Goal: Task Accomplishment & Management: Manage account settings

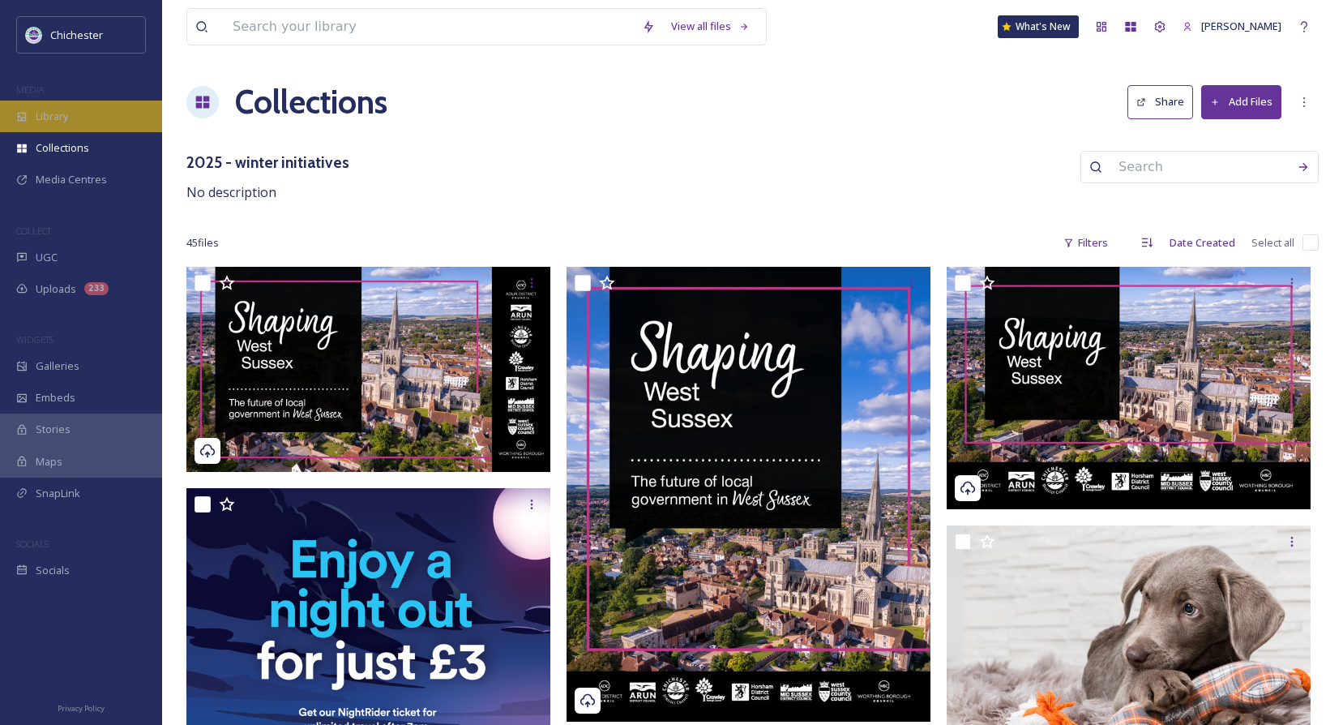
click at [57, 121] on span "Library" at bounding box center [52, 116] width 32 height 15
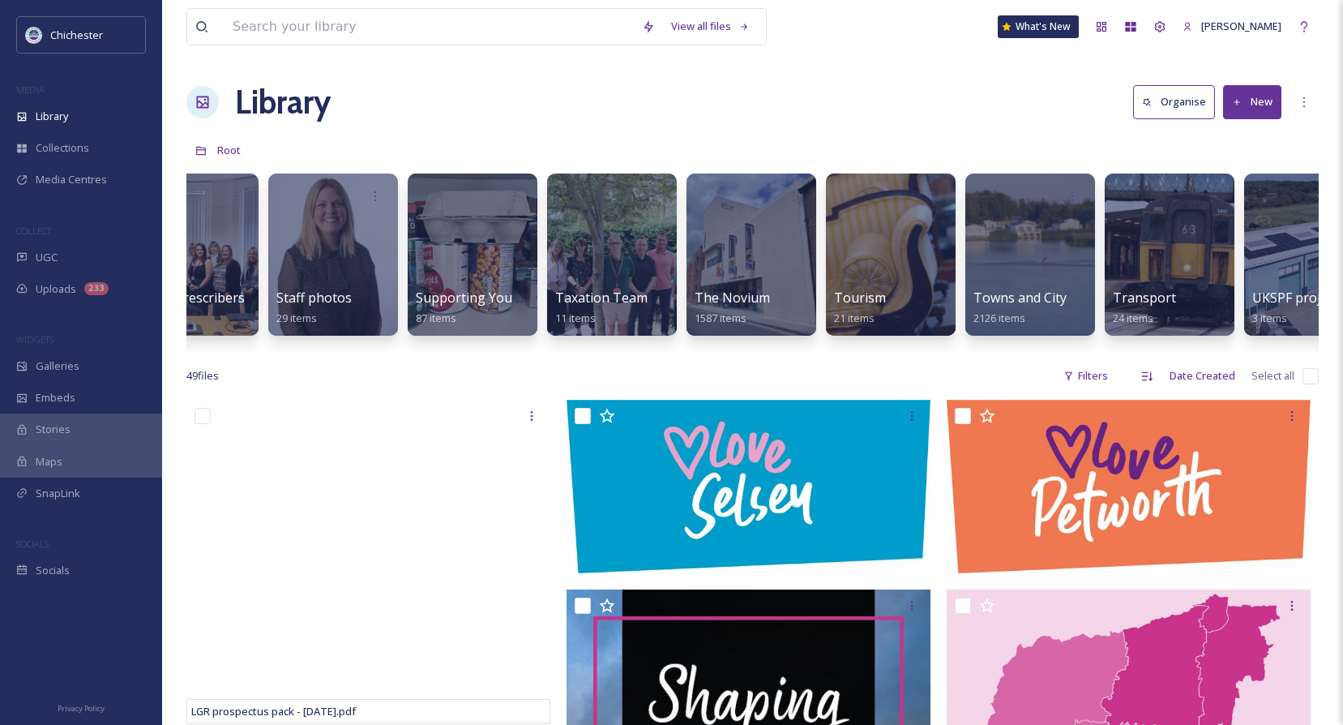
scroll to position [0, 6737]
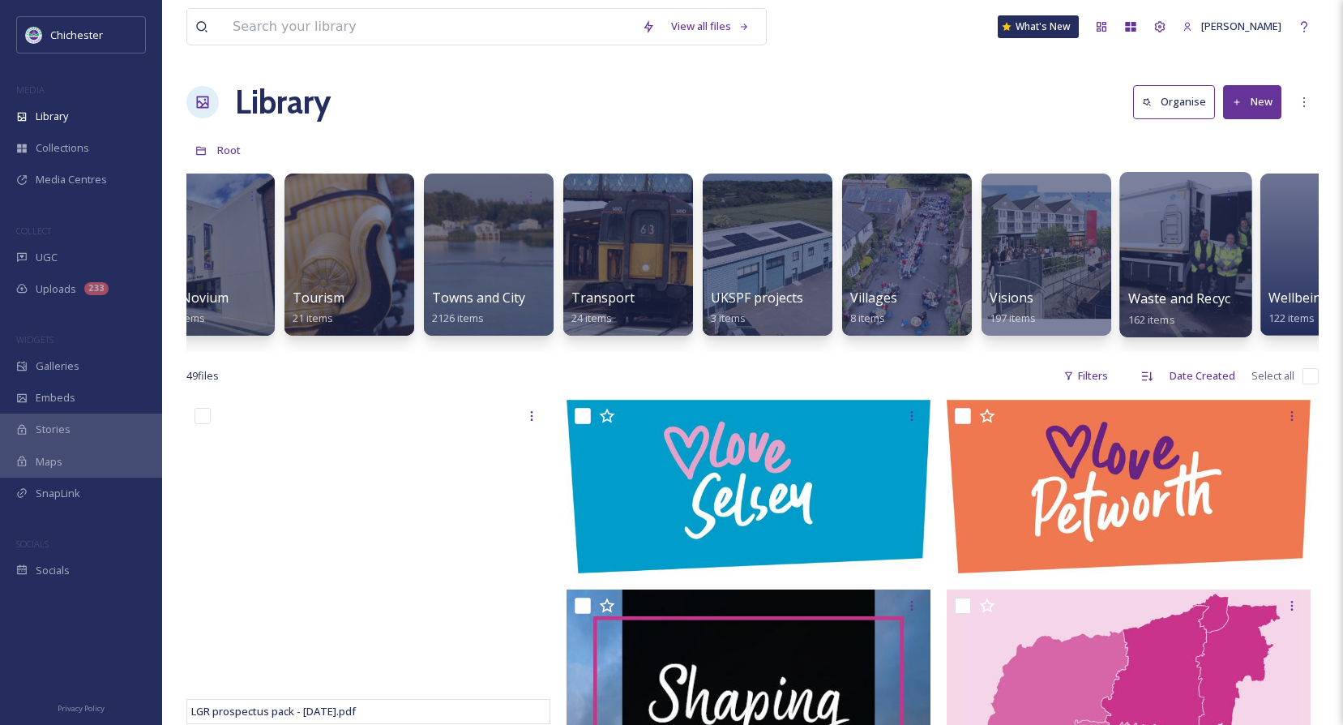
click at [1194, 289] on div "Waste and Recycling 162 items" at bounding box center [1186, 309] width 116 height 41
click at [1176, 296] on span "Waste and Recycling" at bounding box center [1191, 298] width 126 height 18
click at [1178, 208] on div at bounding box center [1186, 195] width 116 height 30
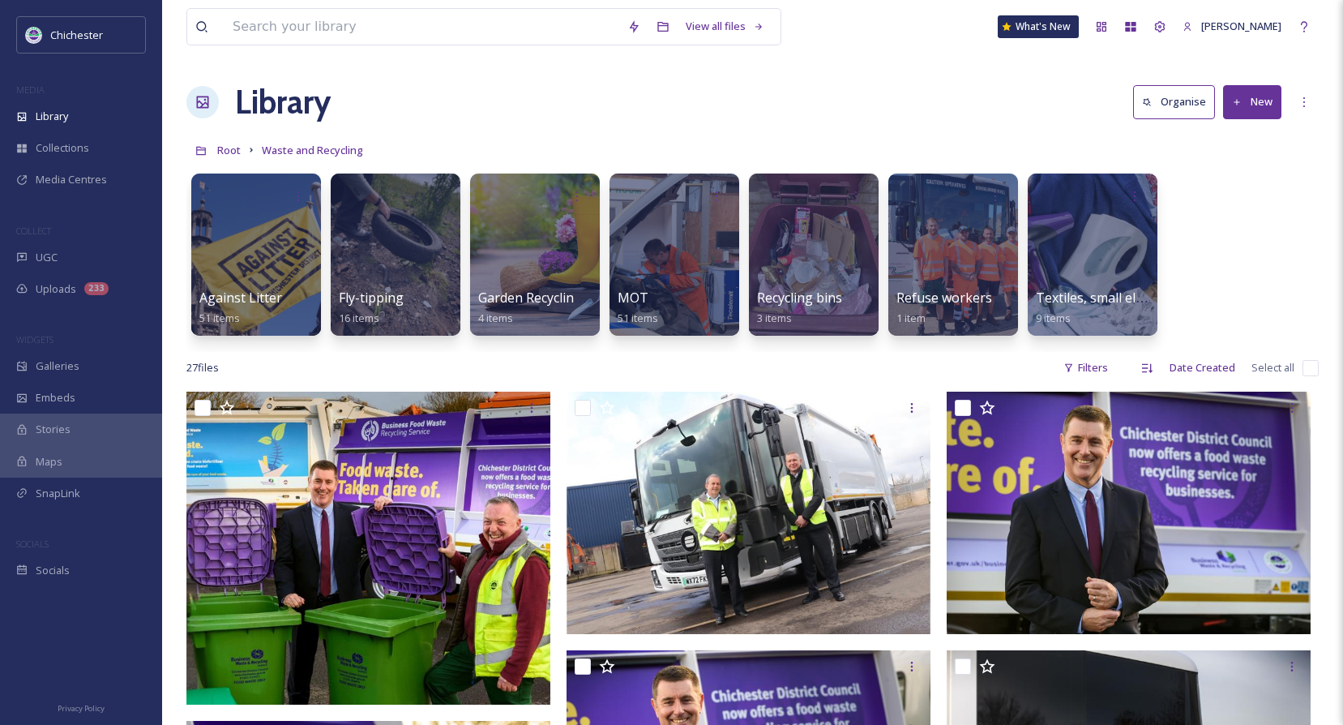
click at [1247, 88] on button "New" at bounding box center [1252, 101] width 58 height 33
click at [1244, 143] on span "File Upload" at bounding box center [1244, 139] width 53 height 15
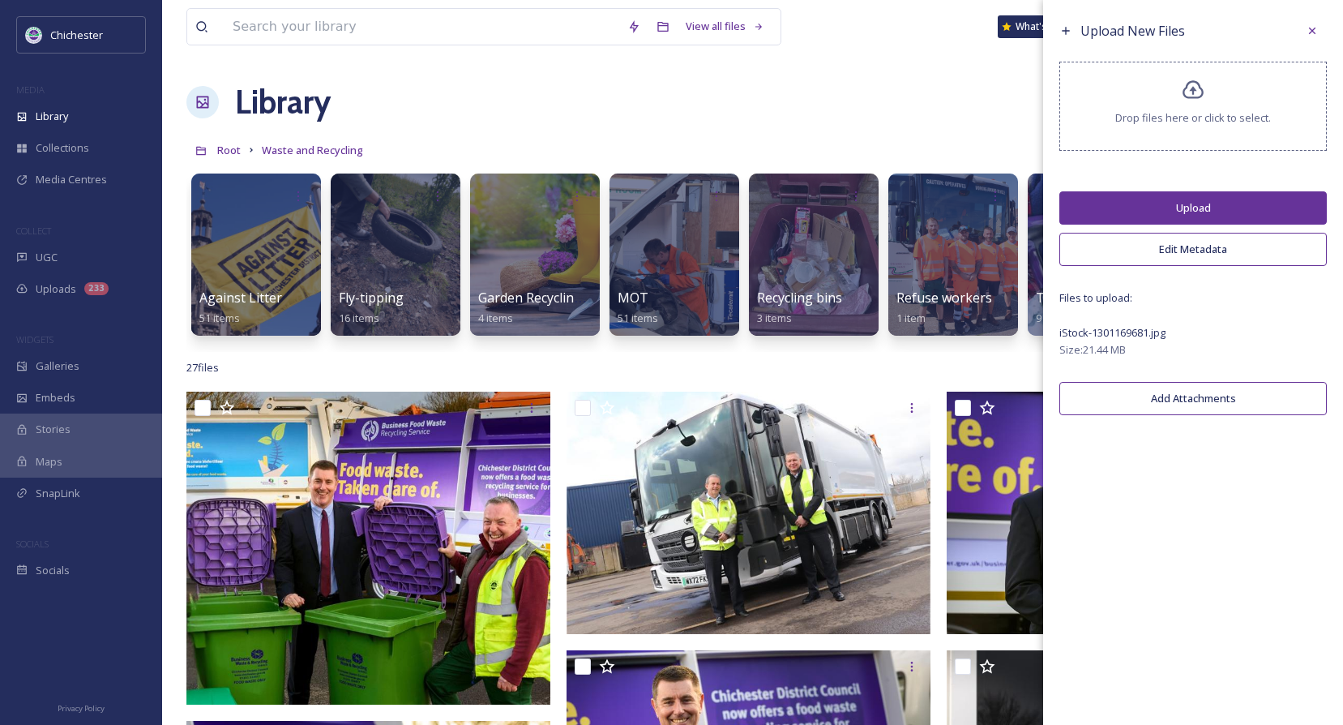
click at [1176, 206] on button "Upload" at bounding box center [1192, 207] width 267 height 33
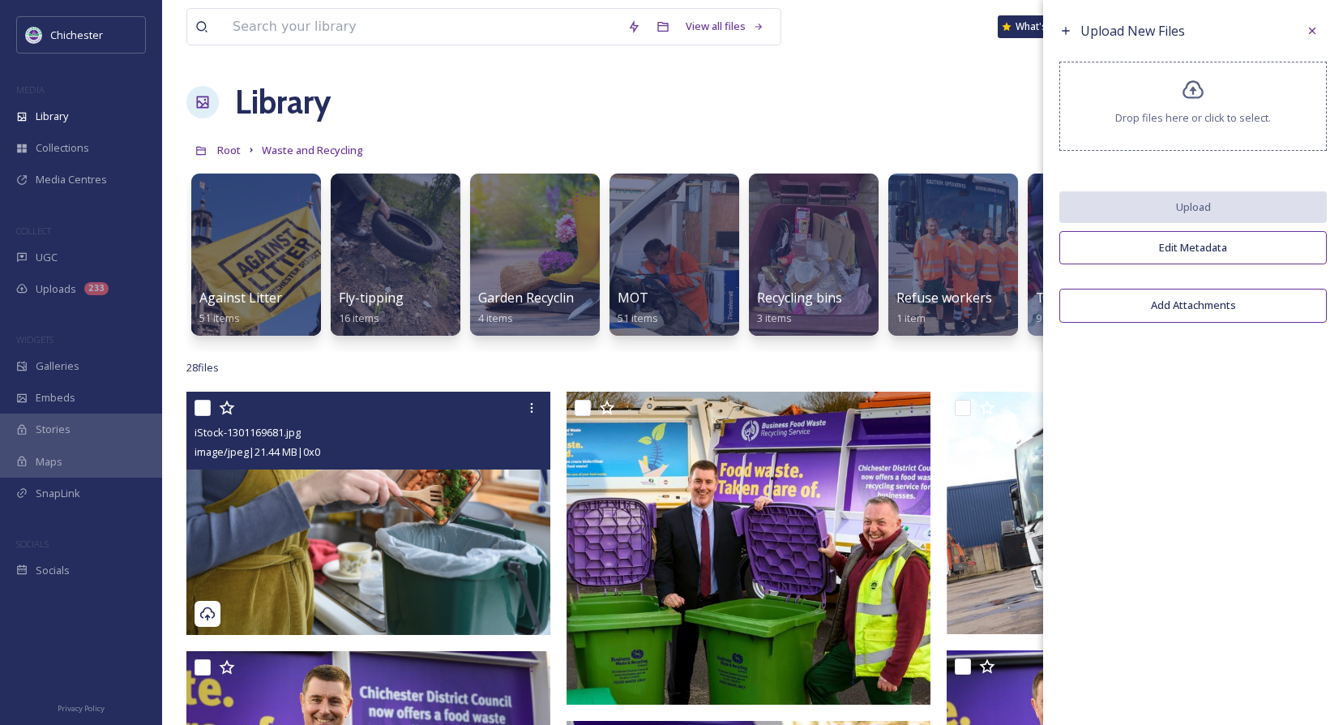
click at [460, 498] on img at bounding box center [368, 512] width 364 height 242
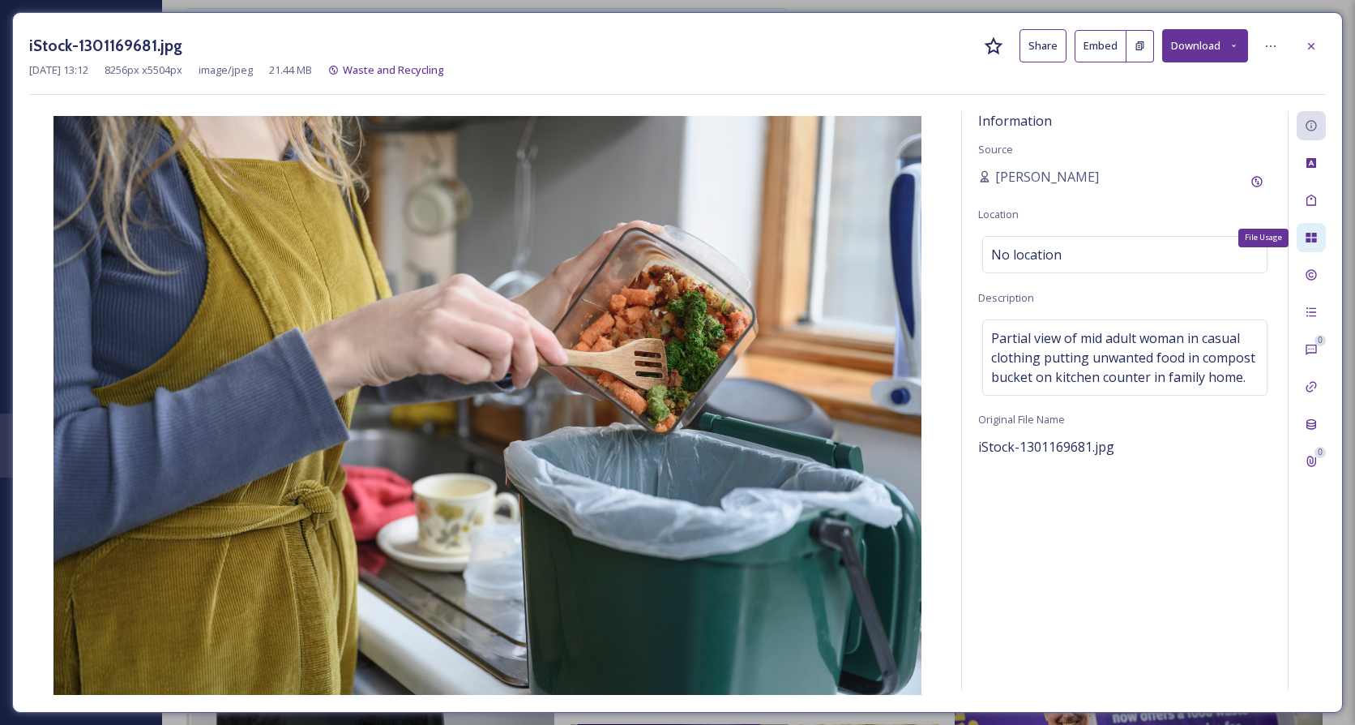
click at [1314, 230] on div "File Usage" at bounding box center [1311, 237] width 29 height 29
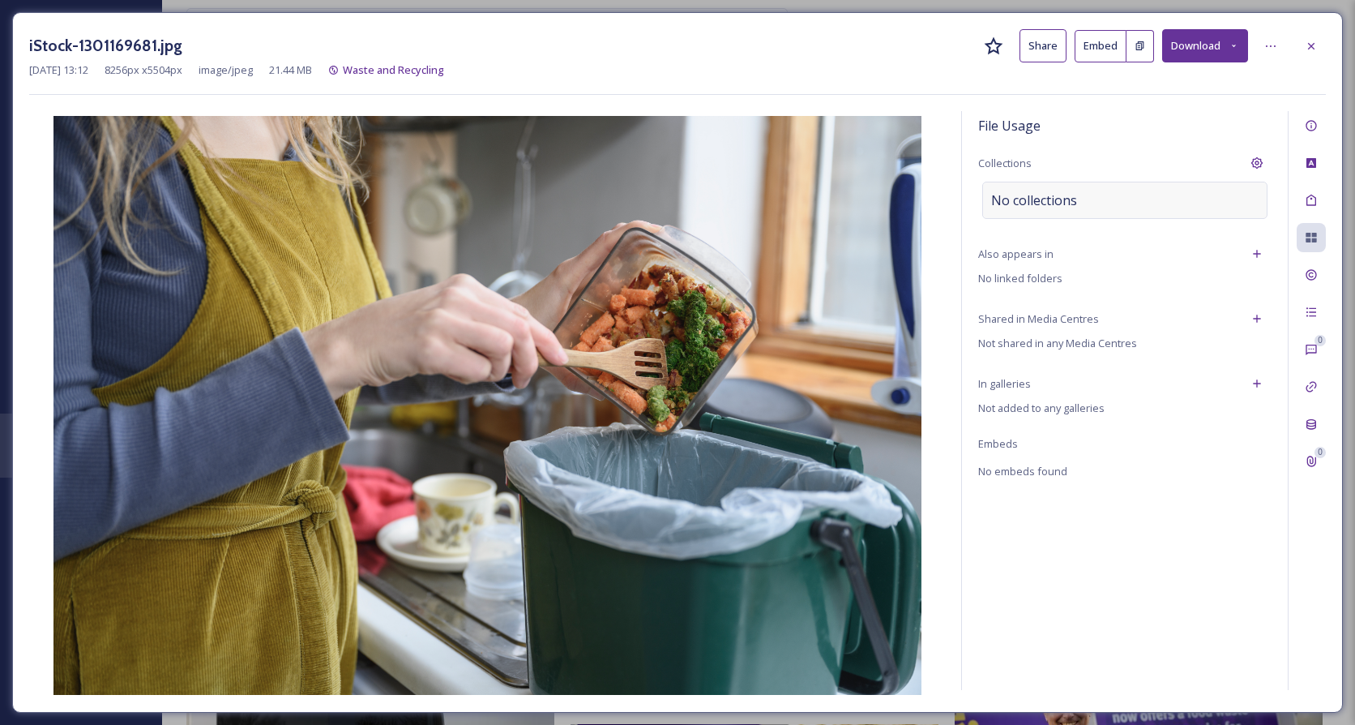
click at [1091, 197] on div "No collections" at bounding box center [1124, 200] width 285 height 37
click at [1091, 195] on input at bounding box center [1072, 200] width 178 height 36
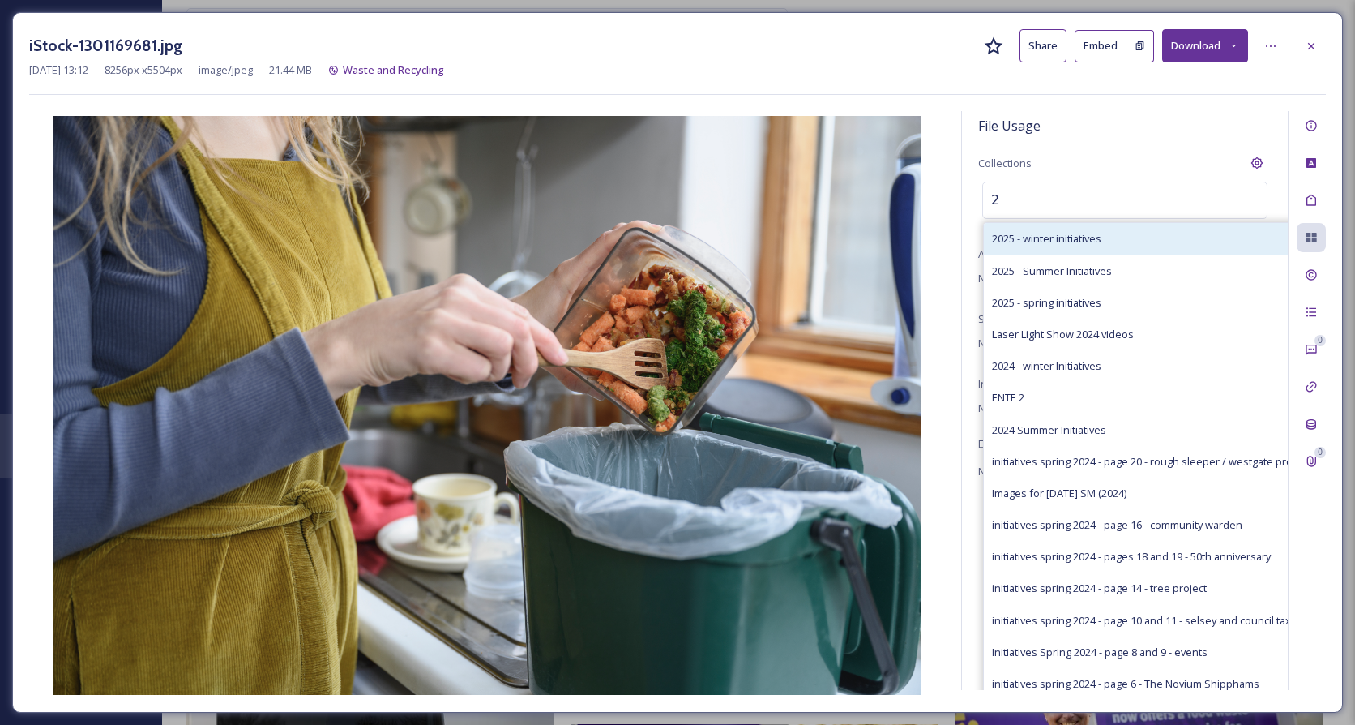
type input "2"
click at [1072, 246] on span "2025 - winter initiatives" at bounding box center [1046, 238] width 109 height 15
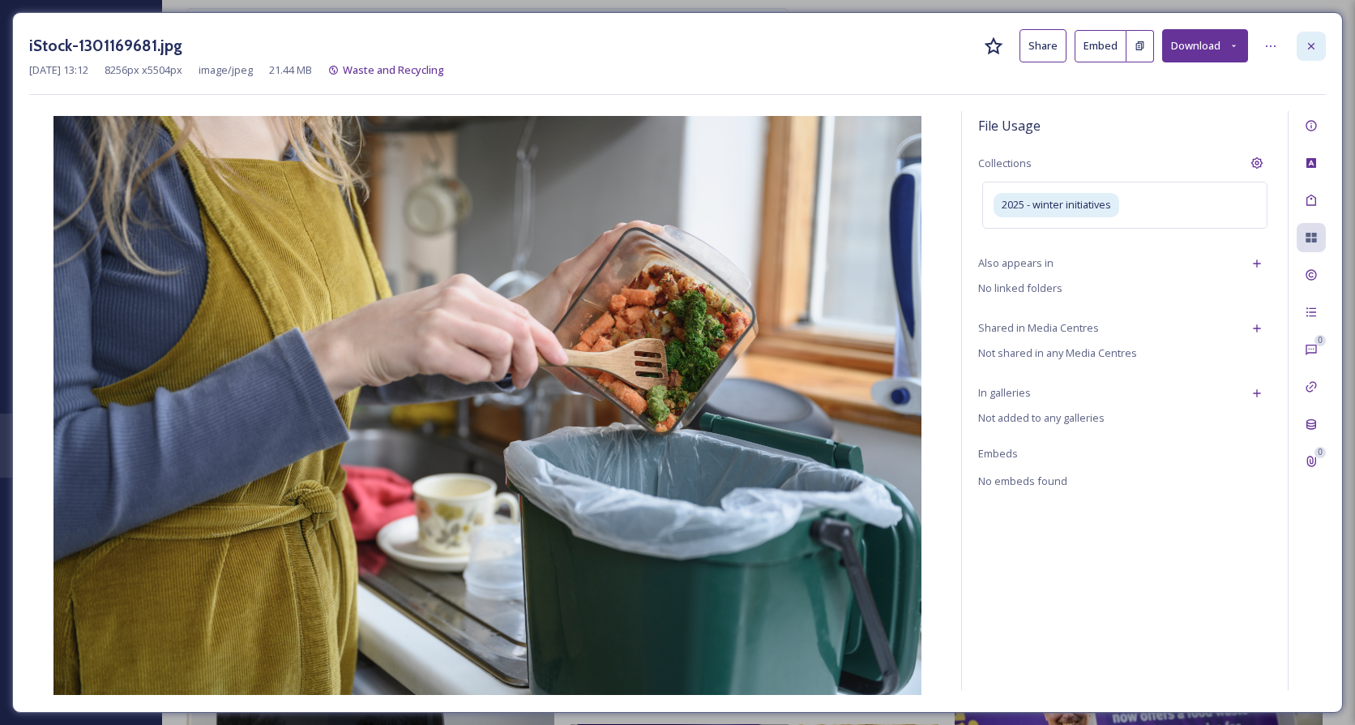
click at [1308, 46] on icon at bounding box center [1311, 46] width 13 height 13
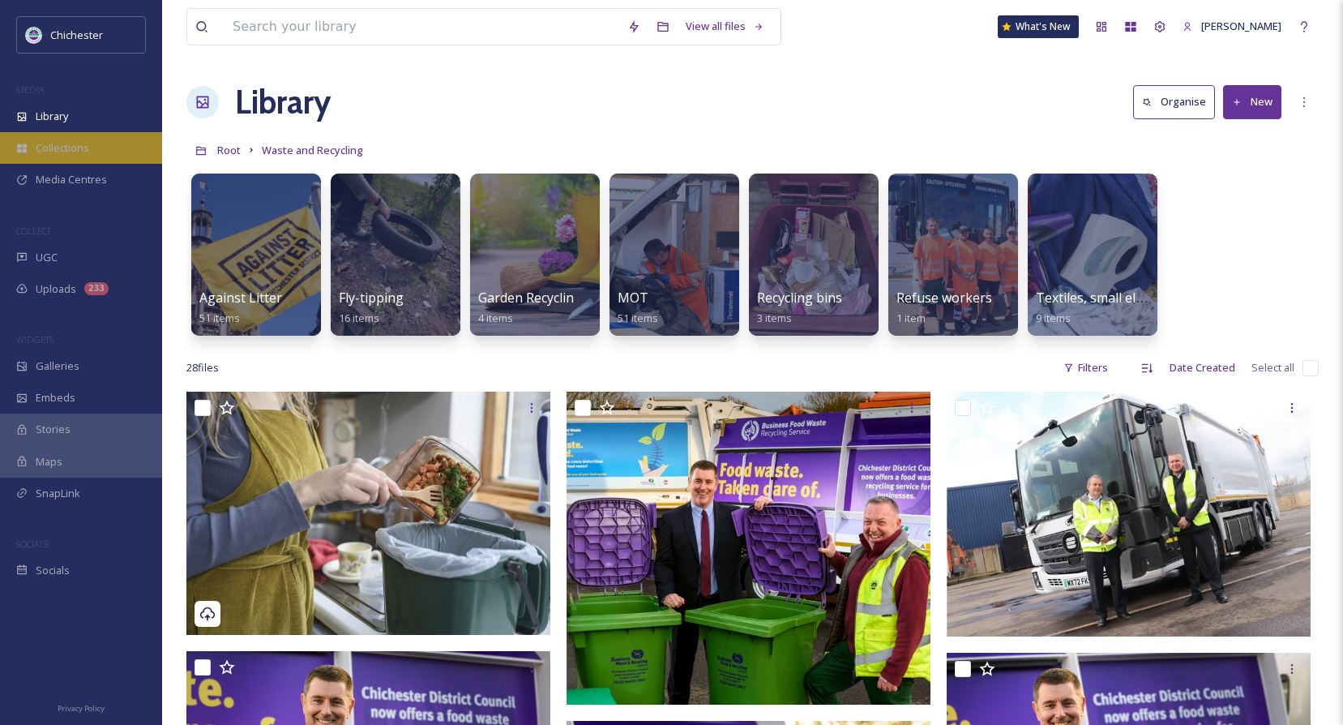
click at [64, 144] on span "Collections" at bounding box center [62, 147] width 53 height 15
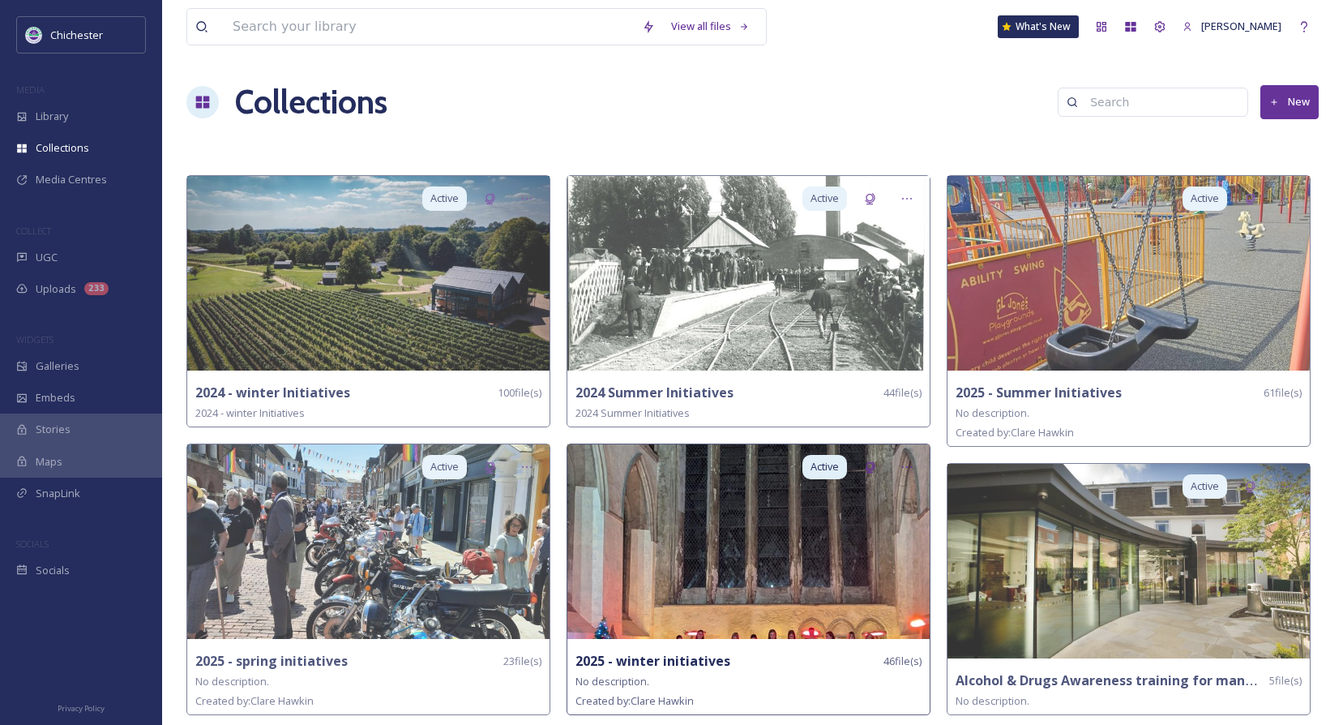
click at [690, 634] on img at bounding box center [748, 541] width 362 height 195
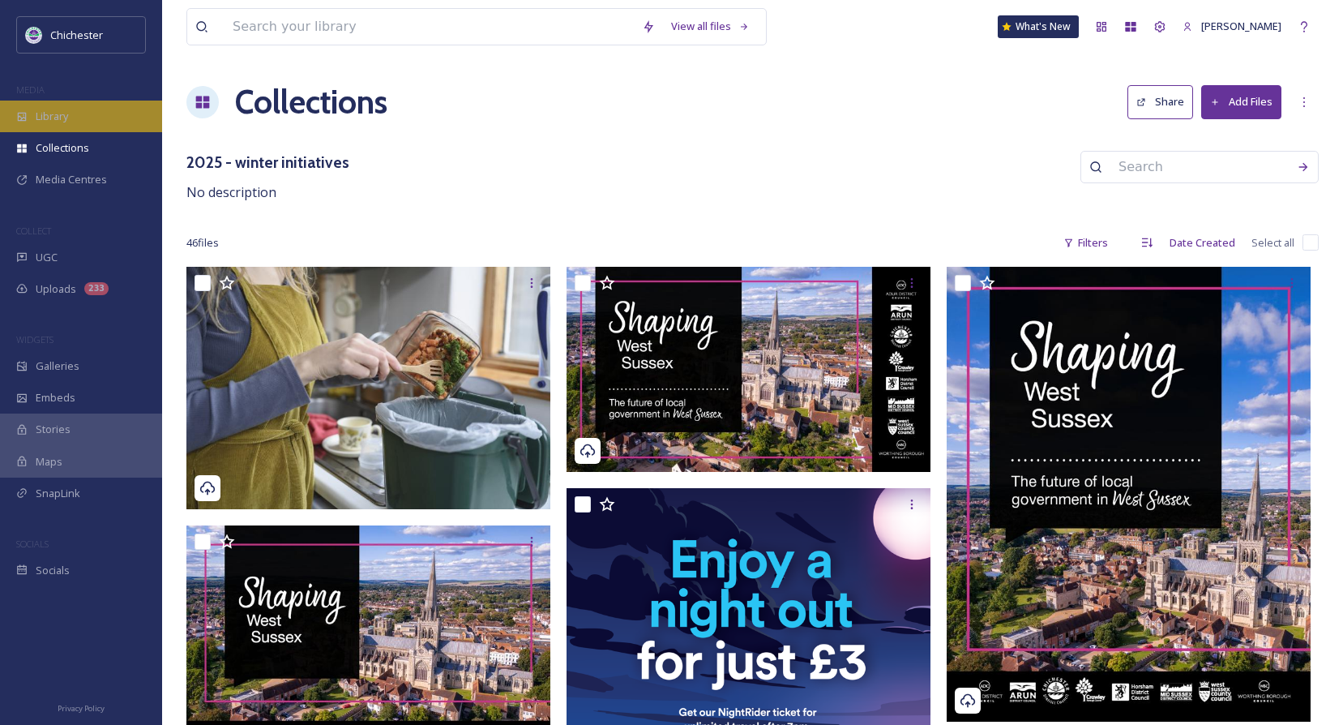
click at [35, 122] on div "Library" at bounding box center [81, 116] width 162 height 32
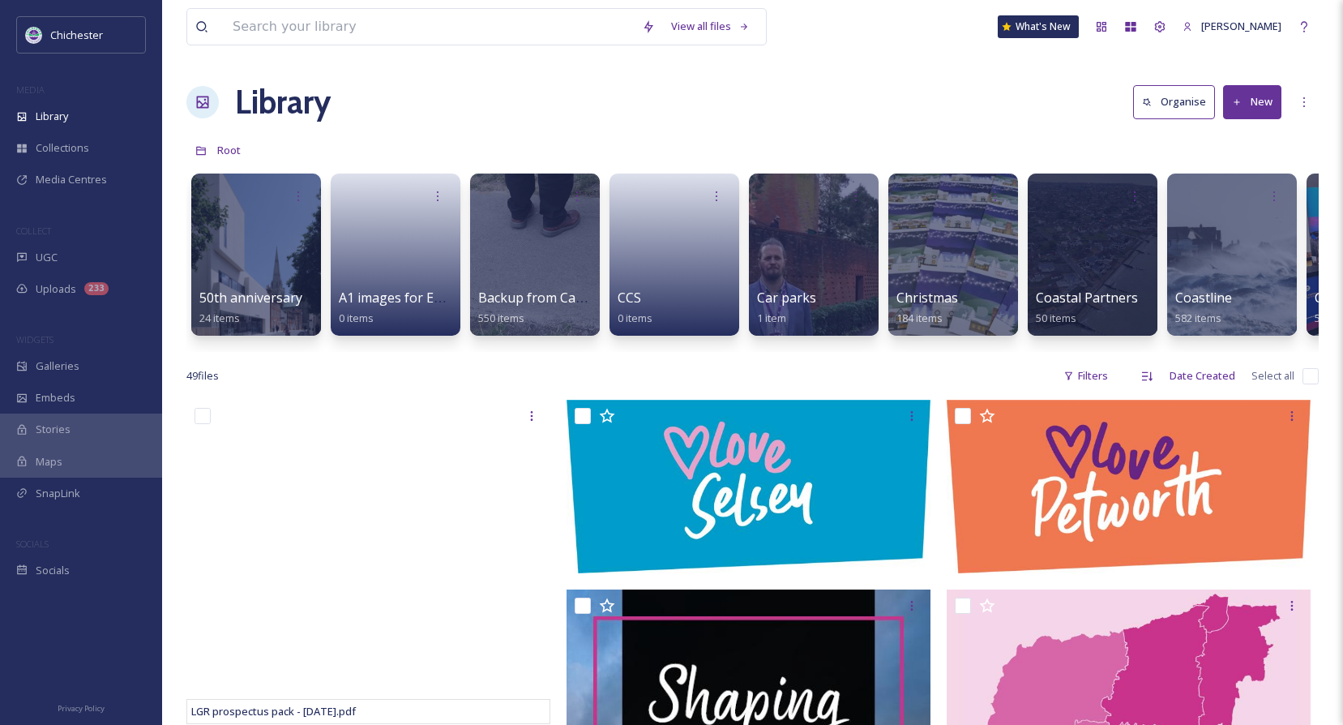
scroll to position [0, 459]
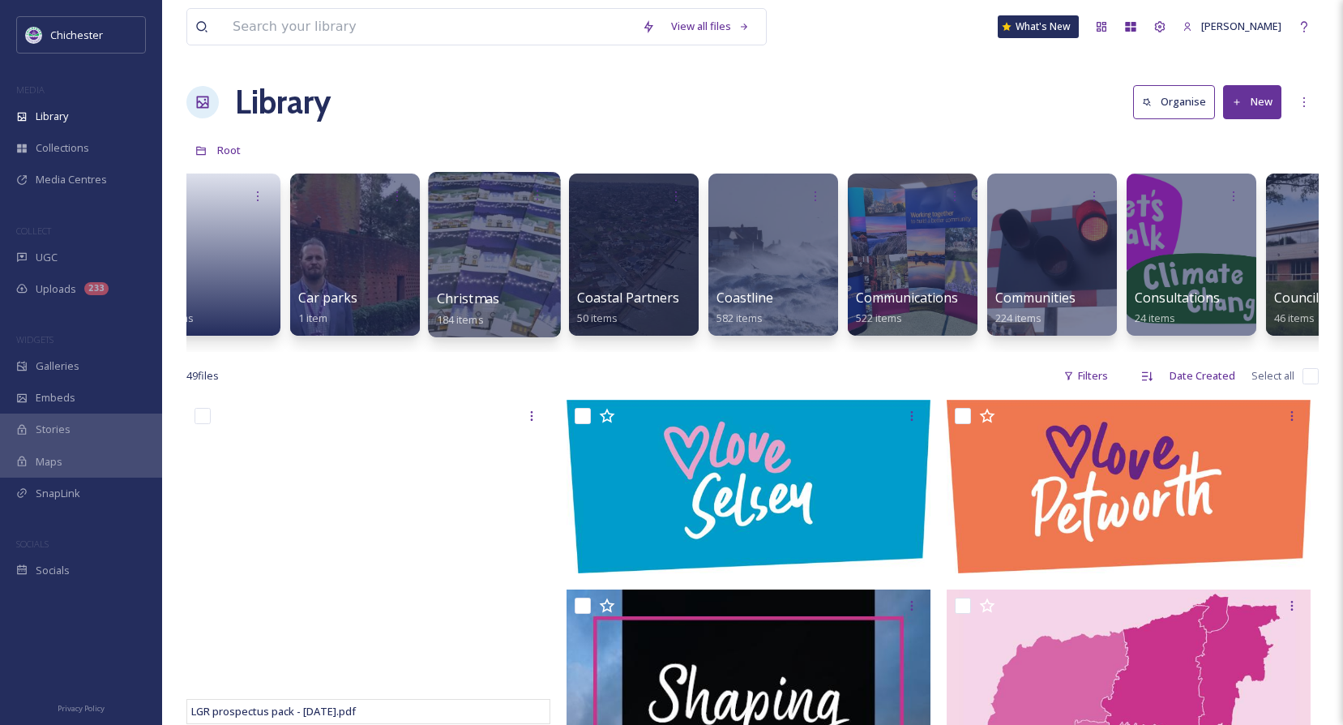
click at [460, 298] on span "Christmas" at bounding box center [468, 298] width 63 height 18
click at [478, 259] on div at bounding box center [494, 254] width 132 height 165
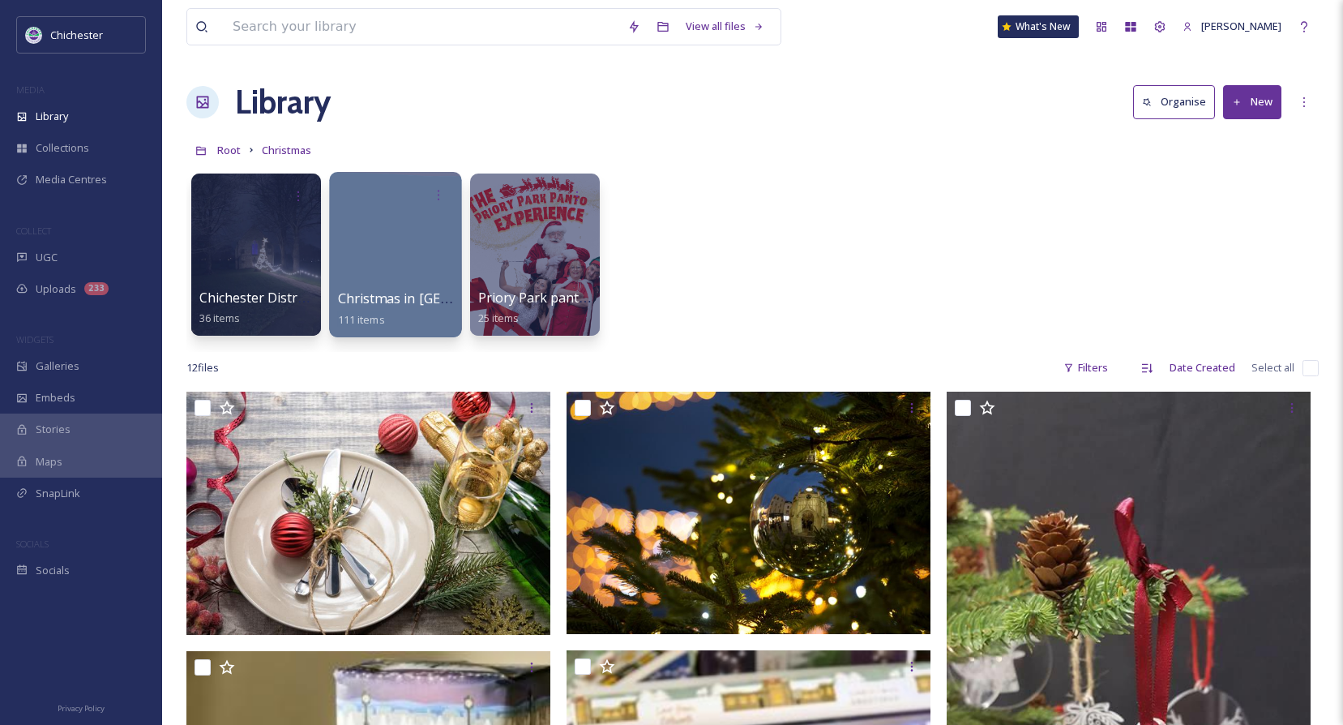
click at [365, 297] on span "Christmas in [GEOGRAPHIC_DATA] 2024" at bounding box center [461, 298] width 247 height 18
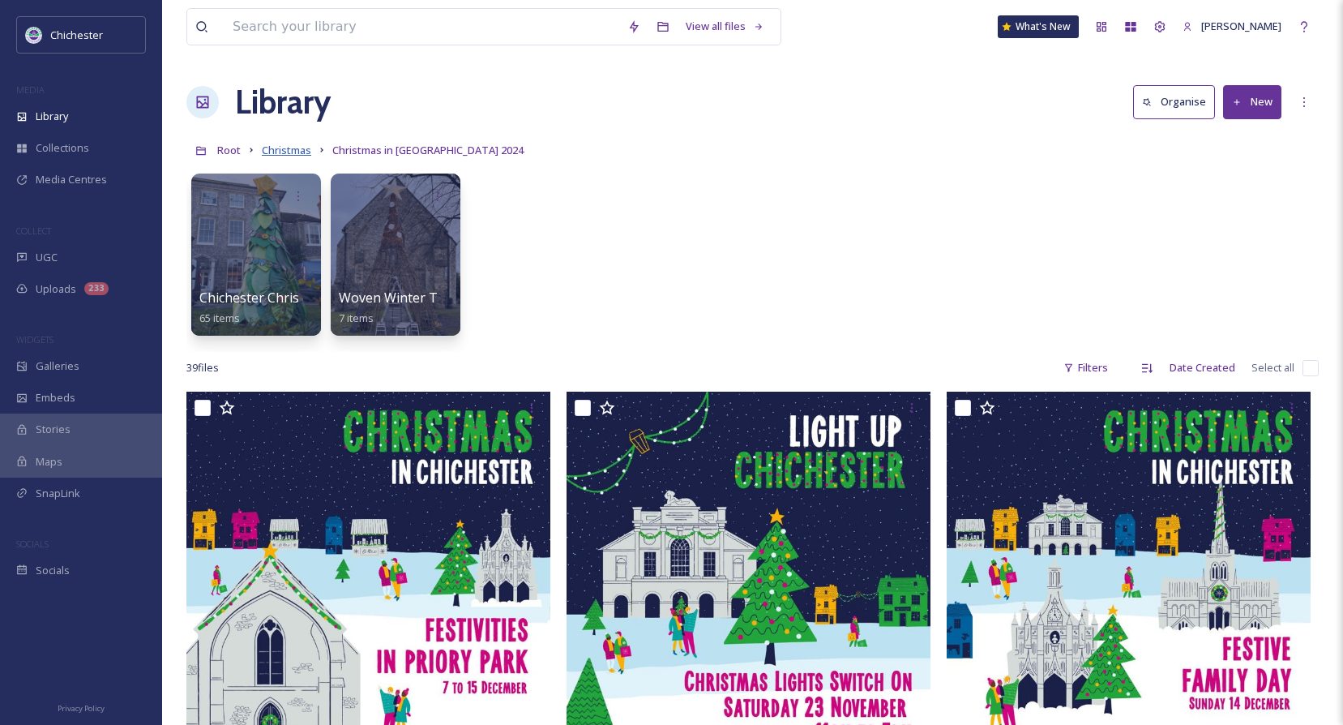
click at [296, 150] on span "Christmas" at bounding box center [286, 150] width 49 height 15
click at [272, 151] on span "Christmas" at bounding box center [286, 150] width 49 height 15
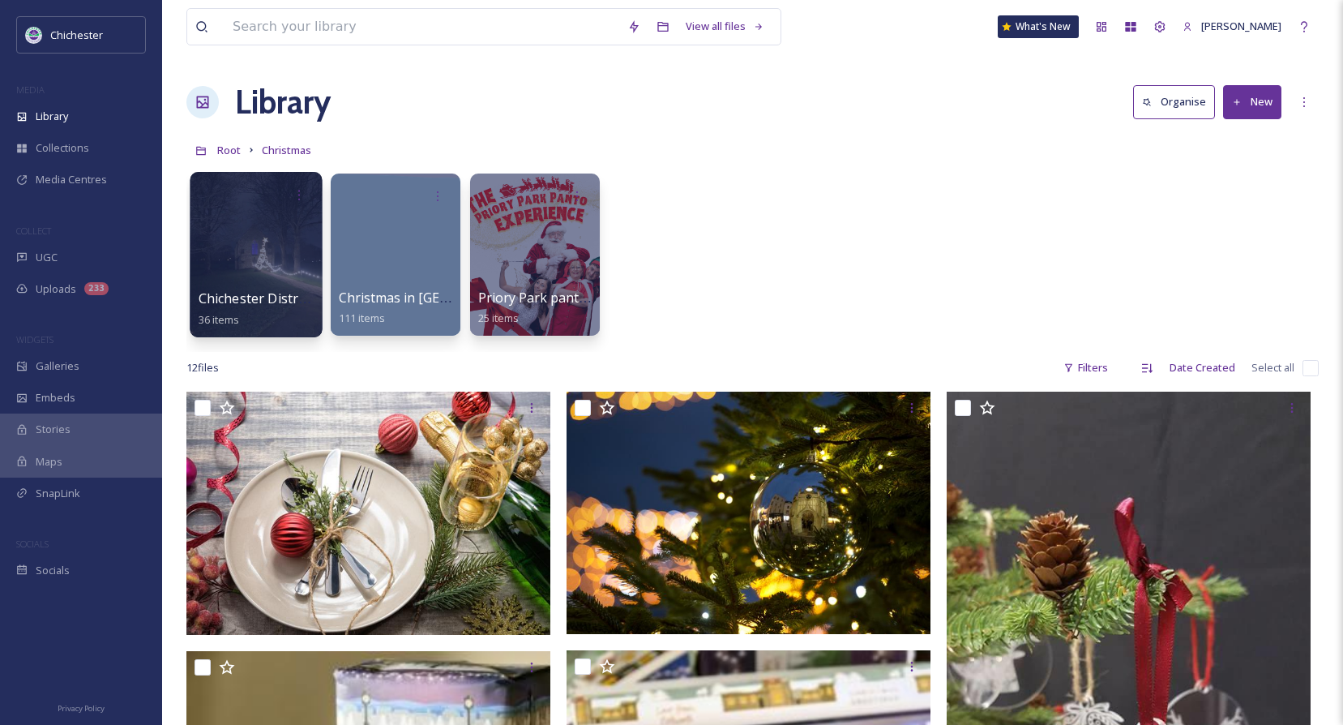
click at [290, 292] on span "Chichester District Christmas Events 2024" at bounding box center [328, 298] width 258 height 18
click at [241, 293] on span "Chichester District Christmas Events 2024" at bounding box center [328, 298] width 258 height 18
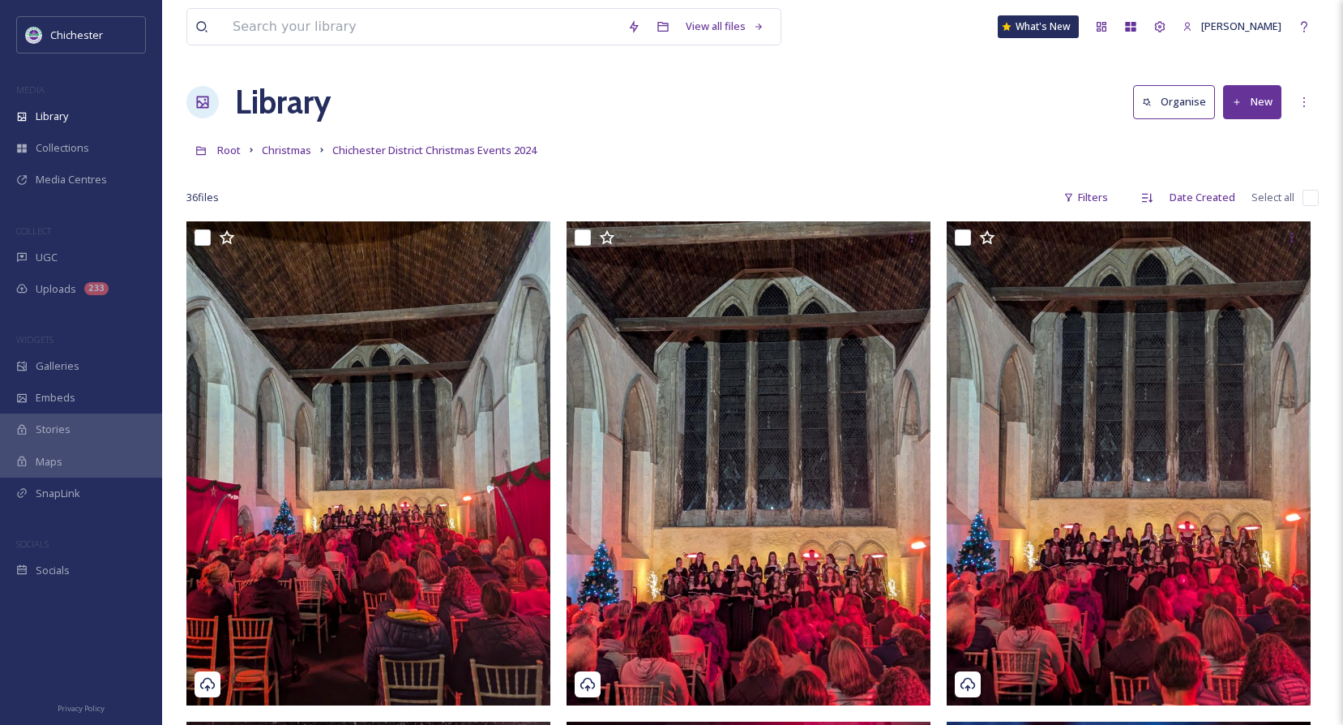
click at [1245, 98] on button "New" at bounding box center [1252, 101] width 58 height 33
click at [1238, 139] on span "File Upload" at bounding box center [1244, 139] width 53 height 15
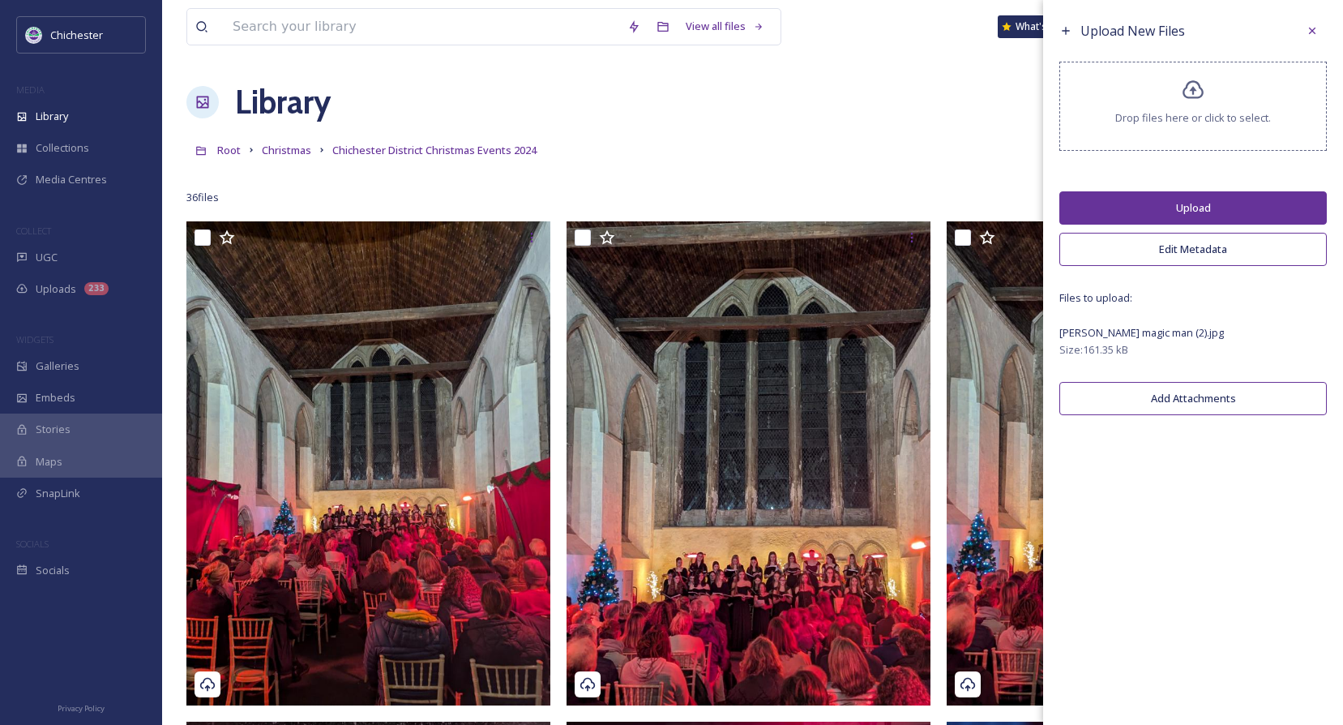
click at [1183, 203] on button "Upload" at bounding box center [1192, 207] width 267 height 33
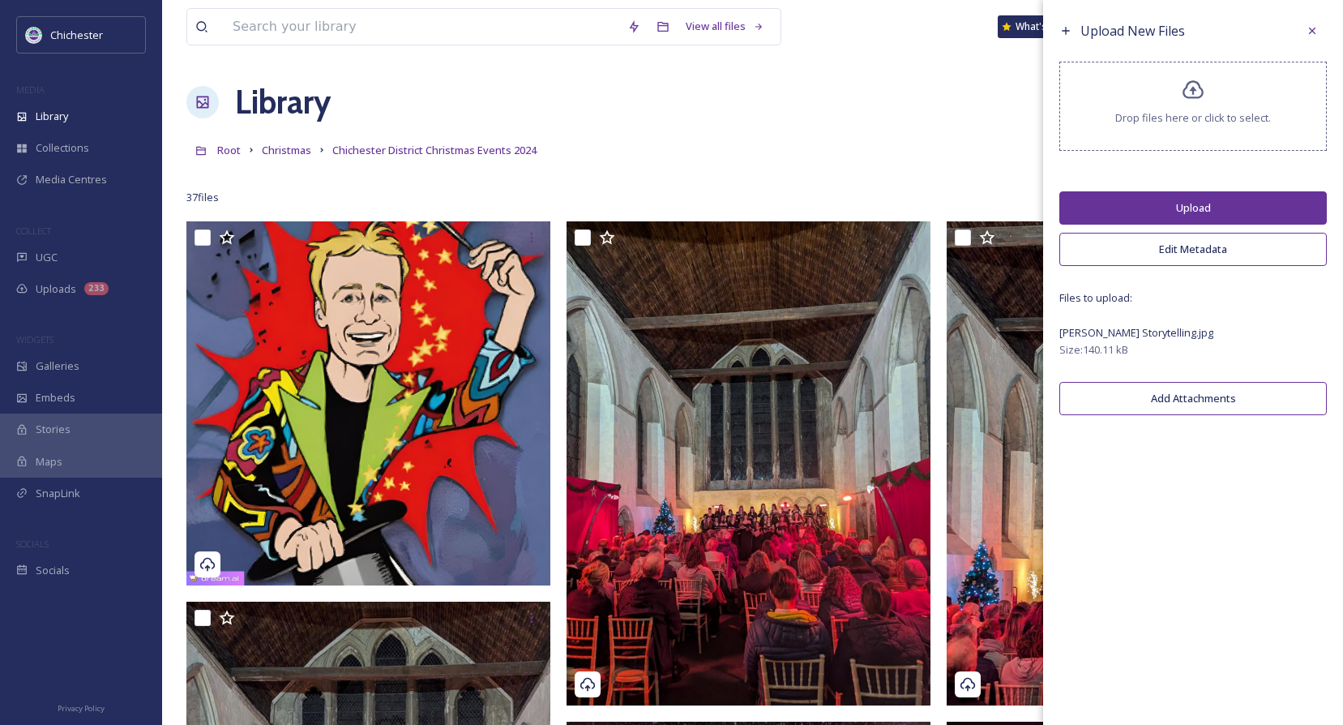
click at [1188, 217] on button "Upload" at bounding box center [1192, 207] width 267 height 33
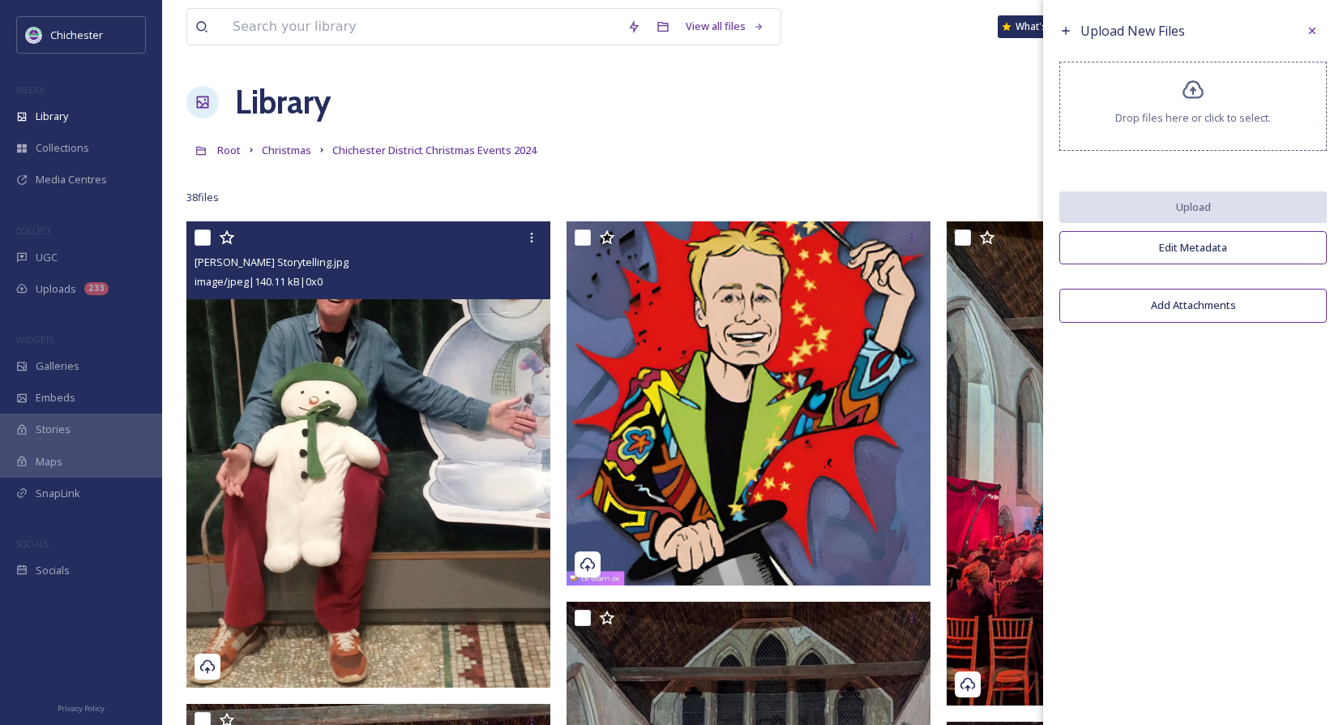
click at [462, 249] on div at bounding box center [371, 237] width 352 height 29
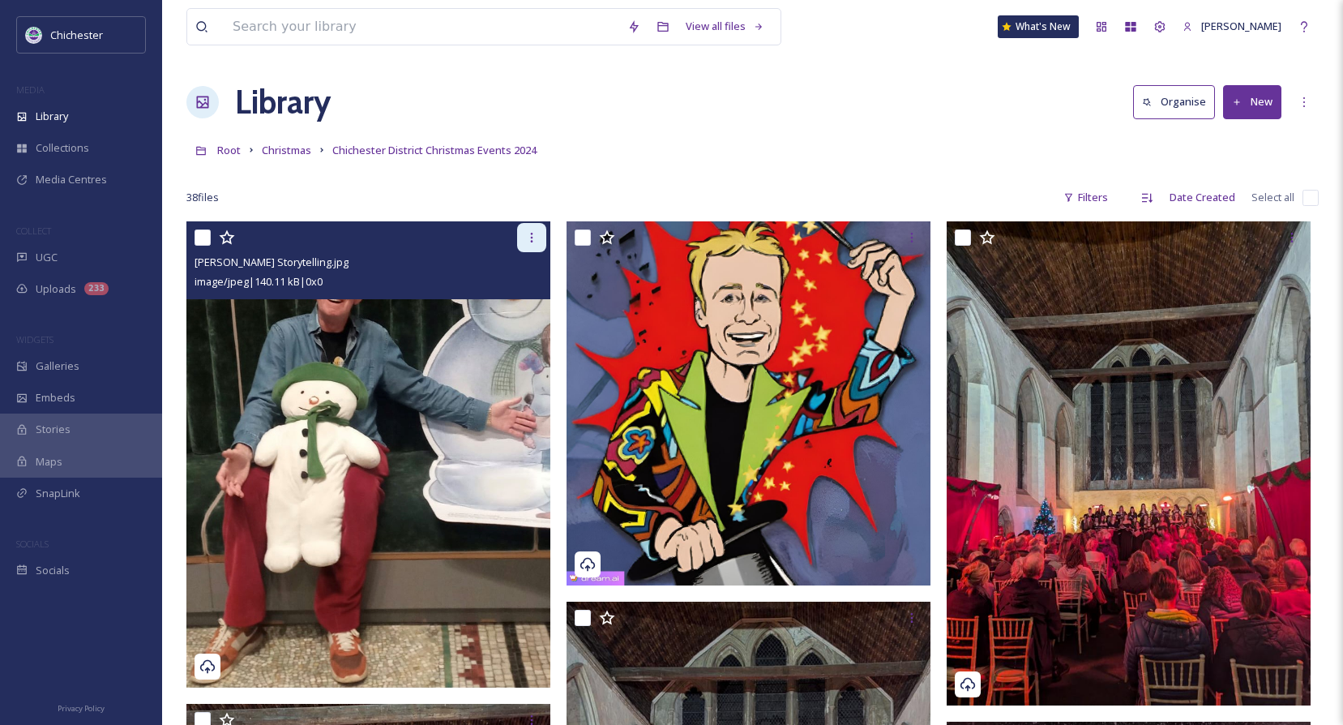
click at [534, 231] on icon at bounding box center [531, 237] width 13 height 13
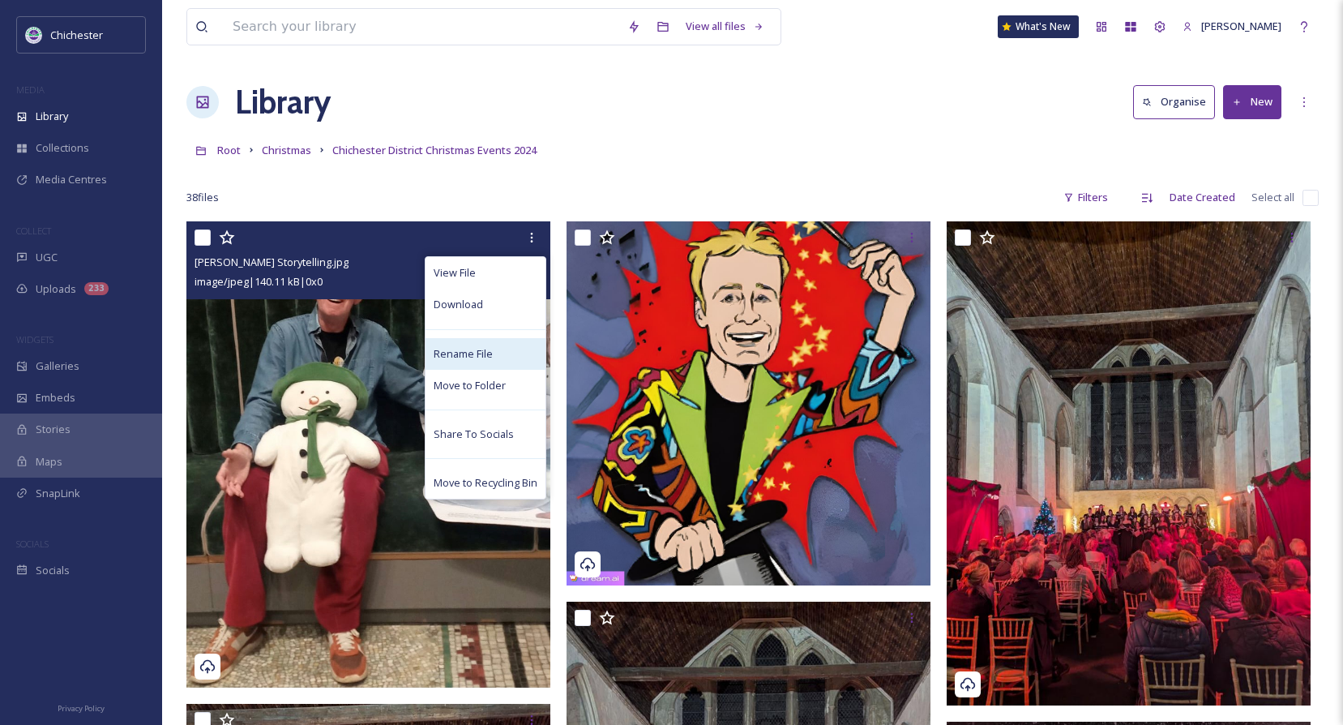
click at [472, 361] on div "Rename File" at bounding box center [485, 354] width 120 height 32
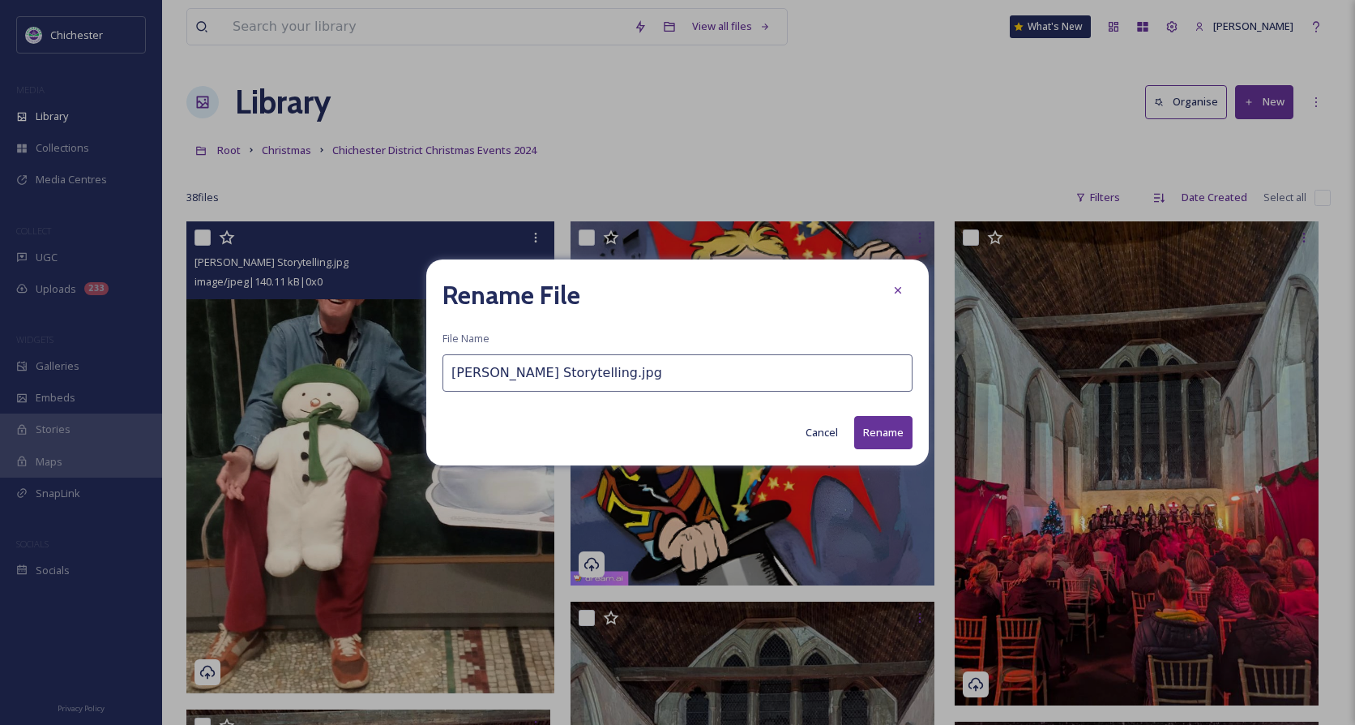
click at [447, 367] on input "[PERSON_NAME] Storytelling.jpg" at bounding box center [677, 372] width 470 height 37
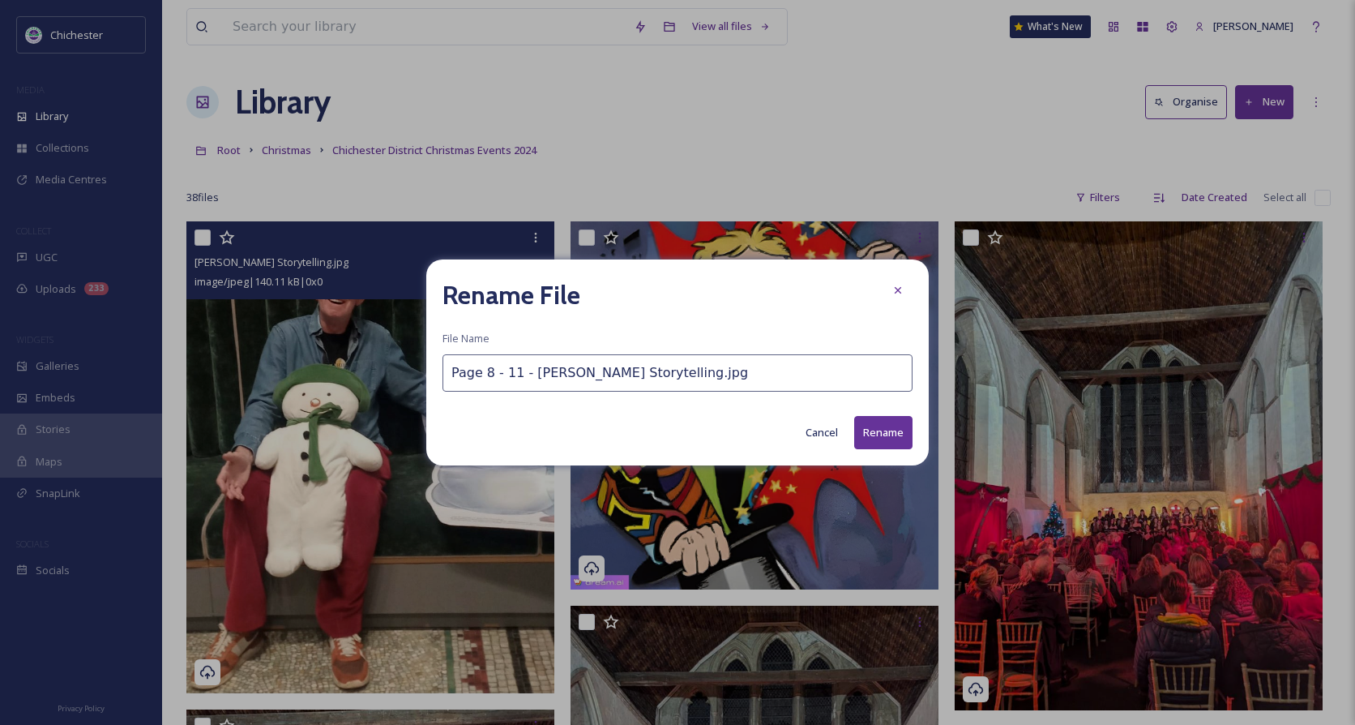
type input "Page 8 - 11 - [PERSON_NAME] Storytelling.jpg"
click at [893, 439] on button "Rename" at bounding box center [883, 432] width 58 height 33
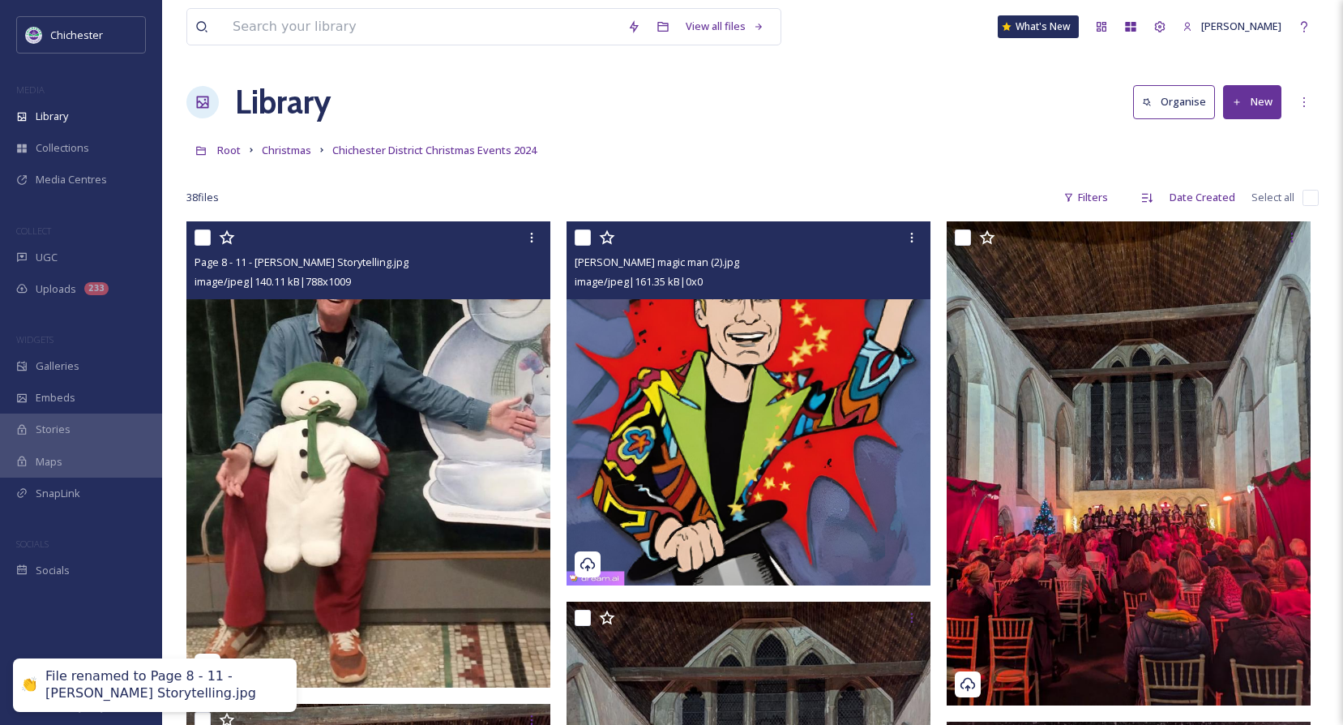
click at [686, 263] on span "[PERSON_NAME] magic man (2).jpg" at bounding box center [657, 261] width 165 height 15
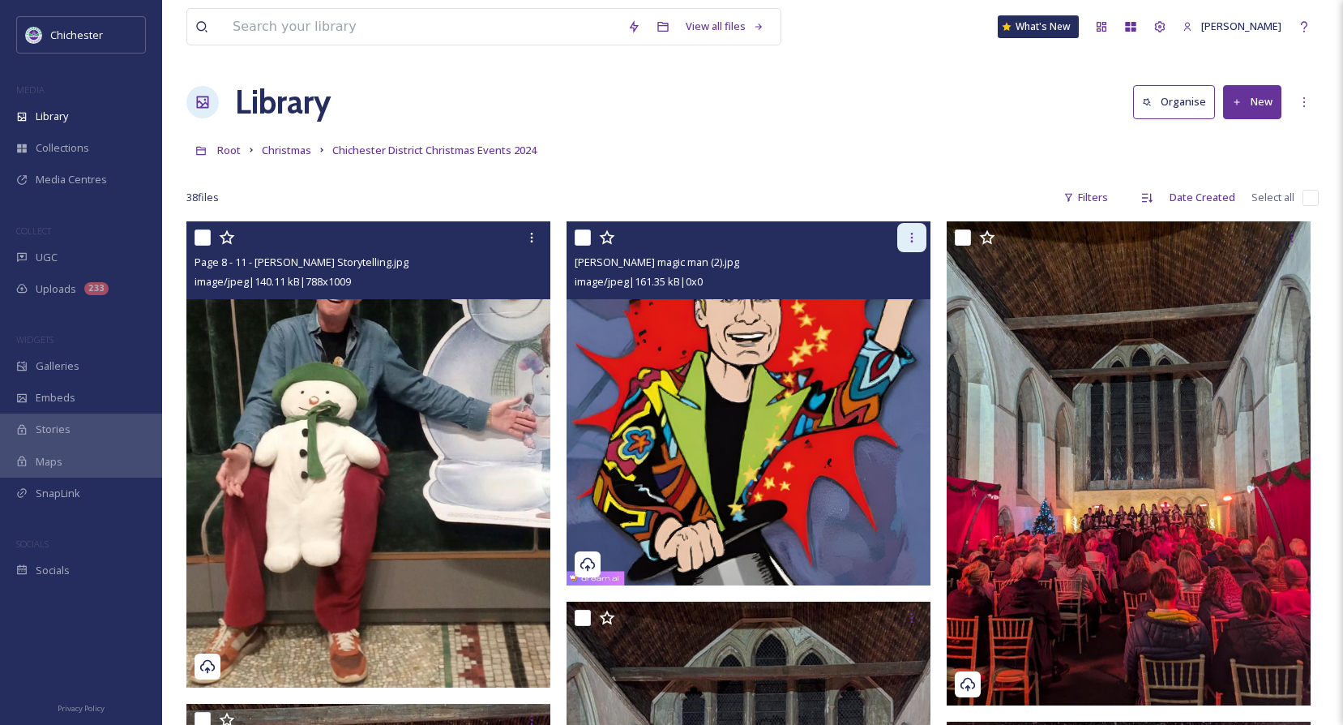
click at [915, 231] on icon at bounding box center [911, 237] width 13 height 13
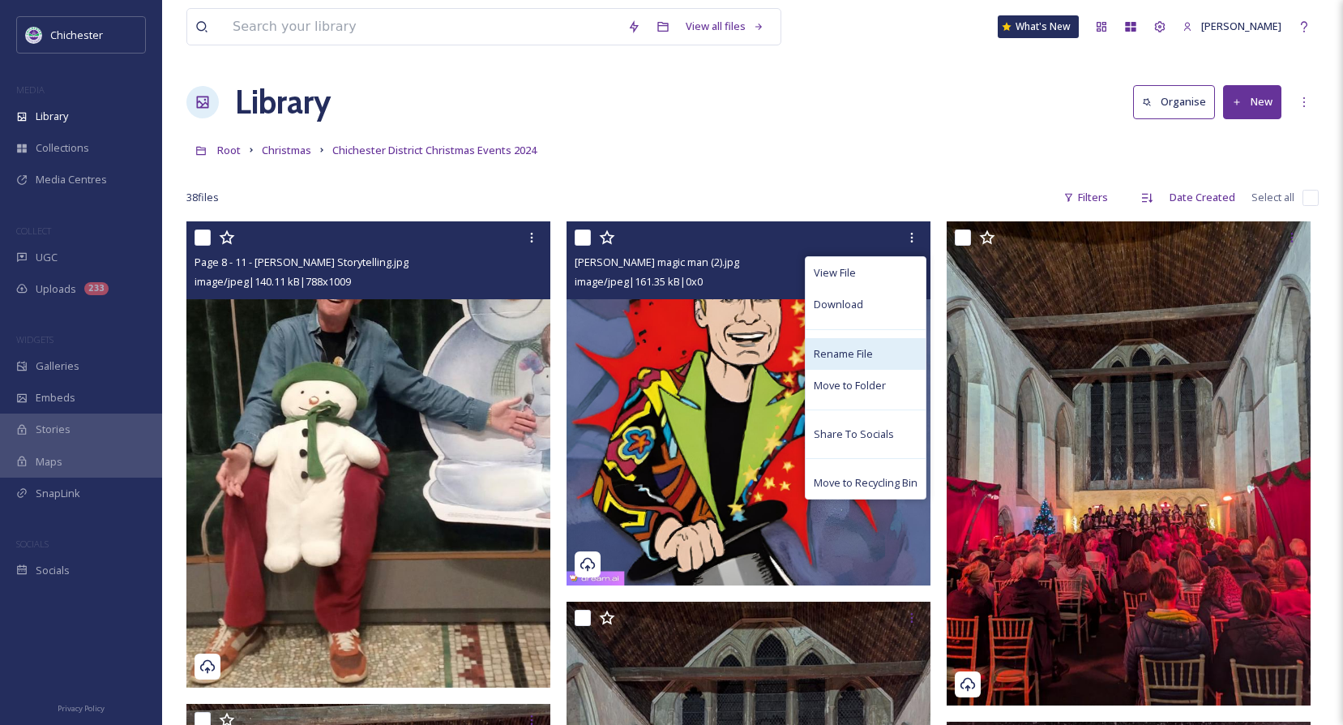
click at [853, 346] on span "Rename File" at bounding box center [843, 353] width 59 height 15
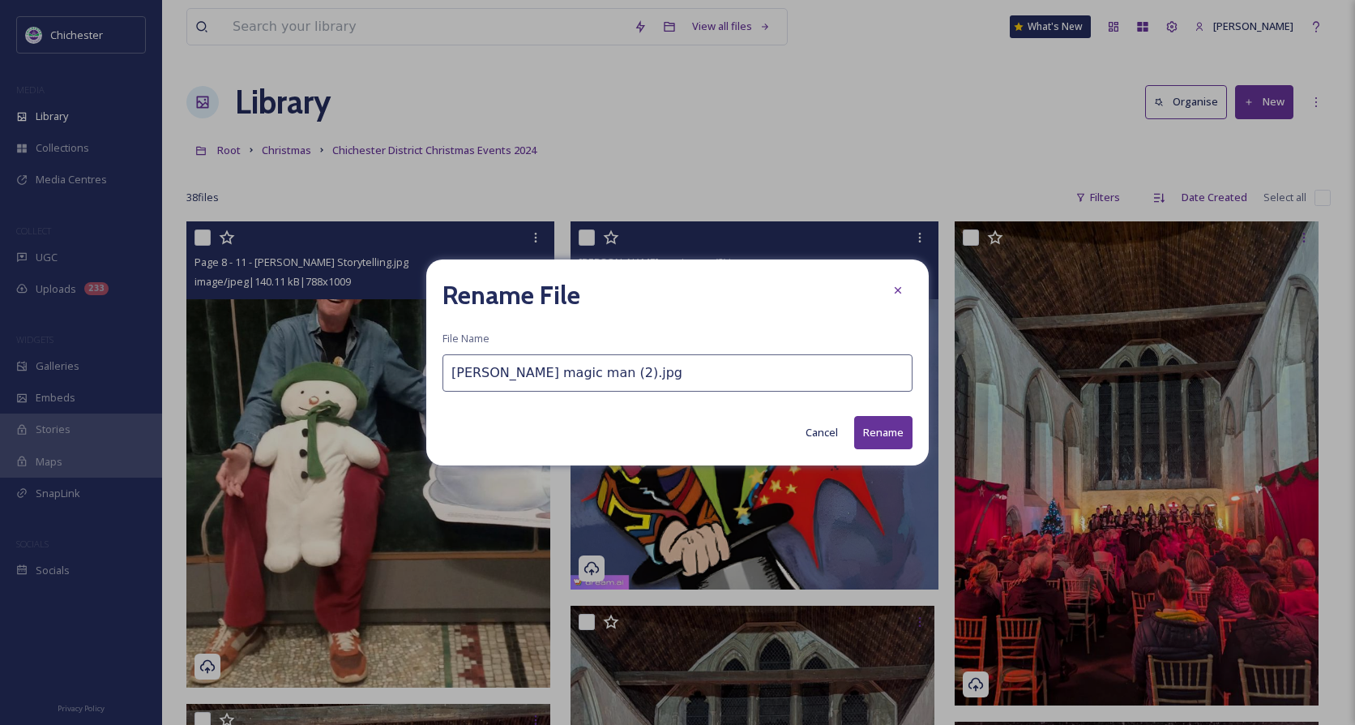
click at [449, 370] on input "[PERSON_NAME] magic man (2).jpg" at bounding box center [677, 372] width 470 height 37
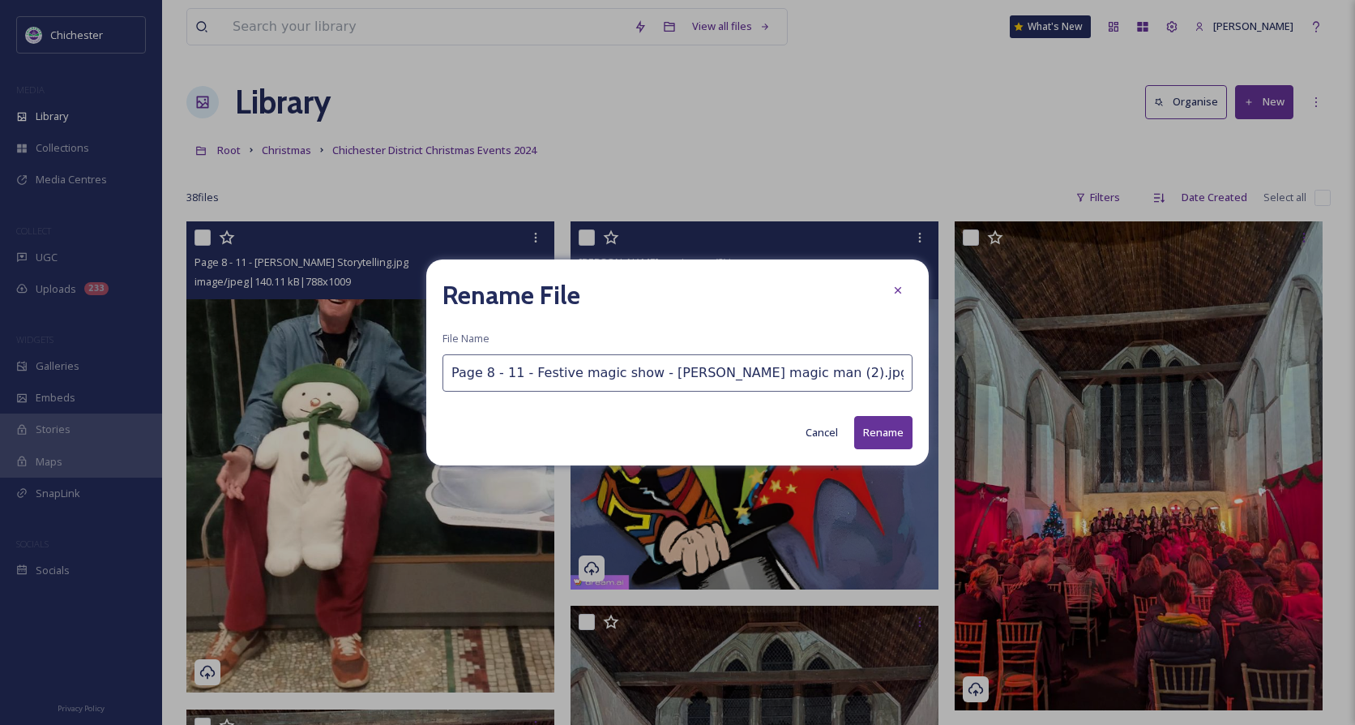
type input "Page 8 - 11 - Festive magic show - [PERSON_NAME] magic man (2).jpg"
click at [874, 436] on button "Rename" at bounding box center [883, 432] width 58 height 33
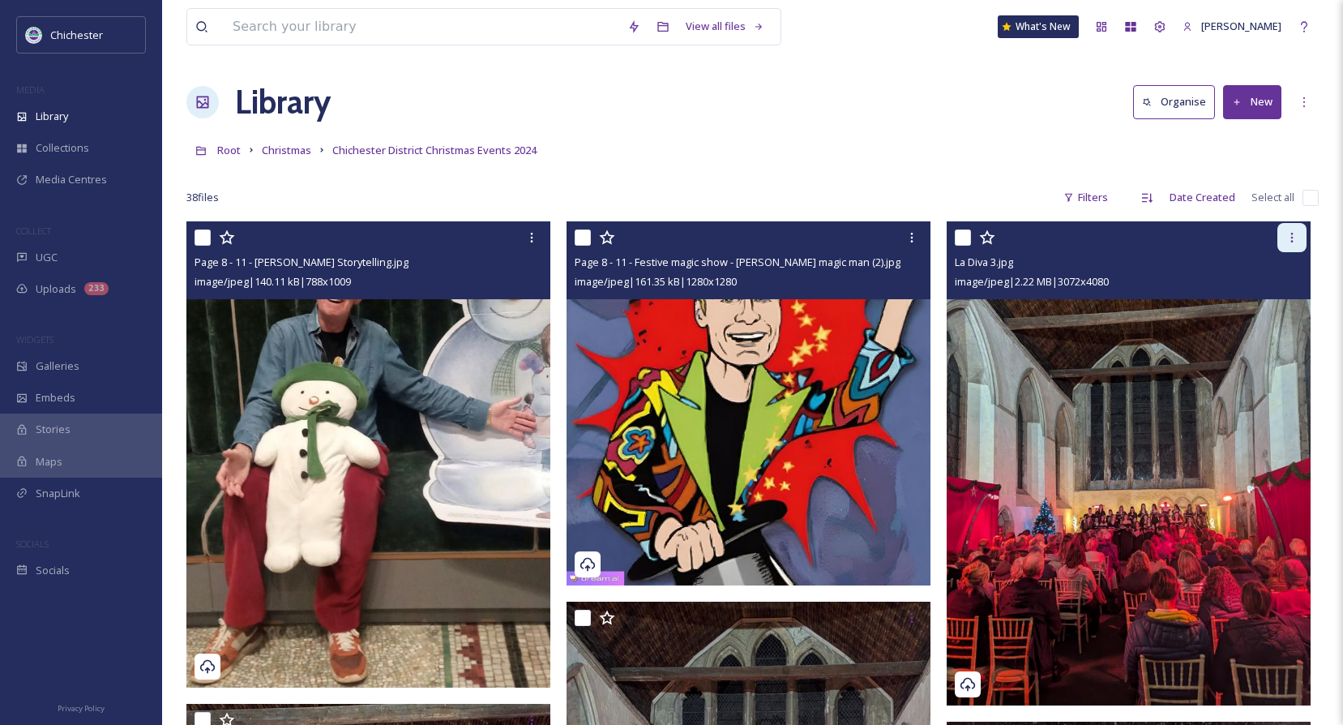
click at [1299, 237] on div at bounding box center [1291, 237] width 29 height 29
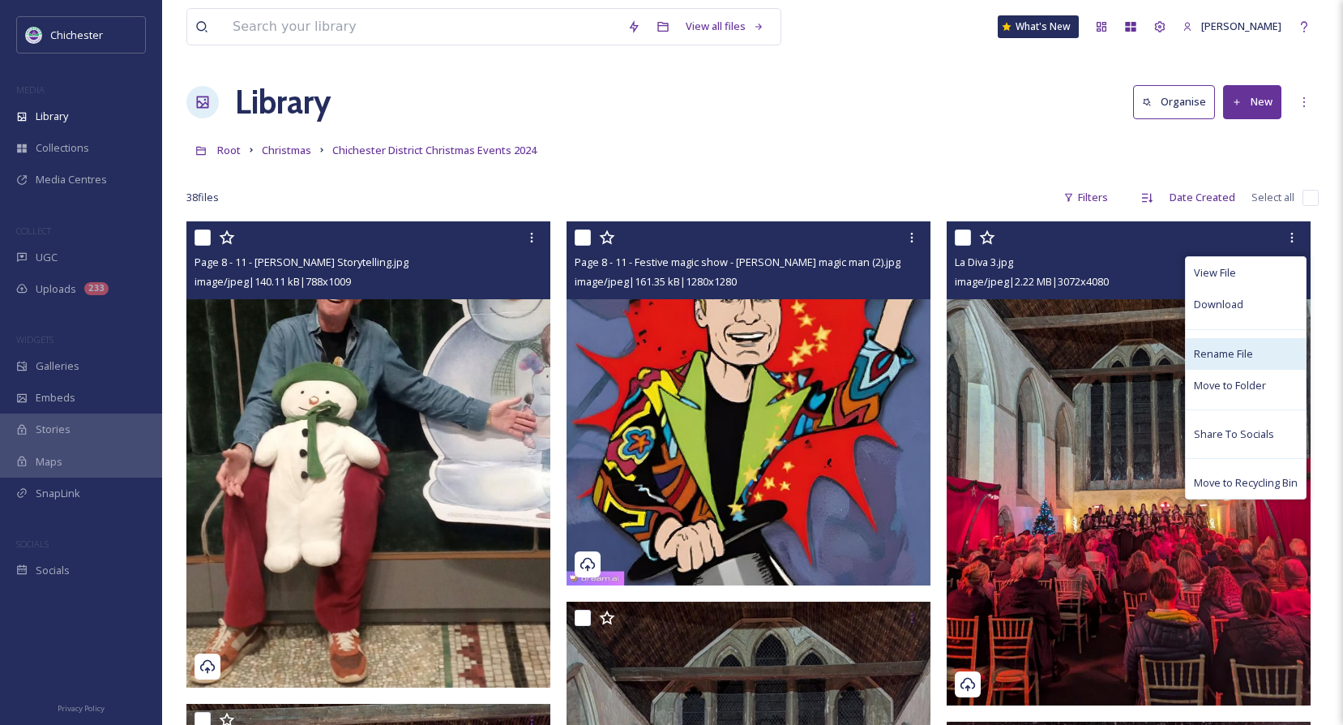
click at [1242, 353] on span "Rename File" at bounding box center [1223, 353] width 59 height 15
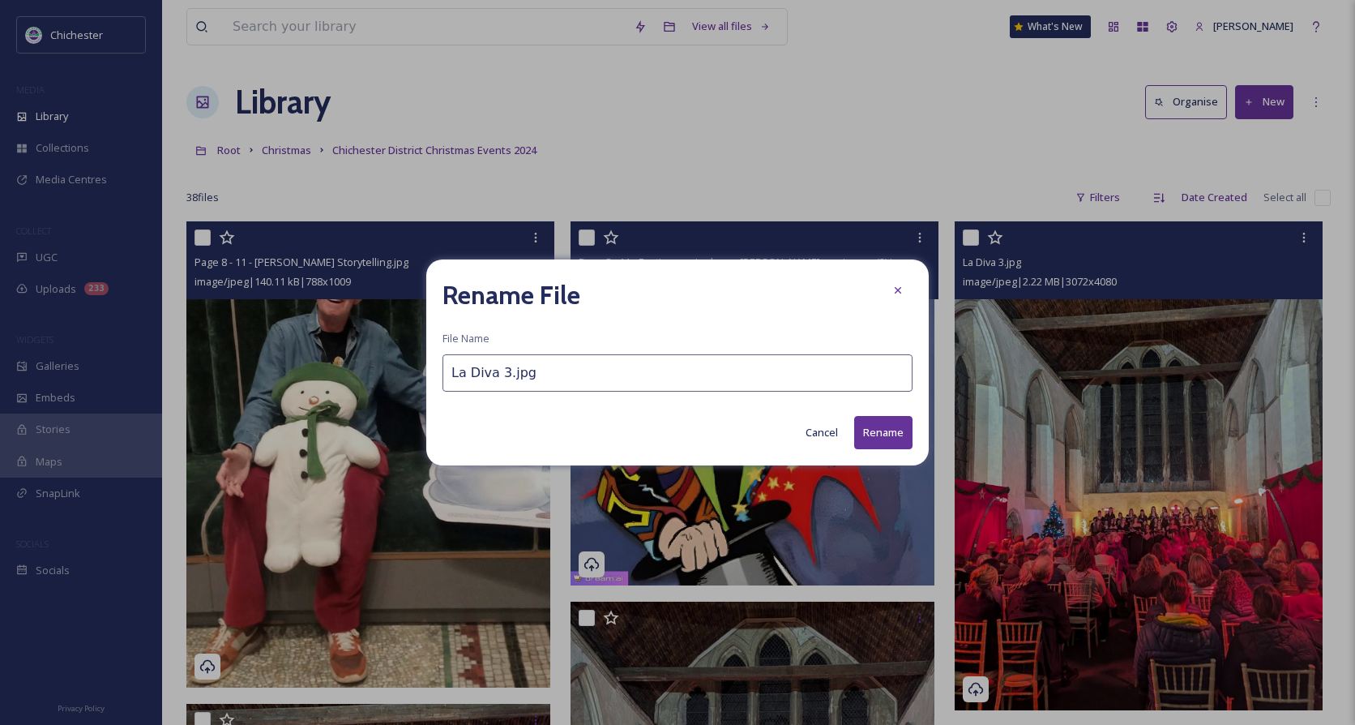
click at [451, 384] on input "La Diva 3.jpg" at bounding box center [677, 372] width 470 height 37
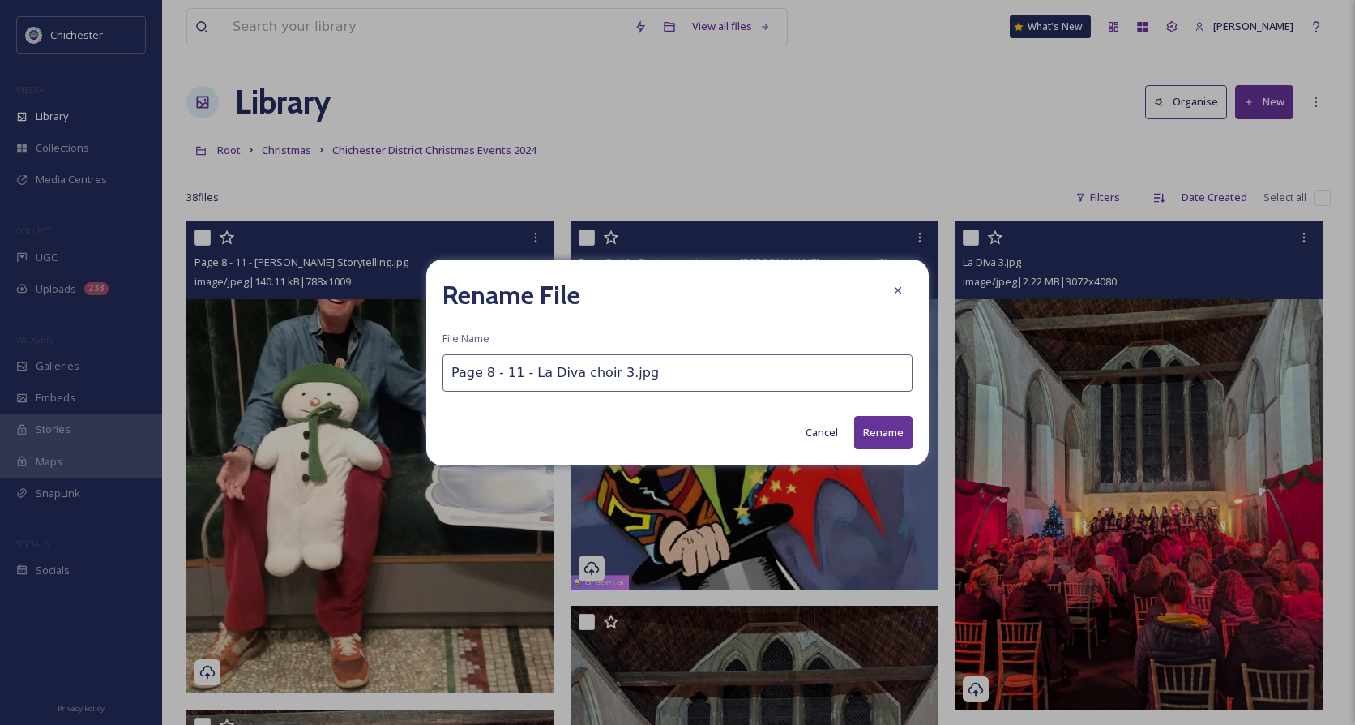
type input "Page 8 - 11 - La Diva choir 3.jpg"
click at [891, 431] on button "Rename" at bounding box center [883, 432] width 58 height 33
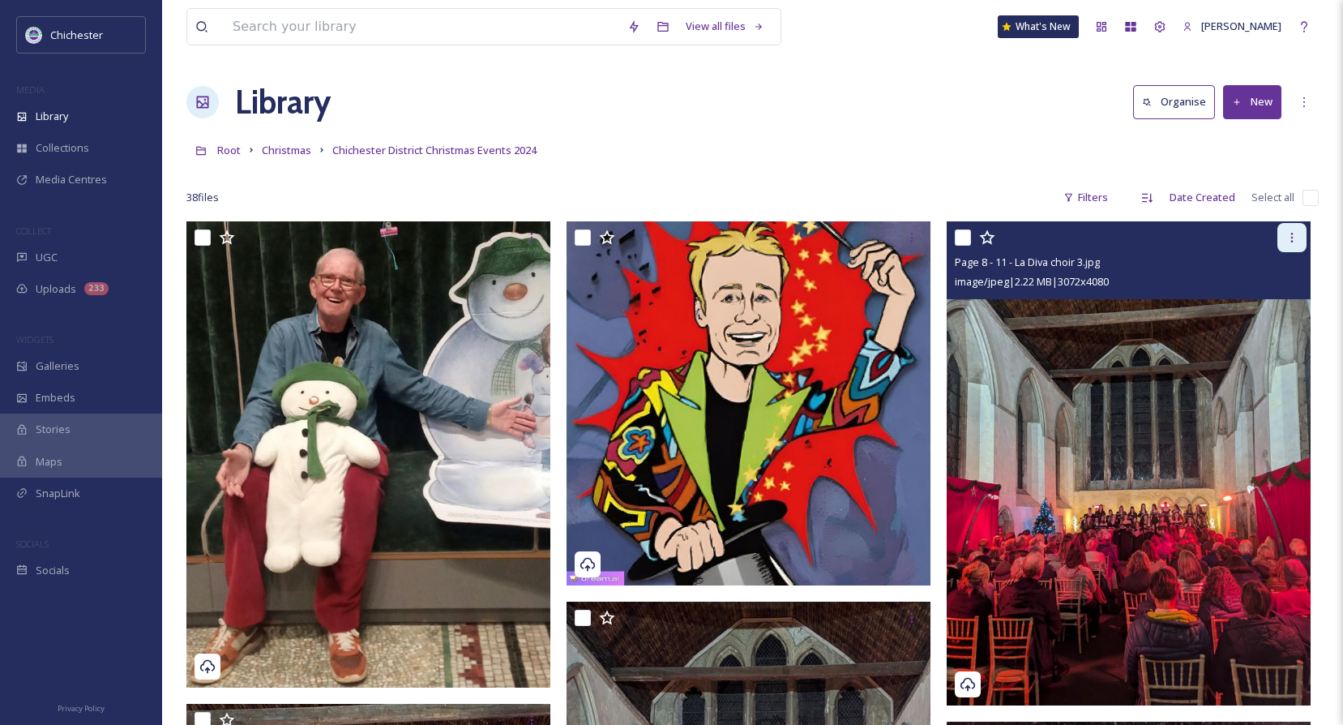
click at [1286, 243] on icon at bounding box center [1291, 237] width 13 height 13
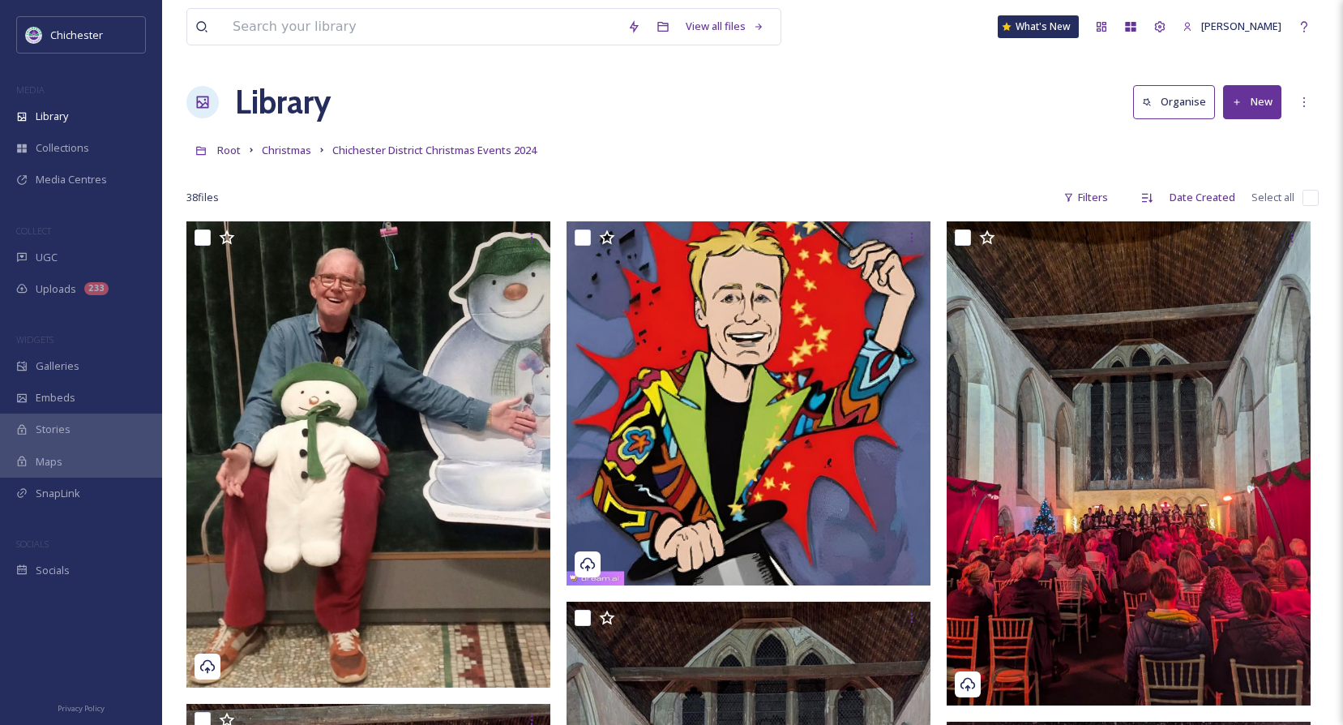
click at [776, 158] on div "Root Christmas [GEOGRAPHIC_DATA] Christmas Events 2024" at bounding box center [752, 150] width 1132 height 31
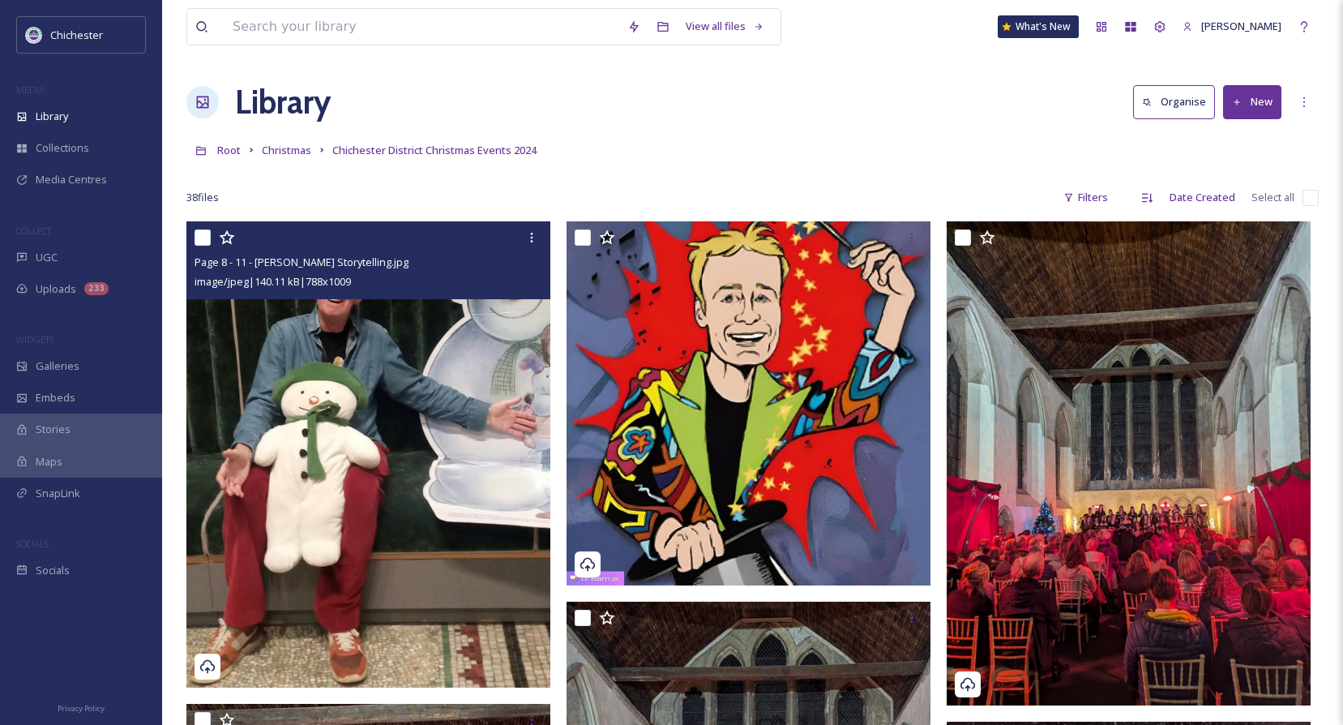
click at [431, 408] on img at bounding box center [368, 454] width 364 height 466
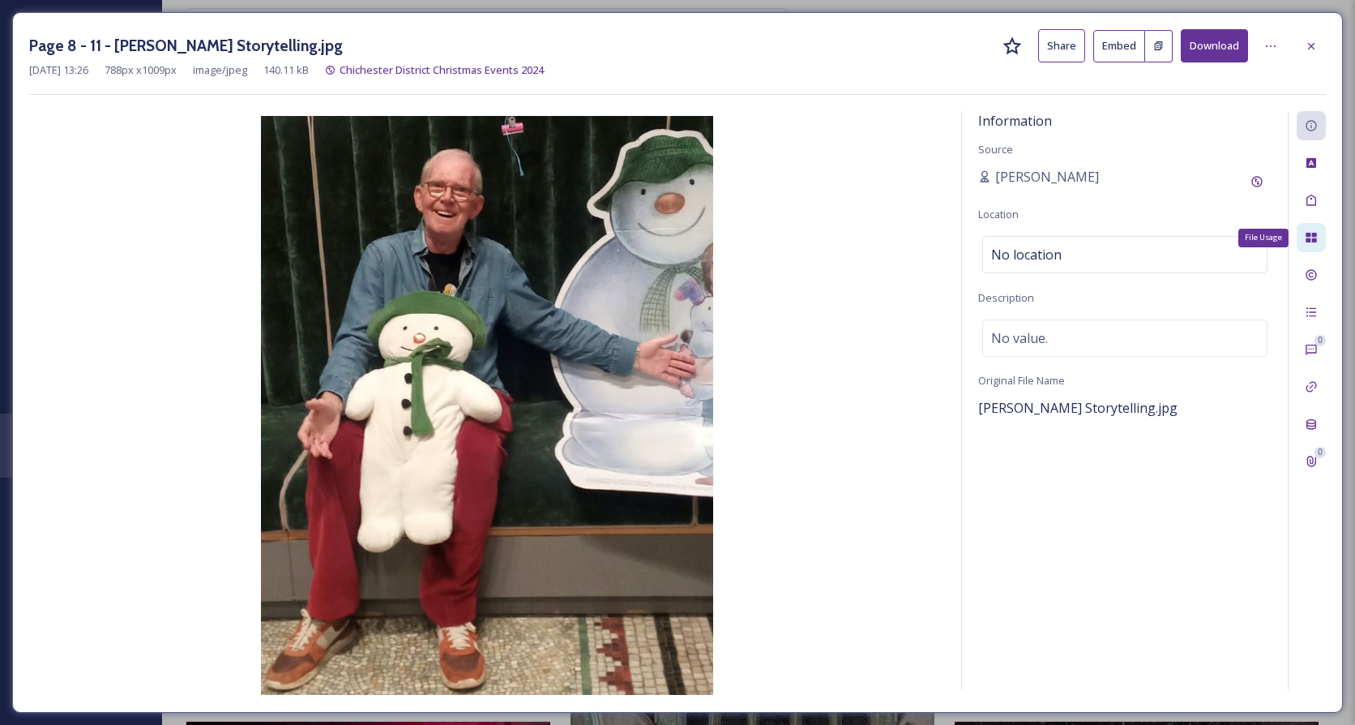
click at [1304, 247] on div "File Usage" at bounding box center [1311, 237] width 29 height 29
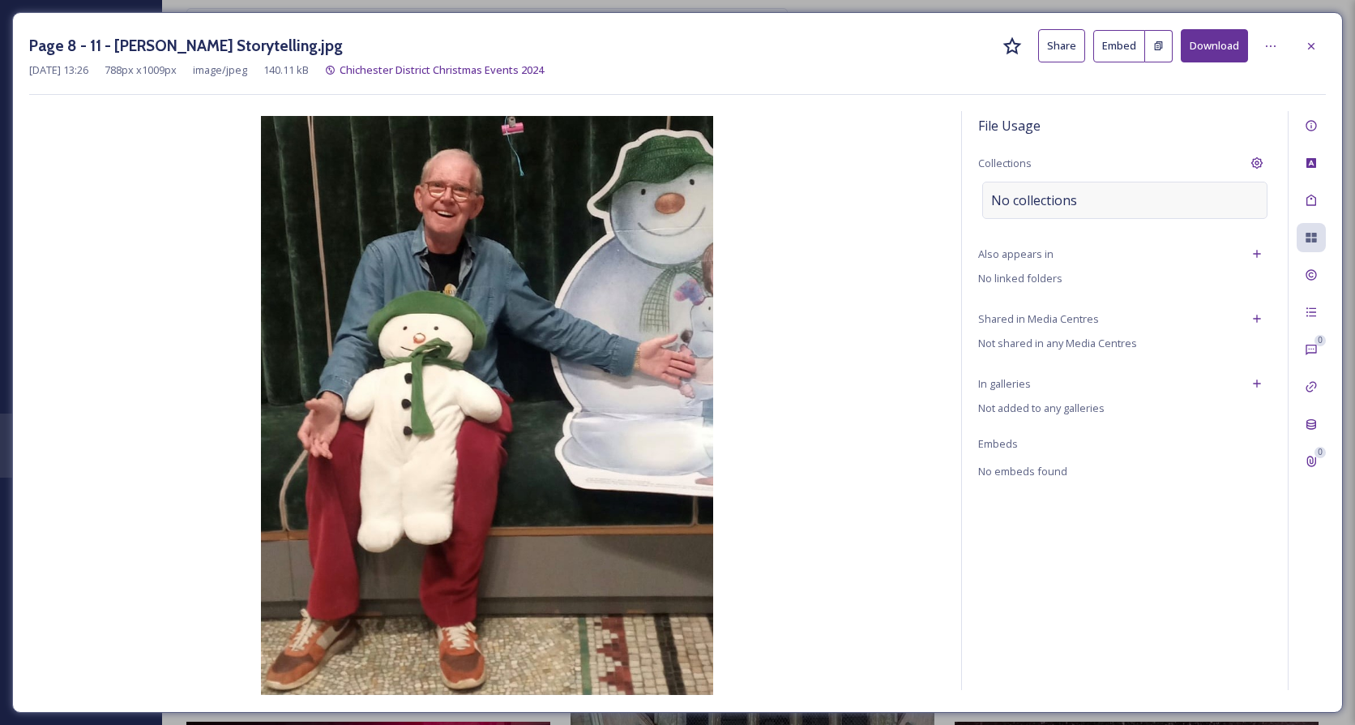
click at [1078, 201] on div "No collections" at bounding box center [1124, 200] width 285 height 37
click at [1078, 201] on input at bounding box center [1072, 200] width 178 height 36
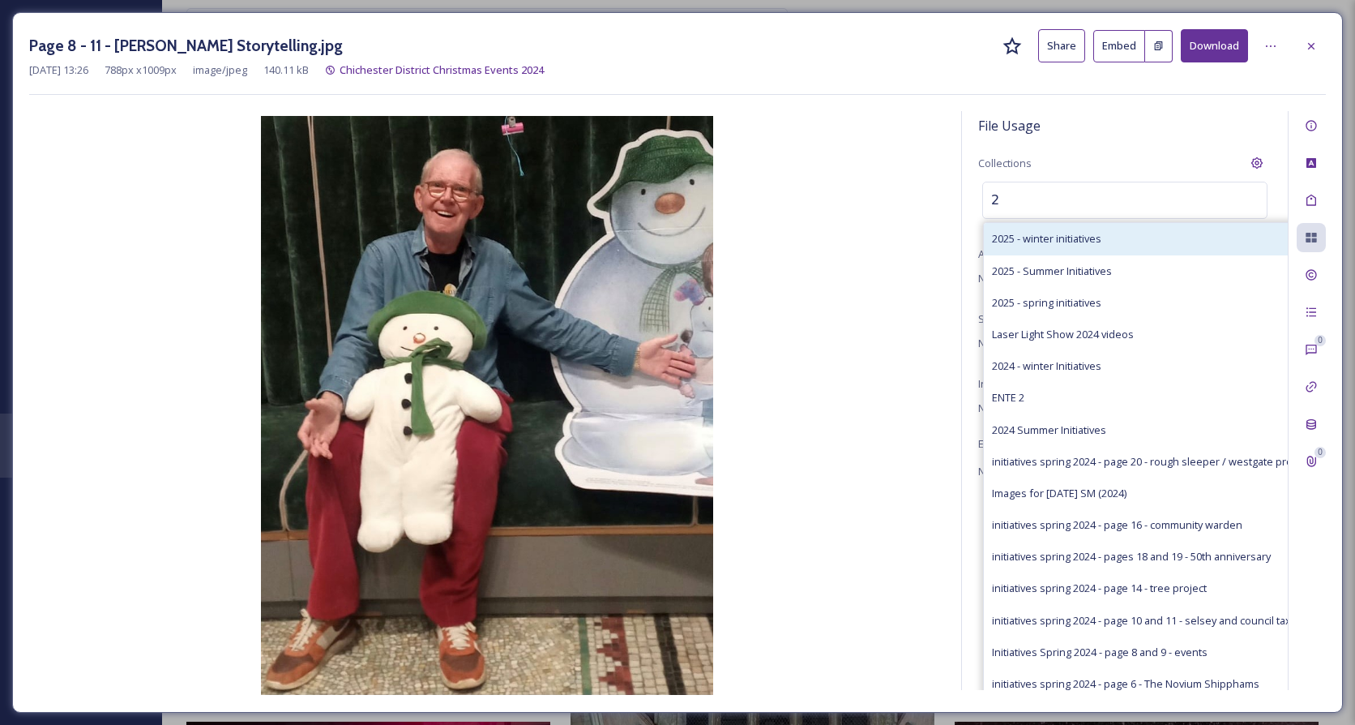
type input "2"
click at [1057, 246] on span "2025 - winter initiatives" at bounding box center [1046, 238] width 109 height 15
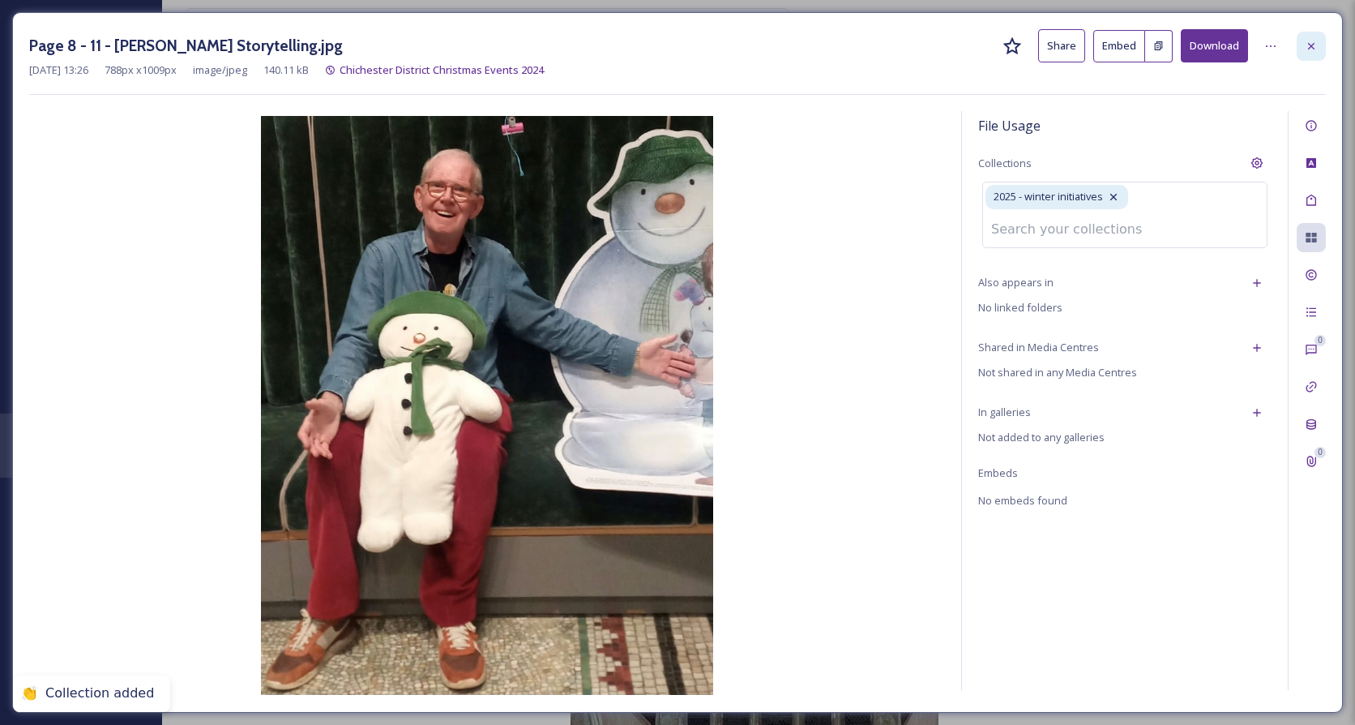
click at [1315, 46] on icon at bounding box center [1311, 46] width 13 height 13
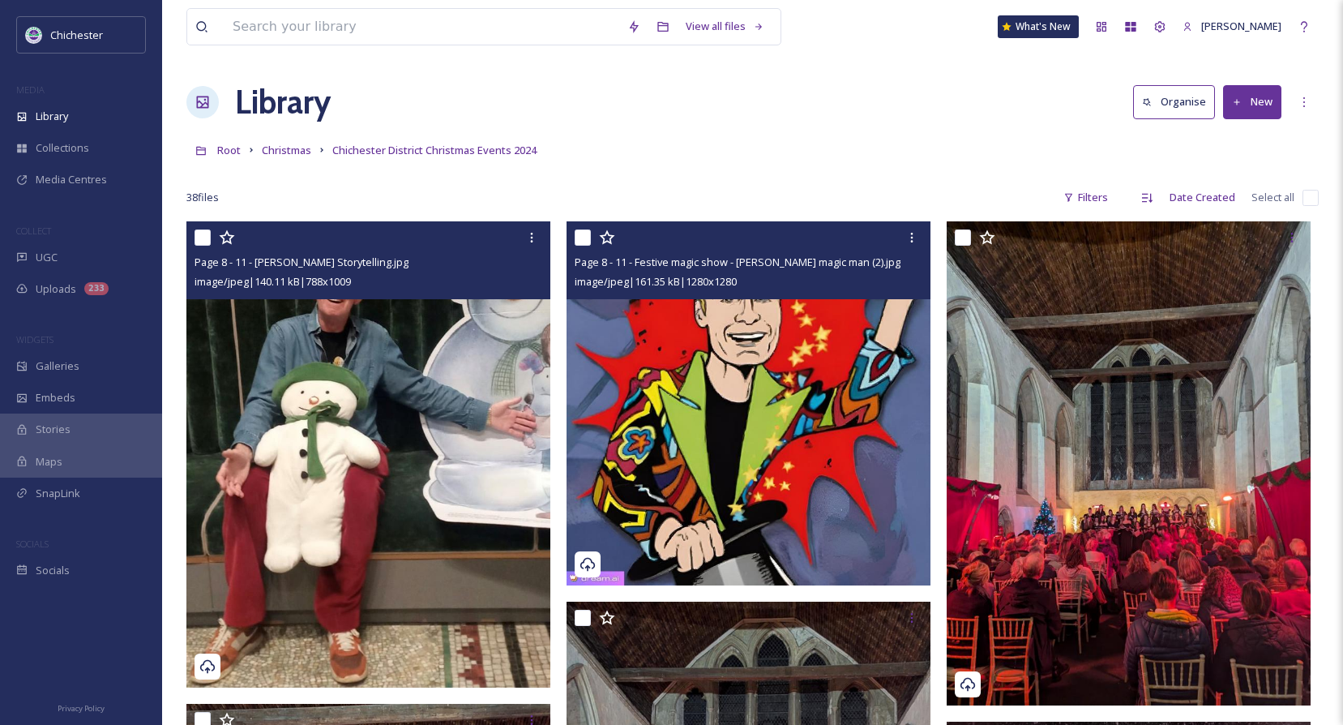
click at [728, 426] on img at bounding box center [748, 403] width 364 height 364
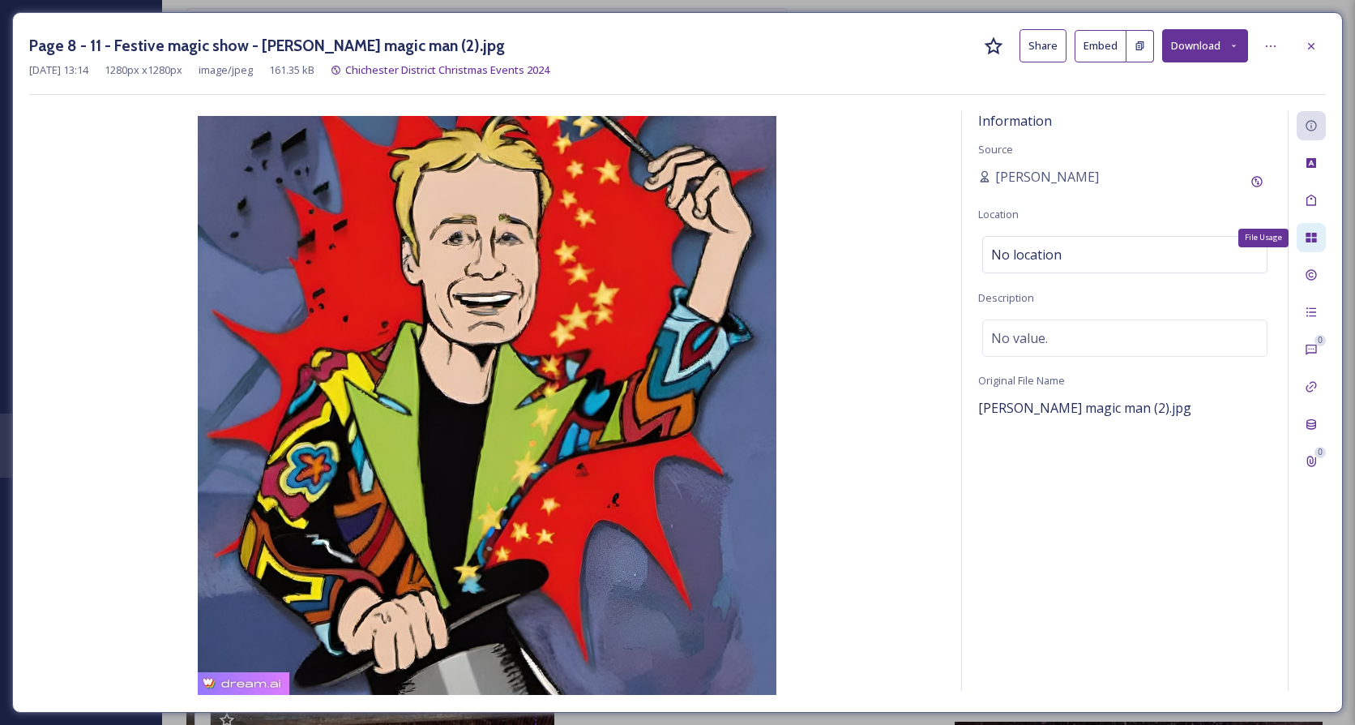
click at [1315, 237] on icon at bounding box center [1311, 237] width 13 height 13
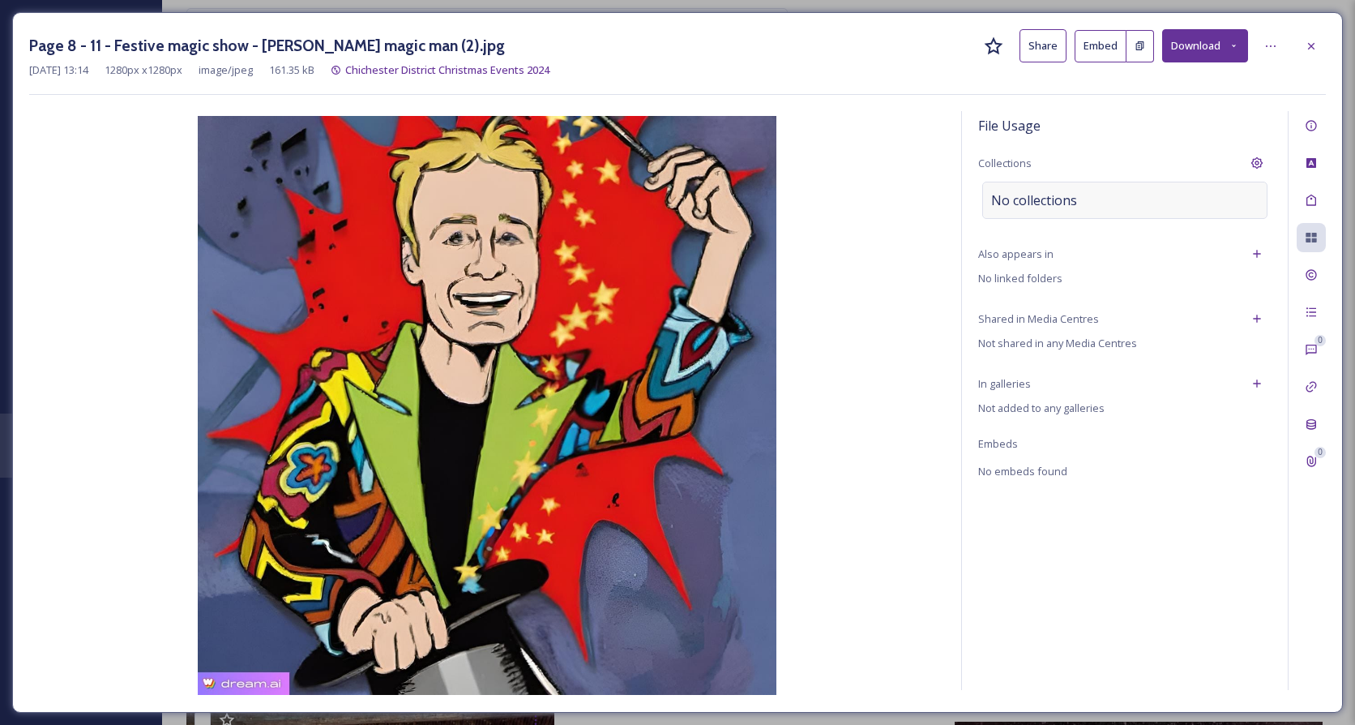
click at [1169, 209] on div "No collections" at bounding box center [1124, 200] width 285 height 37
click at [1139, 207] on input at bounding box center [1072, 200] width 178 height 36
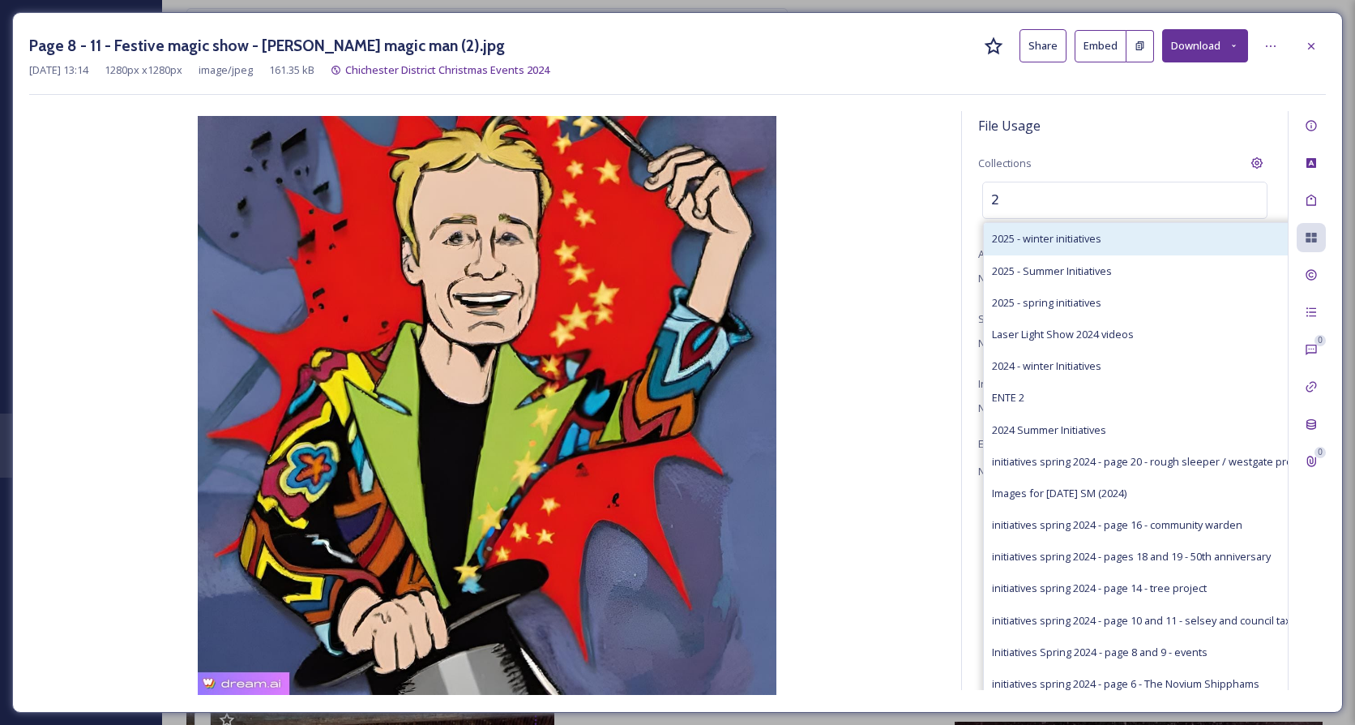
type input "2"
click at [1085, 241] on span "2025 - winter initiatives" at bounding box center [1046, 238] width 109 height 15
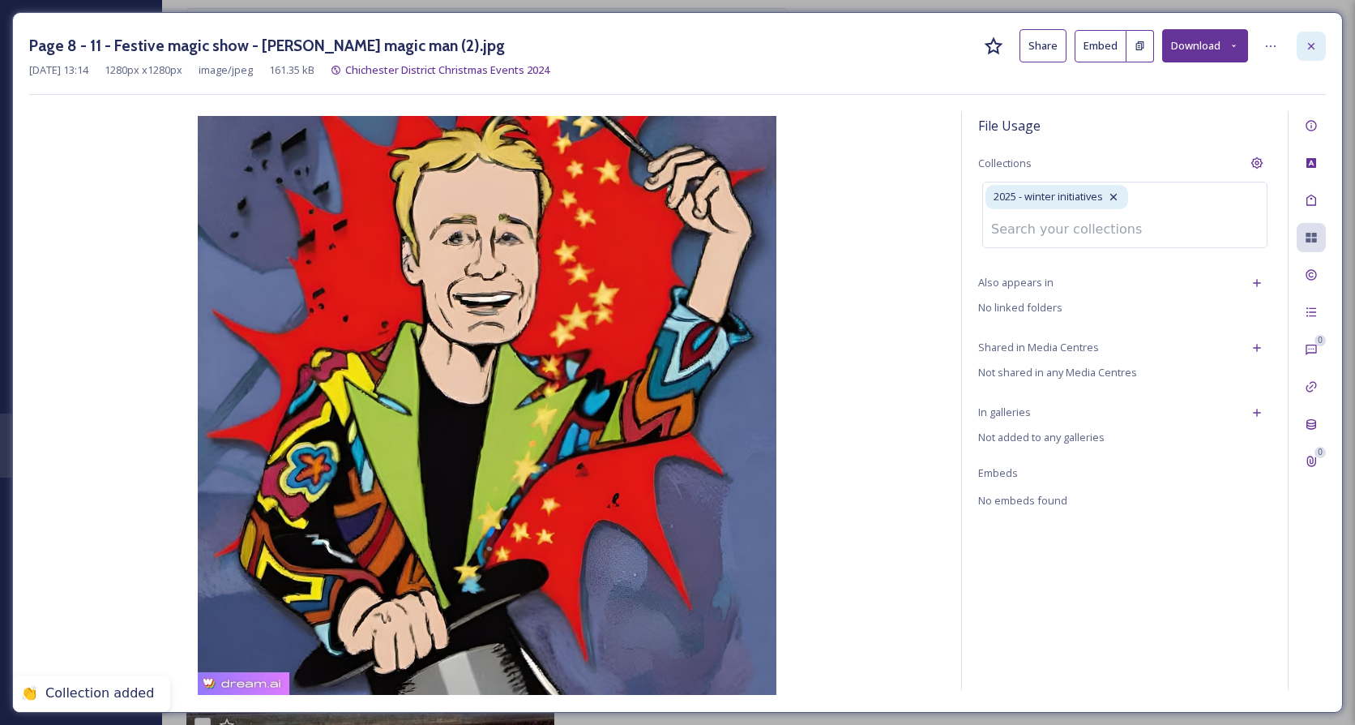
click at [1313, 45] on icon at bounding box center [1311, 45] width 6 height 6
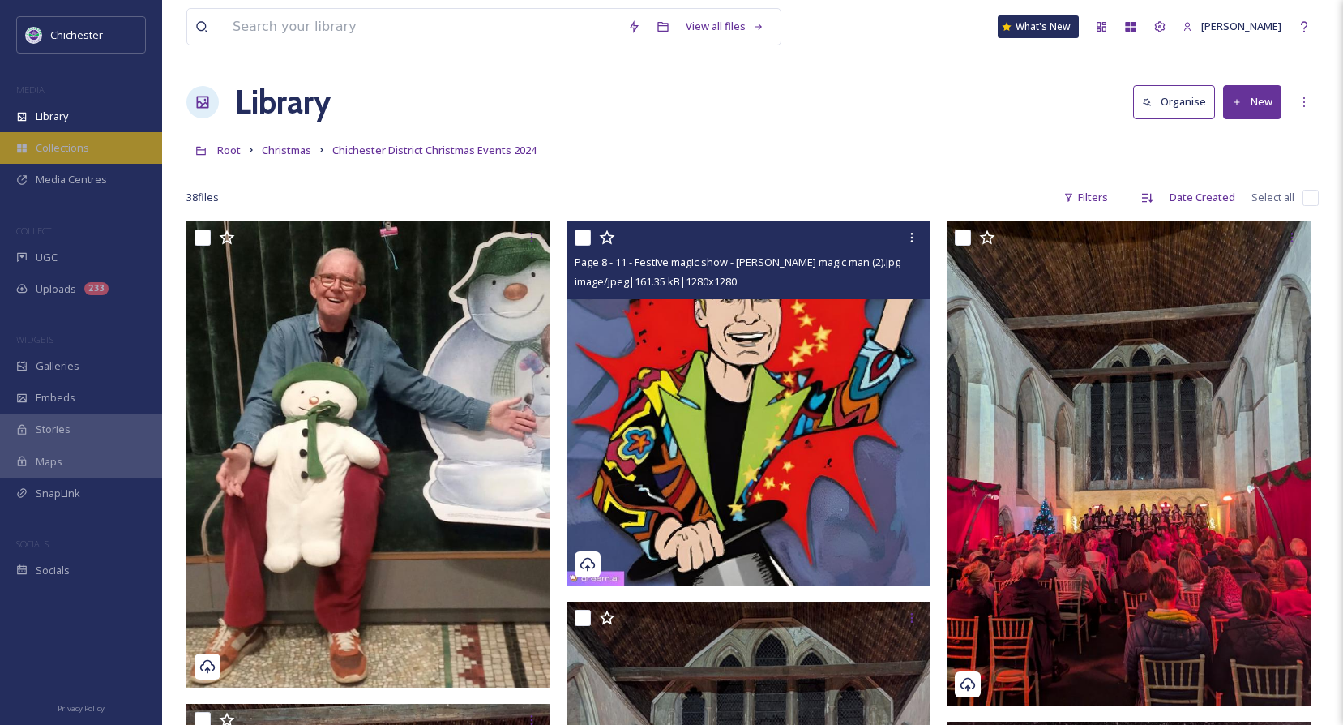
click at [57, 145] on span "Collections" at bounding box center [62, 147] width 53 height 15
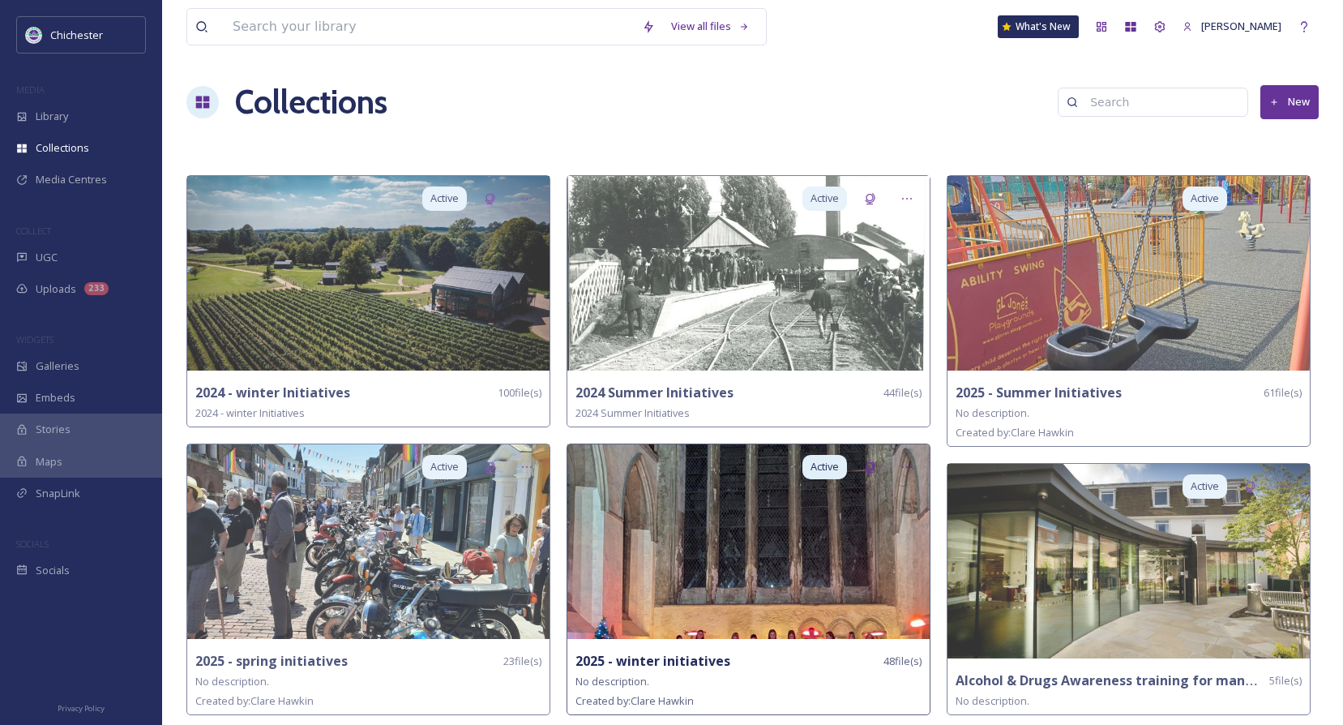
click at [738, 560] on img at bounding box center [748, 541] width 362 height 195
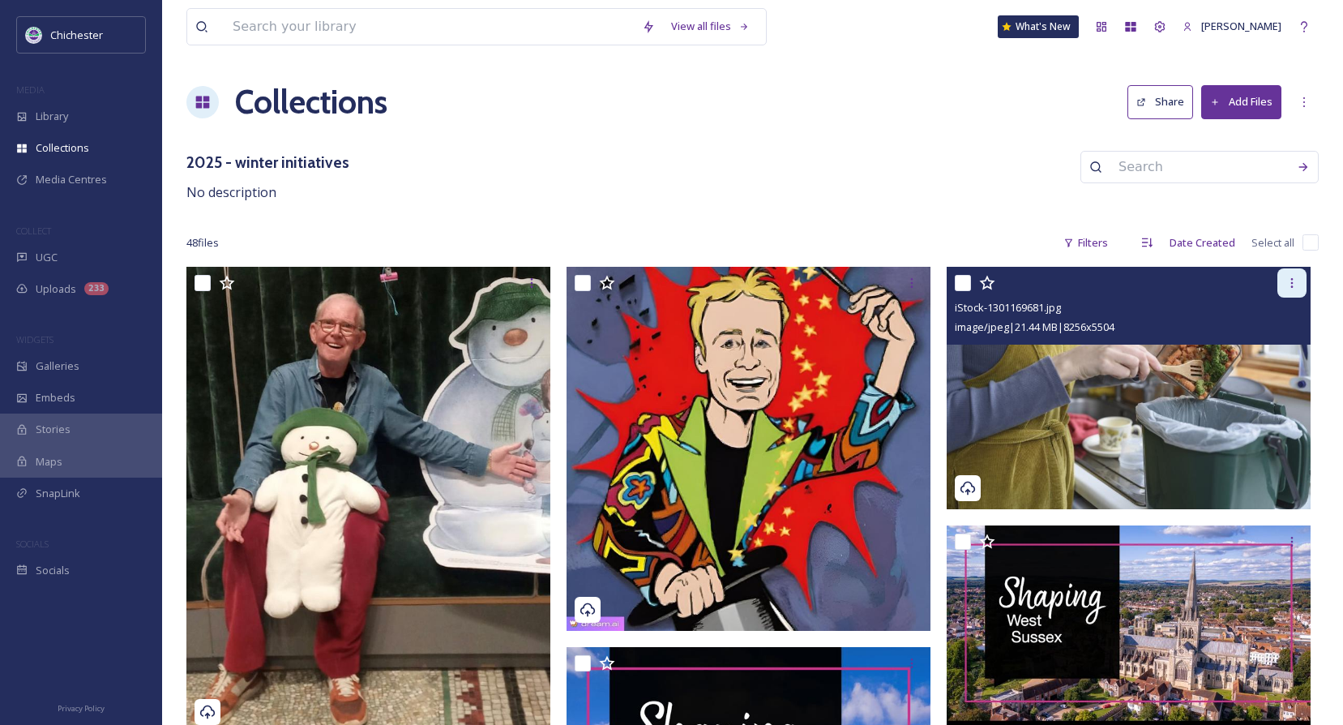
click at [1298, 273] on div at bounding box center [1291, 282] width 29 height 29
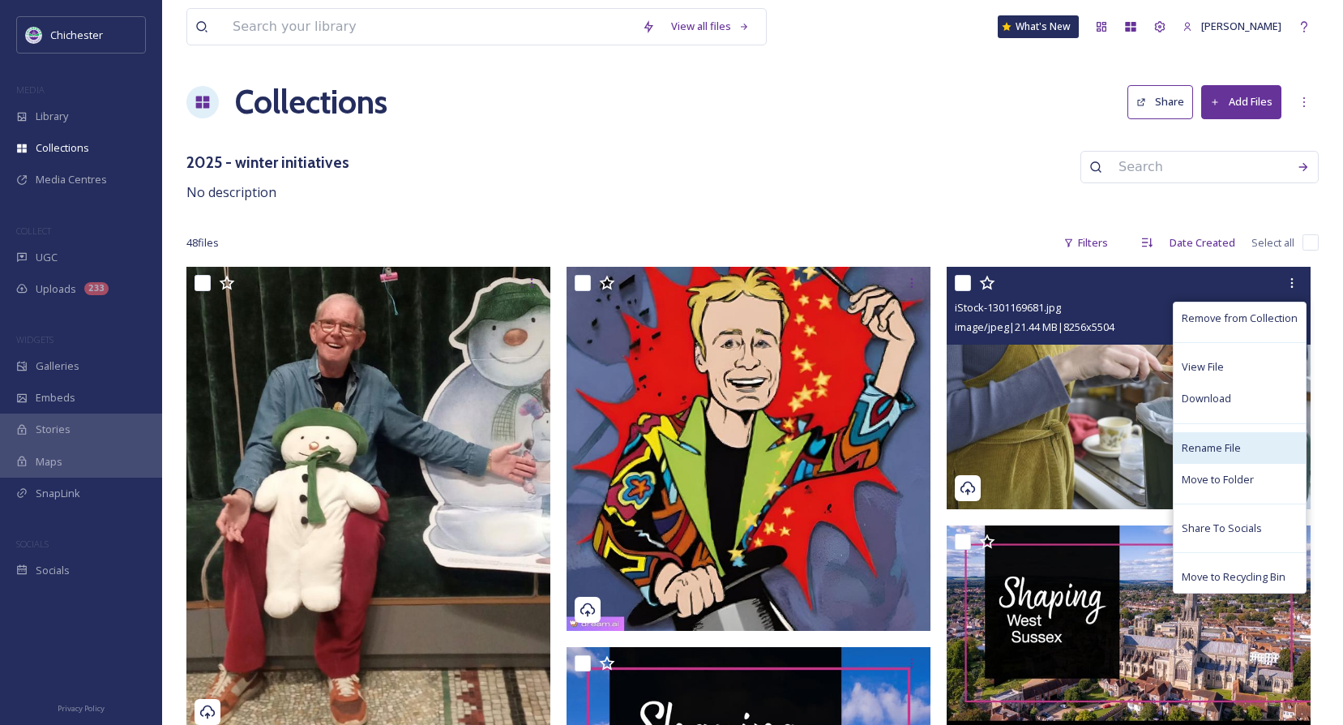
click at [1211, 442] on span "Rename File" at bounding box center [1211, 447] width 59 height 15
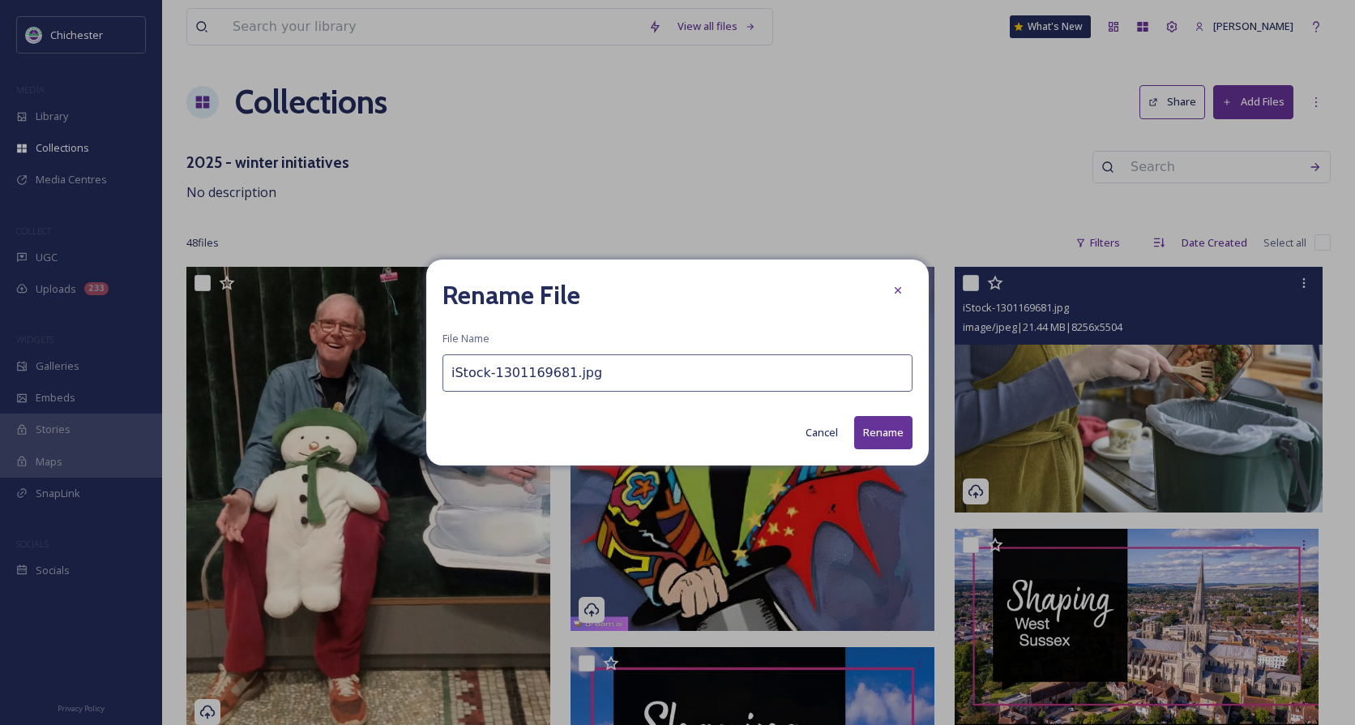
click at [450, 373] on input "iStock-1301169681.jpg" at bounding box center [677, 372] width 470 height 37
type input "Page 4 - 5 - food waste iStock-1301169681.jpg"
click at [870, 431] on button "Rename" at bounding box center [883, 432] width 58 height 33
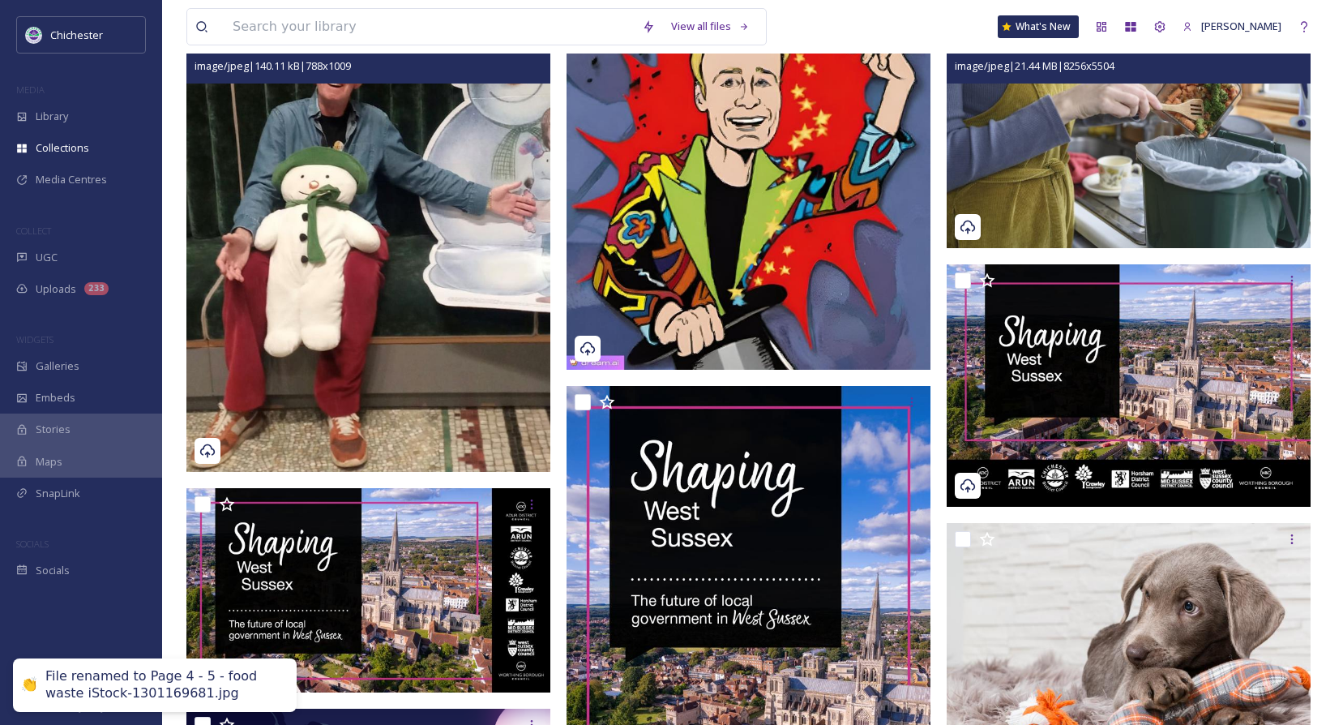
scroll to position [324, 0]
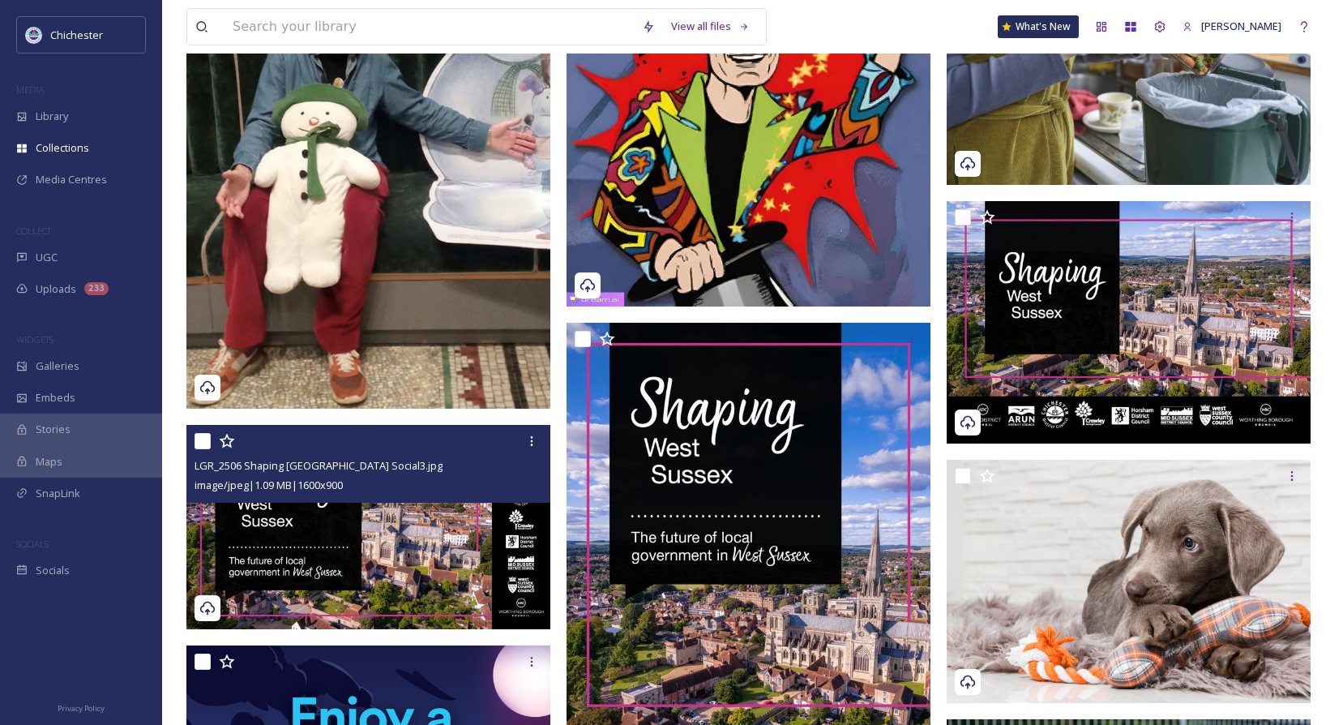
click at [399, 494] on div "LGR_2506 Shaping [GEOGRAPHIC_DATA] Social3.jpg image/jpeg | 1.09 MB | 1600 x 900" at bounding box center [368, 464] width 364 height 78
click at [533, 441] on icon at bounding box center [531, 440] width 13 height 13
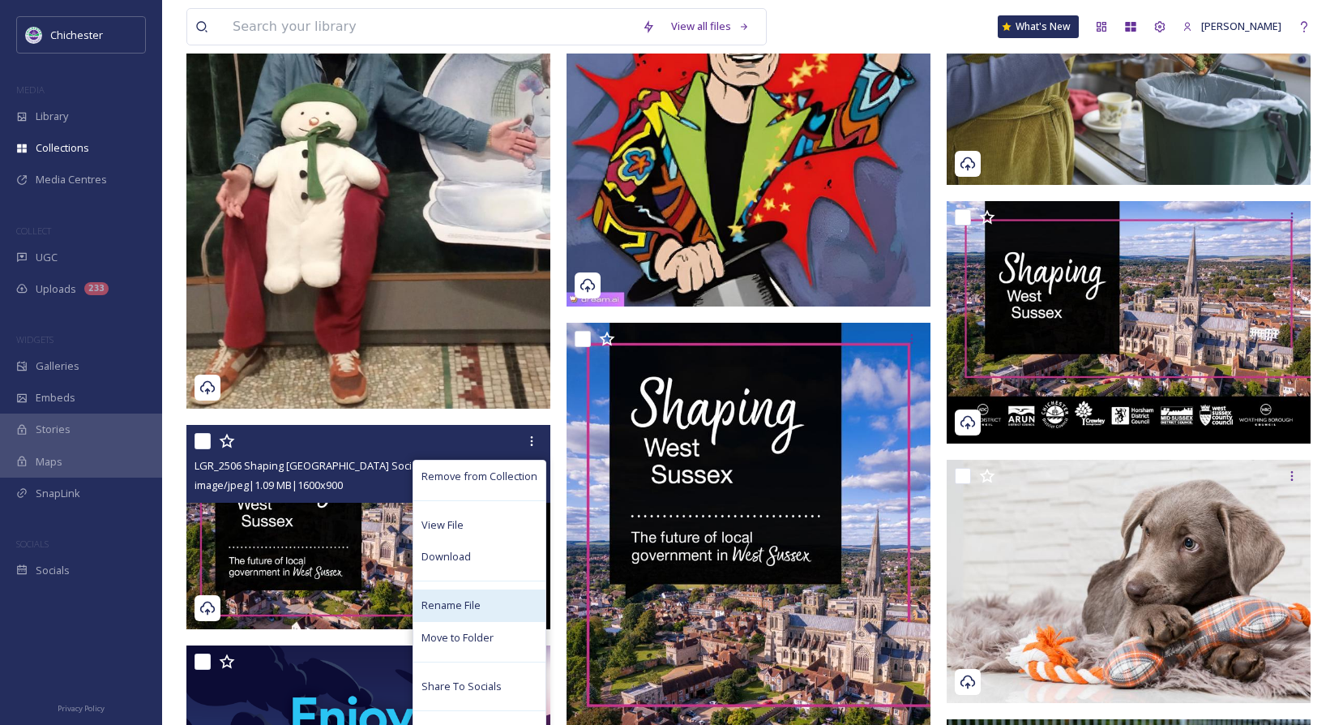
click at [442, 598] on span "Rename File" at bounding box center [450, 604] width 59 height 15
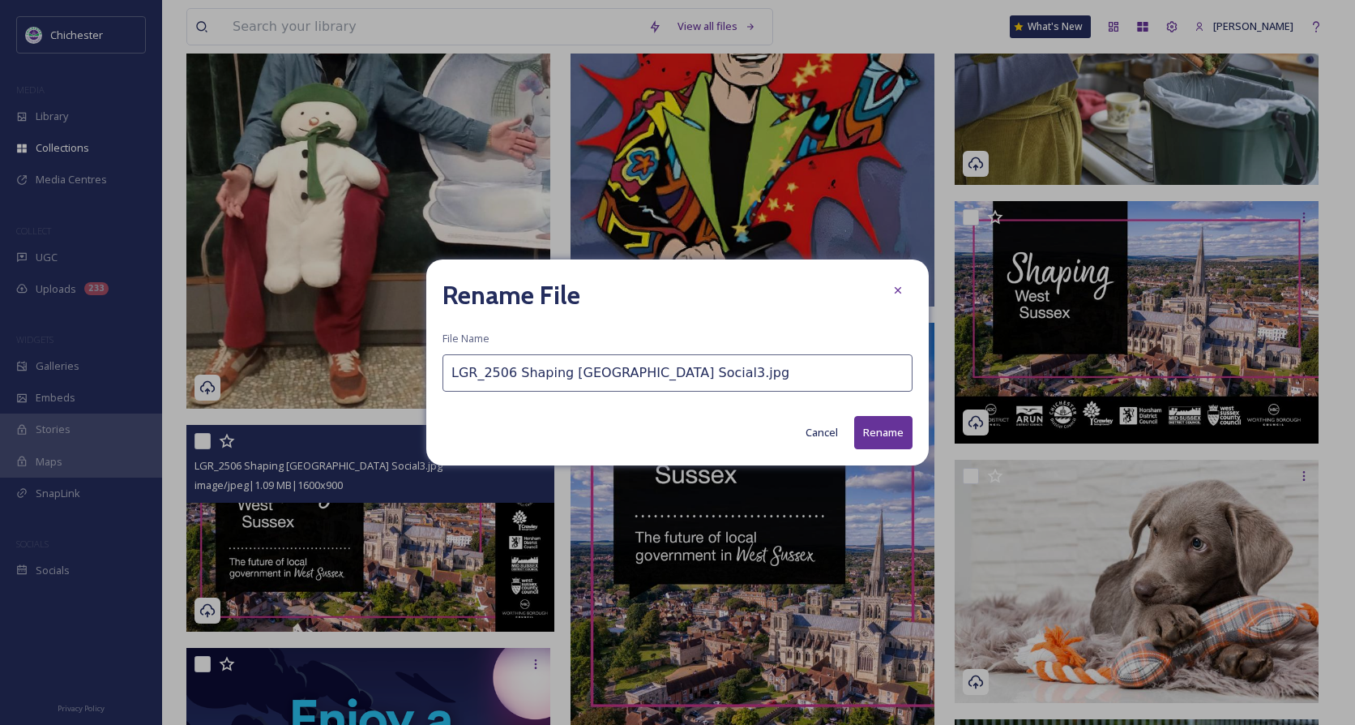
click at [452, 379] on input "LGR_2506 Shaping [GEOGRAPHIC_DATA] Social3.jpg" at bounding box center [677, 372] width 470 height 37
type input "Page 16 - LGR_2506 Shaping [GEOGRAPHIC_DATA] Social3.jpg"
click at [874, 428] on button "Rename" at bounding box center [883, 432] width 58 height 33
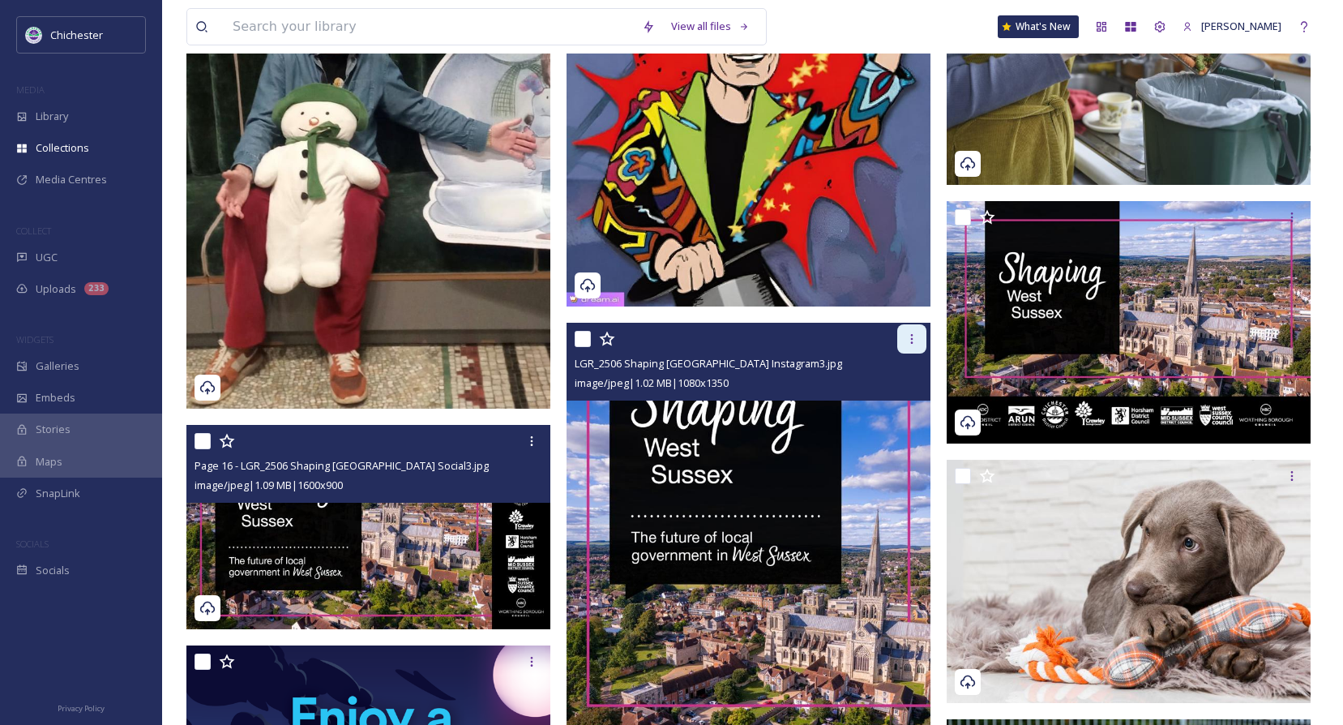
click at [908, 345] on div at bounding box center [911, 338] width 29 height 29
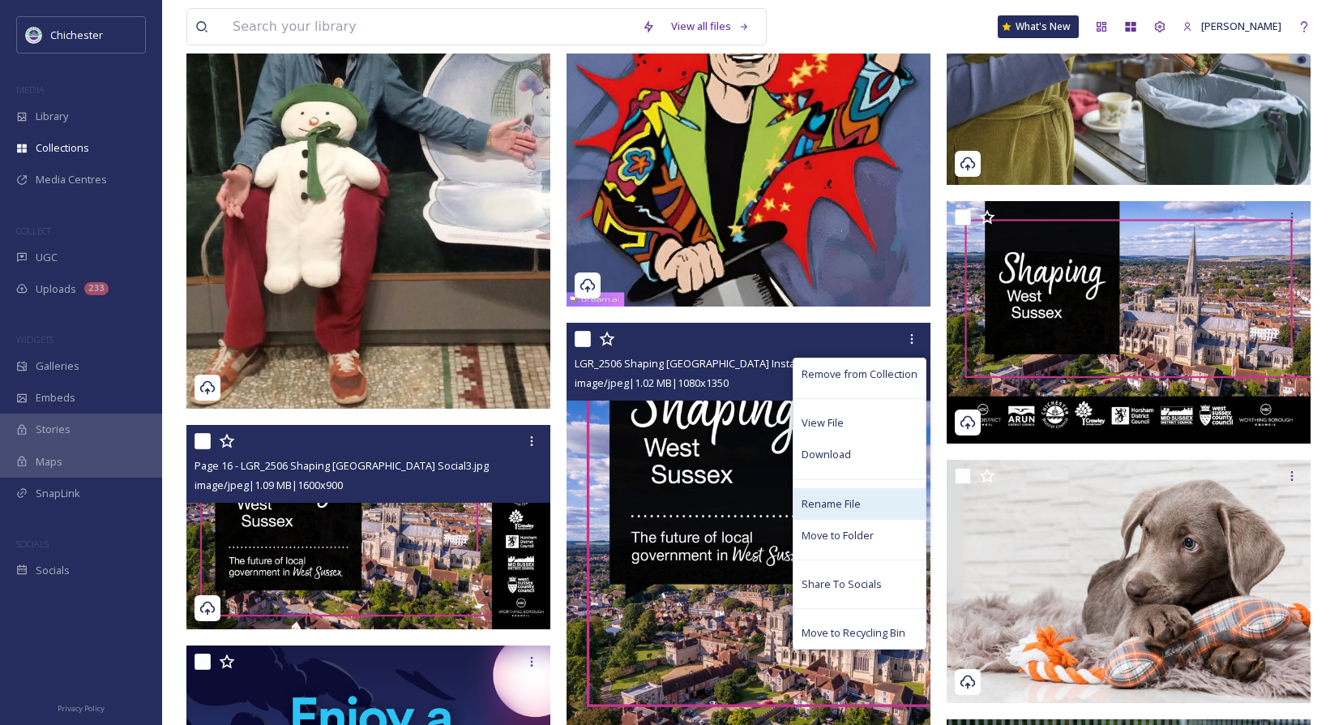
click at [816, 497] on span "Rename File" at bounding box center [831, 503] width 59 height 15
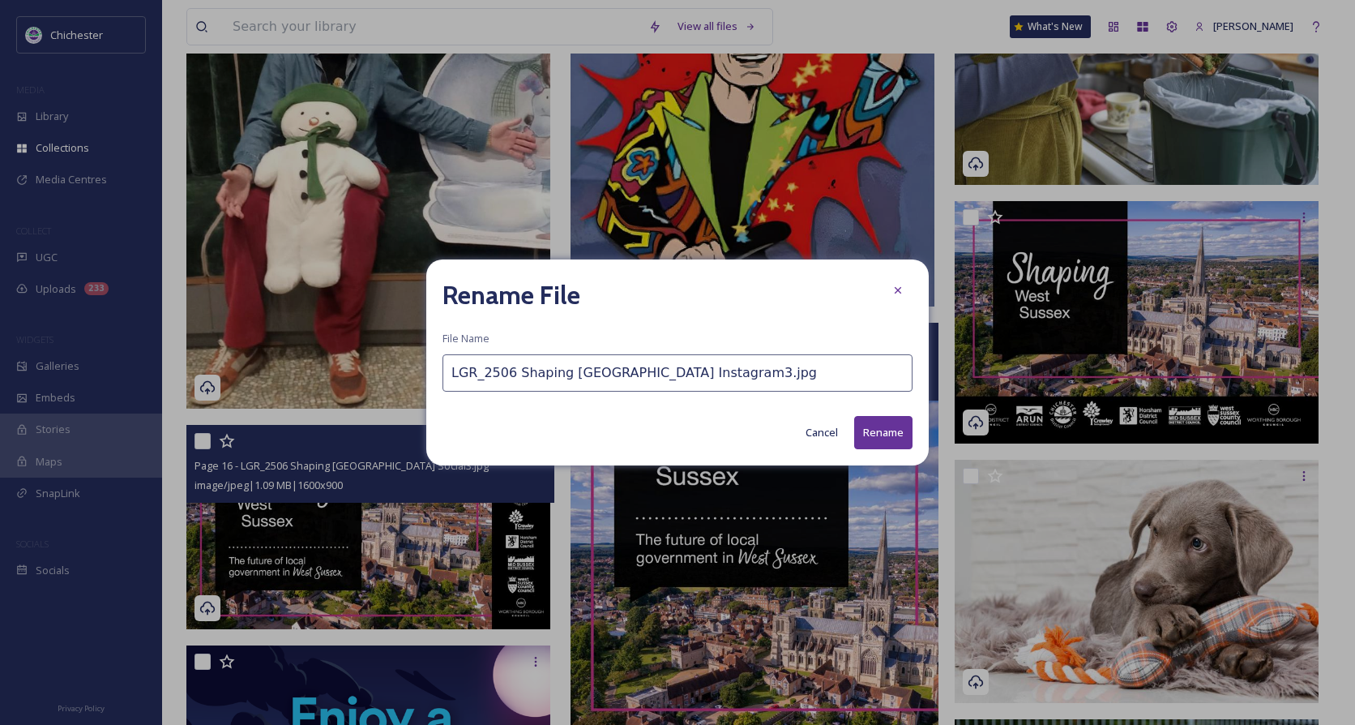
click at [448, 374] on input "LGR_2506 Shaping [GEOGRAPHIC_DATA] Instagram3.jpg" at bounding box center [677, 372] width 470 height 37
type input "Page 16 - LGR_2506 Shaping [GEOGRAPHIC_DATA] Instagram3.jpg"
click at [892, 430] on button "Rename" at bounding box center [883, 432] width 58 height 33
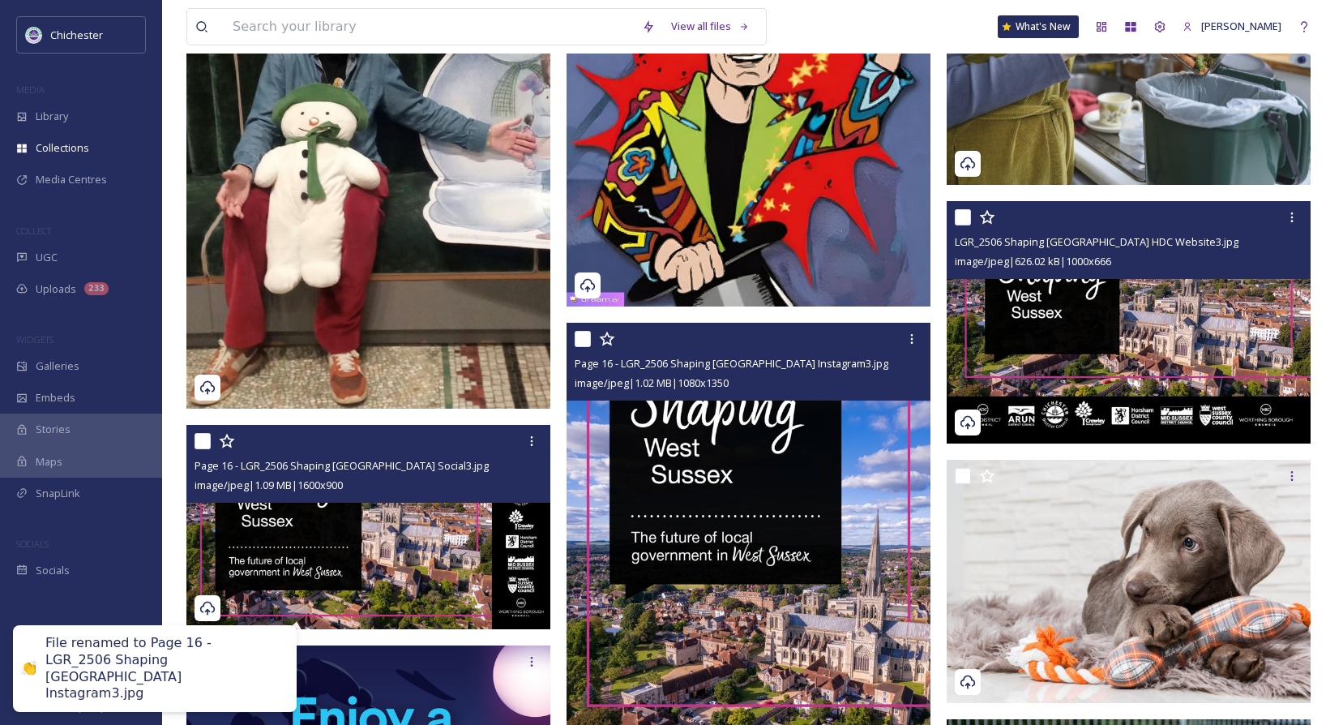
click at [1225, 289] on img at bounding box center [1129, 322] width 364 height 242
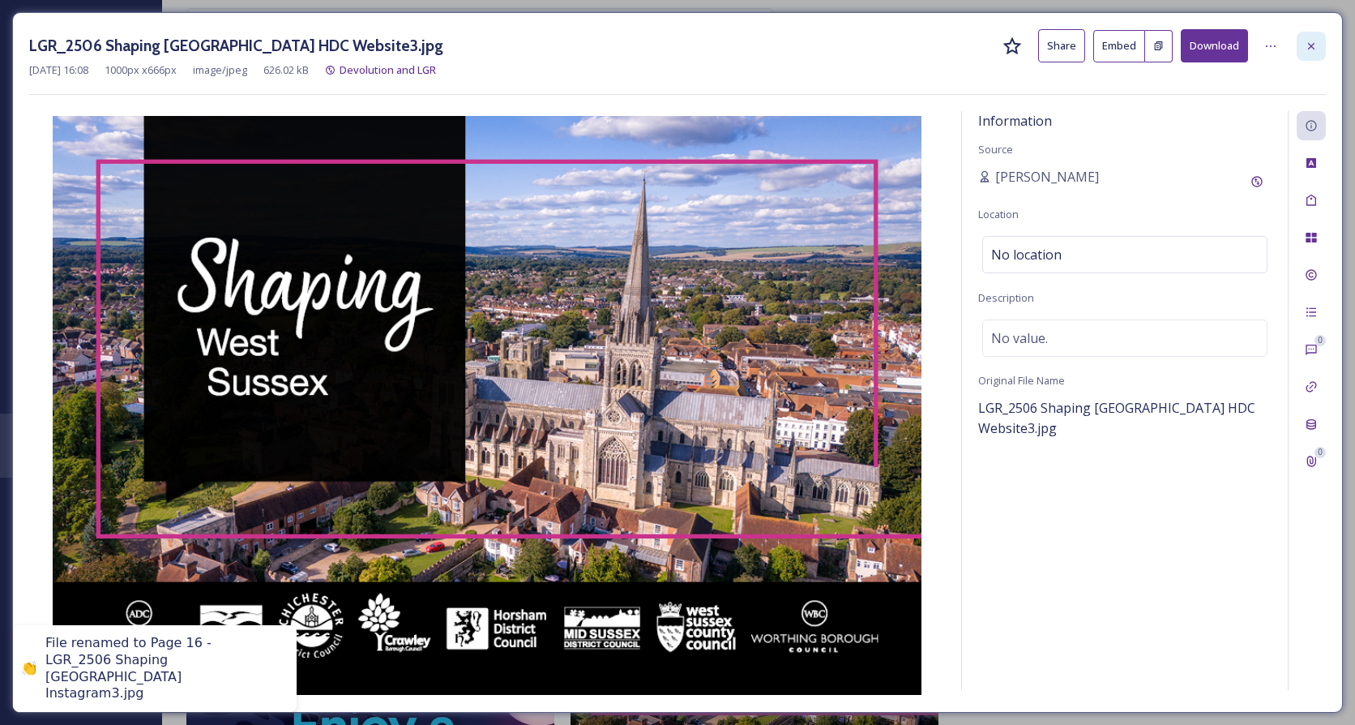
click at [1302, 45] on div at bounding box center [1311, 46] width 29 height 29
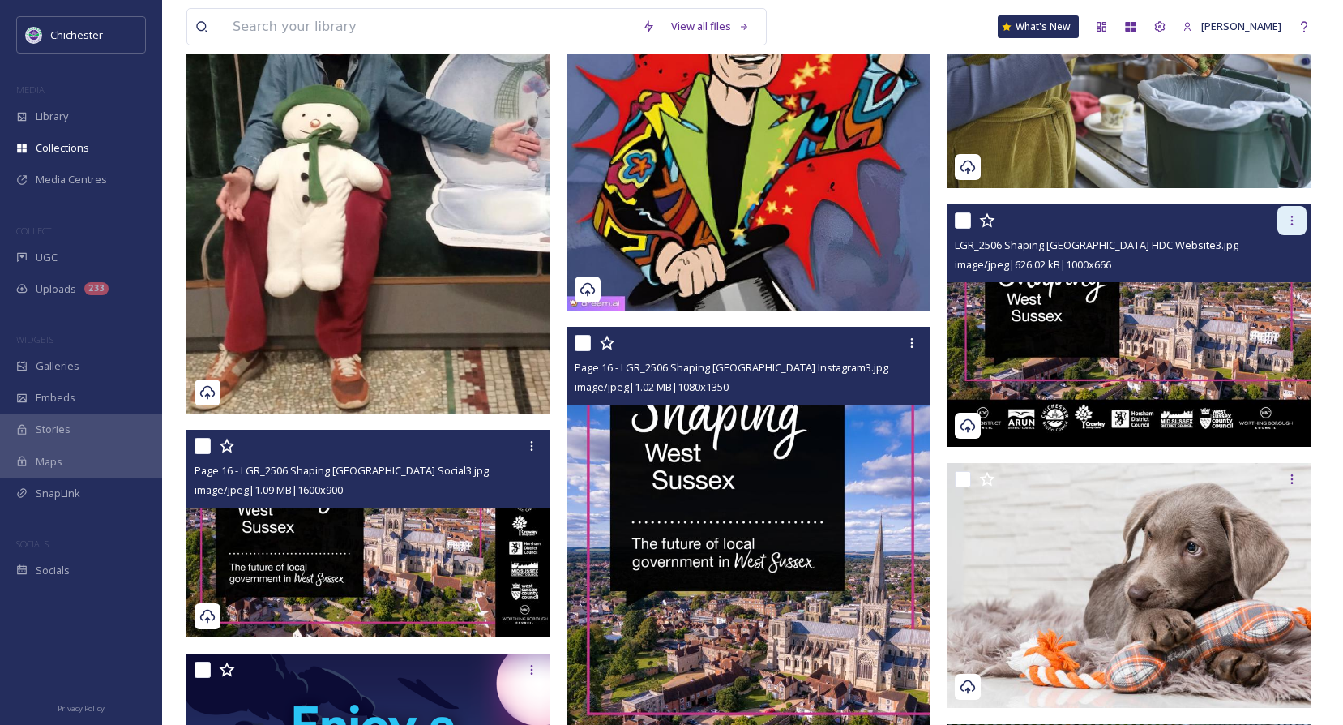
click at [1286, 220] on icon at bounding box center [1291, 220] width 13 height 13
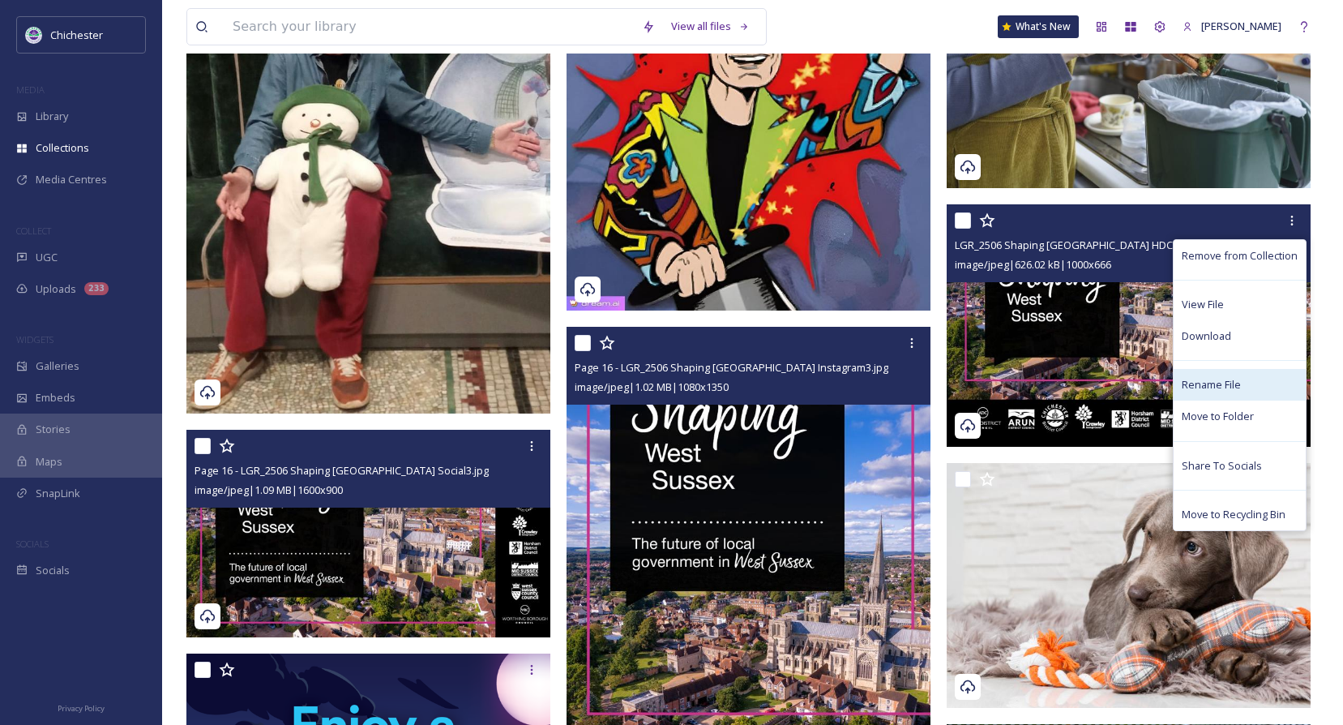
click at [1200, 374] on div "Rename File" at bounding box center [1240, 385] width 132 height 32
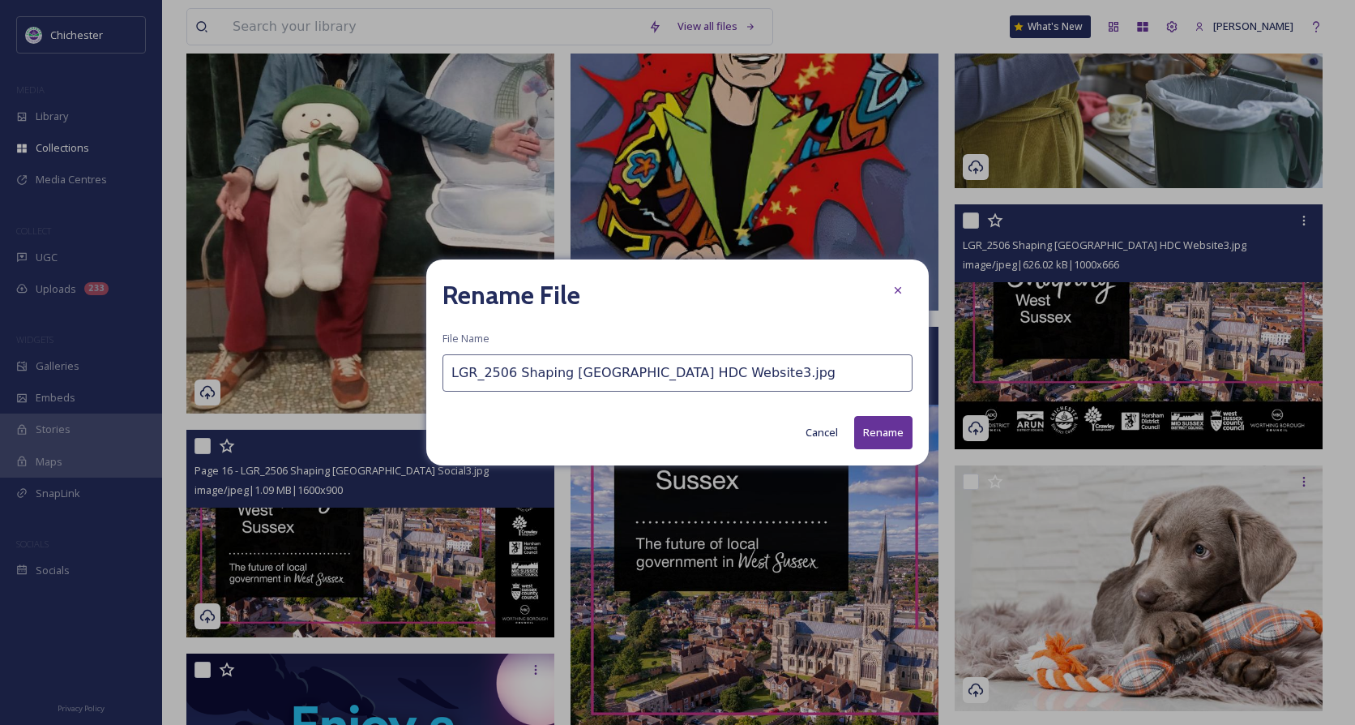
click at [451, 378] on input "LGR_2506 Shaping [GEOGRAPHIC_DATA] HDC Website3.jpg" at bounding box center [677, 372] width 470 height 37
type input "Page 16 - LGR_2506 Shaping [GEOGRAPHIC_DATA] HDC Website3.jpg"
click at [867, 429] on button "Rename" at bounding box center [883, 432] width 58 height 33
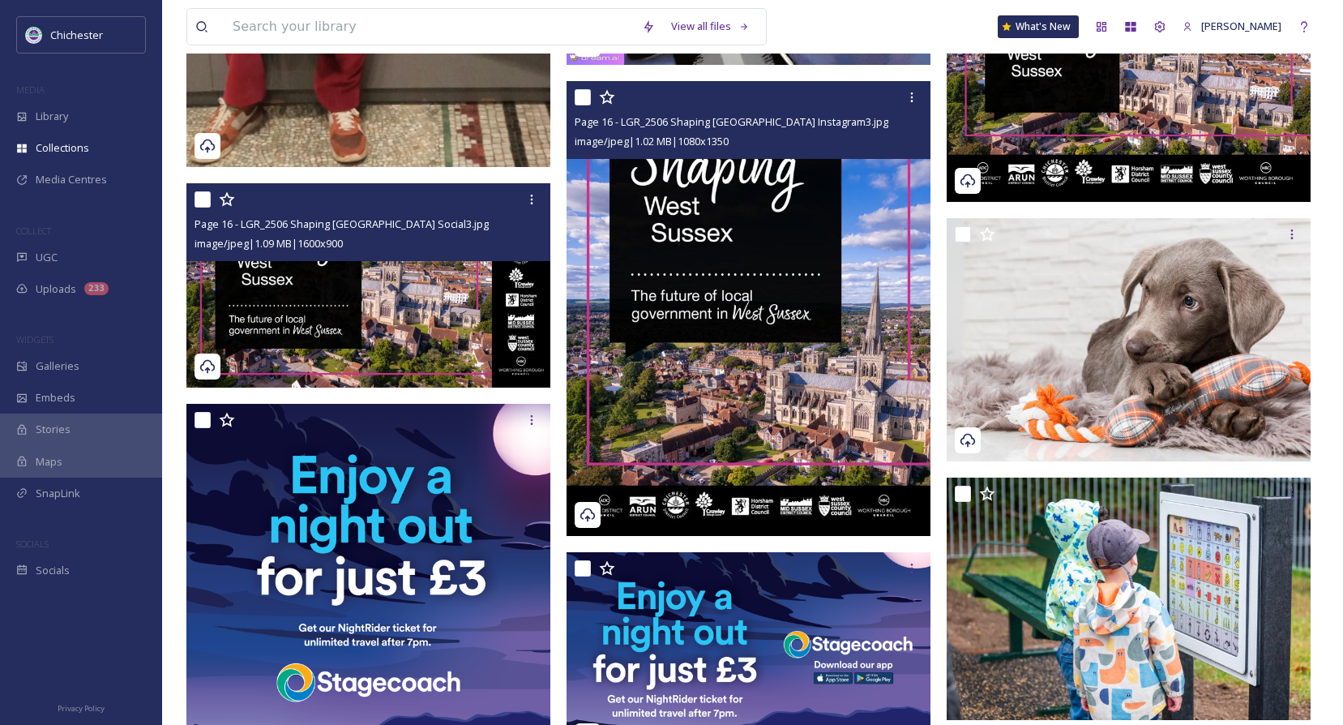
scroll to position [567, 0]
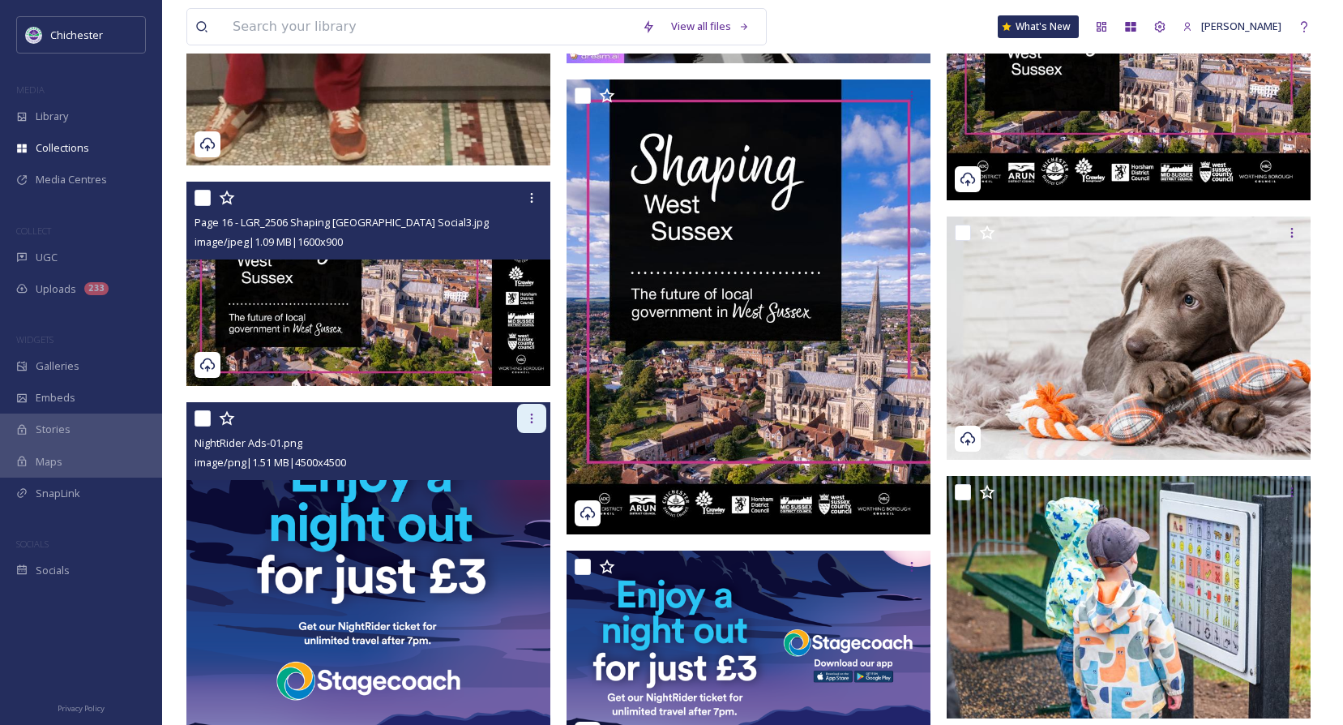
click at [528, 413] on icon at bounding box center [531, 418] width 13 height 13
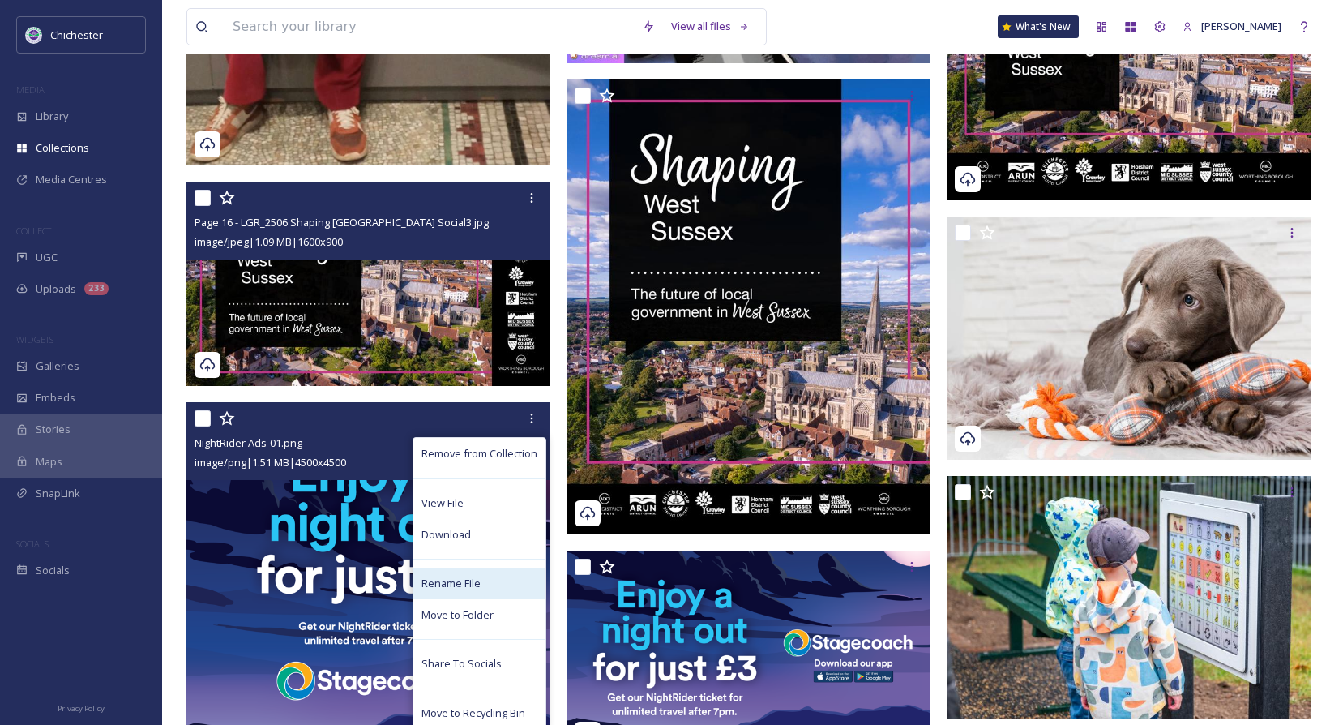
click at [422, 584] on span "Rename File" at bounding box center [450, 582] width 59 height 15
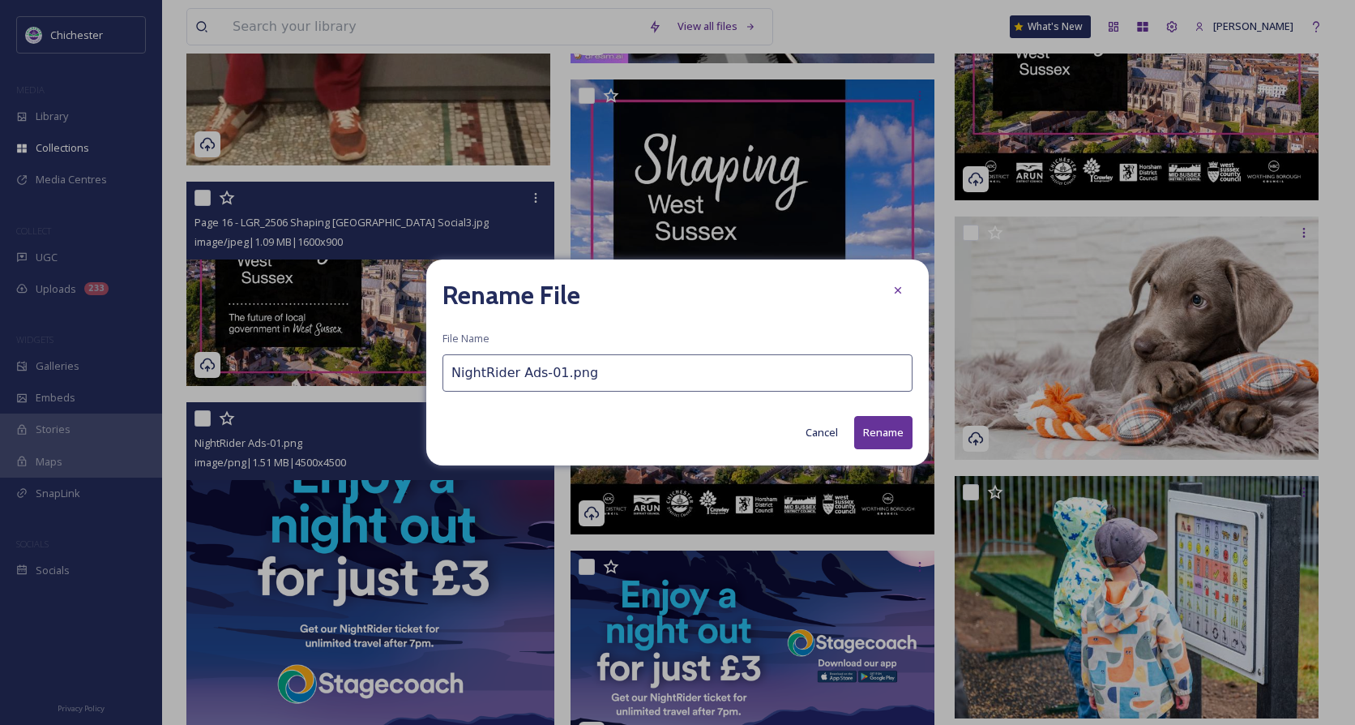
click at [451, 381] on input "NightRider Ads-01.png" at bounding box center [677, 372] width 470 height 37
drag, startPoint x: 582, startPoint y: 365, endPoint x: 436, endPoint y: 365, distance: 145.9
click at [436, 365] on div "Rename File File Name Page 8 - 11 - bus offer NightRider Ads-01.png Cancel Rena…" at bounding box center [677, 362] width 502 height 206
type input "Page 8 - 11 - bus offer NightRider Ads-01.png"
click at [883, 433] on button "Rename" at bounding box center [883, 432] width 58 height 33
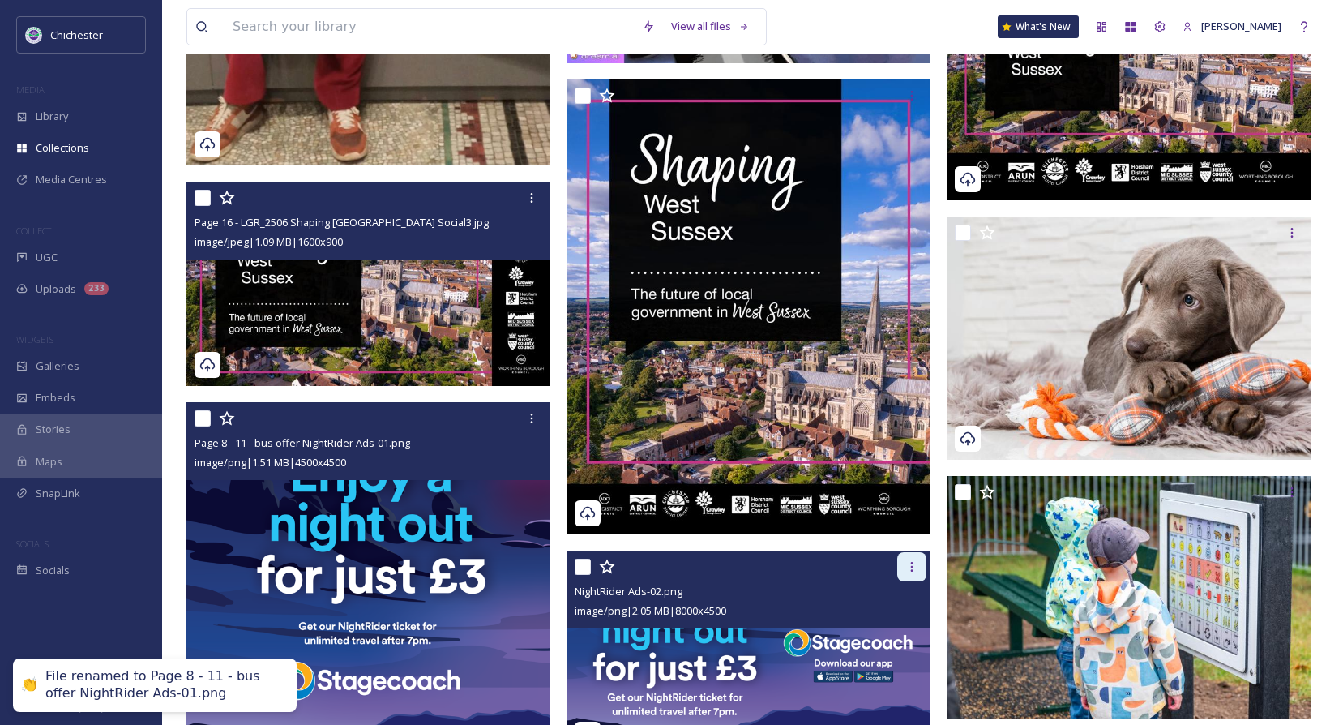
click at [913, 564] on icon at bounding box center [911, 566] width 13 height 13
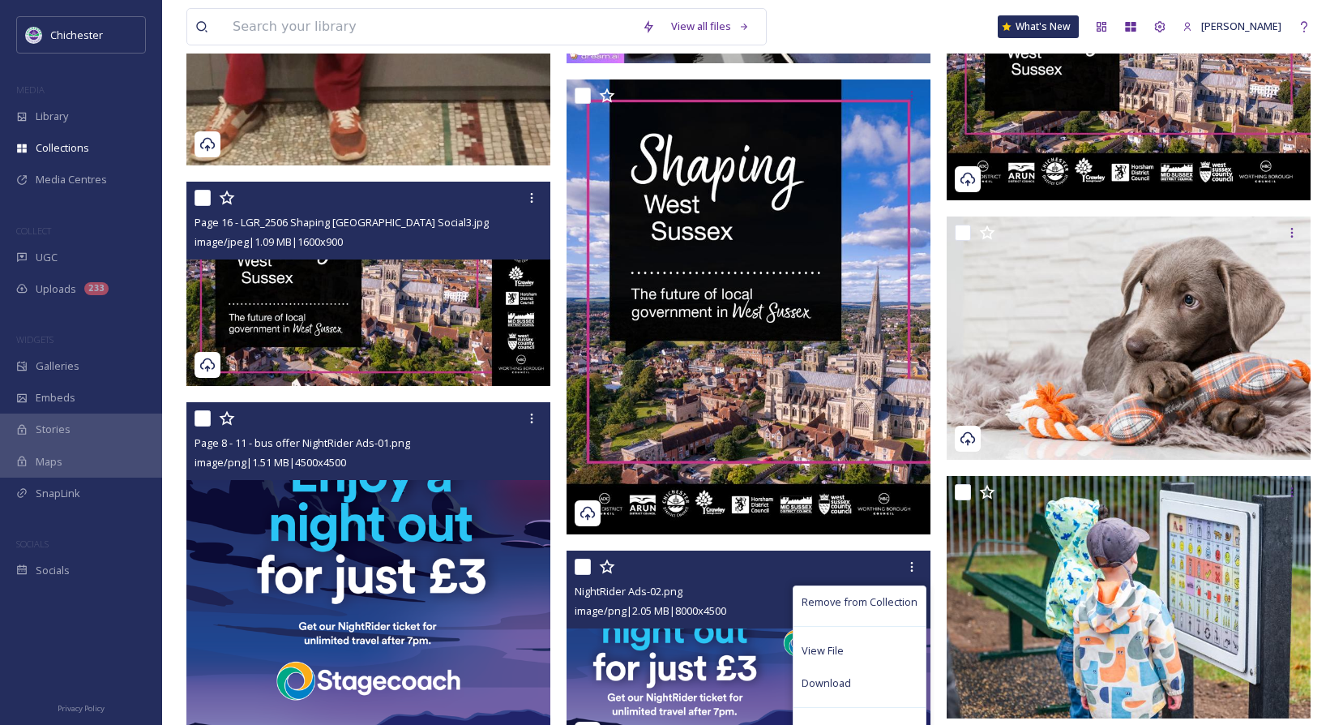
scroll to position [729, 0]
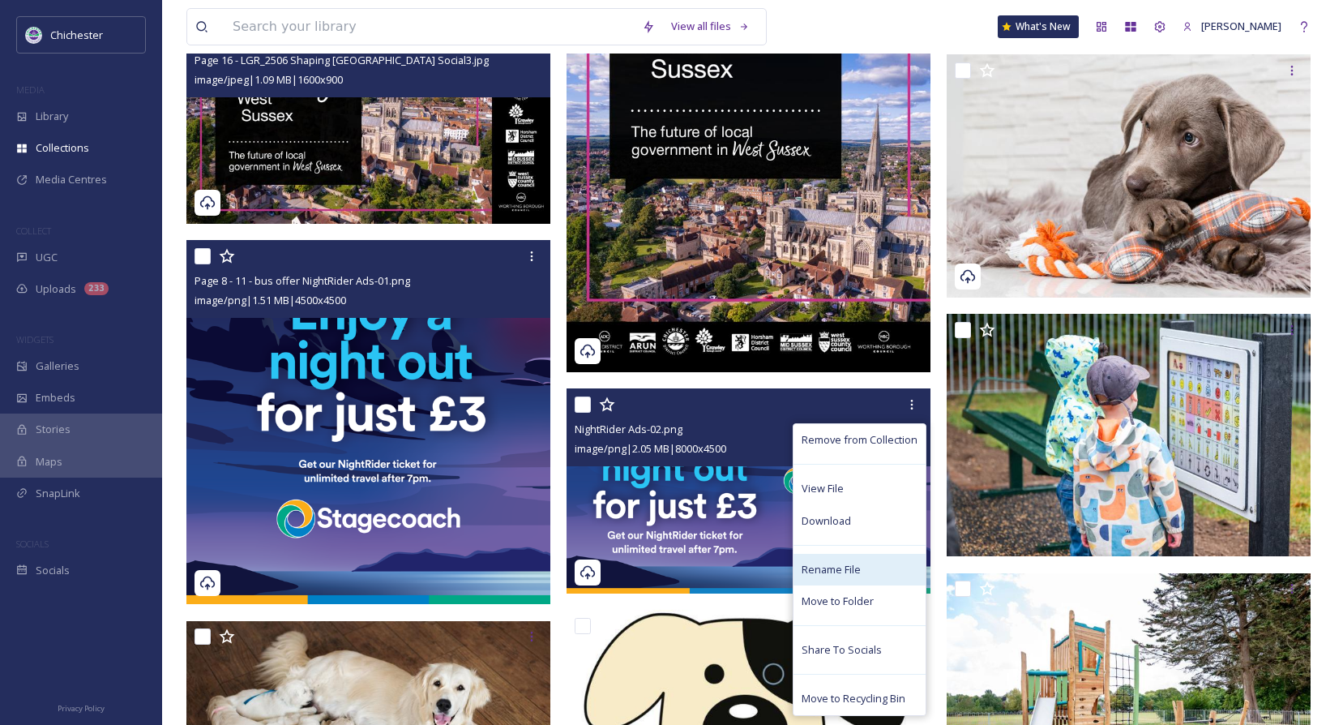
click at [825, 570] on span "Rename File" at bounding box center [831, 569] width 59 height 15
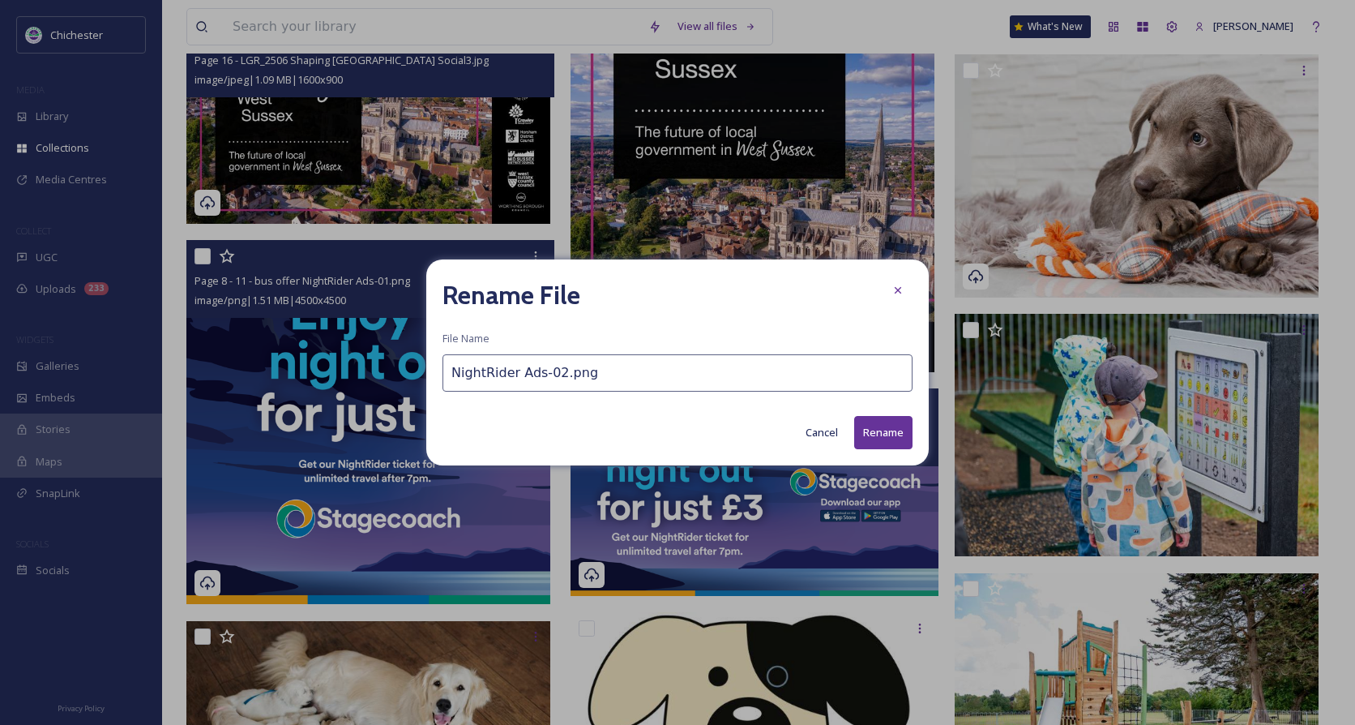
click at [451, 373] on input "NightRider Ads-02.png" at bounding box center [677, 372] width 470 height 37
paste input "Page 8 - 11 - bus offer"
type input "Page 8 - 11 - bus offer NightRider Ads-02.png"
click at [869, 442] on button "Rename" at bounding box center [883, 432] width 58 height 33
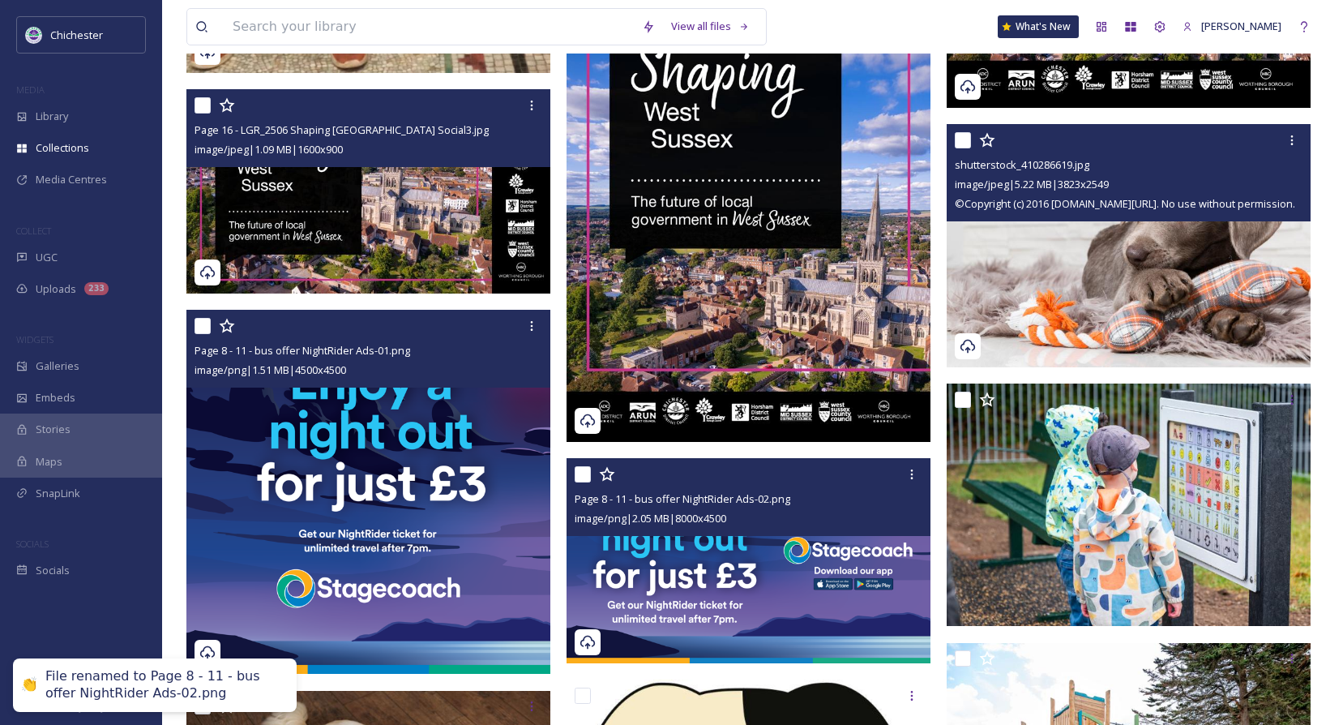
scroll to position [567, 0]
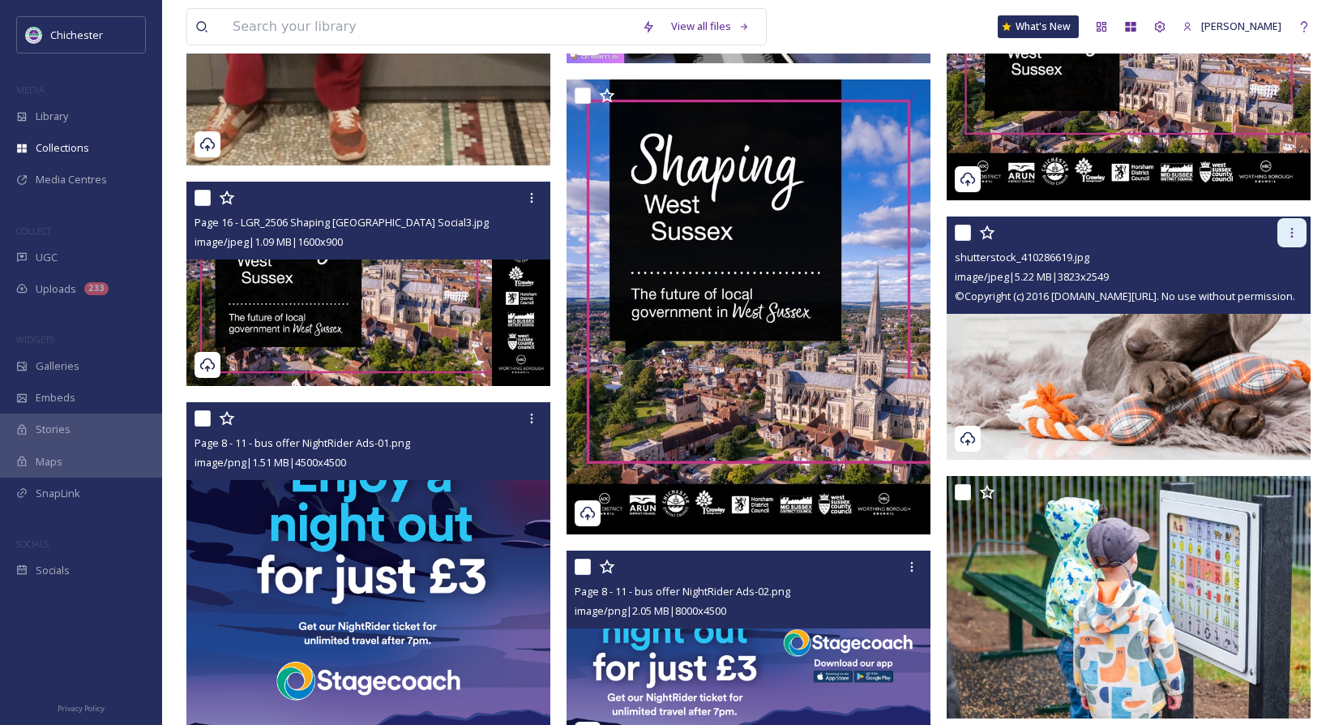
click at [1289, 237] on icon at bounding box center [1291, 232] width 13 height 13
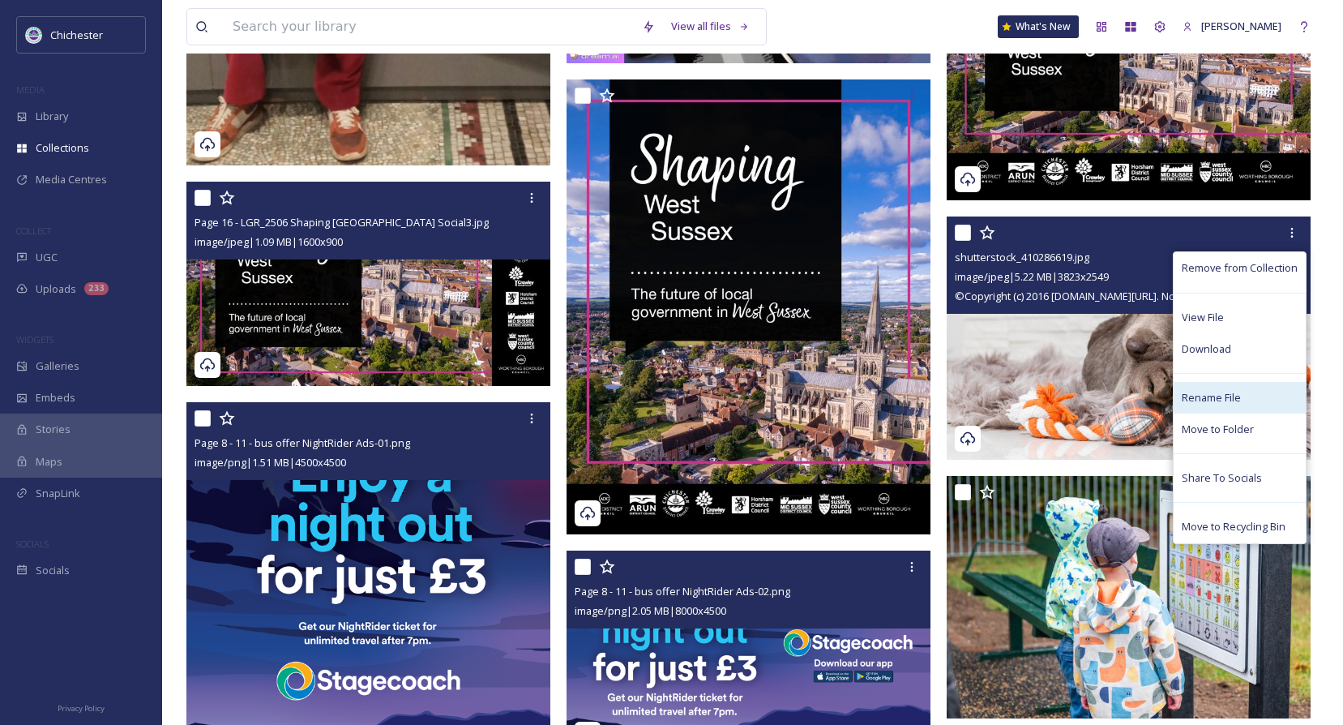
click at [1221, 395] on span "Rename File" at bounding box center [1211, 397] width 59 height 15
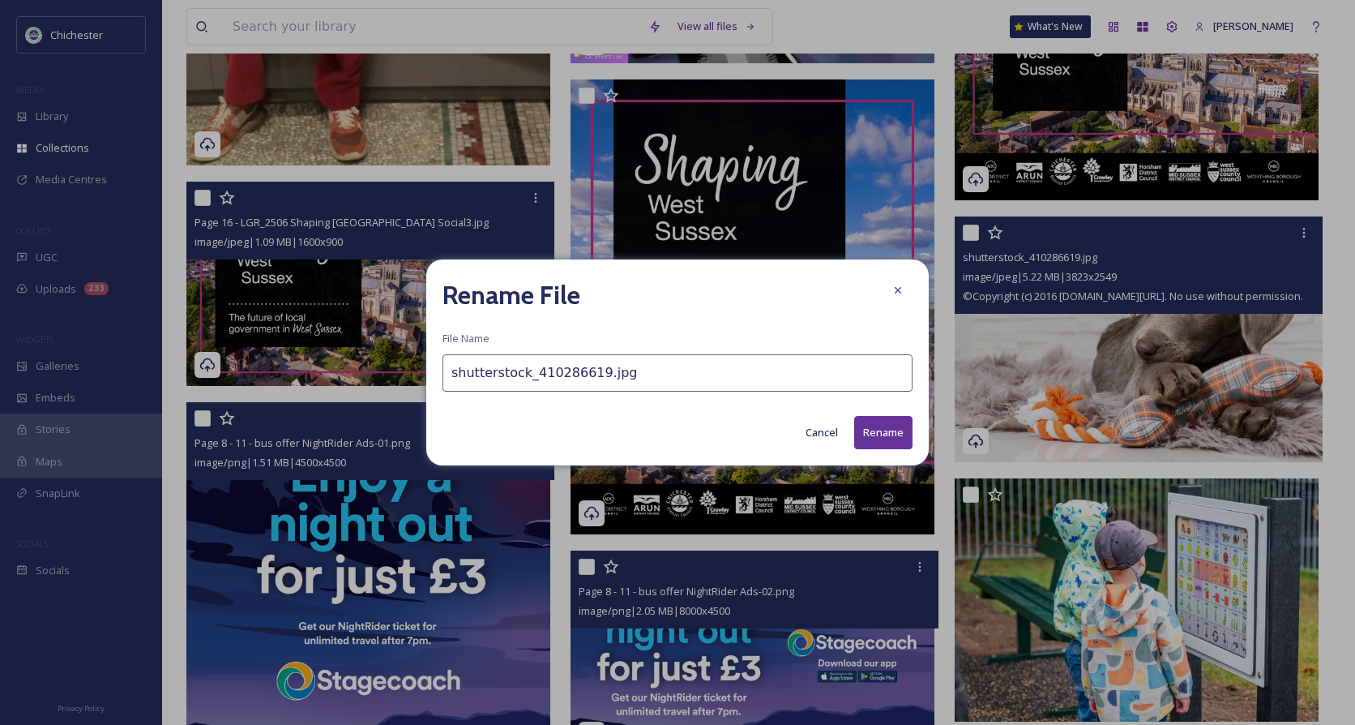
click at [451, 373] on input "shutterstock_410286619.jpg" at bounding box center [677, 372] width 470 height 37
click at [535, 375] on input "Page 22 - dog licensing shutterstock_410286619.jpg" at bounding box center [677, 372] width 470 height 37
drag, startPoint x: 635, startPoint y: 374, endPoint x: 438, endPoint y: 370, distance: 197.8
click at [438, 370] on div "Rename File File Name Page 22 - dog breeder licensing shutterstock_410286619.jp…" at bounding box center [677, 362] width 502 height 206
type input "Page 22 - dog breeder licensing shutterstock_410286619.jpg"
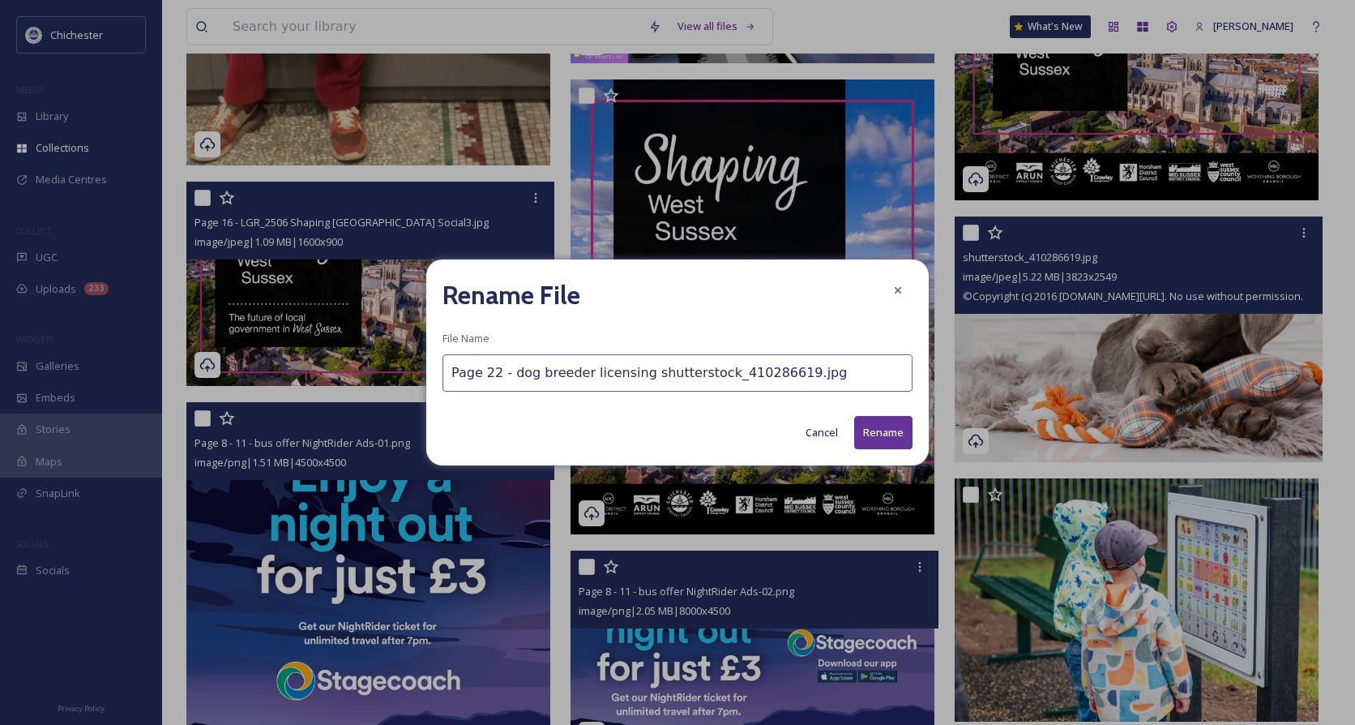
click at [881, 421] on button "Rename" at bounding box center [883, 432] width 58 height 33
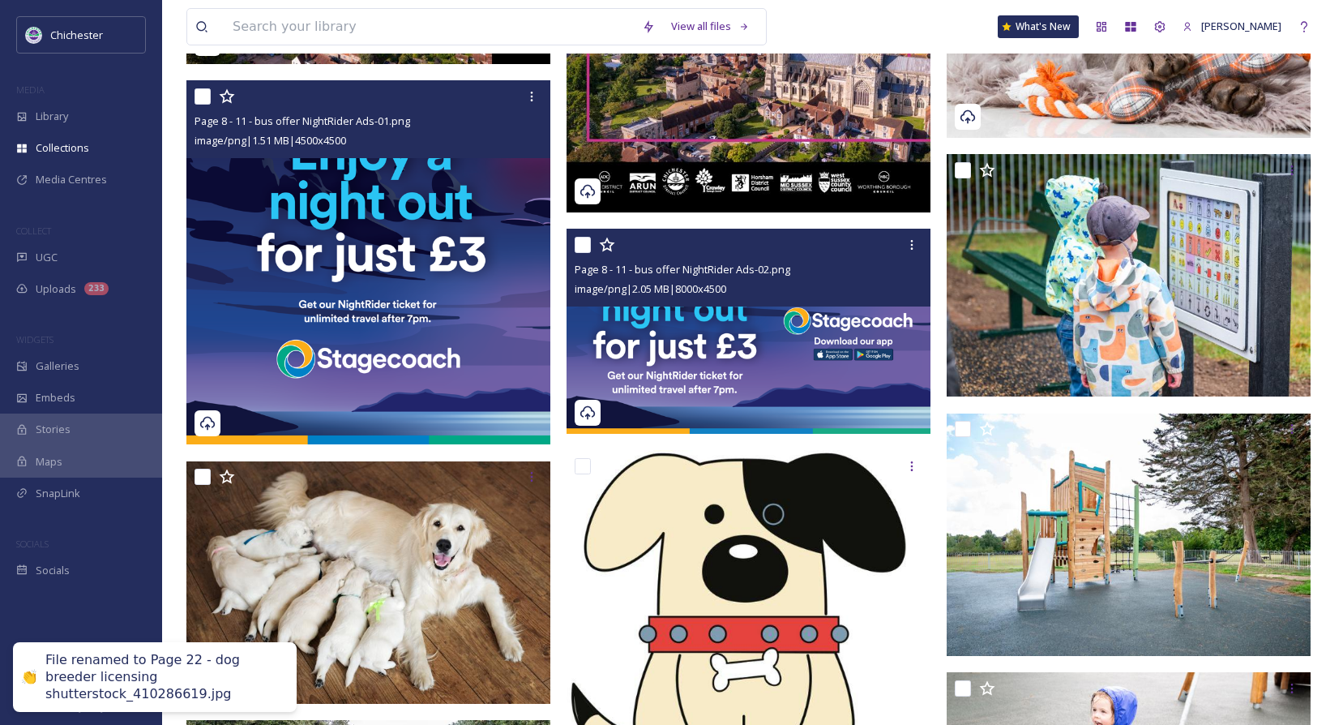
scroll to position [891, 0]
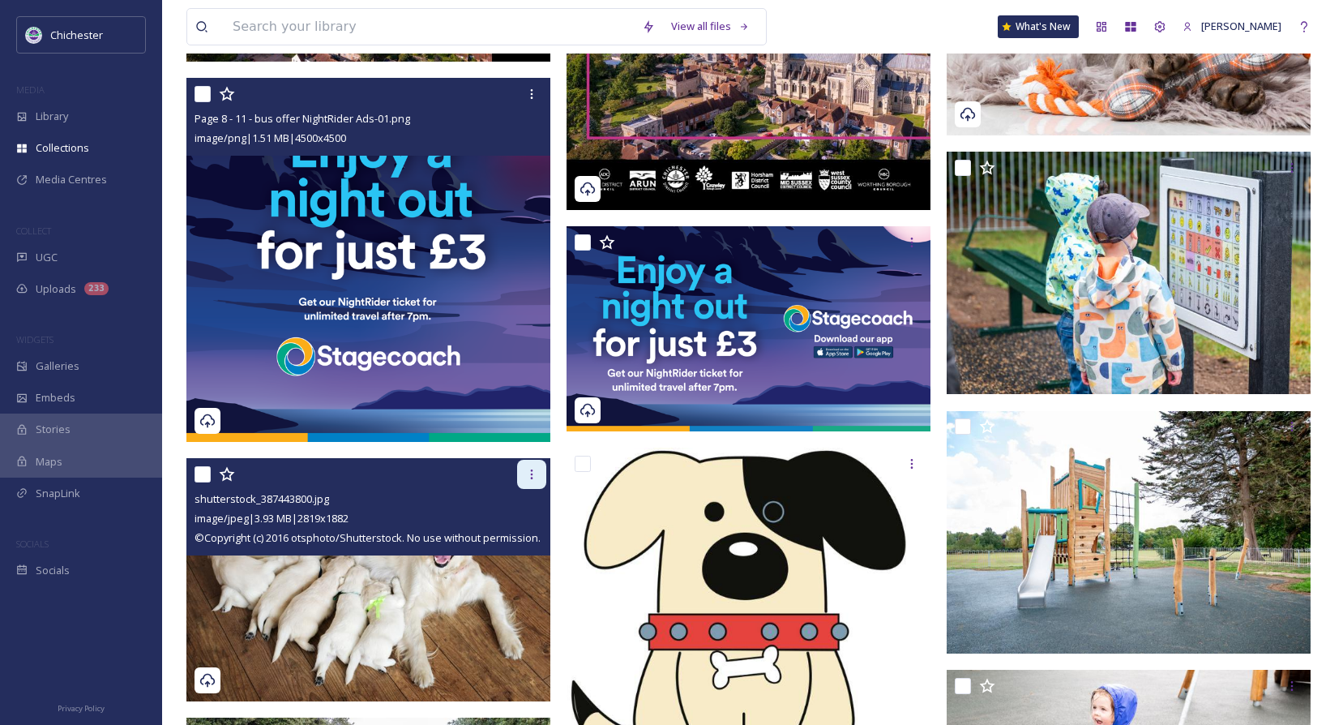
click at [530, 473] on icon at bounding box center [531, 474] width 13 height 13
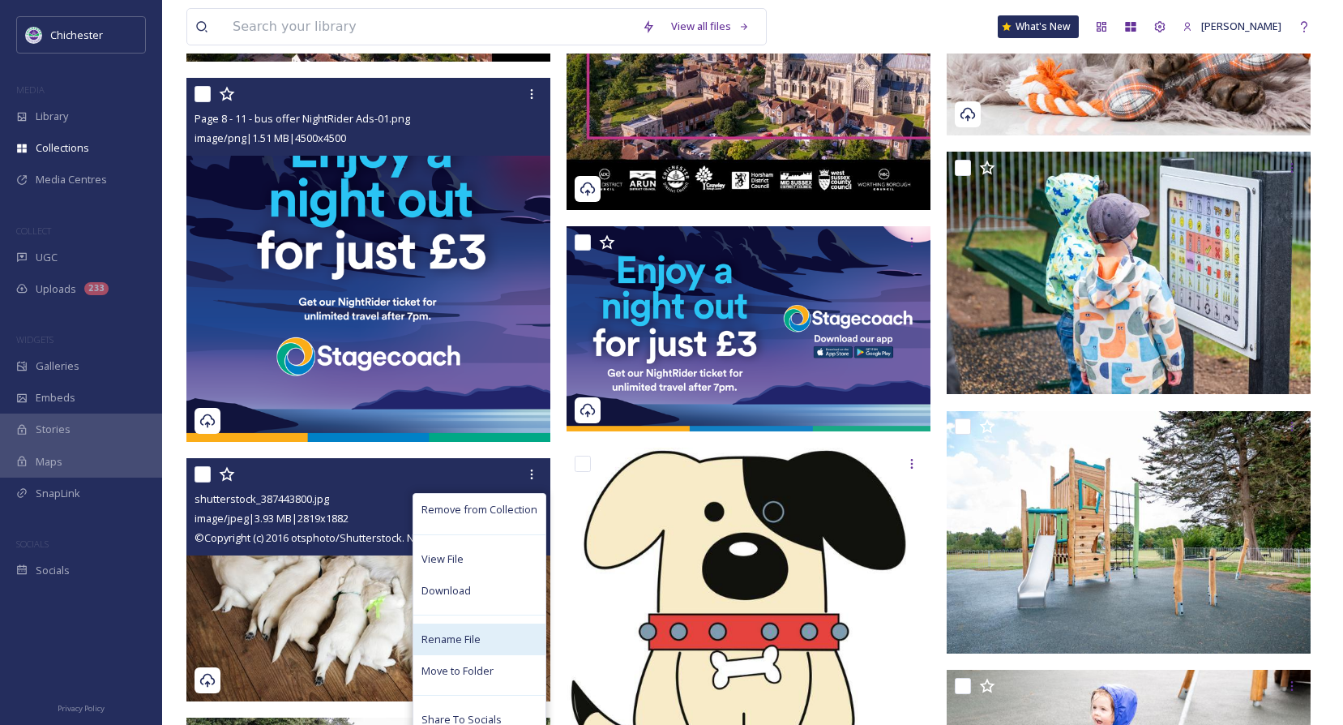
click at [464, 648] on div "Rename File" at bounding box center [479, 639] width 132 height 32
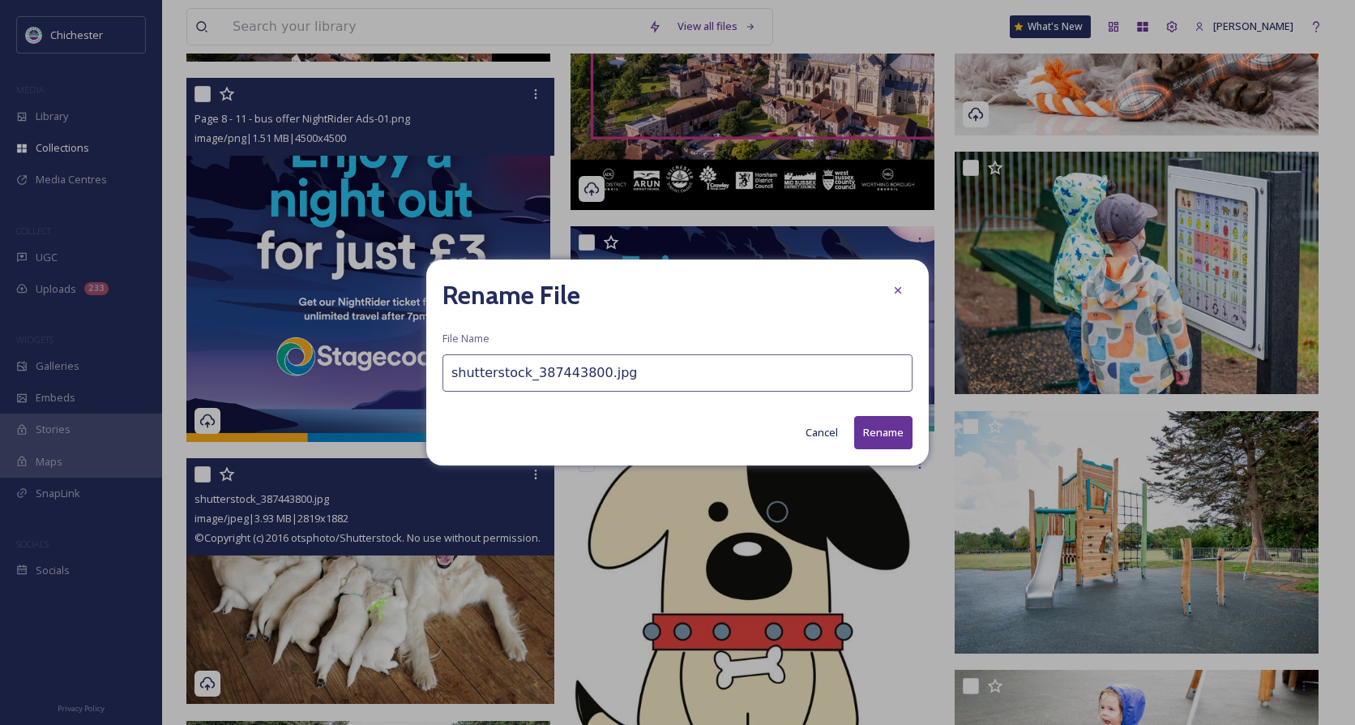
click at [455, 384] on input "shutterstock_387443800.jpg" at bounding box center [677, 372] width 470 height 37
paste input "Page 22 - dog breeder licensing"
type input "Page 22 - dog breeder licensing shutterstock_387443800.jpg"
click at [907, 438] on button "Rename" at bounding box center [883, 432] width 58 height 33
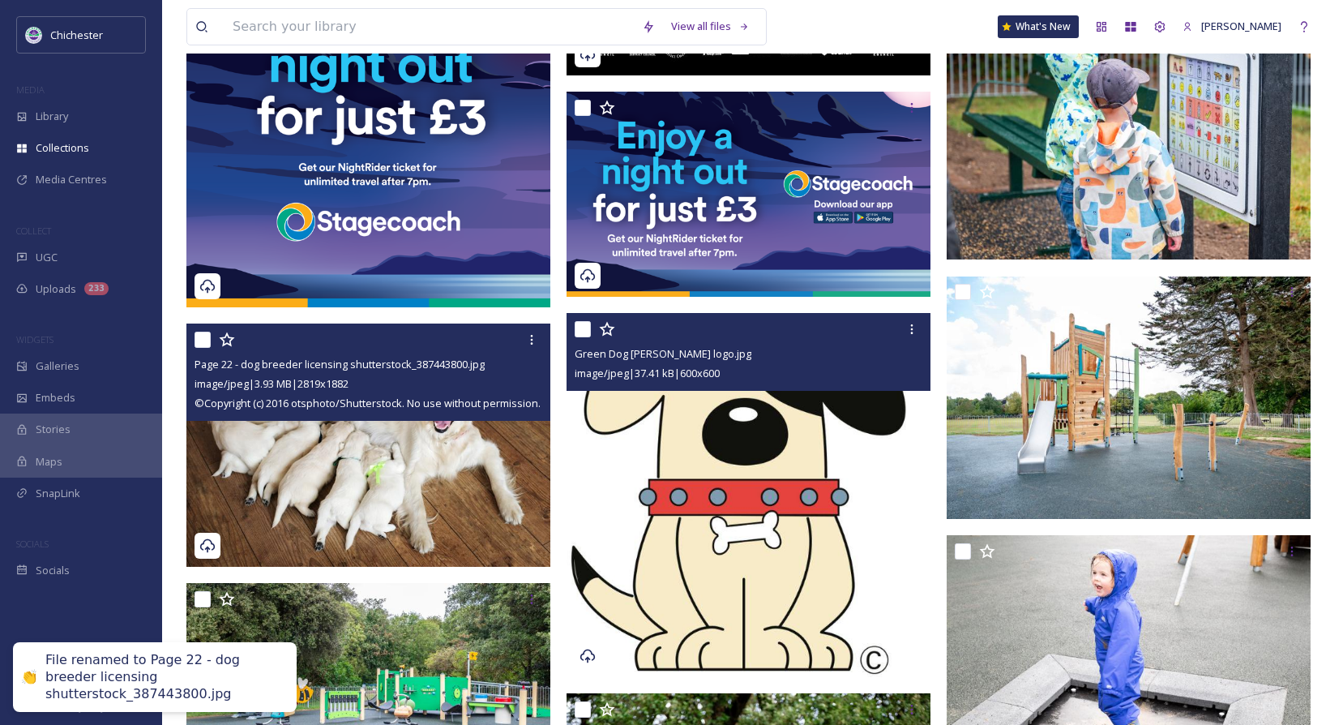
scroll to position [1054, 0]
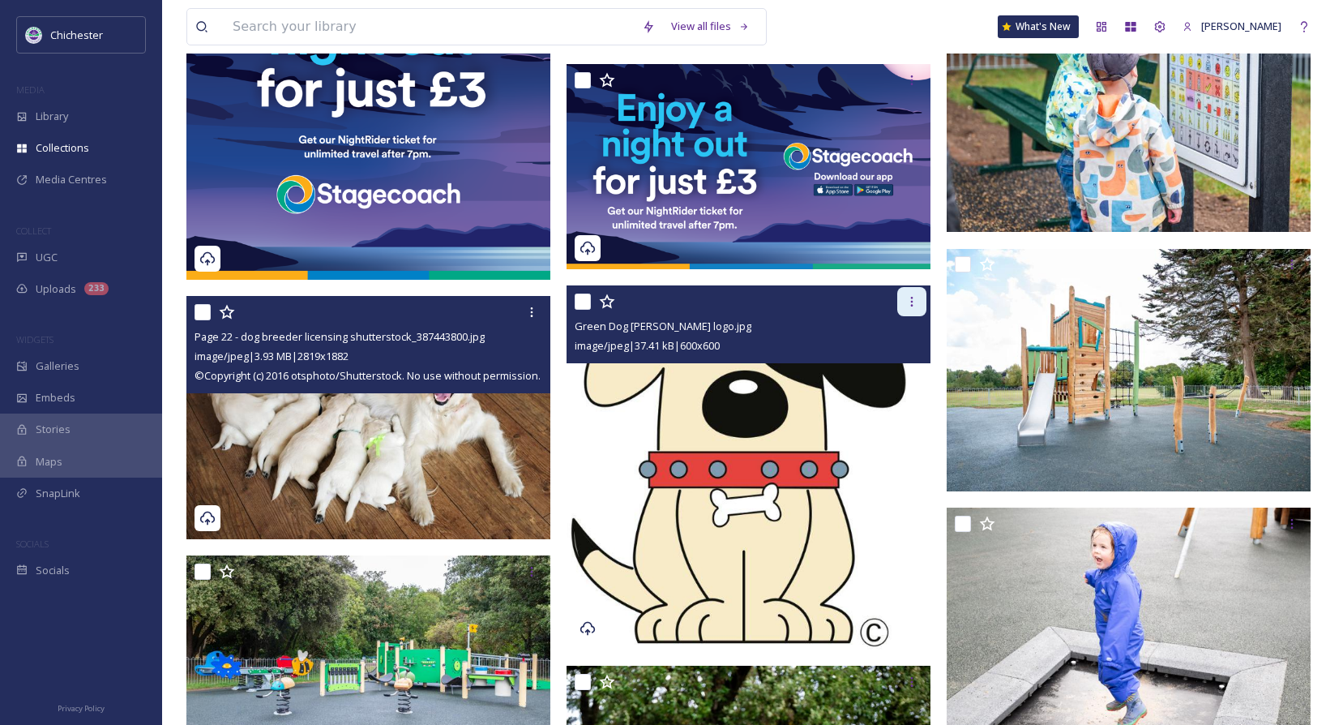
click at [905, 304] on icon at bounding box center [911, 301] width 13 height 13
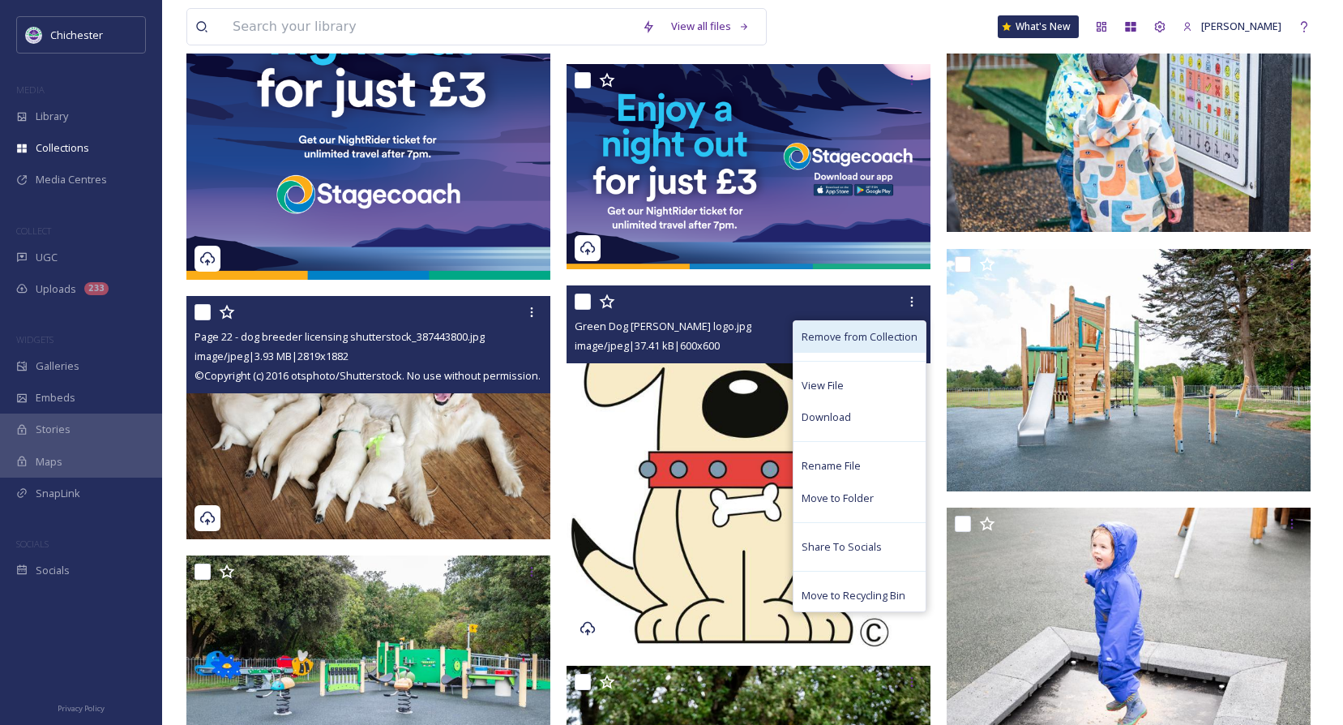
click at [844, 332] on span "Remove from Collection" at bounding box center [860, 336] width 116 height 15
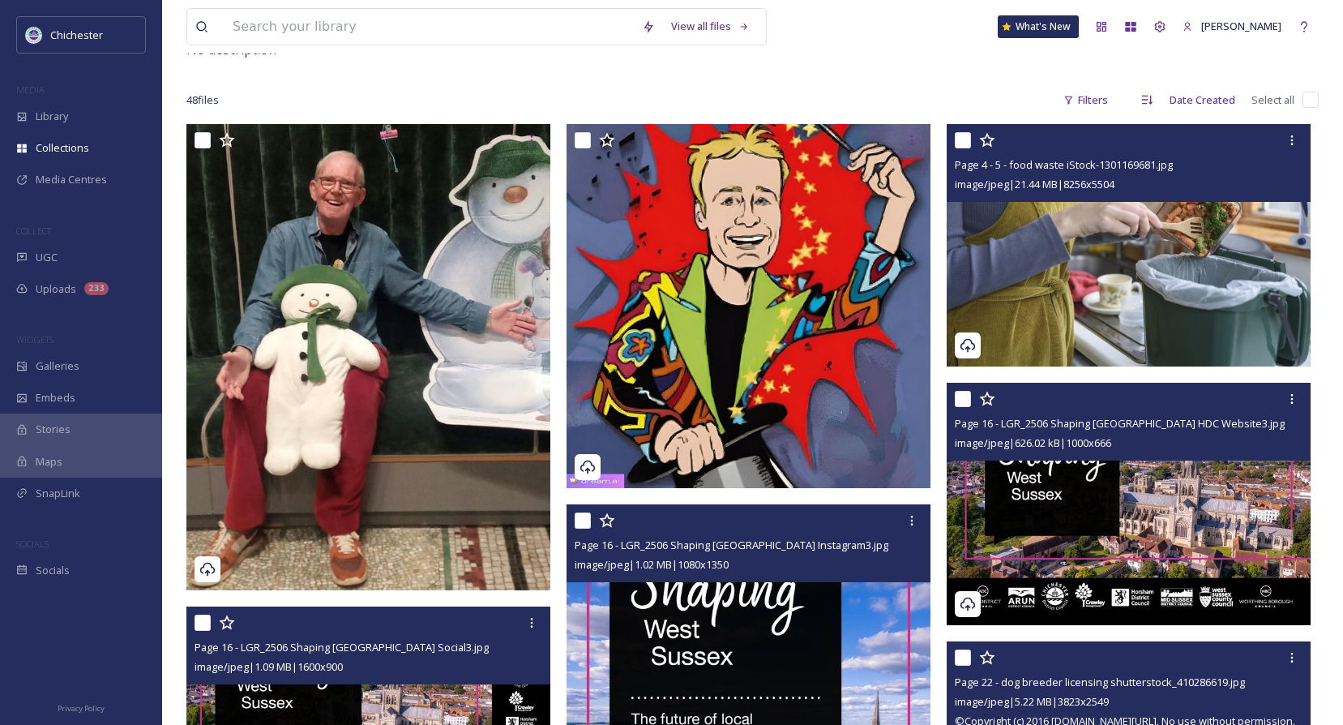
scroll to position [0, 0]
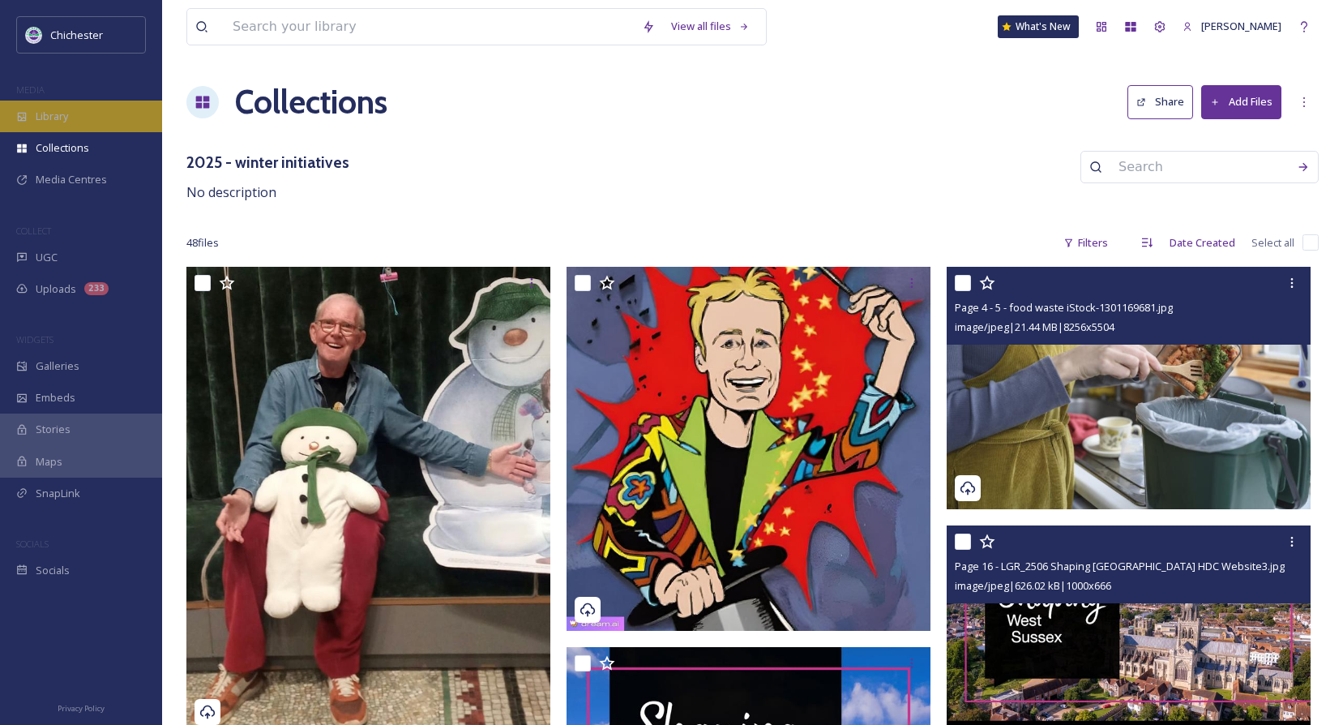
click at [45, 120] on span "Library" at bounding box center [52, 116] width 32 height 15
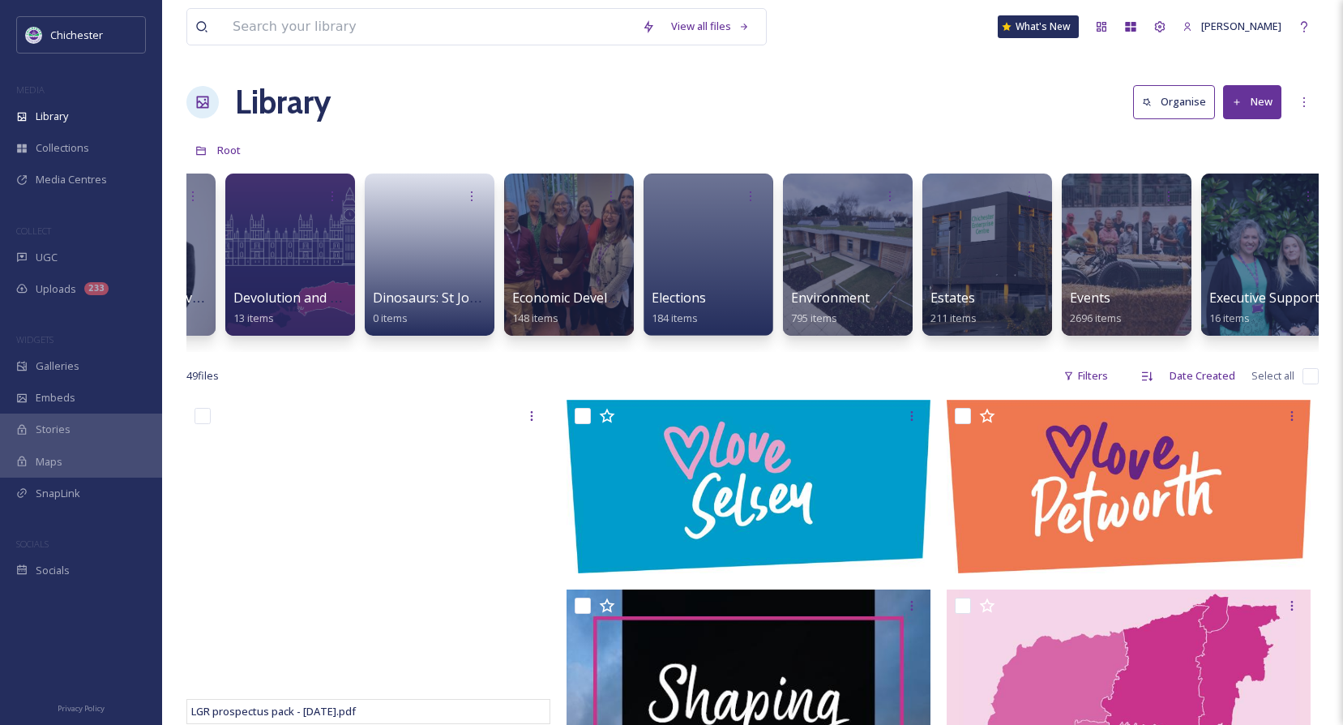
scroll to position [0, 2400]
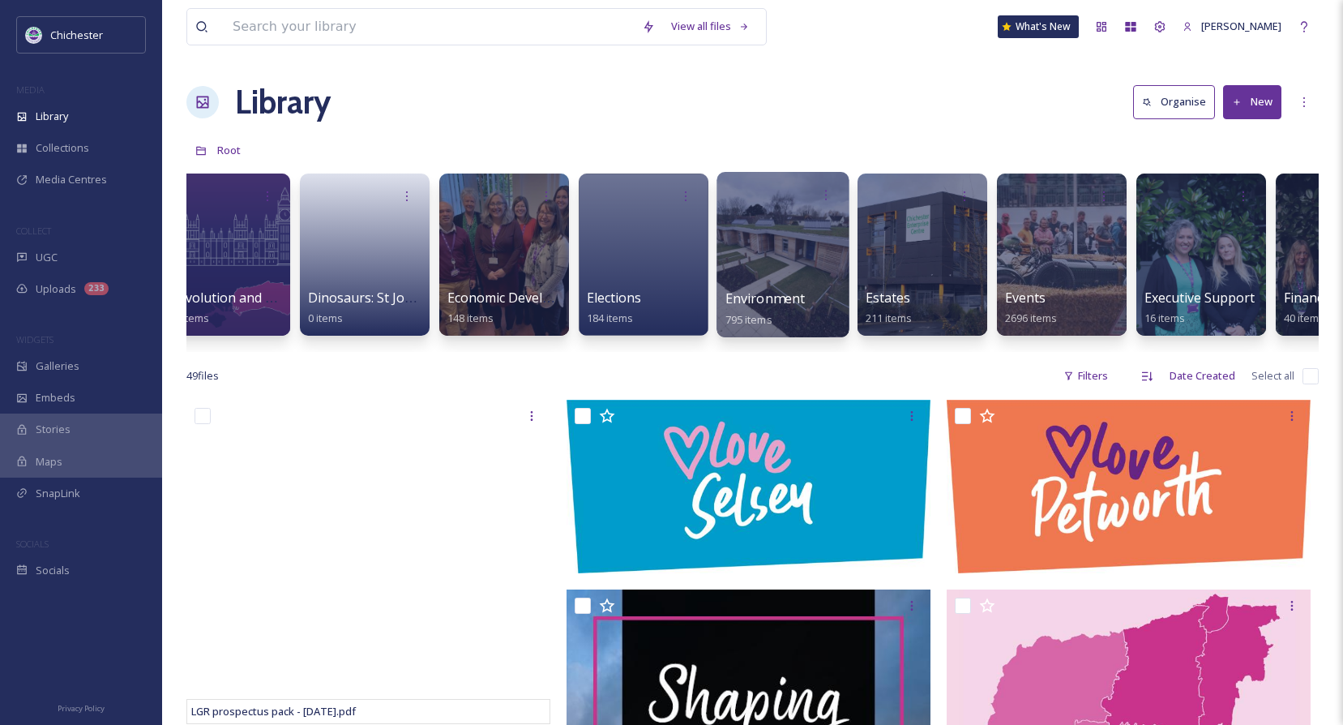
click at [788, 289] on span "Environment" at bounding box center [765, 298] width 80 height 18
click at [785, 297] on span "Environment" at bounding box center [765, 298] width 80 height 18
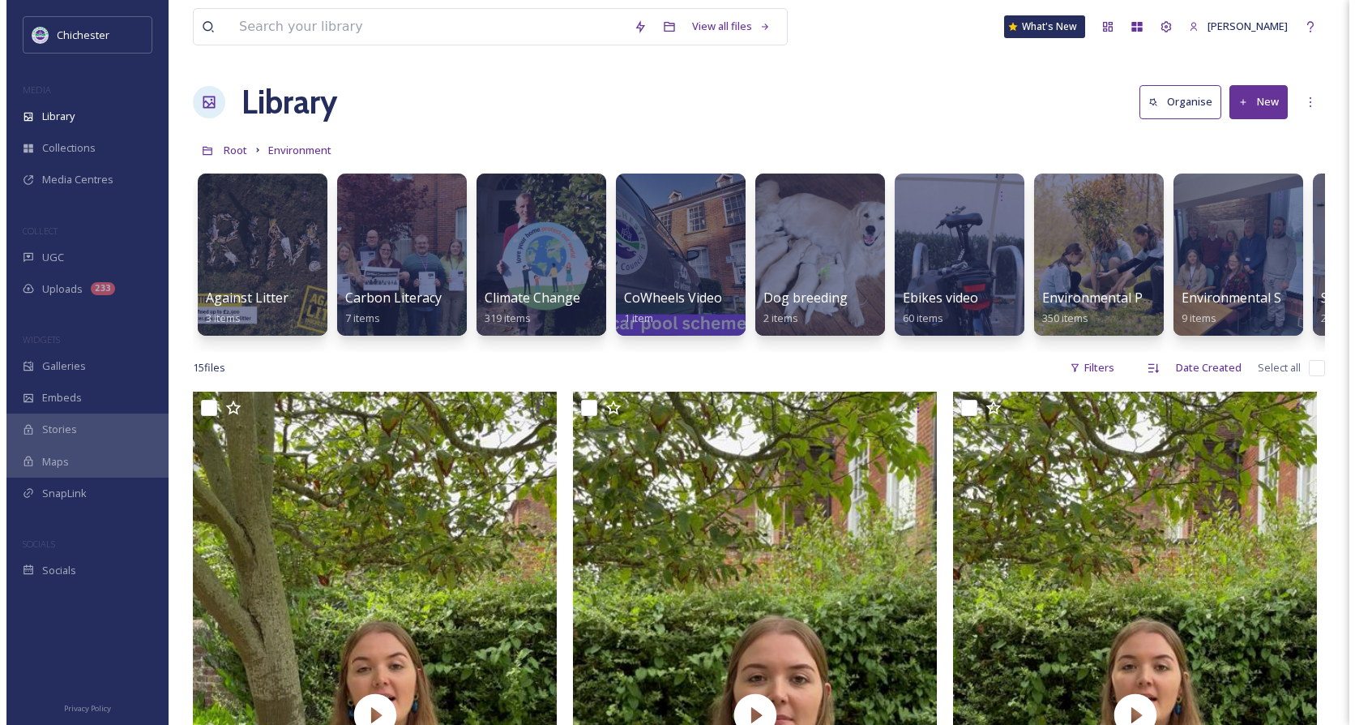
scroll to position [0, 37]
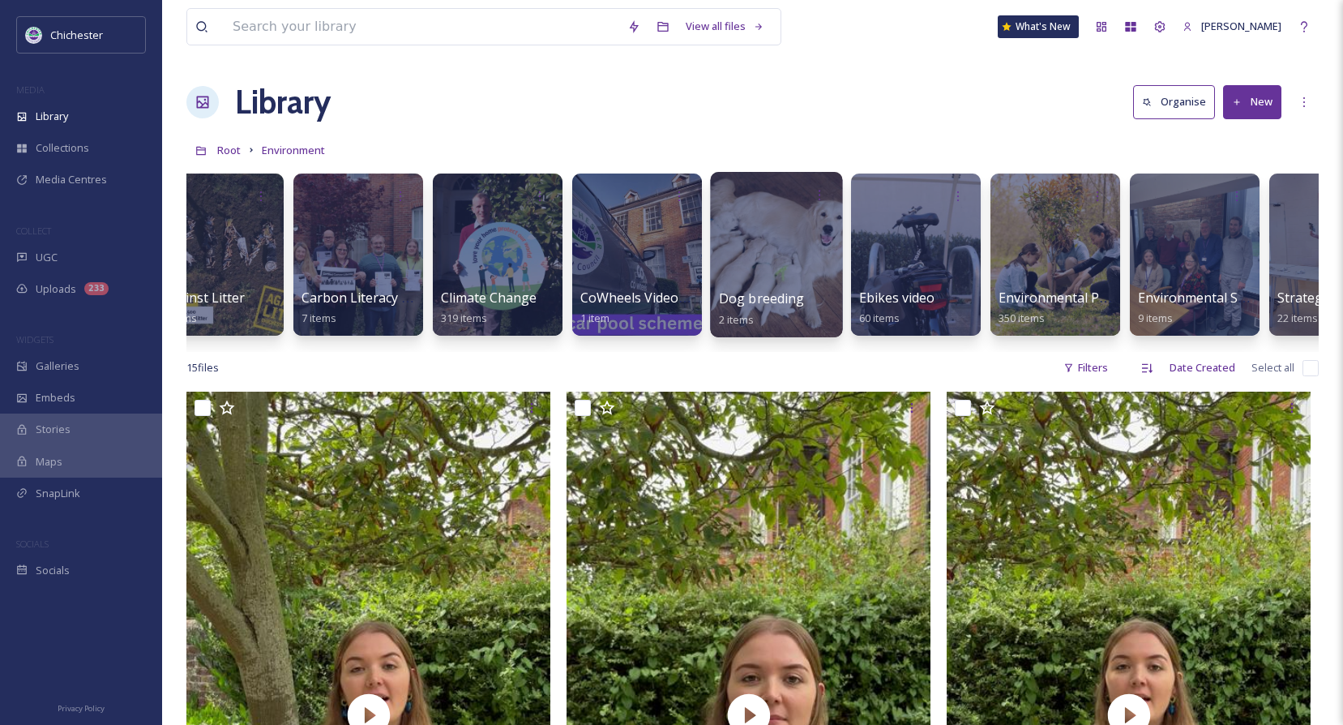
click at [753, 271] on div at bounding box center [776, 254] width 132 height 165
click at [776, 267] on div at bounding box center [776, 254] width 132 height 165
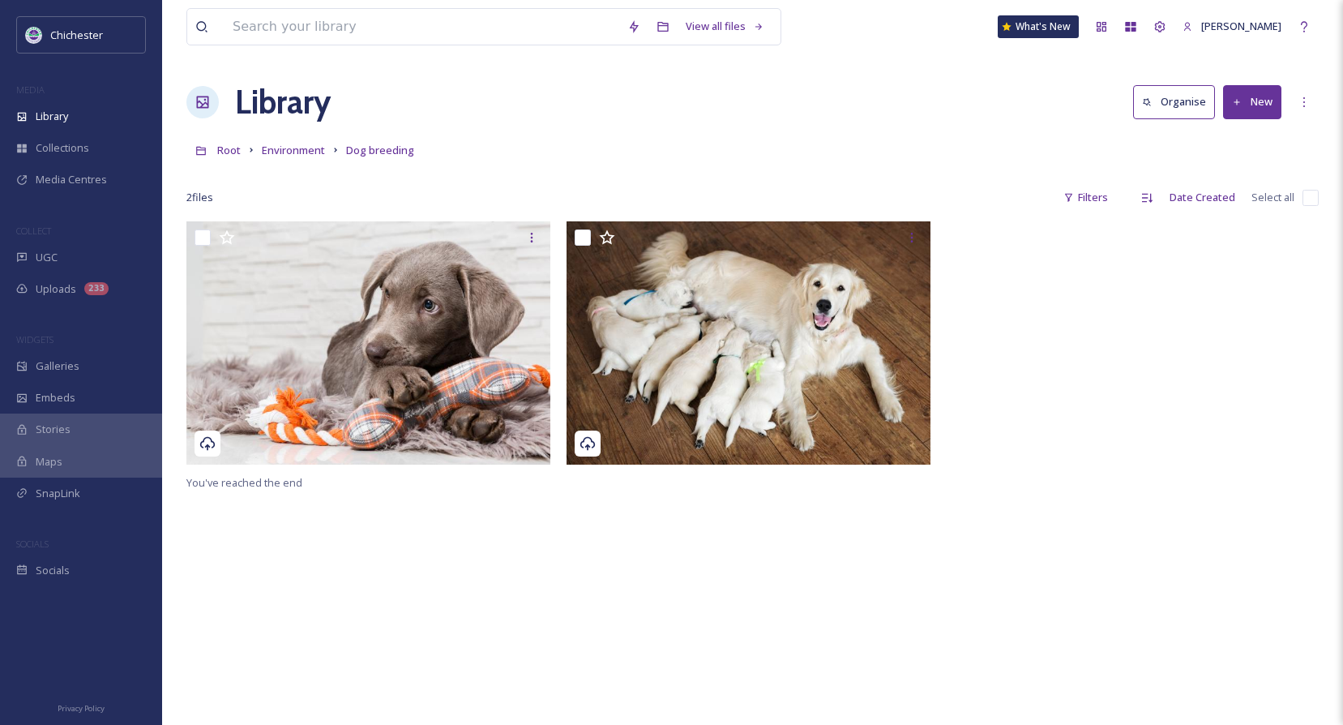
click at [1221, 118] on link "Organise" at bounding box center [1178, 101] width 90 height 33
click at [1236, 105] on icon at bounding box center [1237, 102] width 11 height 11
click at [1227, 142] on span "File Upload" at bounding box center [1244, 139] width 53 height 15
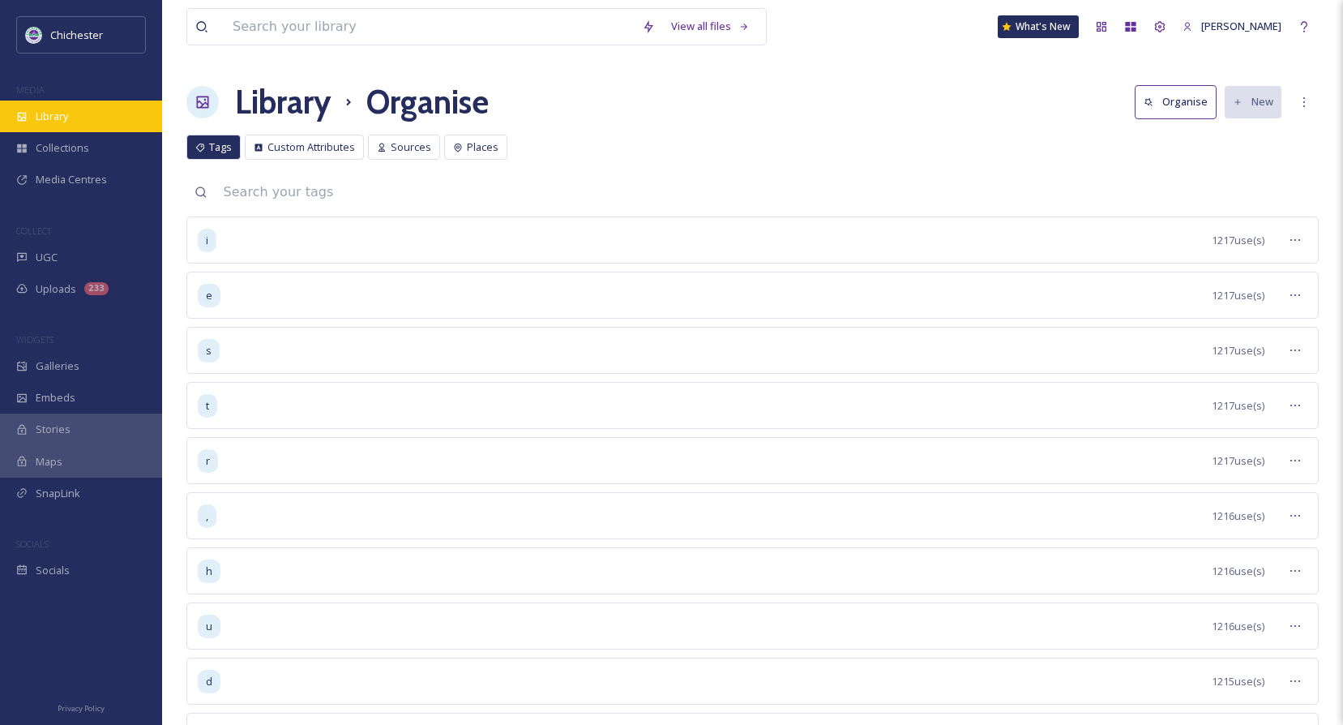
click at [42, 103] on div "Library" at bounding box center [81, 116] width 162 height 32
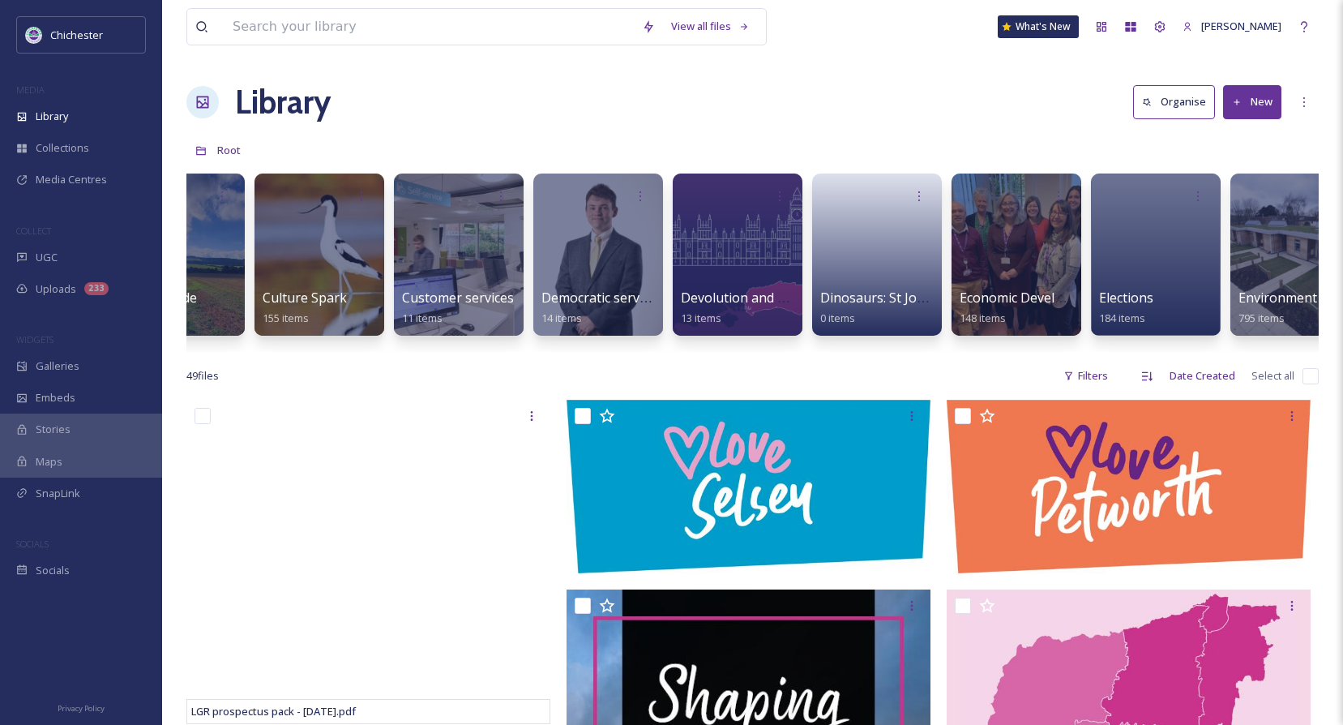
scroll to position [0, 2000]
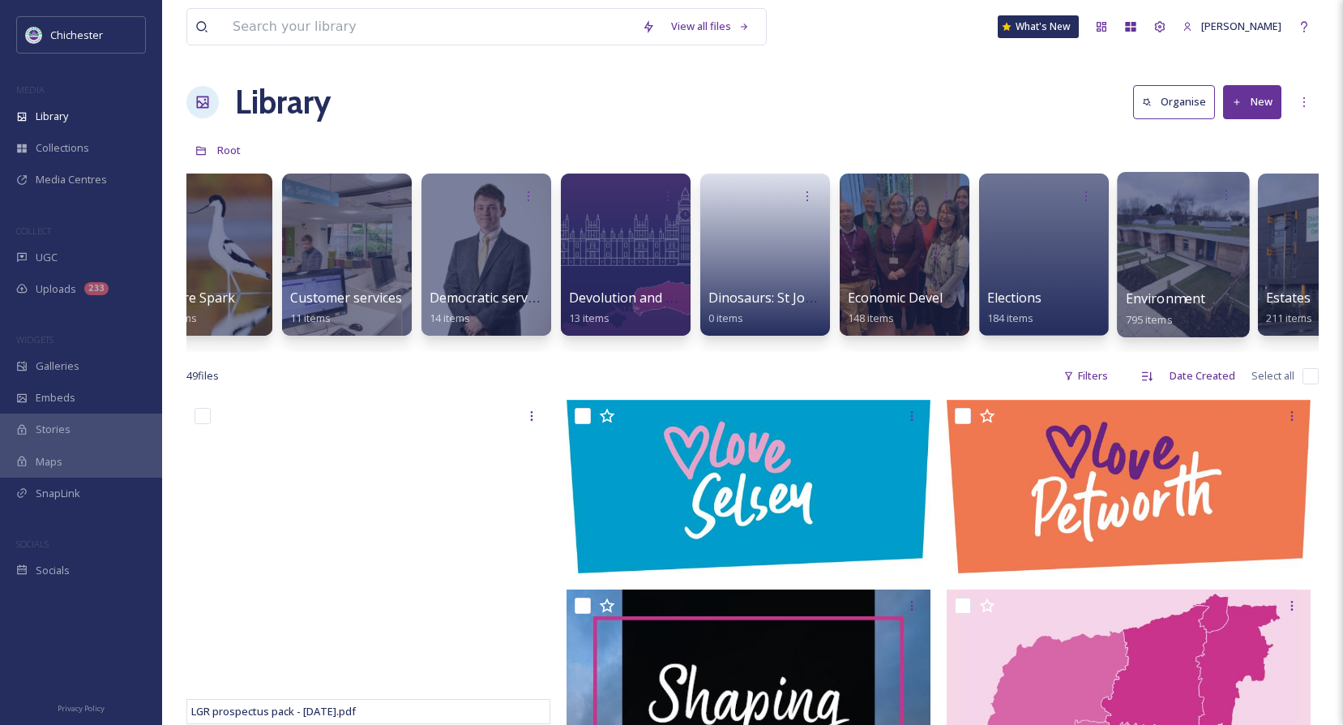
click at [1204, 297] on span "Environment" at bounding box center [1166, 298] width 80 height 18
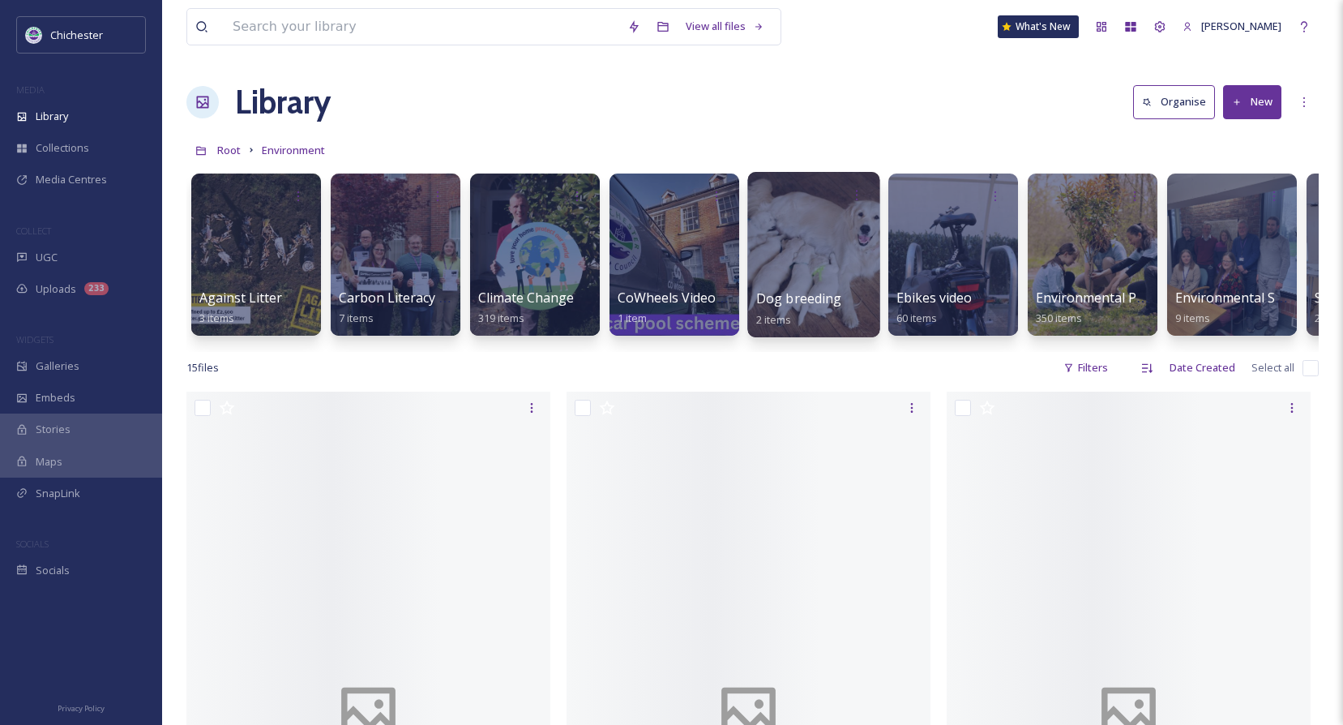
click at [812, 301] on span "Dog breeding" at bounding box center [799, 298] width 86 height 18
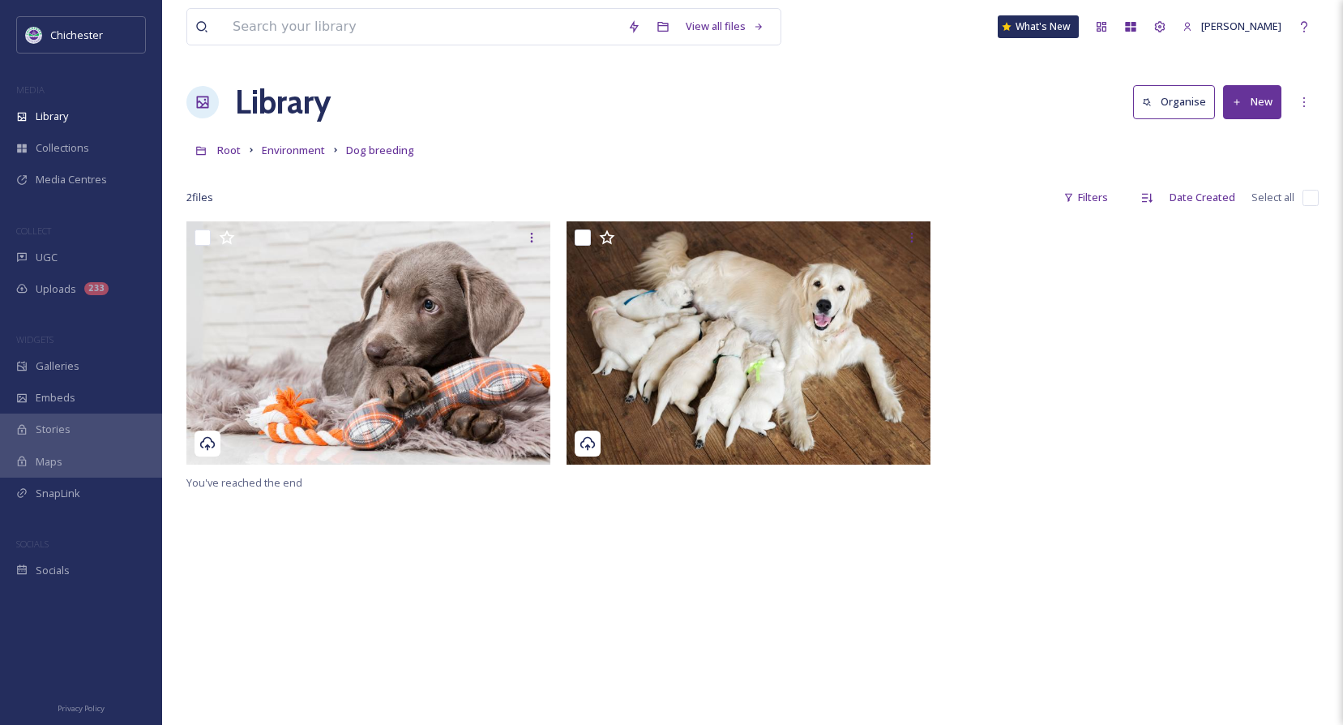
click at [1269, 96] on button "New" at bounding box center [1252, 101] width 58 height 33
click at [1222, 143] on span "File Upload" at bounding box center [1244, 139] width 53 height 15
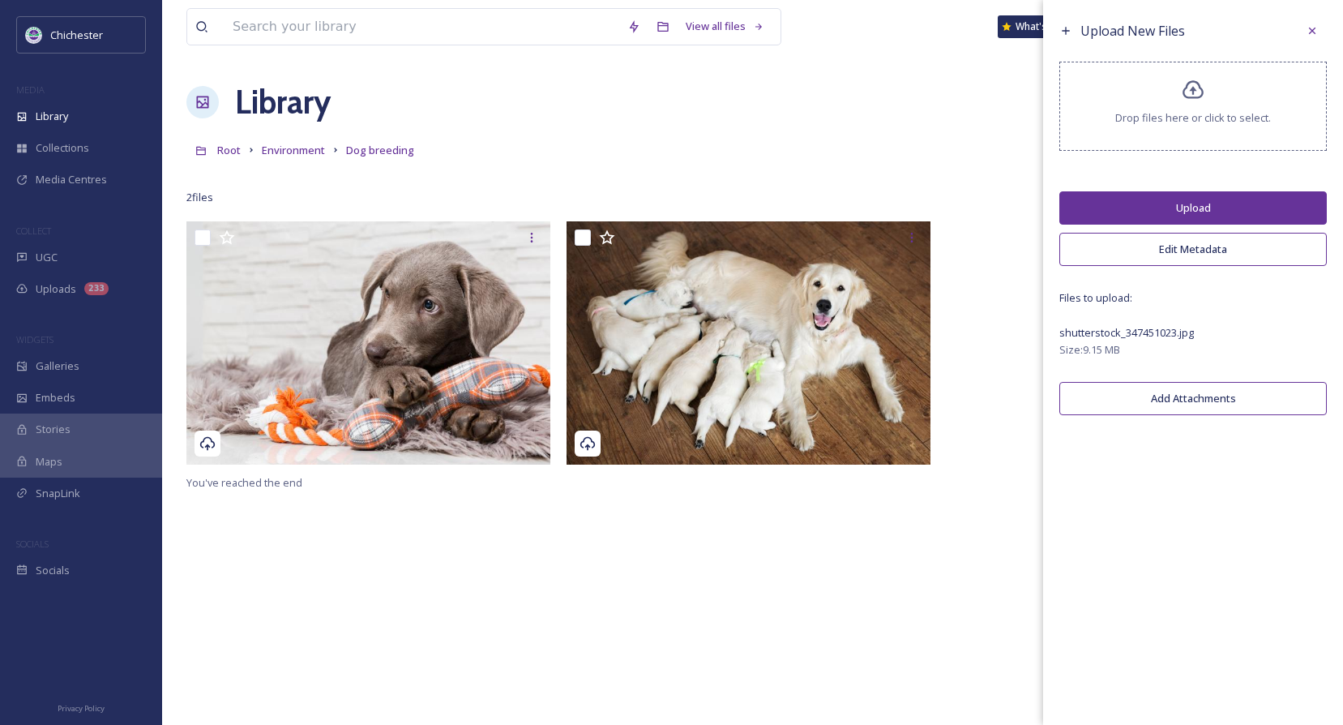
click at [1184, 211] on button "Upload" at bounding box center [1192, 207] width 267 height 33
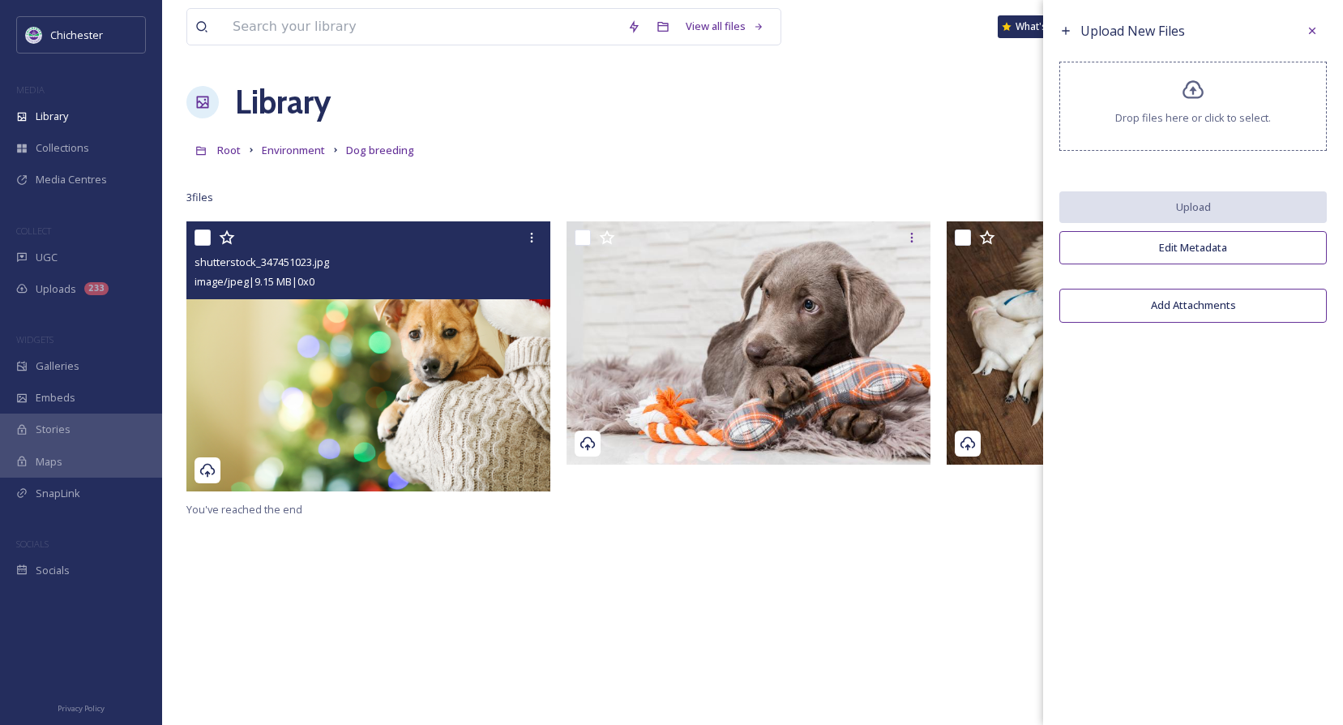
click at [473, 395] on img at bounding box center [368, 356] width 364 height 270
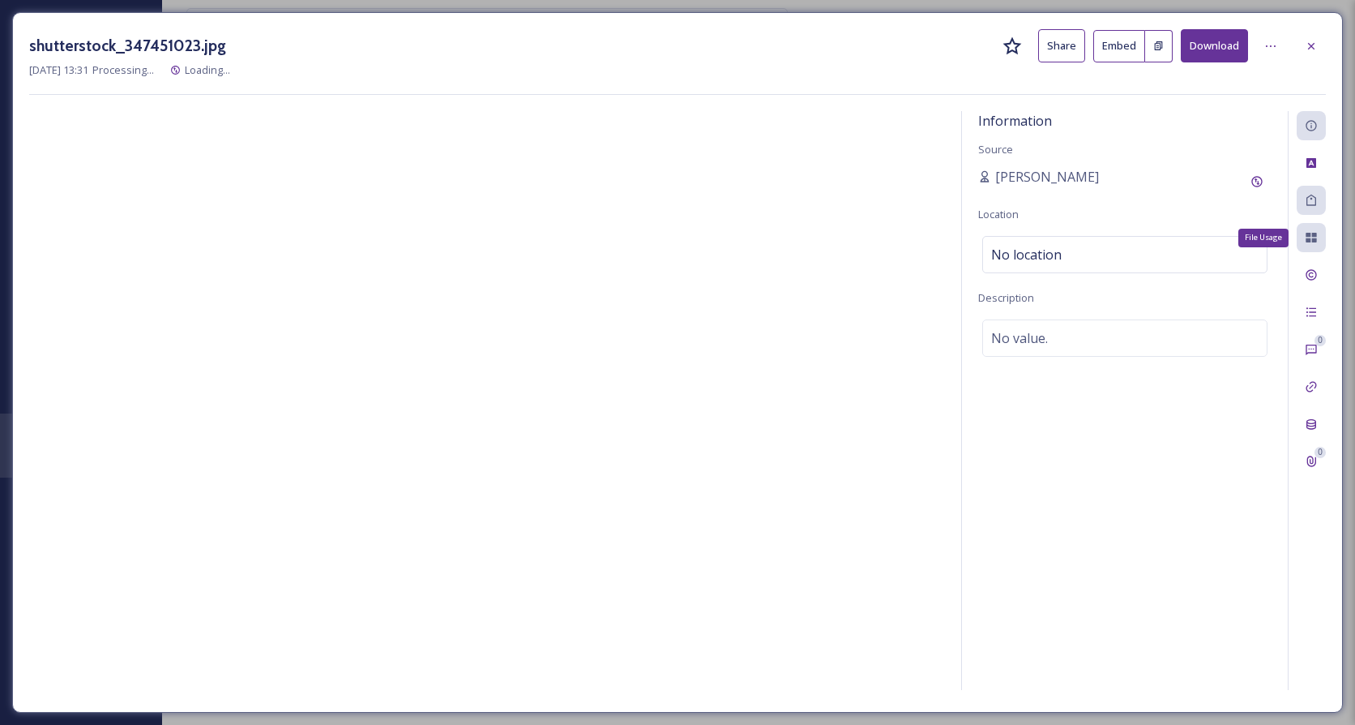
click at [1316, 234] on icon at bounding box center [1311, 238] width 11 height 10
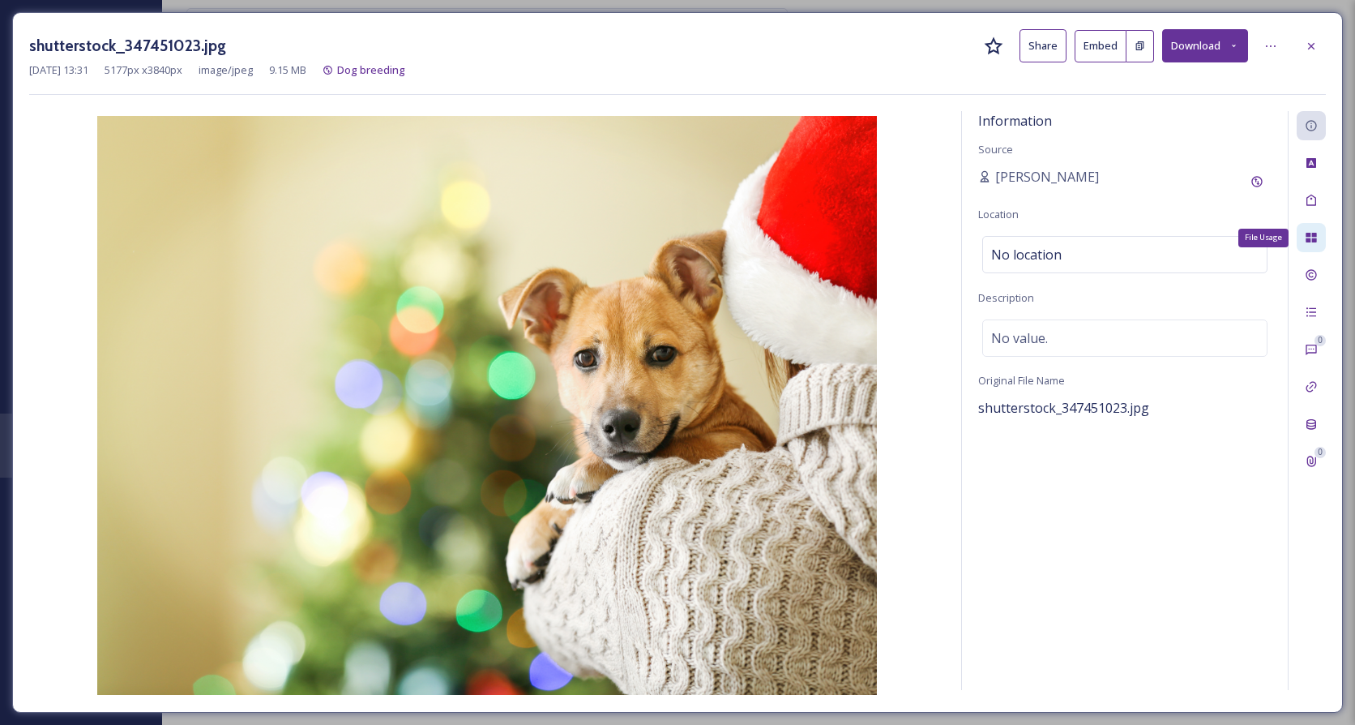
click at [1315, 244] on icon at bounding box center [1311, 237] width 13 height 13
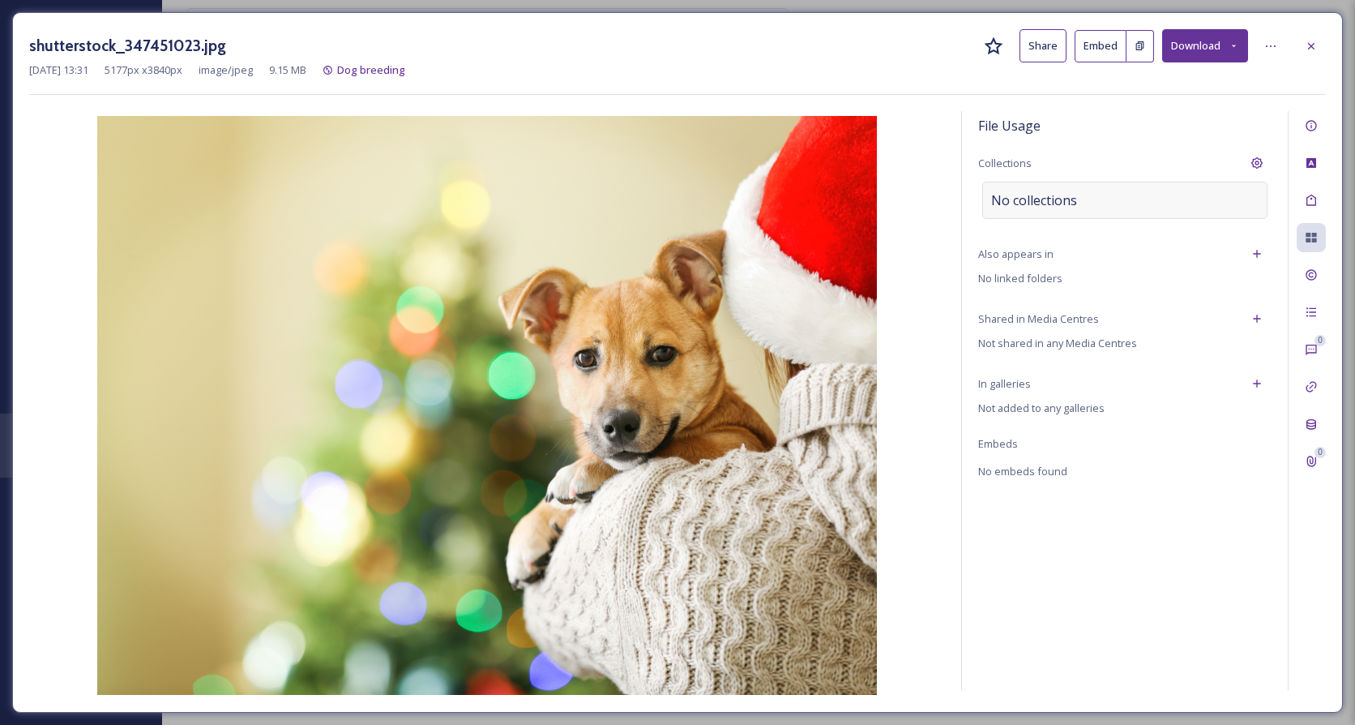
click at [1160, 212] on div "No collections" at bounding box center [1124, 200] width 285 height 37
click at [1159, 212] on div at bounding box center [1124, 200] width 285 height 37
click at [1156, 199] on div at bounding box center [1124, 200] width 285 height 37
click at [1106, 203] on input at bounding box center [1072, 200] width 178 height 36
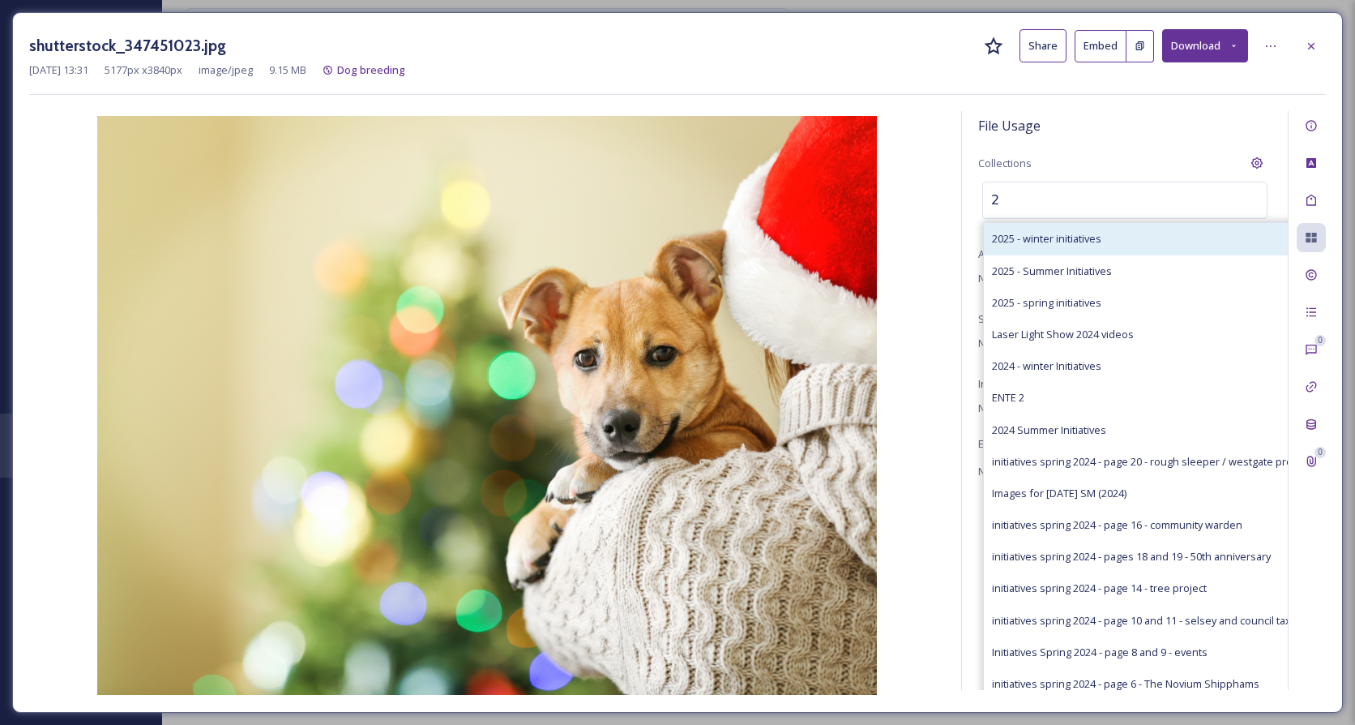
type input "2"
click at [1056, 235] on span "2025 - winter initiatives" at bounding box center [1046, 238] width 109 height 15
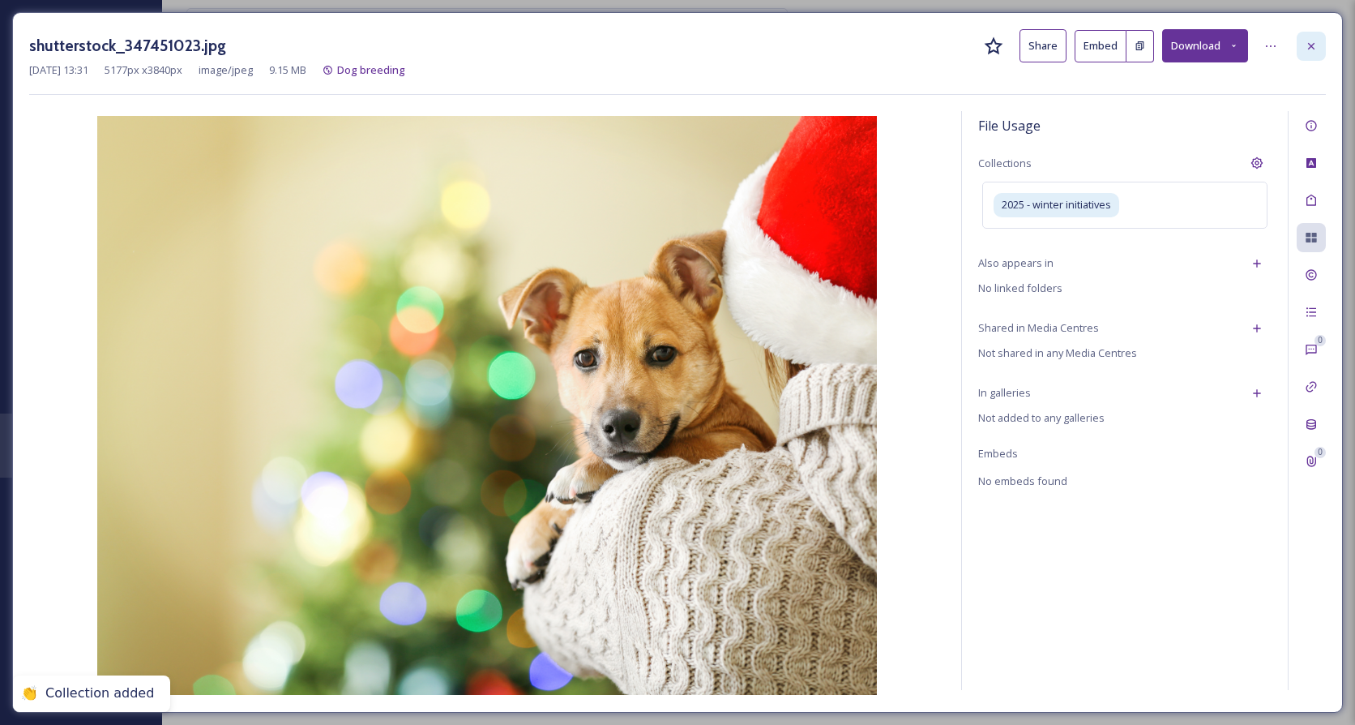
click at [1309, 49] on icon at bounding box center [1311, 45] width 6 height 6
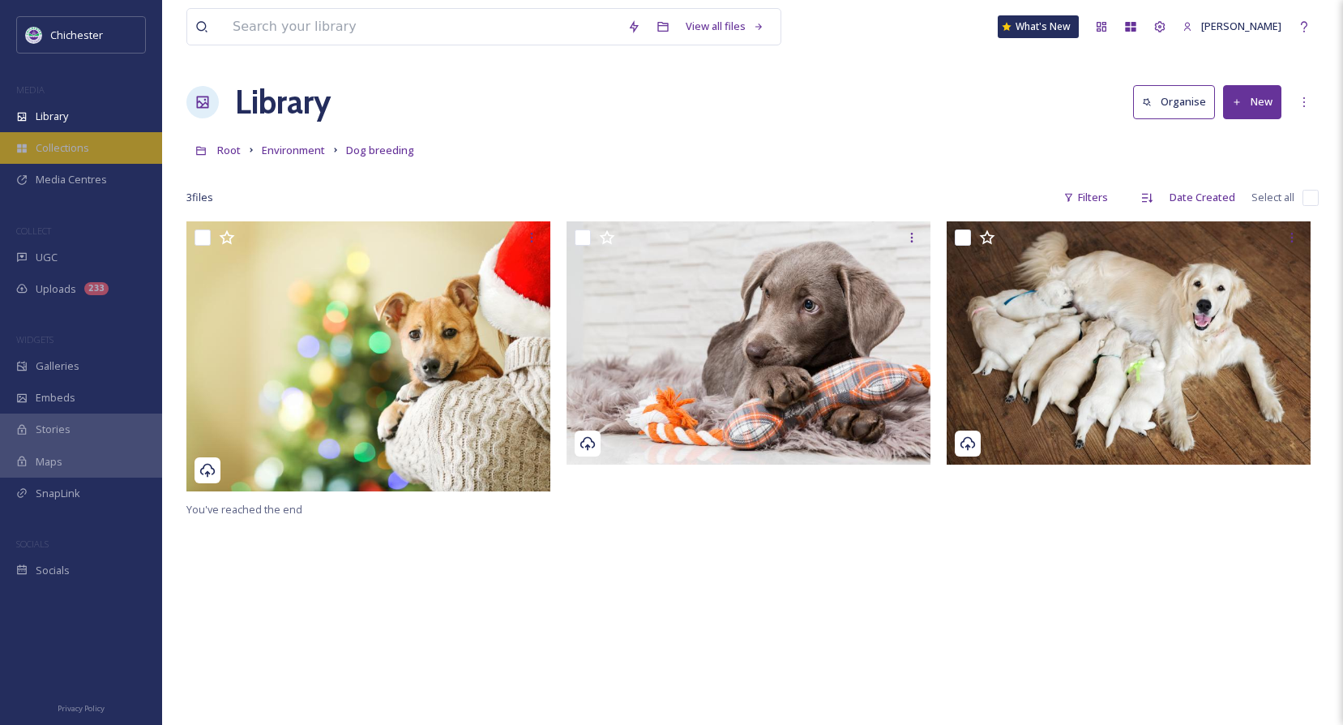
click at [51, 142] on span "Collections" at bounding box center [62, 147] width 53 height 15
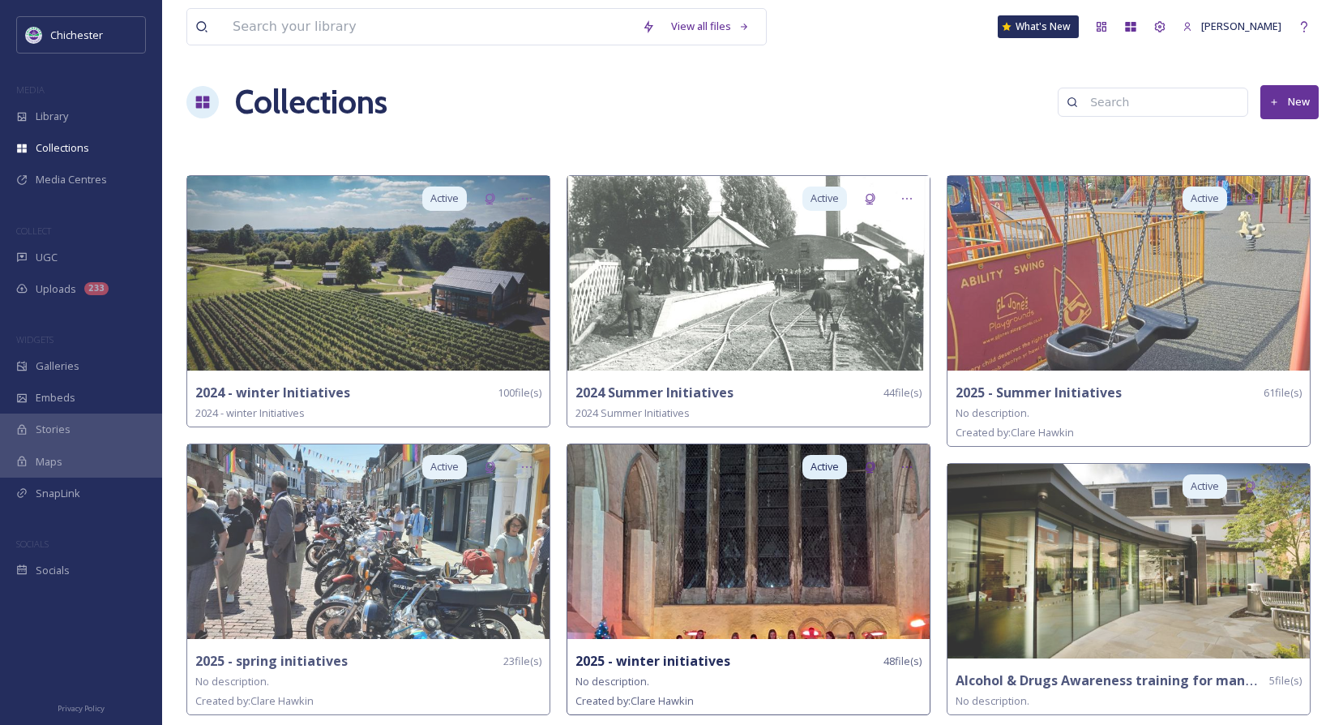
click at [782, 563] on img at bounding box center [748, 541] width 362 height 195
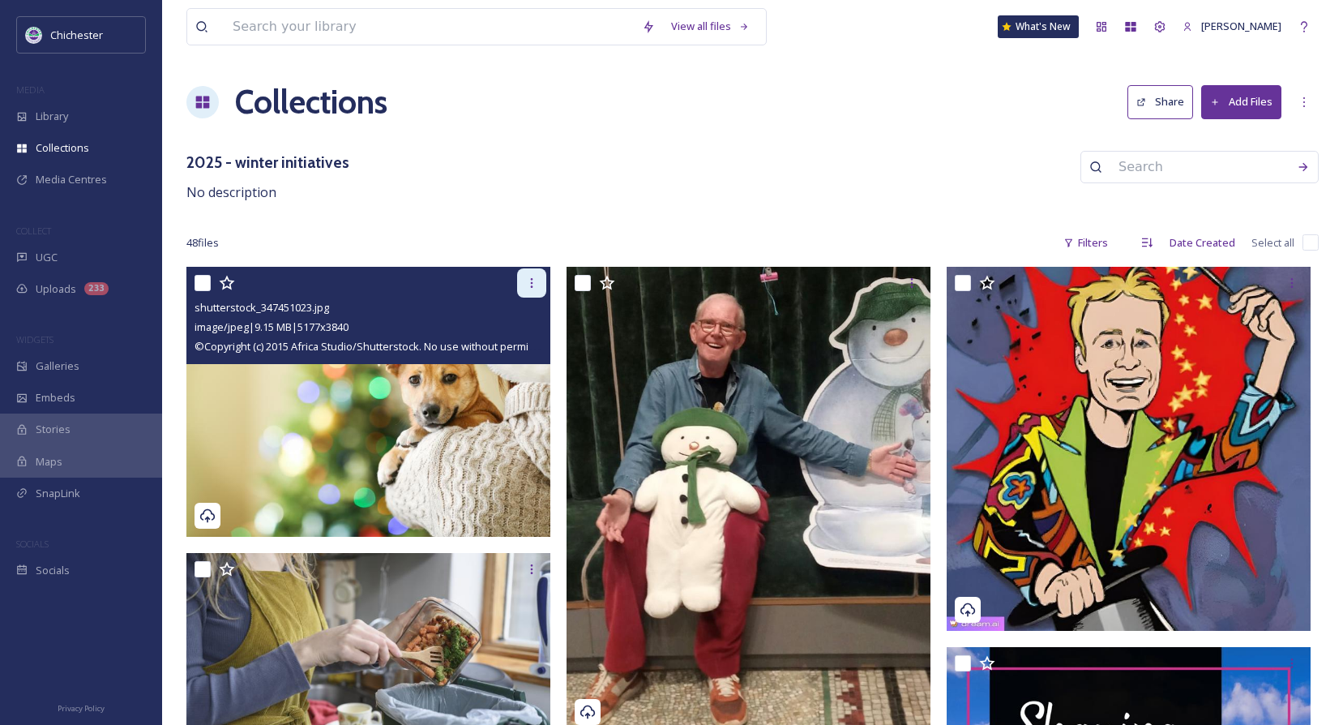
click at [534, 284] on icon at bounding box center [531, 282] width 13 height 13
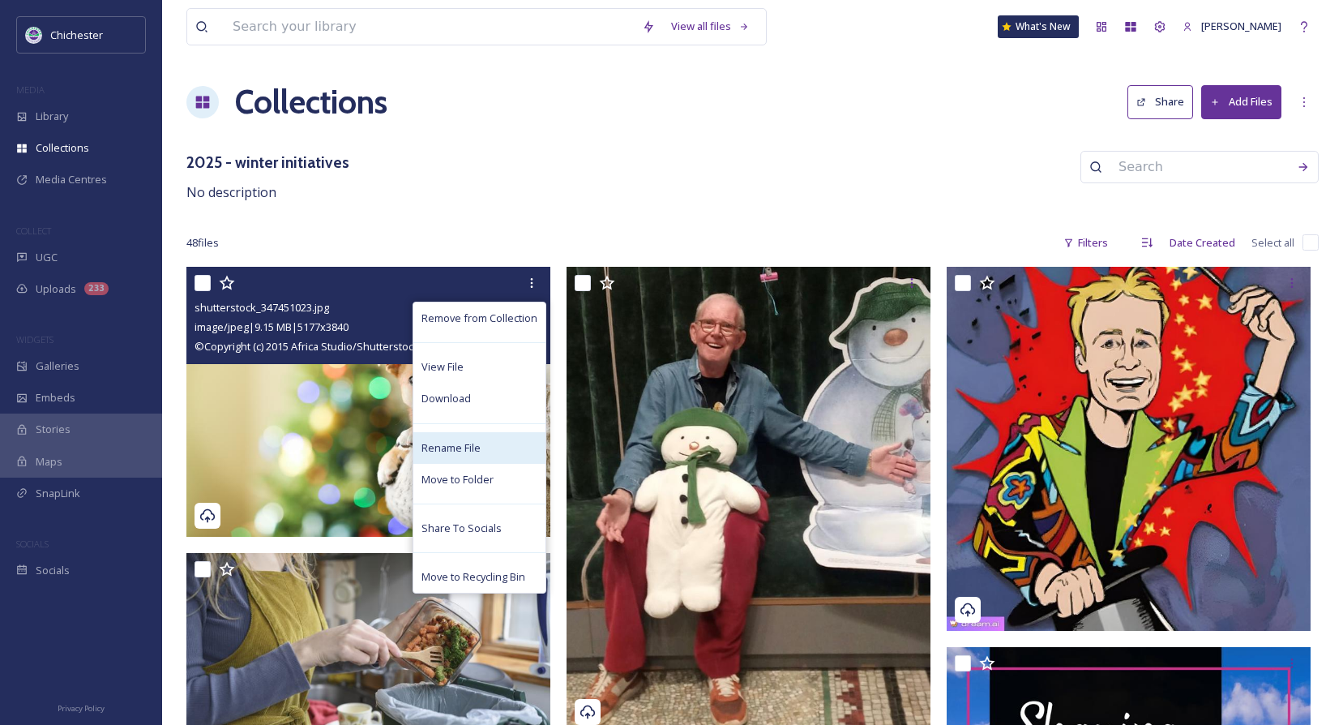
click at [442, 446] on span "Rename File" at bounding box center [450, 447] width 59 height 15
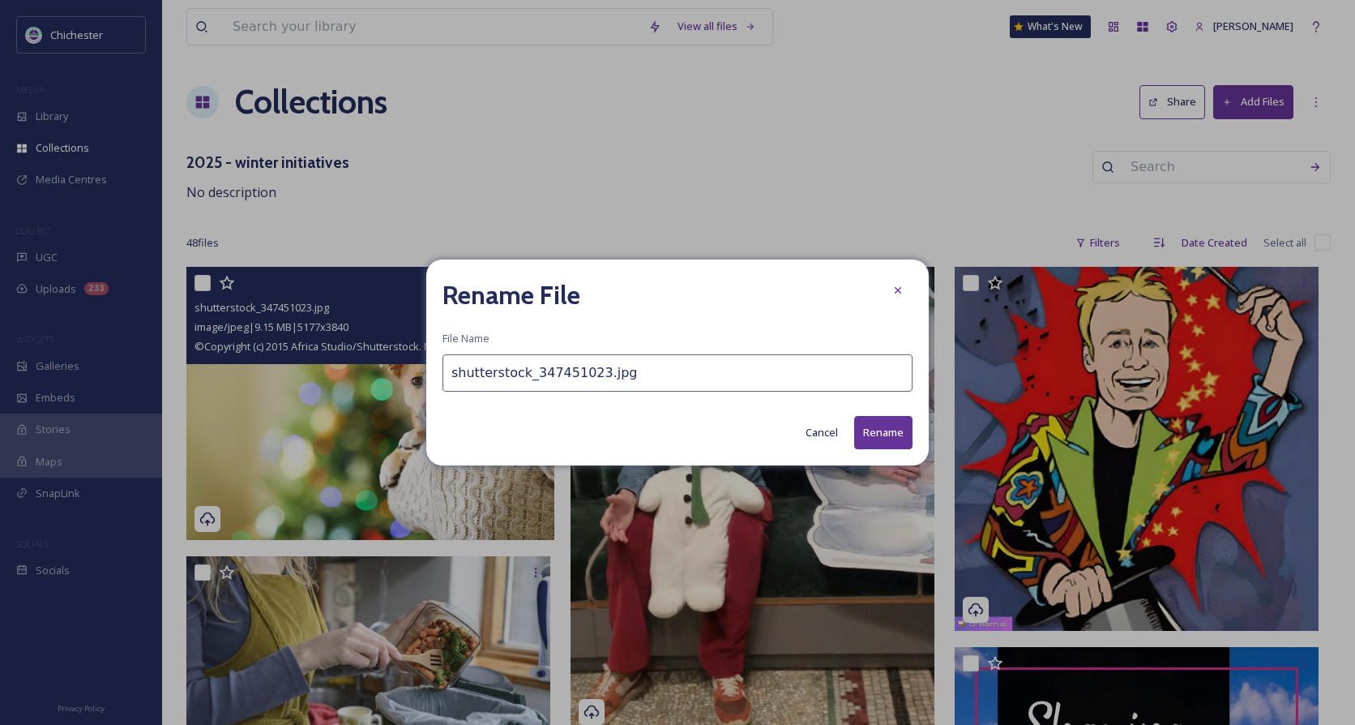
click at [452, 382] on input "shutterstock_347451023.jpg" at bounding box center [677, 372] width 470 height 37
paste input "Page 22 - dog breeder licensing"
type input "Page 22 - dog breeder licensing shutterstock_347451023.jpg"
click at [898, 438] on button "Rename" at bounding box center [883, 432] width 58 height 33
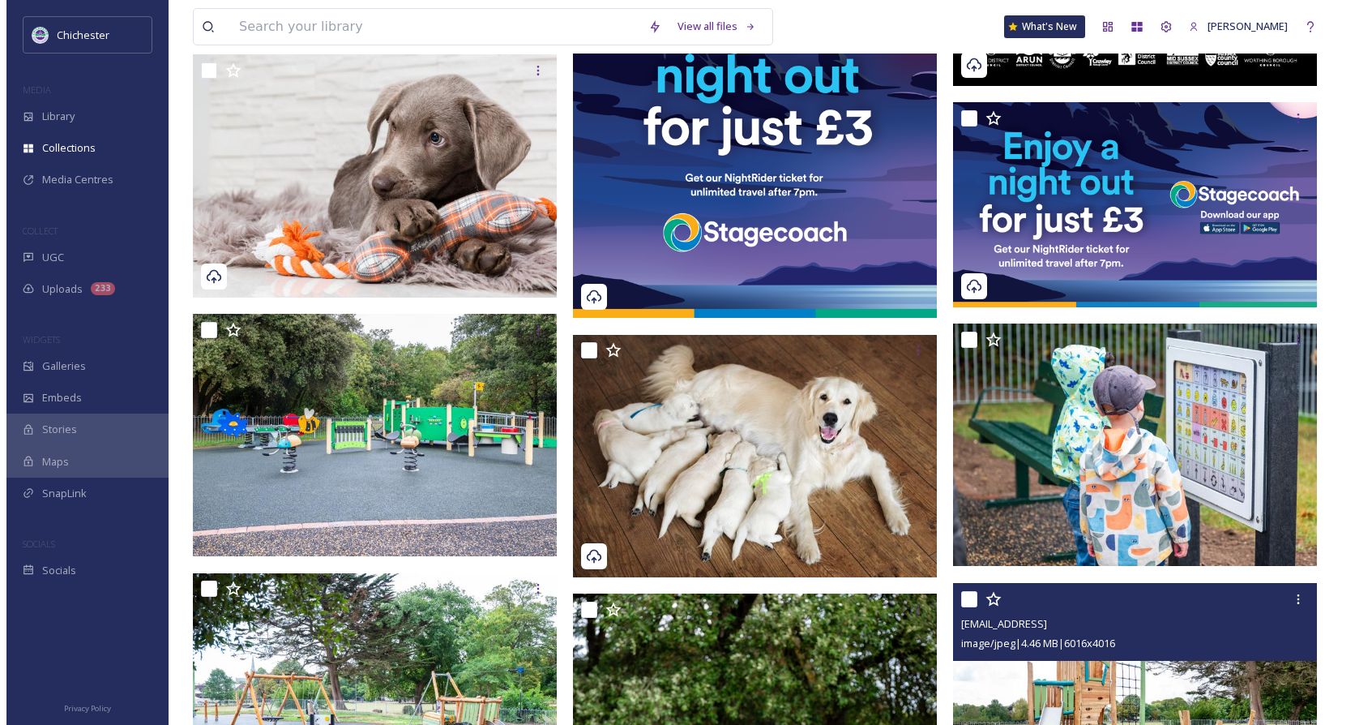
scroll to position [1054, 0]
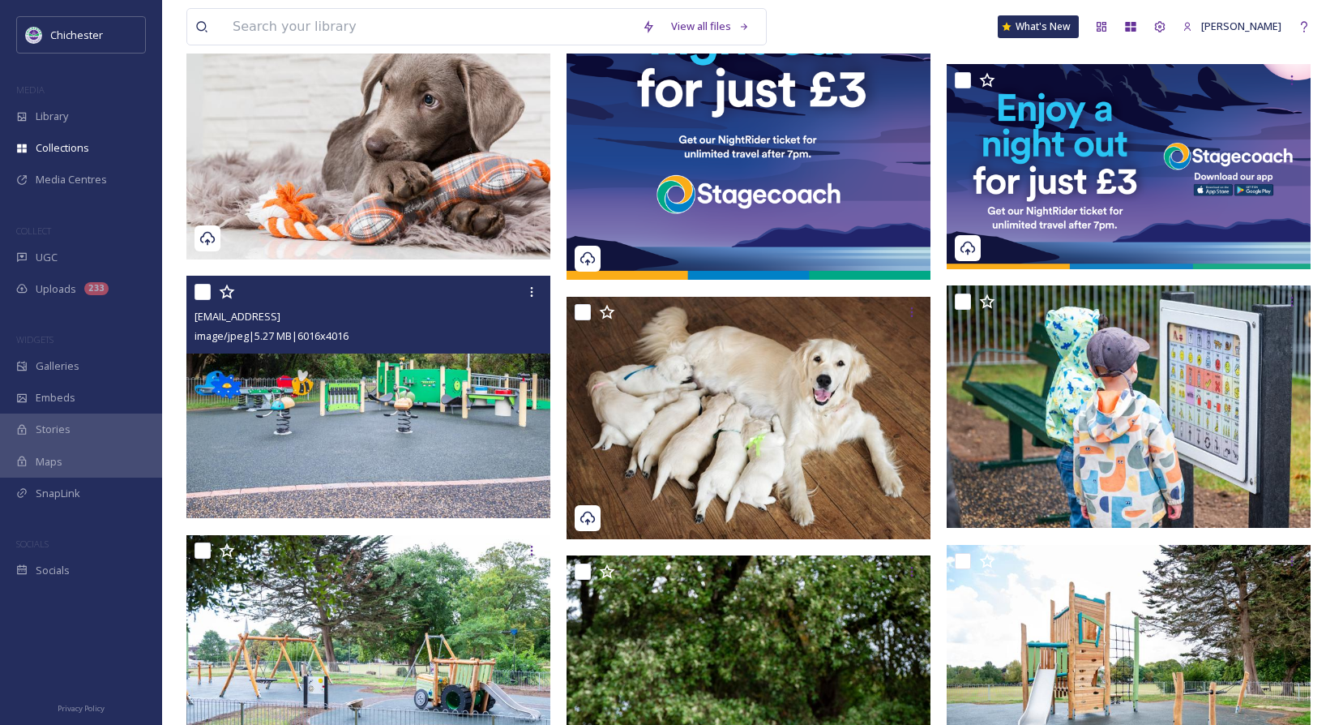
click at [377, 458] on img at bounding box center [368, 397] width 364 height 243
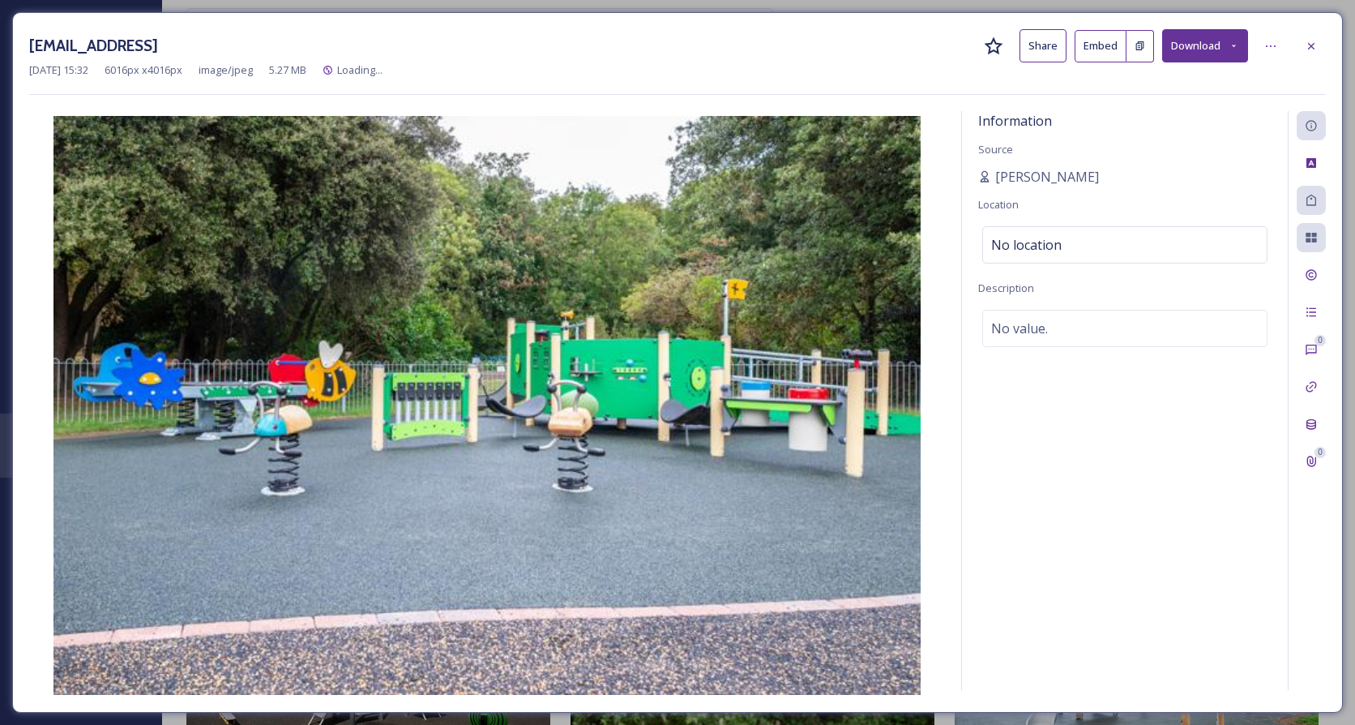
scroll to position [1062, 0]
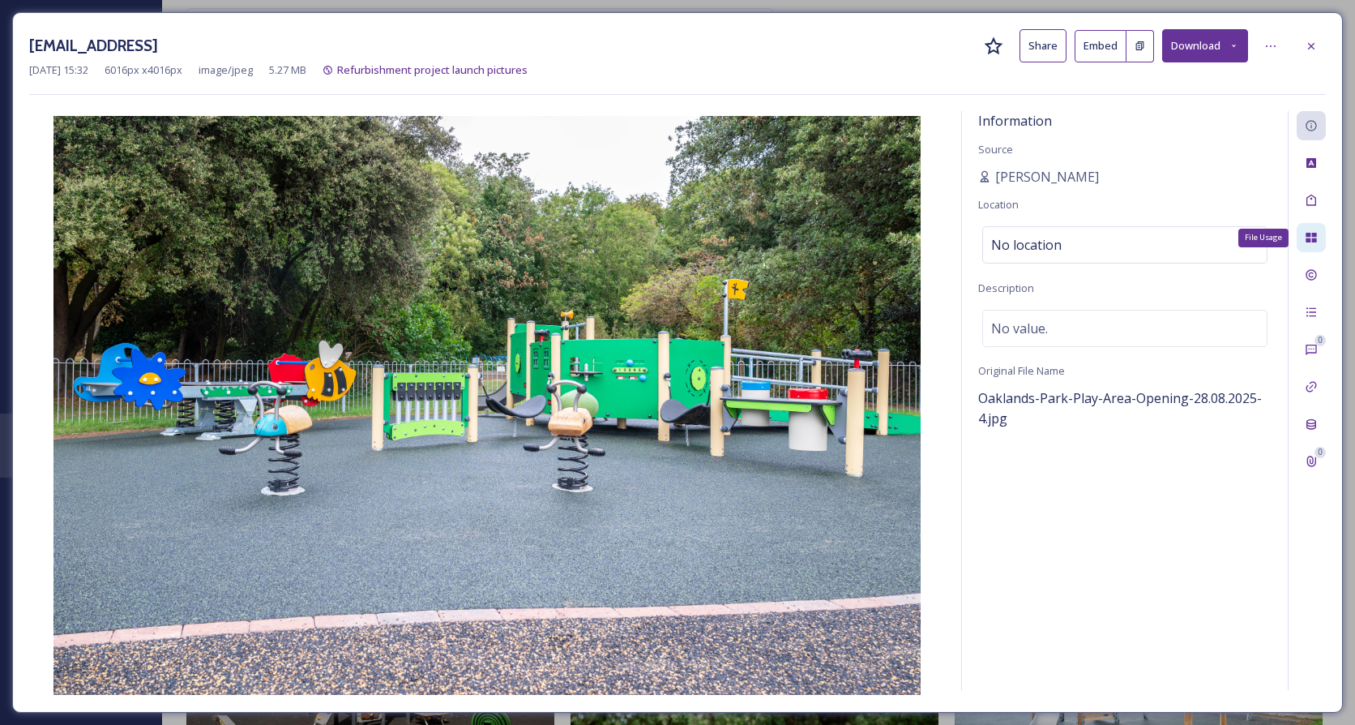
click at [1316, 236] on icon at bounding box center [1311, 238] width 11 height 10
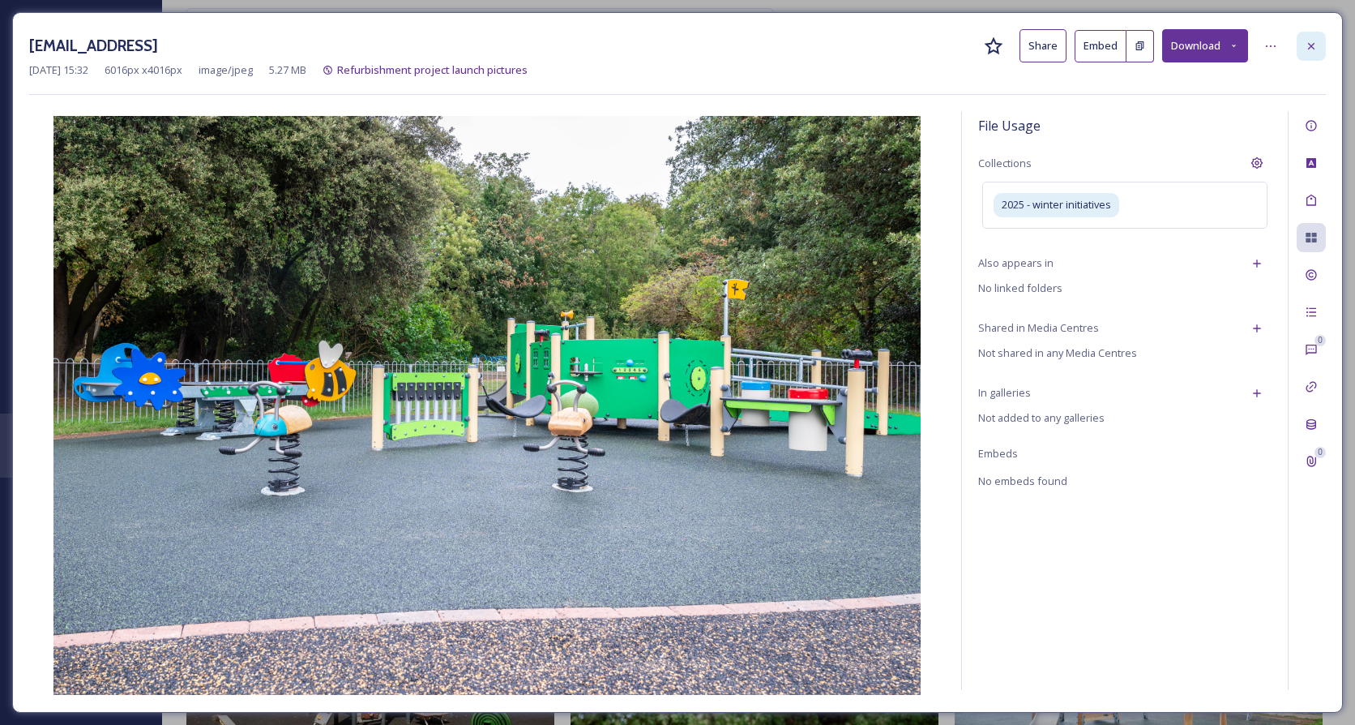
click at [1316, 45] on icon at bounding box center [1311, 46] width 13 height 13
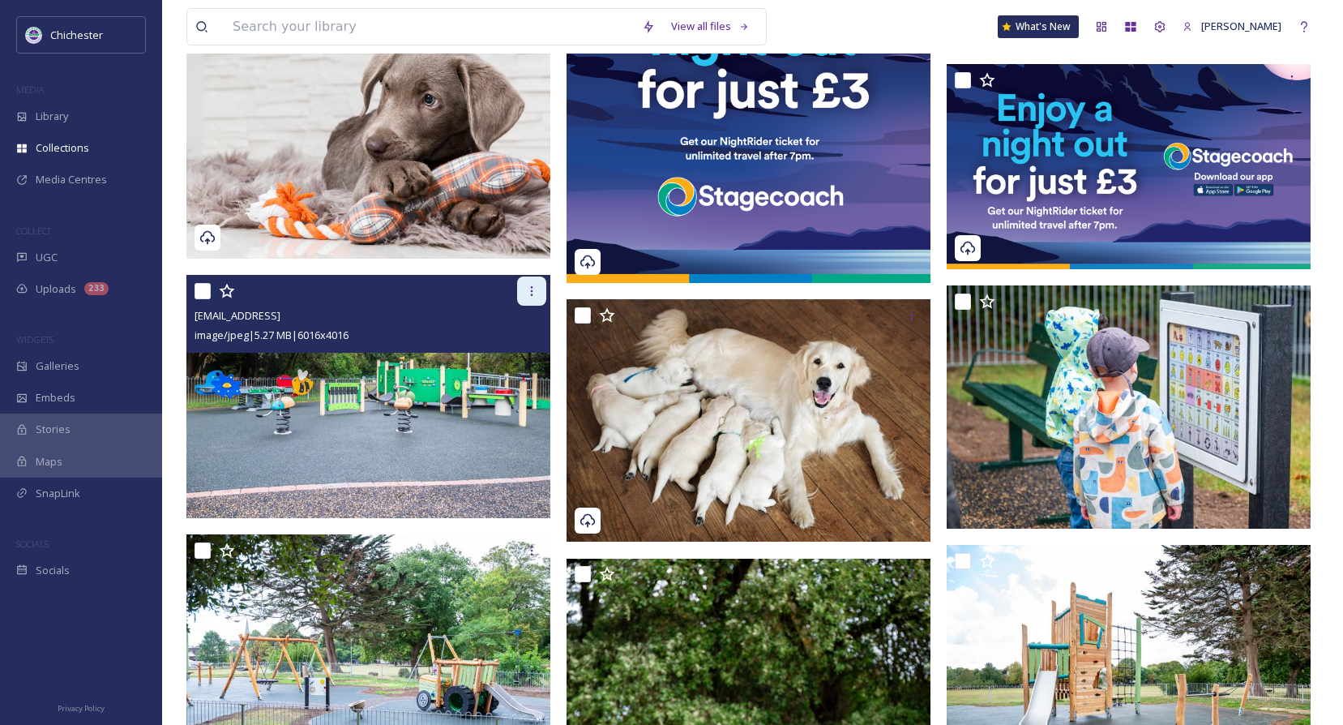
click at [524, 290] on div at bounding box center [531, 290] width 29 height 29
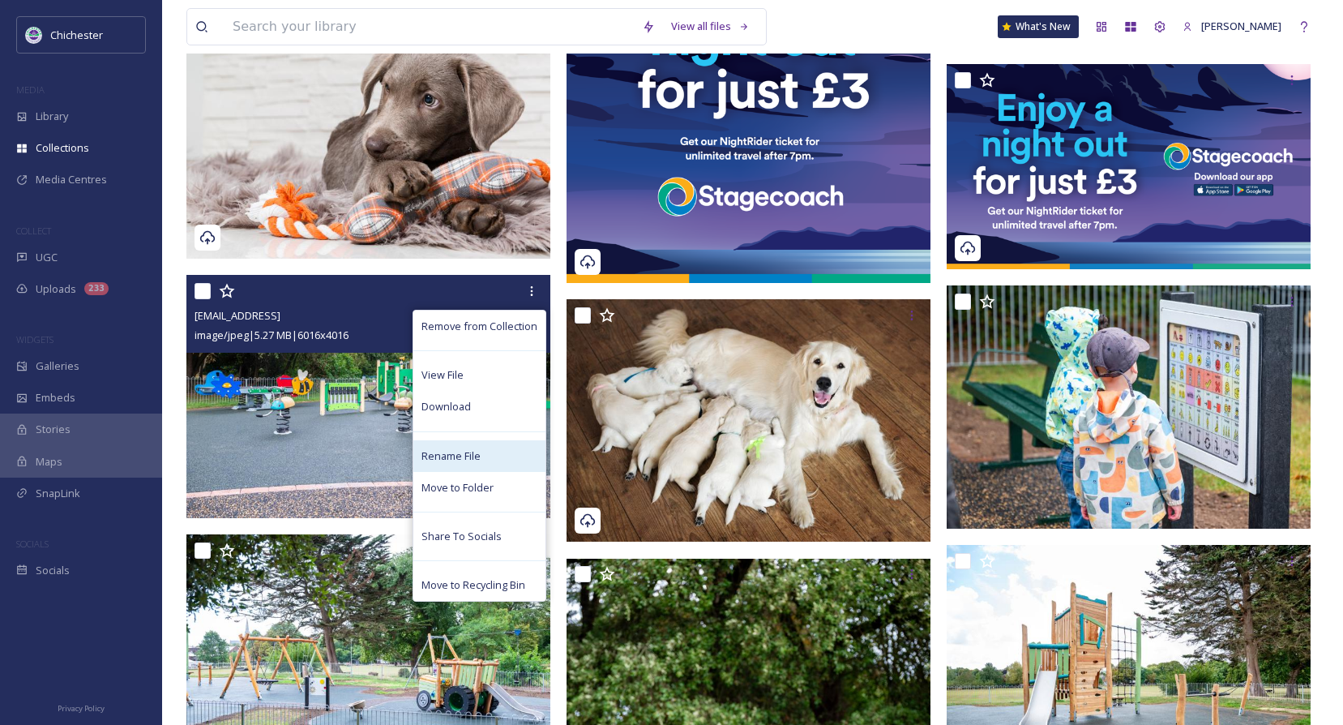
click at [424, 451] on span "Rename File" at bounding box center [450, 455] width 59 height 15
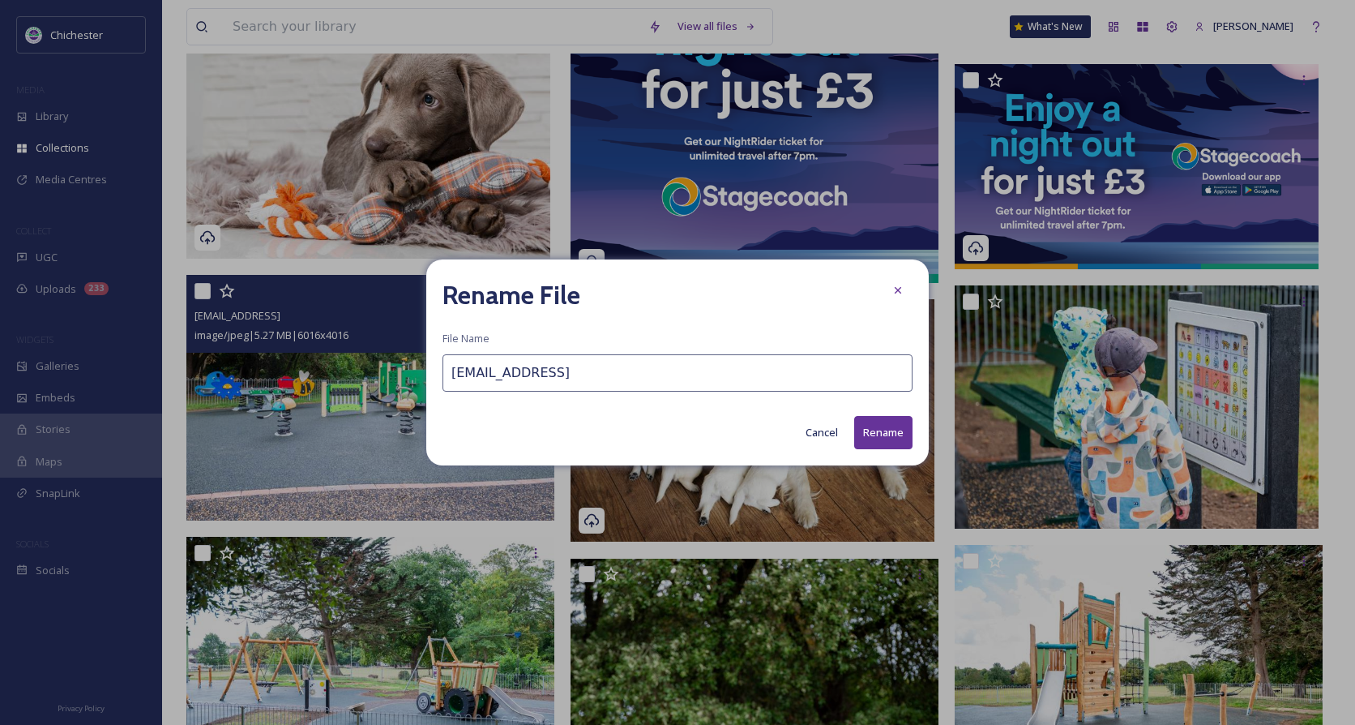
click at [451, 375] on input "[EMAIL_ADDRESS]" at bounding box center [677, 372] width 470 height 37
type input "Page 6 - [GEOGRAPHIC_DATA] - [EMAIL_ADDRESS]"
click at [885, 442] on button "Rename" at bounding box center [883, 432] width 58 height 33
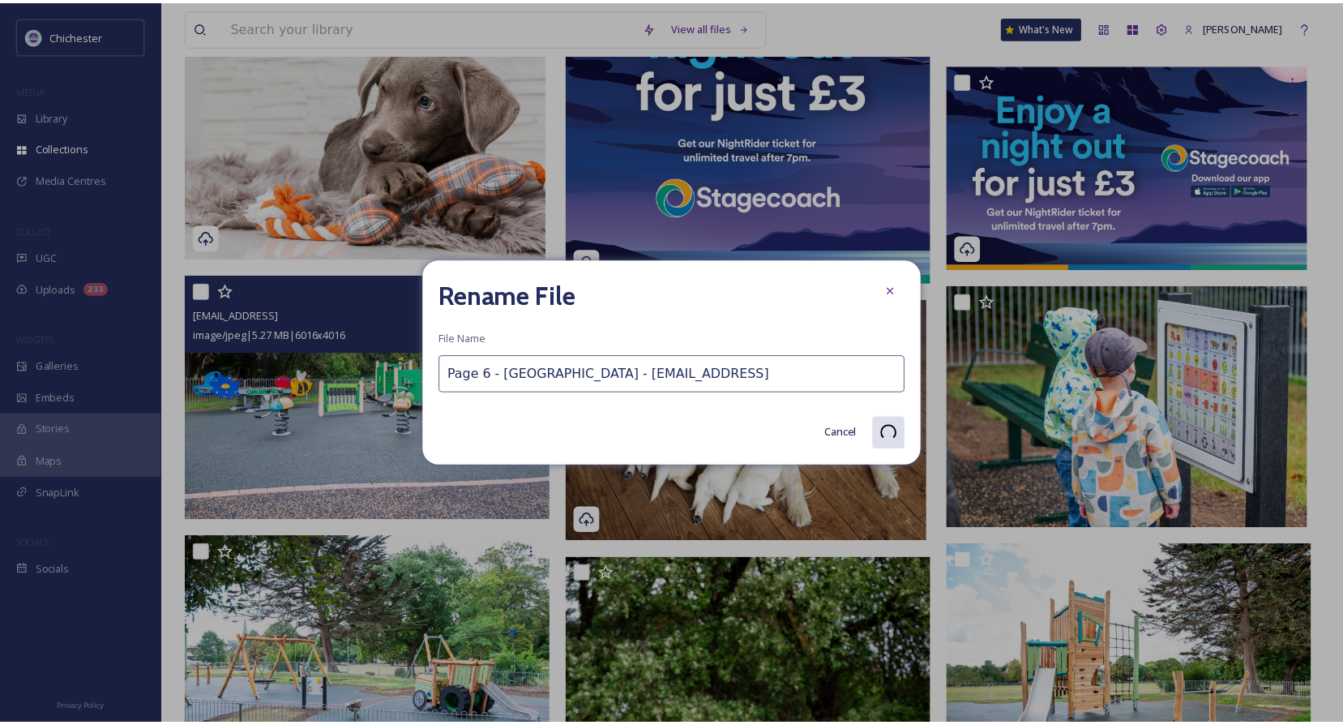
scroll to position [1054, 0]
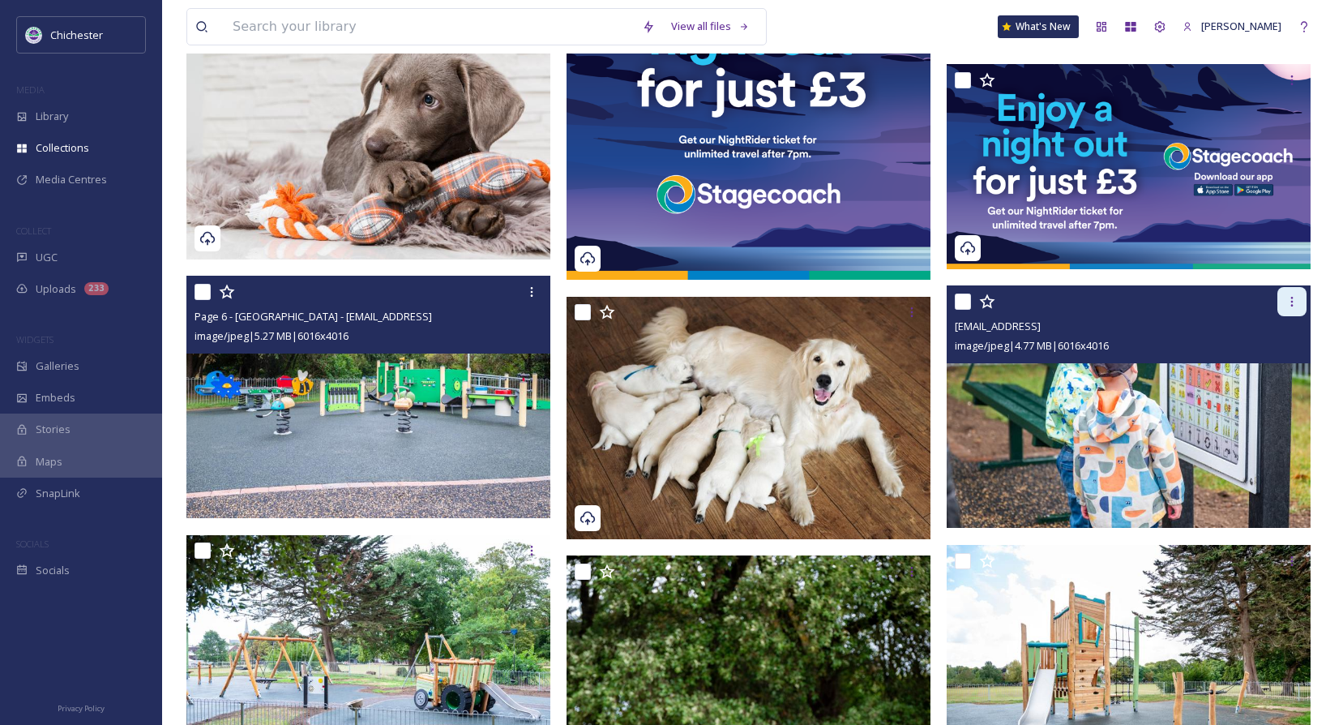
click at [1287, 299] on icon at bounding box center [1291, 301] width 13 height 13
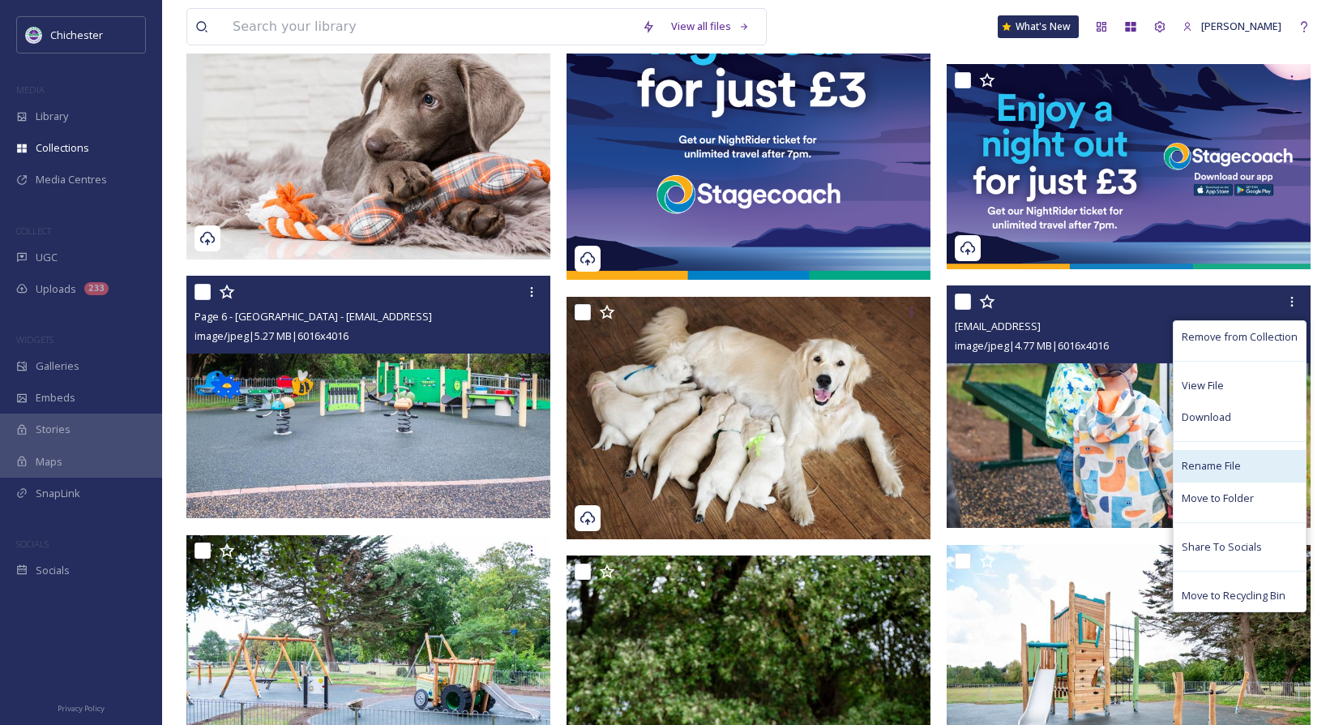
click at [1210, 462] on span "Rename File" at bounding box center [1211, 465] width 59 height 15
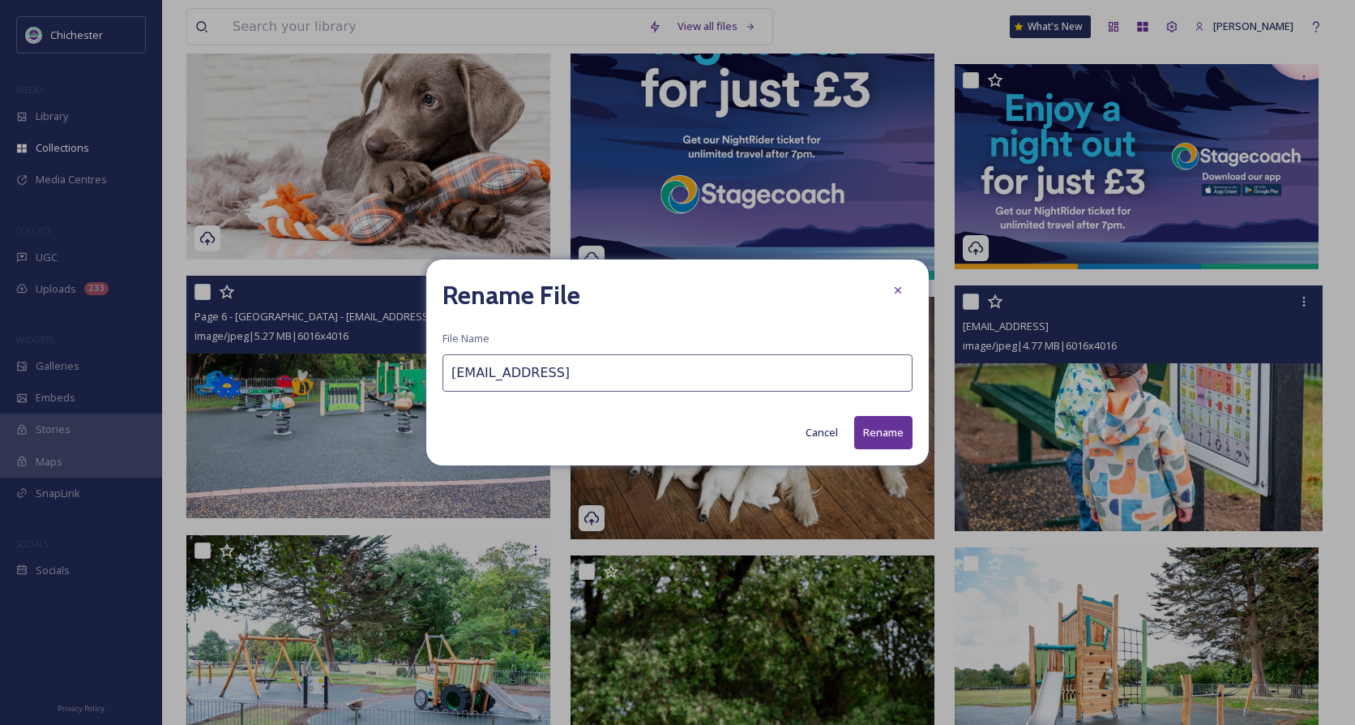
click at [447, 375] on input "[EMAIL_ADDRESS]" at bounding box center [677, 372] width 470 height 37
type input "Page 6 - [EMAIL_ADDRESS]"
click at [883, 429] on button "Rename" at bounding box center [883, 432] width 58 height 33
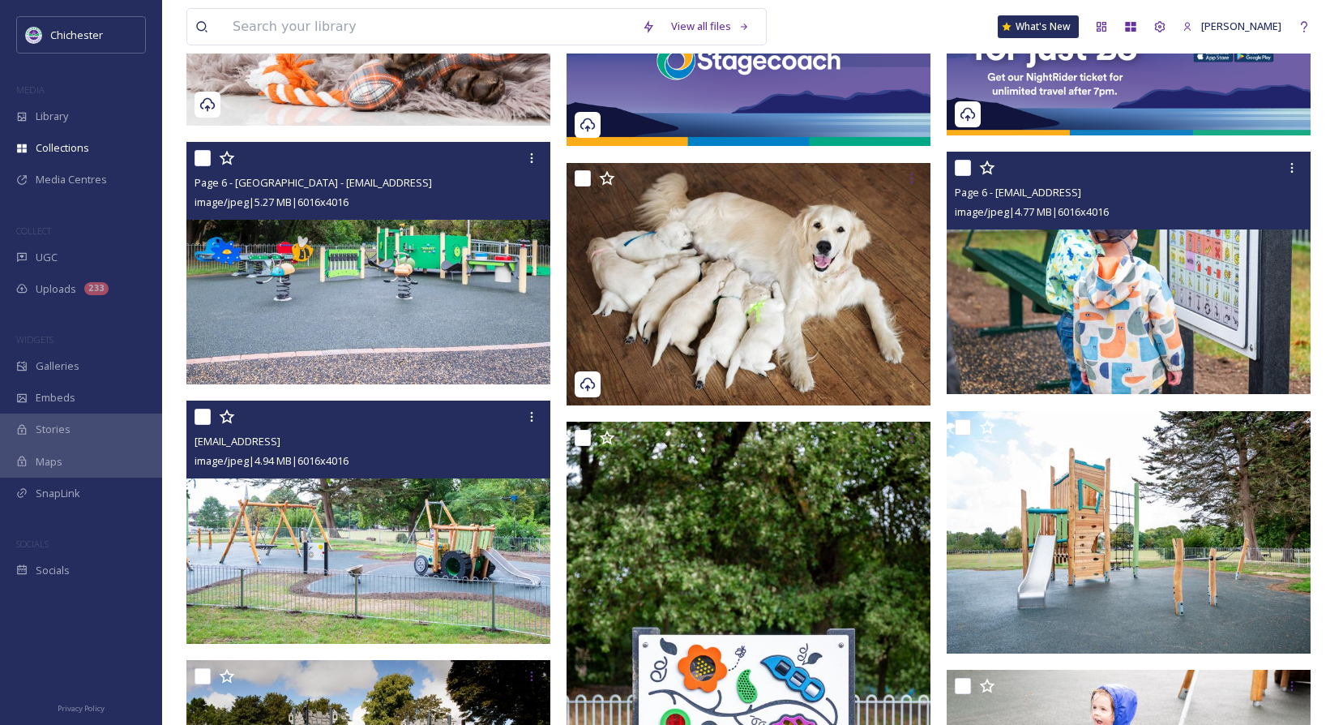
scroll to position [1216, 0]
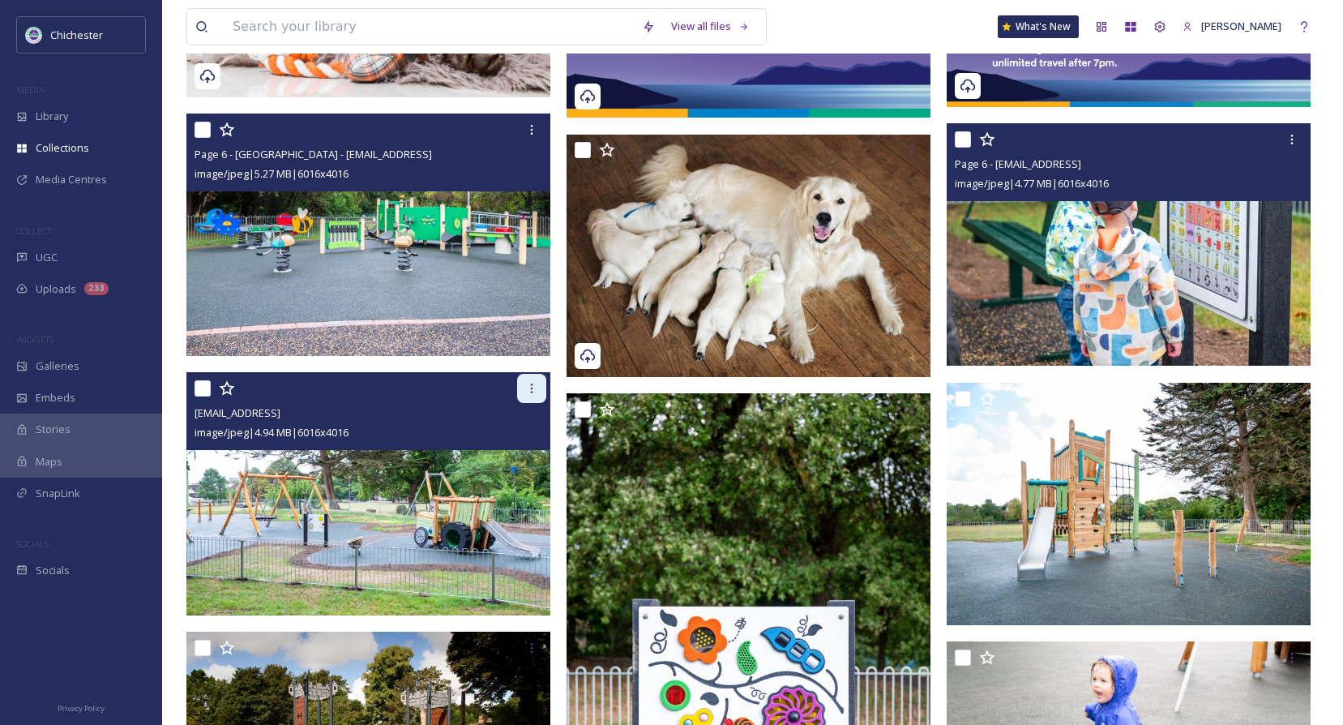
click at [537, 391] on icon at bounding box center [531, 388] width 13 height 13
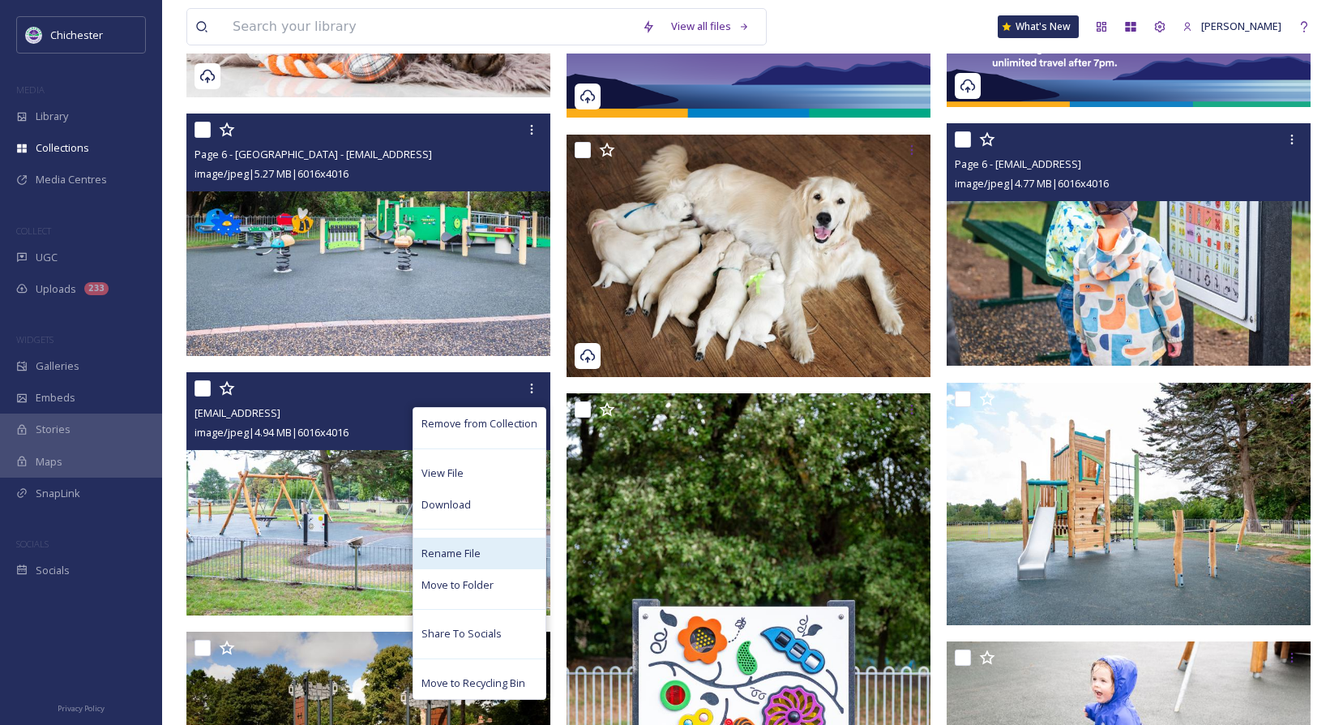
click at [465, 549] on span "Rename File" at bounding box center [450, 552] width 59 height 15
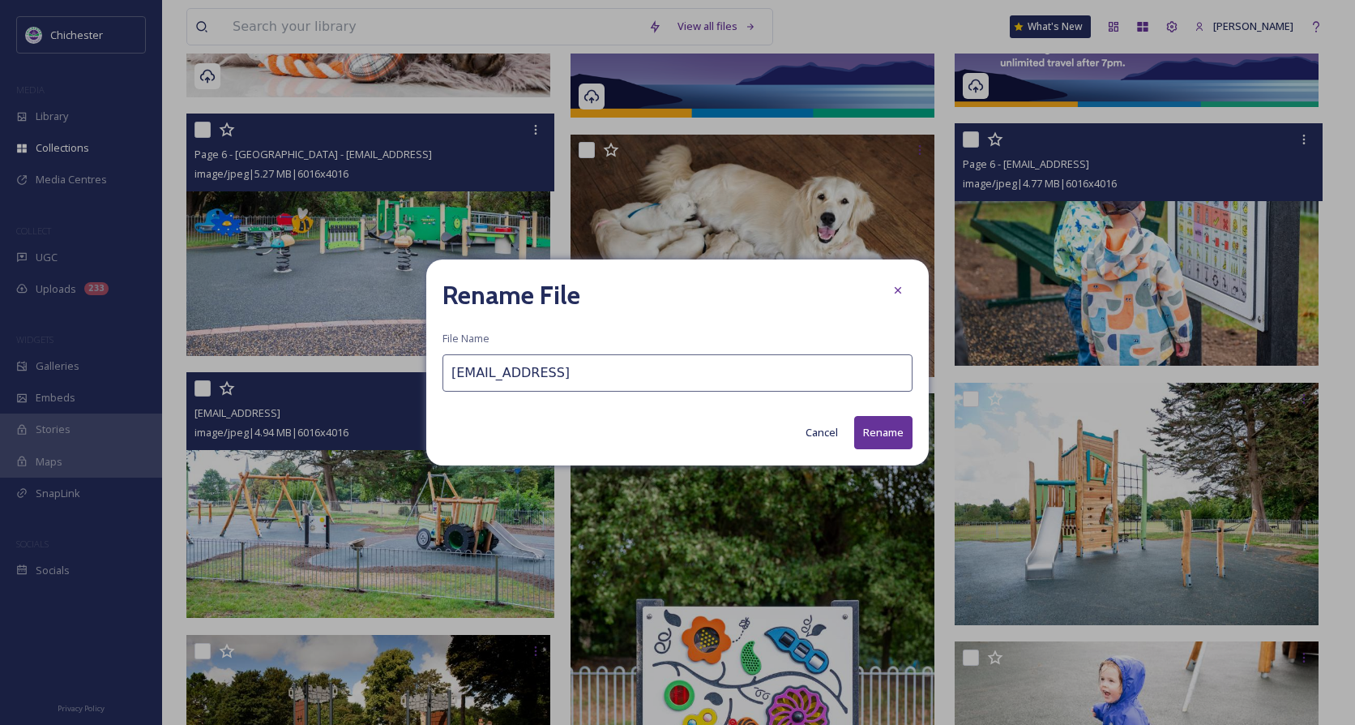
click at [442, 380] on input "[EMAIL_ADDRESS]" at bounding box center [677, 372] width 470 height 37
type input "Page 6 - [EMAIL_ADDRESS]"
click at [883, 430] on button "Rename" at bounding box center [883, 432] width 58 height 33
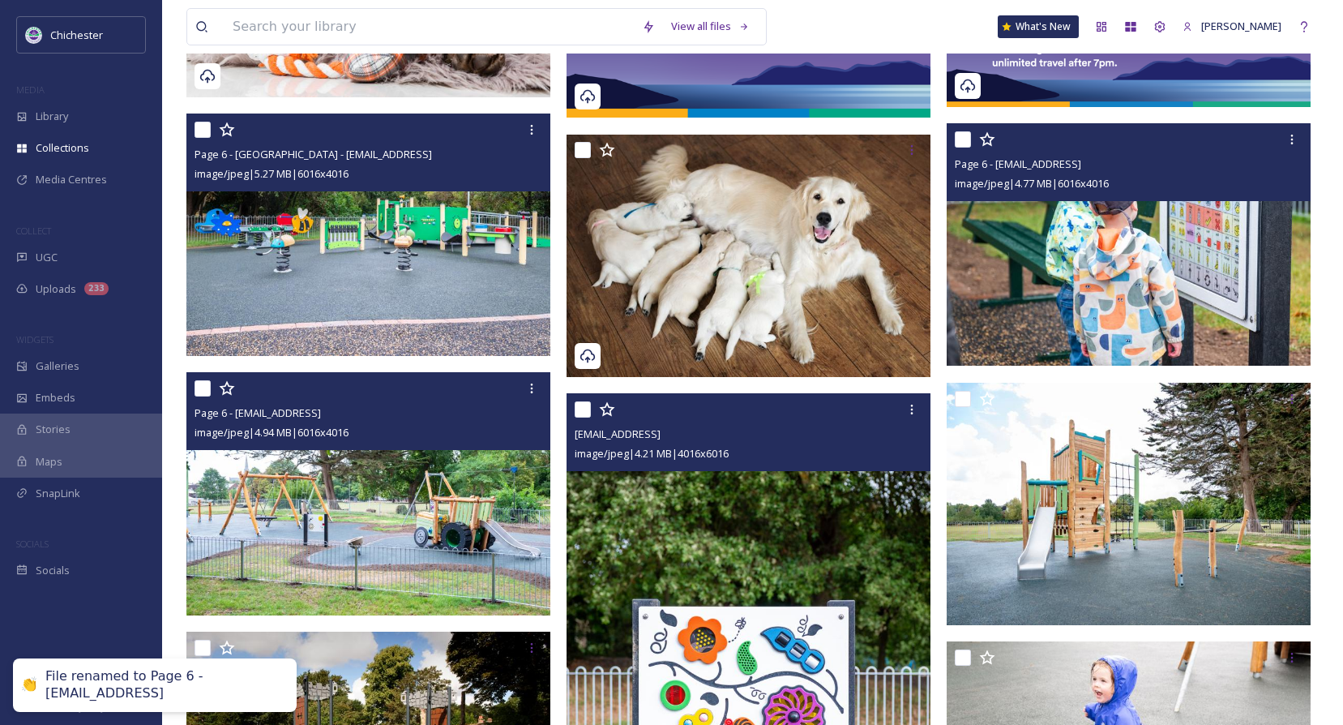
scroll to position [1297, 0]
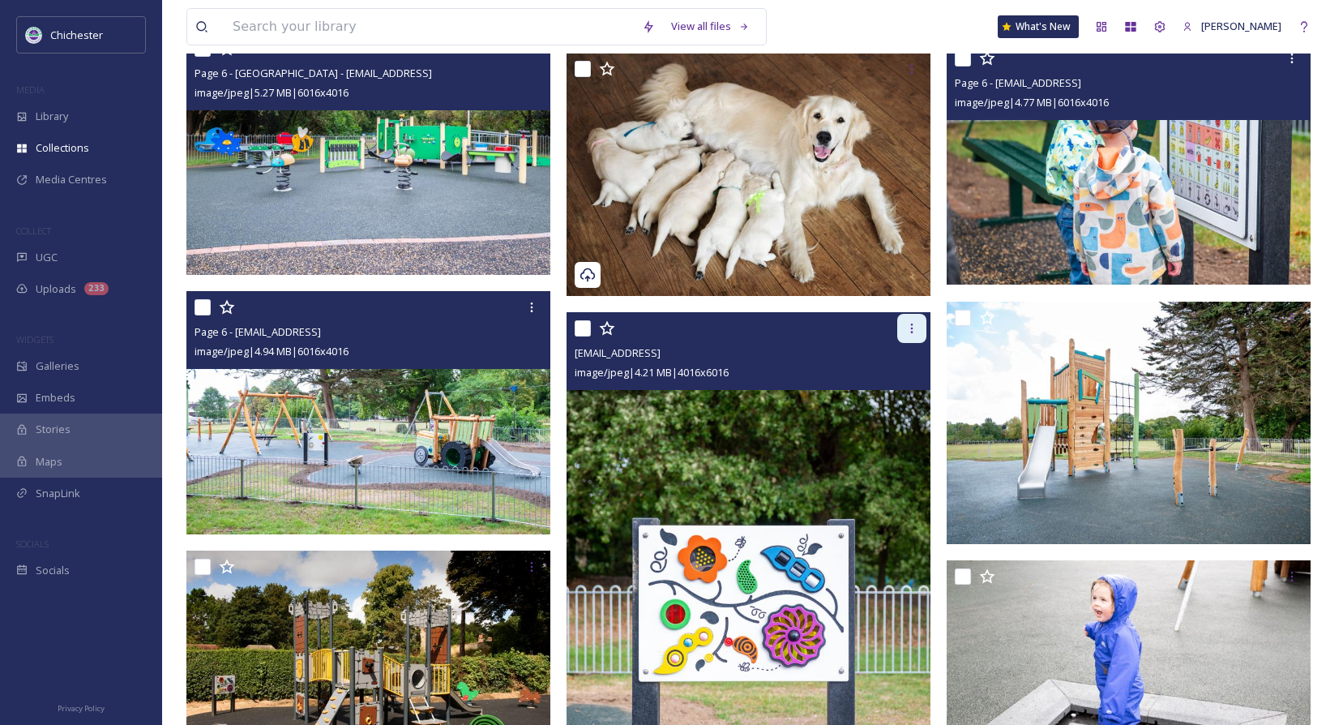
click at [908, 323] on icon at bounding box center [911, 328] width 13 height 13
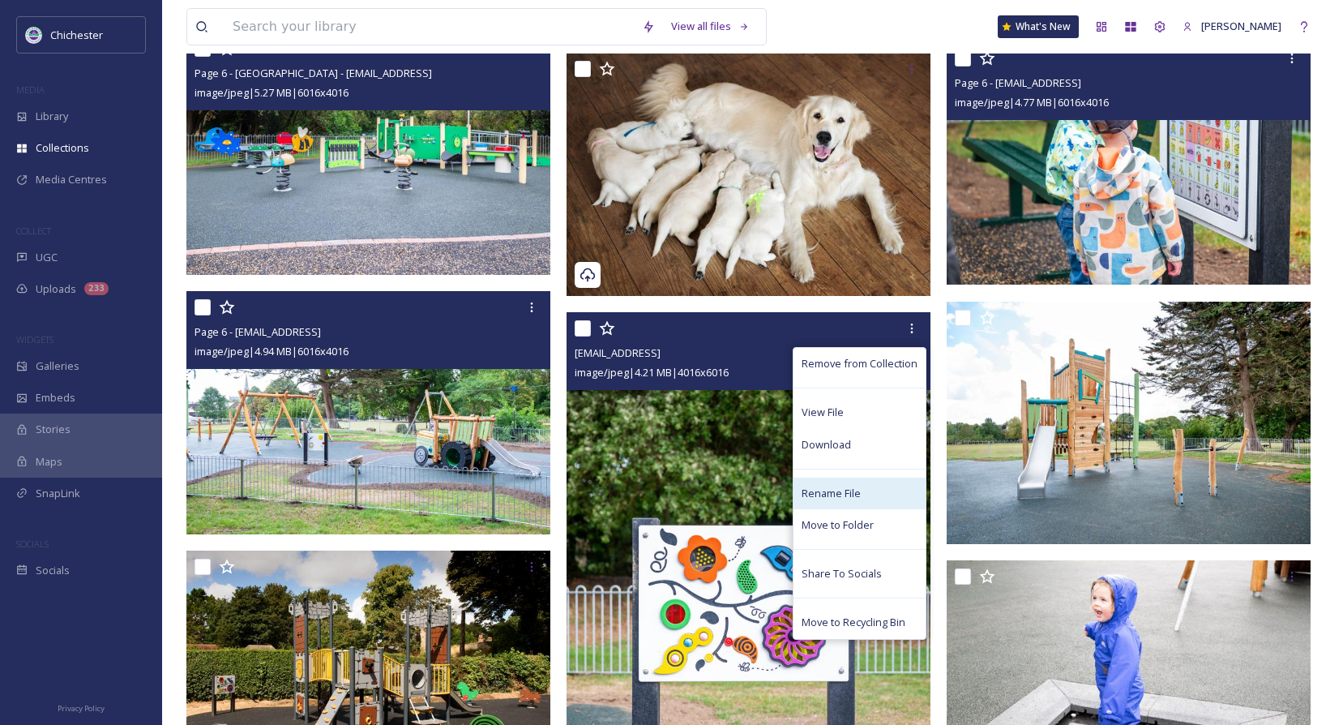
click at [832, 487] on span "Rename File" at bounding box center [831, 492] width 59 height 15
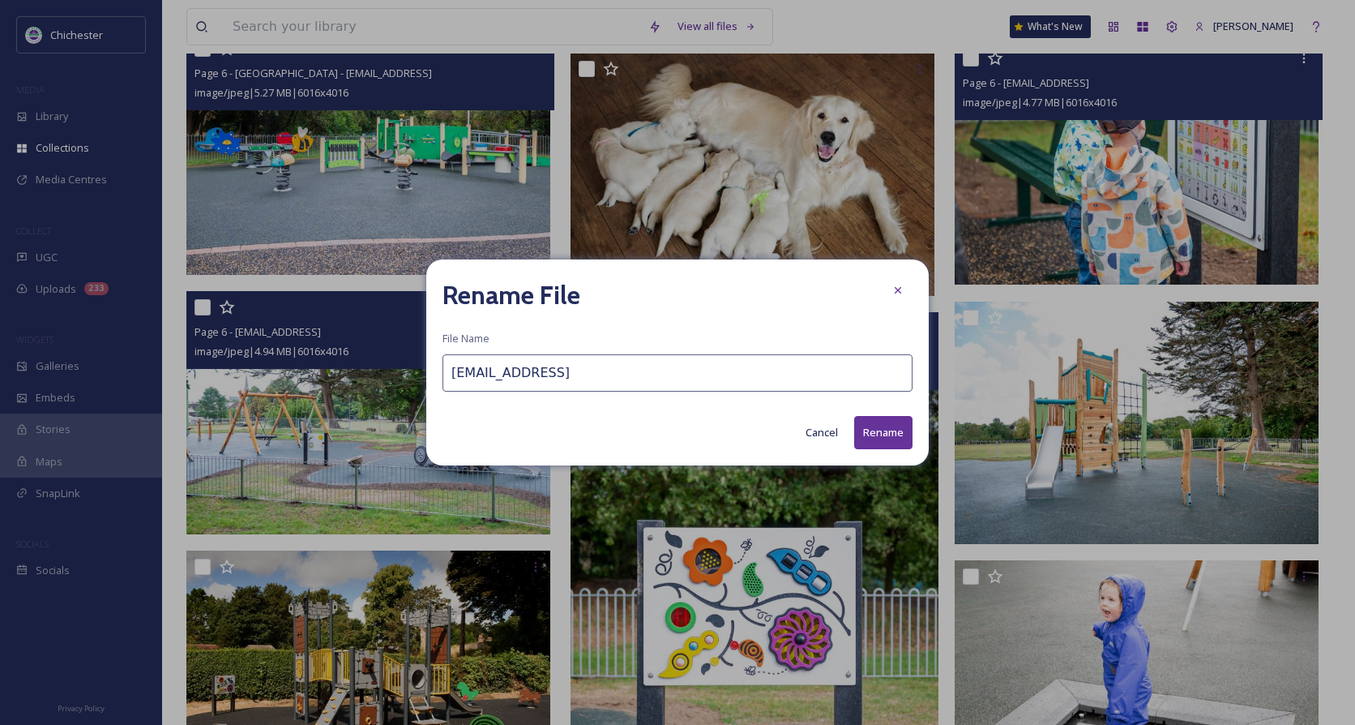
click at [451, 374] on input "[EMAIL_ADDRESS]" at bounding box center [677, 372] width 470 height 37
type input "Page 6 - [EMAIL_ADDRESS]"
click at [913, 432] on div "Rename File File Name Page 6 - [EMAIL_ADDRESS] Cancel Rename" at bounding box center [677, 362] width 502 height 206
click at [873, 436] on button "Rename" at bounding box center [883, 432] width 58 height 33
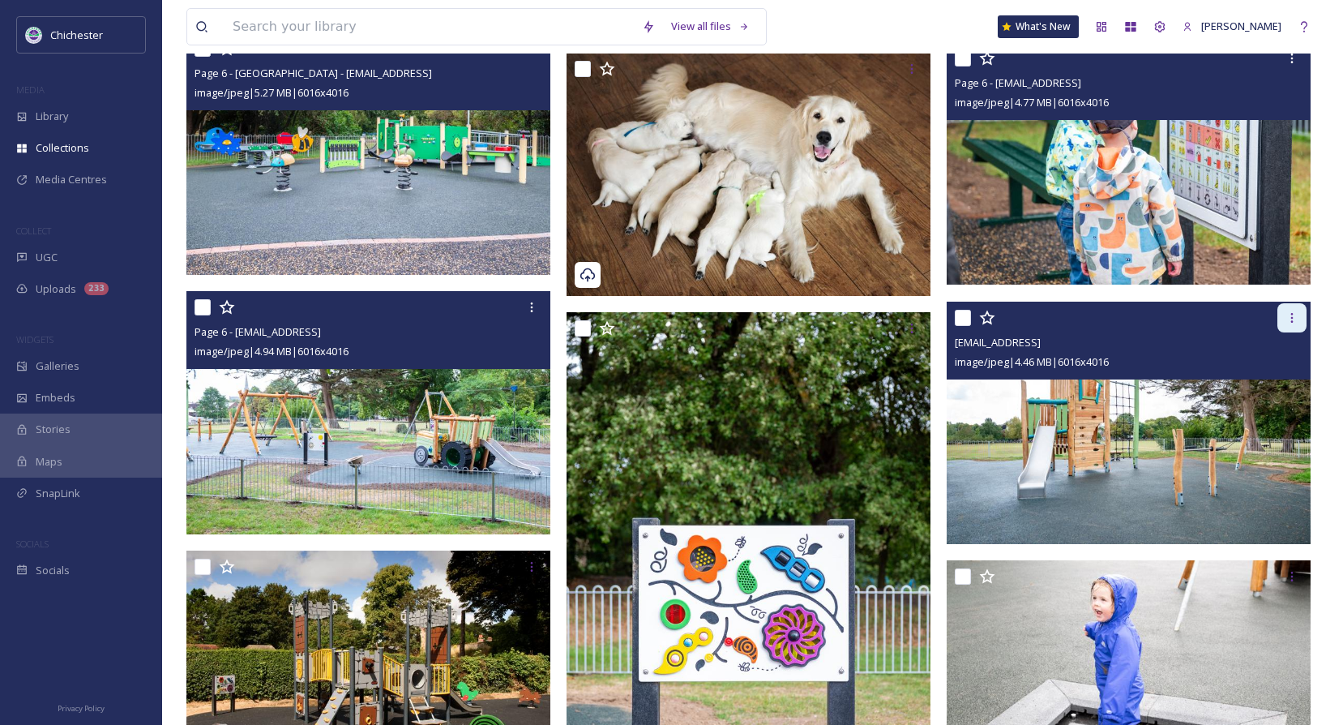
click at [1290, 313] on icon at bounding box center [1291, 317] width 13 height 13
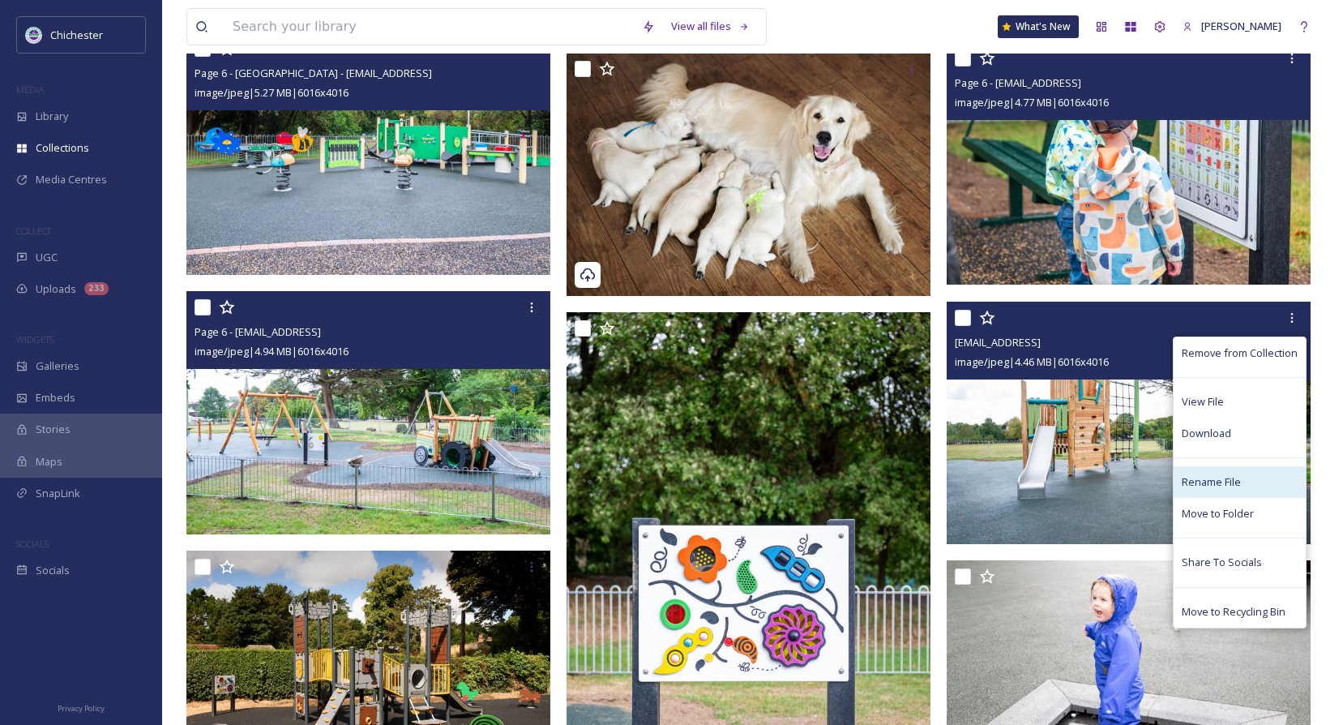
click at [1194, 477] on span "Rename File" at bounding box center [1211, 481] width 59 height 15
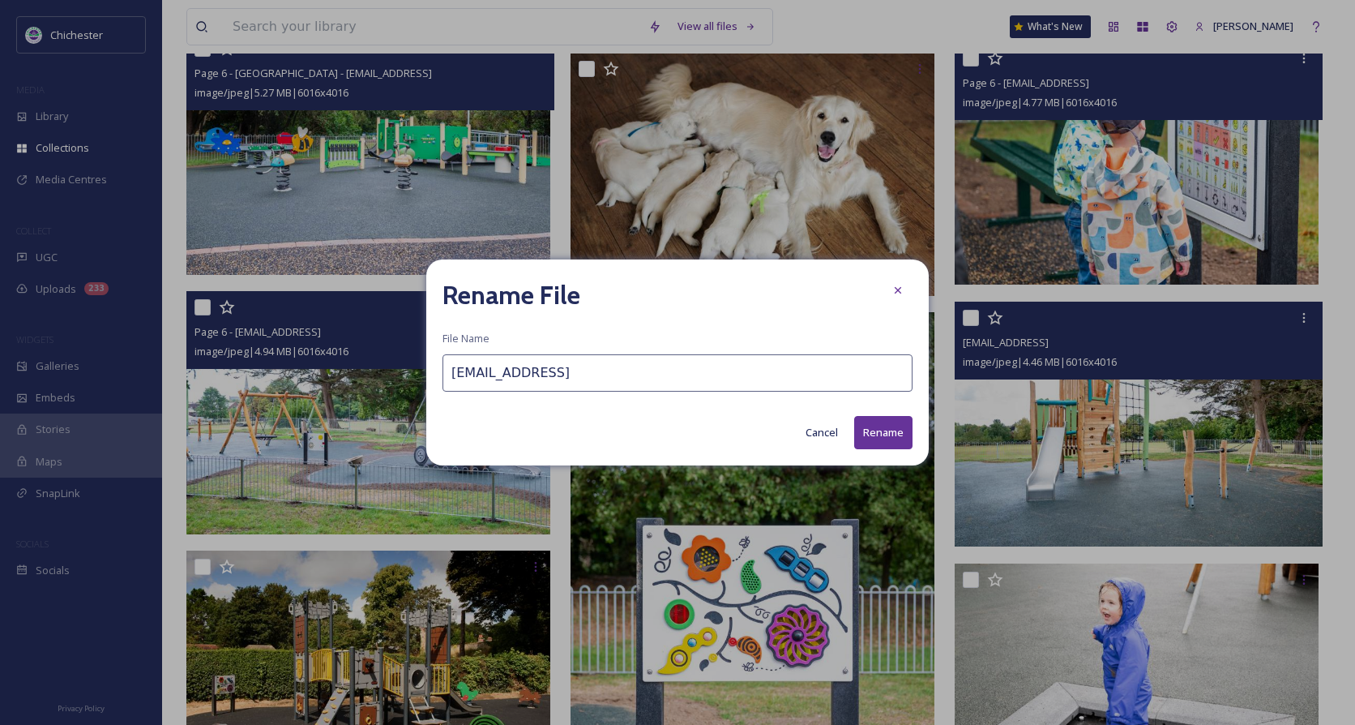
click at [454, 379] on input "[EMAIL_ADDRESS]" at bounding box center [677, 372] width 470 height 37
type input "Page 6 - [EMAIL_ADDRESS]"
click at [907, 440] on button "Rename" at bounding box center [883, 432] width 58 height 33
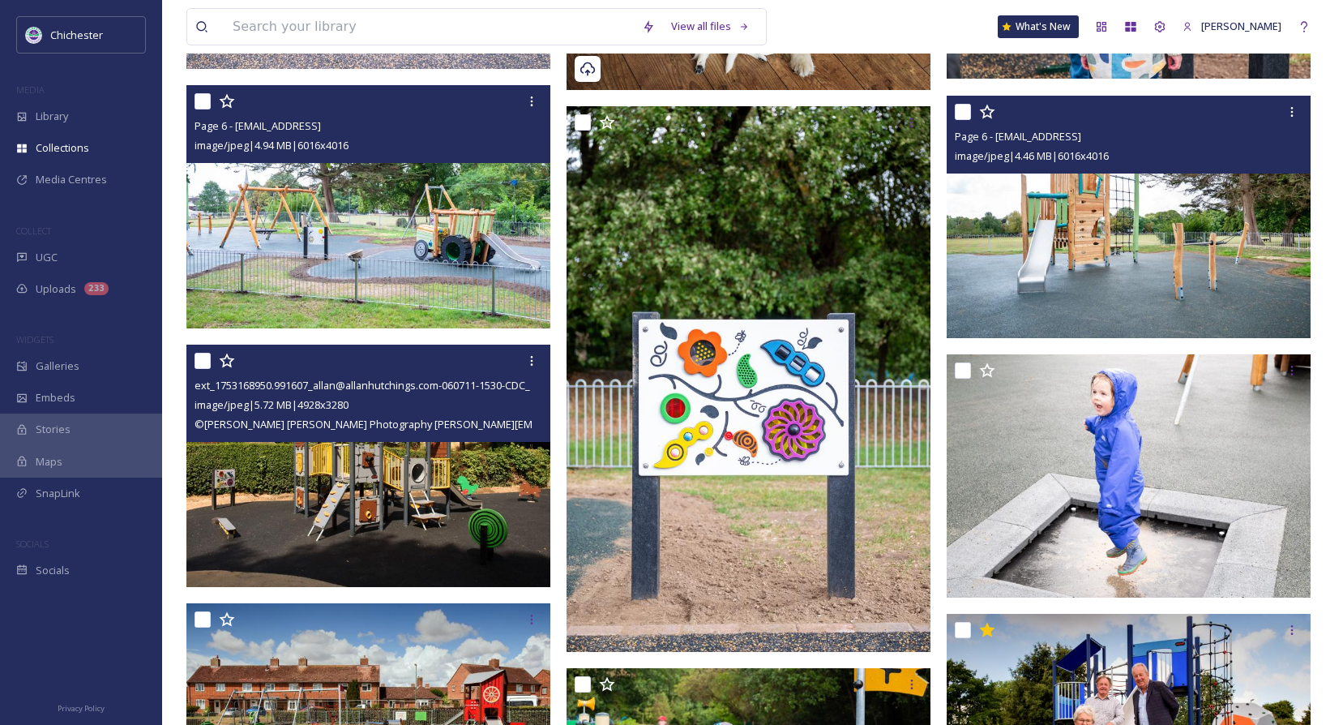
scroll to position [1540, 0]
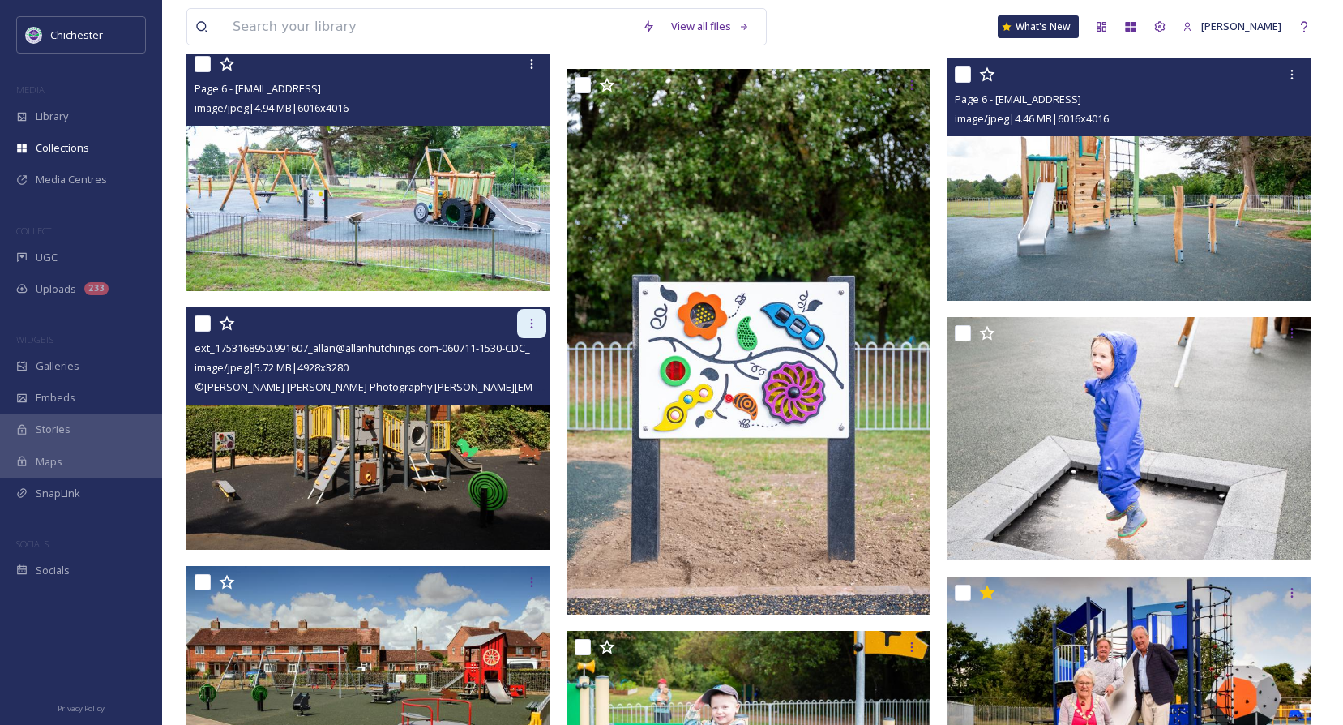
click at [537, 327] on icon at bounding box center [531, 323] width 13 height 13
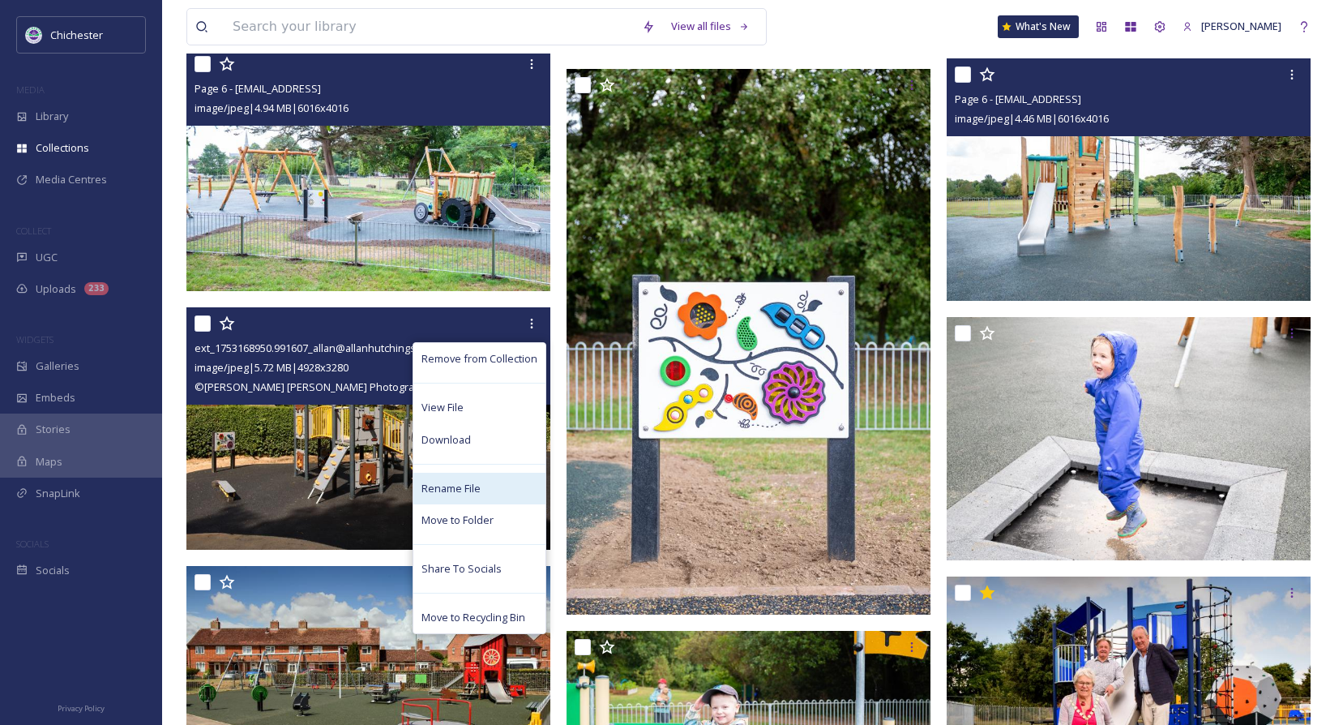
click at [447, 493] on span "Rename File" at bounding box center [450, 488] width 59 height 15
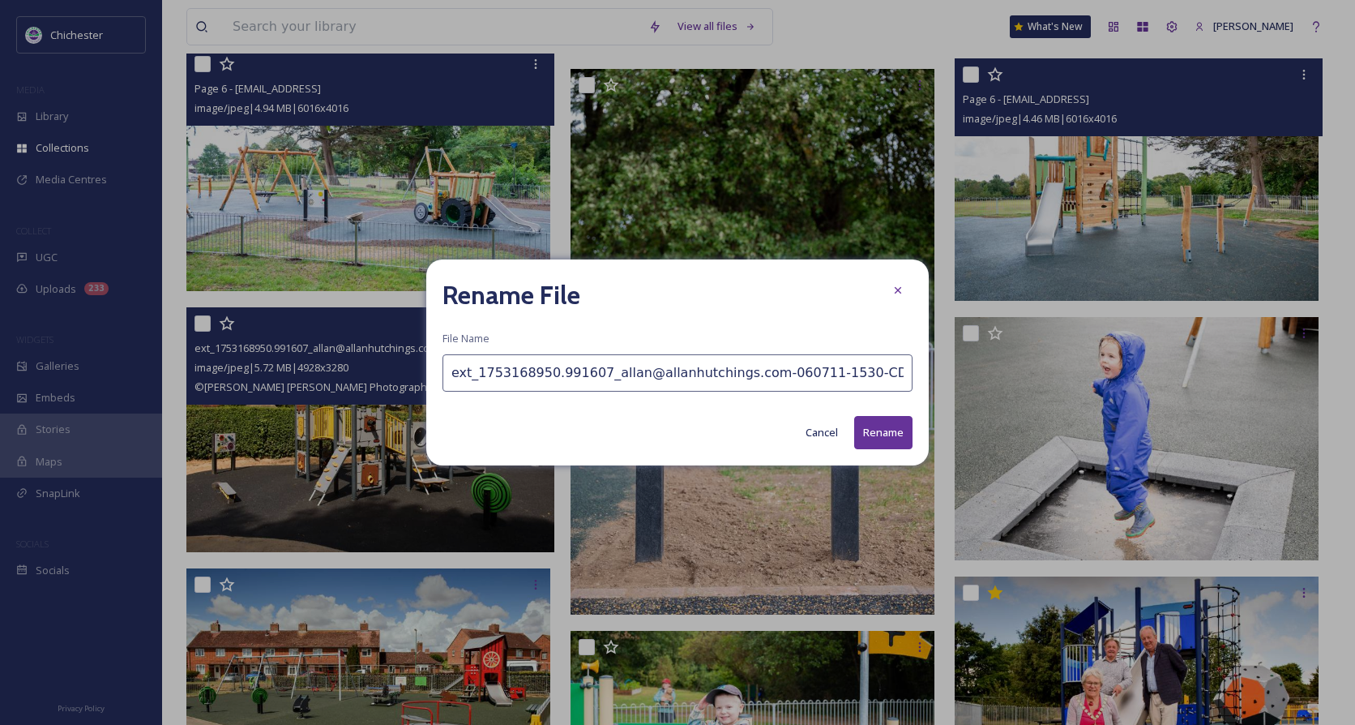
click at [449, 384] on input "ext_1753168950.991607_allan@allanhutchings.com-060711-1530-CDC_PLAY.jpg" at bounding box center [677, 372] width 470 height 37
type input "Page 6 - [GEOGRAPHIC_DATA] ext_1753168950.991607_allan@allanhutchings.com-06071…"
click at [895, 431] on button "Rename" at bounding box center [883, 432] width 58 height 33
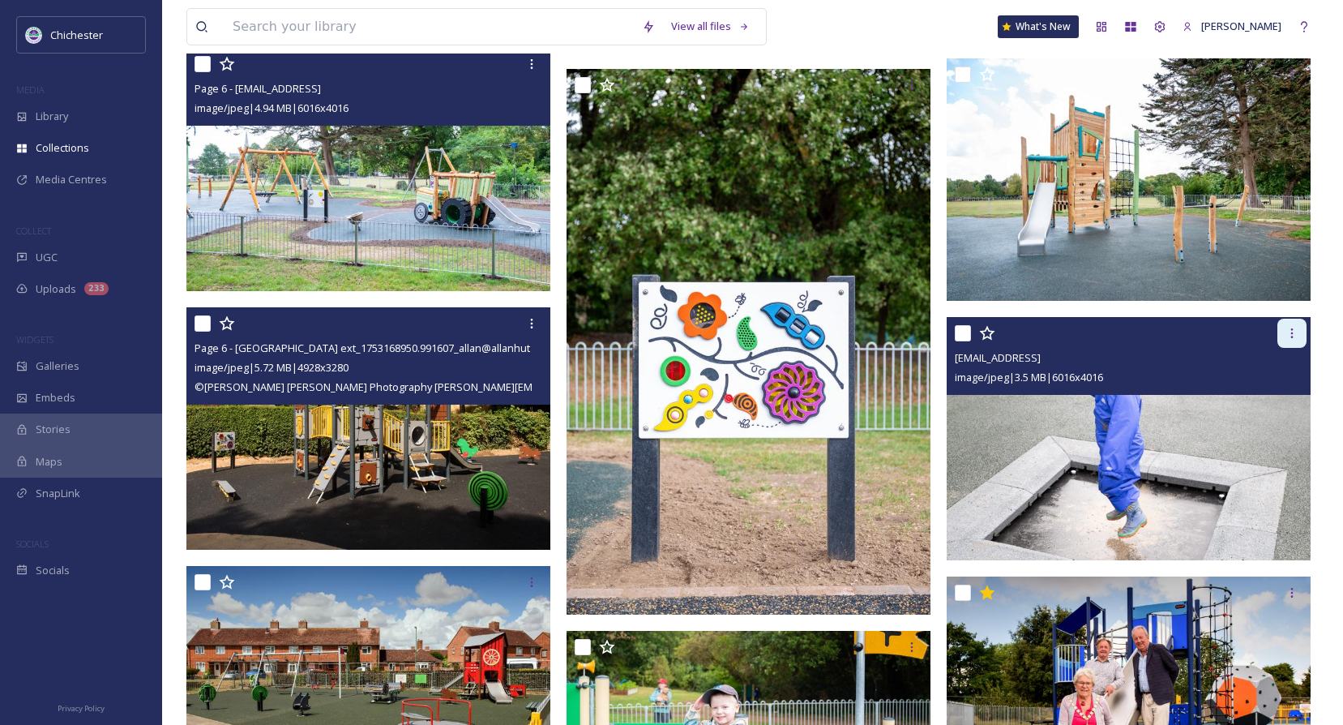
click at [1282, 333] on div at bounding box center [1291, 332] width 29 height 29
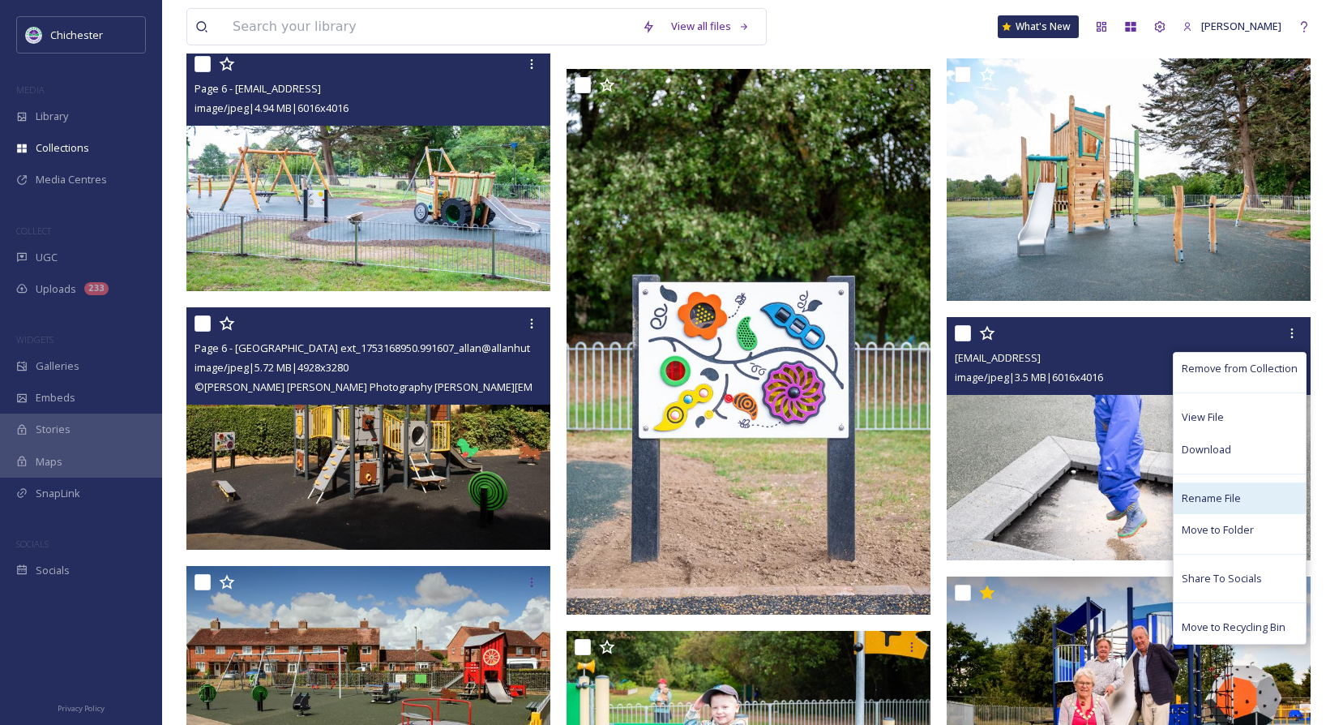
click at [1208, 501] on span "Rename File" at bounding box center [1211, 497] width 59 height 15
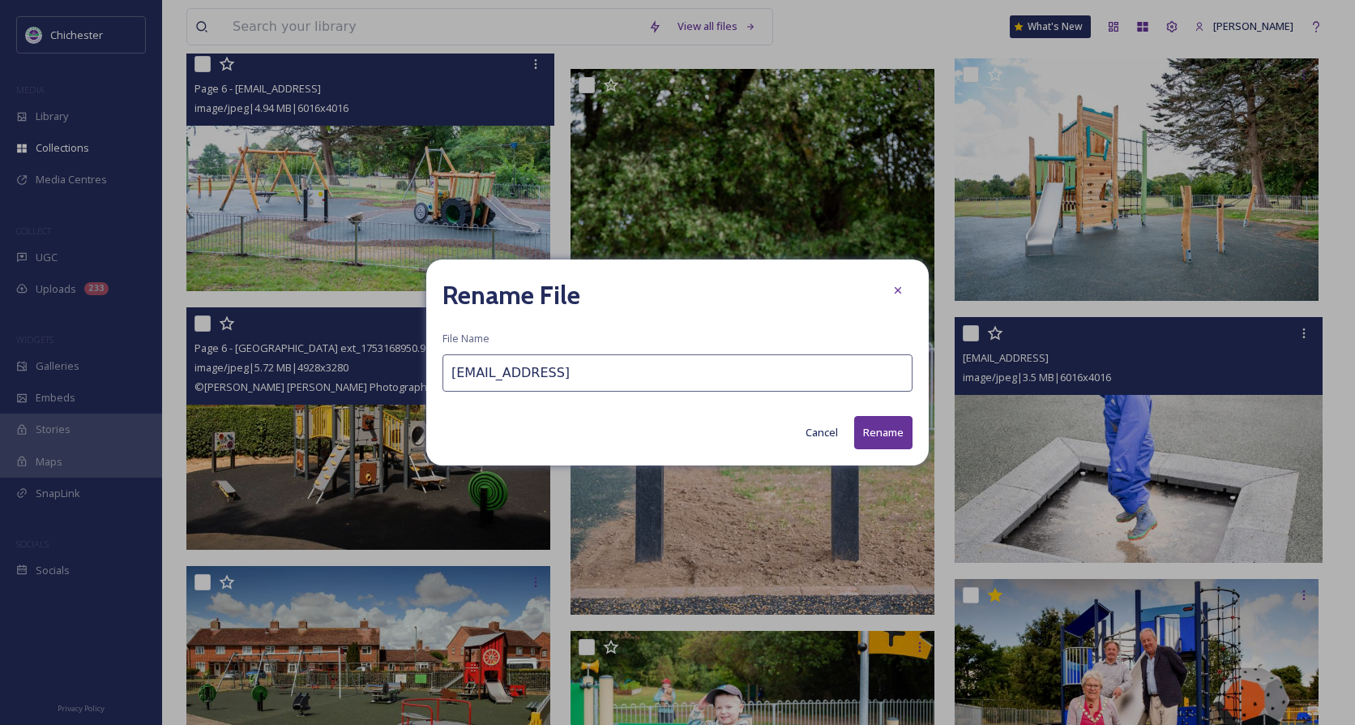
click at [448, 378] on input "[EMAIL_ADDRESS]" at bounding box center [677, 372] width 470 height 37
type input "Page 6 - [EMAIL_ADDRESS]"
click at [902, 425] on button "Rename" at bounding box center [883, 432] width 58 height 33
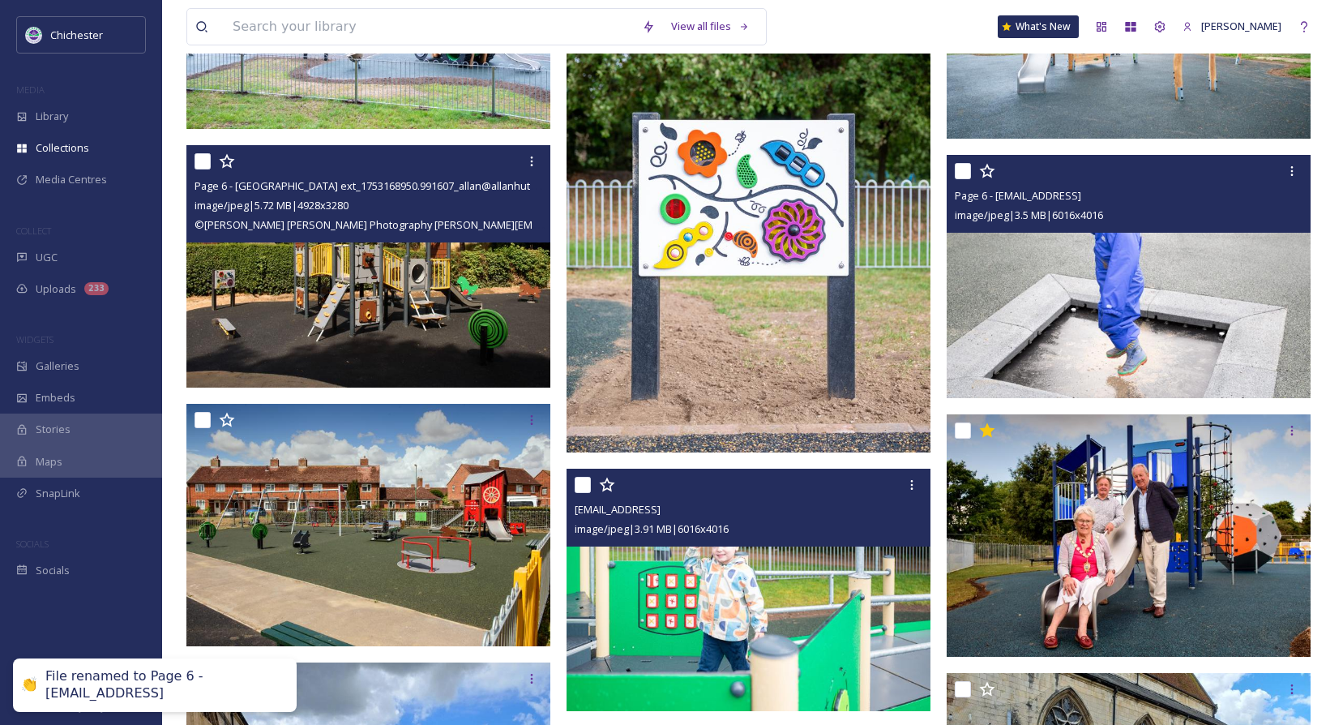
scroll to position [1783, 0]
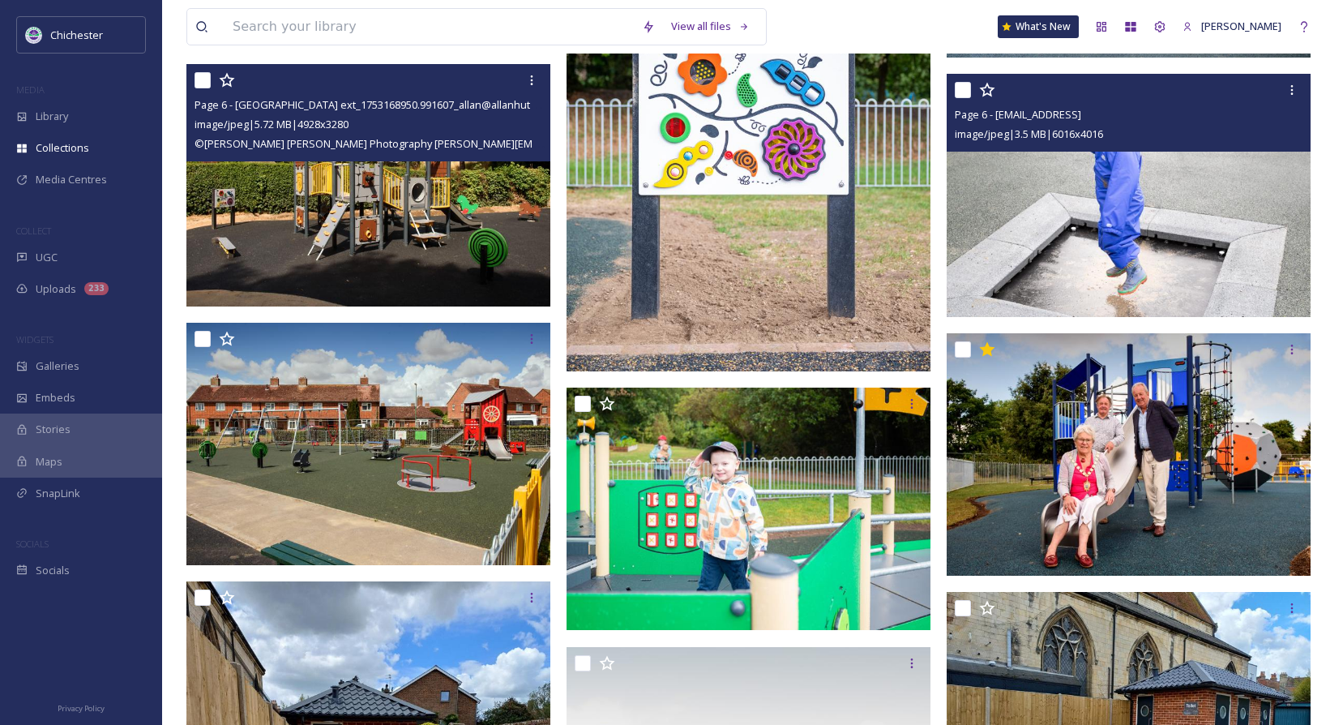
click at [444, 214] on img at bounding box center [368, 185] width 364 height 242
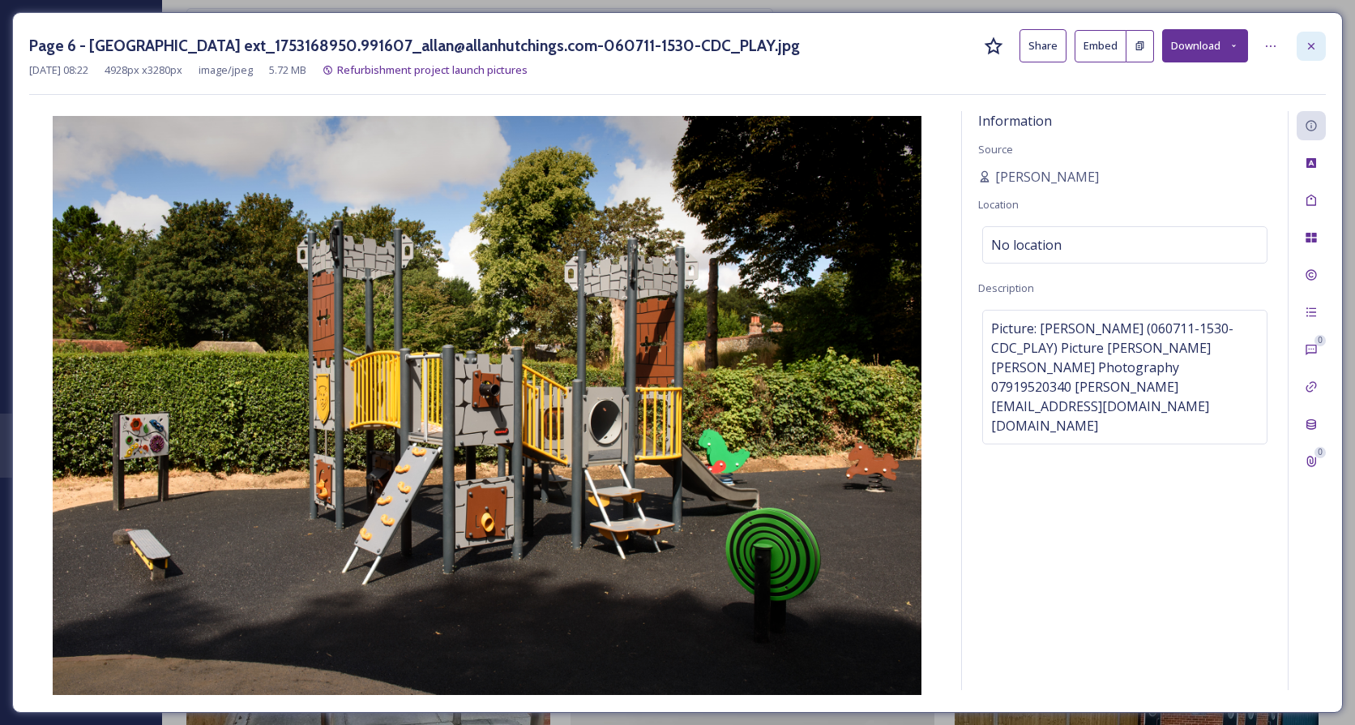
click at [1313, 49] on icon at bounding box center [1311, 46] width 13 height 13
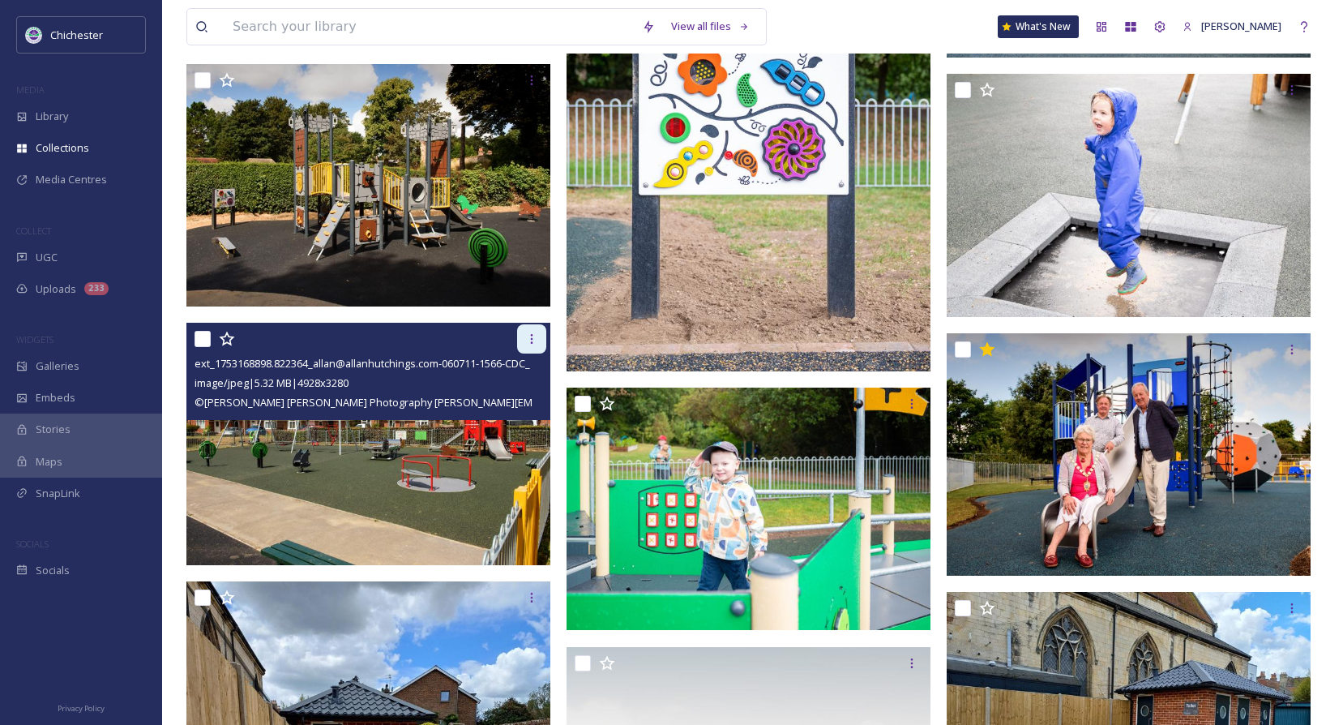
click at [532, 327] on div at bounding box center [531, 338] width 29 height 29
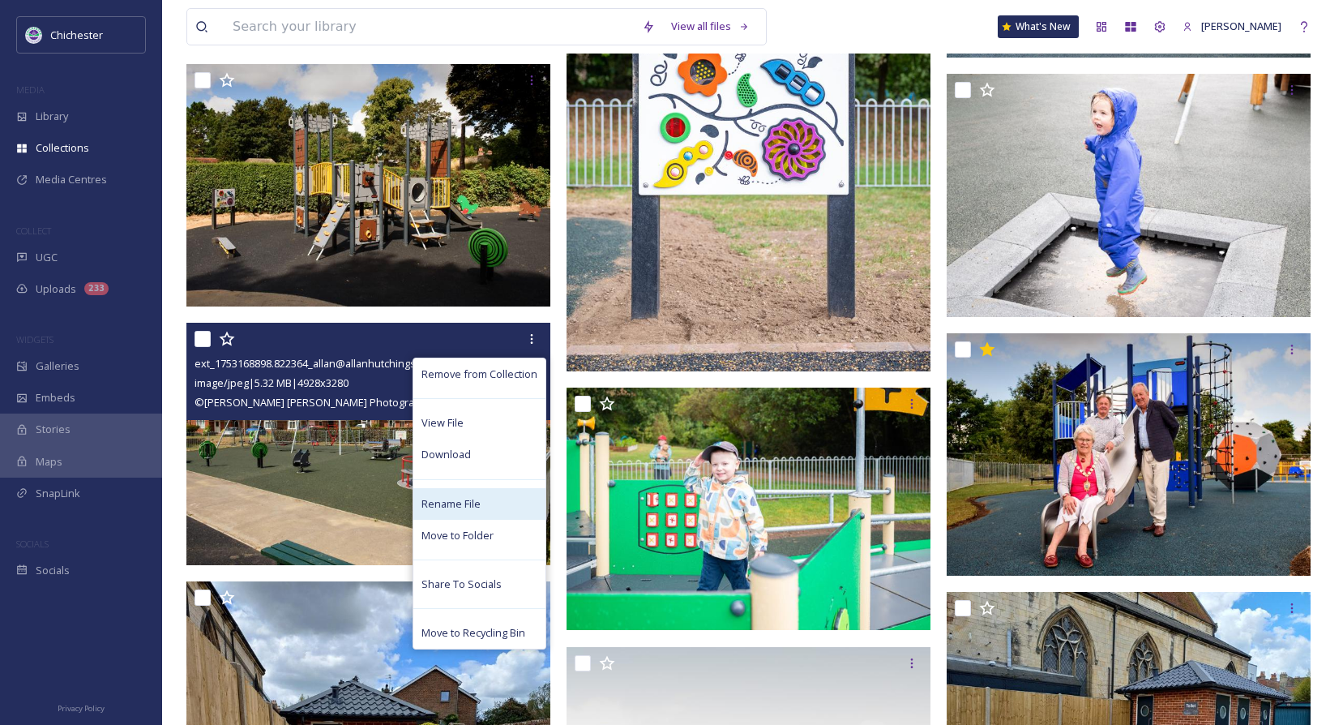
click at [456, 498] on span "Rename File" at bounding box center [450, 503] width 59 height 15
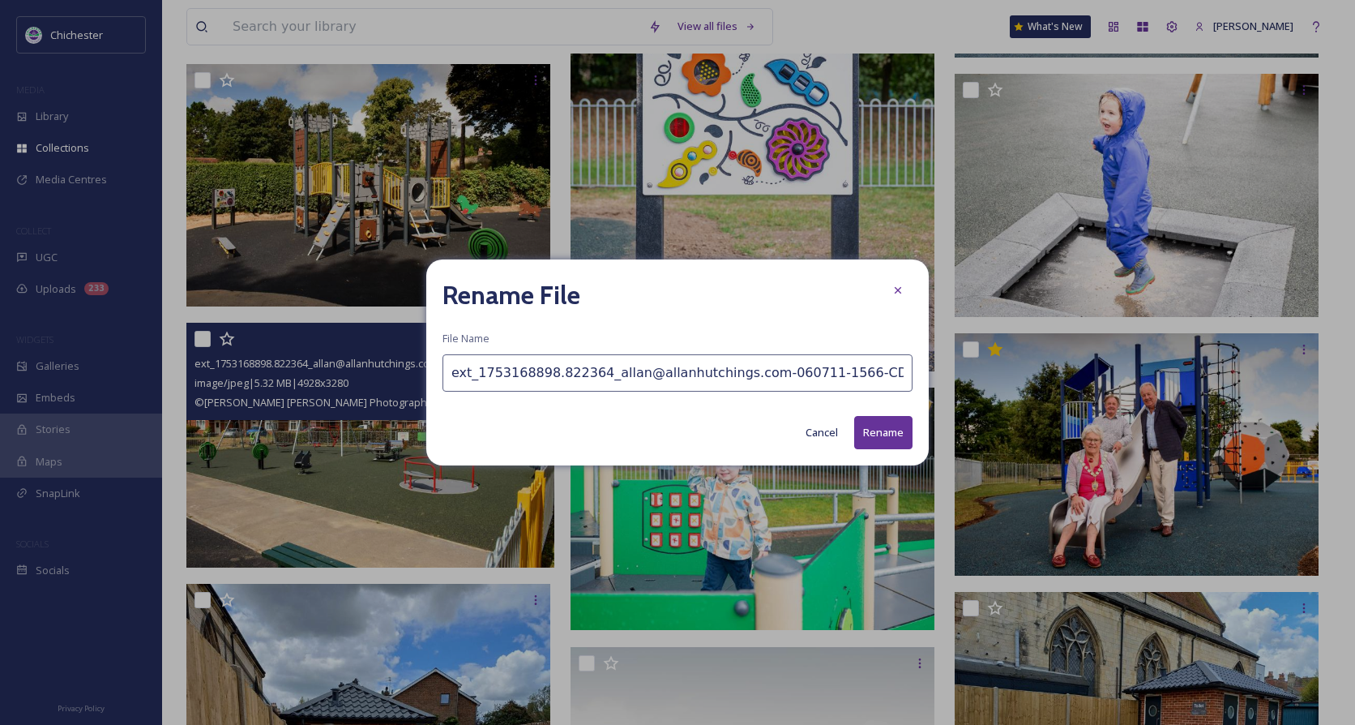
click at [449, 378] on input "ext_1753168898.822364_allan@allanhutchings.com-060711-1566-CDC_PLAY.jpg" at bounding box center [677, 372] width 470 height 37
type input "Page 6 - ext_1753168898.822364_allan@allanhutchings.com-060711-1566-CDC_PLAY.jpg"
click at [900, 413] on div "Rename File File Name Page 6 - ext_1753168898.822364_allan@allanhutchings.com-0…" at bounding box center [677, 362] width 502 height 206
click at [894, 429] on button "Rename" at bounding box center [883, 432] width 58 height 33
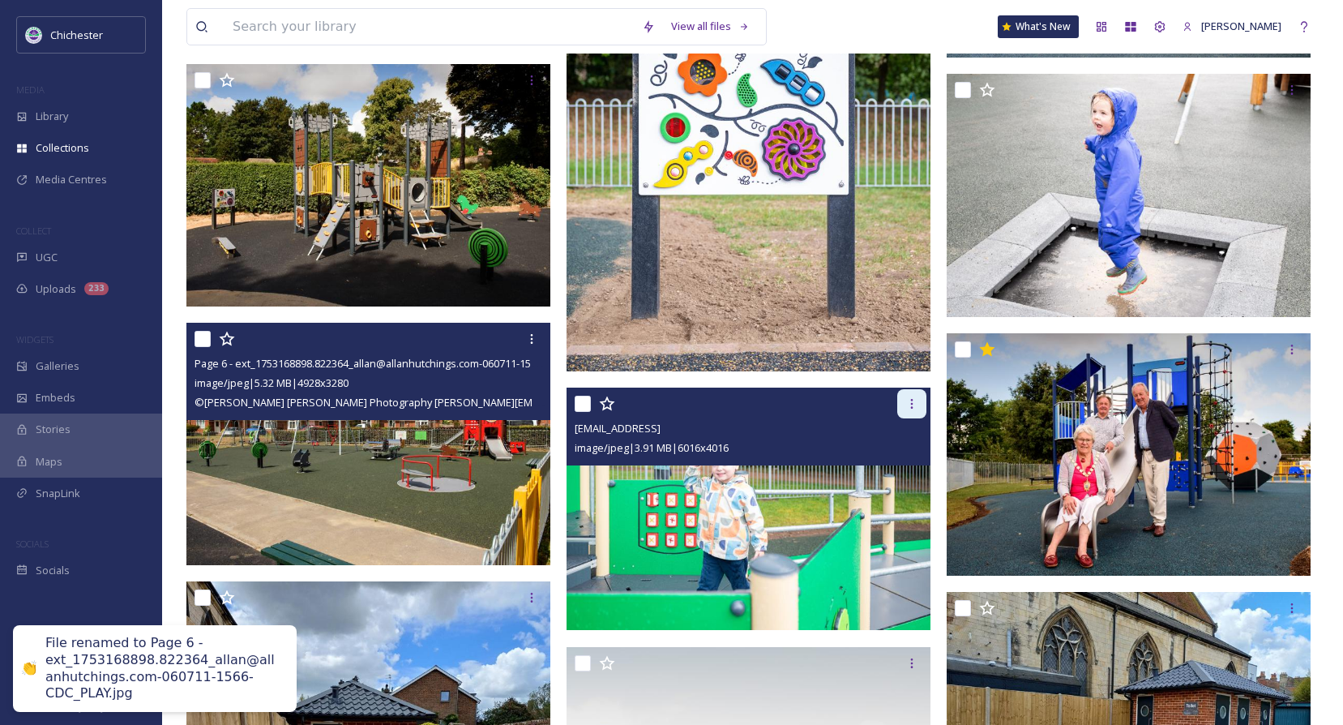
click at [922, 402] on div at bounding box center [911, 403] width 29 height 29
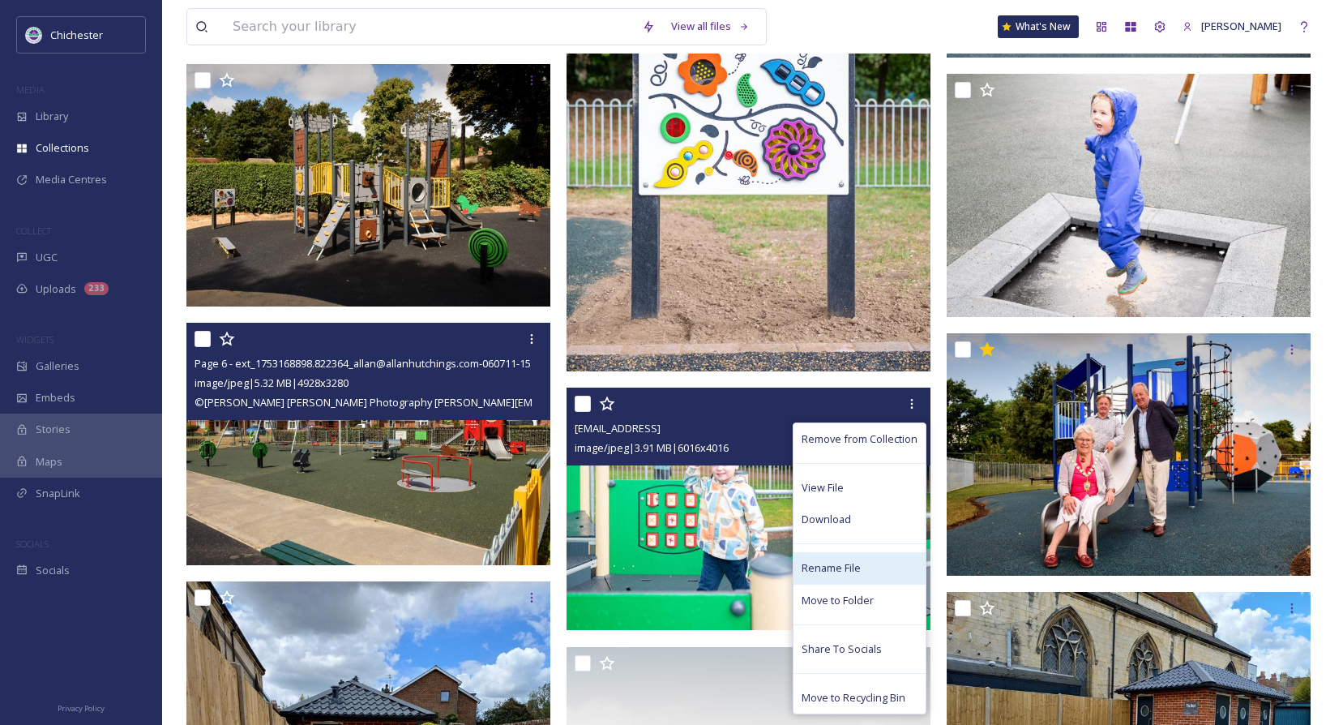
click at [828, 562] on span "Rename File" at bounding box center [831, 567] width 59 height 15
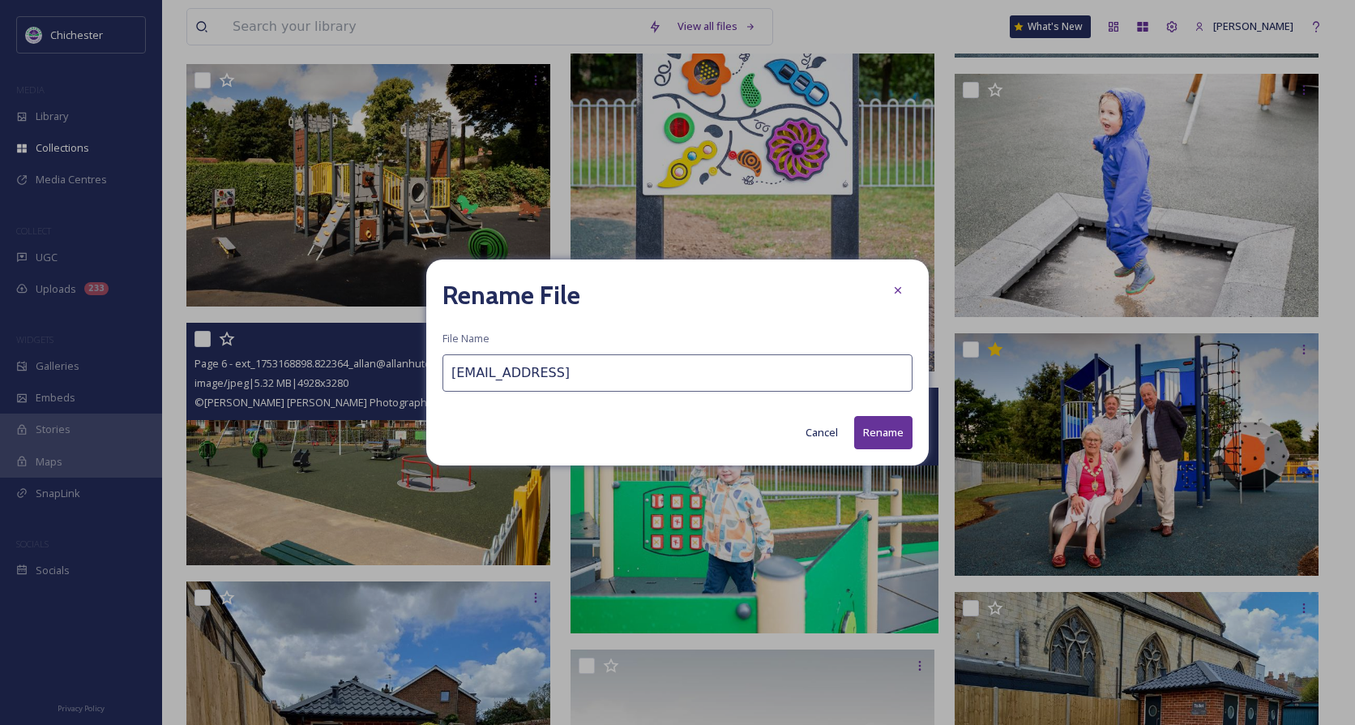
click at [446, 374] on input "[EMAIL_ADDRESS]" at bounding box center [677, 372] width 470 height 37
type input "Page 6 - [EMAIL_ADDRESS]"
click at [869, 426] on button "Rename" at bounding box center [883, 432] width 58 height 33
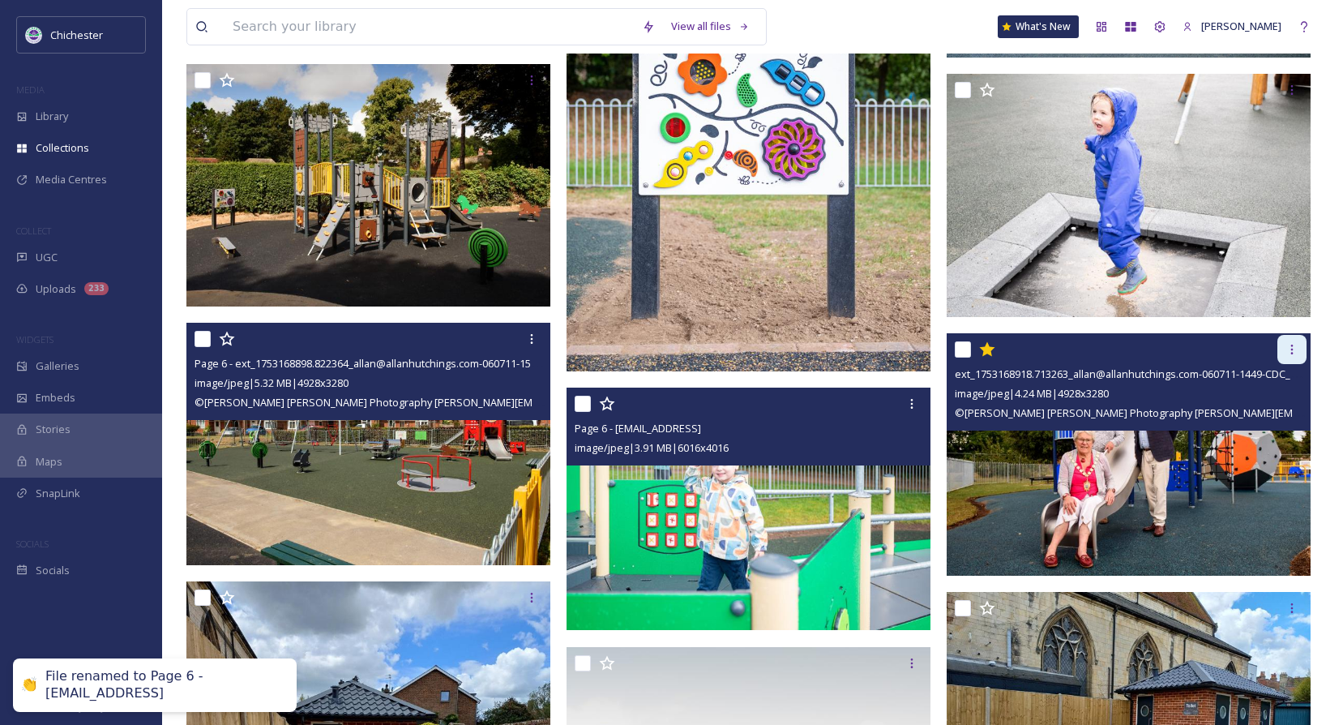
click at [1289, 346] on icon at bounding box center [1291, 349] width 13 height 13
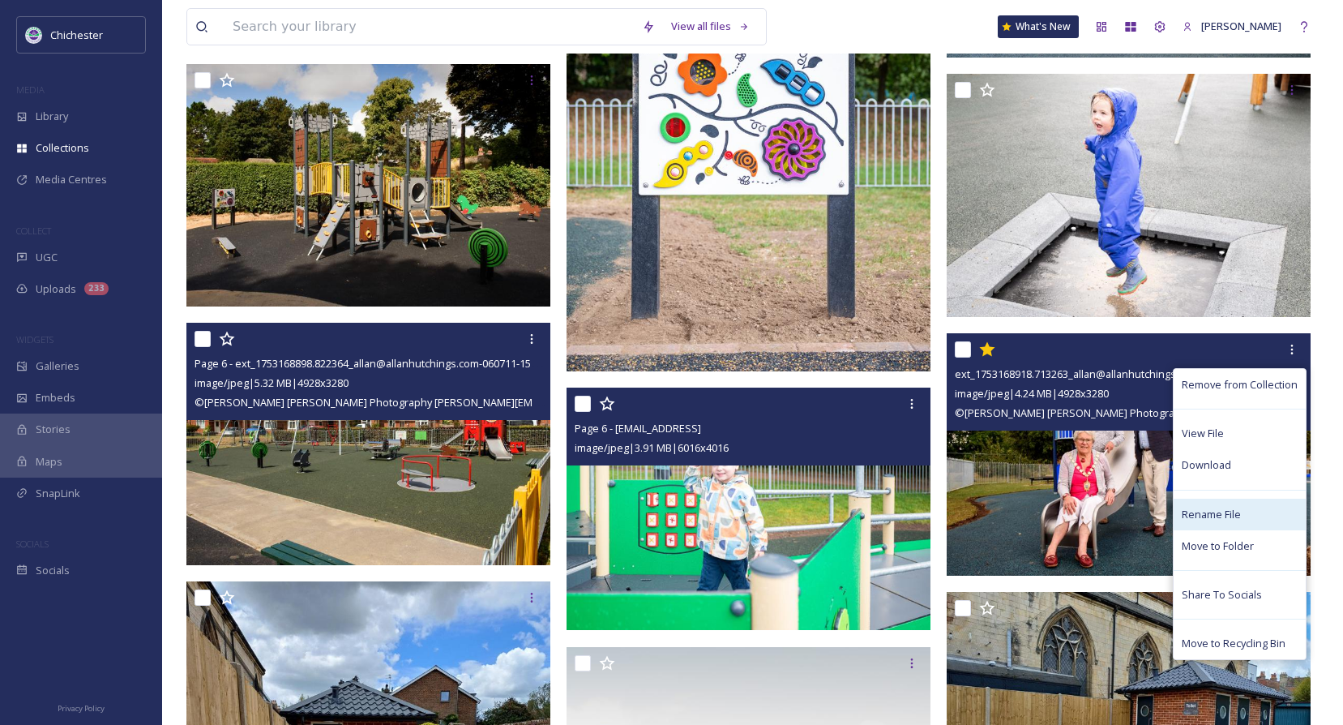
click at [1203, 513] on span "Rename File" at bounding box center [1211, 514] width 59 height 15
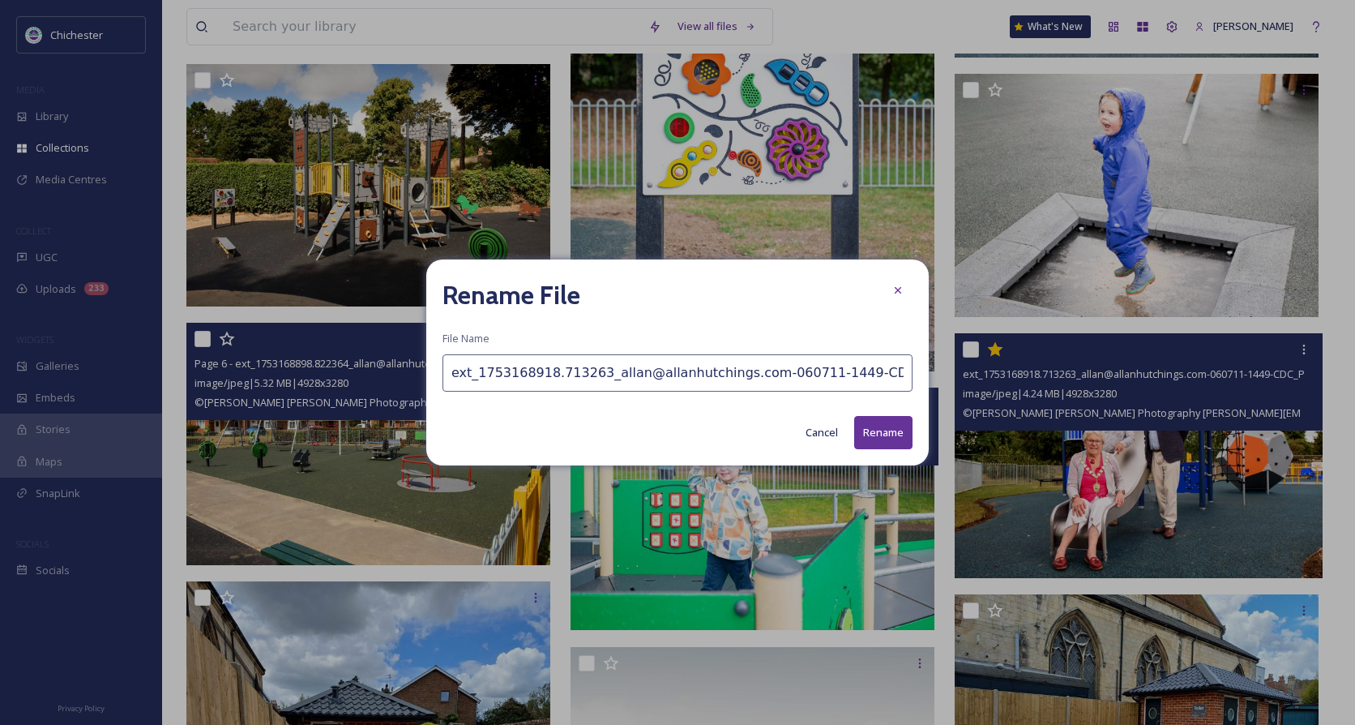
click at [454, 367] on input "ext_1753168918.713263_allan@allanhutchings.com-060711-1449-CDC_PLAY.jpg" at bounding box center [677, 372] width 470 height 37
type input "Page 6 - ext_1753168918.713263_allan@allanhutchings.com-060711-1449-CDC_PLAY.jpg"
click at [891, 428] on button "Rename" at bounding box center [883, 432] width 58 height 33
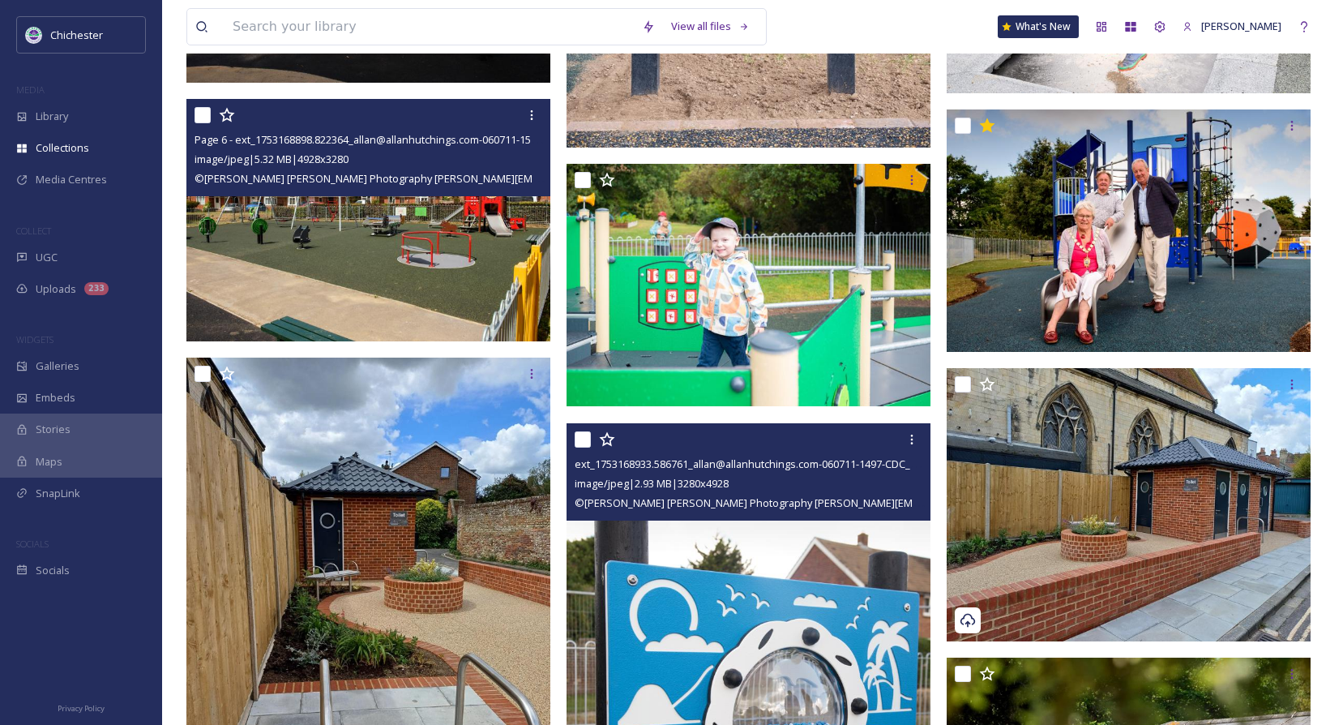
scroll to position [2107, 0]
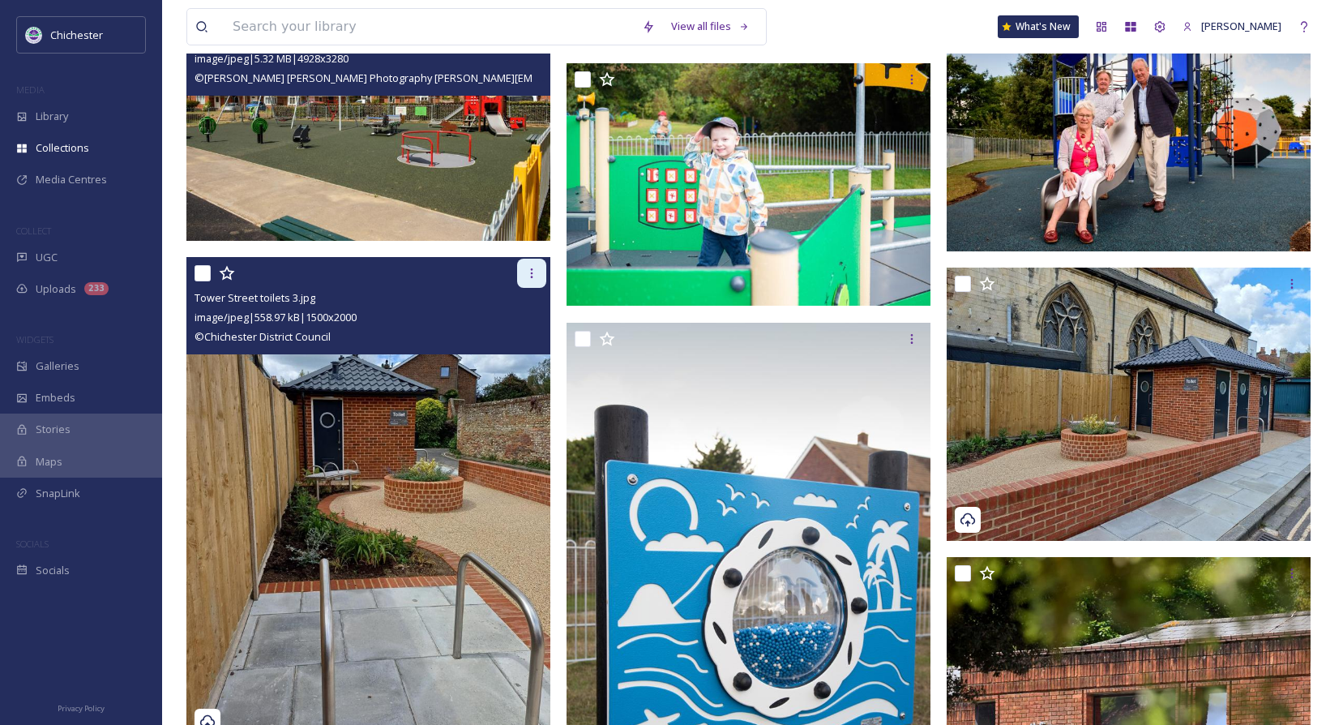
click at [528, 269] on icon at bounding box center [531, 273] width 13 height 13
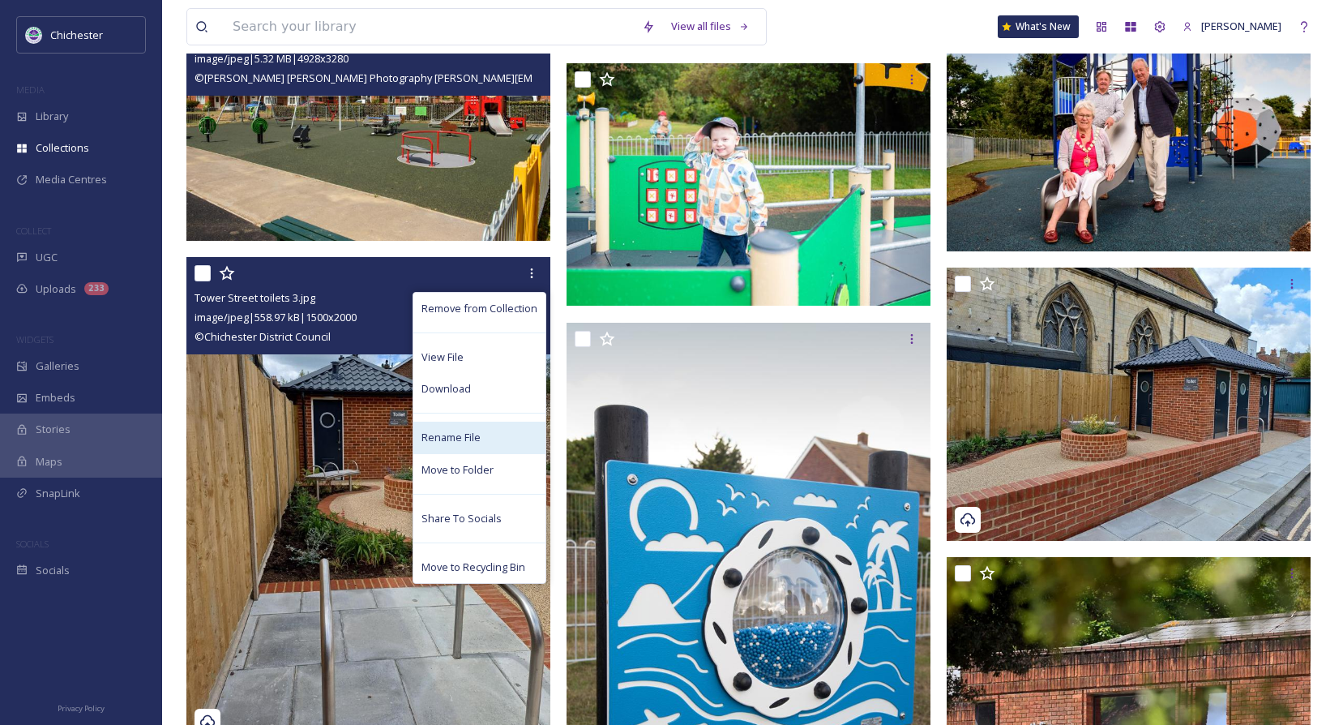
click at [440, 434] on span "Rename File" at bounding box center [450, 437] width 59 height 15
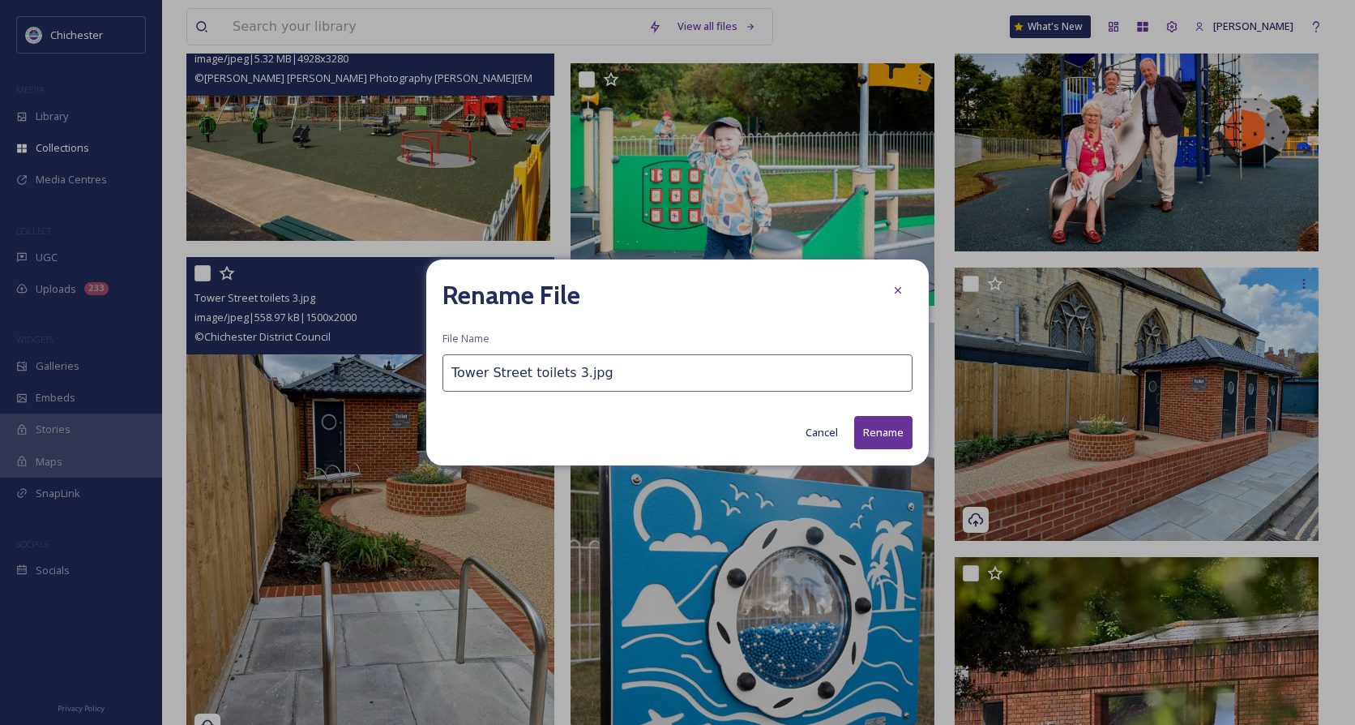
click at [455, 366] on input "Tower Street toilets 3.jpg" at bounding box center [677, 372] width 470 height 37
type input "Page 19 - toilets - Tower Street toilets 3.jpg"
click at [881, 437] on button "Rename" at bounding box center [883, 432] width 58 height 33
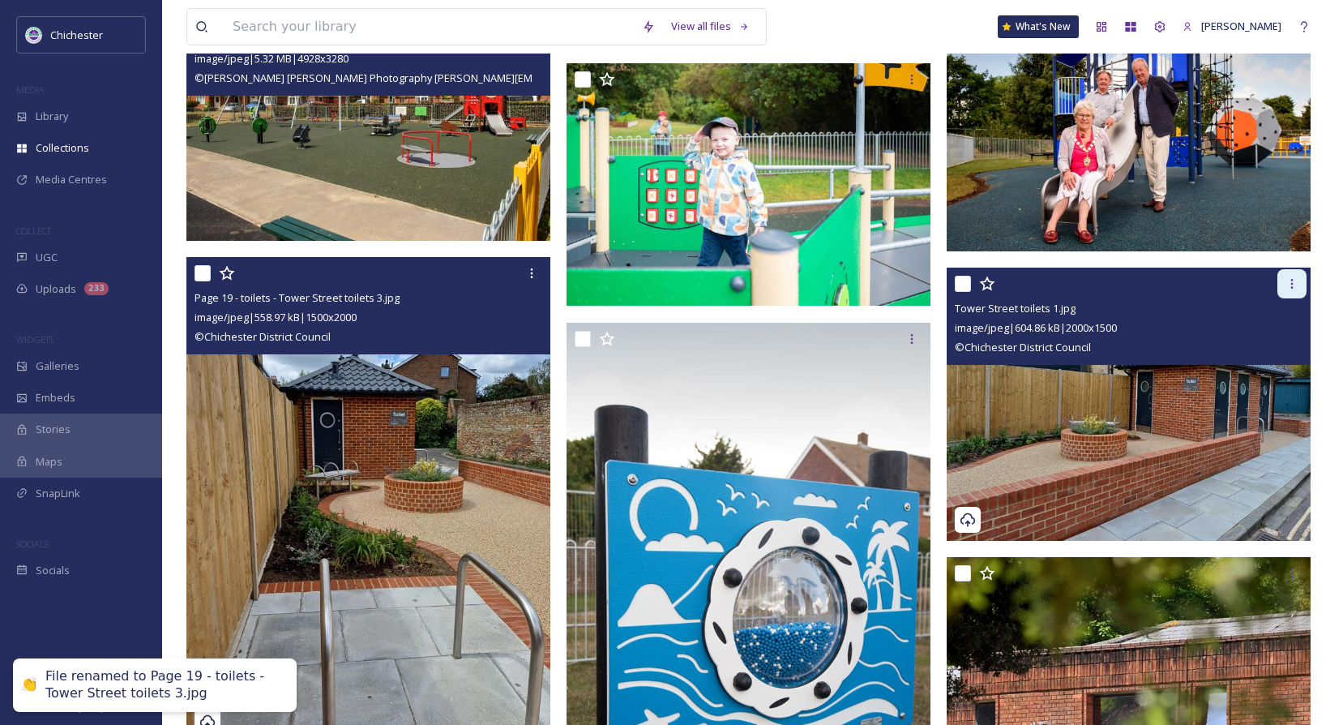
click at [1300, 288] on div at bounding box center [1291, 283] width 29 height 29
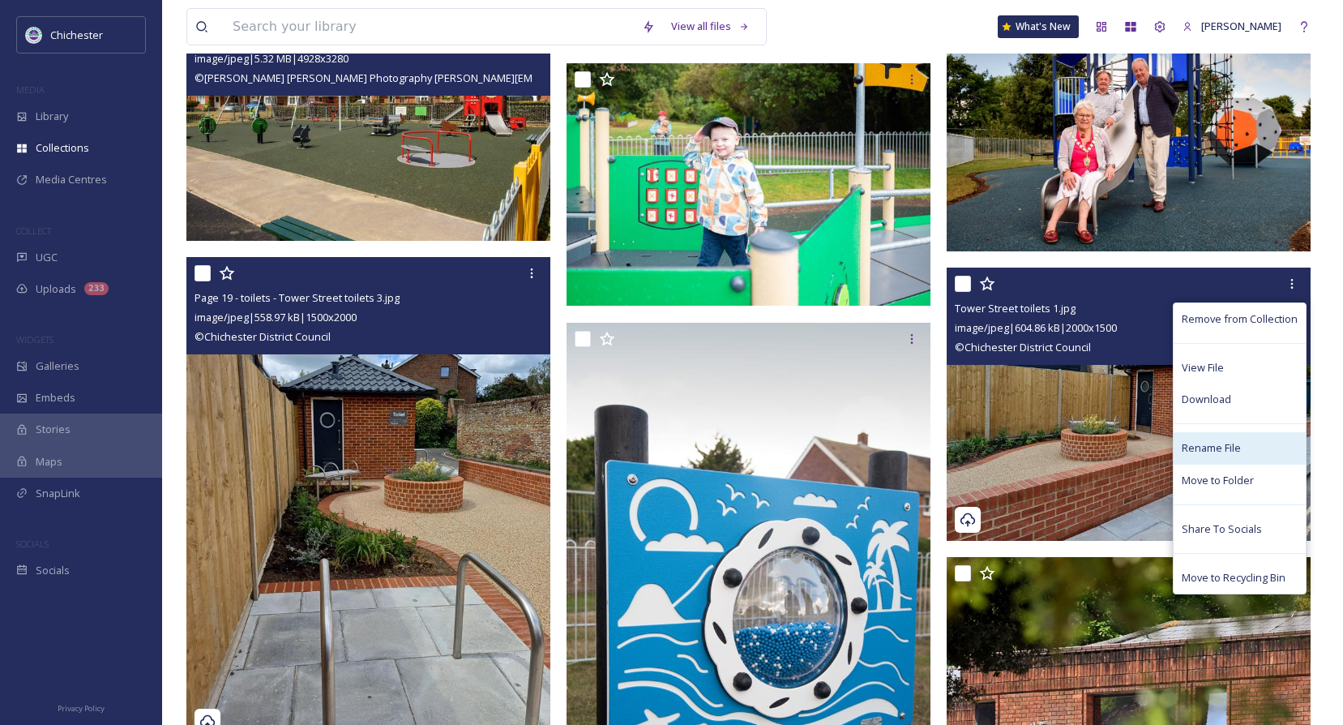
click at [1196, 445] on span "Rename File" at bounding box center [1211, 447] width 59 height 15
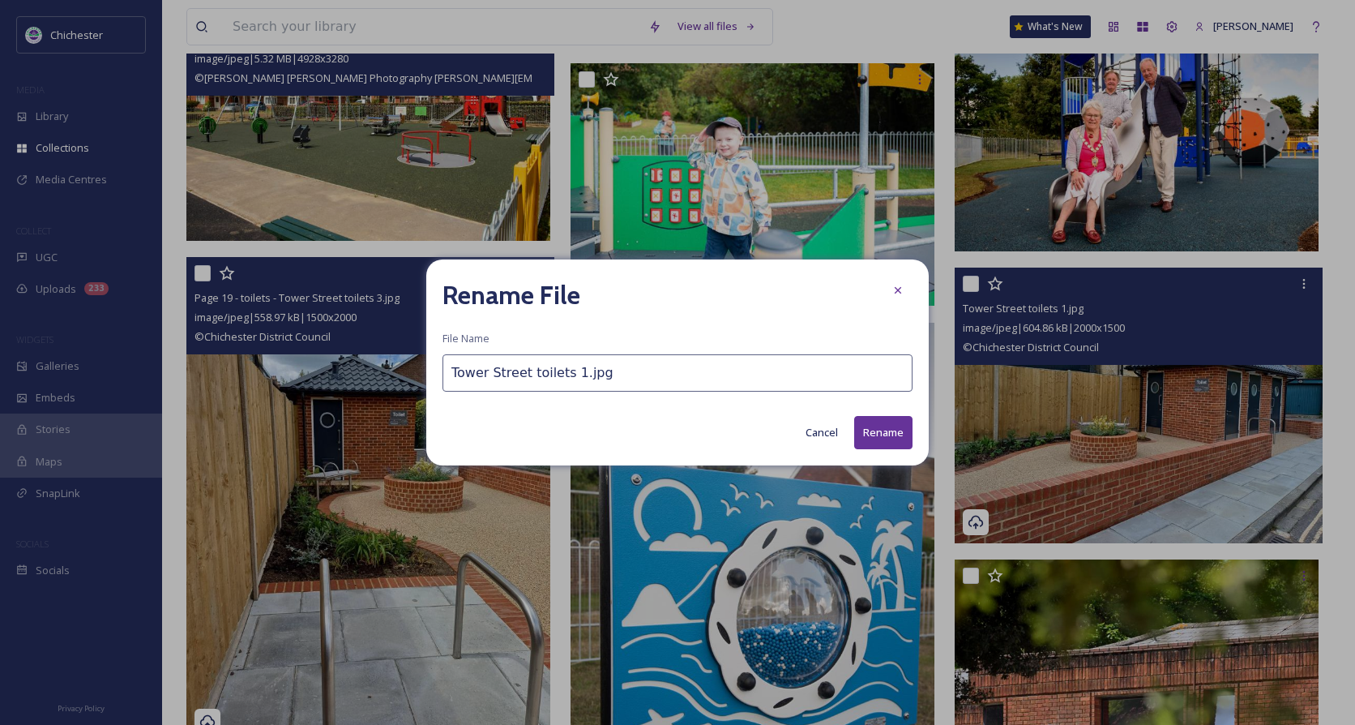
click at [456, 369] on input "Tower Street toilets 1.jpg" at bounding box center [677, 372] width 470 height 37
type input "Page 19 - toilets - Tower Street toilets 1.jpg"
click at [900, 435] on button "Rename" at bounding box center [883, 432] width 58 height 33
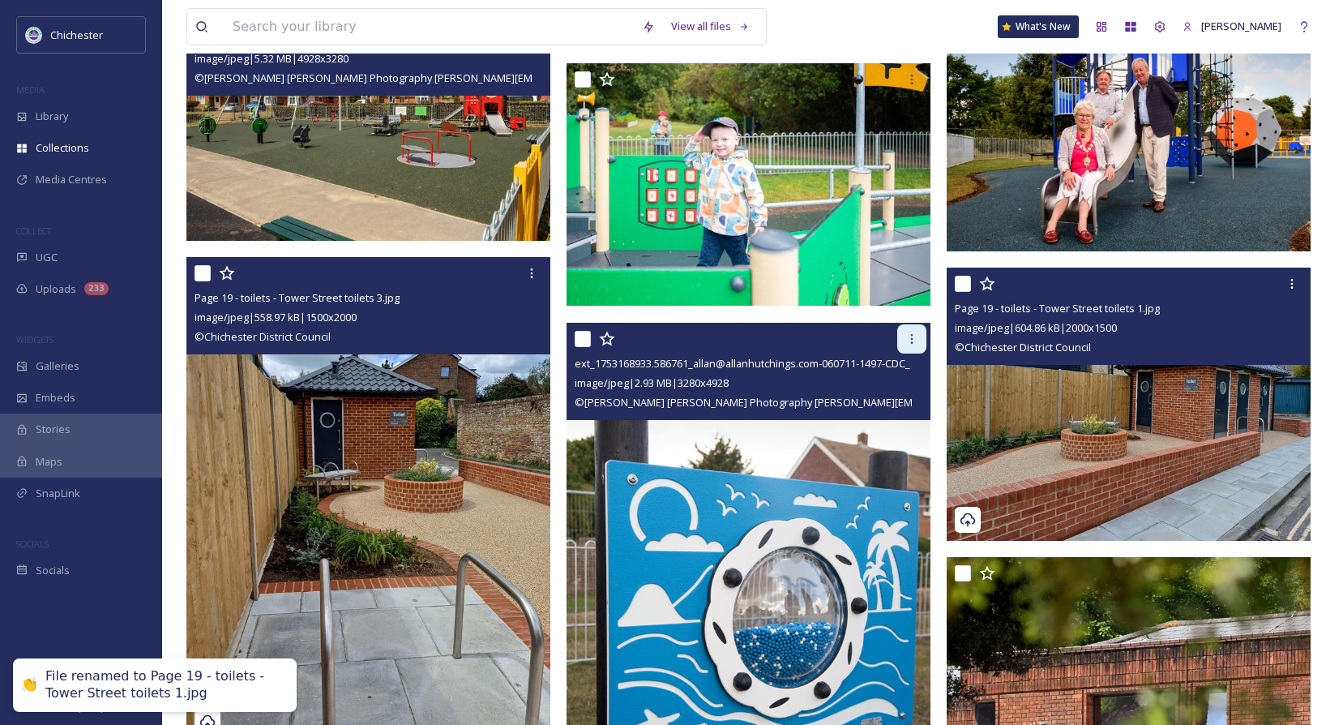
click at [919, 335] on div at bounding box center [911, 338] width 29 height 29
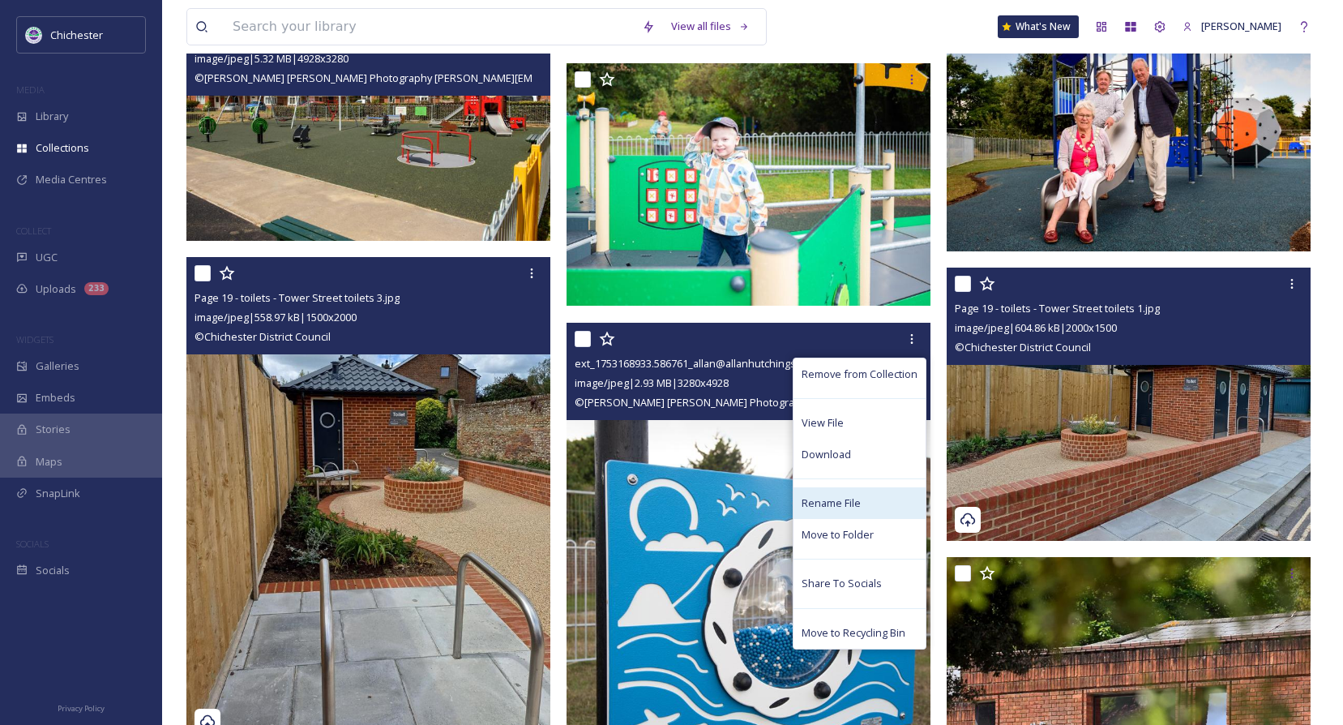
click at [809, 507] on span "Rename File" at bounding box center [831, 502] width 59 height 15
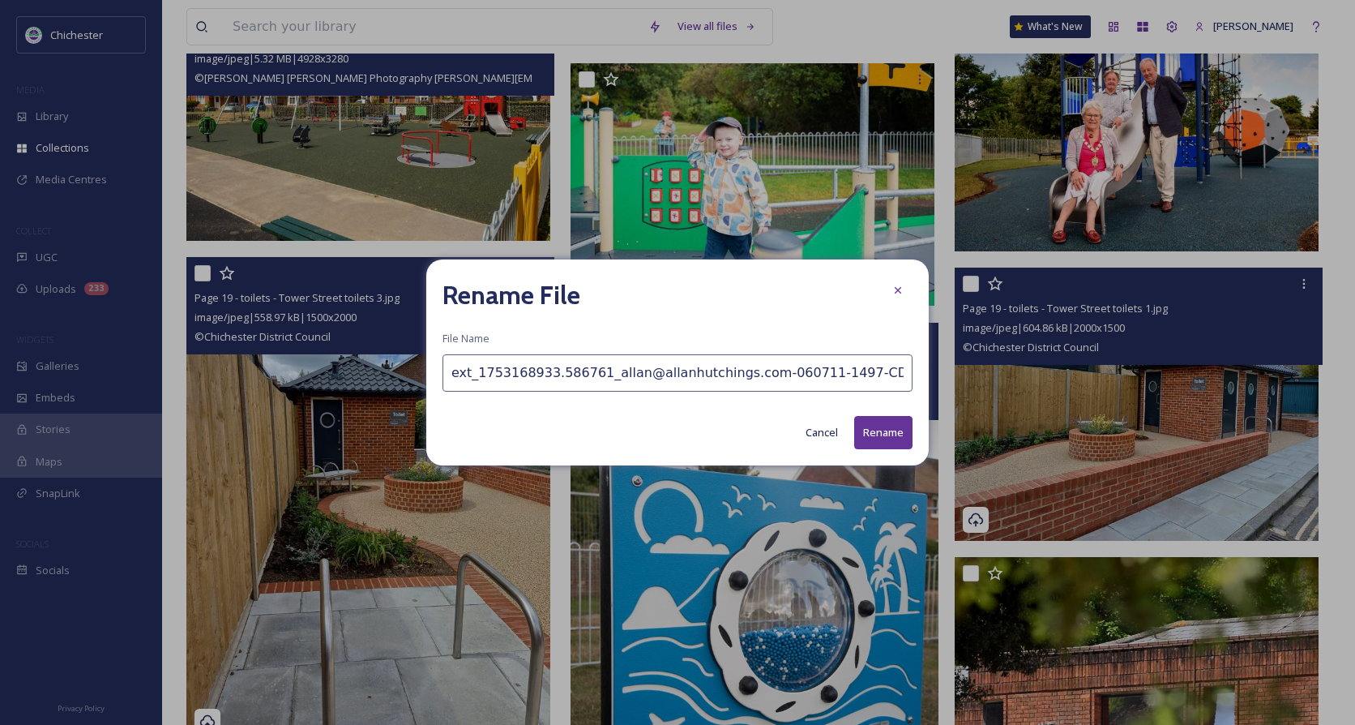
click at [447, 369] on input "ext_1753168933.586761_allan@allanhutchings.com-060711-1497-CDC_PLAY.jpg" at bounding box center [677, 372] width 470 height 37
type input "Page 6 - ext_1753168933.586761_allan@allanhutchings.com-060711-1497-CDC_PLAY.jpg"
click at [866, 433] on button "Rename" at bounding box center [883, 432] width 58 height 33
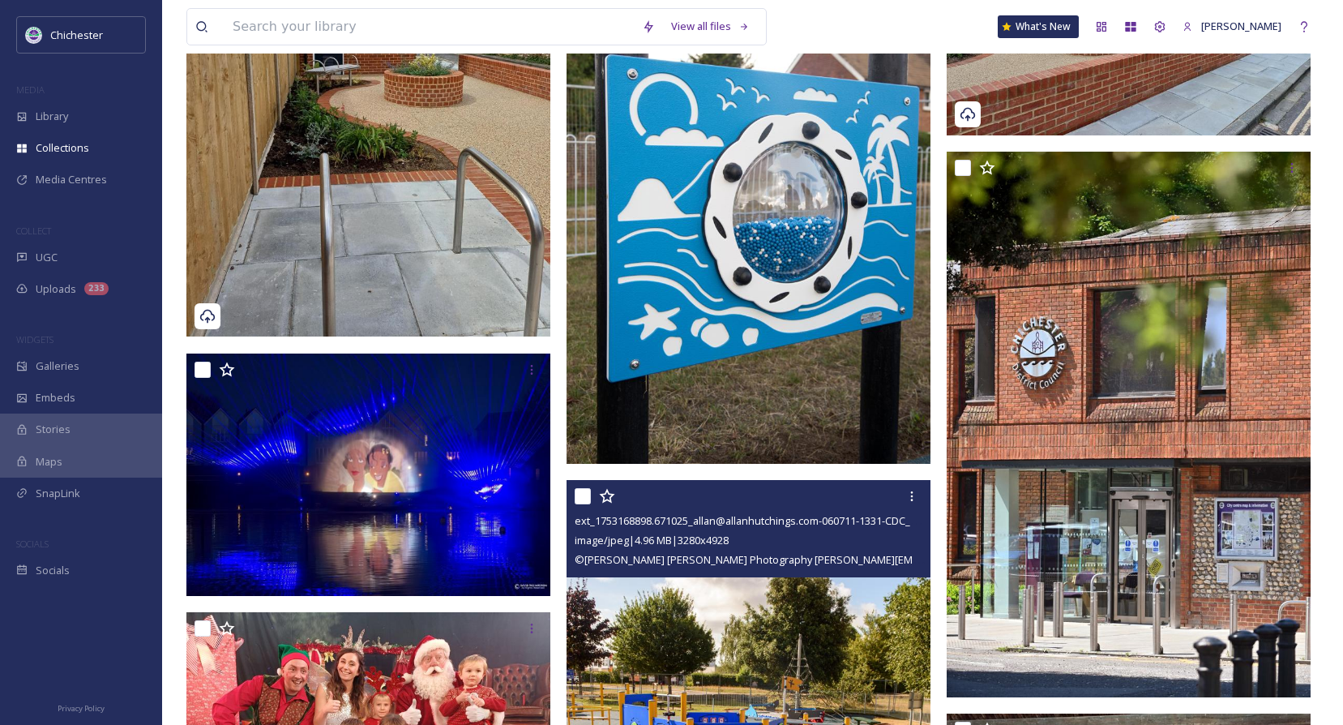
scroll to position [2431, 0]
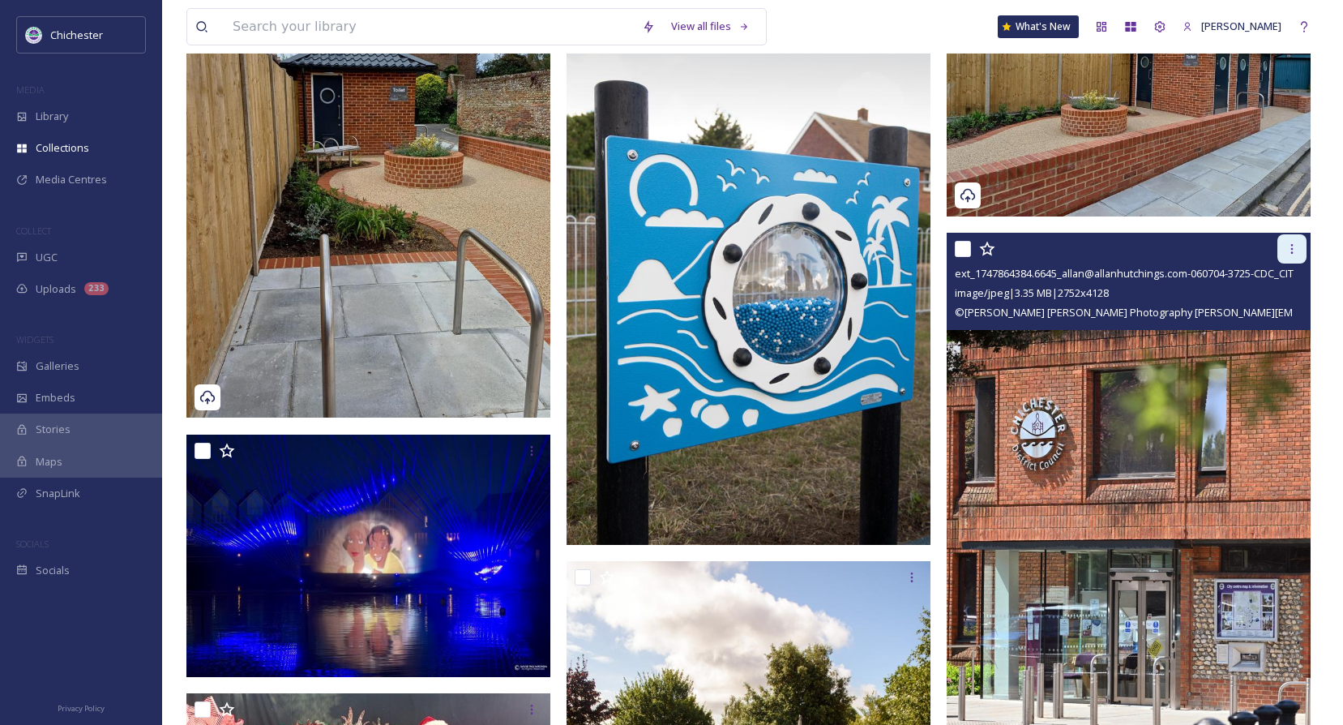
click at [1303, 249] on div at bounding box center [1291, 248] width 29 height 29
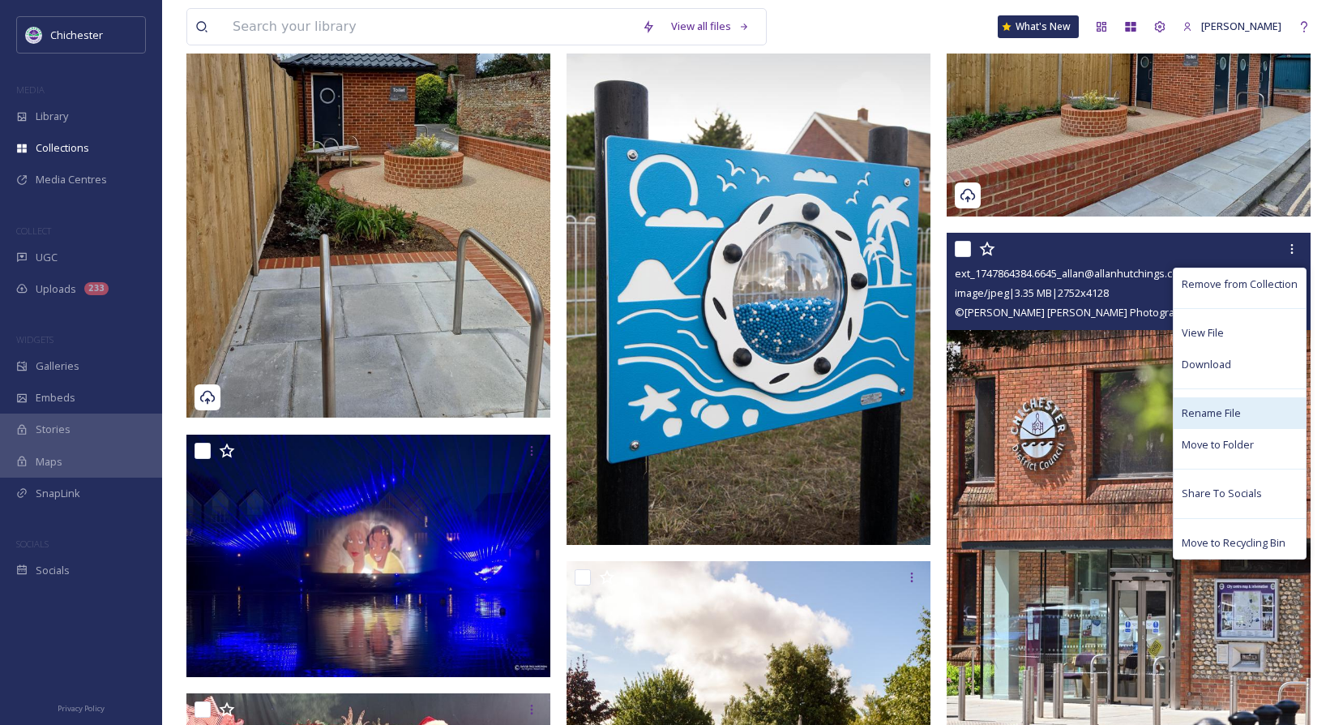
click at [1228, 409] on span "Rename File" at bounding box center [1211, 412] width 59 height 15
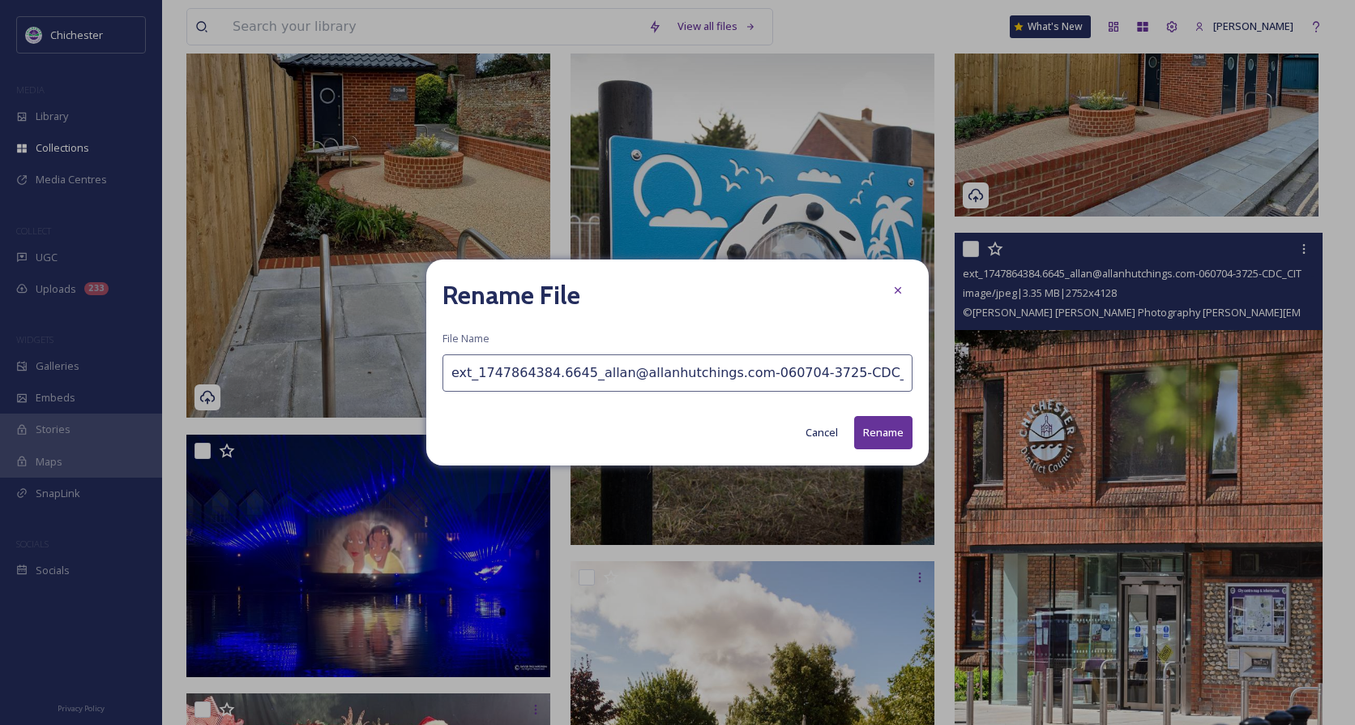
click at [454, 374] on input "ext_1747864384.6645_allan@allanhutchings.com-060704-3725-CDC_CITY.jpg" at bounding box center [677, 372] width 470 height 37
type input "Page 19 - council assets - ext_1747864384.6645_allan@allanhutchings.com-060704-…"
click at [896, 435] on button "Rename" at bounding box center [883, 432] width 58 height 33
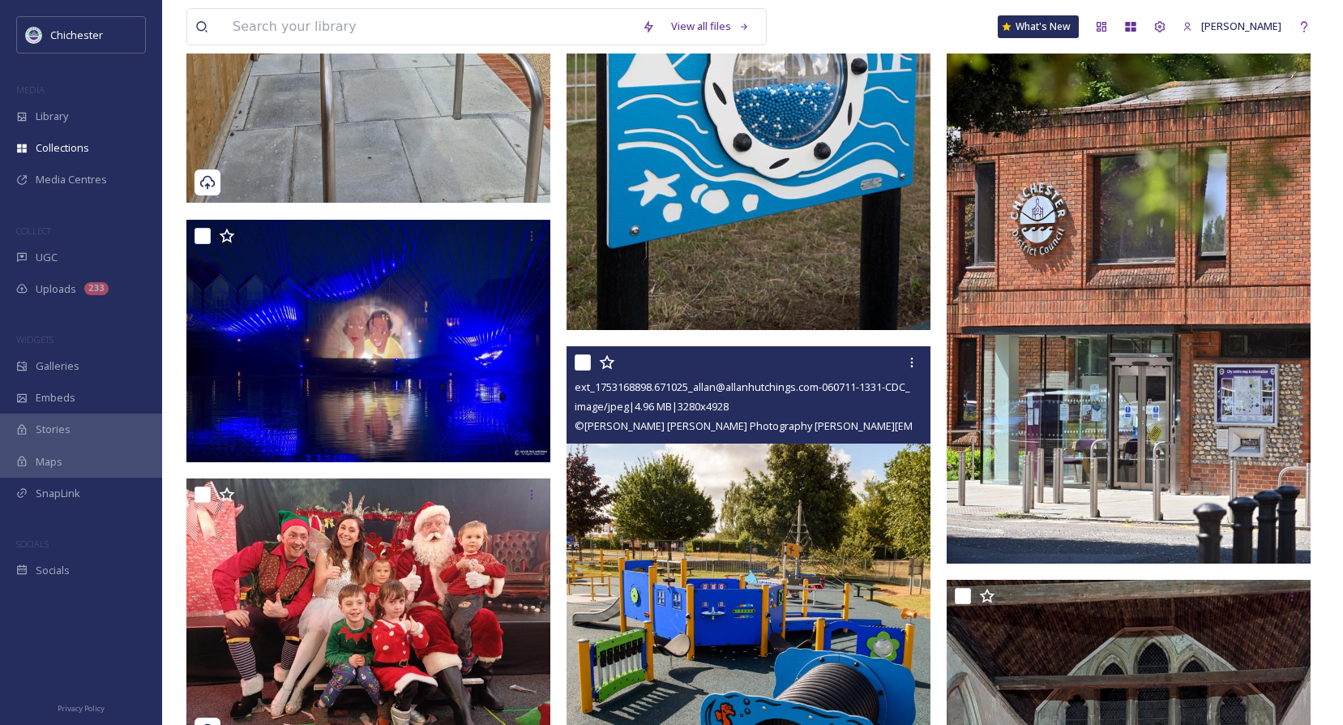
scroll to position [2674, 0]
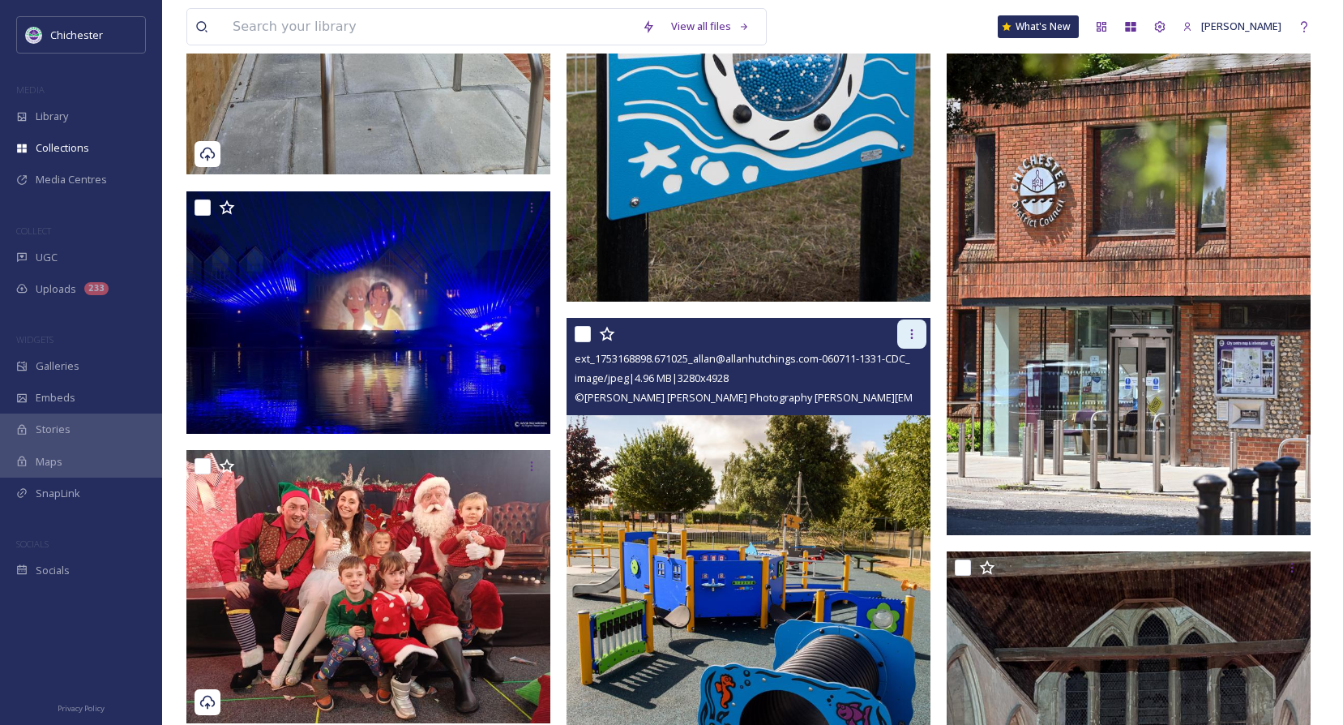
click at [916, 342] on div at bounding box center [911, 333] width 29 height 29
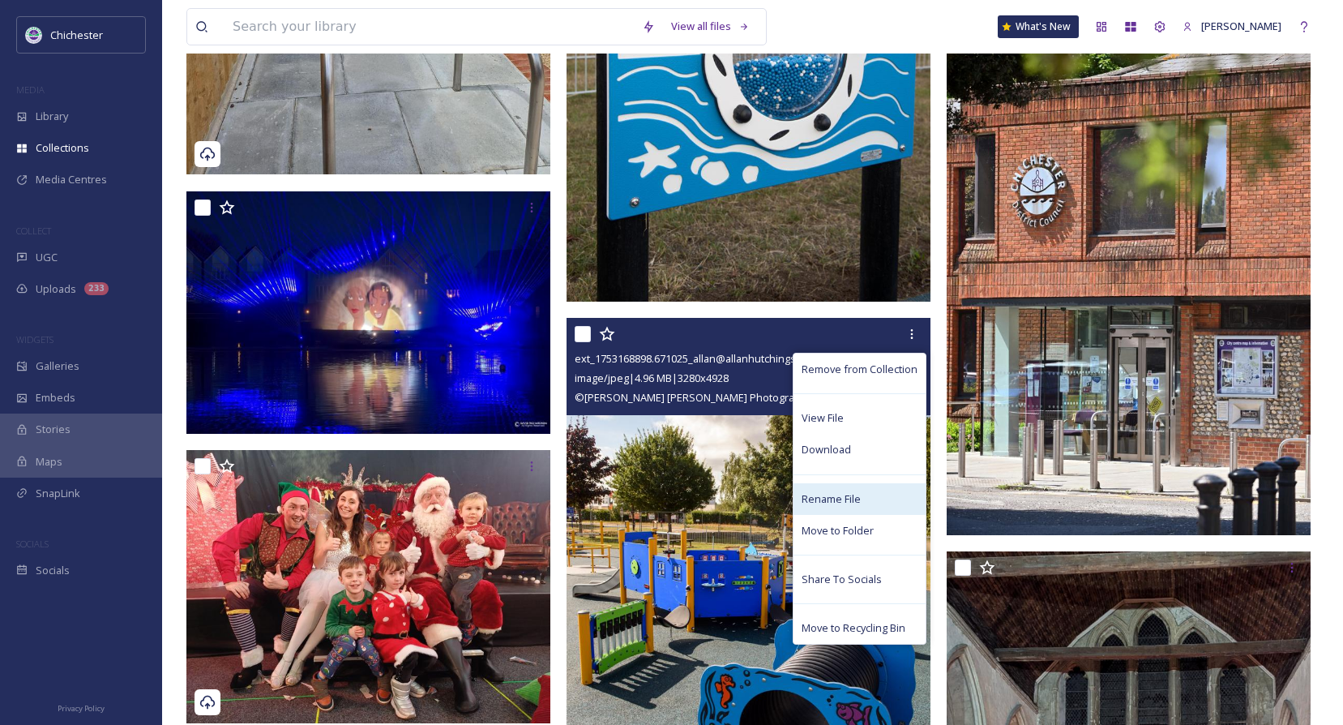
click at [838, 491] on span "Rename File" at bounding box center [831, 498] width 59 height 15
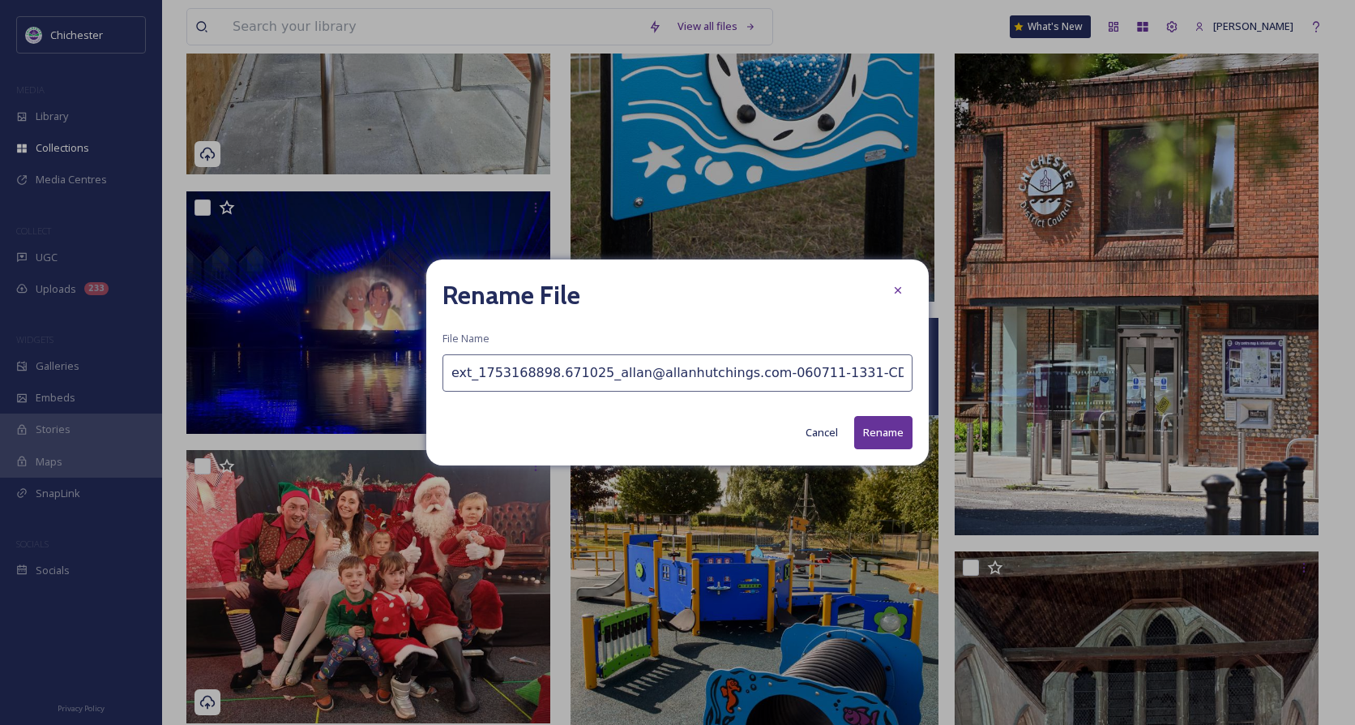
click at [447, 373] on input "ext_1753168898.671025_allan@allanhutchings.com-060711-1331-CDC_PLAY.jpg" at bounding box center [677, 372] width 470 height 37
type input "Page 6 - [GEOGRAPHIC_DATA] - ext_1753168898.671025_allan@allanhutchings.com-060…"
click at [897, 429] on button "Rename" at bounding box center [883, 432] width 58 height 33
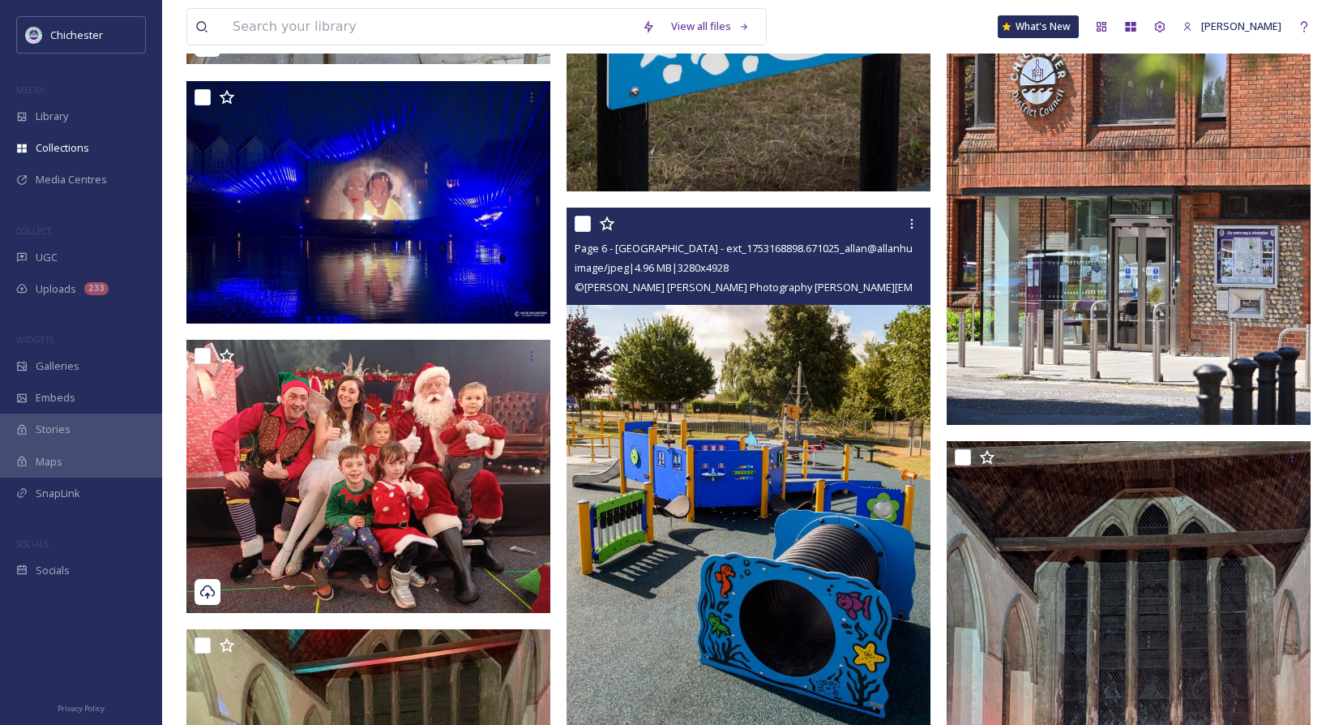
scroll to position [2755, 0]
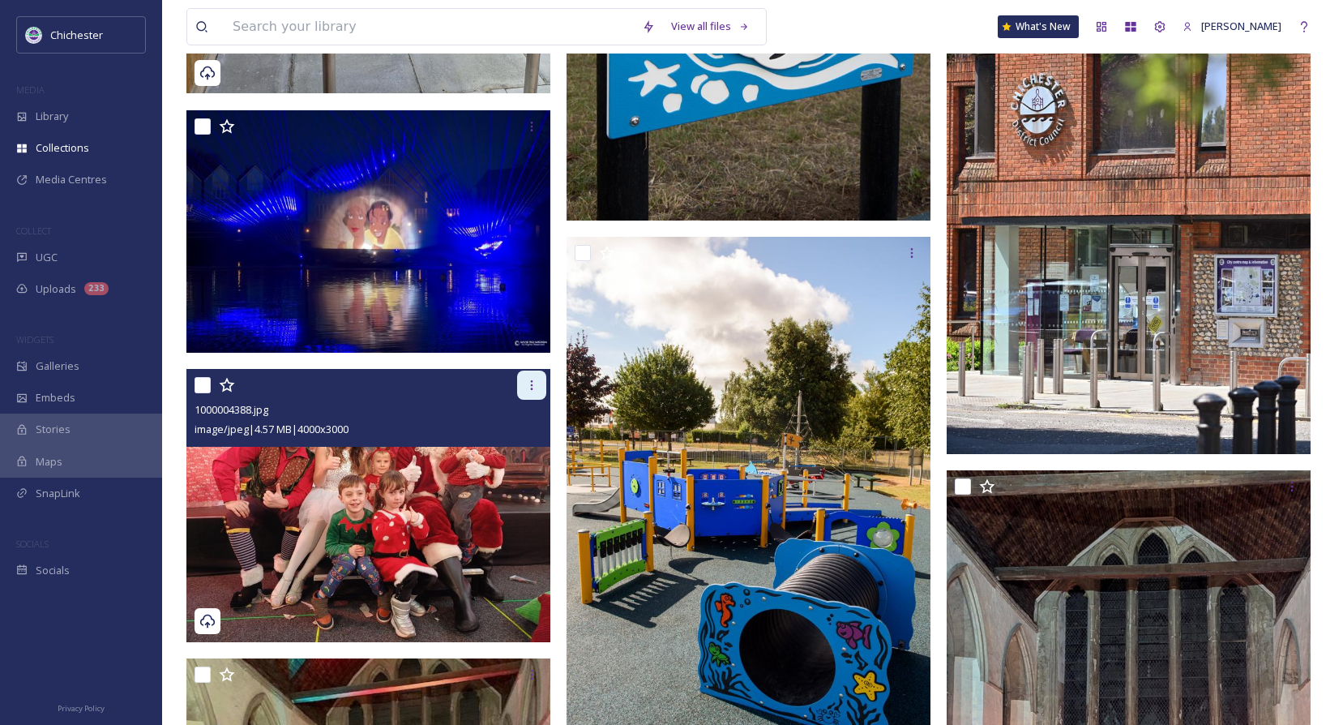
click at [534, 392] on div at bounding box center [531, 384] width 29 height 29
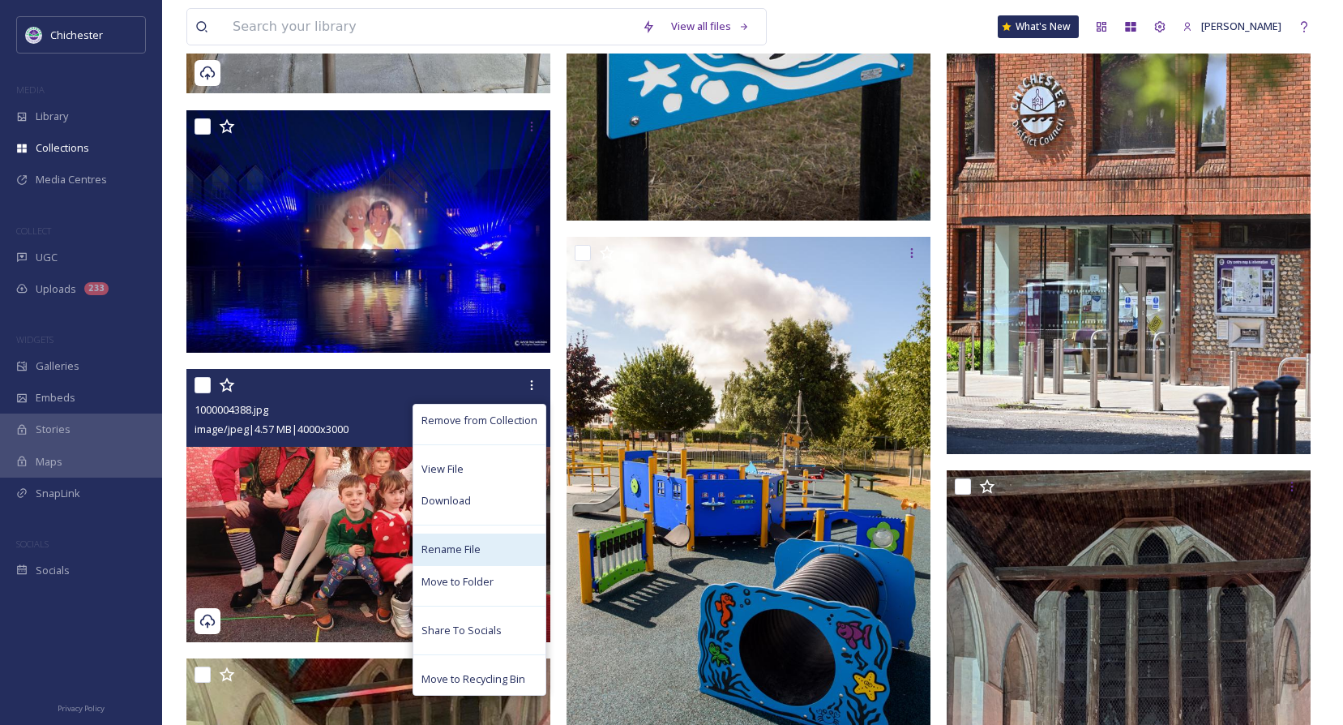
click at [458, 545] on span "Rename File" at bounding box center [450, 548] width 59 height 15
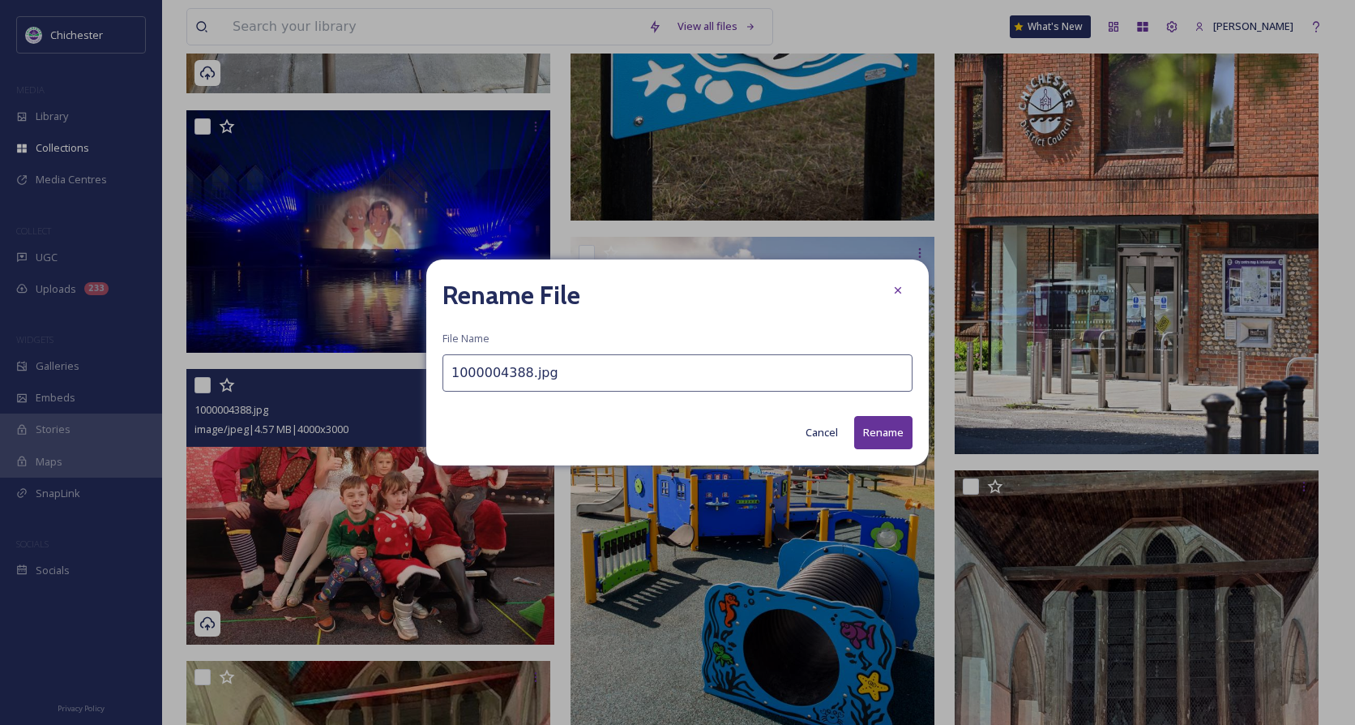
click at [444, 388] on input "1000004388.jpg" at bounding box center [677, 372] width 470 height 37
type input "Page 8 - 11 - panto - 1000004388.jpg"
click at [855, 424] on button "Rename" at bounding box center [883, 432] width 58 height 33
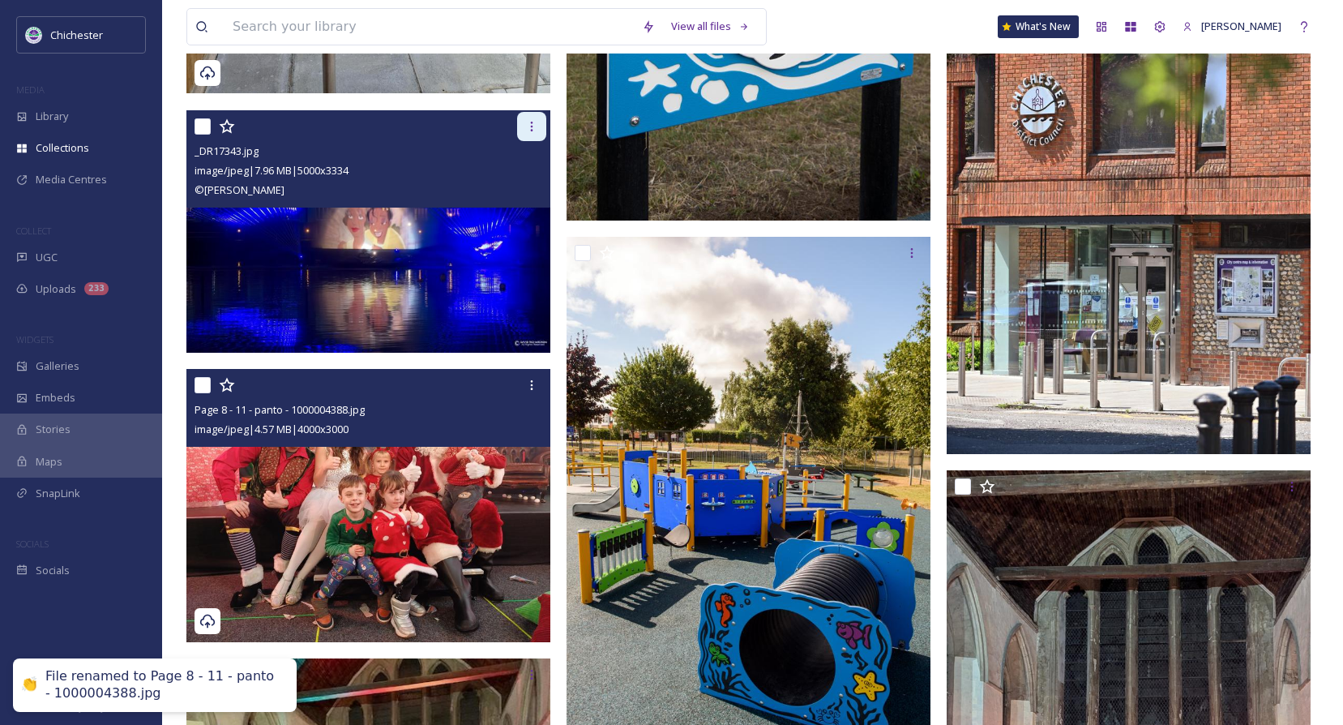
click at [528, 127] on icon at bounding box center [531, 126] width 13 height 13
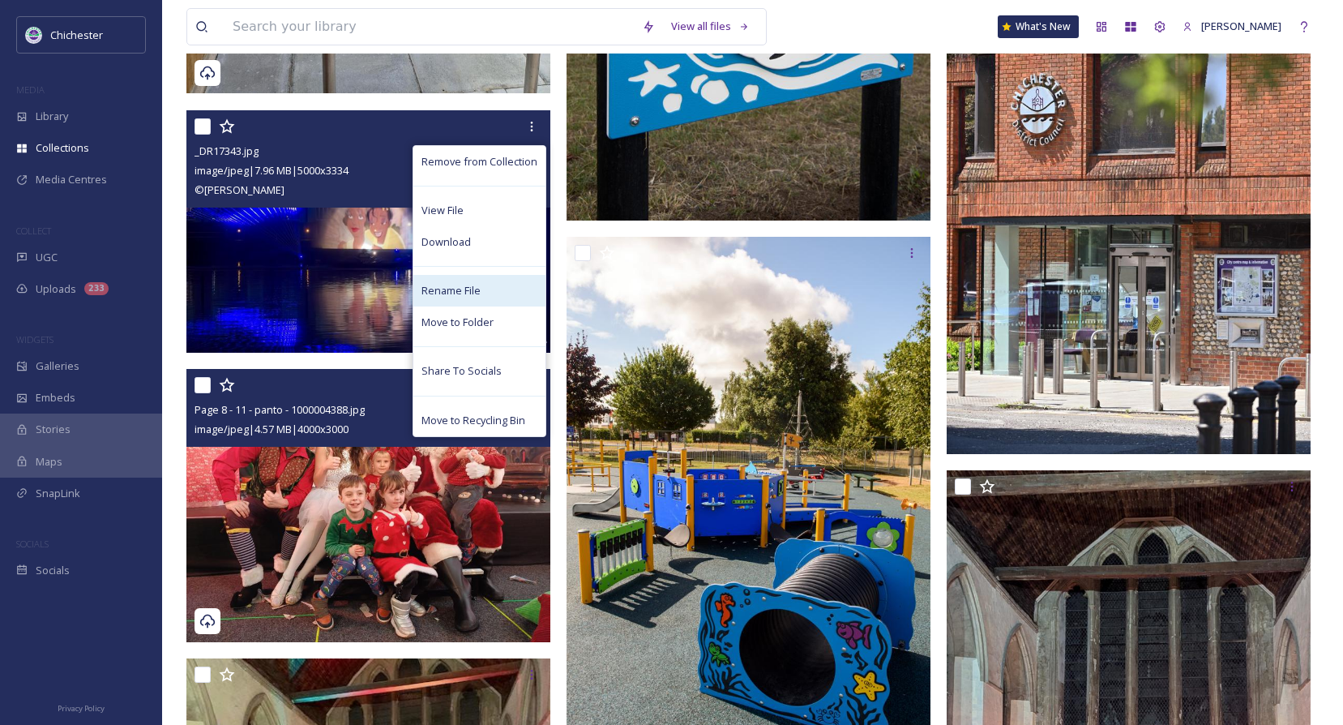
click at [457, 293] on span "Rename File" at bounding box center [450, 290] width 59 height 15
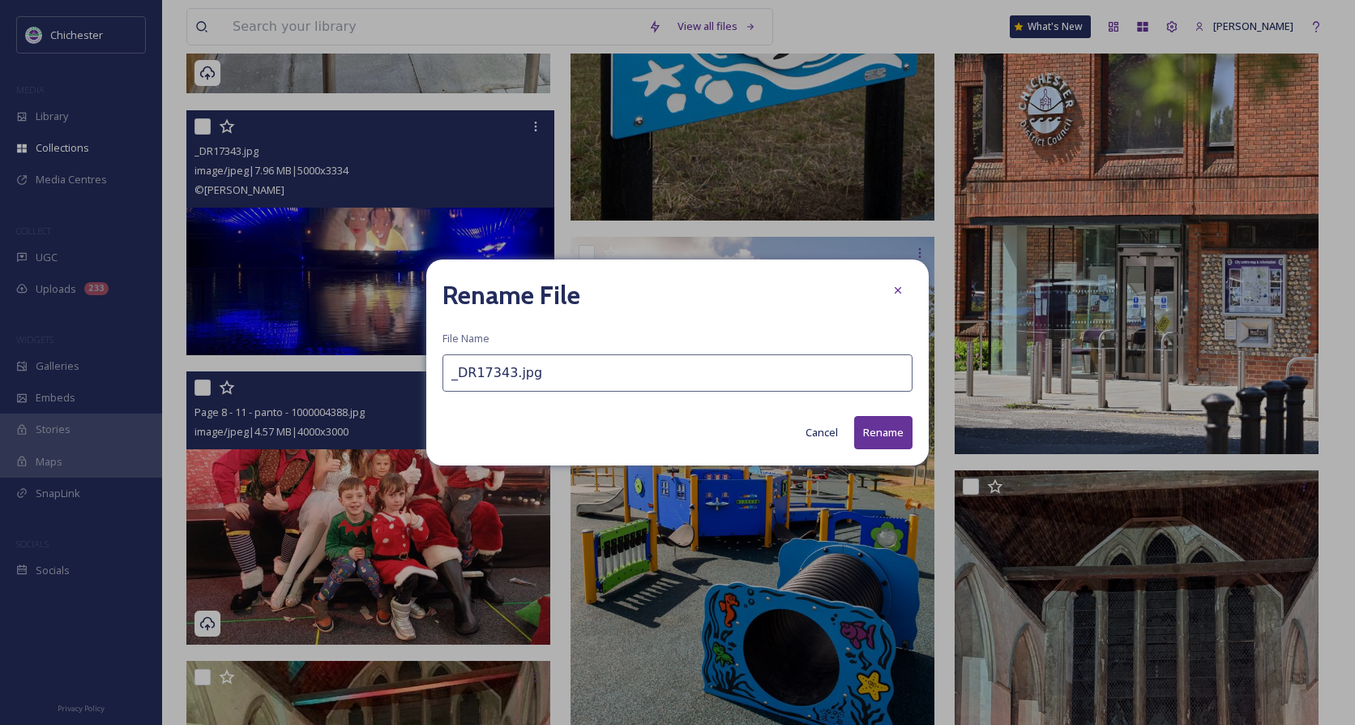
click at [447, 383] on input "_DR17343.jpg" at bounding box center [677, 372] width 470 height 37
type input "Page 8 - 11 - Laser show - _DR17343.jpg"
click at [884, 438] on button "Rename" at bounding box center [883, 432] width 58 height 33
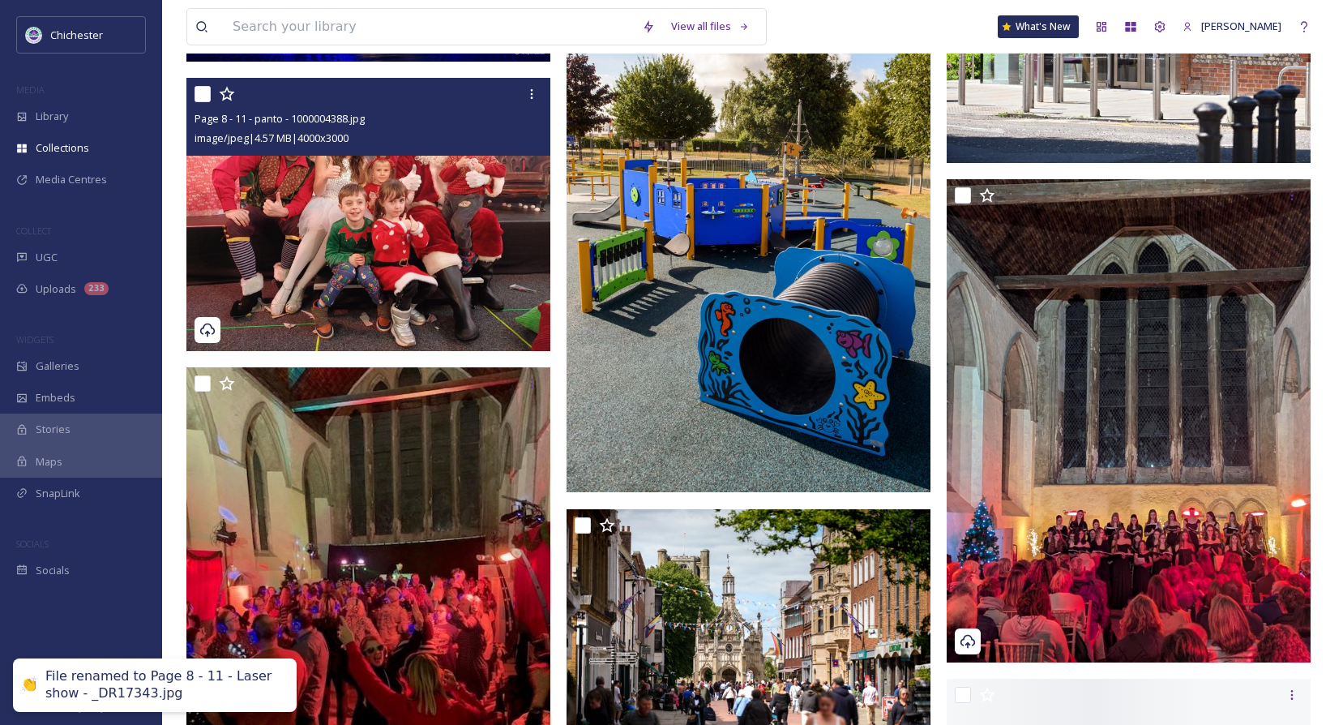
scroll to position [3080, 0]
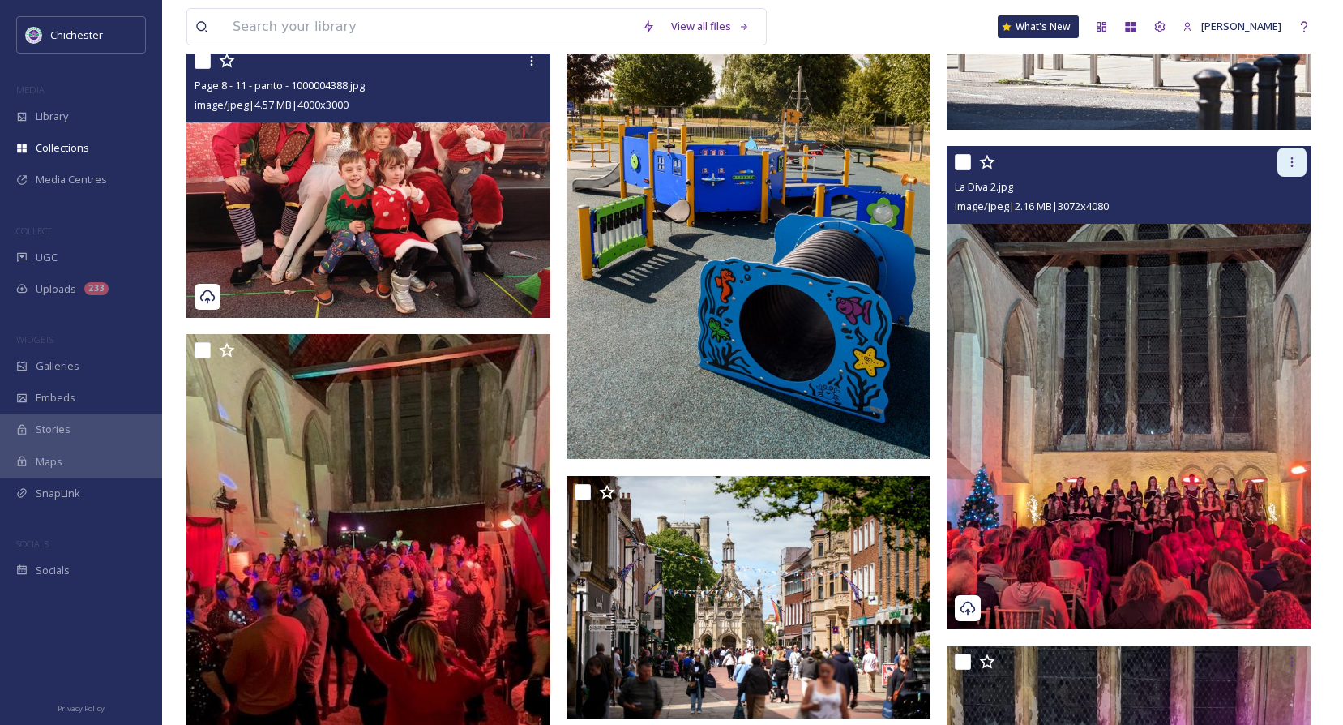
click at [1302, 152] on div at bounding box center [1291, 161] width 29 height 29
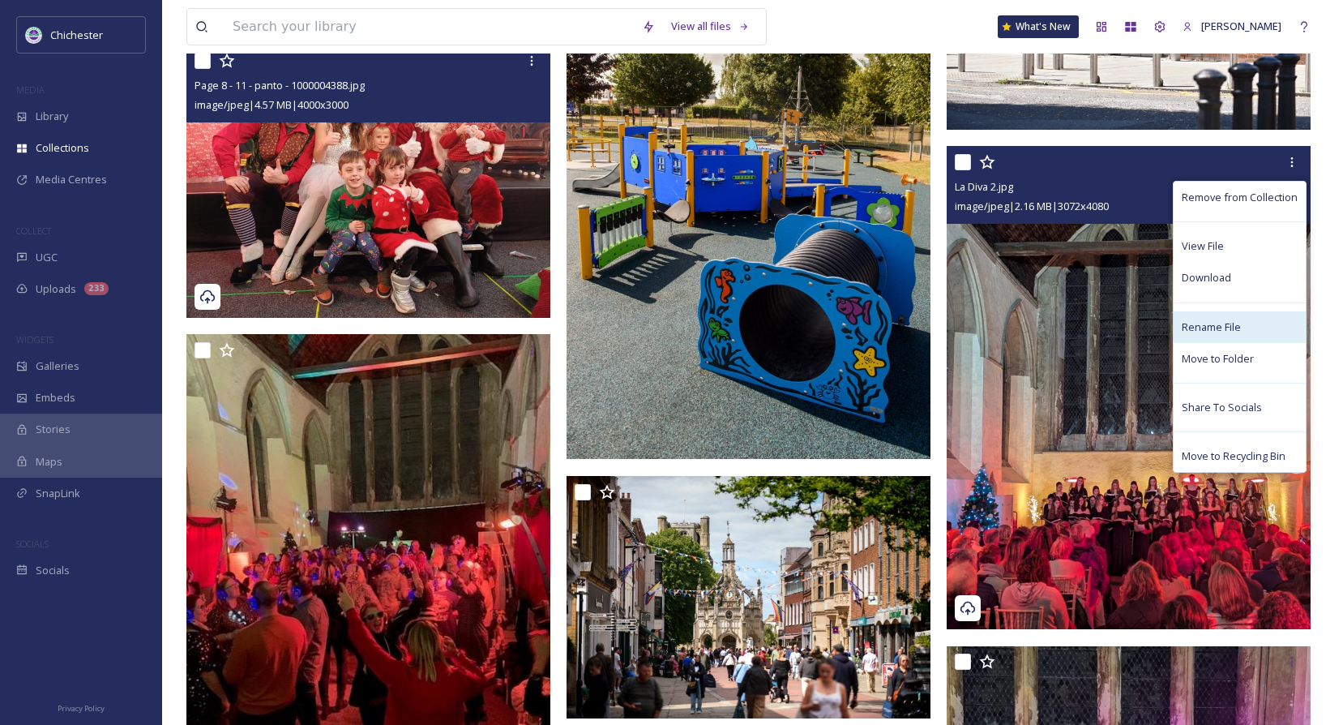
click at [1213, 326] on span "Rename File" at bounding box center [1211, 326] width 59 height 15
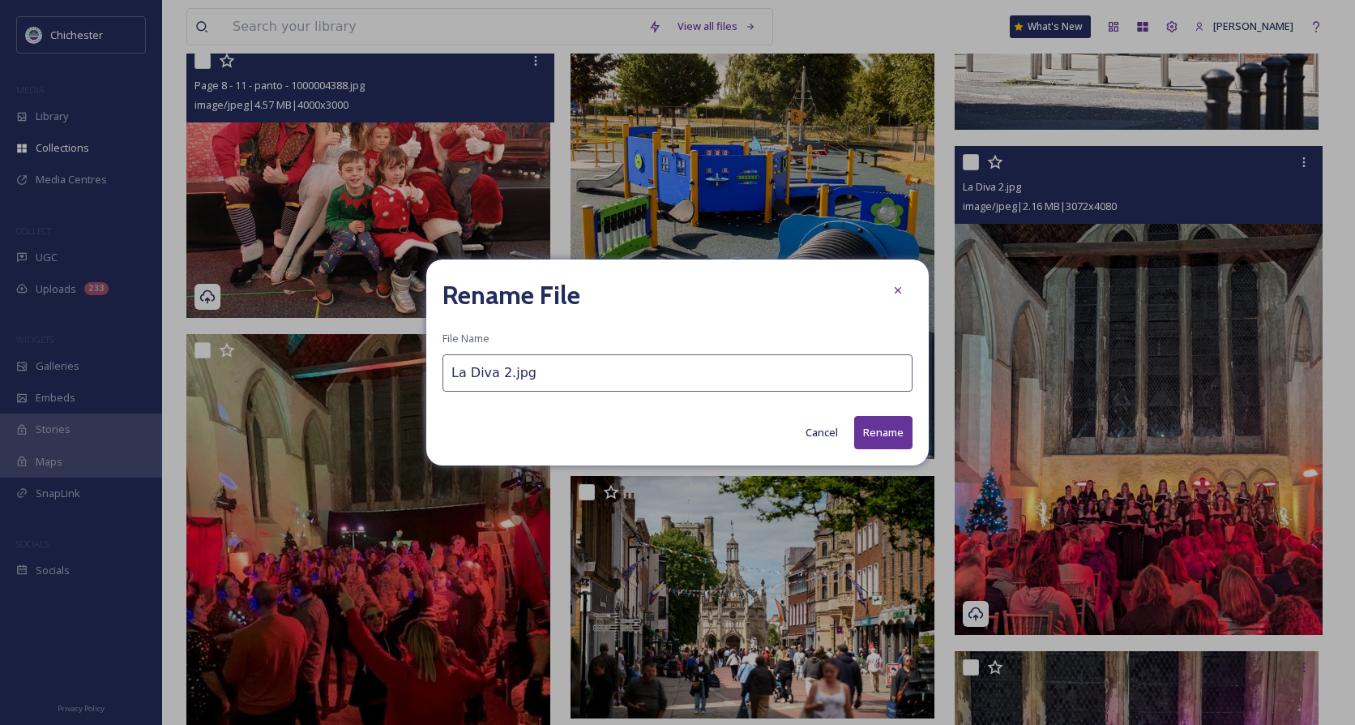
click at [452, 374] on input "La Diva 2.jpg" at bounding box center [677, 372] width 470 height 37
type input "Page 8 - 11 - La Diva 2.jpg"
click at [870, 447] on button "Rename" at bounding box center [883, 432] width 58 height 33
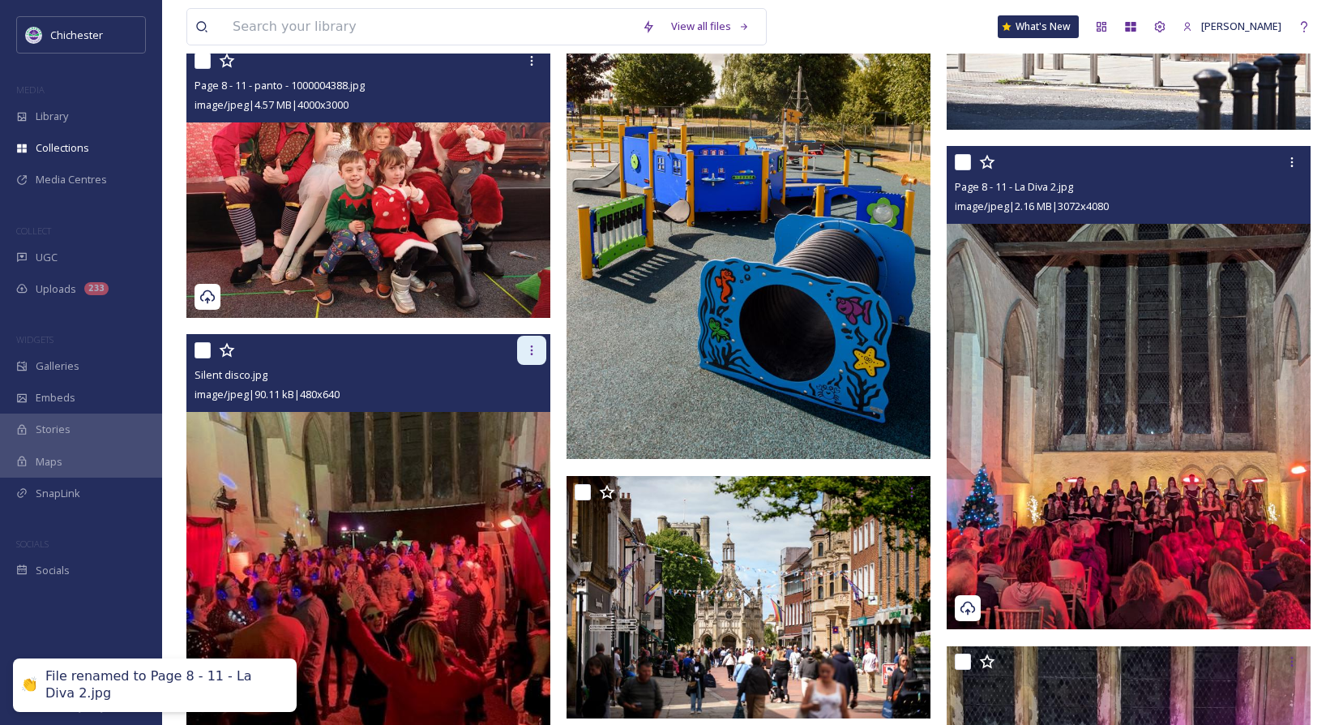
click at [524, 348] on div at bounding box center [531, 350] width 29 height 29
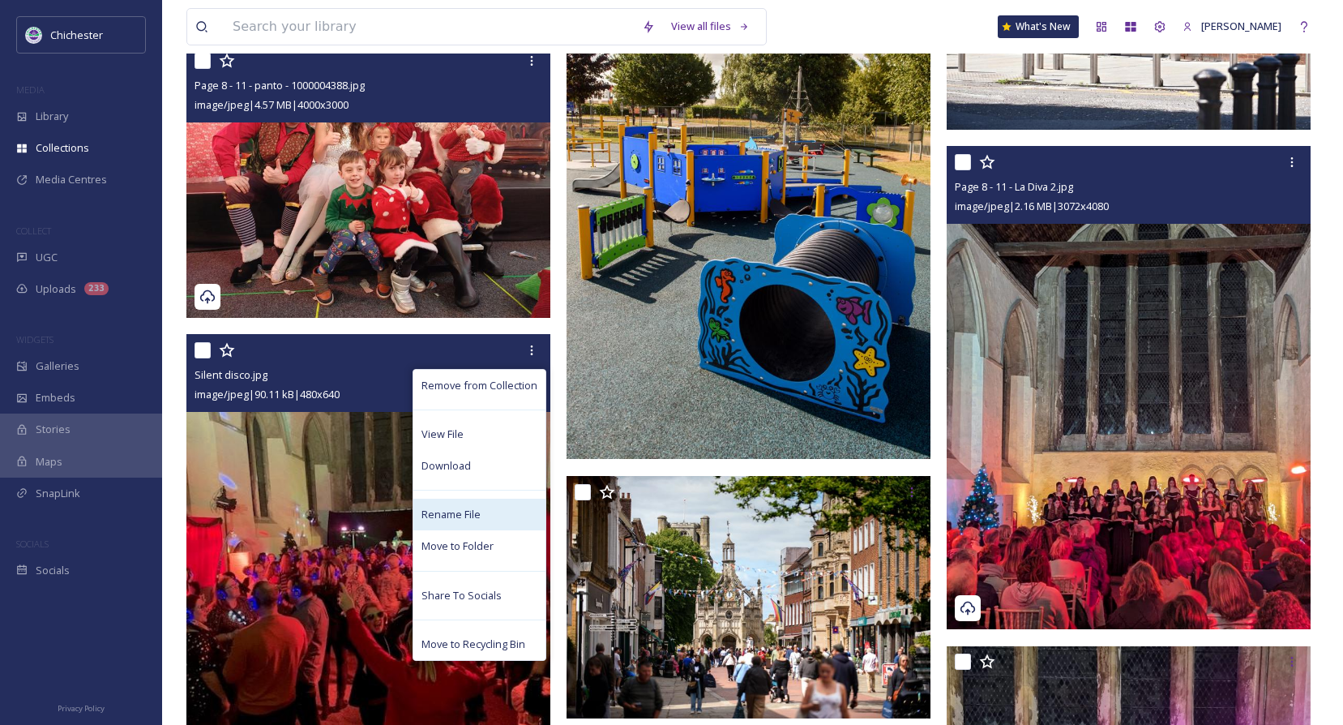
click at [437, 514] on span "Rename File" at bounding box center [450, 514] width 59 height 15
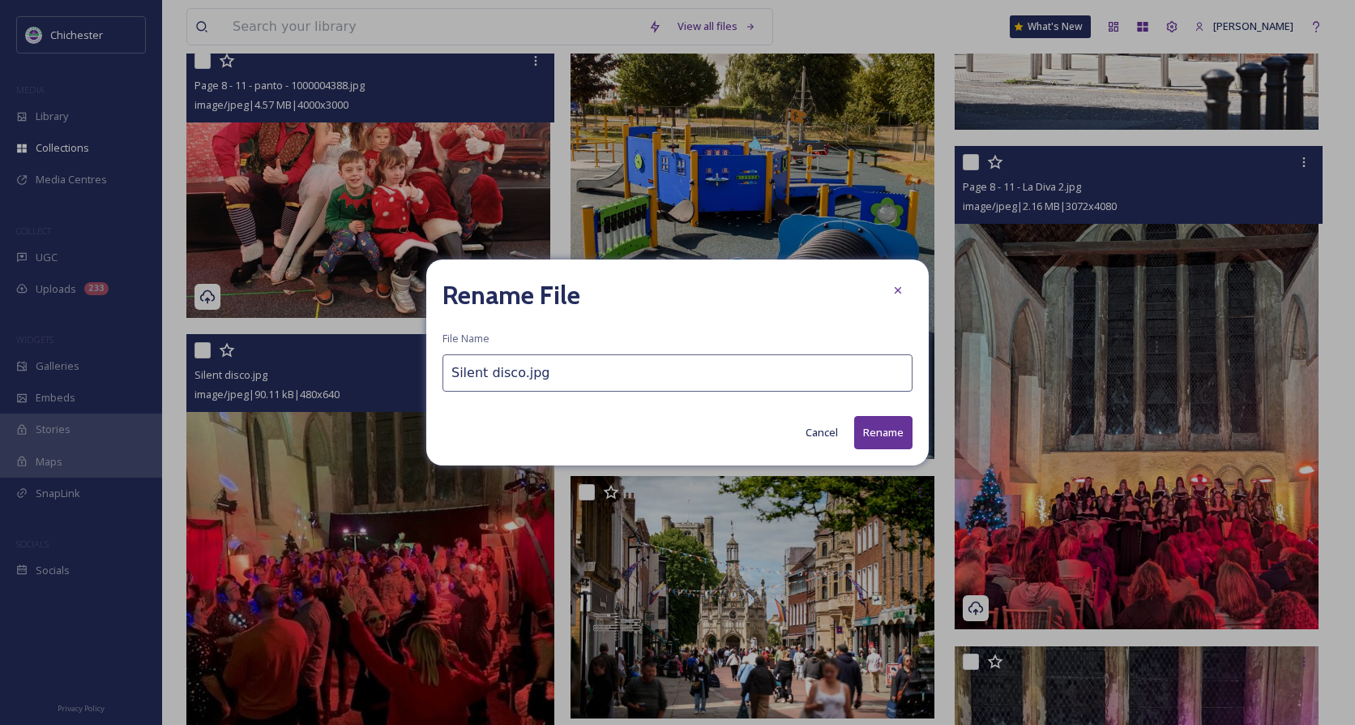
click at [447, 371] on input "Silent disco.jpg" at bounding box center [677, 372] width 470 height 37
type input "Page 8 - 11 - Silent disco.jpg"
click at [865, 431] on button "Rename" at bounding box center [883, 432] width 58 height 33
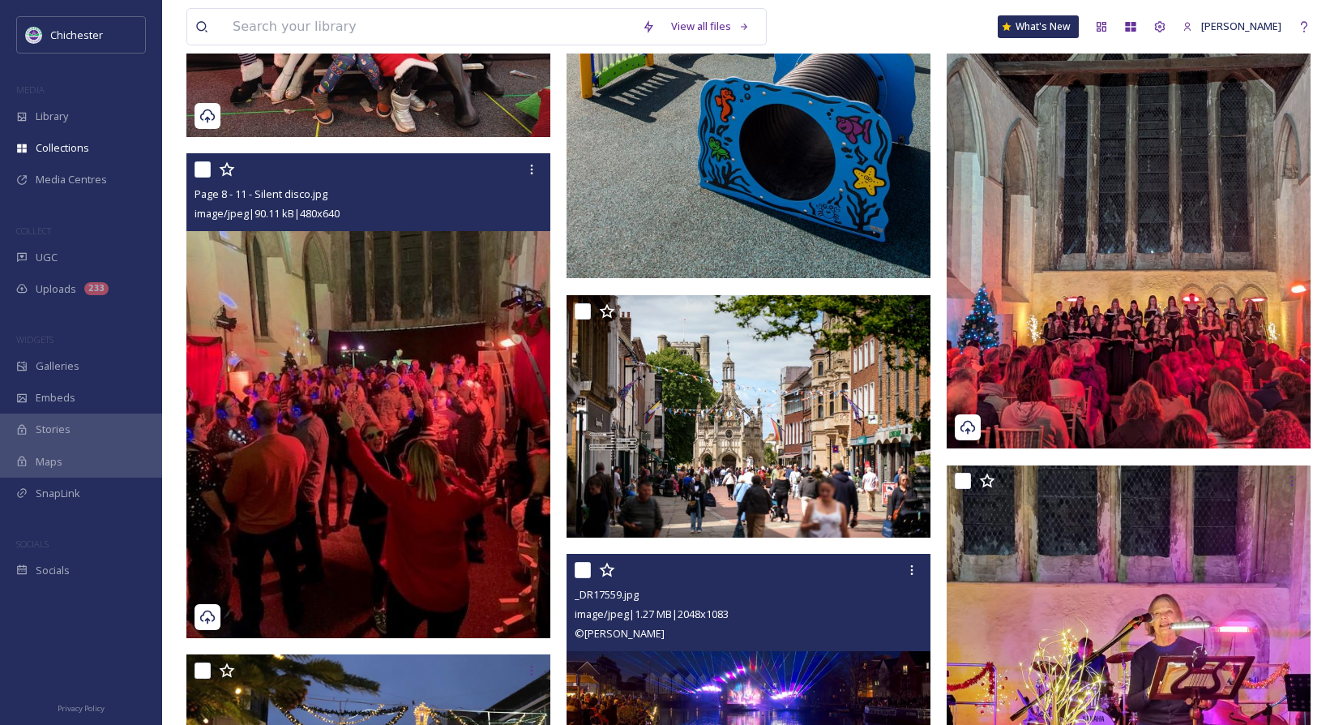
scroll to position [3323, 0]
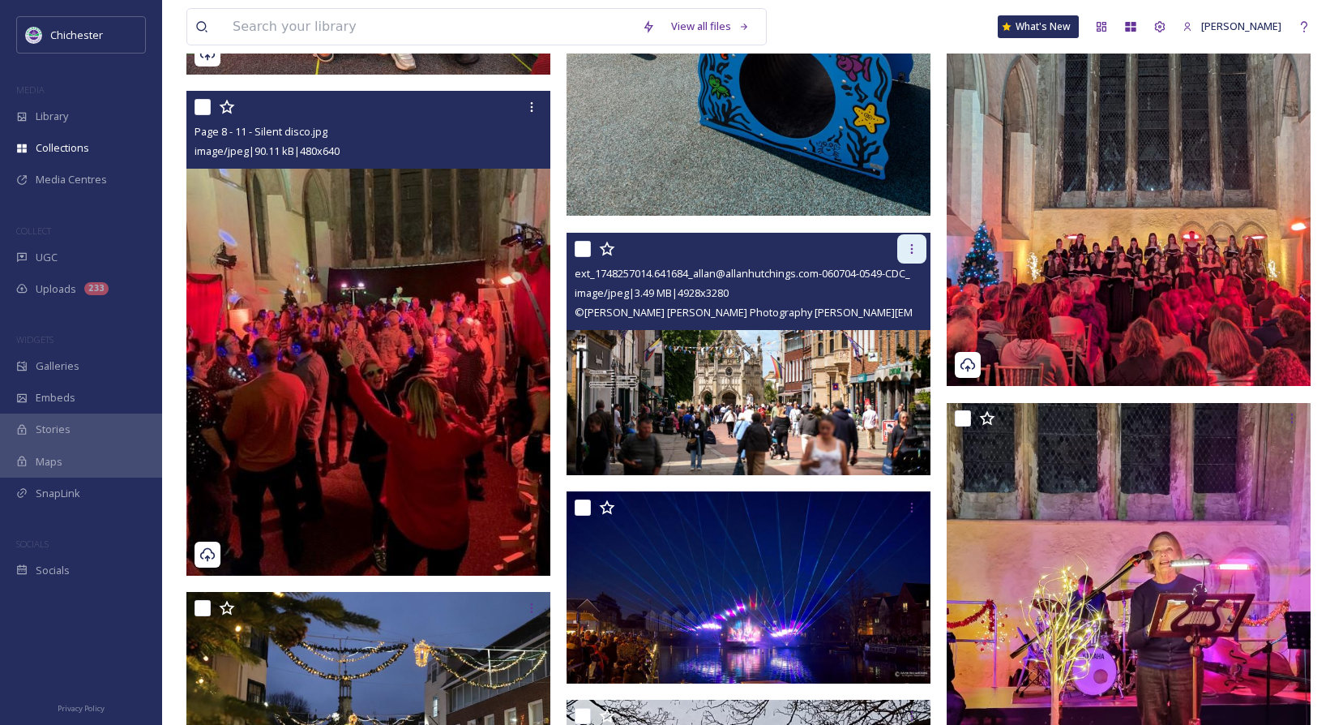
click at [913, 243] on icon at bounding box center [911, 248] width 13 height 13
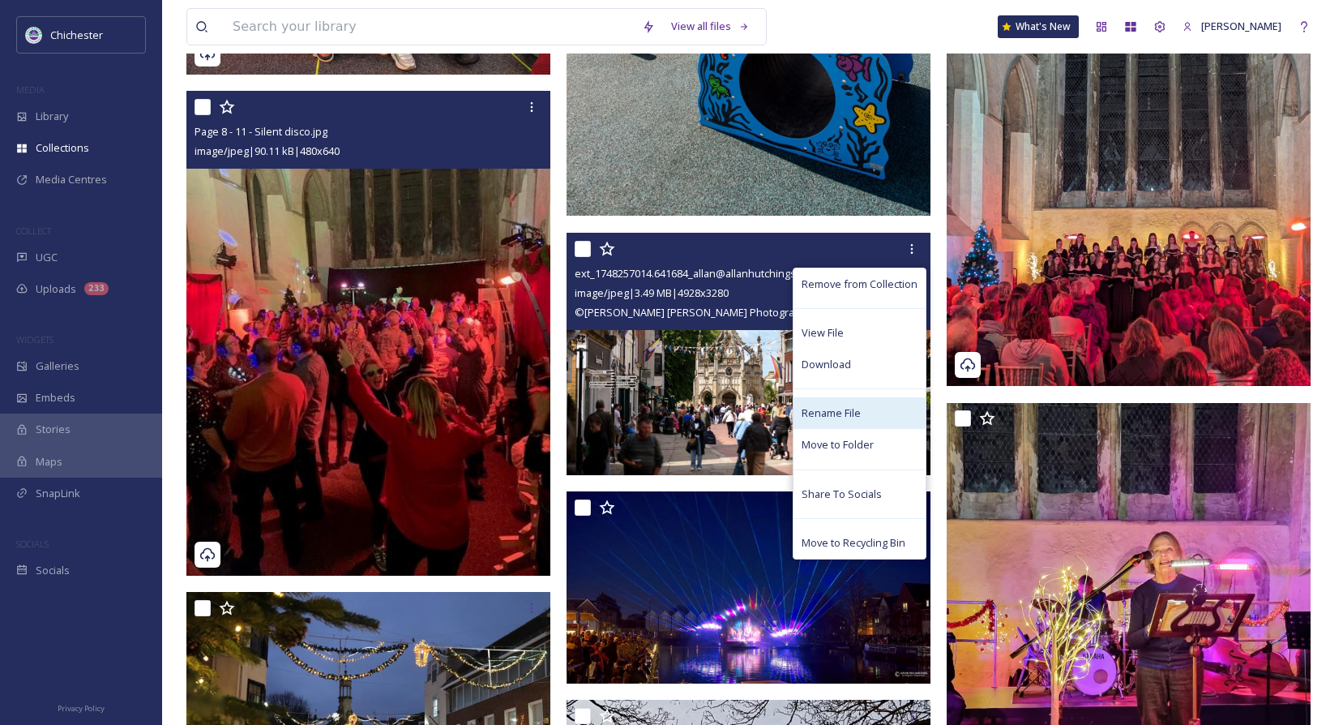
click at [828, 413] on span "Rename File" at bounding box center [831, 412] width 59 height 15
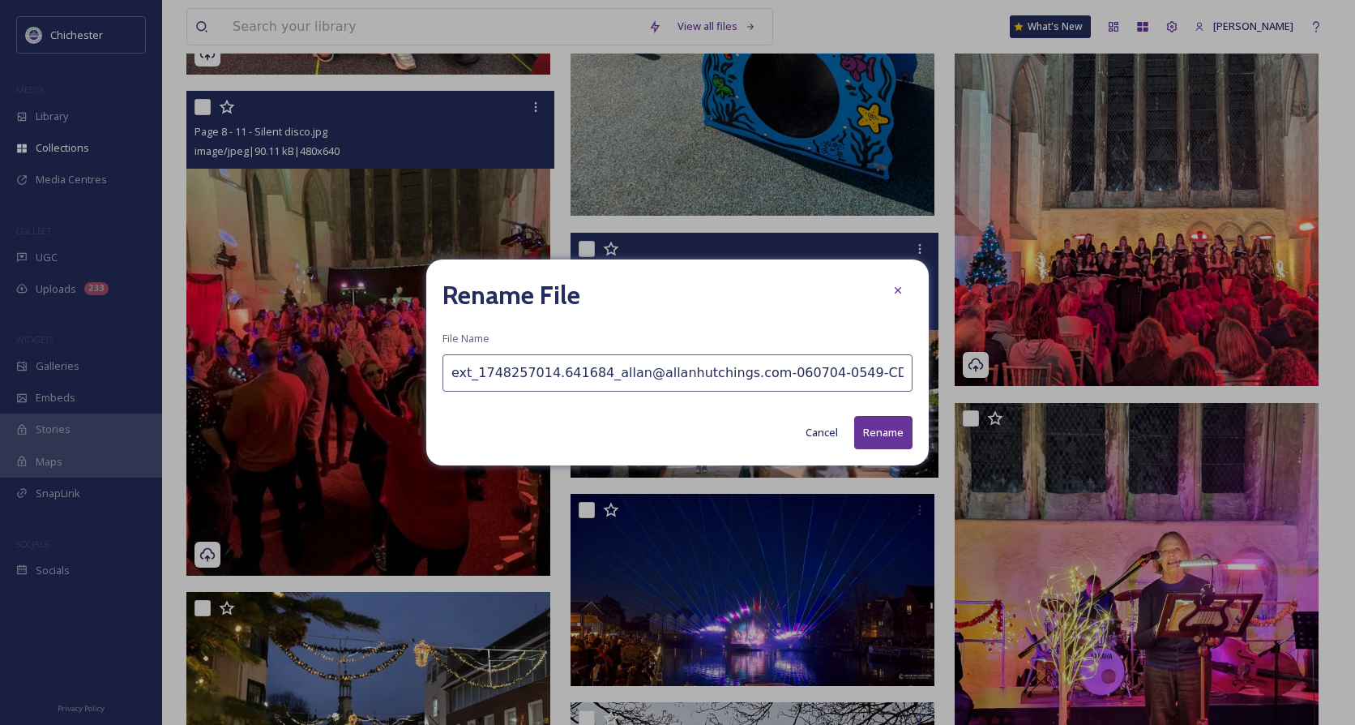
click at [449, 370] on input "ext_1748257014.641684_allan@allanhutchings.com-060704-0549-CDC_CITY.jpg" at bounding box center [677, 372] width 470 height 37
type input "Page 19 - PSPO - city centre - ext_1748257014.641684_allan@allanhutchings.com-0…"
click at [887, 434] on button "Rename" at bounding box center [883, 432] width 58 height 33
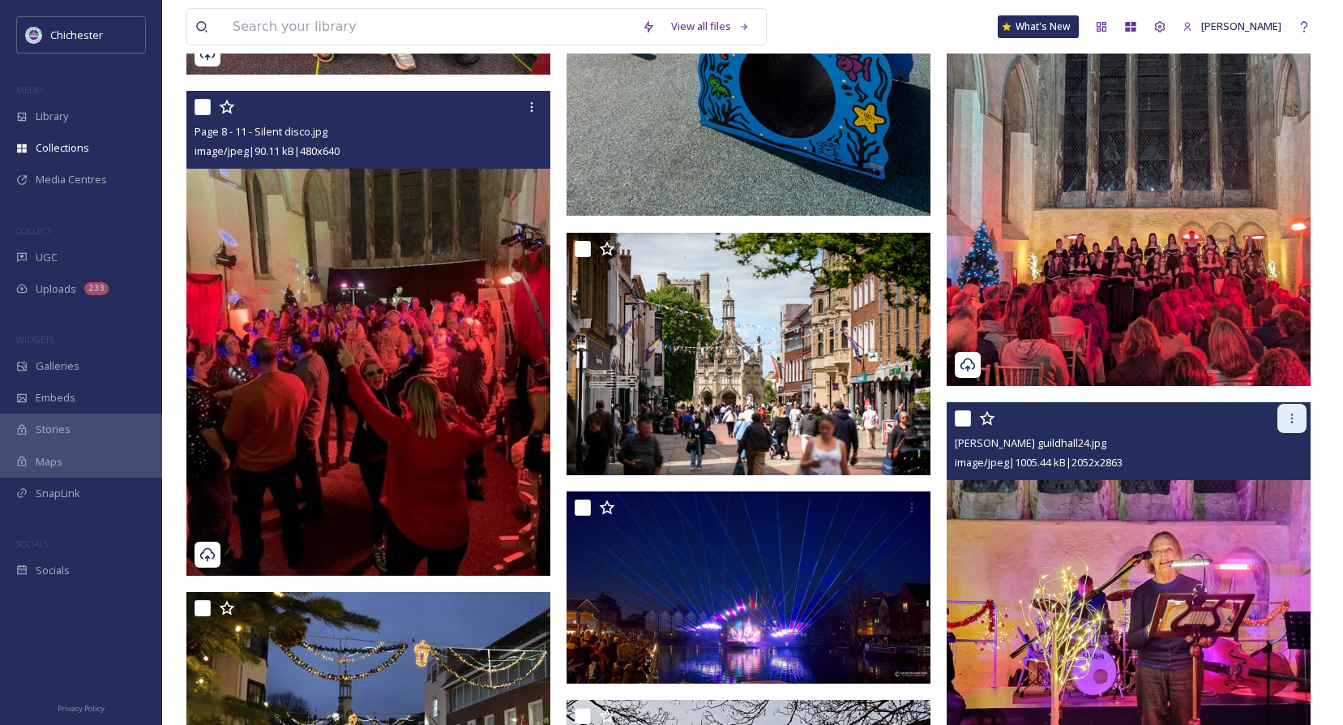
click at [1291, 424] on icon at bounding box center [1291, 418] width 13 height 13
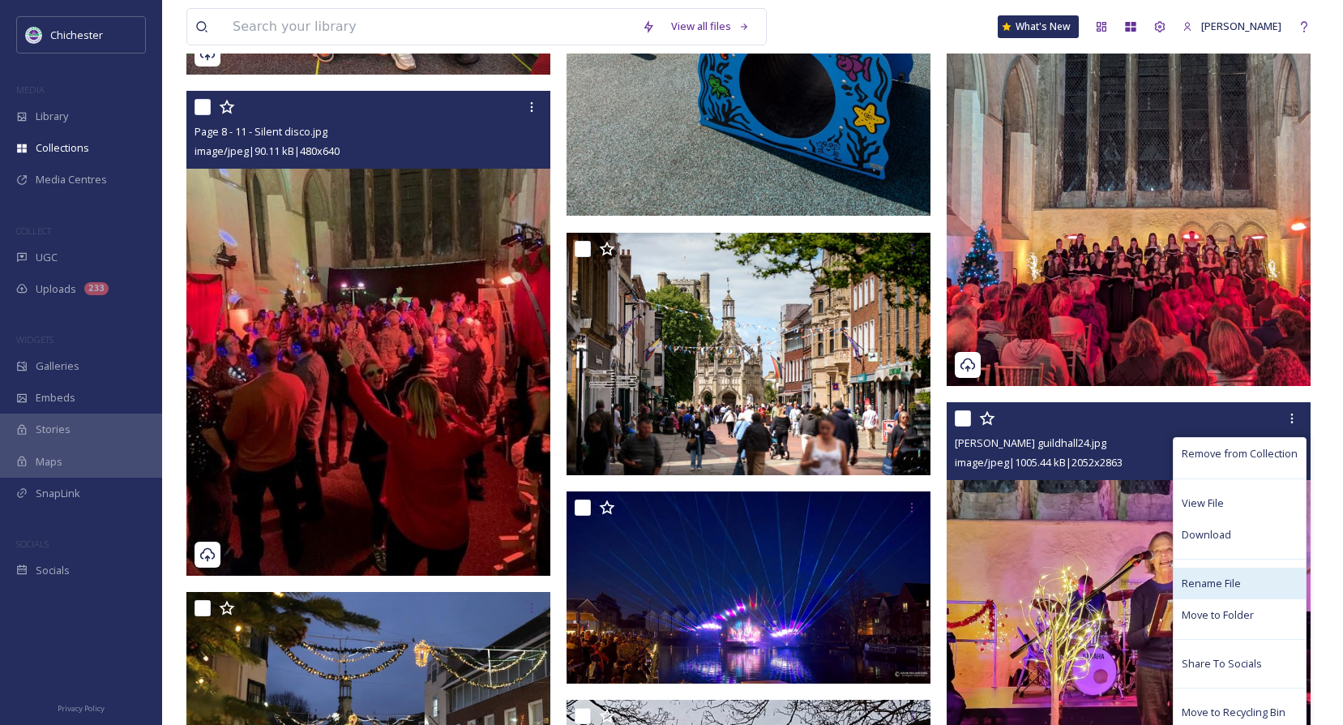
click at [1208, 579] on span "Rename File" at bounding box center [1211, 582] width 59 height 15
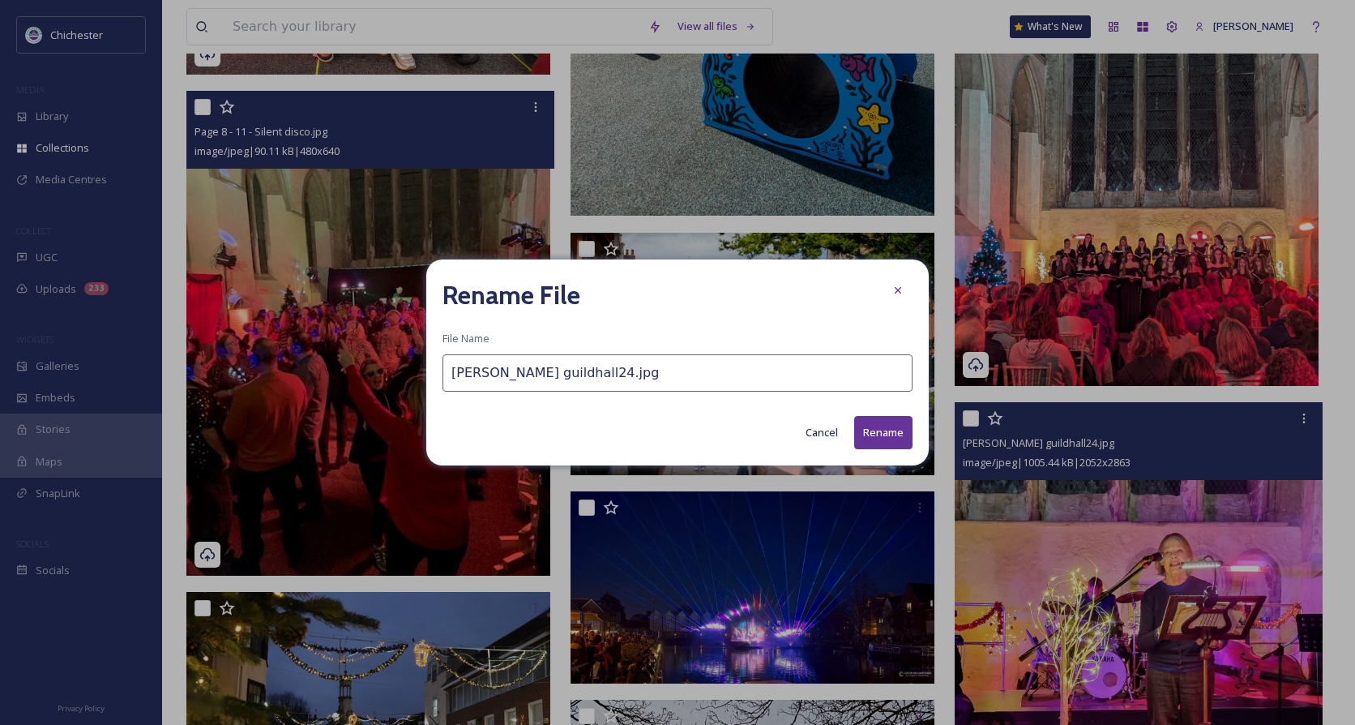
click at [447, 374] on input "[PERSON_NAME] guildhall24.jpg" at bounding box center [677, 372] width 470 height 37
type input "Page 8 - 11 - Jazz Cafe - [PERSON_NAME] guildhall24.jpg"
click at [901, 425] on button "Rename" at bounding box center [883, 432] width 58 height 33
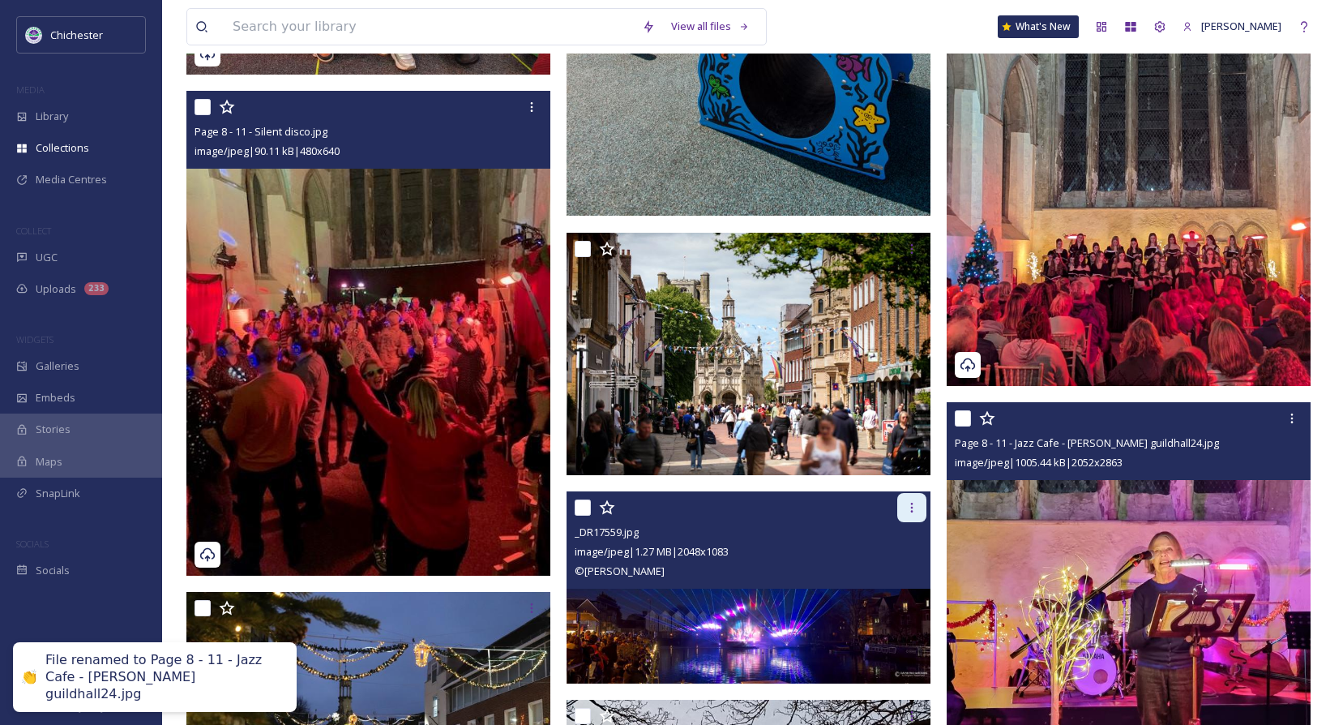
click at [913, 507] on icon at bounding box center [911, 507] width 13 height 13
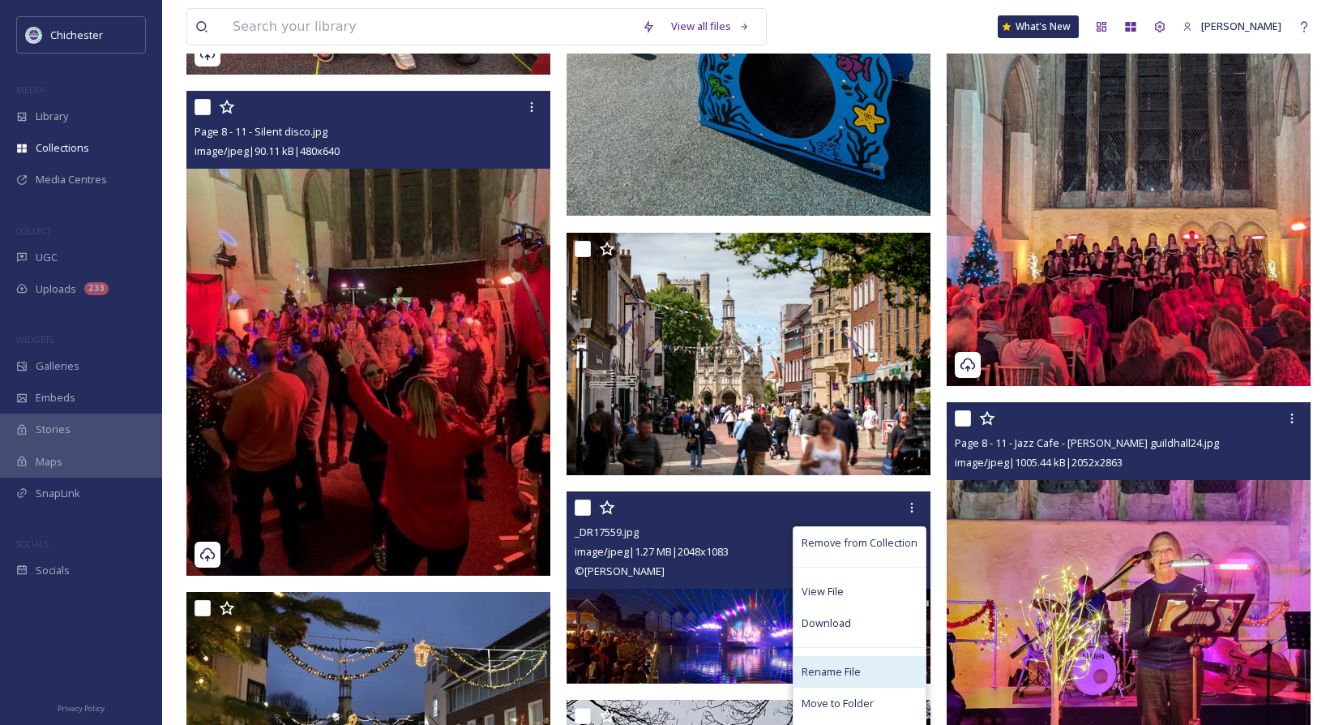
click at [831, 669] on span "Rename File" at bounding box center [831, 671] width 59 height 15
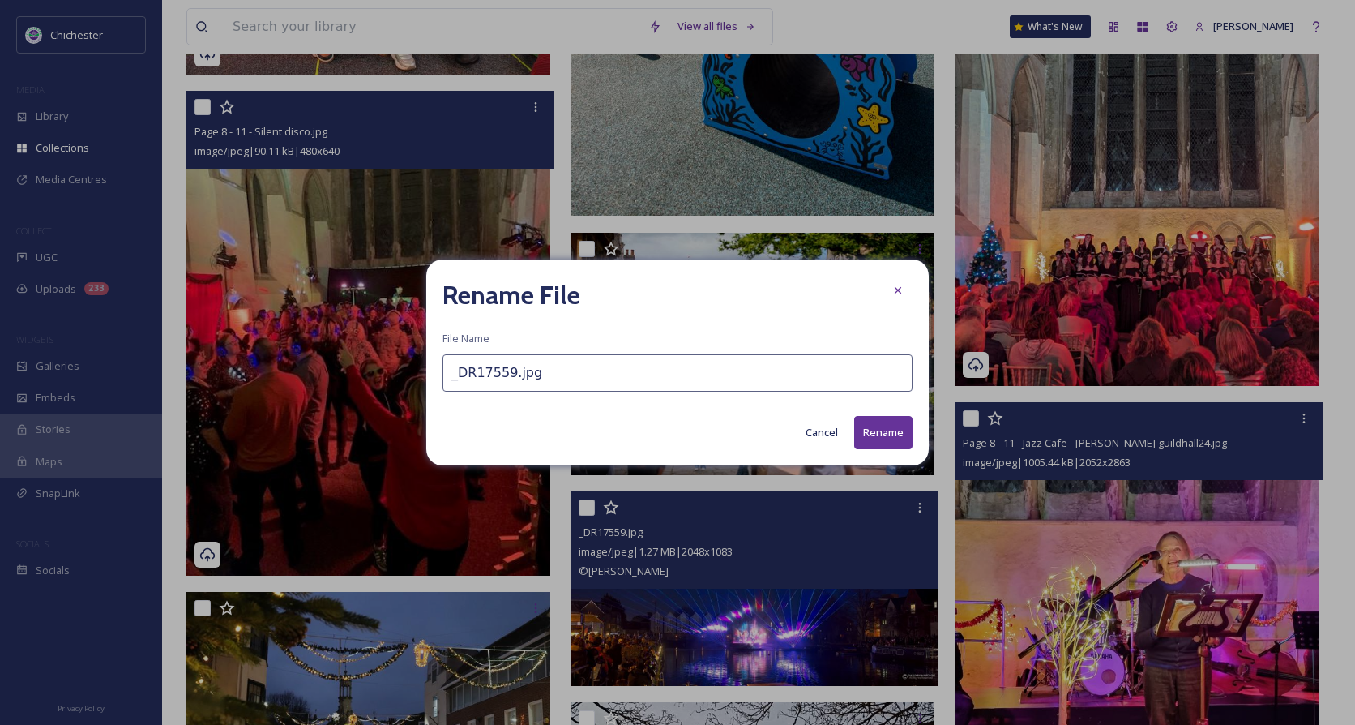
click at [451, 375] on input "_DR17559.jpg" at bounding box center [677, 372] width 470 height 37
type input "Page 8 - 11 - Laser show_DR17559.jpg"
click at [871, 424] on button "Rename" at bounding box center [883, 432] width 58 height 33
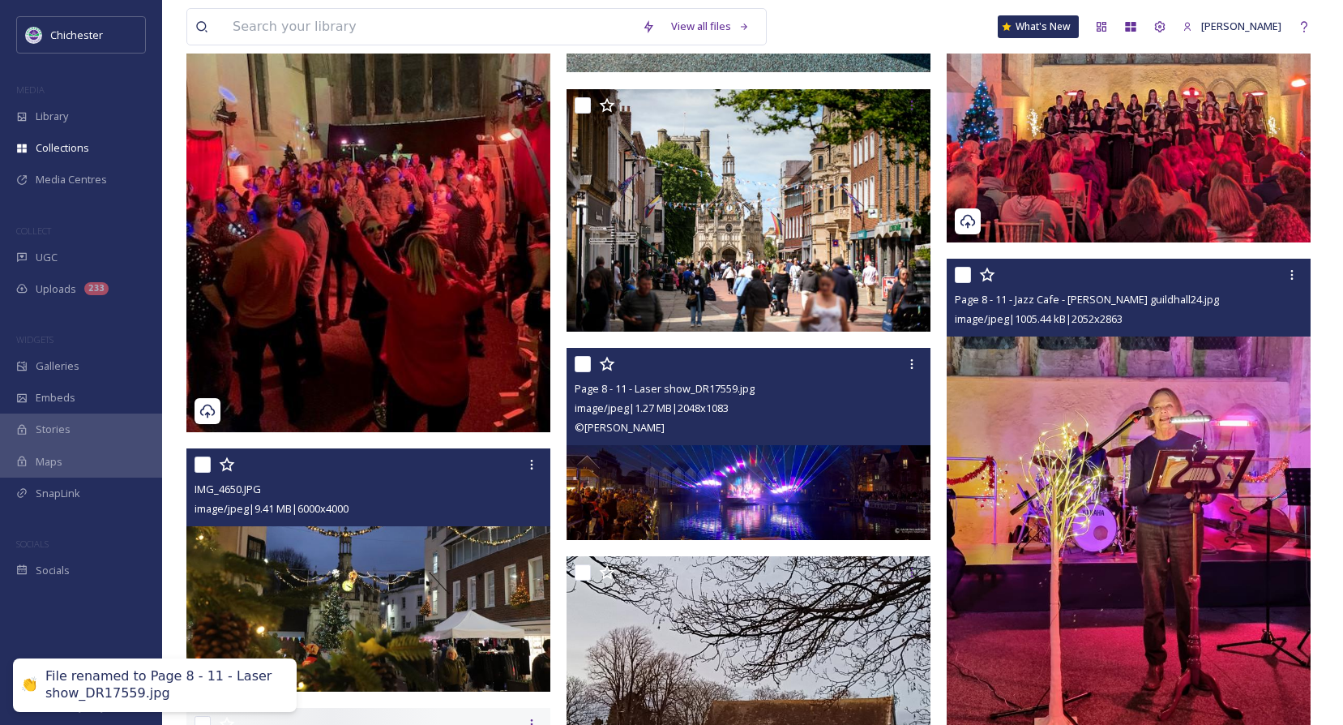
scroll to position [3485, 0]
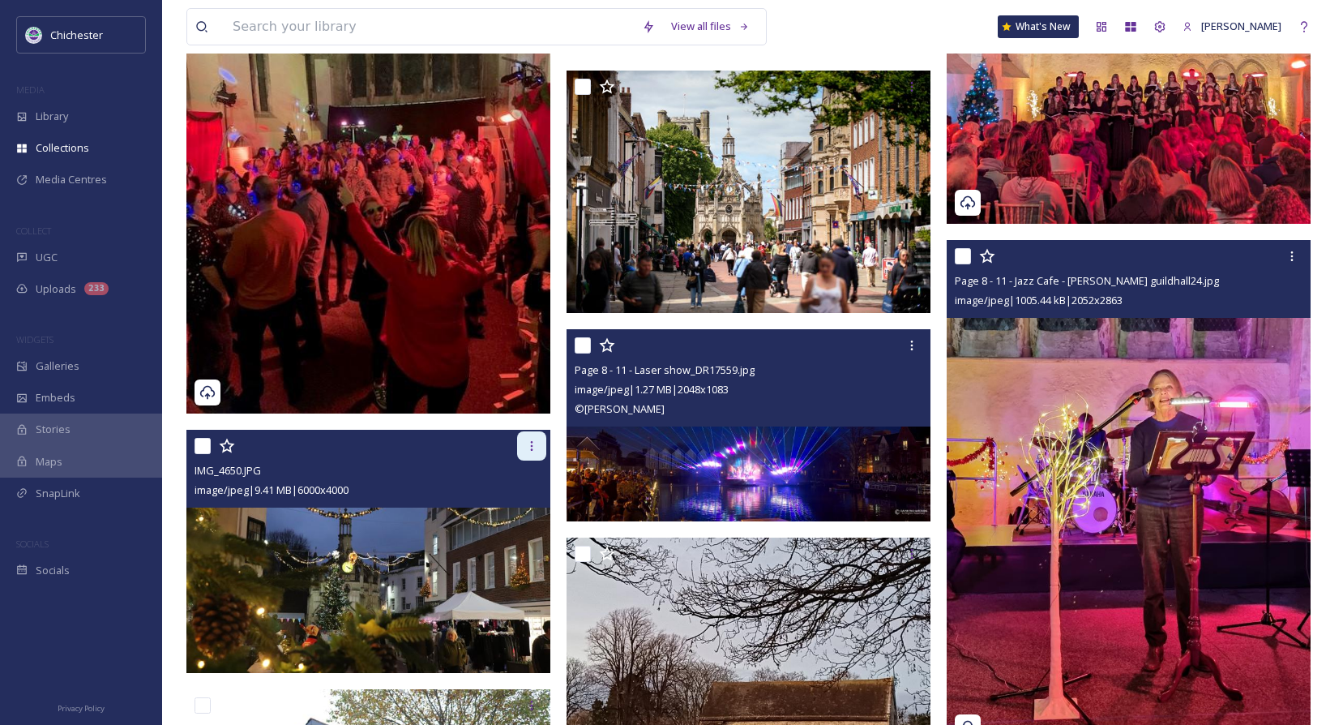
click at [537, 455] on div at bounding box center [531, 445] width 29 height 29
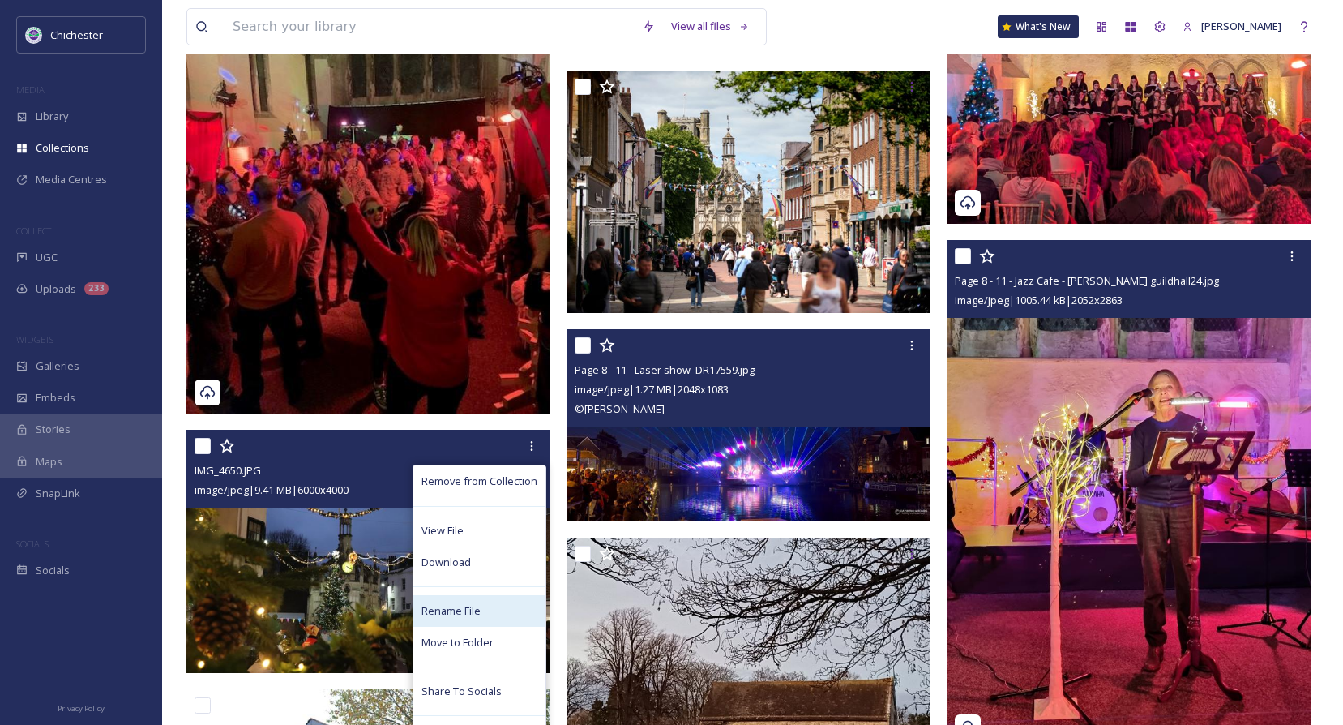
click at [468, 611] on span "Rename File" at bounding box center [450, 610] width 59 height 15
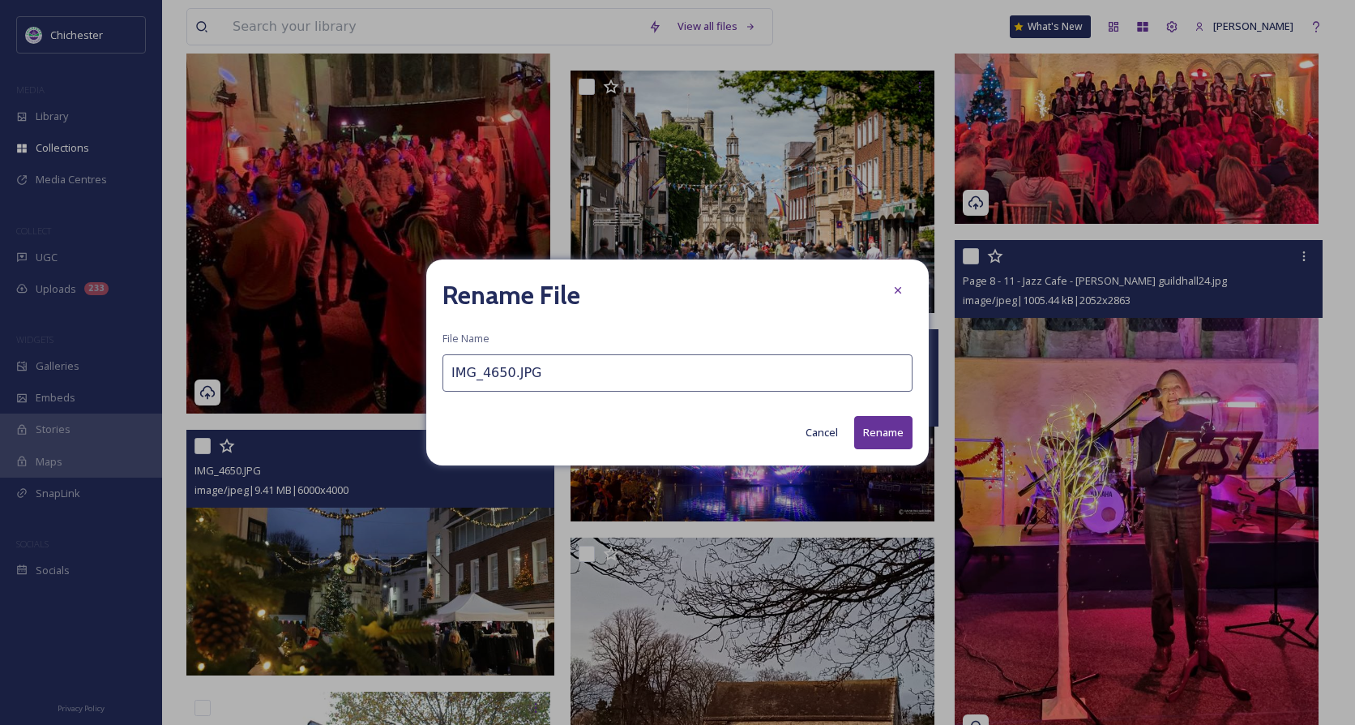
click at [462, 374] on input "IMG_4650.JPG" at bounding box center [677, 372] width 470 height 37
type input "Page 8 - 11 - IMG_4650.JPG"
click at [889, 434] on button "Rename" at bounding box center [883, 432] width 58 height 33
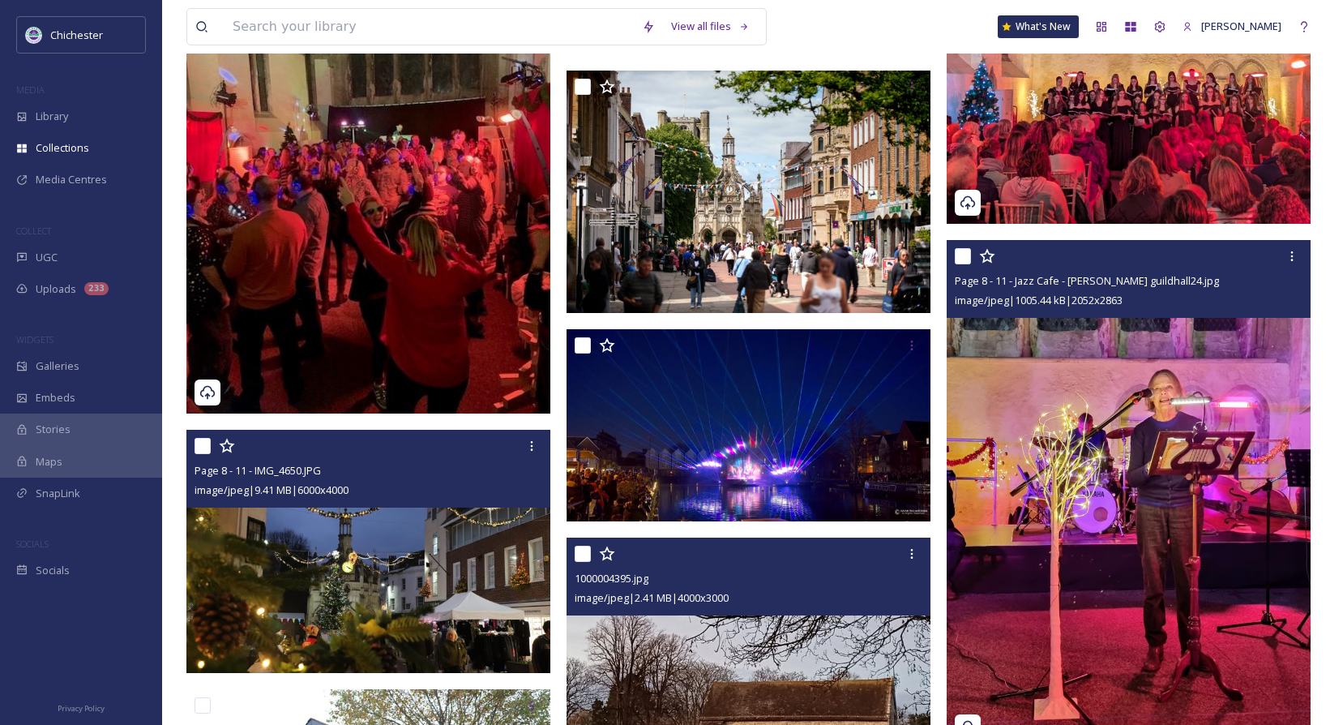
scroll to position [3728, 0]
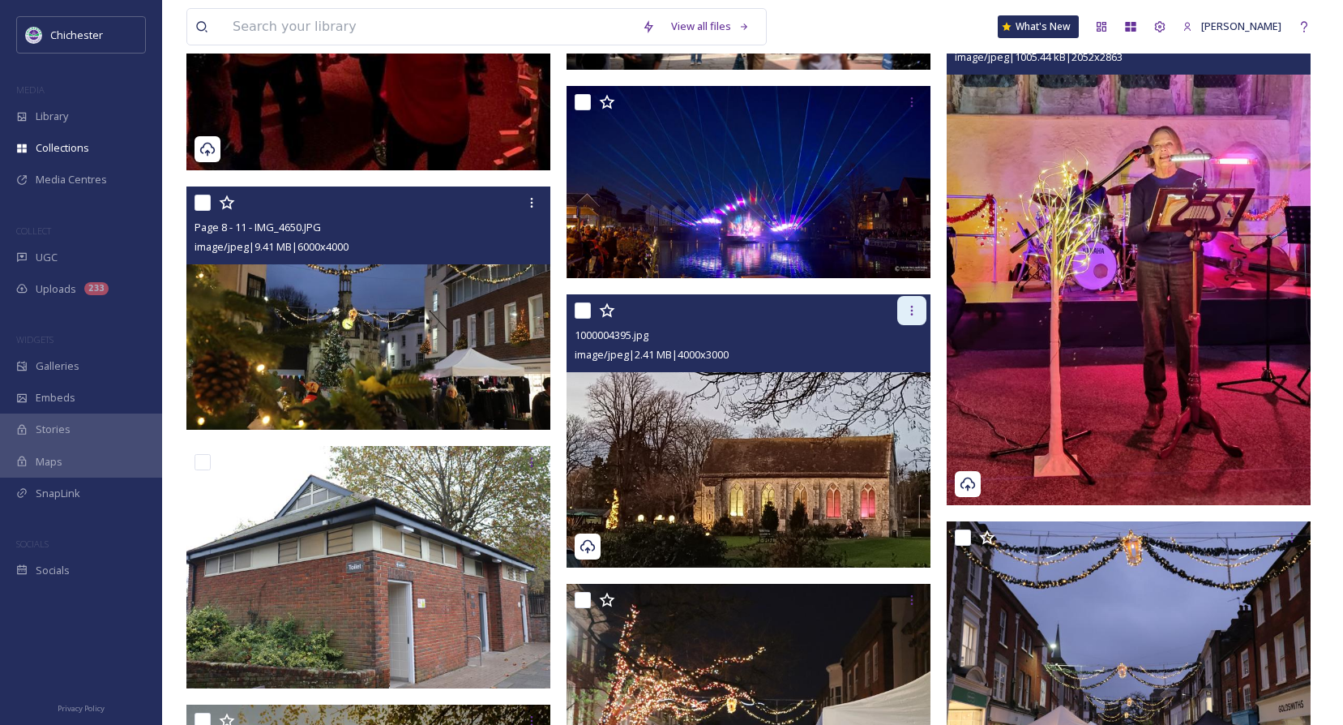
click at [910, 304] on icon at bounding box center [911, 310] width 13 height 13
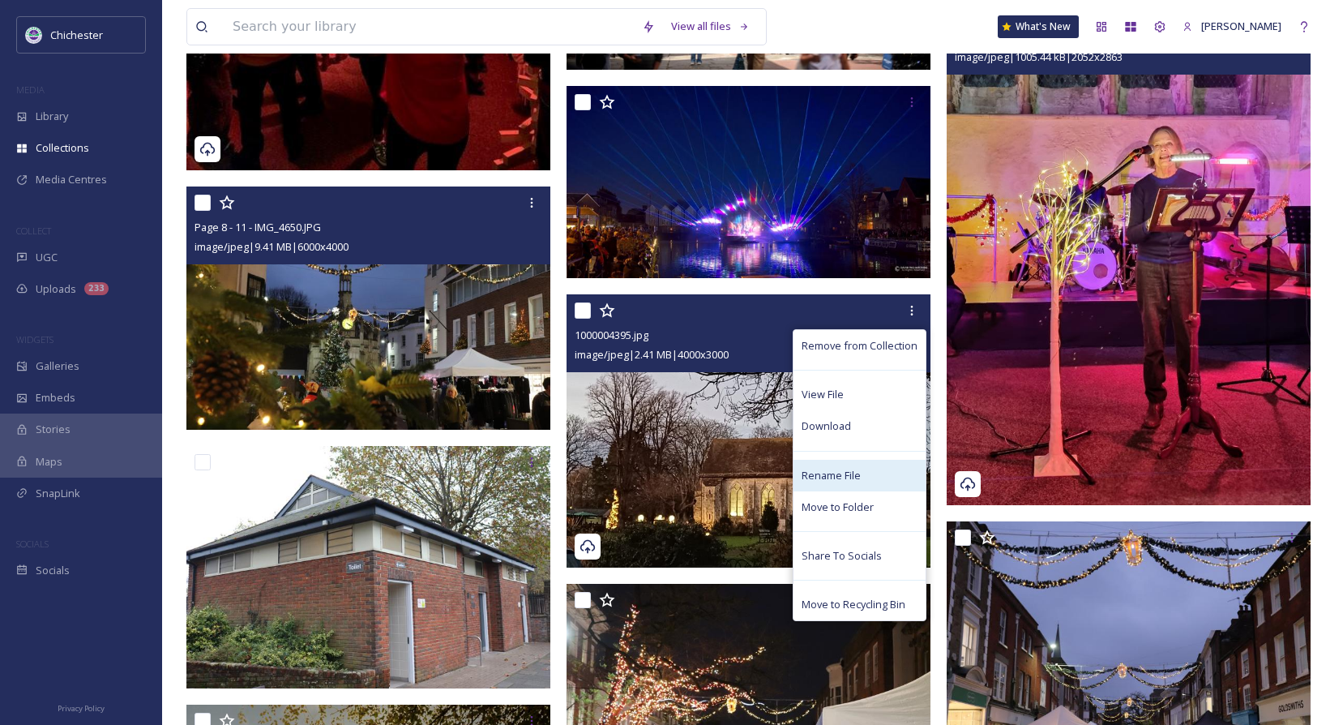
click at [822, 470] on span "Rename File" at bounding box center [831, 475] width 59 height 15
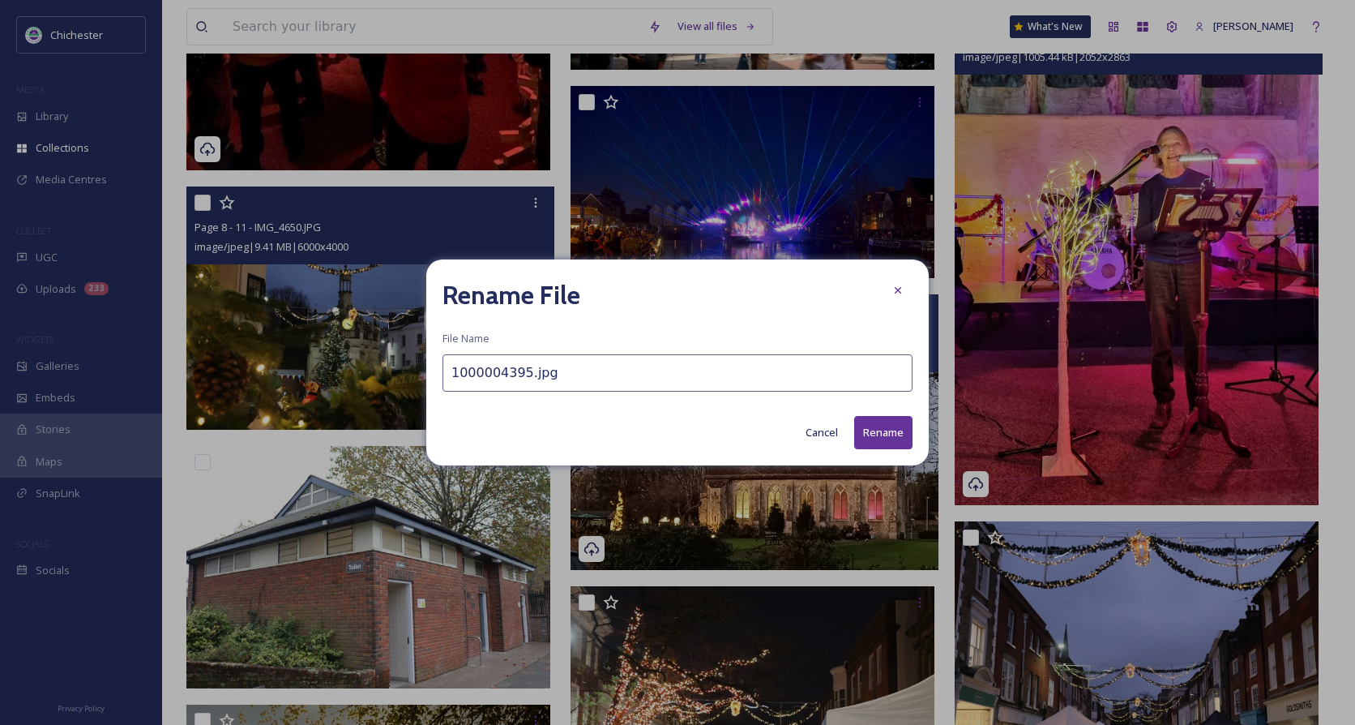
click at [449, 378] on input "1000004395.jpg" at bounding box center [677, 372] width 470 height 37
type input "Page 8 - 11 - 1000004395.jpg"
click at [886, 429] on button "Rename" at bounding box center [883, 432] width 58 height 33
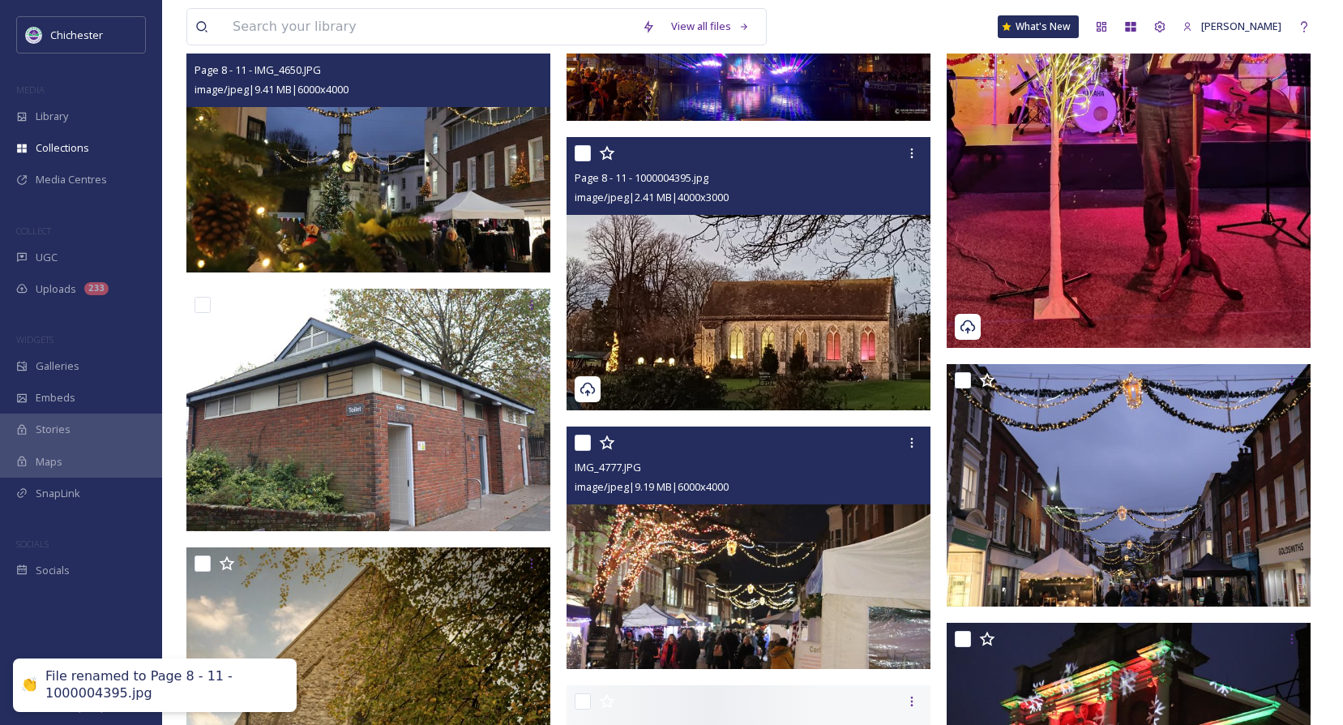
scroll to position [3890, 0]
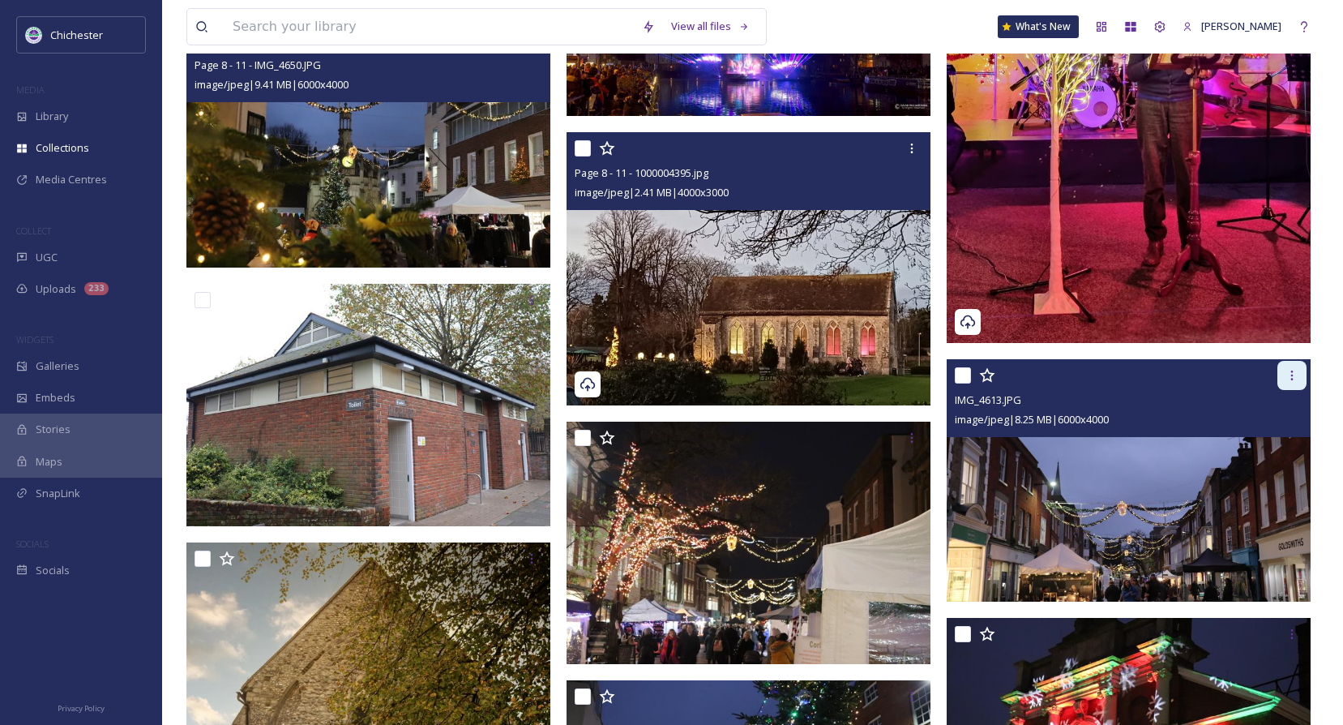
click at [1302, 383] on div at bounding box center [1291, 375] width 29 height 29
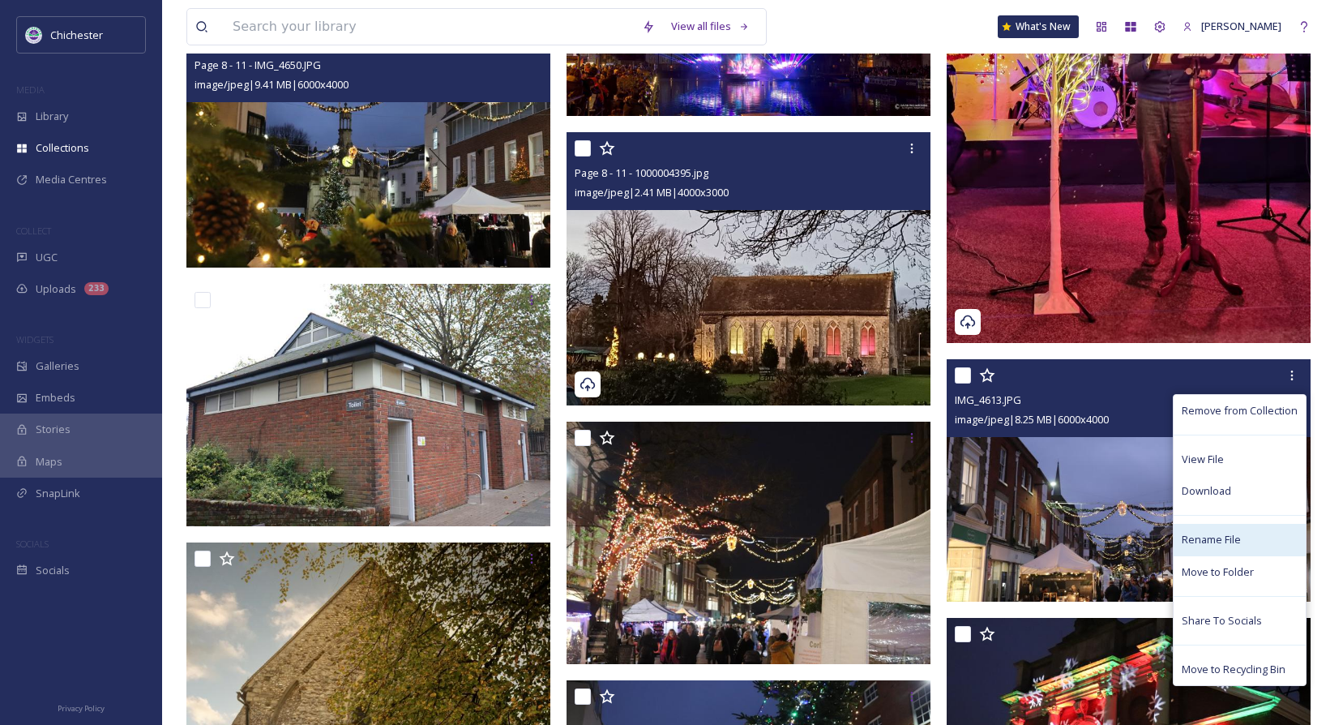
click at [1233, 538] on span "Rename File" at bounding box center [1211, 539] width 59 height 15
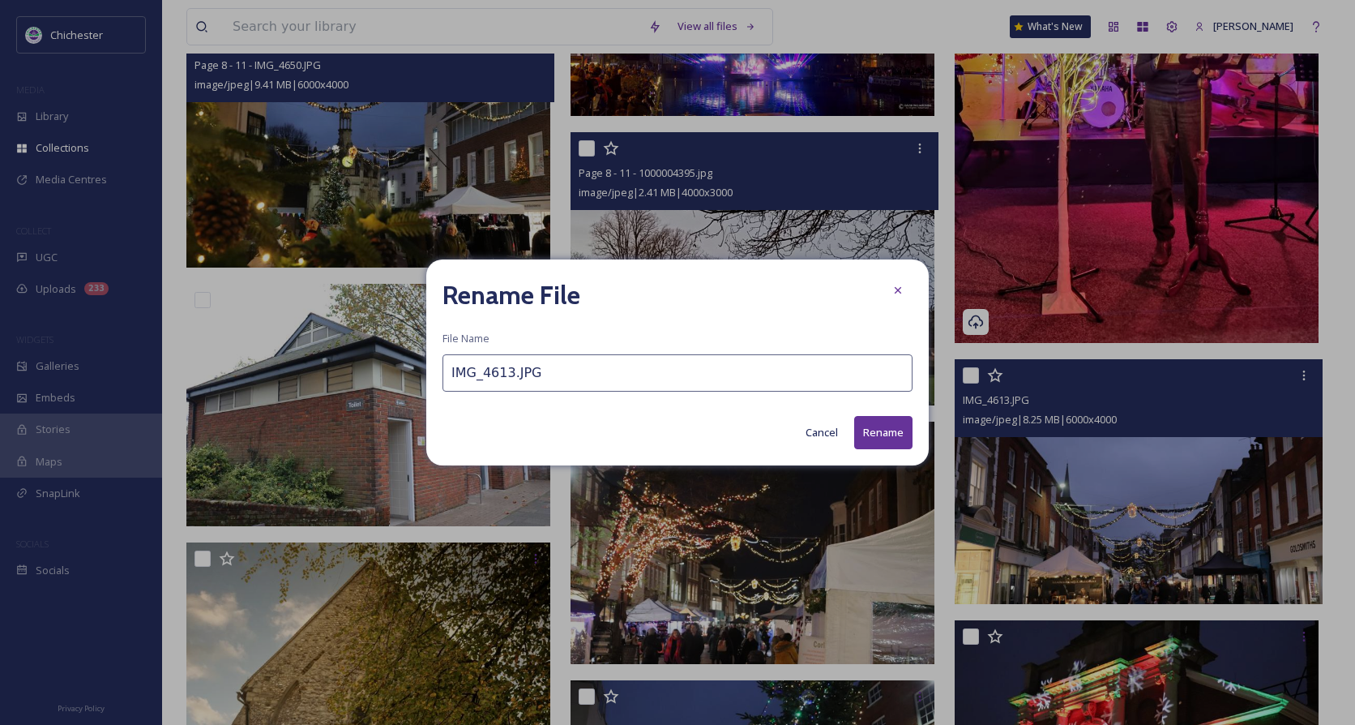
click at [451, 370] on input "IMG_4613.JPG" at bounding box center [677, 372] width 470 height 37
type input "Page 8 - 11 IMG_4613.JPG"
click at [900, 436] on button "Rename" at bounding box center [883, 432] width 58 height 33
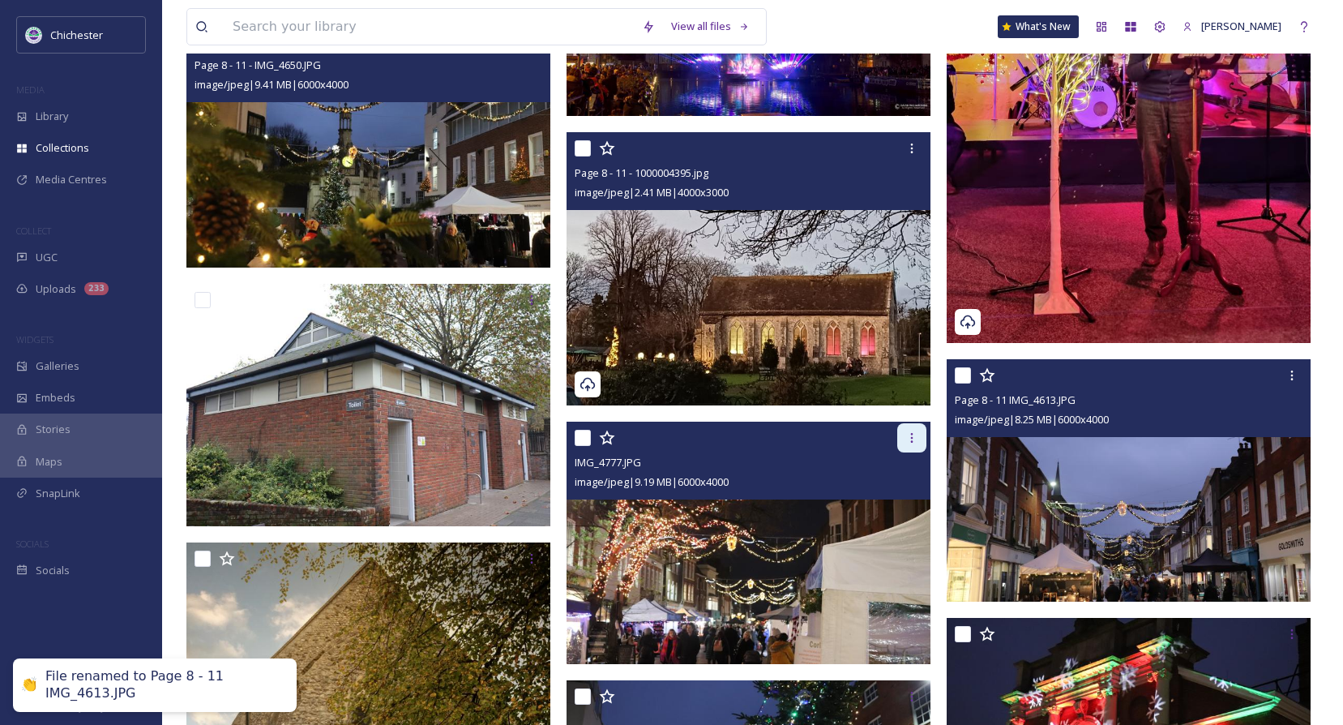
click at [913, 439] on icon at bounding box center [911, 437] width 13 height 13
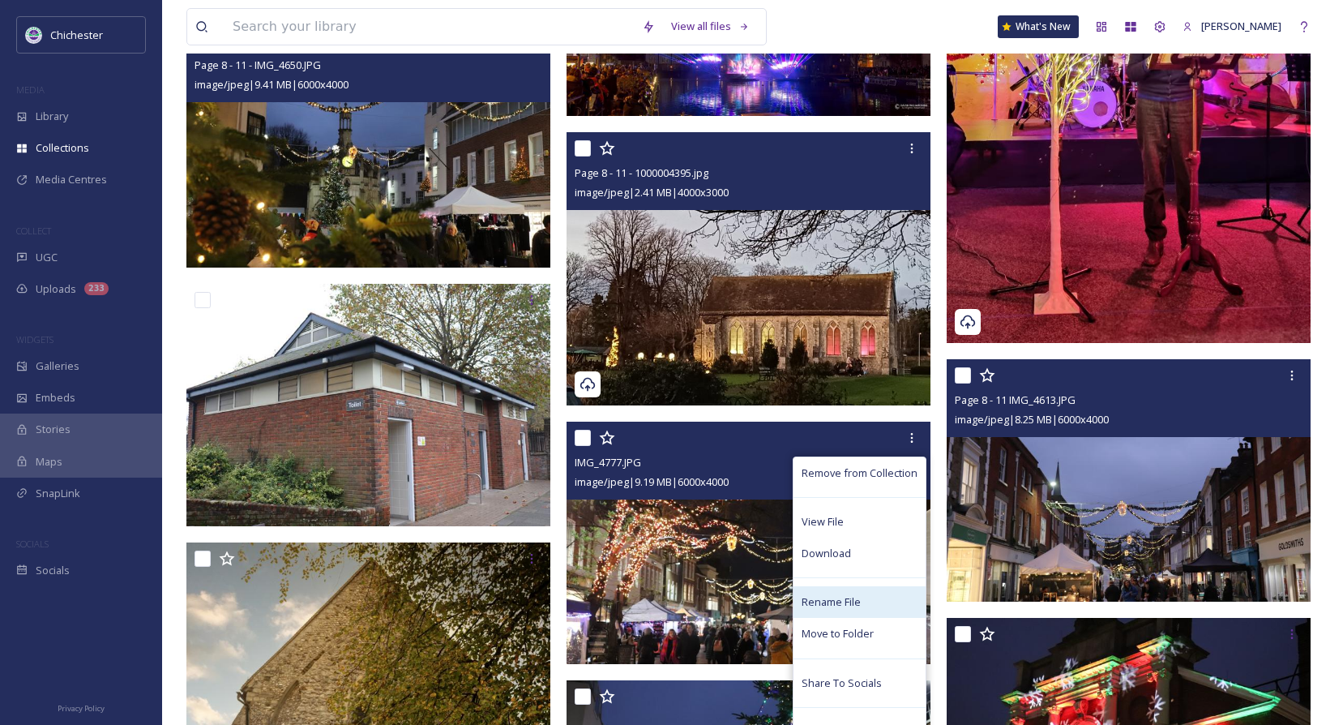
click at [829, 596] on span "Rename File" at bounding box center [831, 601] width 59 height 15
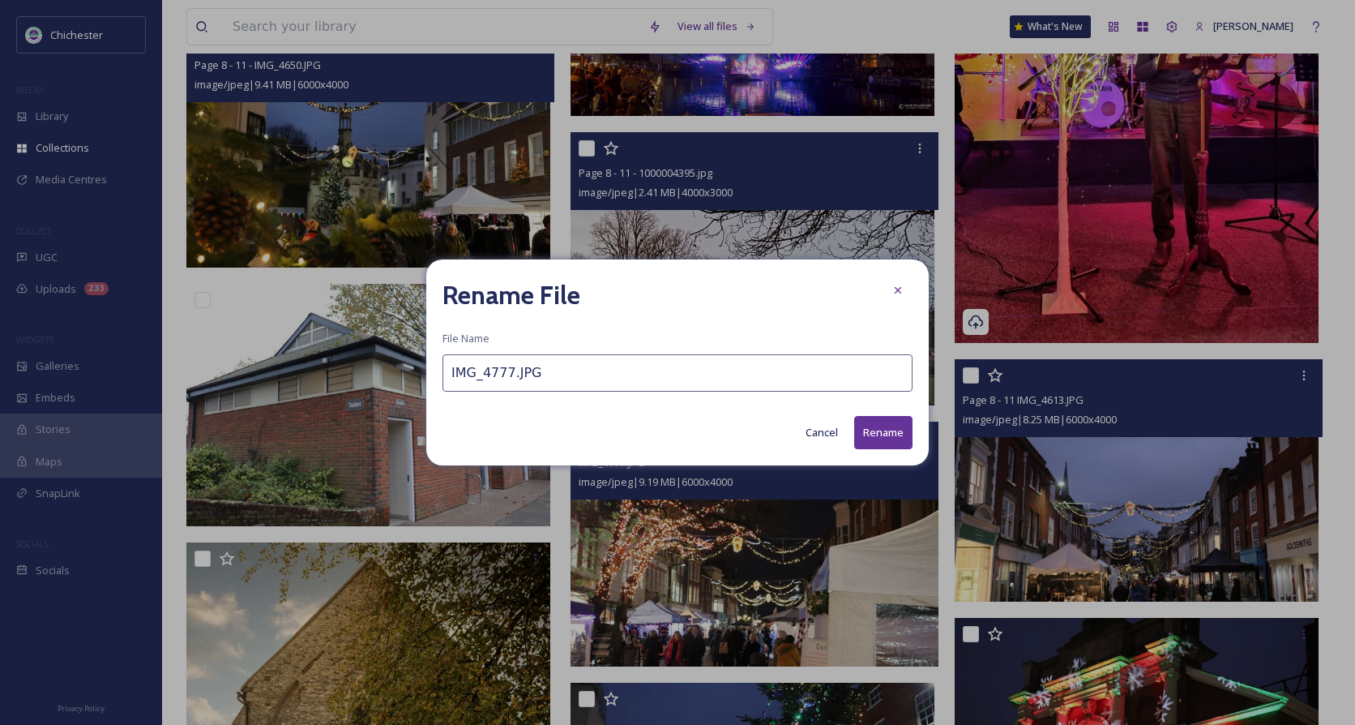
click at [446, 372] on input "IMG_4777.JPG" at bounding box center [677, 372] width 470 height 37
type input "Page 8 - 11 festive market IMG_4777.JPG"
click at [885, 419] on button "Rename" at bounding box center [883, 432] width 58 height 33
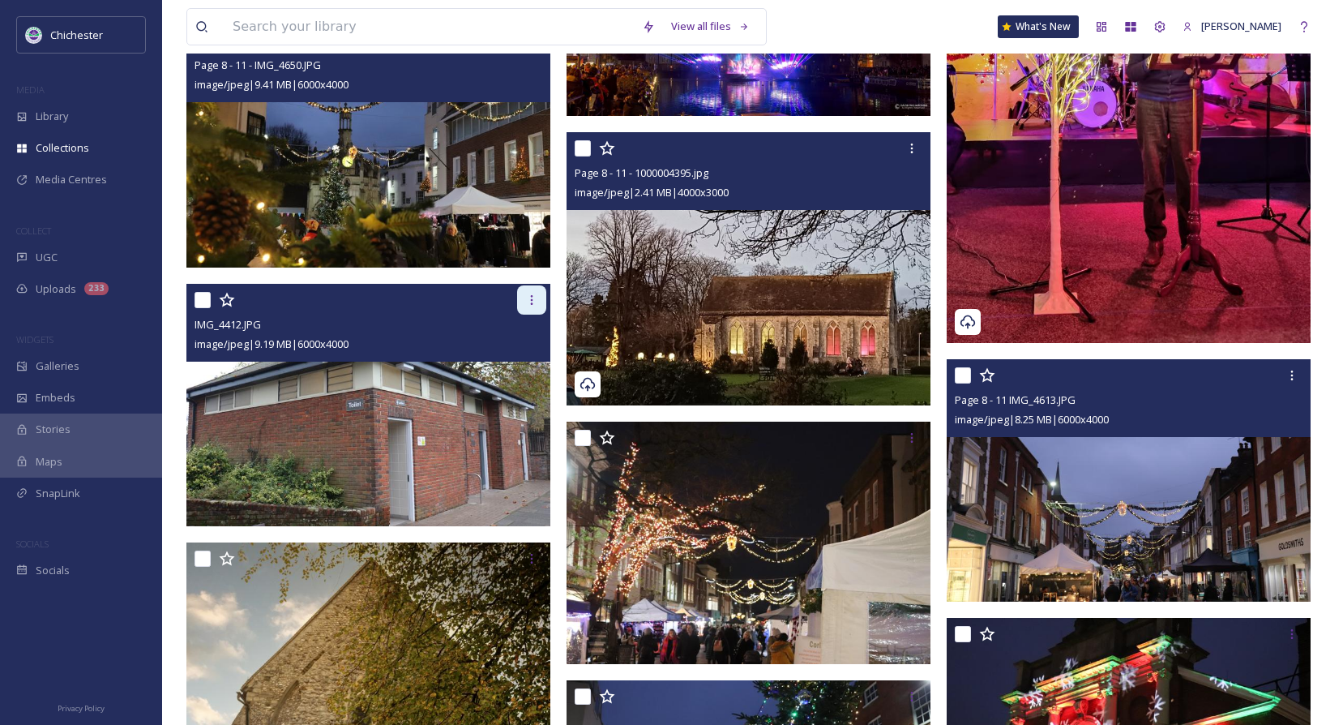
click at [539, 301] on div at bounding box center [531, 299] width 29 height 29
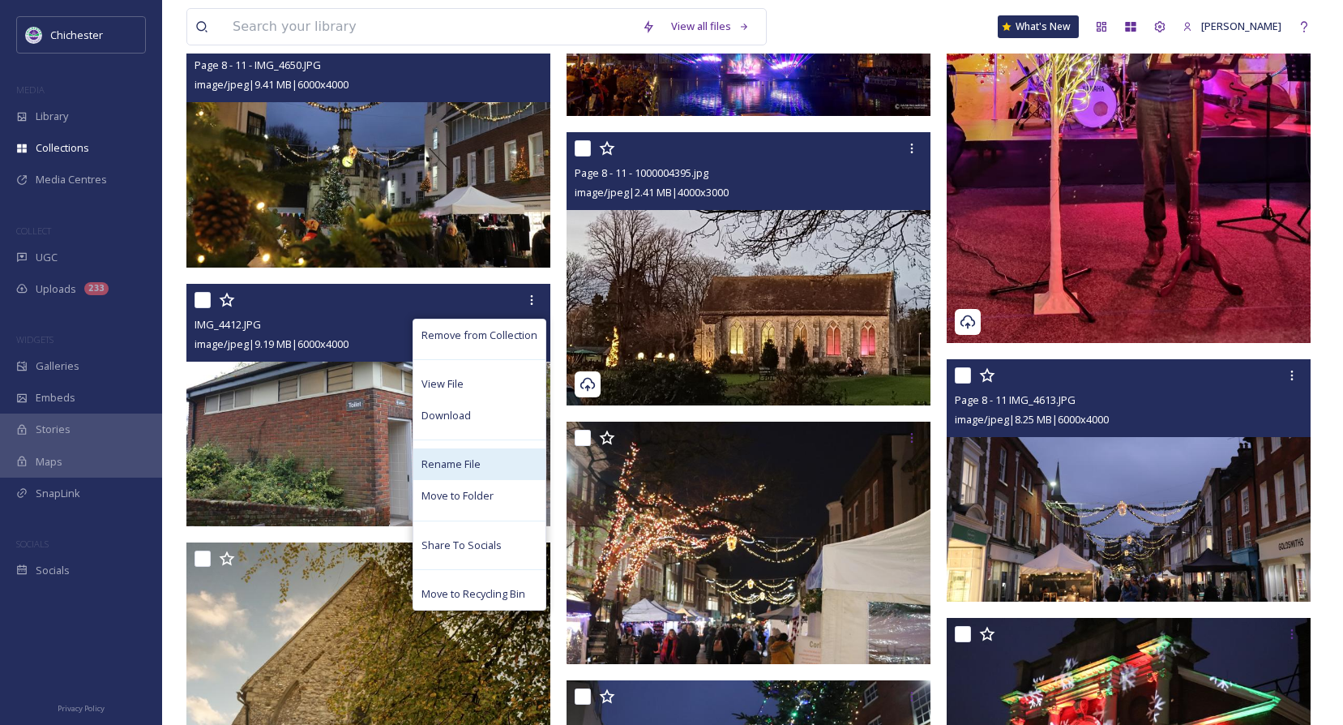
click at [447, 464] on span "Rename File" at bounding box center [450, 463] width 59 height 15
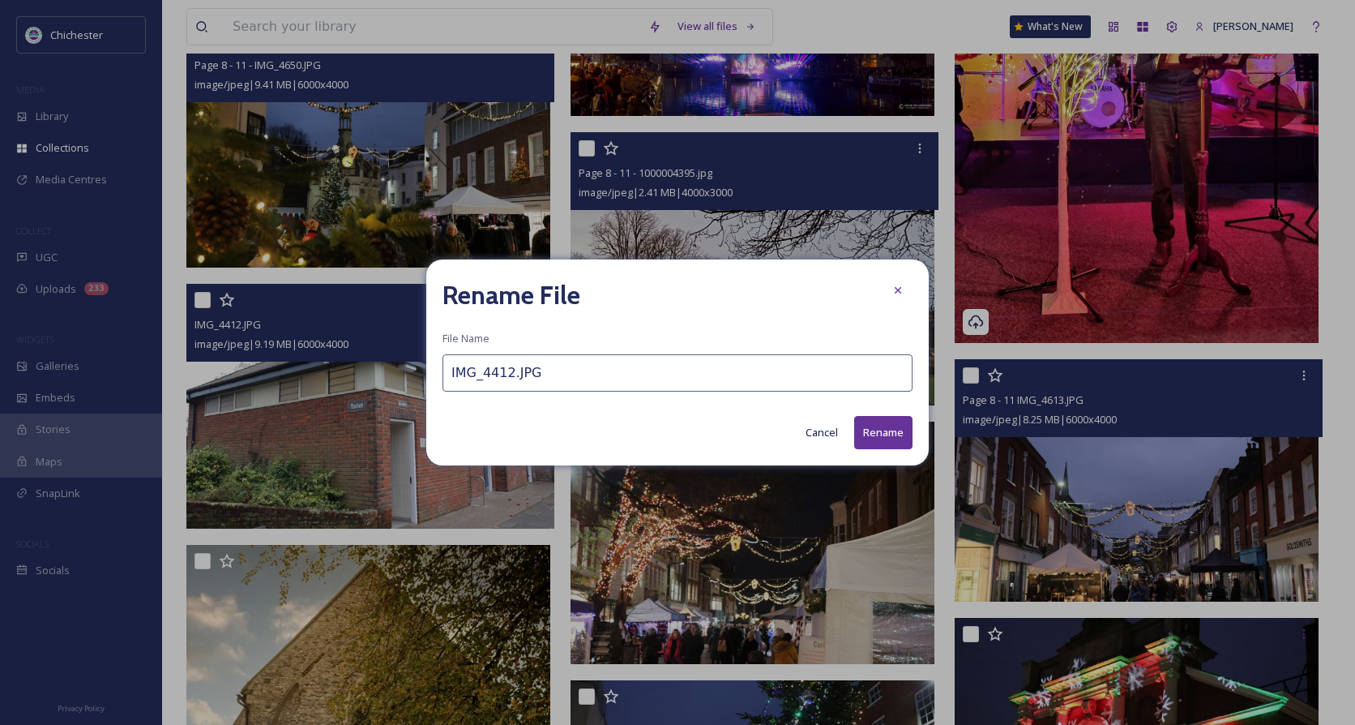
click at [452, 373] on input "IMG_4412.JPG" at bounding box center [677, 372] width 470 height 37
type input "Page 19 - toilets - IMG_4412.JPG"
click at [875, 409] on div "Rename File File Name Page 19 - toilets - IMG_4412.JPG Cancel Rename" at bounding box center [677, 362] width 502 height 206
click at [875, 434] on button "Rename" at bounding box center [883, 432] width 58 height 33
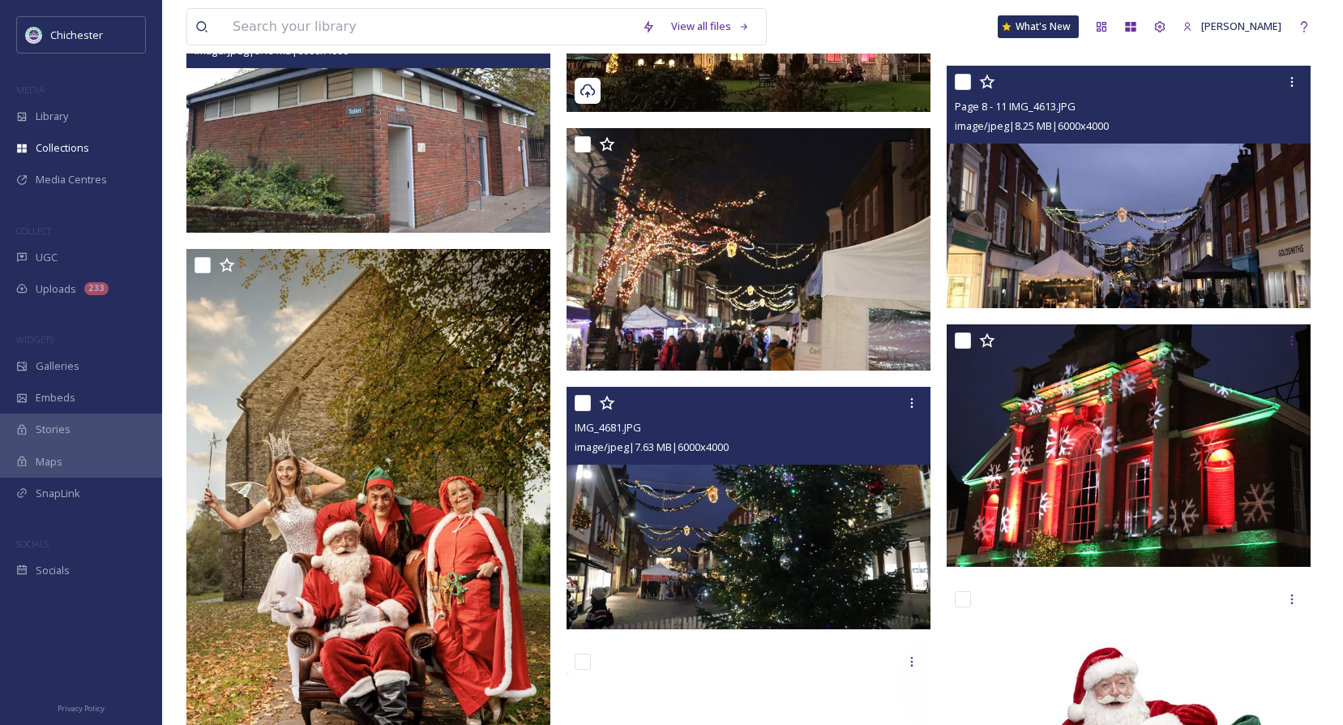
scroll to position [4214, 0]
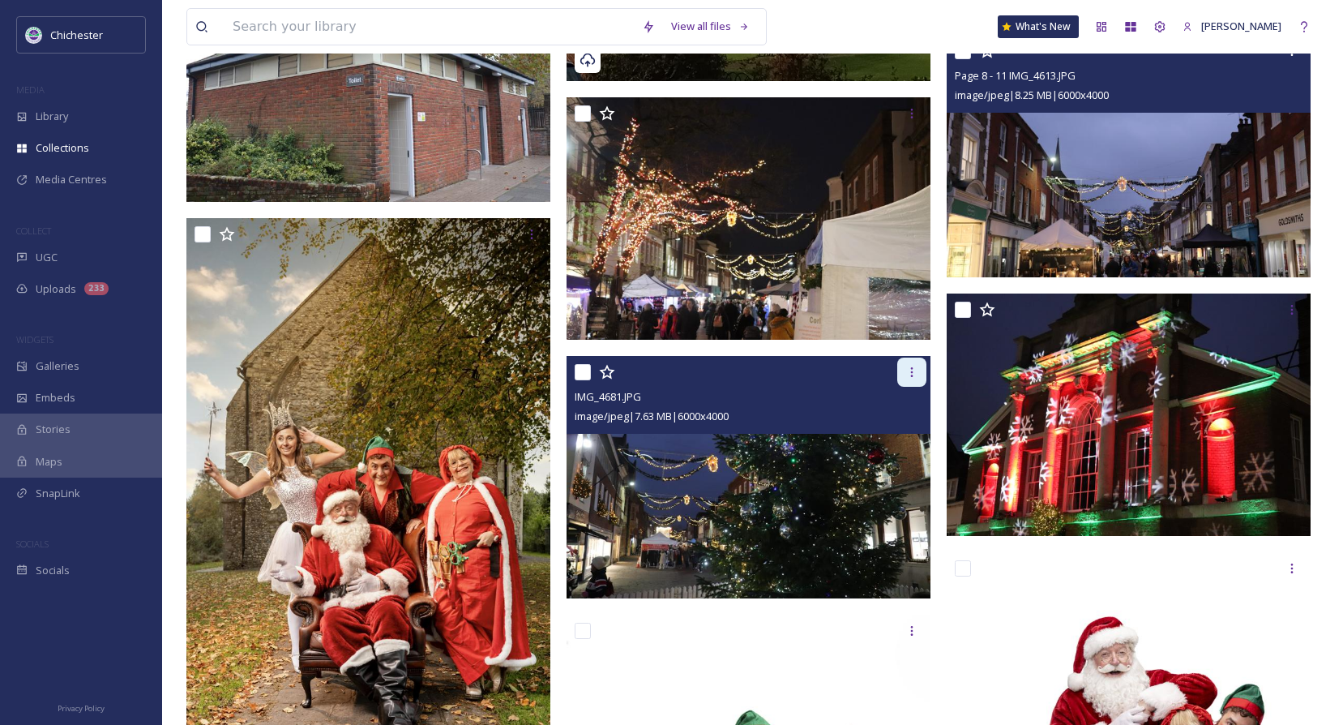
click at [910, 369] on icon at bounding box center [911, 372] width 13 height 13
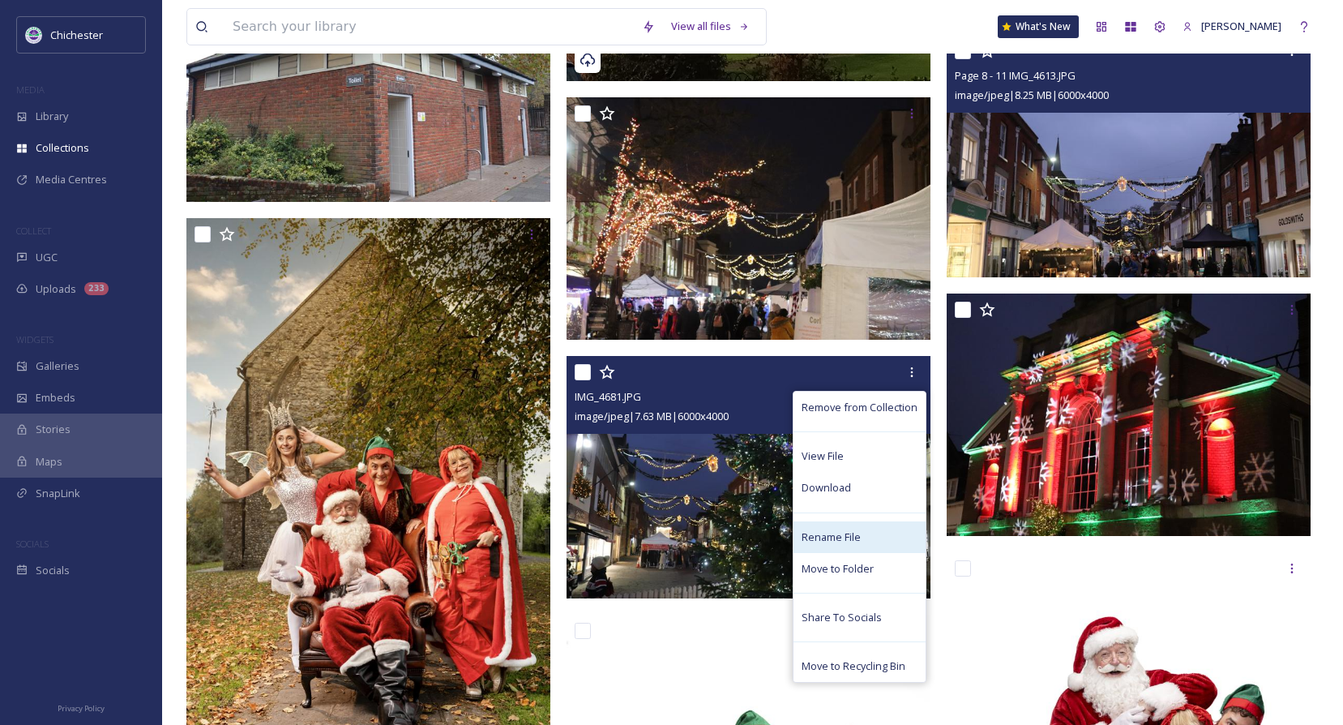
click at [834, 536] on span "Rename File" at bounding box center [831, 536] width 59 height 15
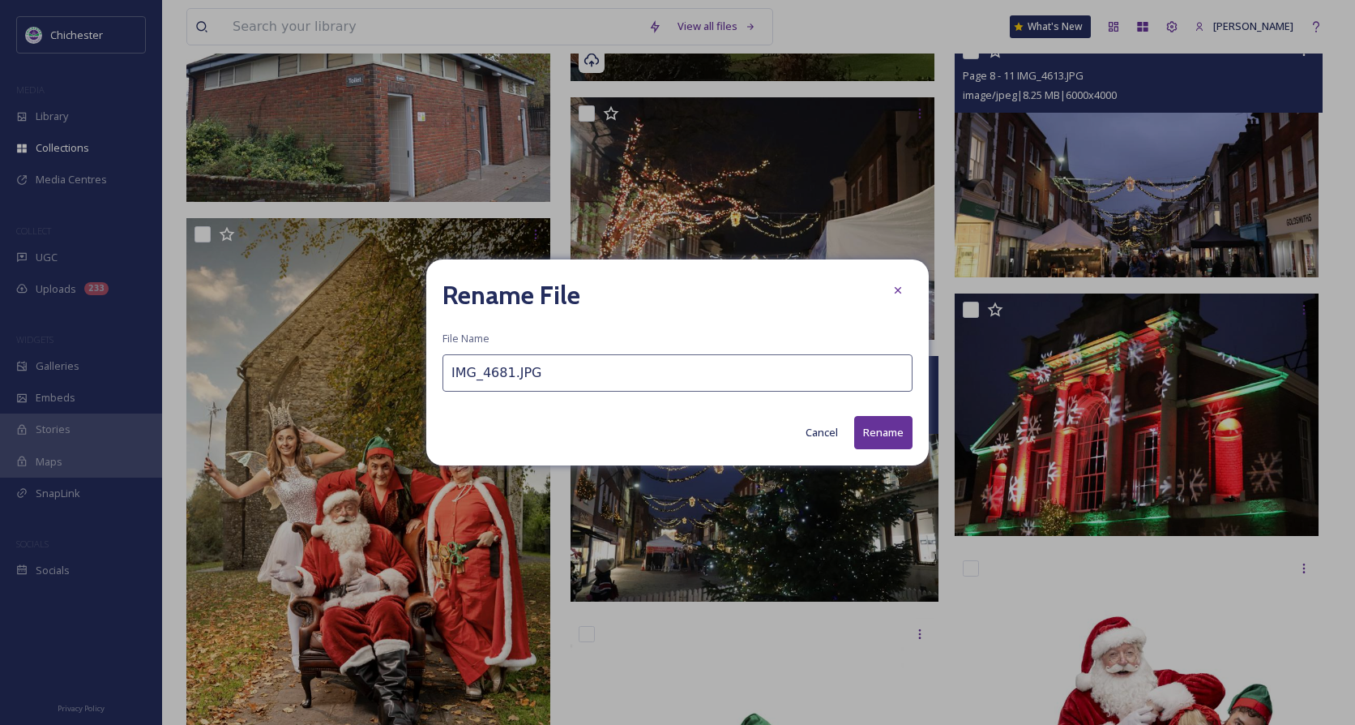
click at [443, 370] on input "IMG_4681.JPG" at bounding box center [677, 372] width 470 height 37
type input "Page 8 - 11 - IMG_4681.JPG"
click at [865, 432] on button "Rename" at bounding box center [883, 432] width 58 height 33
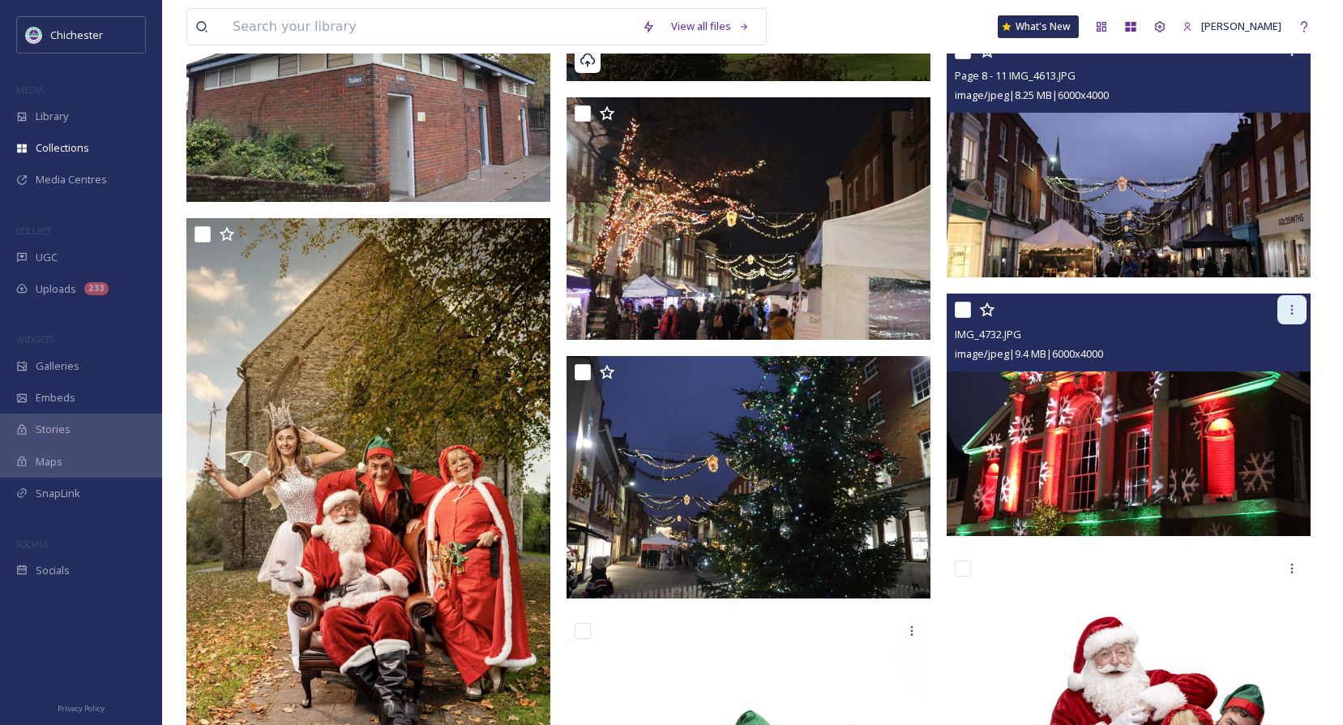
click at [1301, 318] on div at bounding box center [1291, 309] width 29 height 29
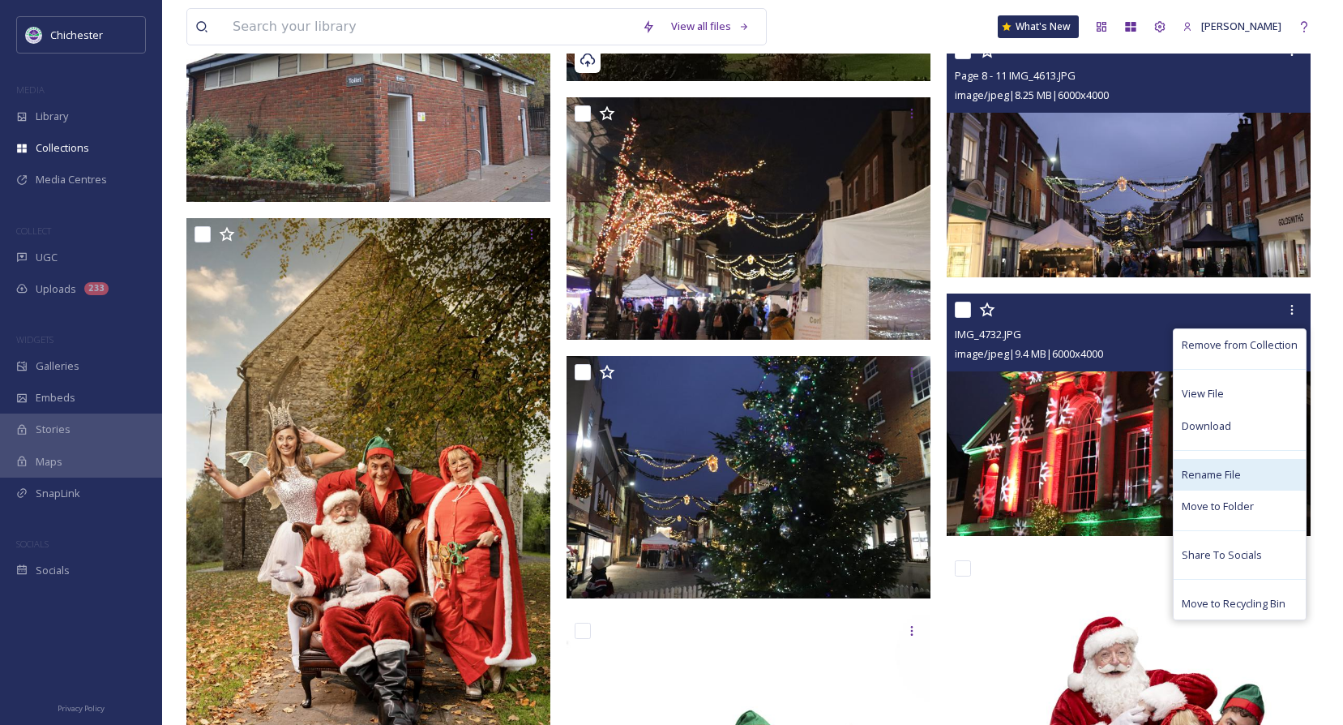
click at [1225, 469] on span "Rename File" at bounding box center [1211, 474] width 59 height 15
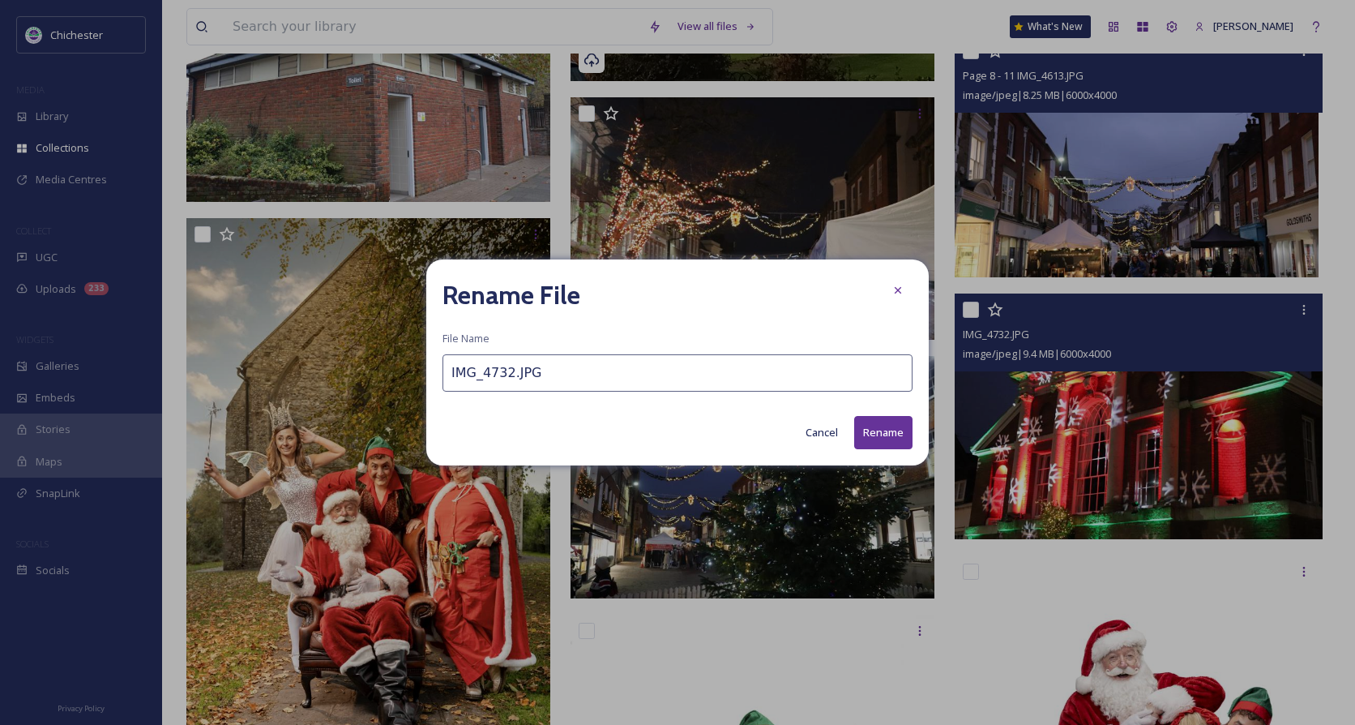
click at [447, 378] on input "IMG_4732.JPG" at bounding box center [677, 372] width 470 height 37
type input "Page 8 - 11 IMG_4732.JPG"
click at [892, 425] on button "Rename" at bounding box center [883, 432] width 58 height 33
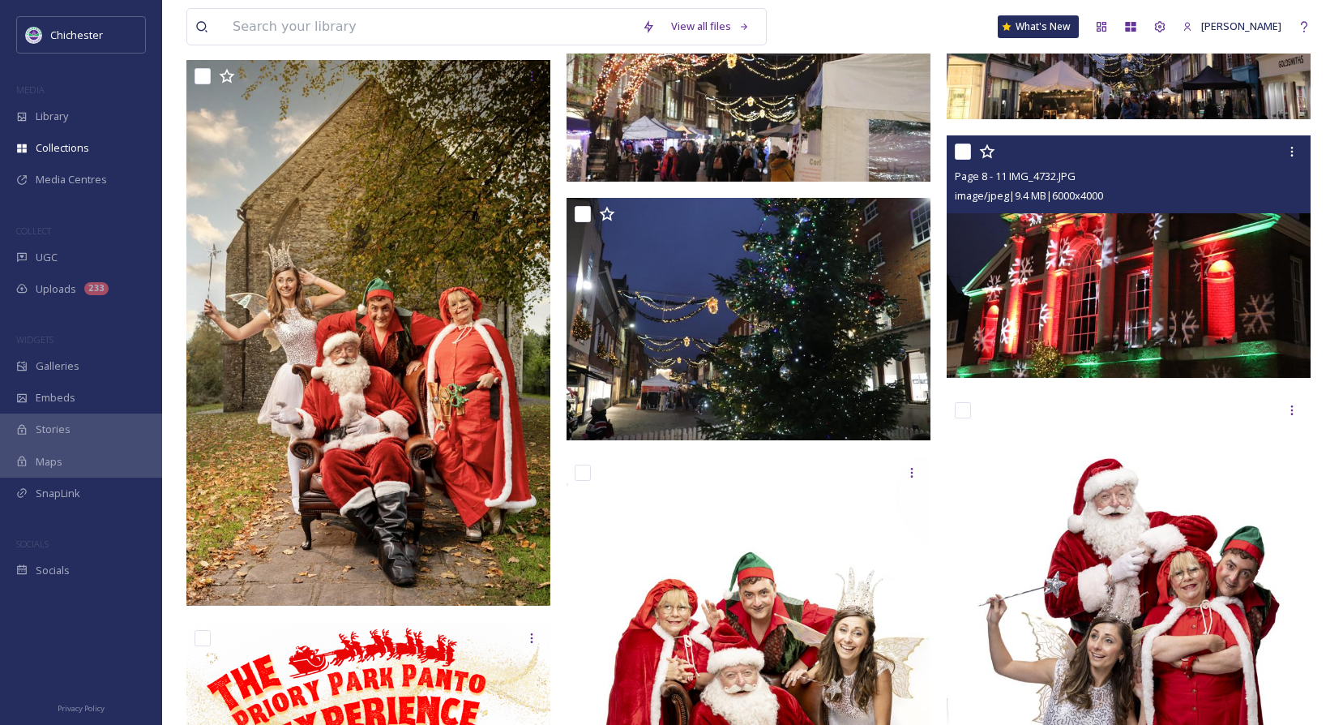
scroll to position [4376, 0]
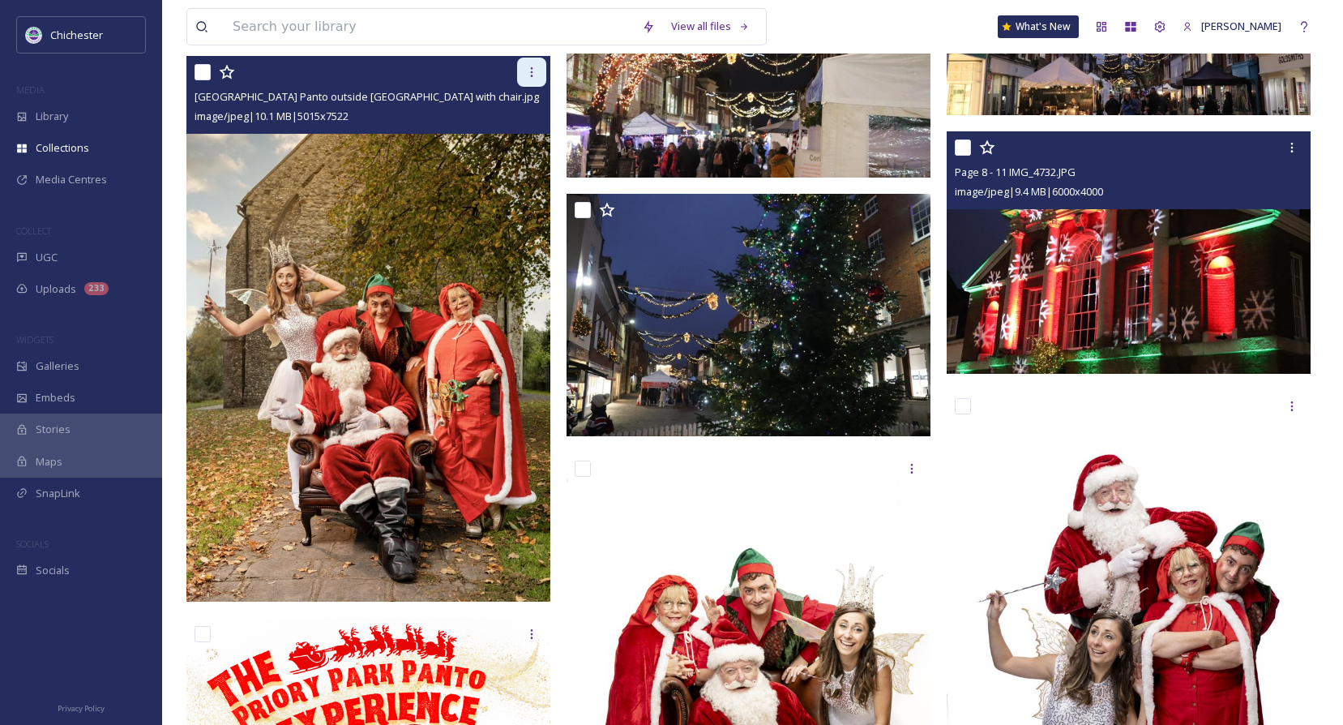
click at [526, 70] on icon at bounding box center [531, 72] width 13 height 13
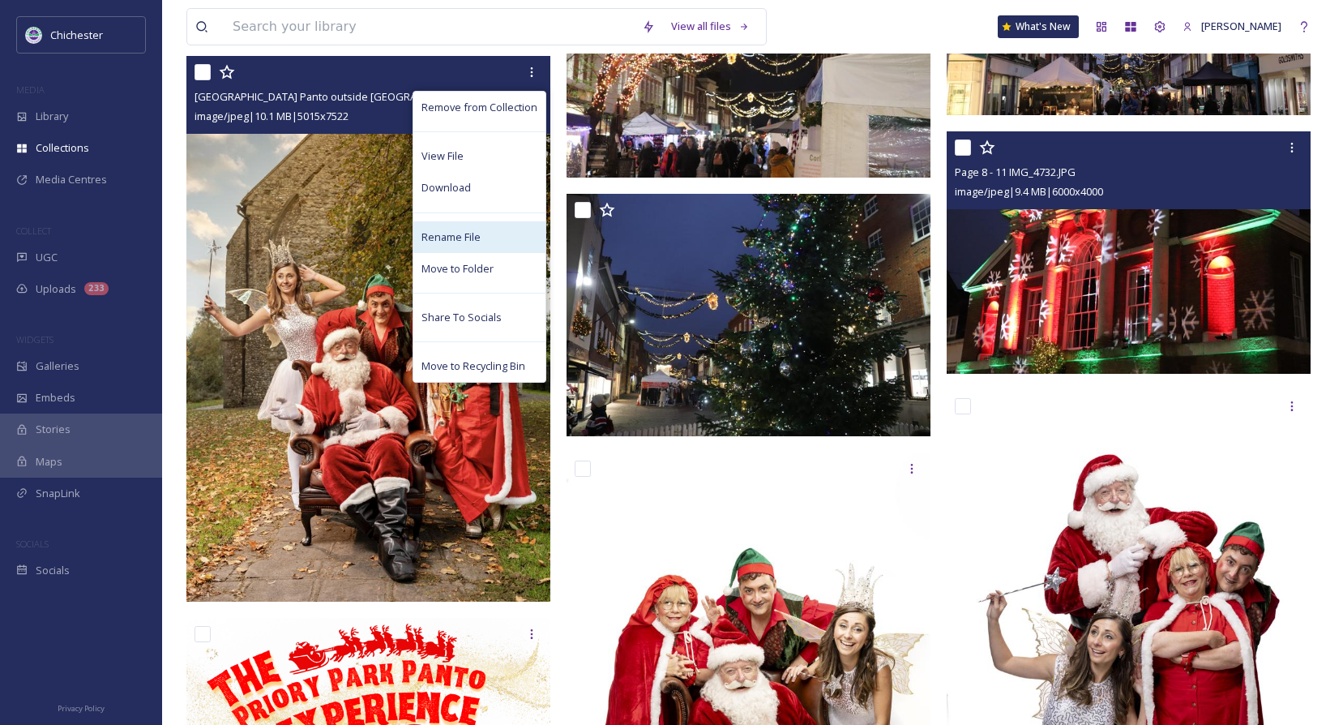
click at [450, 237] on span "Rename File" at bounding box center [450, 236] width 59 height 15
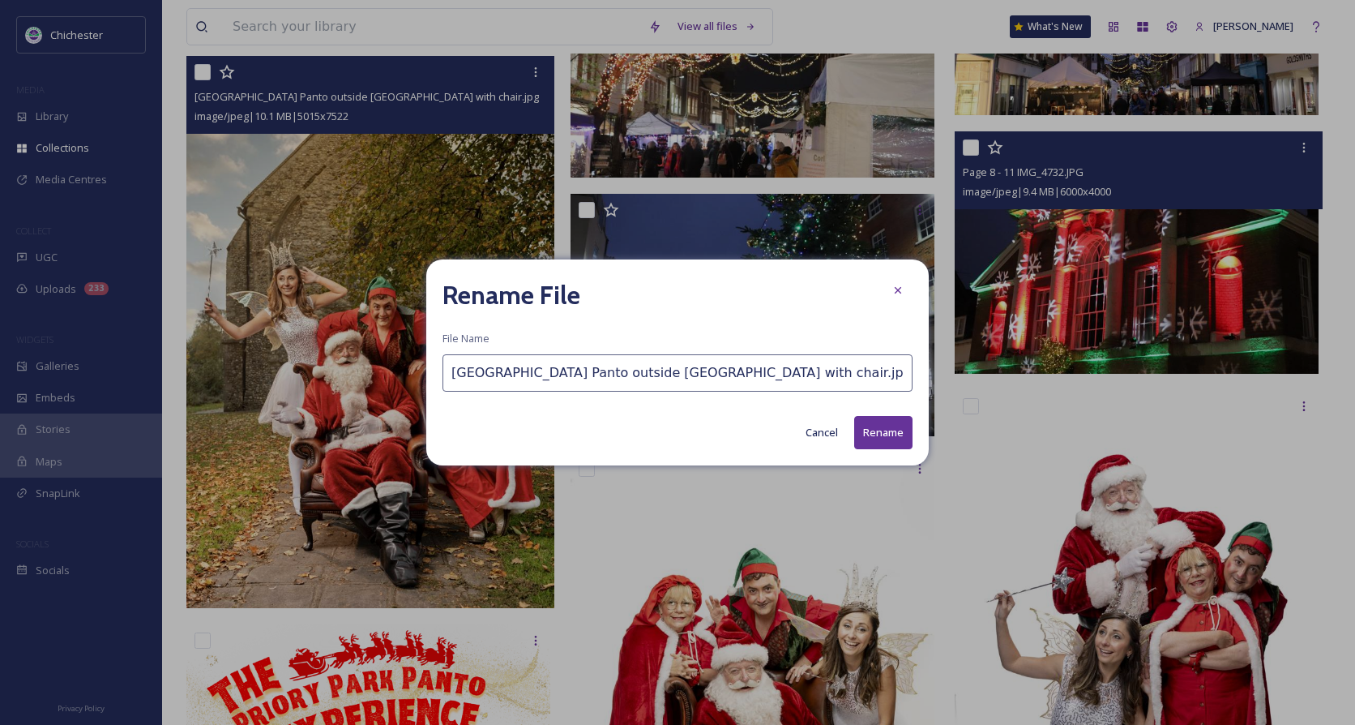
click at [450, 370] on input "[GEOGRAPHIC_DATA] Panto outside [GEOGRAPHIC_DATA] with chair.jpg" at bounding box center [677, 372] width 470 height 37
type input "Page 1 - [GEOGRAPHIC_DATA] Panto outside [GEOGRAPHIC_DATA] with chair.jpg"
click at [865, 421] on button "Rename" at bounding box center [883, 432] width 58 height 33
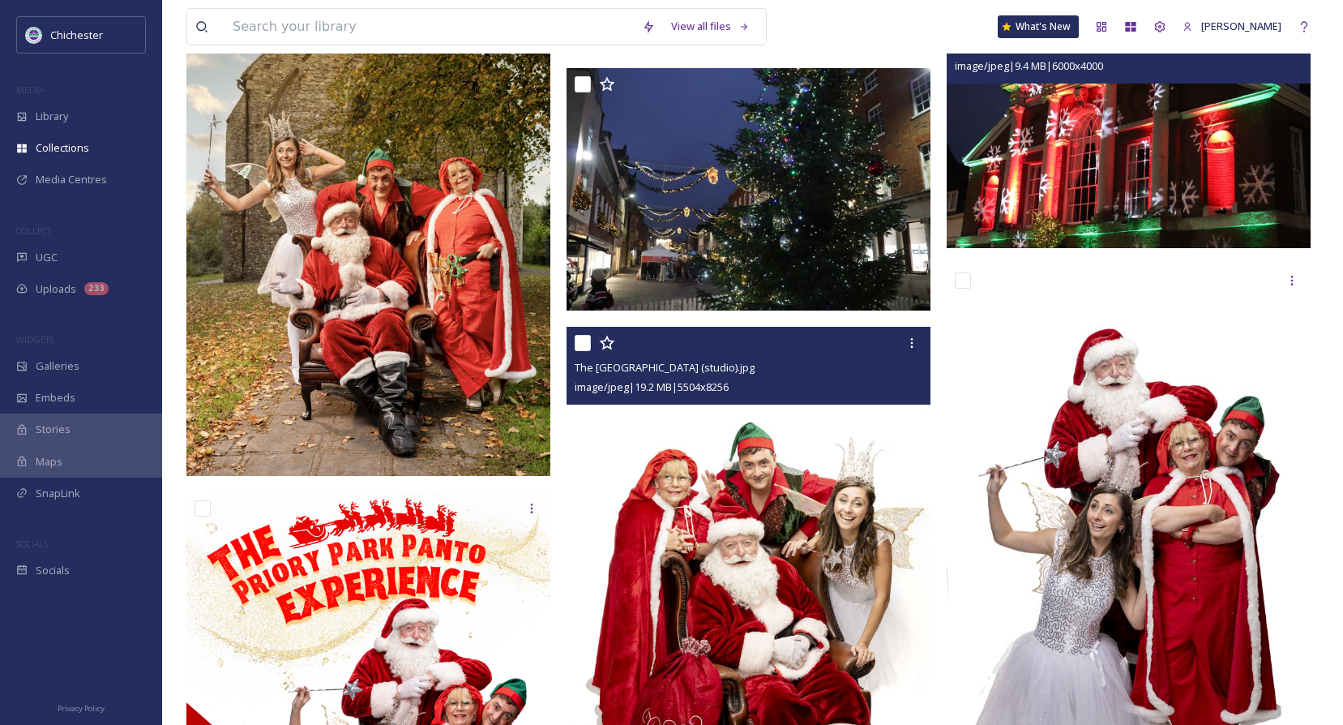
scroll to position [4538, 0]
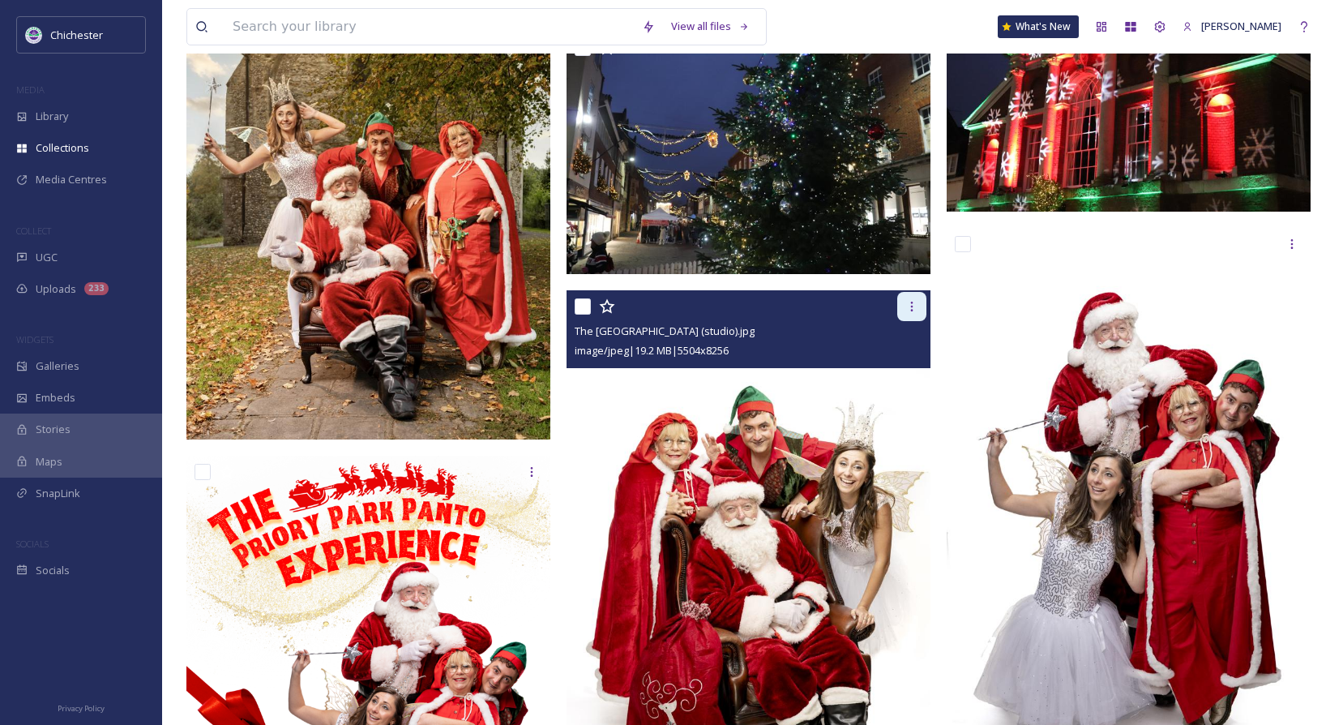
click at [912, 306] on icon at bounding box center [912, 306] width 2 height 10
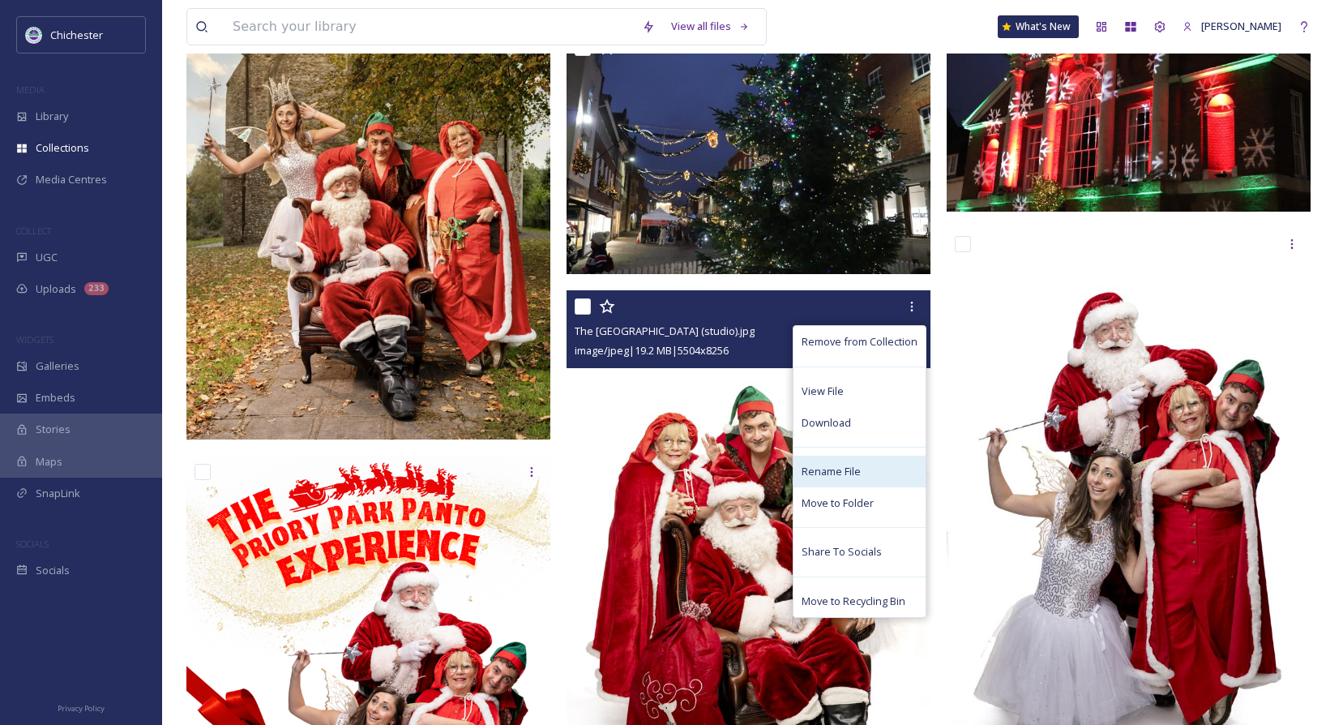
click at [831, 476] on span "Rename File" at bounding box center [831, 471] width 59 height 15
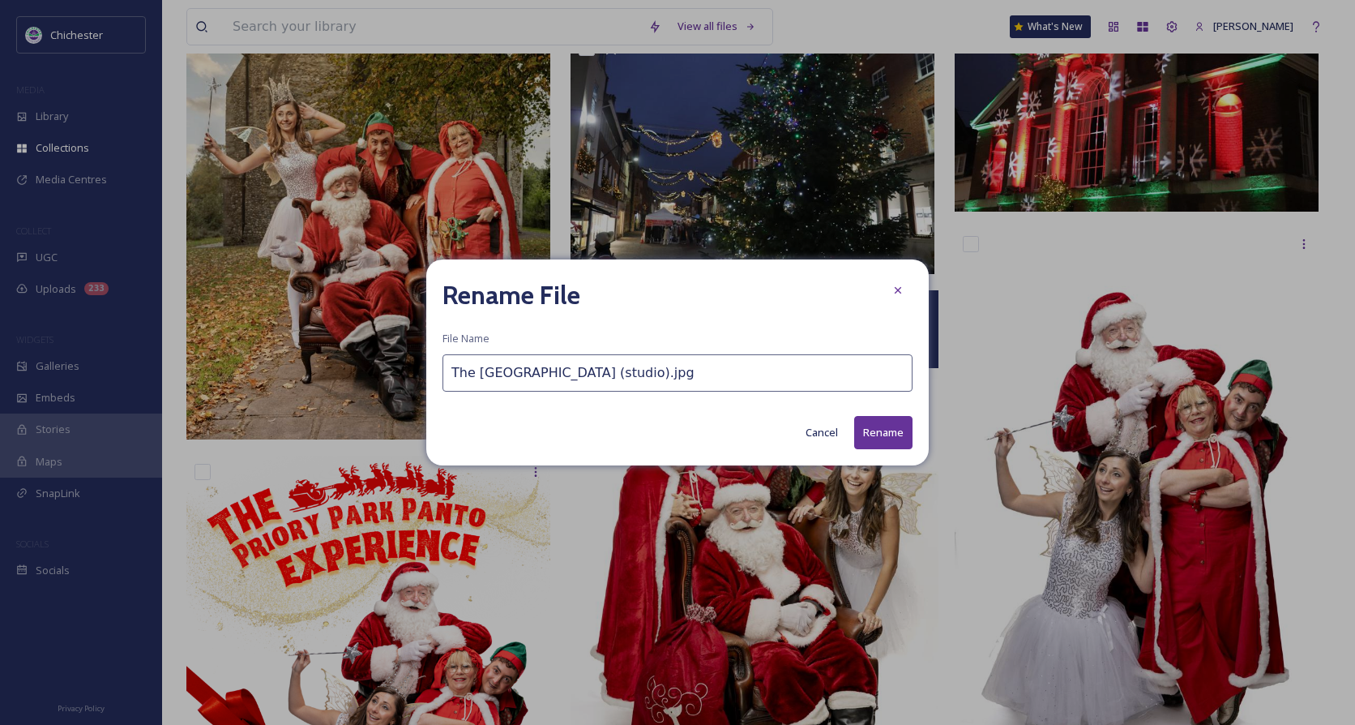
click at [446, 381] on input "The [GEOGRAPHIC_DATA] (studio).jpg" at bounding box center [677, 372] width 470 height 37
type input "Page 1 - [GEOGRAPHIC_DATA] (studio).jpg"
click at [863, 430] on button "Rename" at bounding box center [883, 432] width 58 height 33
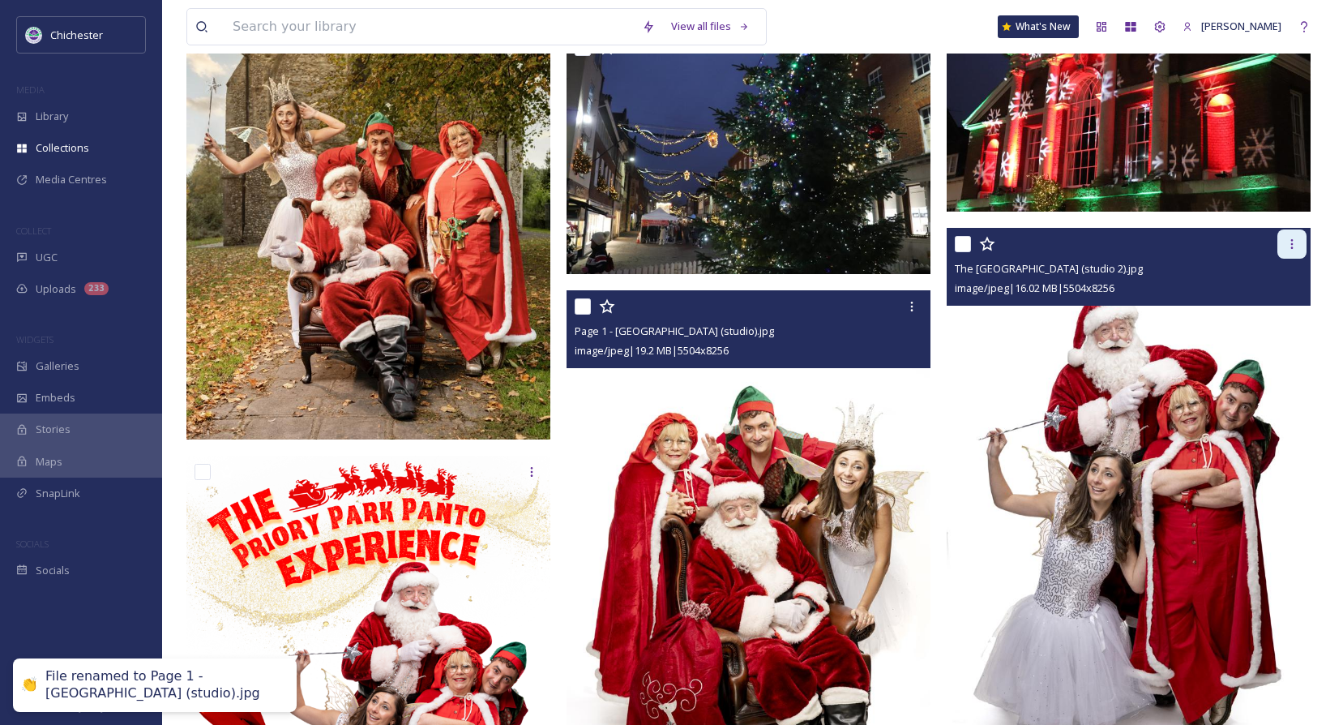
click at [1299, 249] on div at bounding box center [1291, 243] width 29 height 29
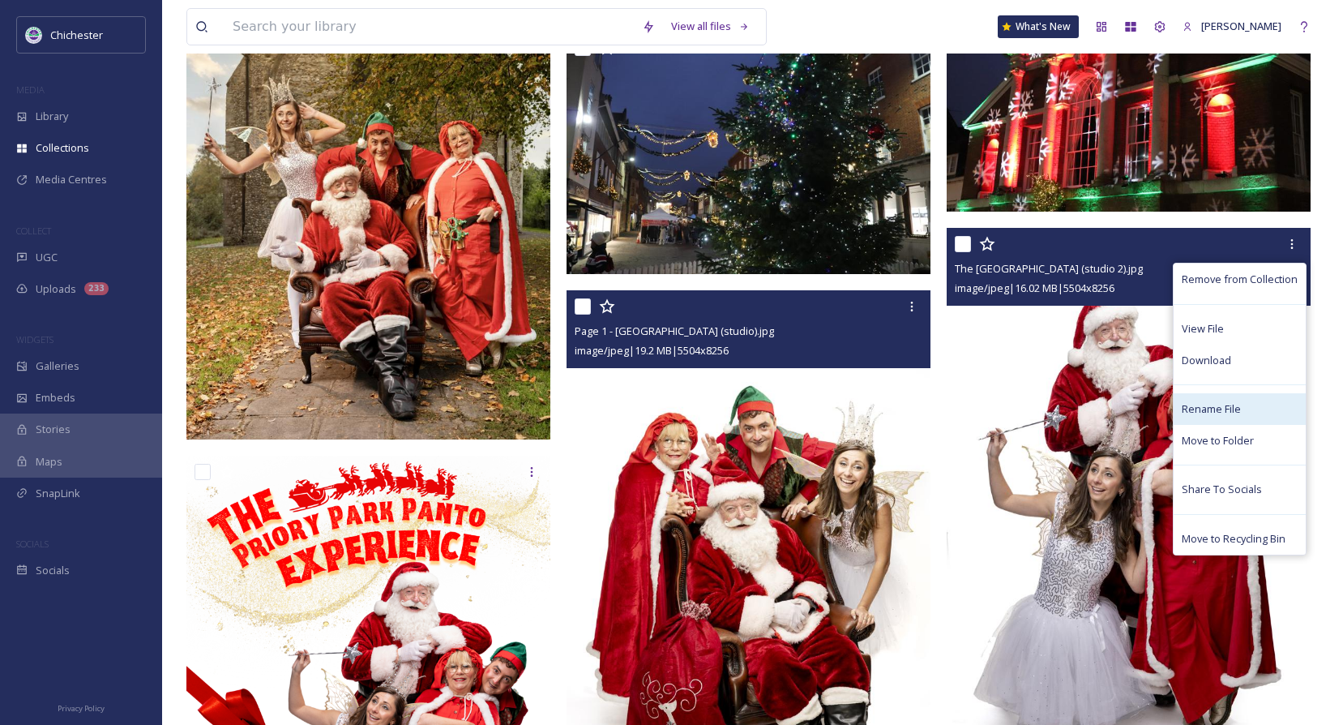
click at [1212, 409] on span "Rename File" at bounding box center [1211, 408] width 59 height 15
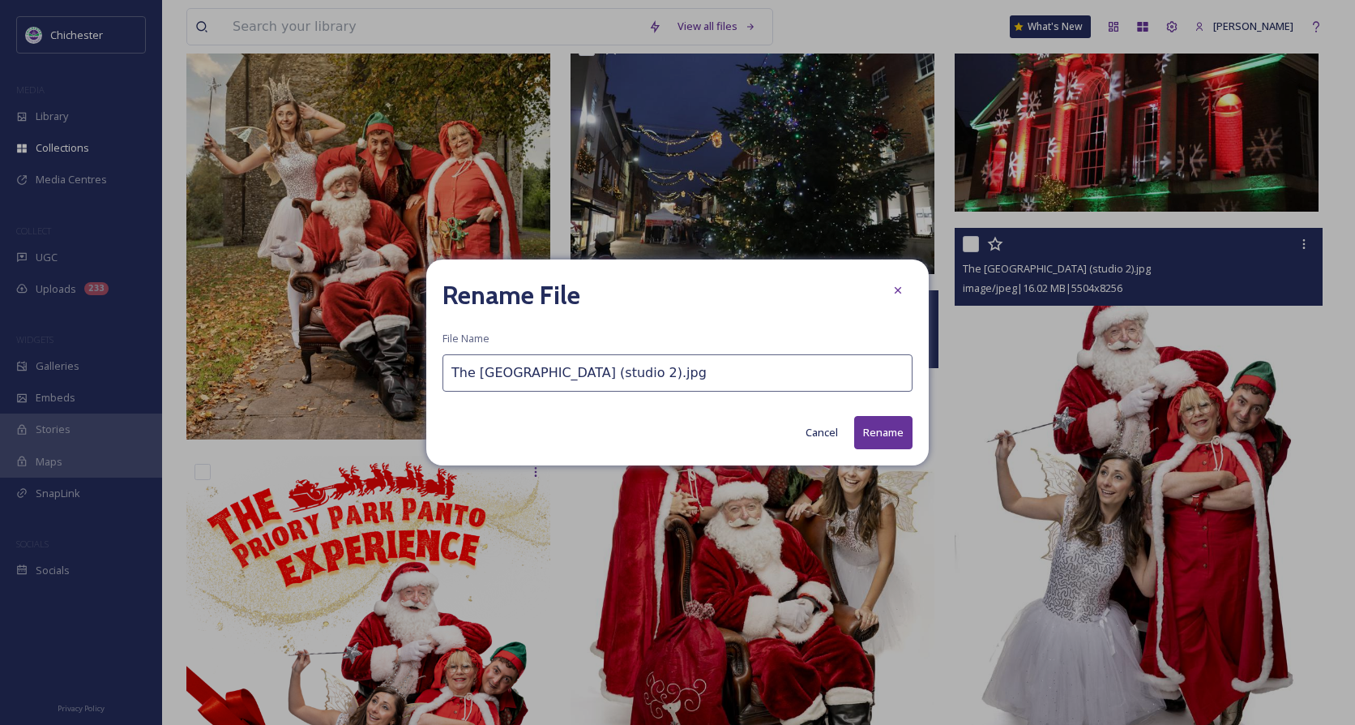
click at [451, 373] on input "The [GEOGRAPHIC_DATA] (studio 2).jpg" at bounding box center [677, 372] width 470 height 37
type input "Page 1 - [GEOGRAPHIC_DATA] (studio 2).jpg"
click at [869, 430] on button "Rename" at bounding box center [883, 432] width 58 height 33
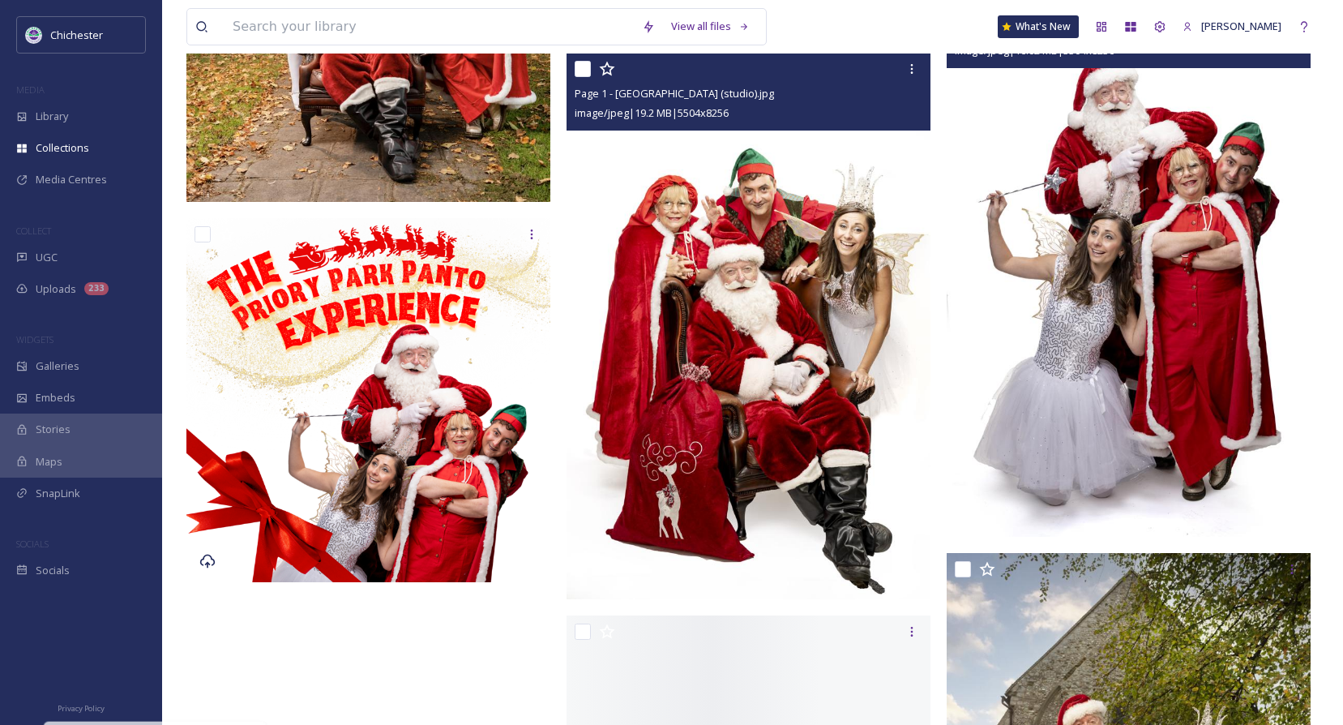
scroll to position [4782, 0]
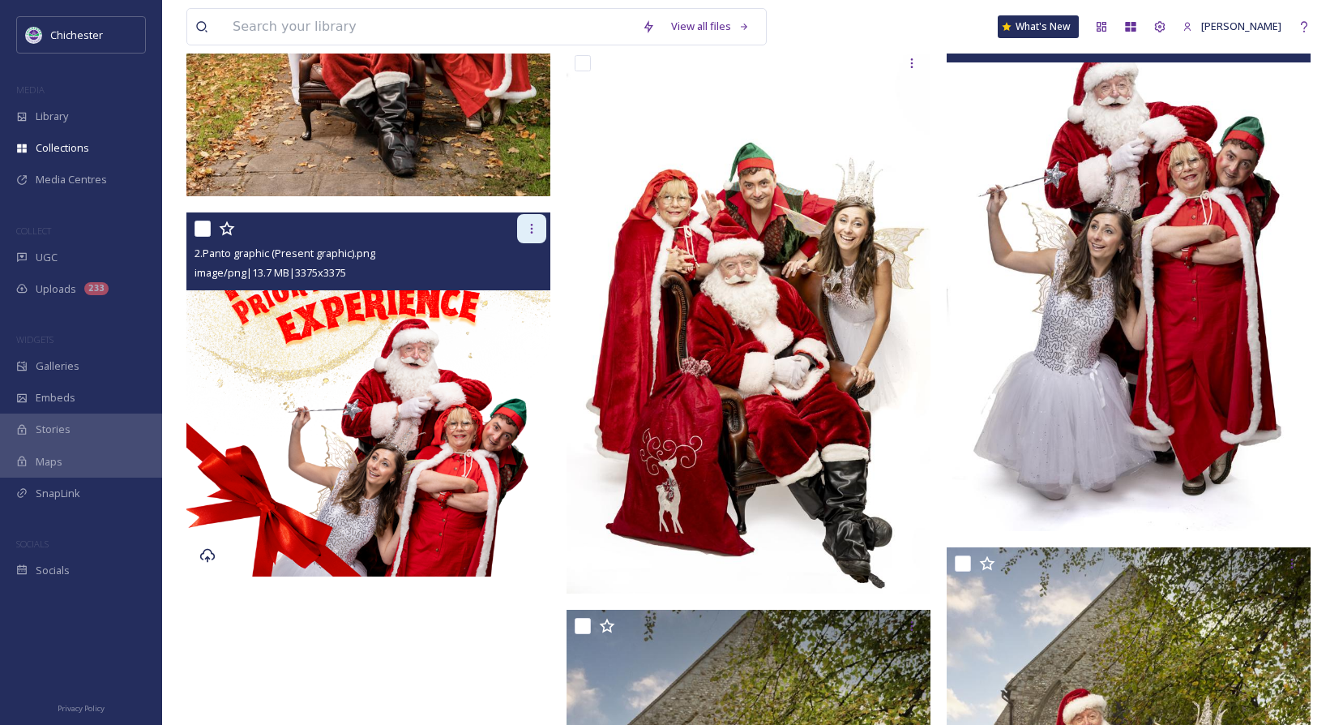
click at [530, 226] on icon at bounding box center [531, 228] width 13 height 13
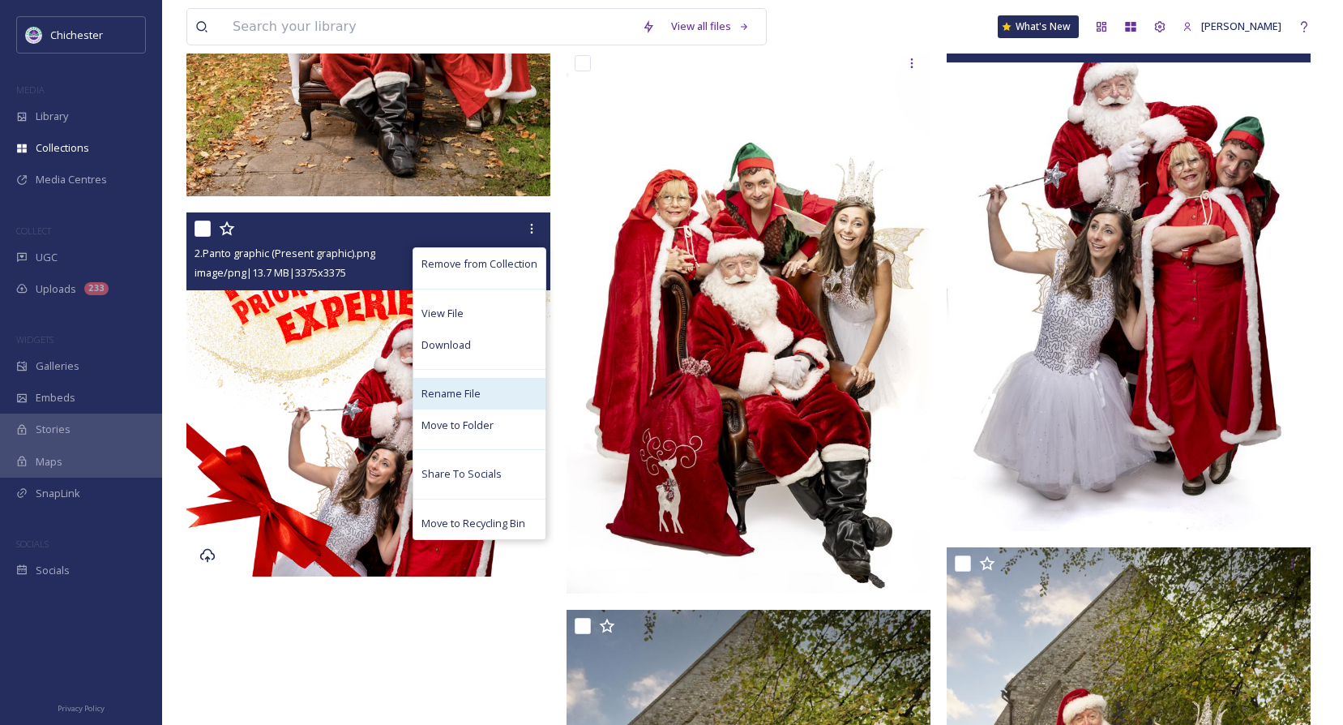
click at [474, 393] on span "Rename File" at bounding box center [450, 393] width 59 height 15
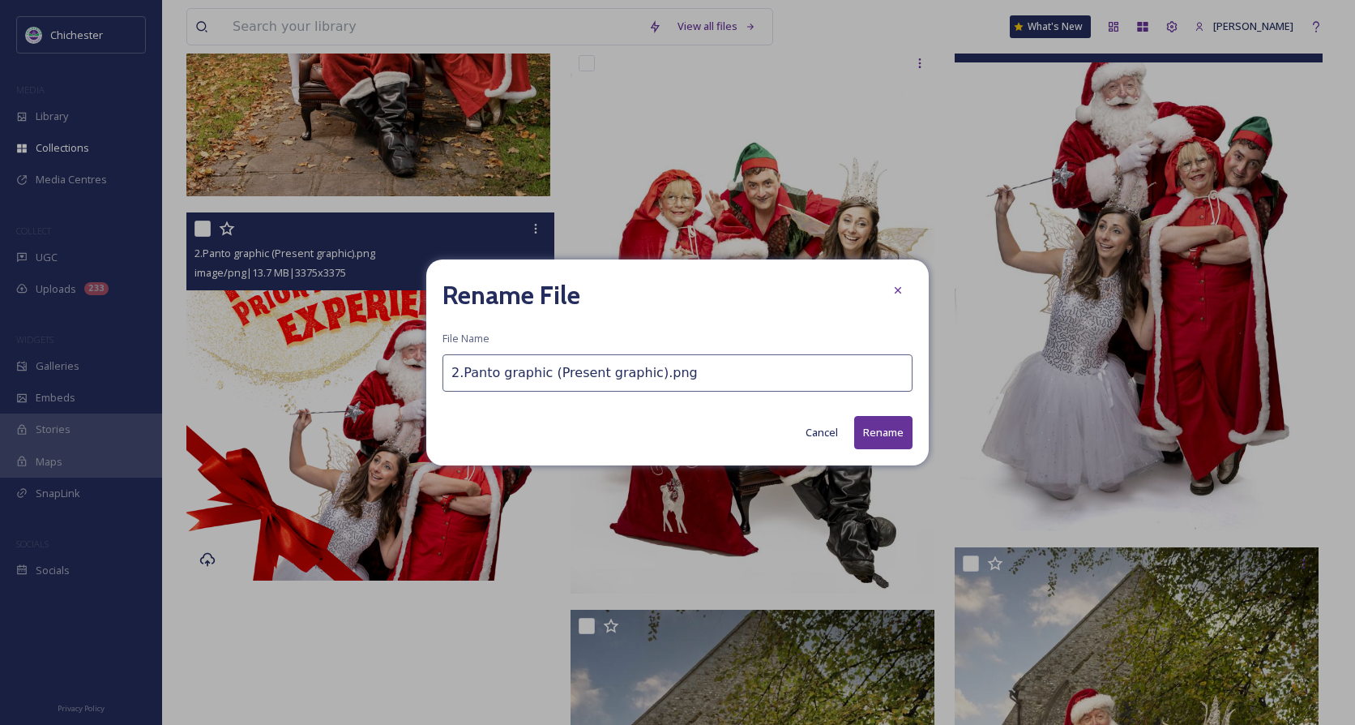
click at [452, 377] on input "2.Panto graphic (Present graphic).png" at bounding box center [677, 372] width 470 height 37
type input "Page 8 - 11 - 2.Panto graphic (Present graphic).png"
click at [882, 438] on button "Rename" at bounding box center [883, 432] width 58 height 33
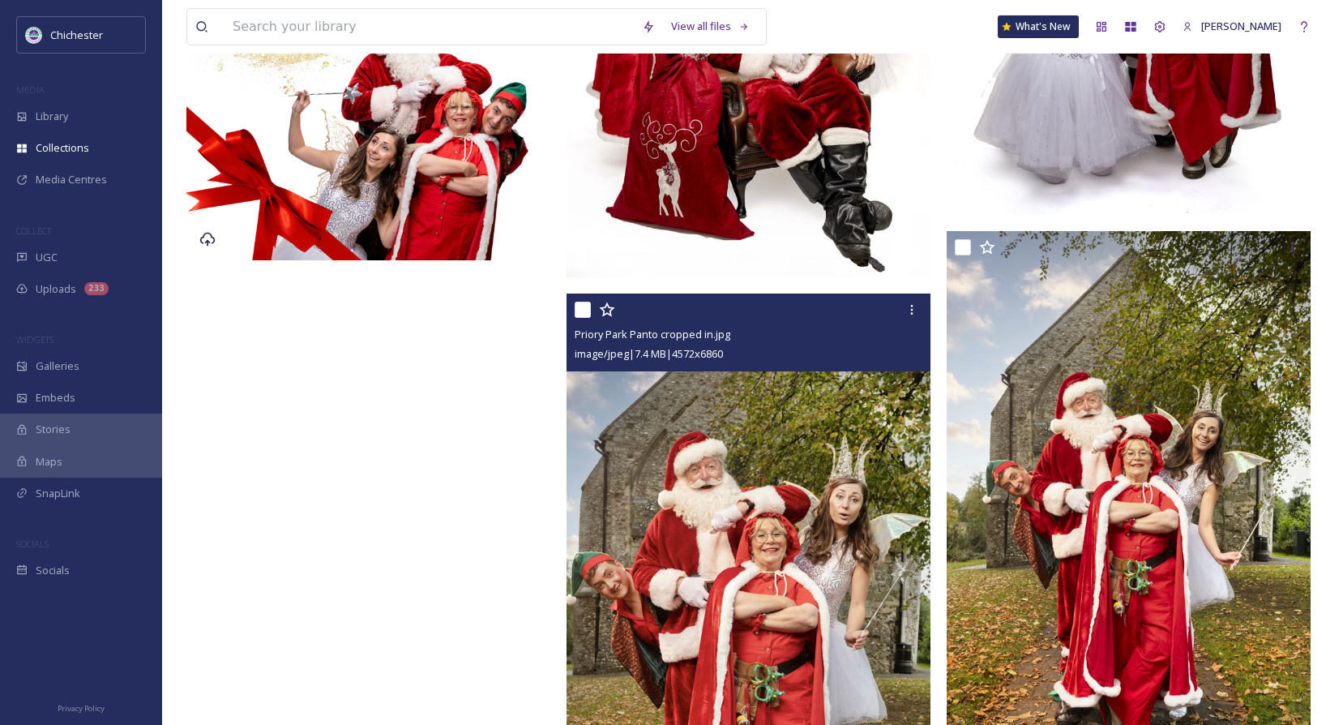
scroll to position [5106, 0]
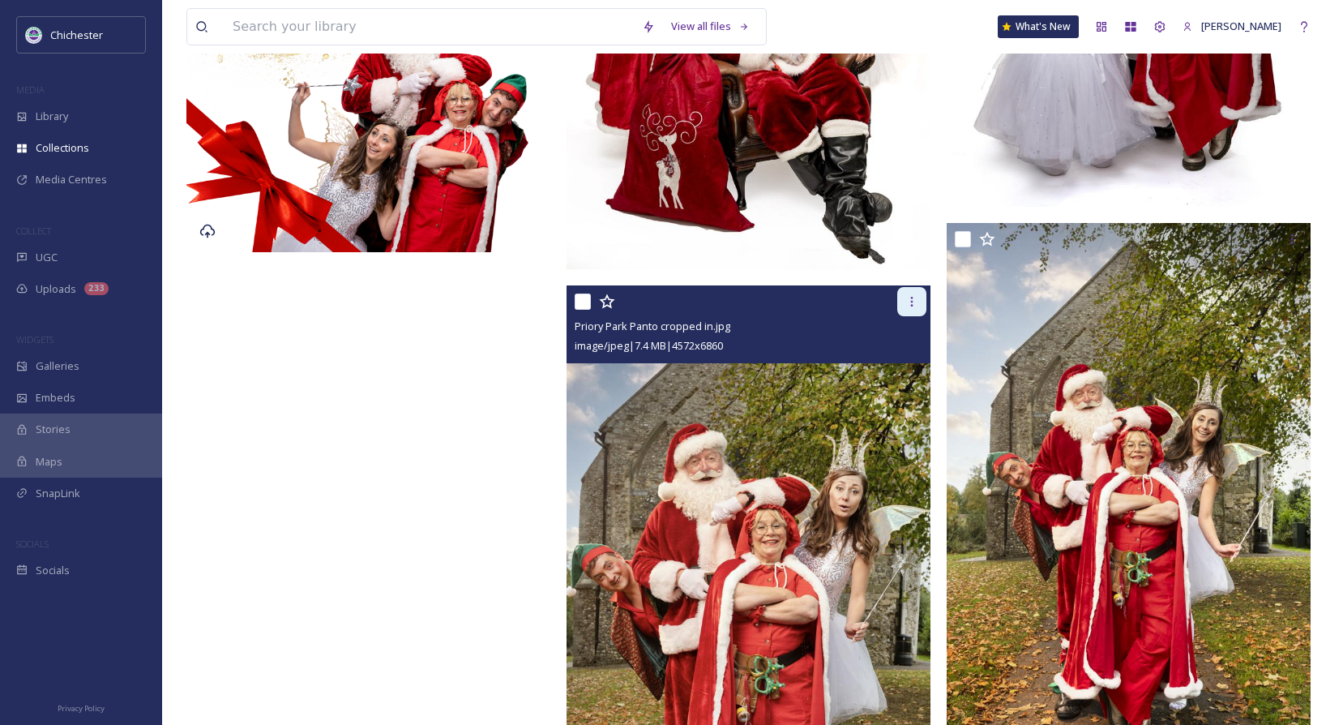
click at [908, 297] on icon at bounding box center [911, 301] width 13 height 13
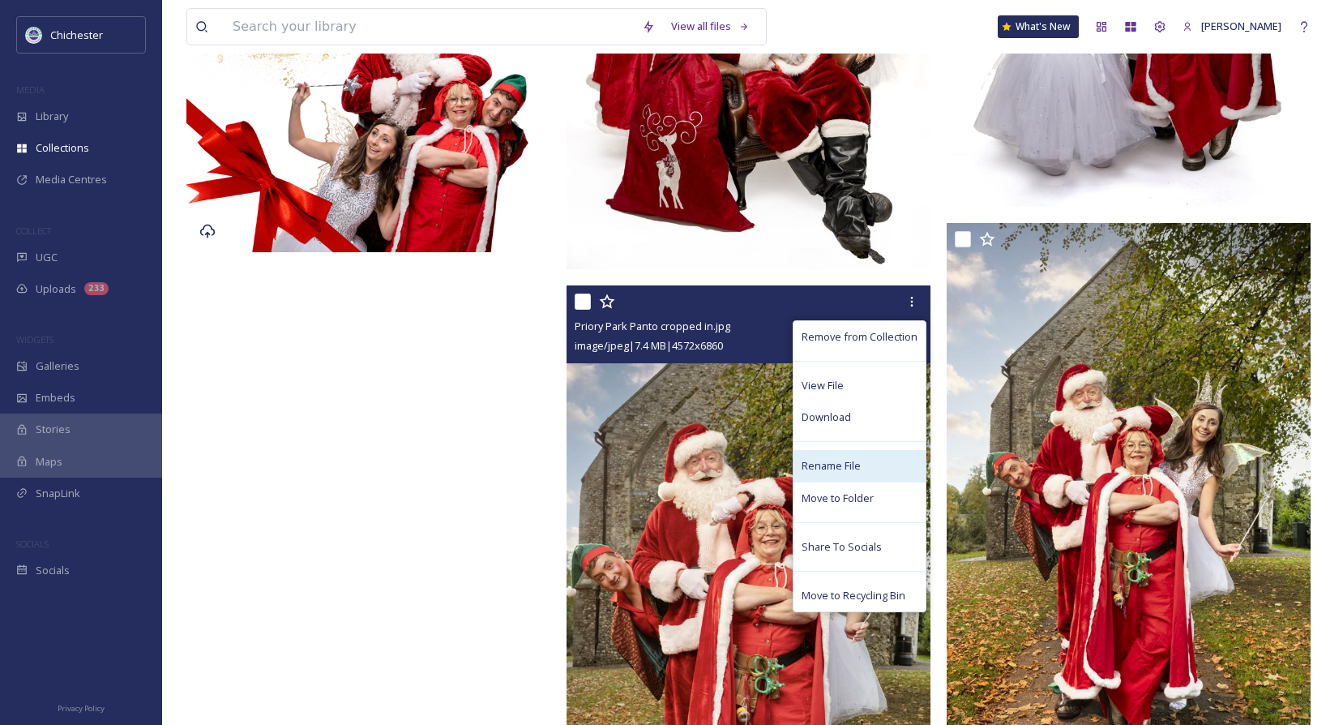
click at [835, 460] on span "Rename File" at bounding box center [831, 465] width 59 height 15
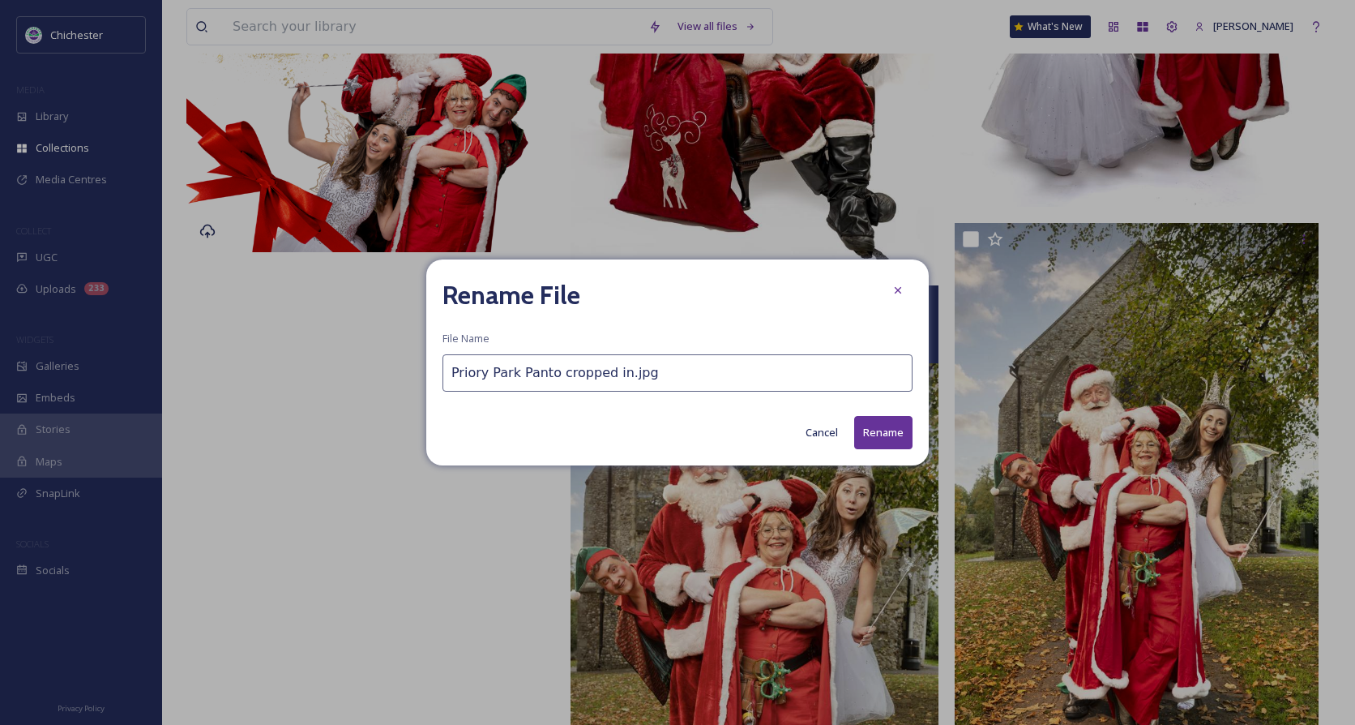
click at [444, 374] on input "Priory Park Panto cropped in.jpg" at bounding box center [677, 372] width 470 height 37
type input "Page 1 - [GEOGRAPHIC_DATA] Panto cropped in.jpg"
click at [885, 425] on button "Rename" at bounding box center [883, 432] width 58 height 33
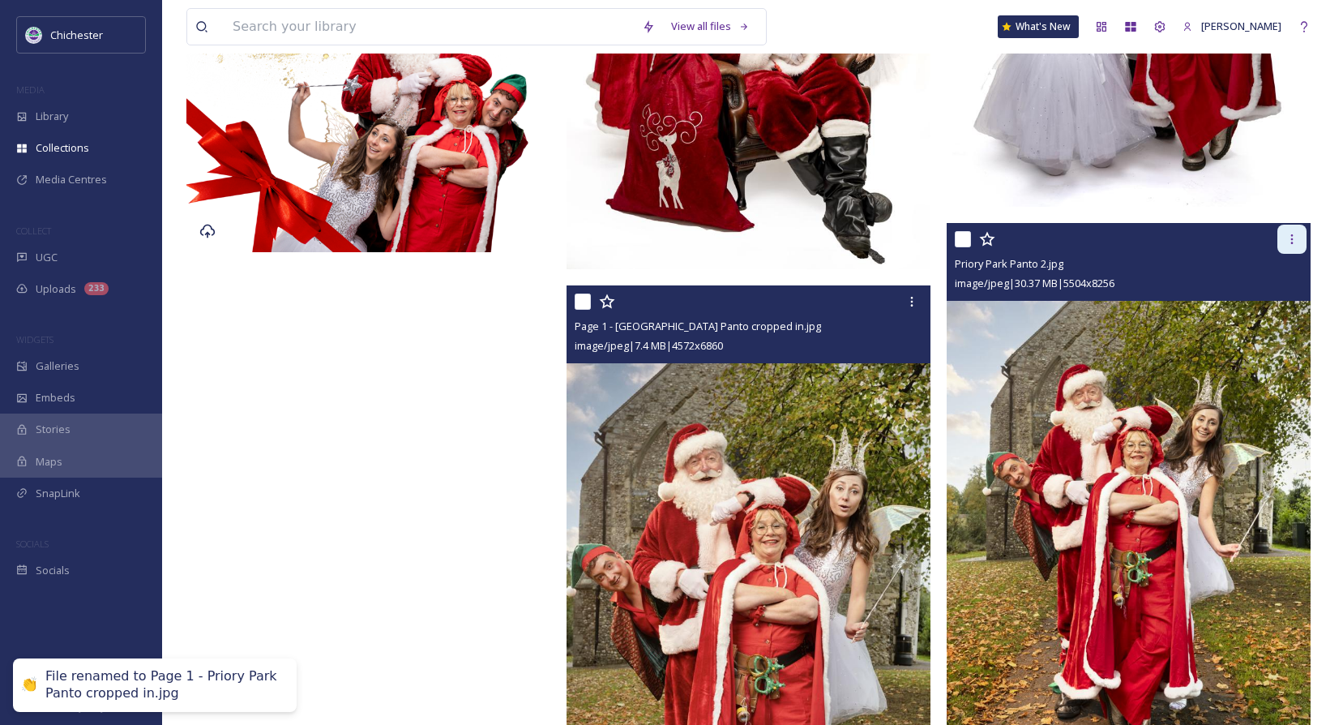
click at [1302, 243] on div at bounding box center [1291, 238] width 29 height 29
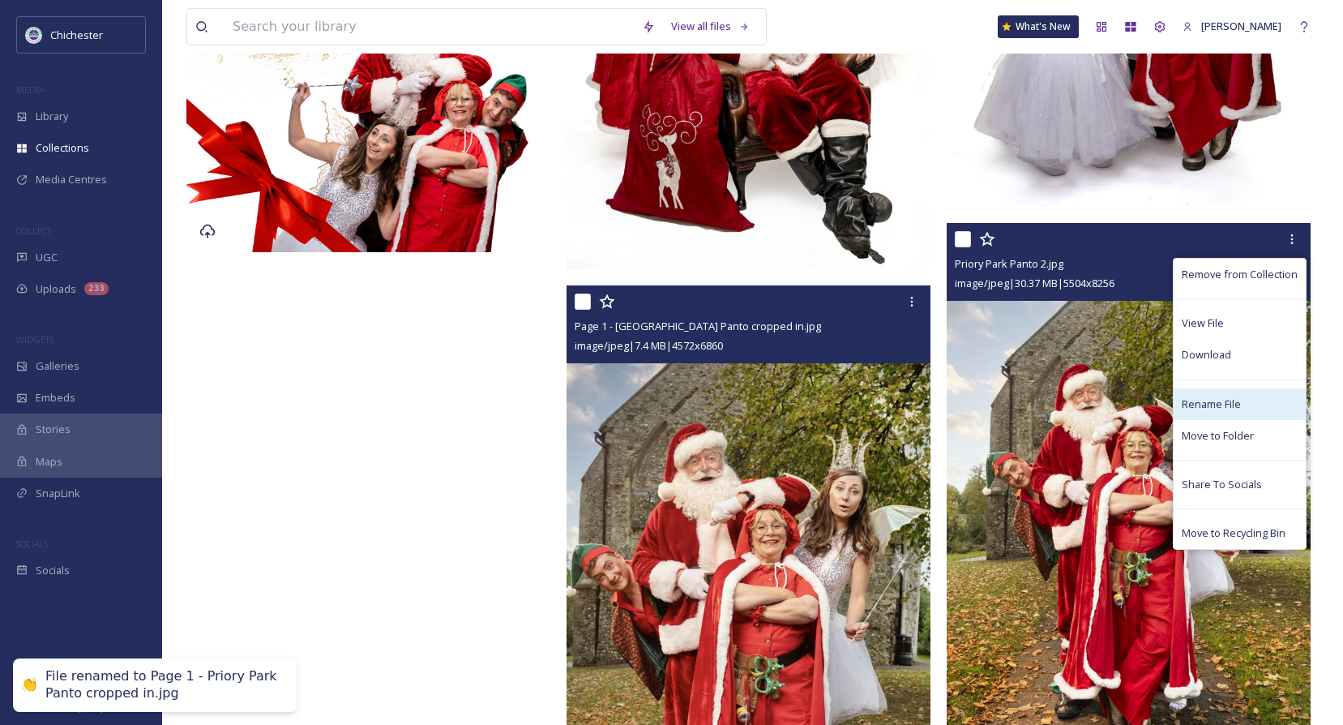
click at [1221, 407] on span "Rename File" at bounding box center [1211, 403] width 59 height 15
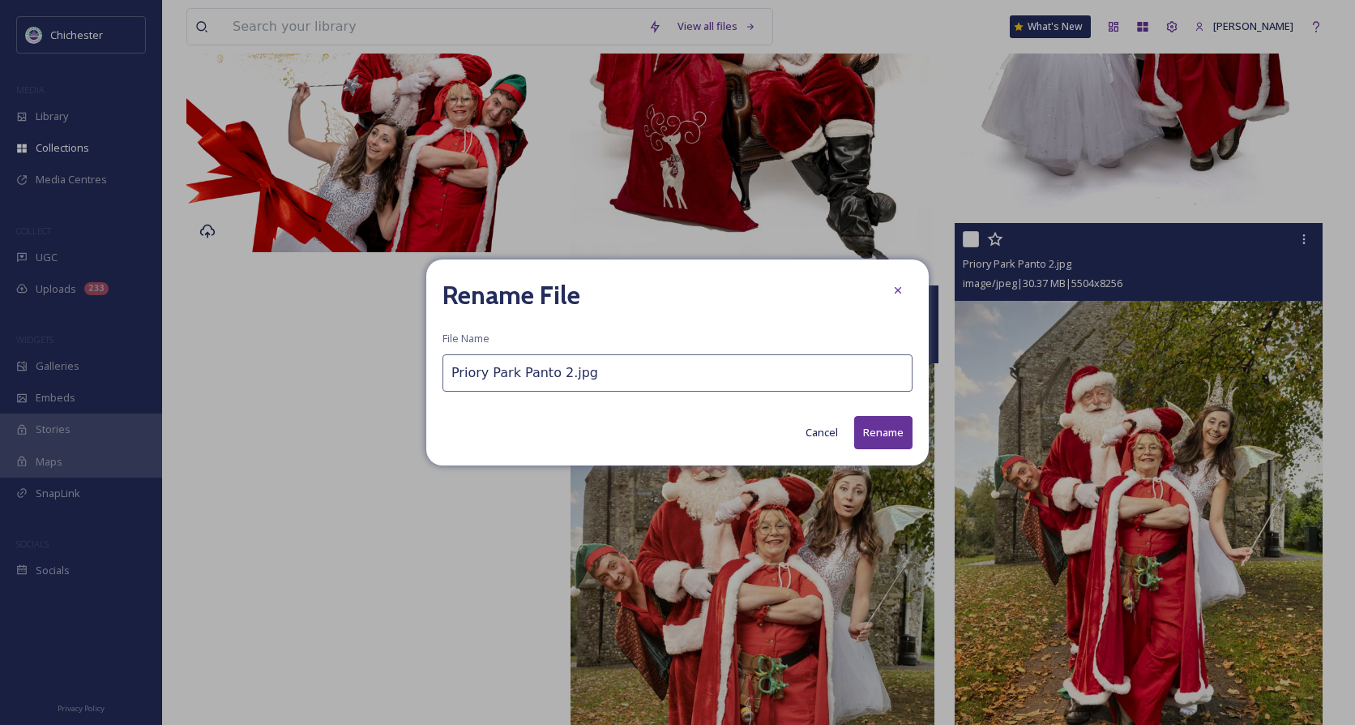
click at [447, 378] on input "Priory Park Panto 2.jpg" at bounding box center [677, 372] width 470 height 37
type input "Page 8 - 11 - [GEOGRAPHIC_DATA] Panto 2.jpg"
click at [884, 428] on button "Rename" at bounding box center [883, 432] width 58 height 33
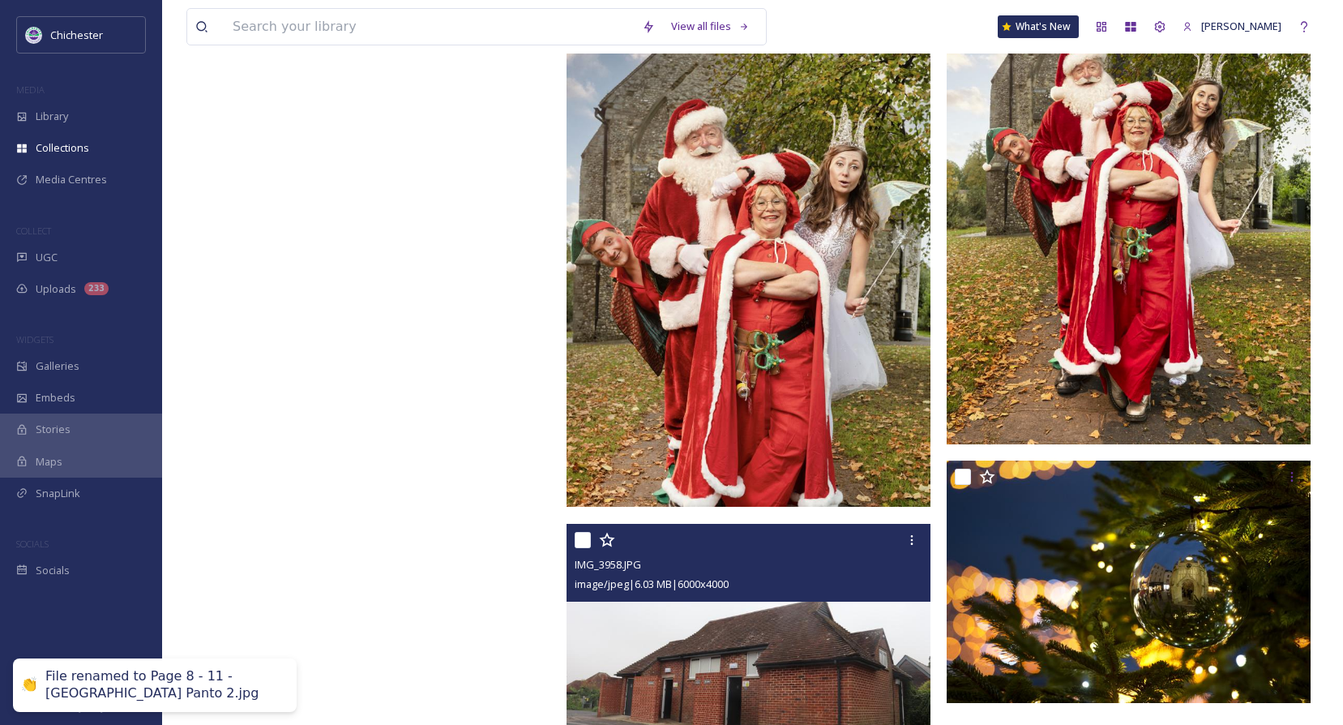
scroll to position [5478, 0]
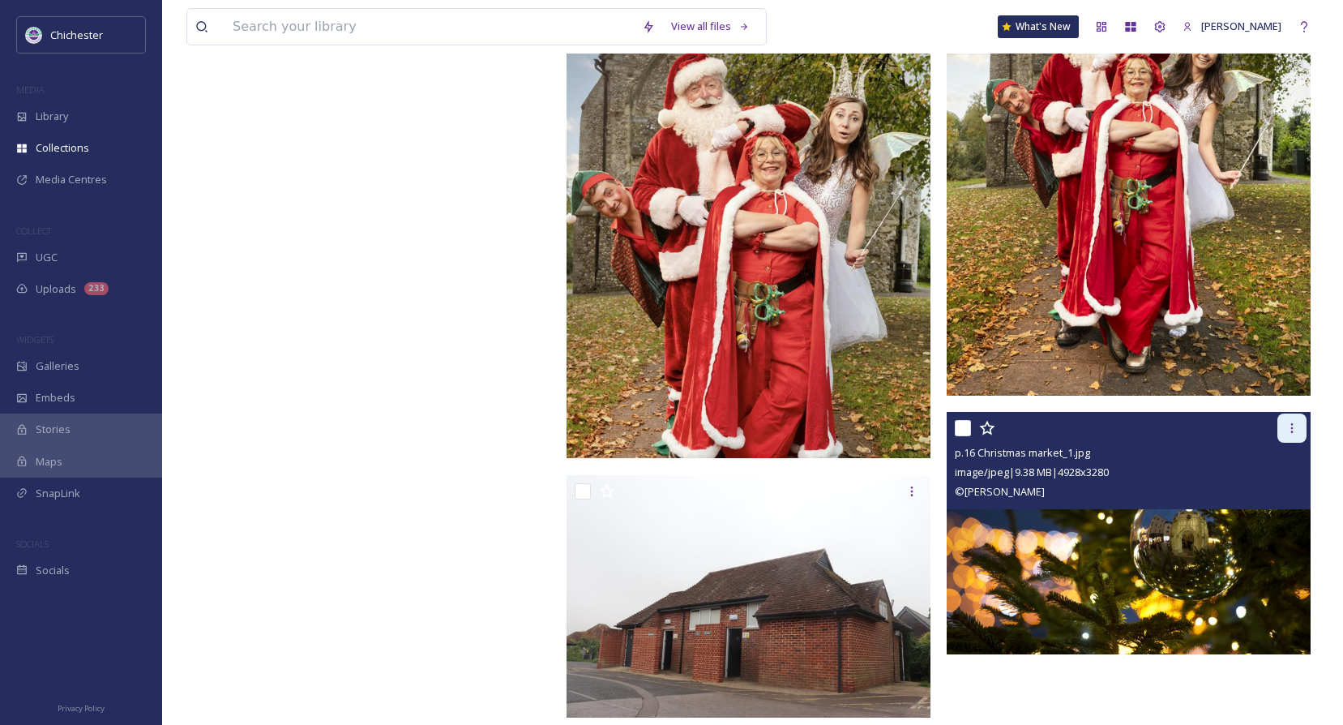
click at [1282, 434] on div at bounding box center [1291, 427] width 29 height 29
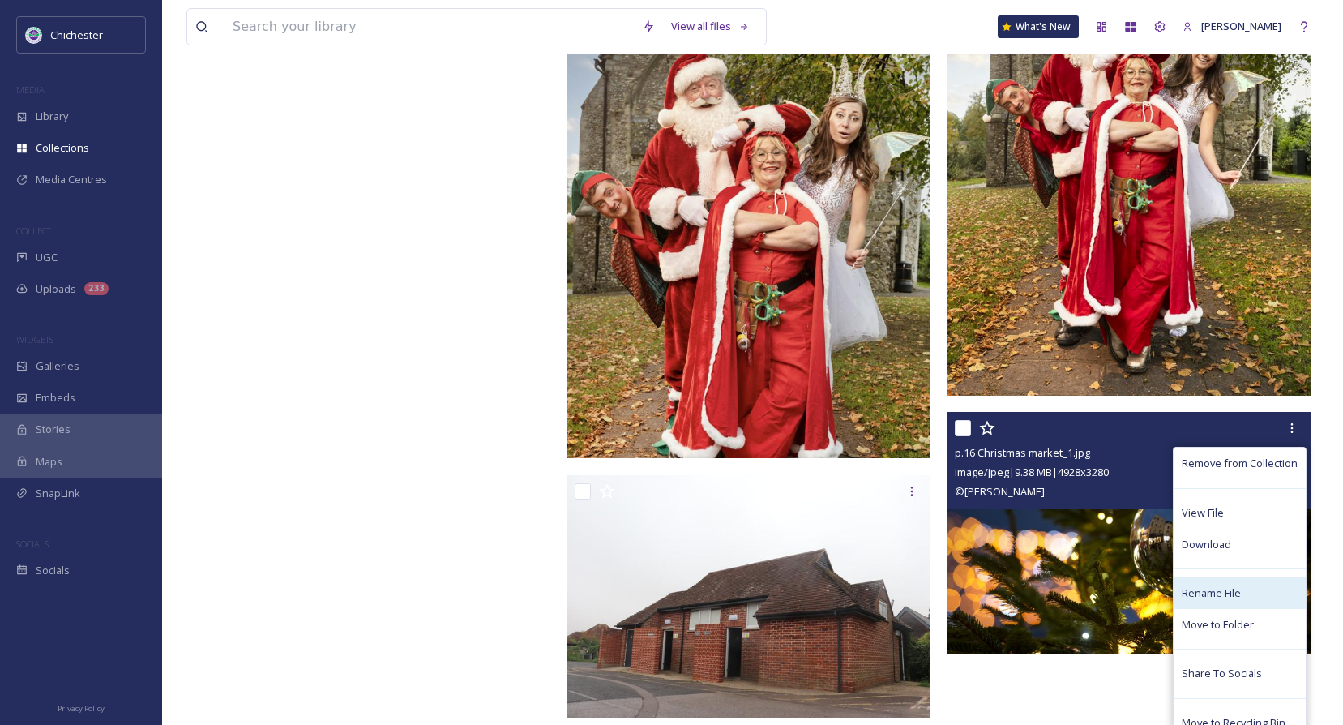
click at [1220, 588] on span "Rename File" at bounding box center [1211, 592] width 59 height 15
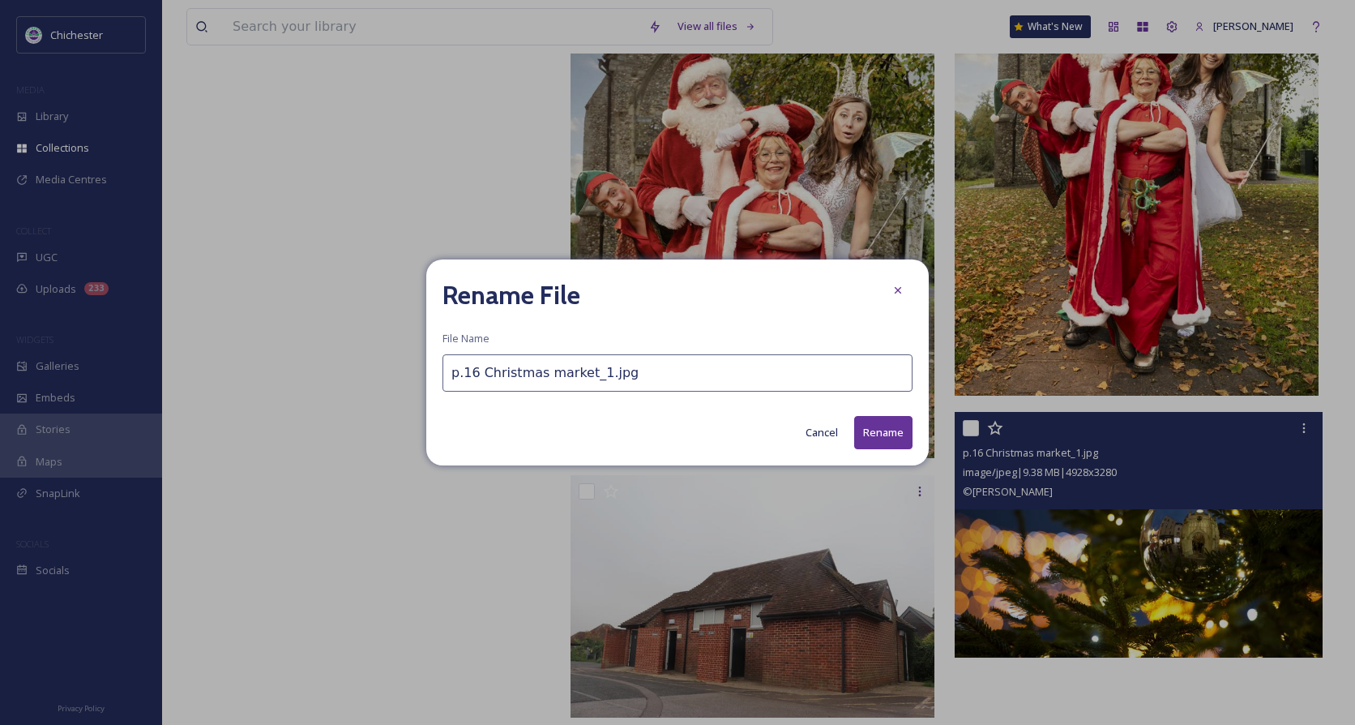
click at [483, 379] on input "p.16 Christmas market_1.jpg" at bounding box center [677, 372] width 470 height 37
type input "Page 8 - 11 - Christmas market_1.jpg"
click at [892, 436] on button "Rename" at bounding box center [883, 432] width 58 height 33
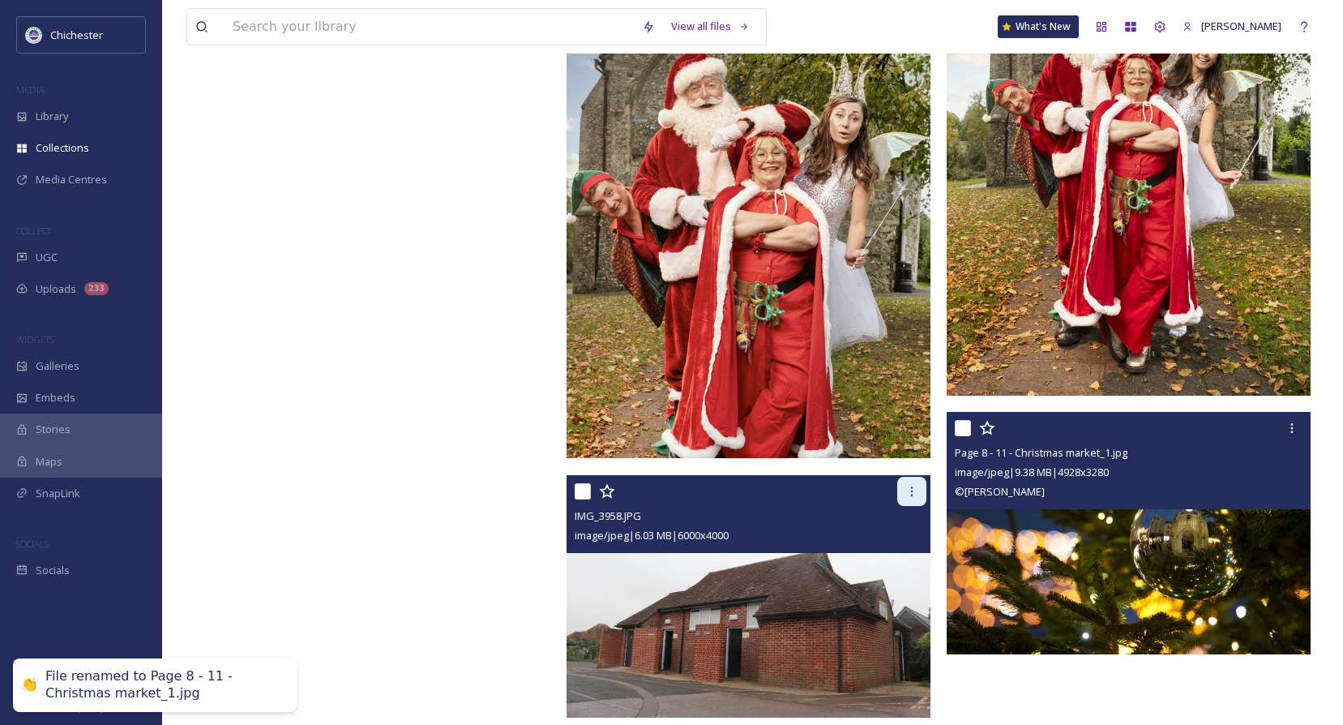
click at [911, 494] on icon at bounding box center [911, 491] width 13 height 13
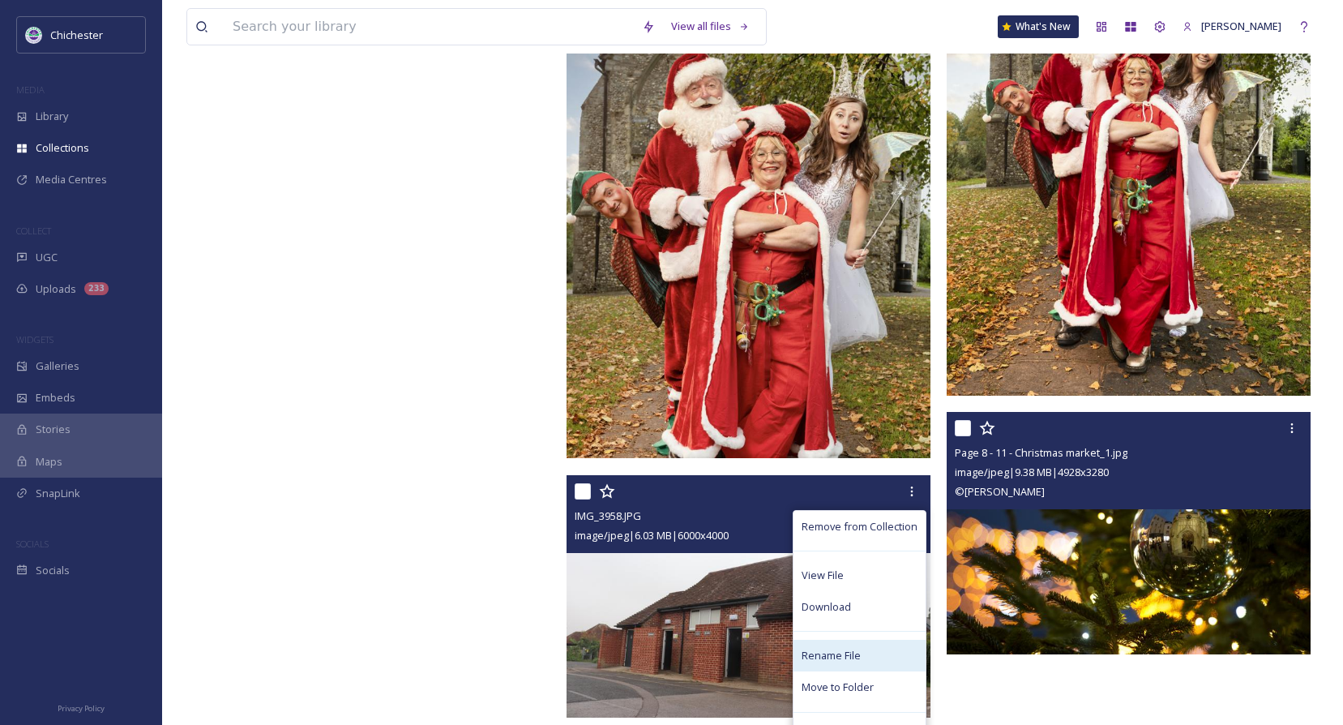
click at [831, 652] on span "Rename File" at bounding box center [831, 655] width 59 height 15
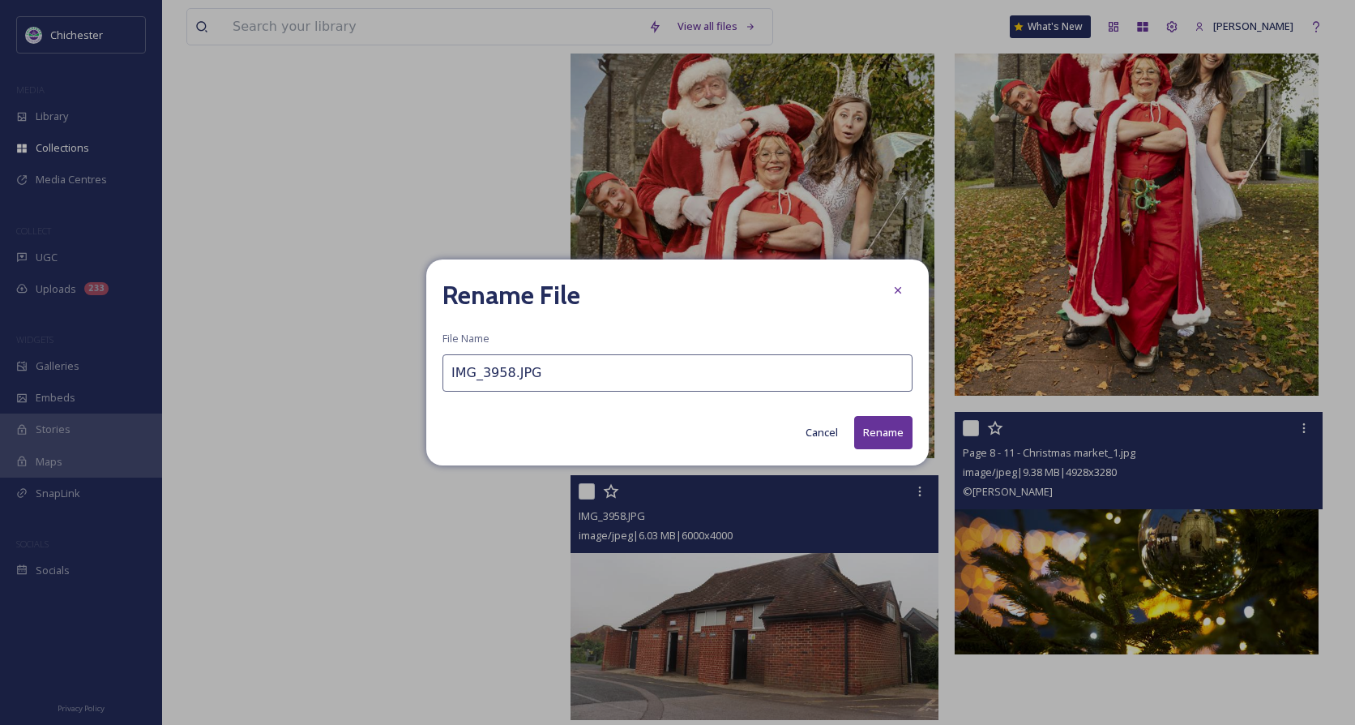
click at [449, 379] on input "IMG_3958.JPG" at bounding box center [677, 372] width 470 height 37
type input "Page 19 - toilets - IMG_3958.JPG"
click at [877, 425] on button "Rename" at bounding box center [883, 432] width 58 height 33
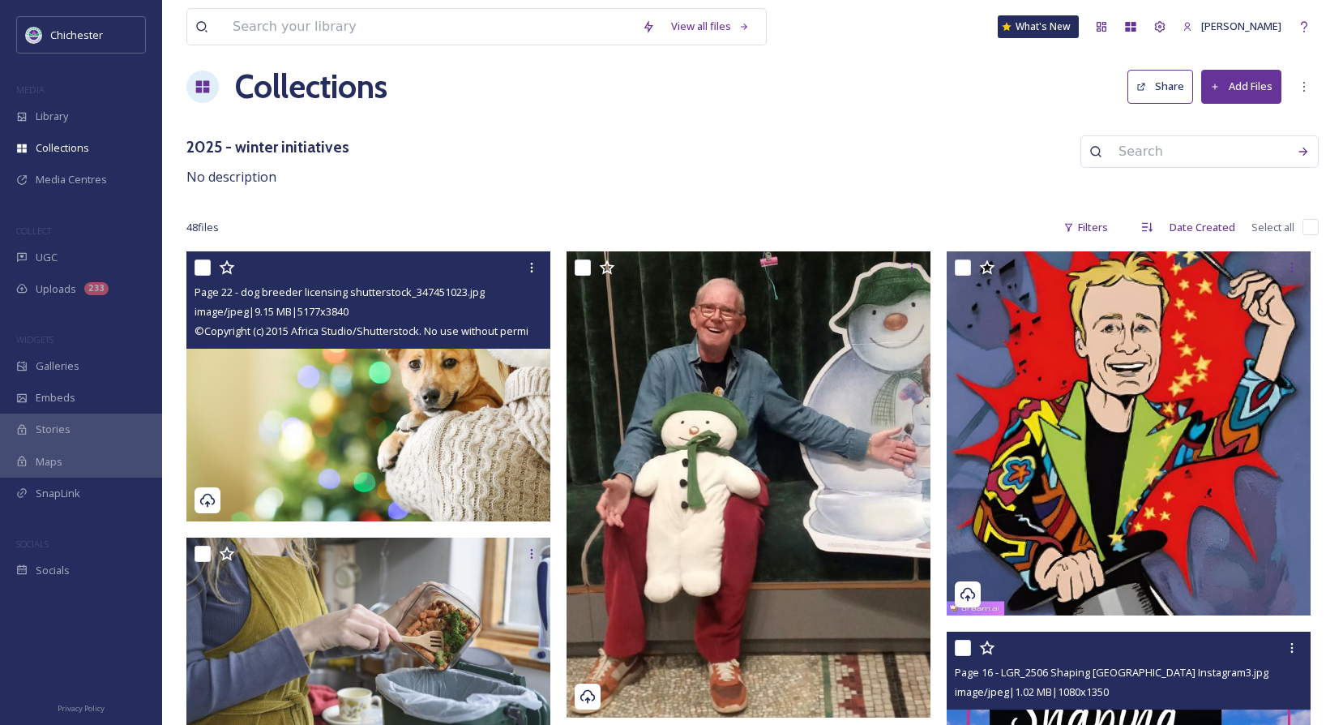
scroll to position [0, 0]
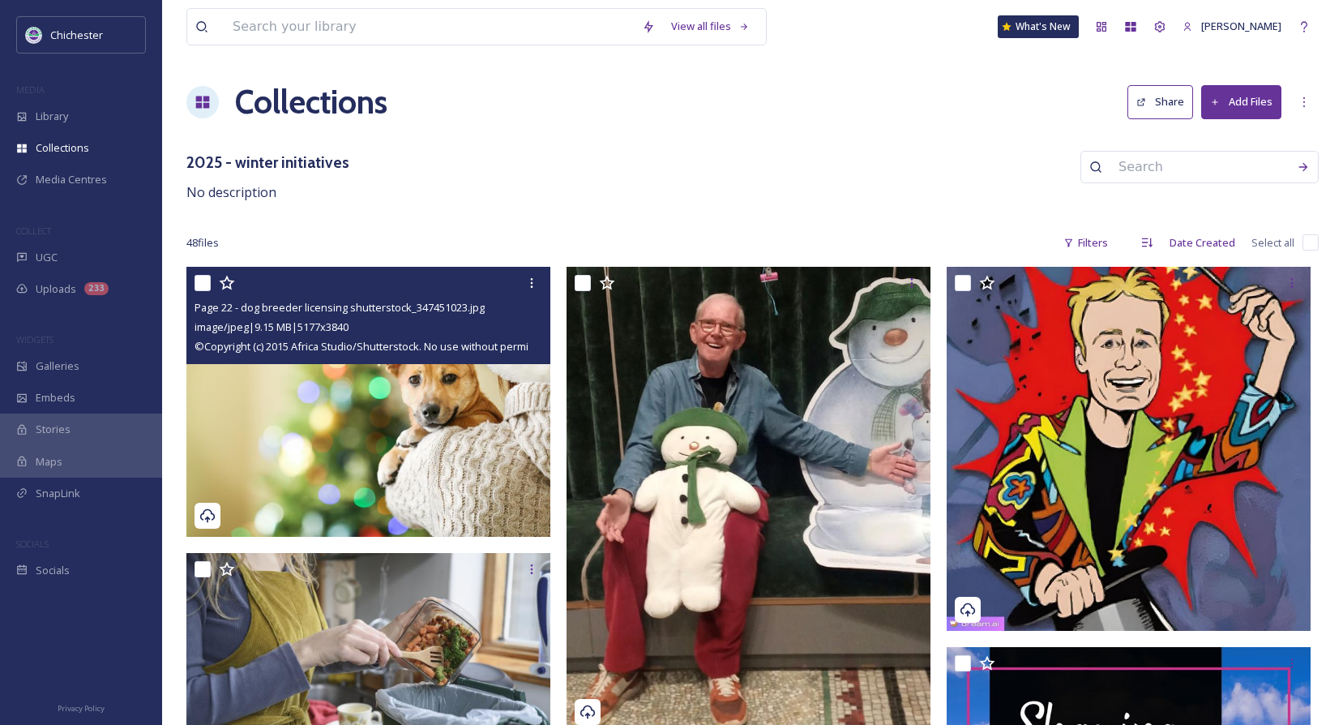
click at [694, 164] on div "2025 - winter initiatives No description" at bounding box center [752, 177] width 1132 height 52
click at [86, 106] on div "Library" at bounding box center [81, 116] width 162 height 32
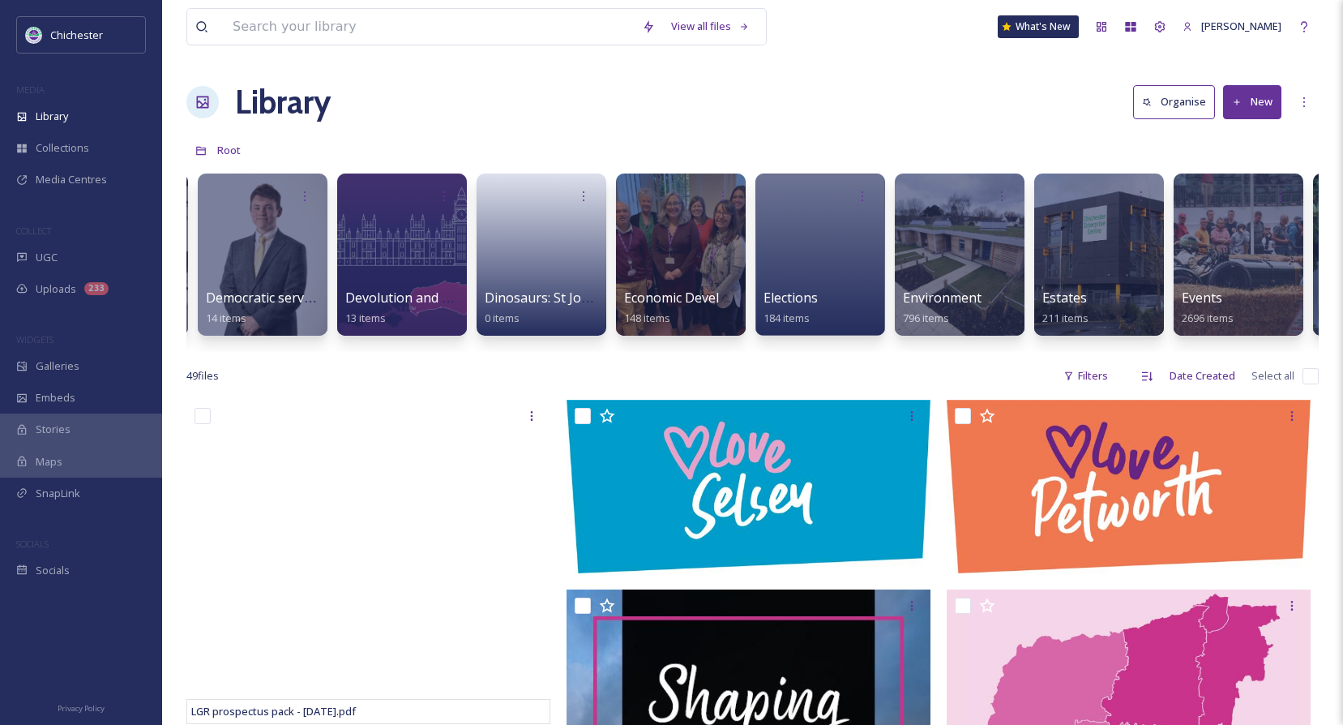
scroll to position [0, 2324]
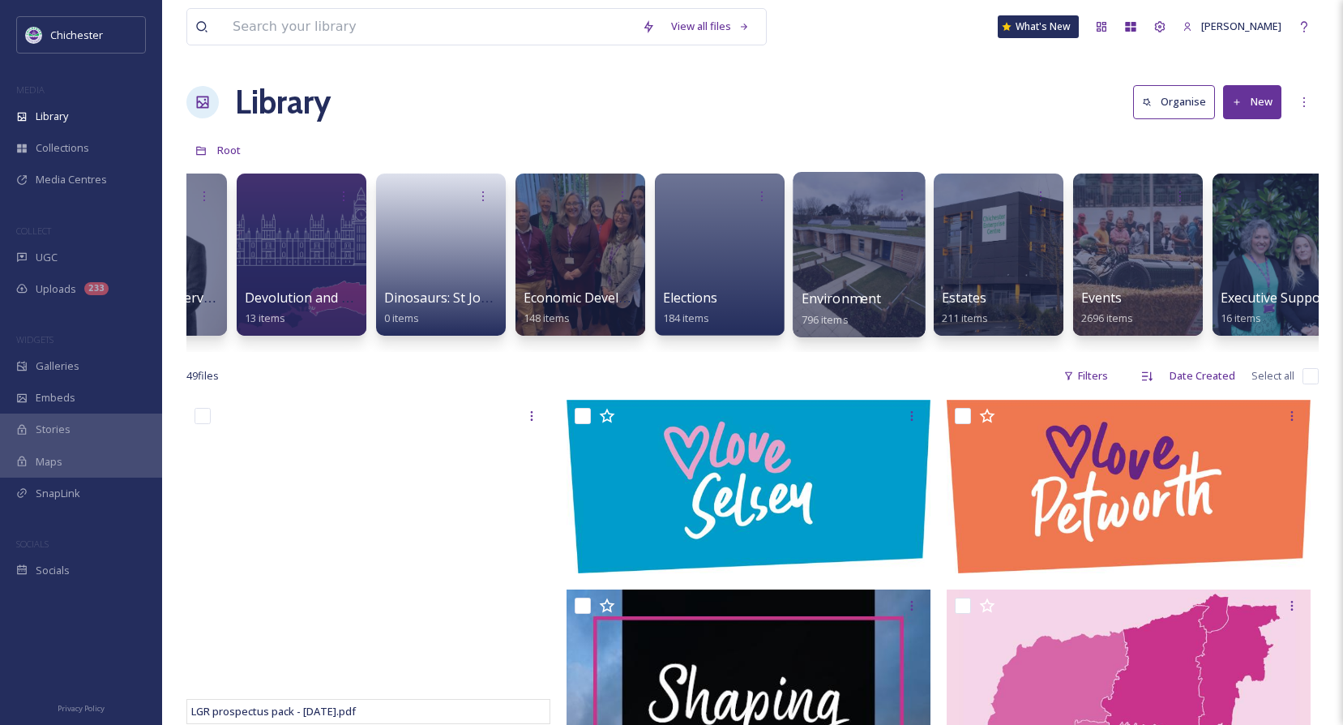
click at [847, 276] on div at bounding box center [859, 254] width 132 height 165
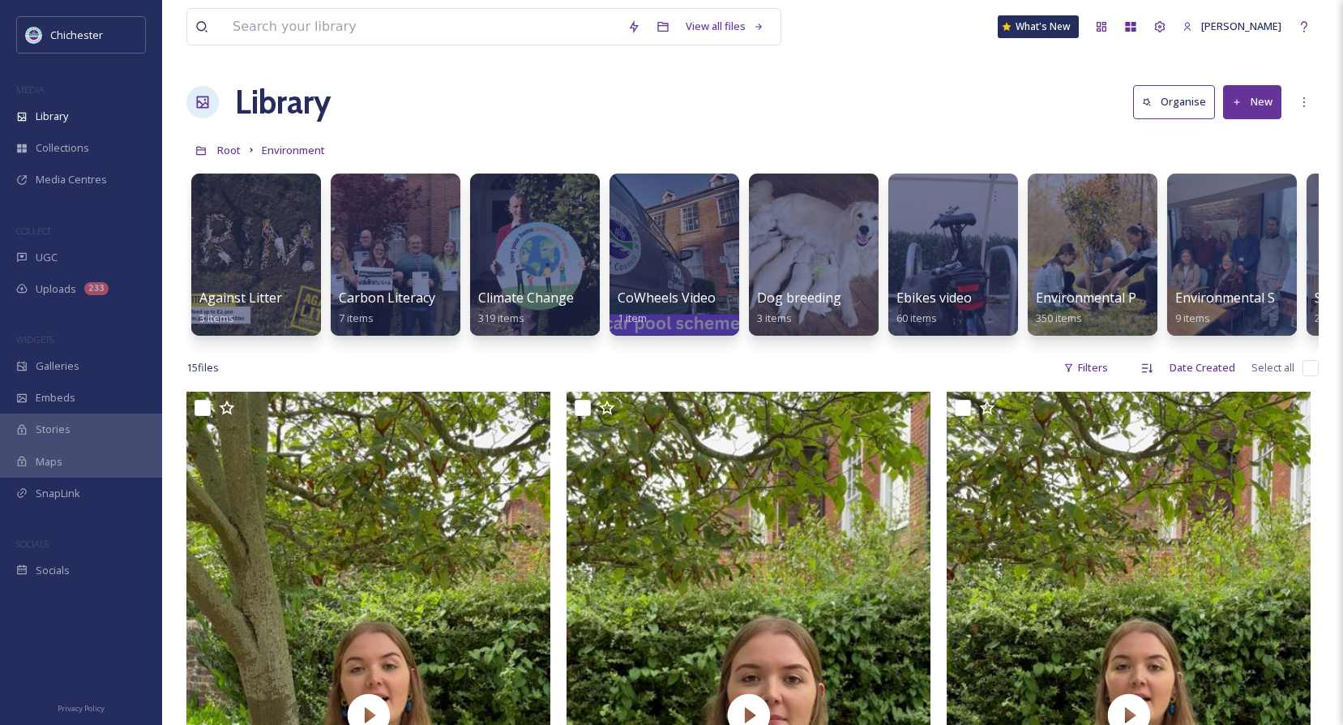
scroll to position [0, 28]
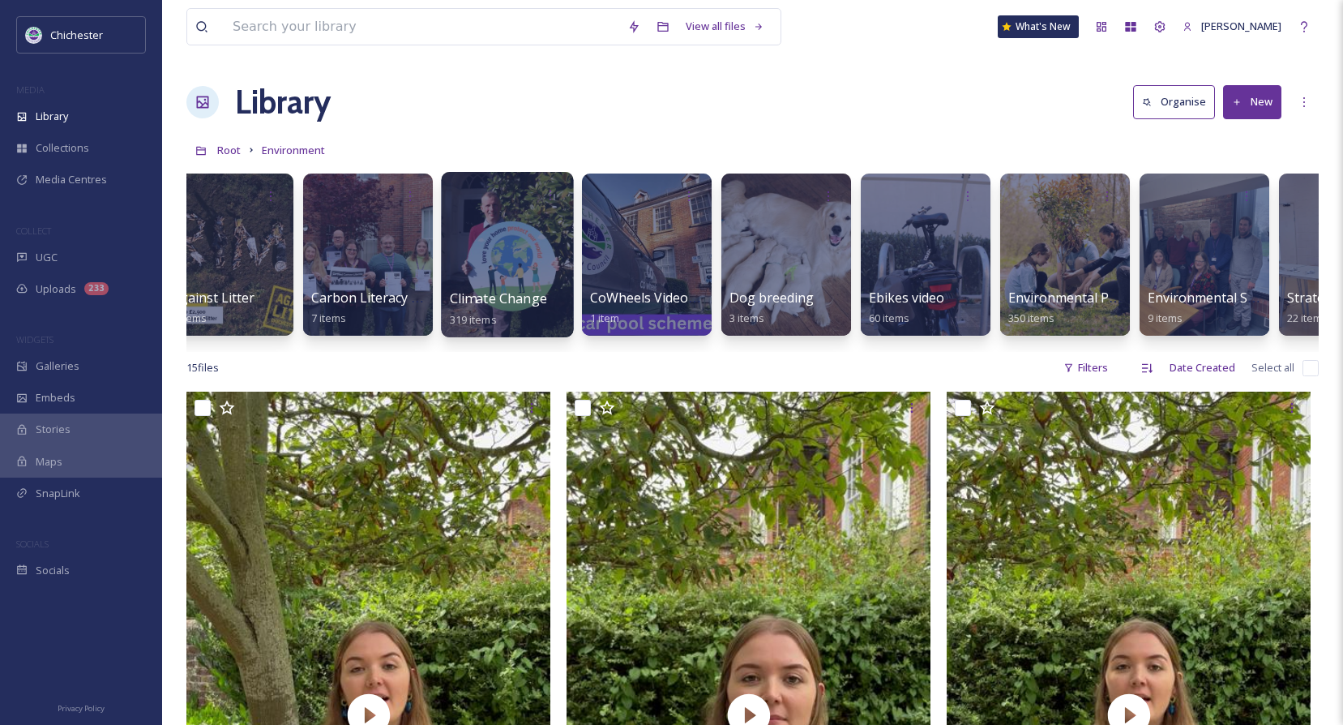
click at [464, 290] on span "Climate Change" at bounding box center [498, 298] width 97 height 18
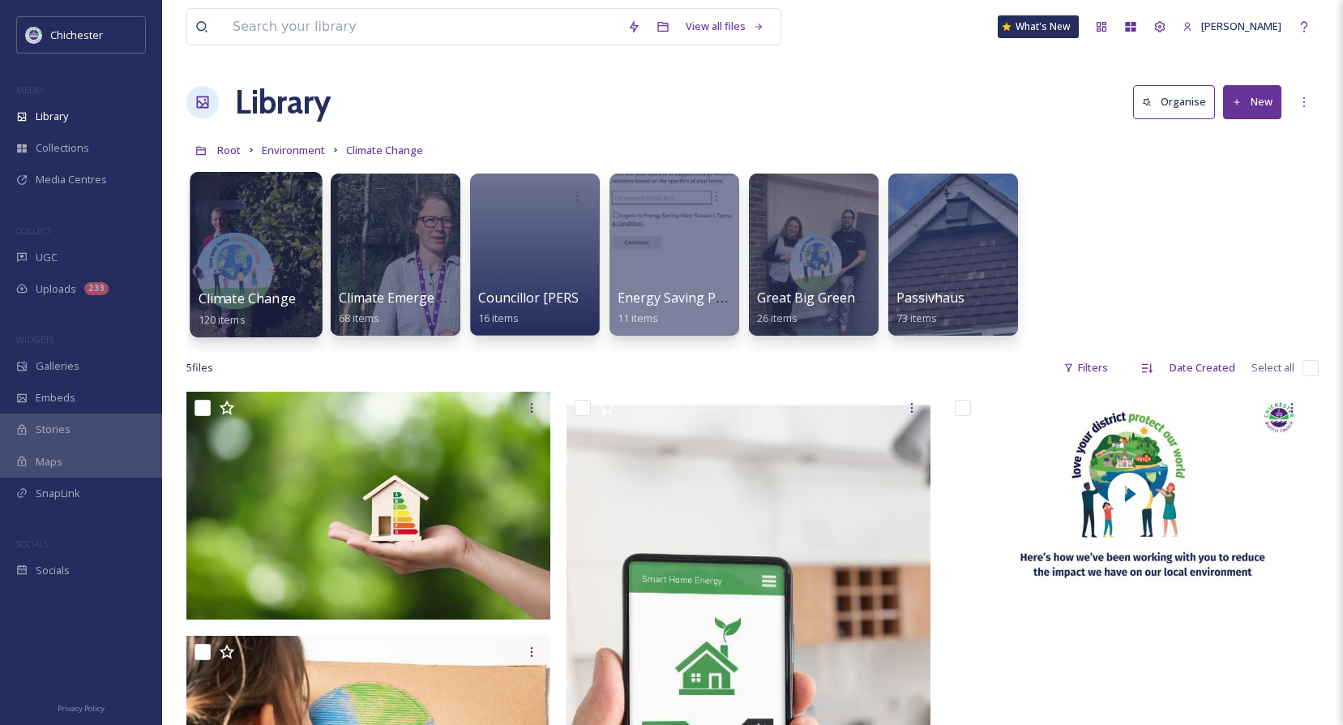
click at [280, 301] on span "Climate Change Consultation 2024" at bounding box center [306, 298] width 214 height 18
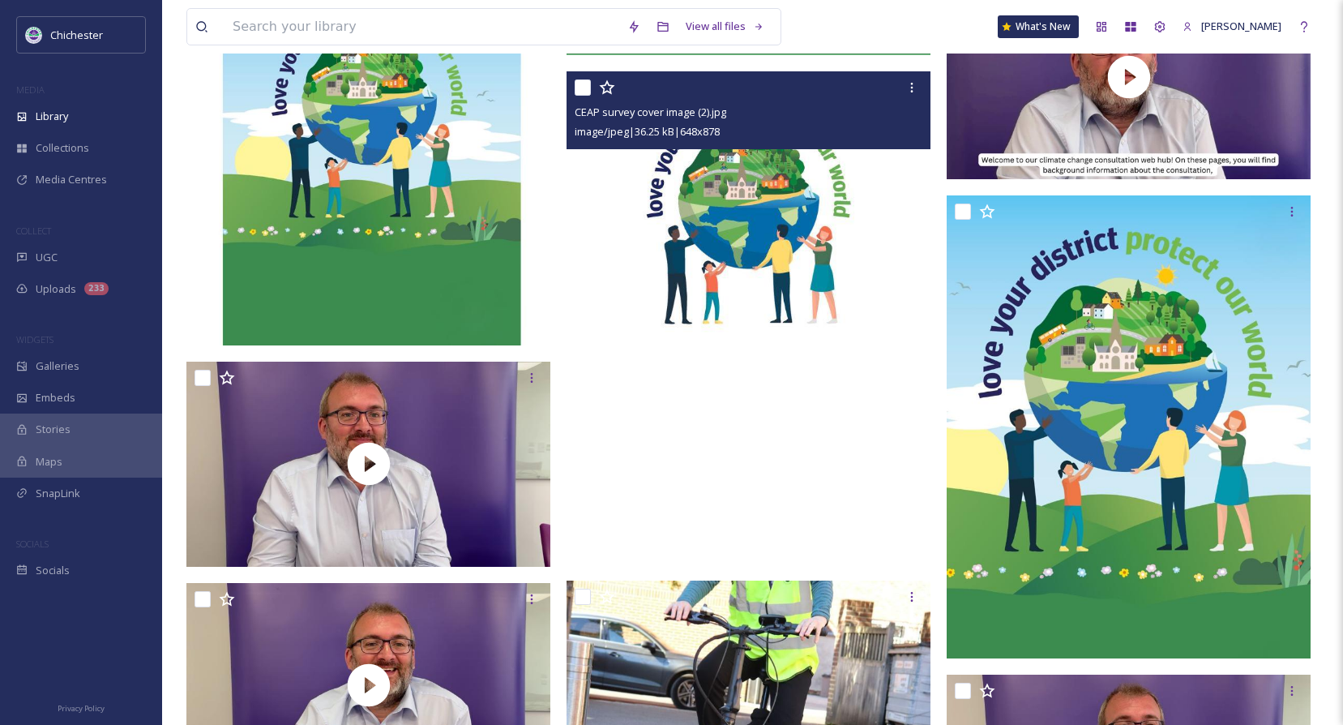
scroll to position [1864, 0]
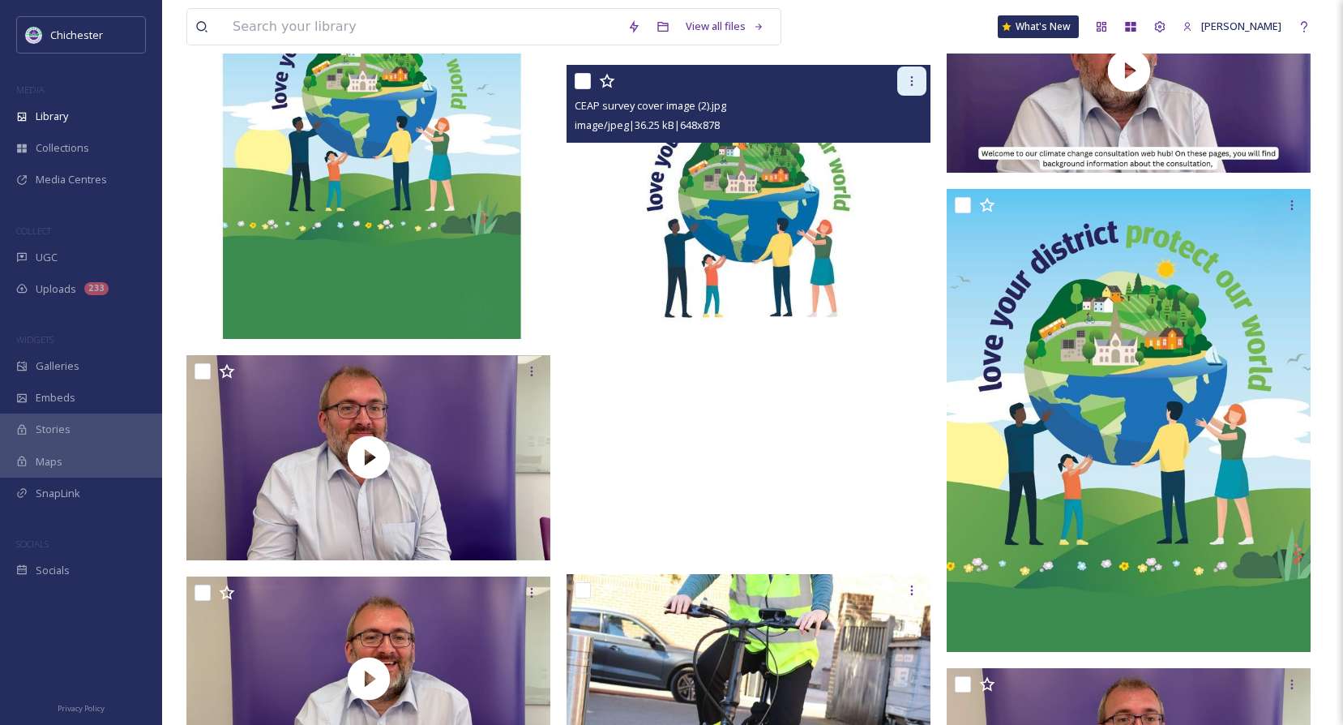
click at [909, 95] on div at bounding box center [911, 80] width 29 height 29
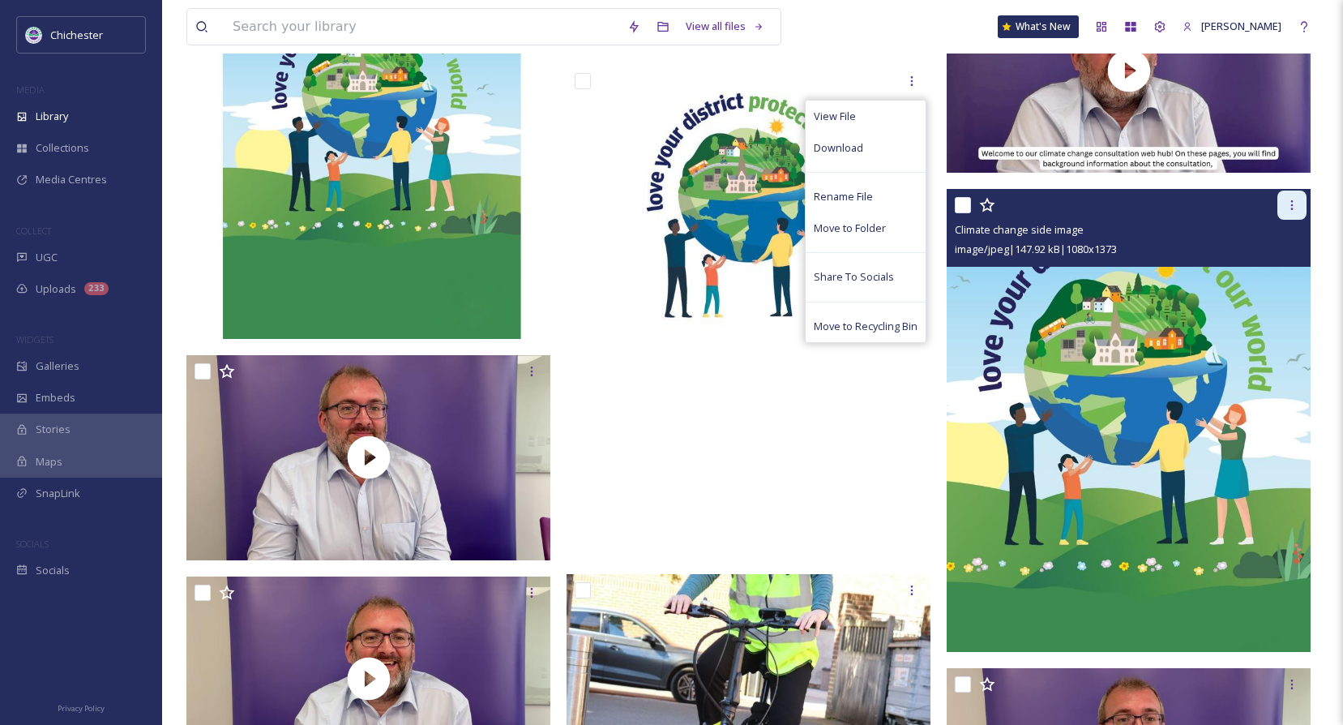
click at [1289, 203] on icon at bounding box center [1291, 205] width 13 height 13
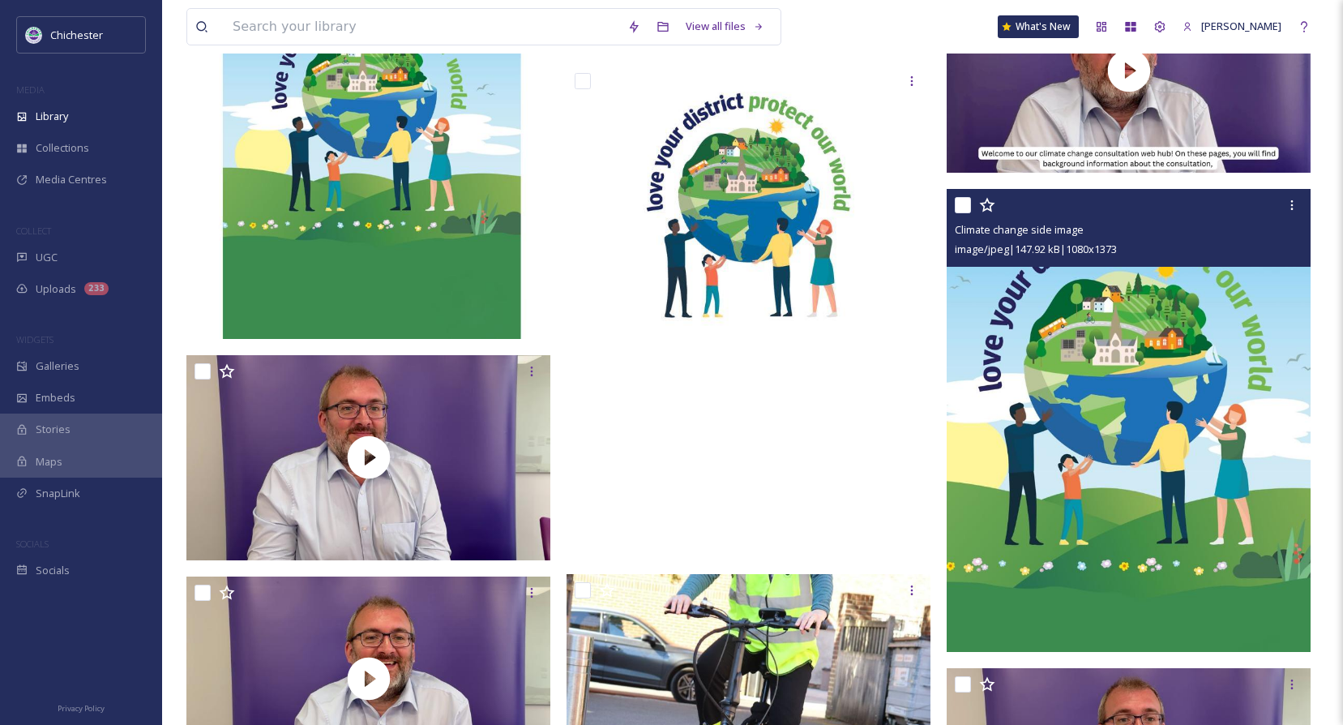
click at [1064, 200] on div at bounding box center [1131, 204] width 352 height 29
click at [1110, 353] on img at bounding box center [1129, 420] width 364 height 463
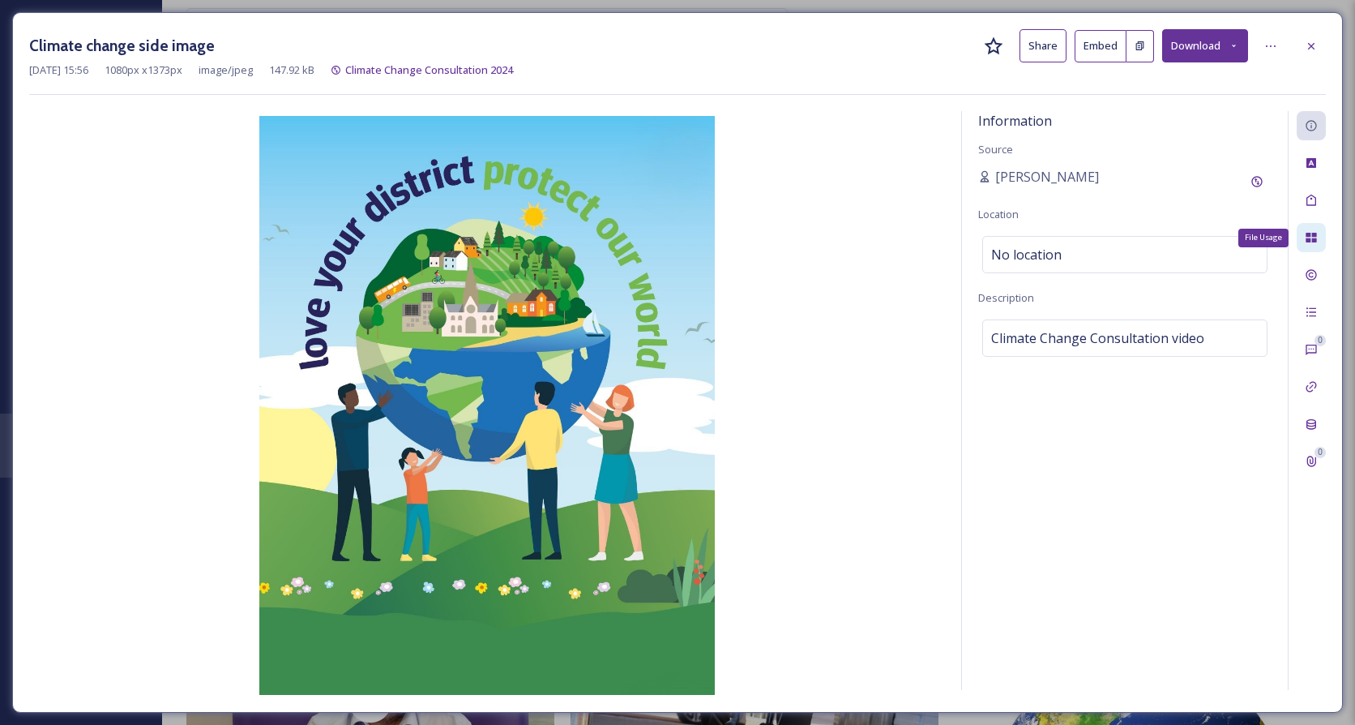
click at [1302, 242] on div "File Usage" at bounding box center [1311, 237] width 29 height 29
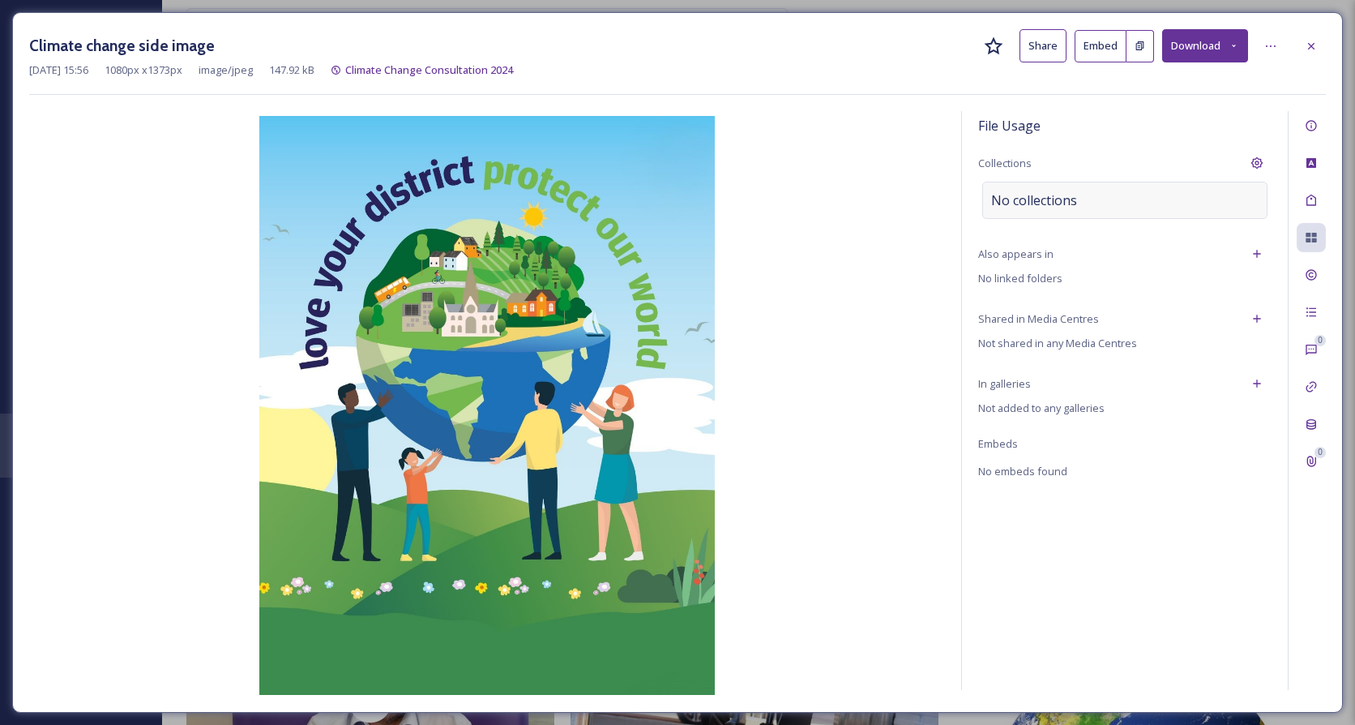
click at [1063, 200] on span "No collections" at bounding box center [1034, 199] width 86 height 19
click at [1048, 211] on input at bounding box center [1072, 200] width 178 height 36
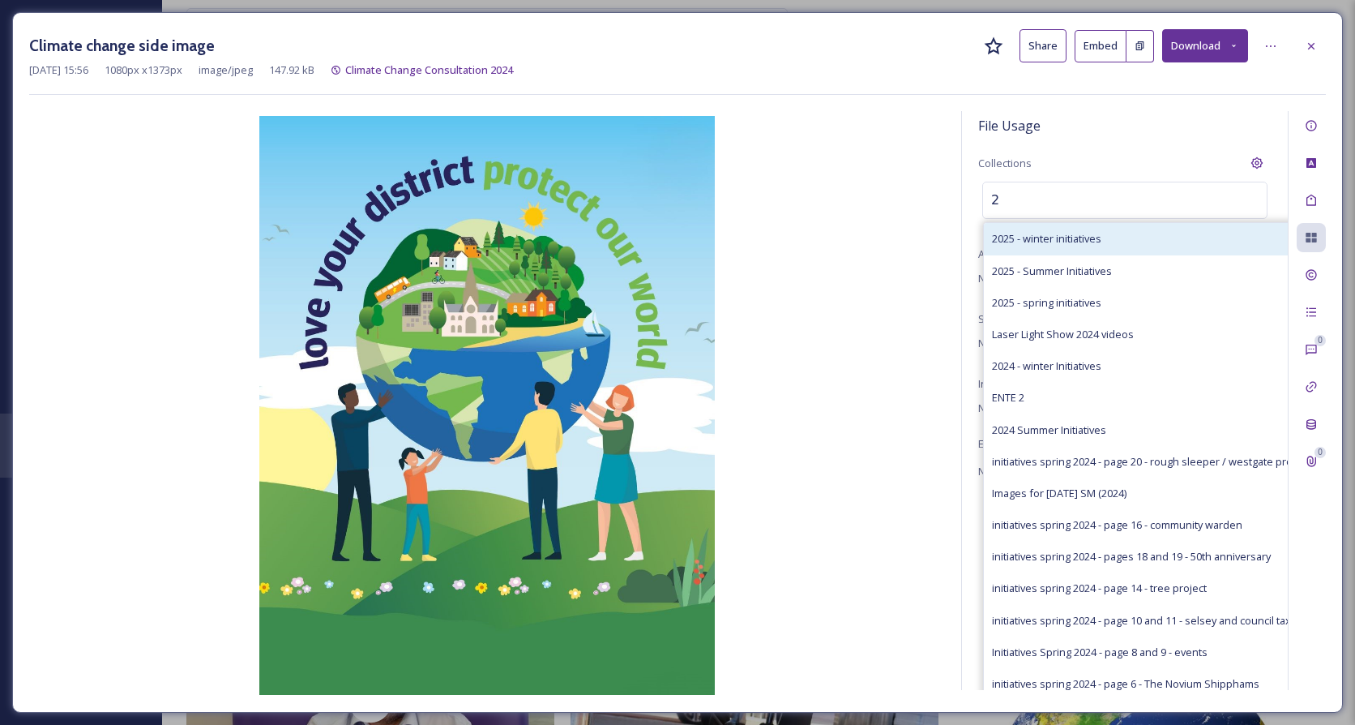
type input "2"
click at [1050, 235] on span "2025 - winter initiatives" at bounding box center [1046, 238] width 109 height 15
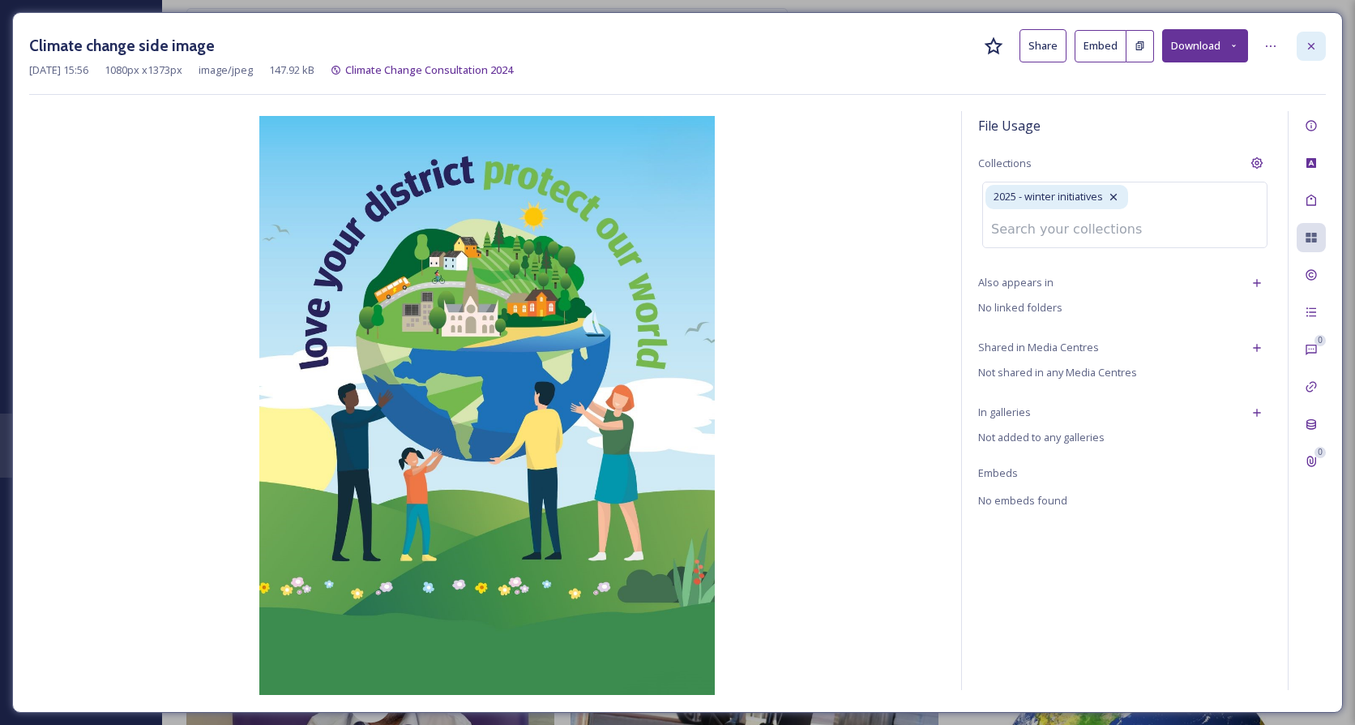
click at [1313, 53] on div at bounding box center [1311, 46] width 29 height 29
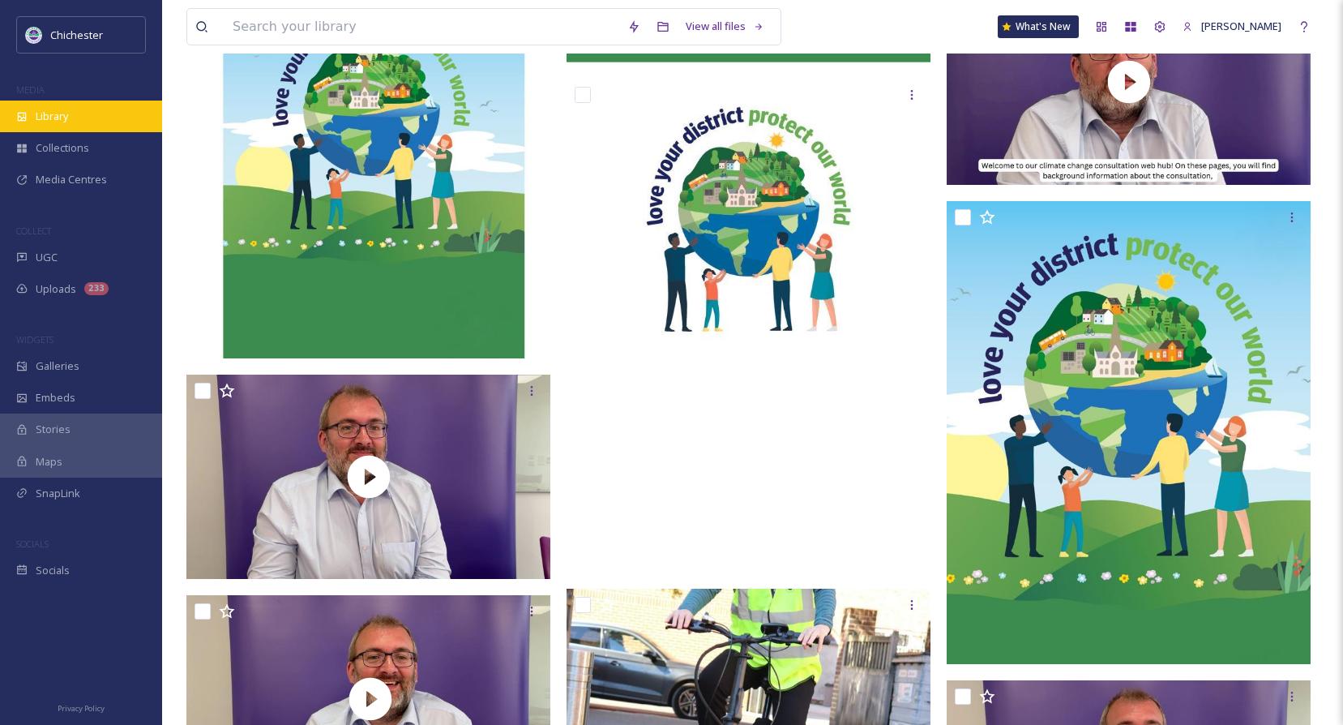
click at [75, 112] on div "Library" at bounding box center [81, 116] width 162 height 32
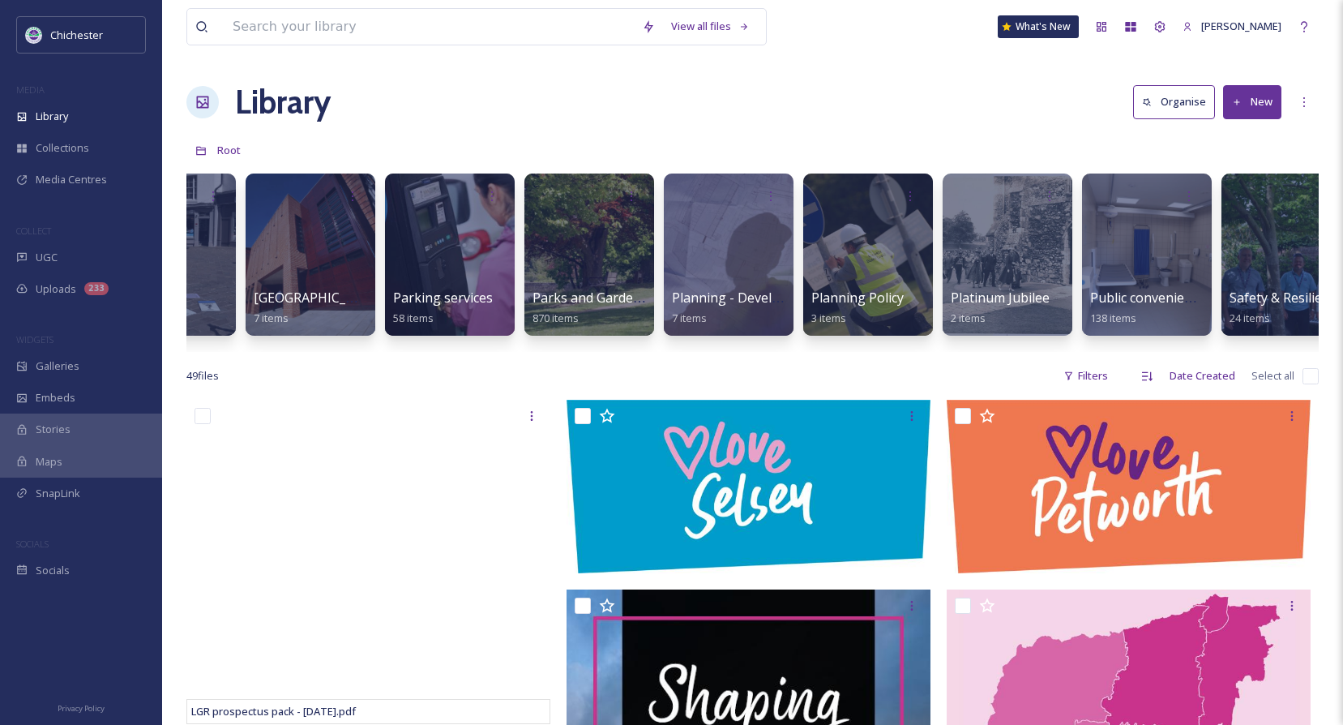
scroll to position [0, 4860]
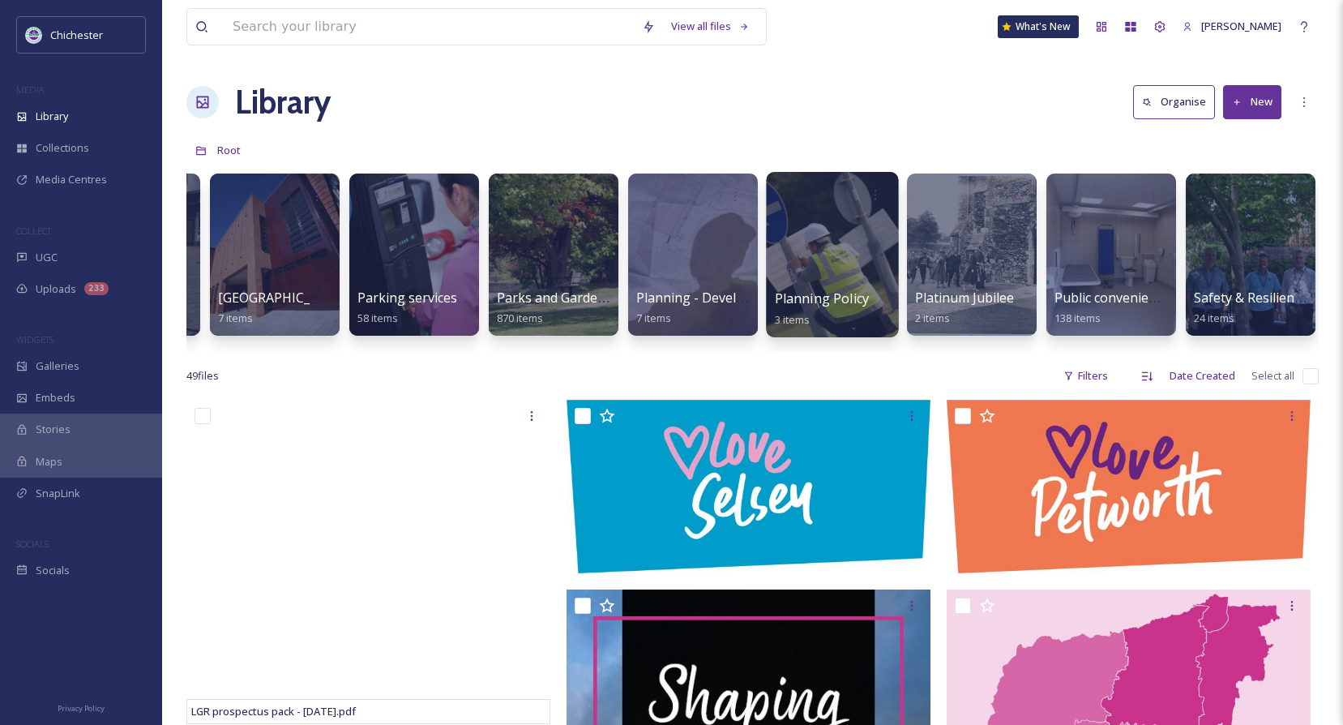
click at [806, 288] on div at bounding box center [832, 254] width 132 height 165
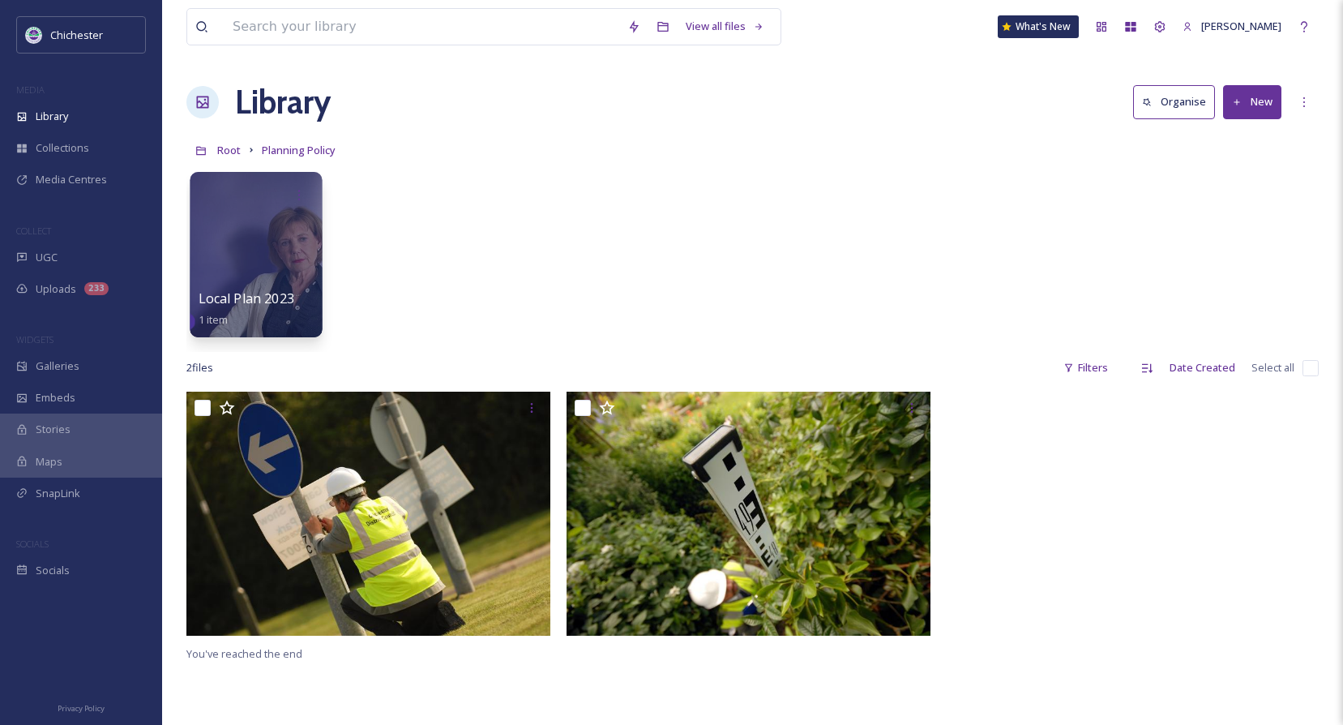
click at [282, 297] on span "Local Plan 2023" at bounding box center [247, 298] width 96 height 18
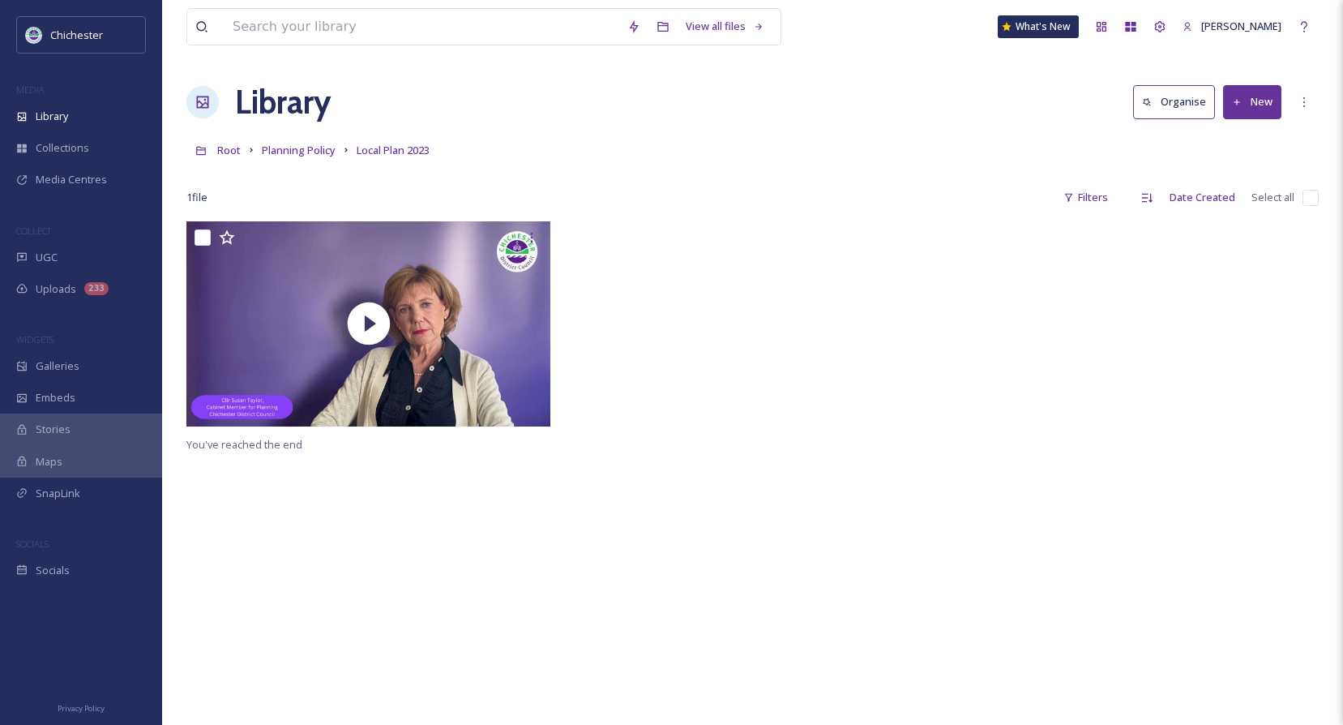
click at [286, 160] on div "Root Planning Policy Local Plan 2023" at bounding box center [752, 150] width 1132 height 31
click at [284, 153] on span "Planning Policy" at bounding box center [299, 150] width 74 height 15
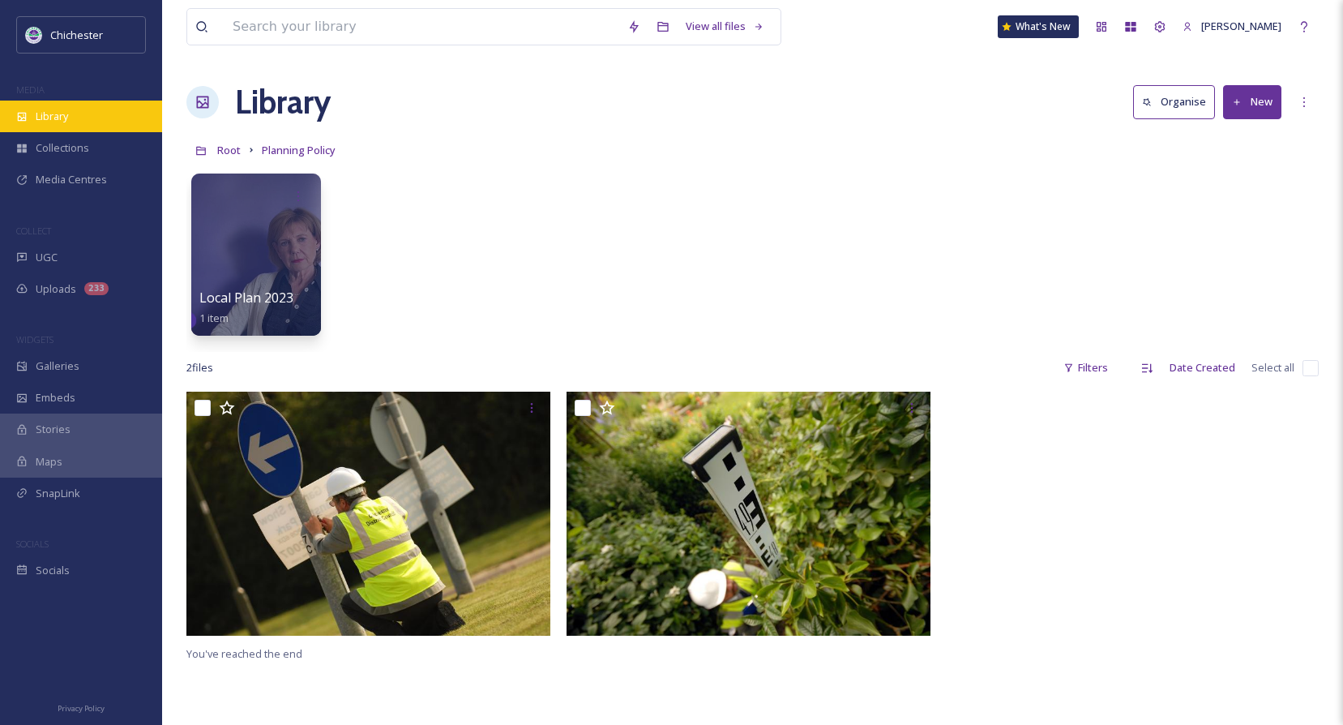
click at [81, 127] on div "Library" at bounding box center [81, 116] width 162 height 32
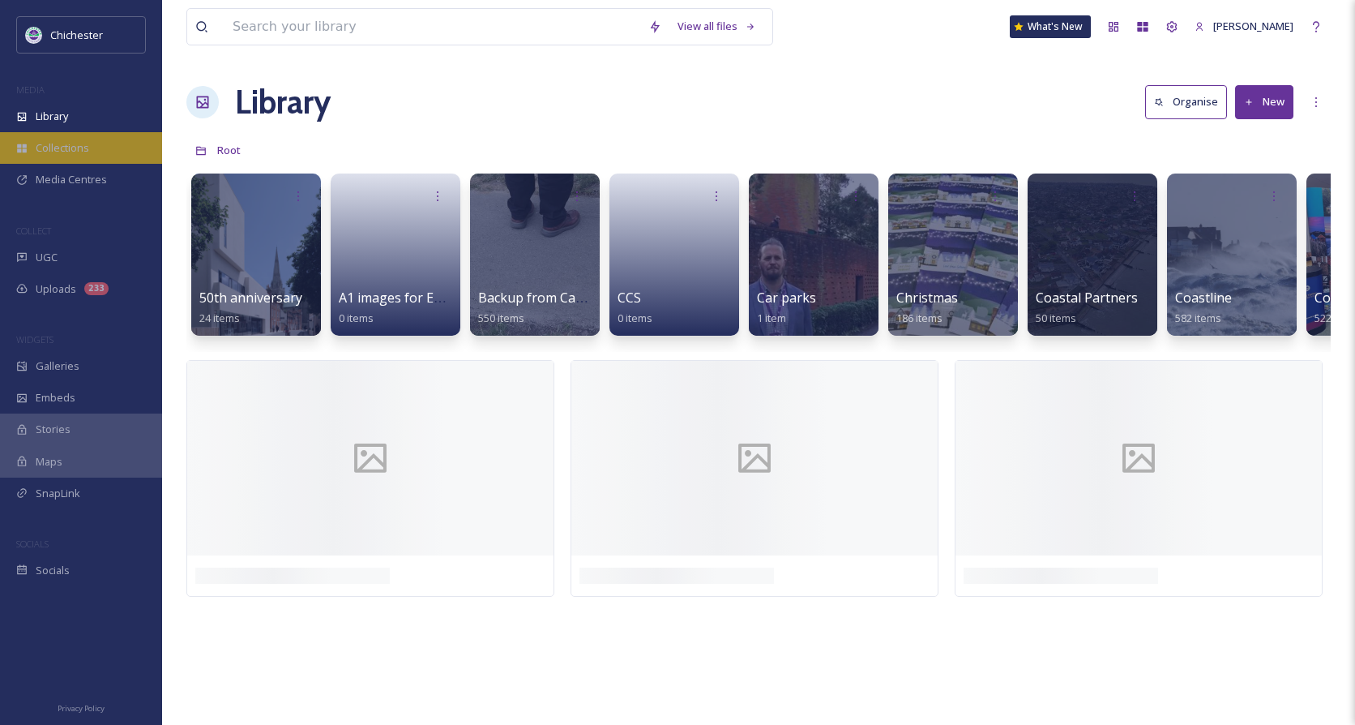
click at [91, 153] on div "Collections" at bounding box center [81, 148] width 162 height 32
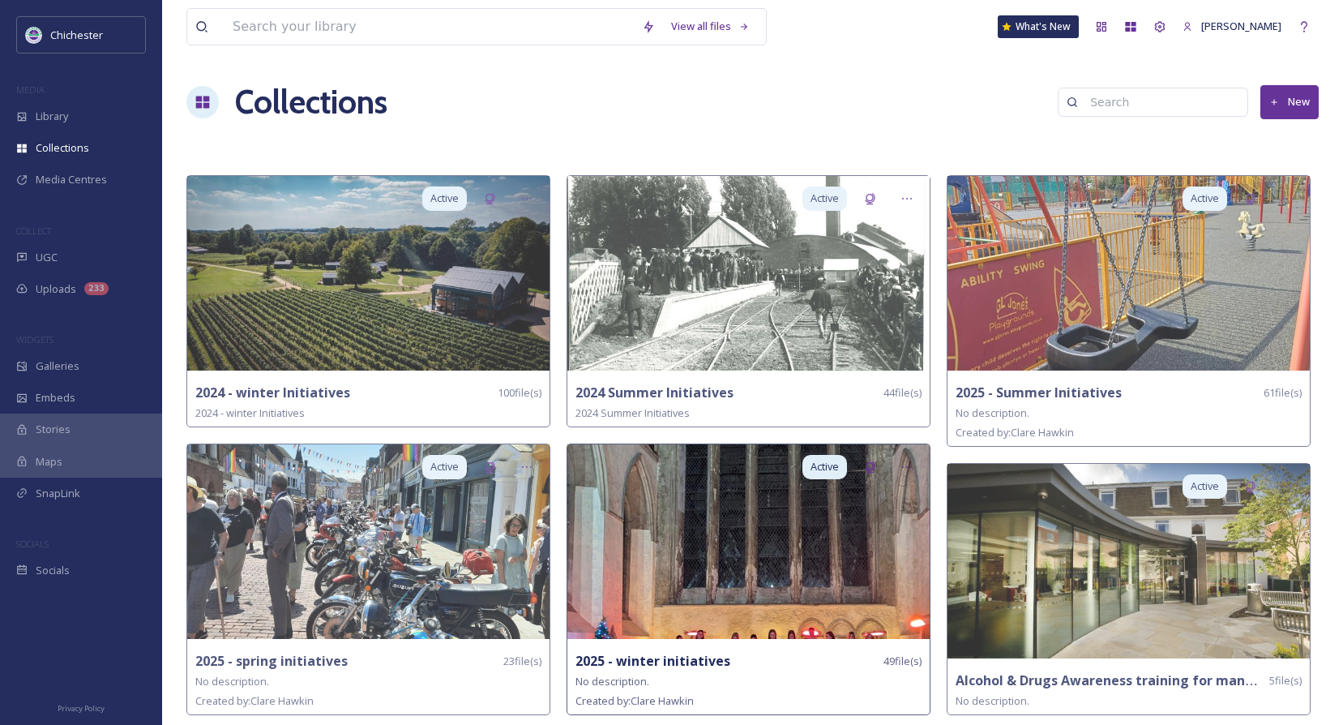
click at [812, 636] on img at bounding box center [748, 541] width 362 height 195
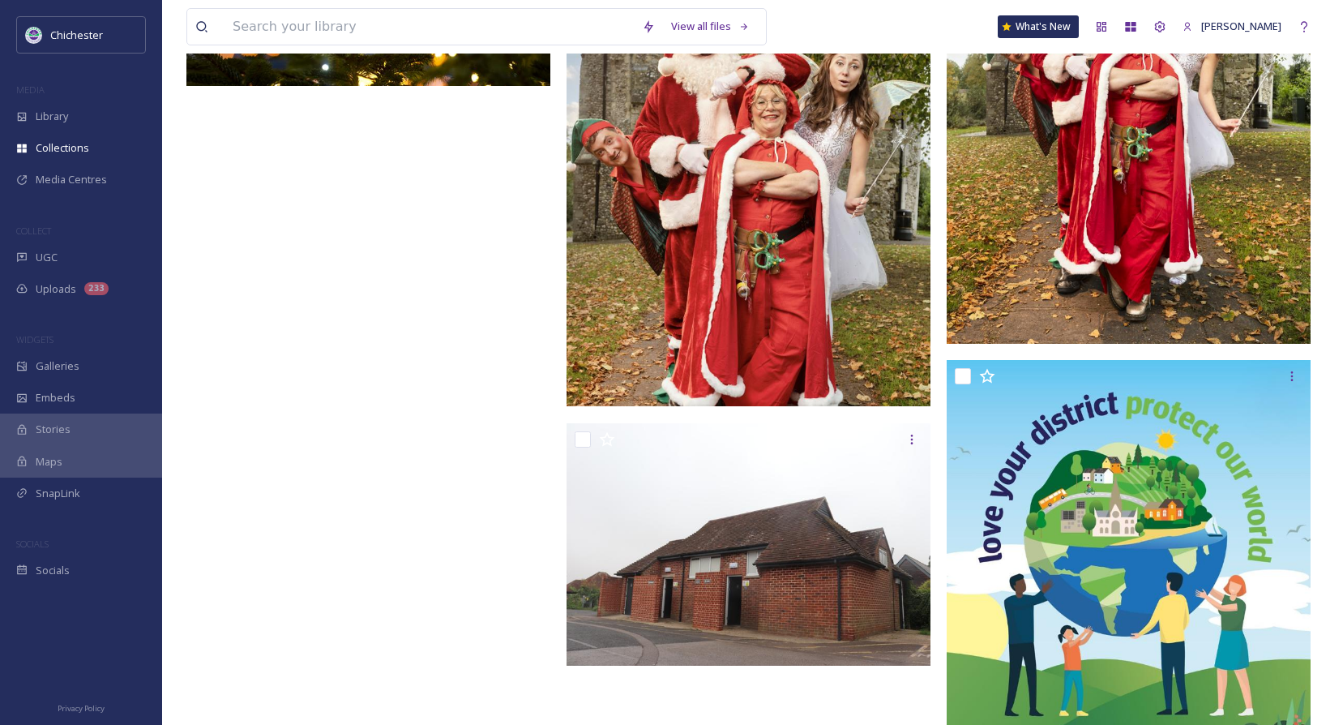
scroll to position [5636, 0]
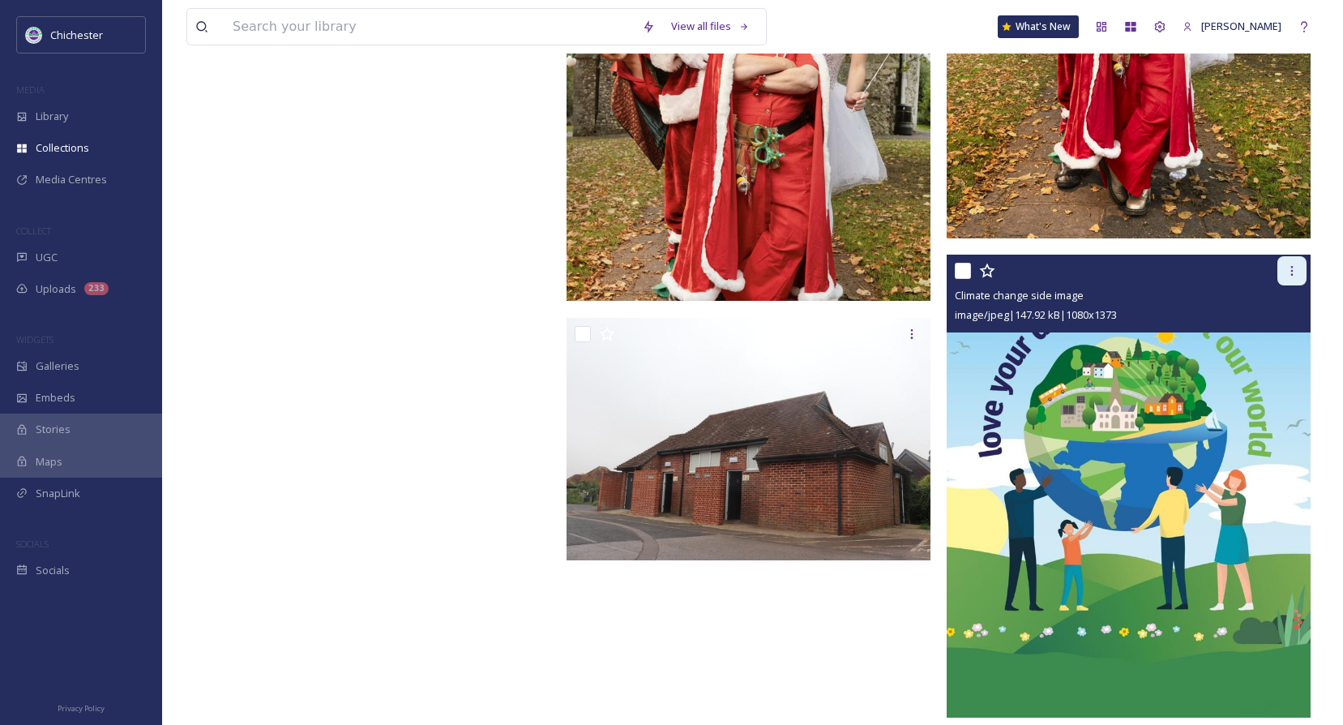
click at [1290, 275] on icon at bounding box center [1291, 270] width 13 height 13
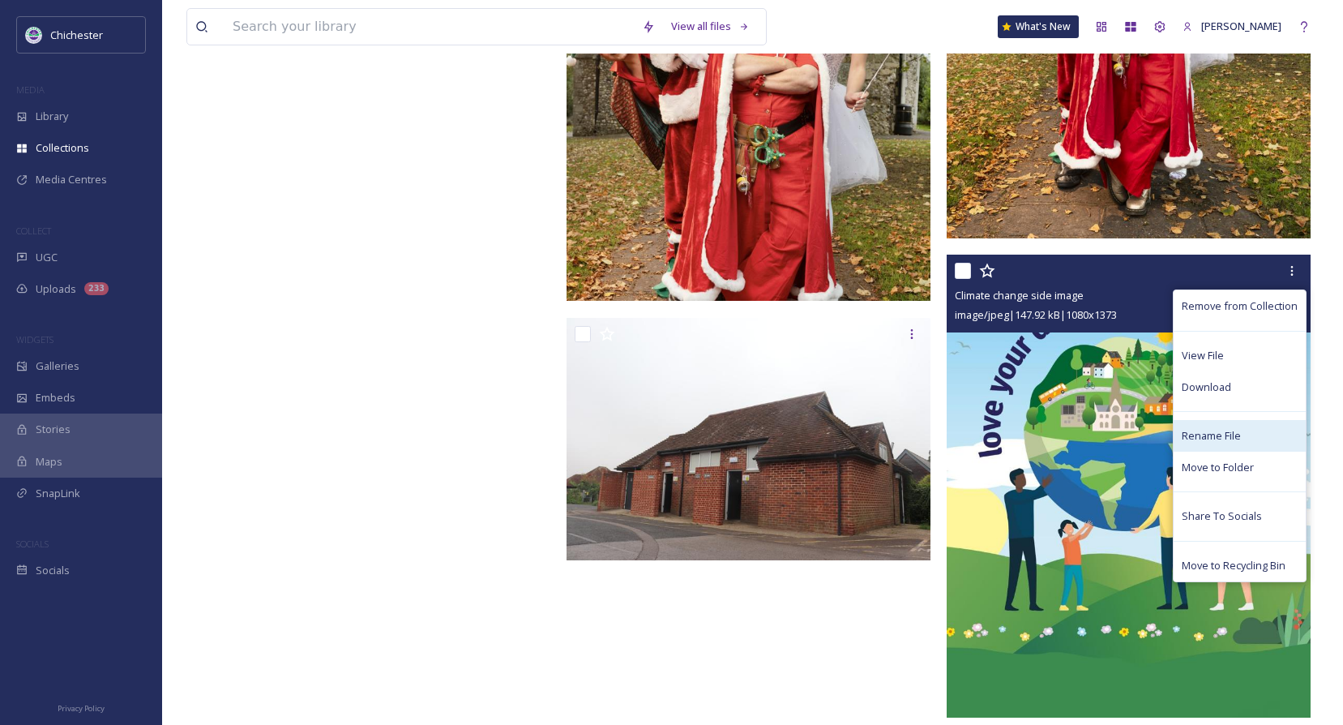
click at [1208, 430] on span "Rename File" at bounding box center [1211, 435] width 59 height 15
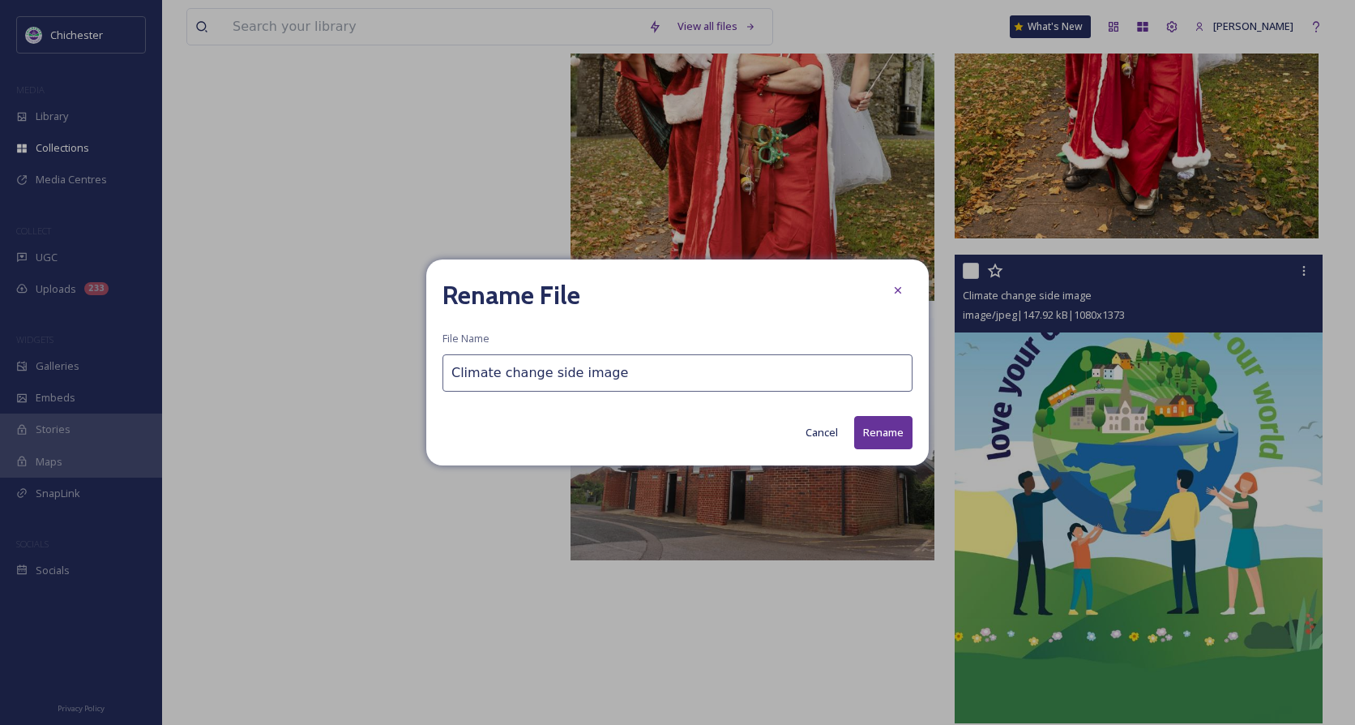
click at [464, 385] on input "Climate change side image" at bounding box center [677, 372] width 470 height 37
type input "Page 20 - Climate change side image"
click at [875, 426] on button "Rename" at bounding box center [883, 432] width 58 height 33
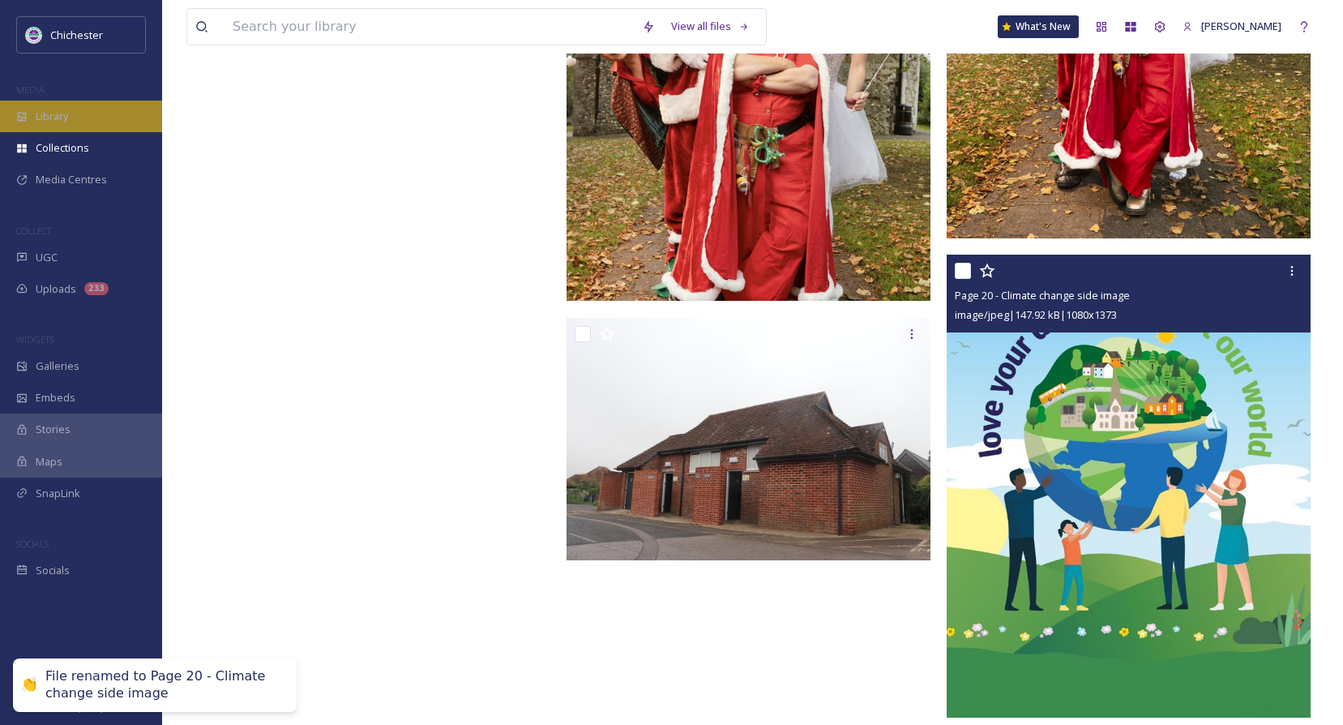
click at [42, 122] on span "Library" at bounding box center [52, 116] width 32 height 15
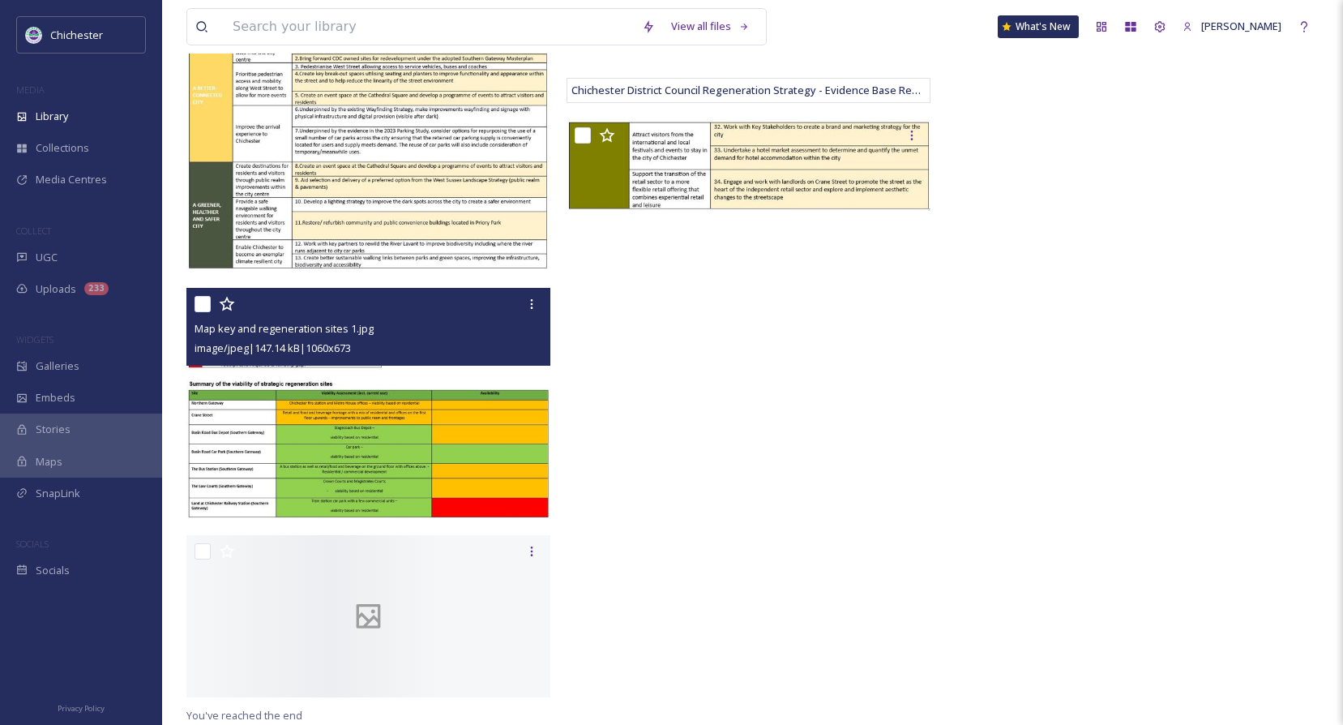
scroll to position [6151, 0]
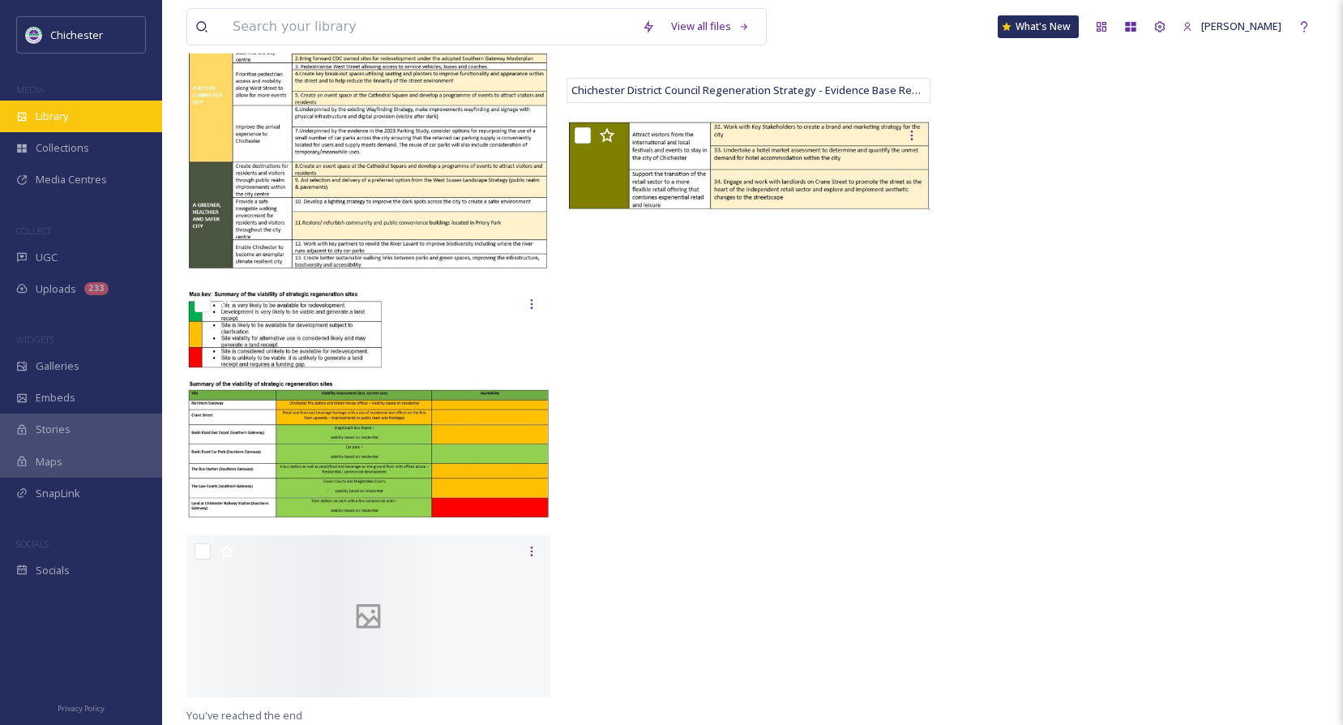
click at [65, 112] on span "Library" at bounding box center [52, 116] width 32 height 15
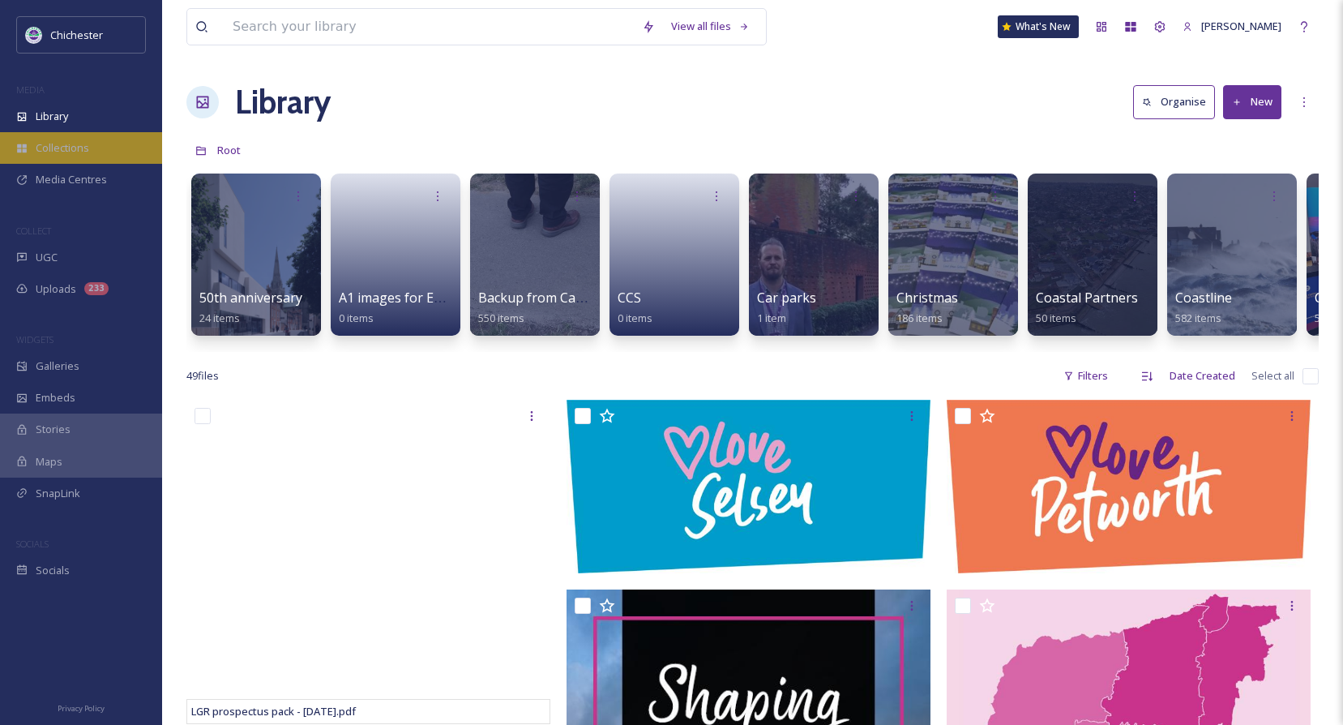
click at [53, 151] on span "Collections" at bounding box center [62, 147] width 53 height 15
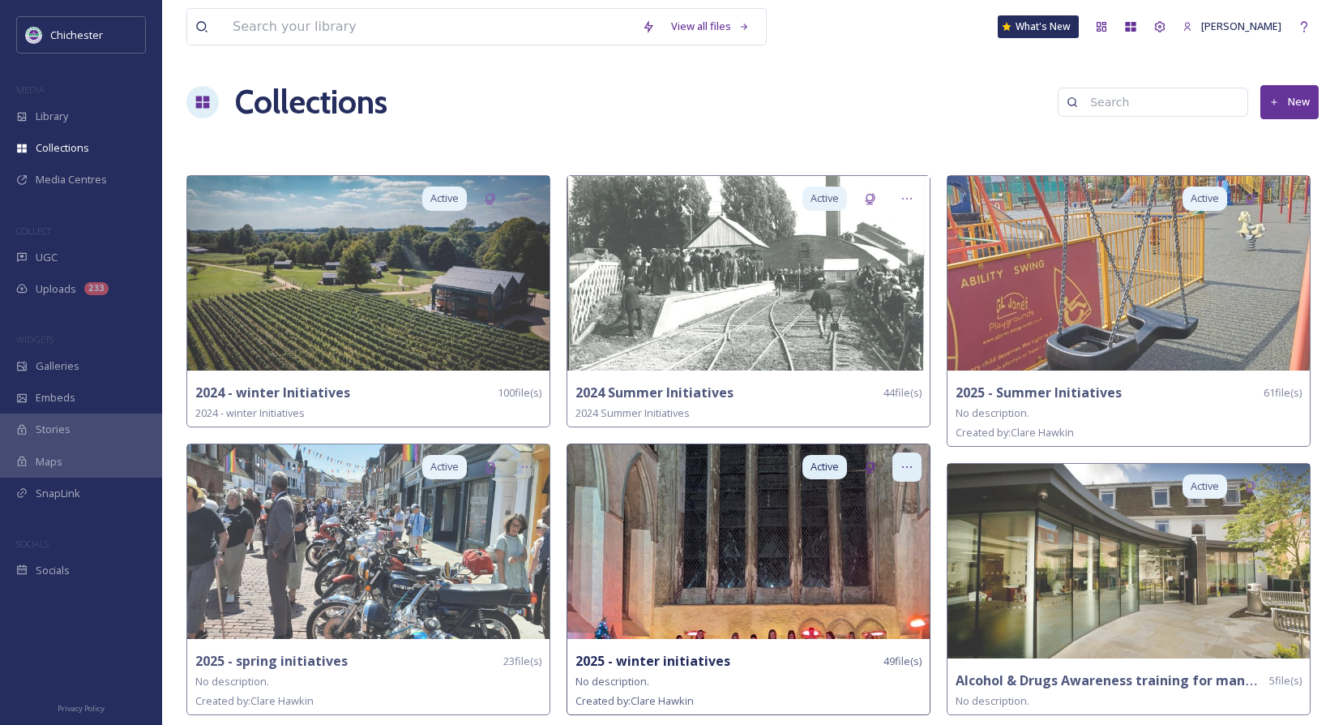
click at [911, 469] on icon at bounding box center [906, 466] width 13 height 13
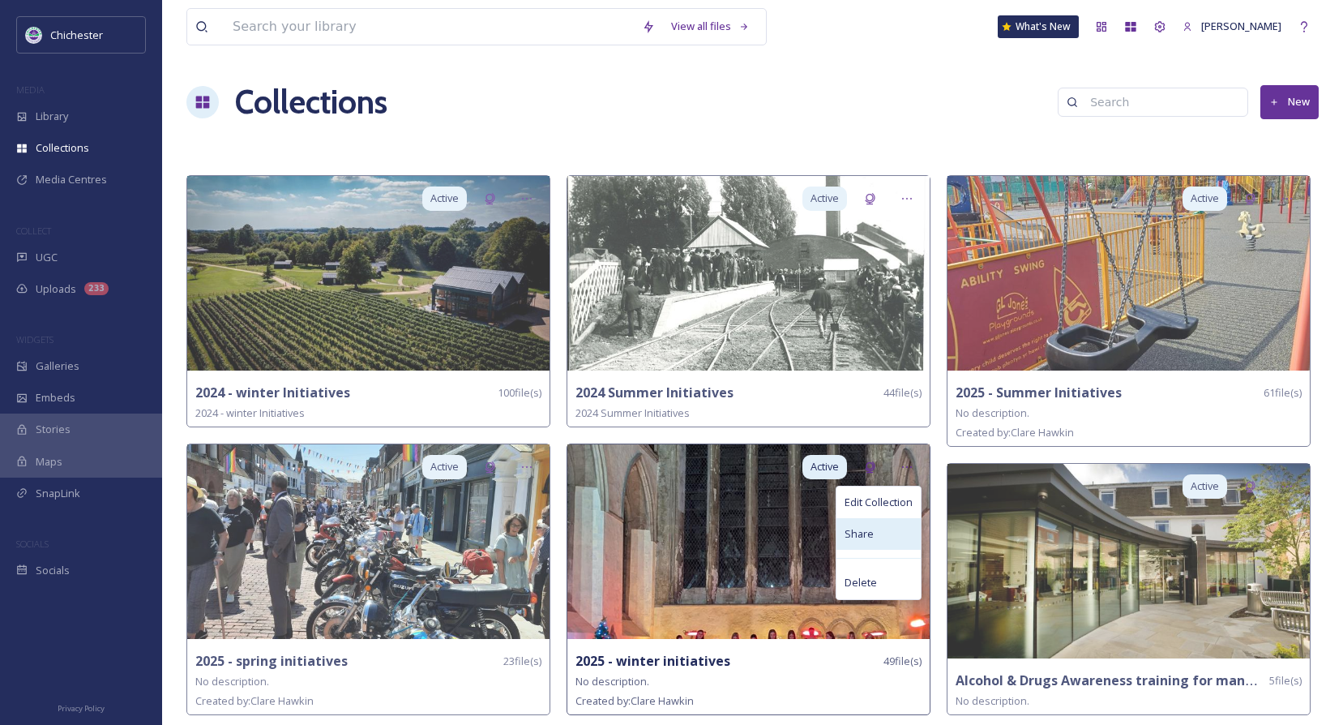
click at [857, 535] on span "Share" at bounding box center [858, 533] width 29 height 15
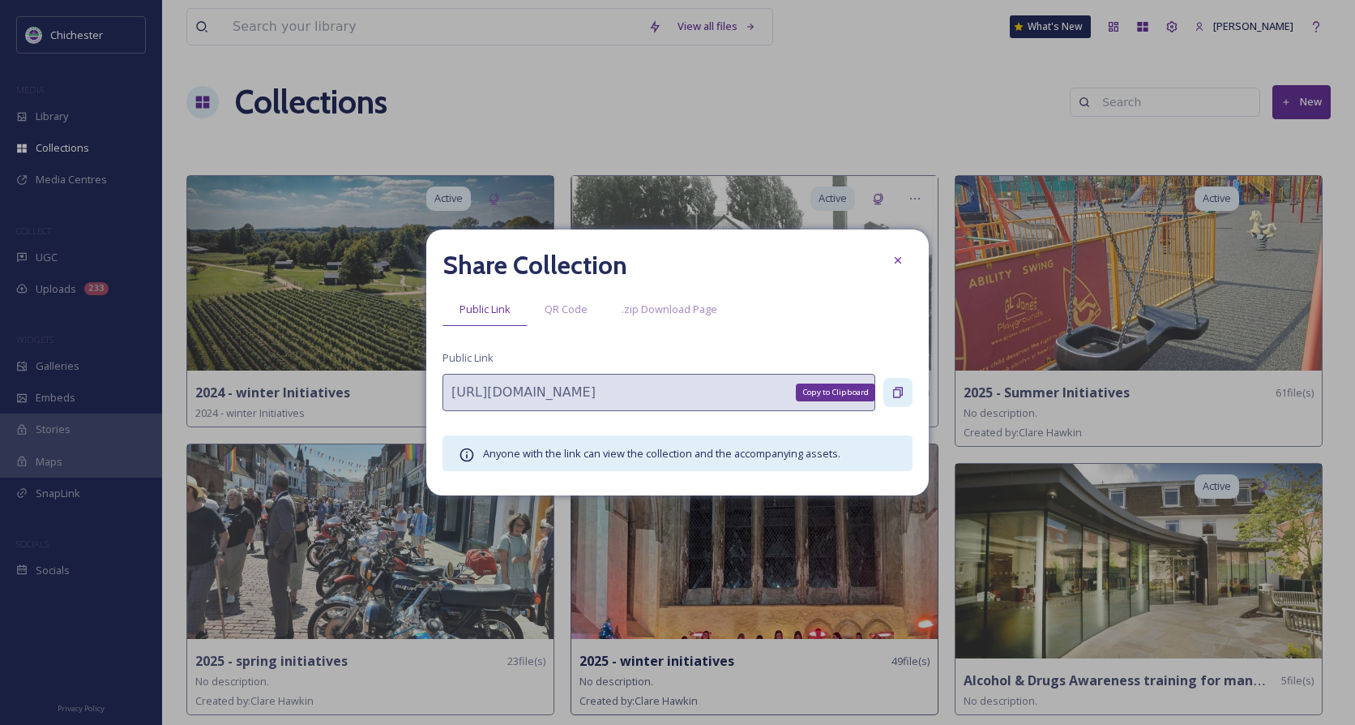
click at [903, 391] on icon at bounding box center [897, 392] width 13 height 13
click at [896, 256] on icon at bounding box center [897, 260] width 13 height 13
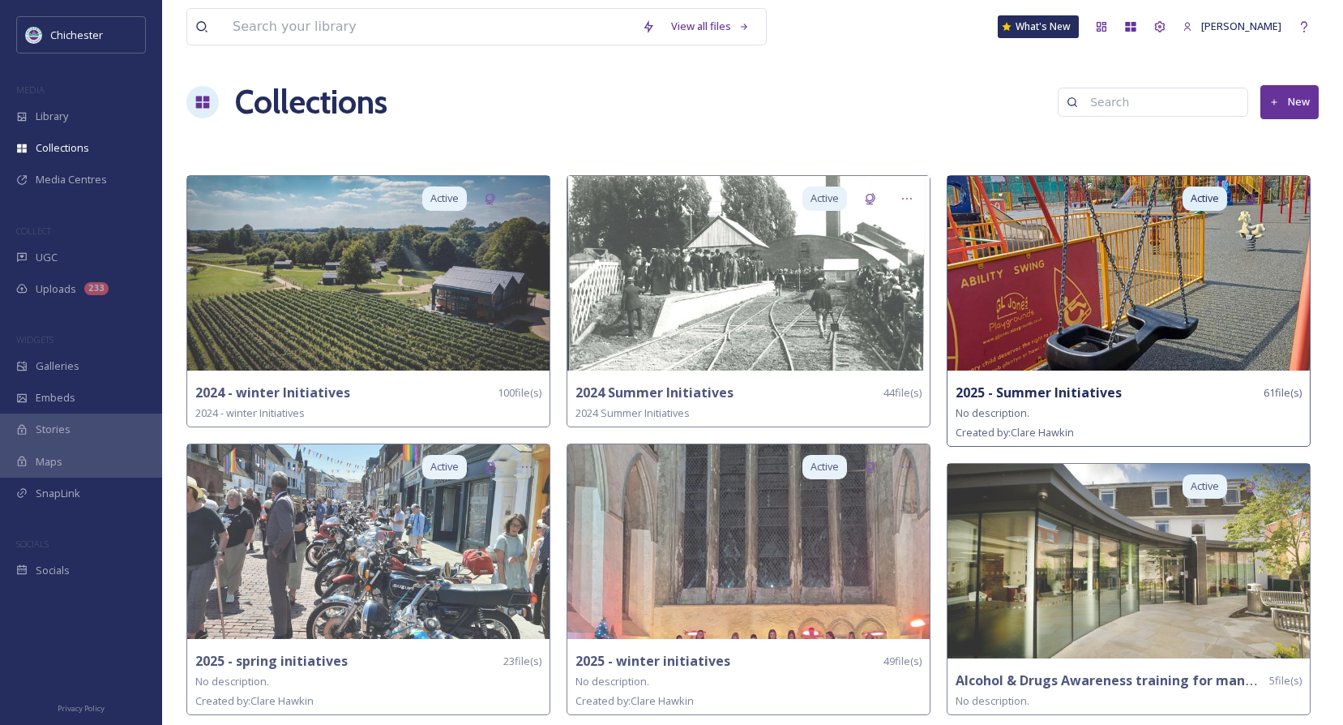
click at [1042, 370] on div "Active 2025 - Summer Initiatives 61 file(s) No description. Created by: [PERSON…" at bounding box center [1129, 310] width 364 height 271
click at [1058, 275] on img at bounding box center [1128, 273] width 362 height 195
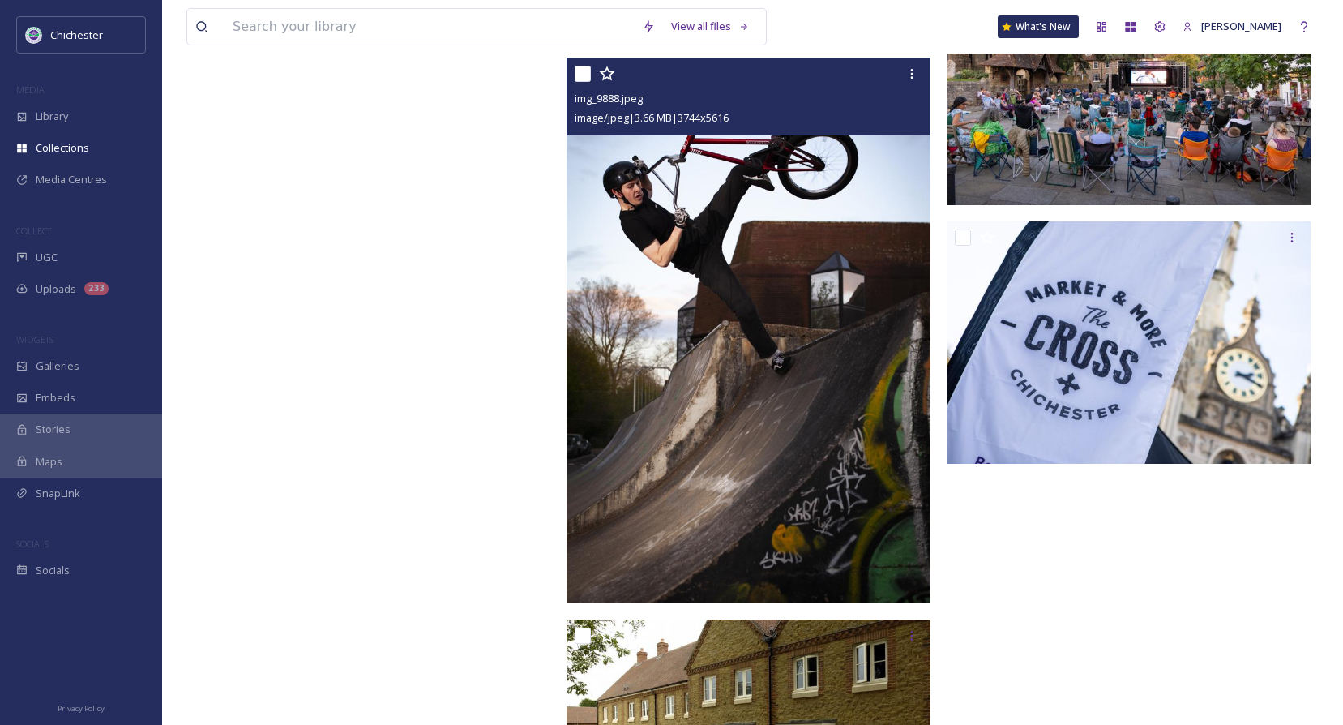
scroll to position [7923, 0]
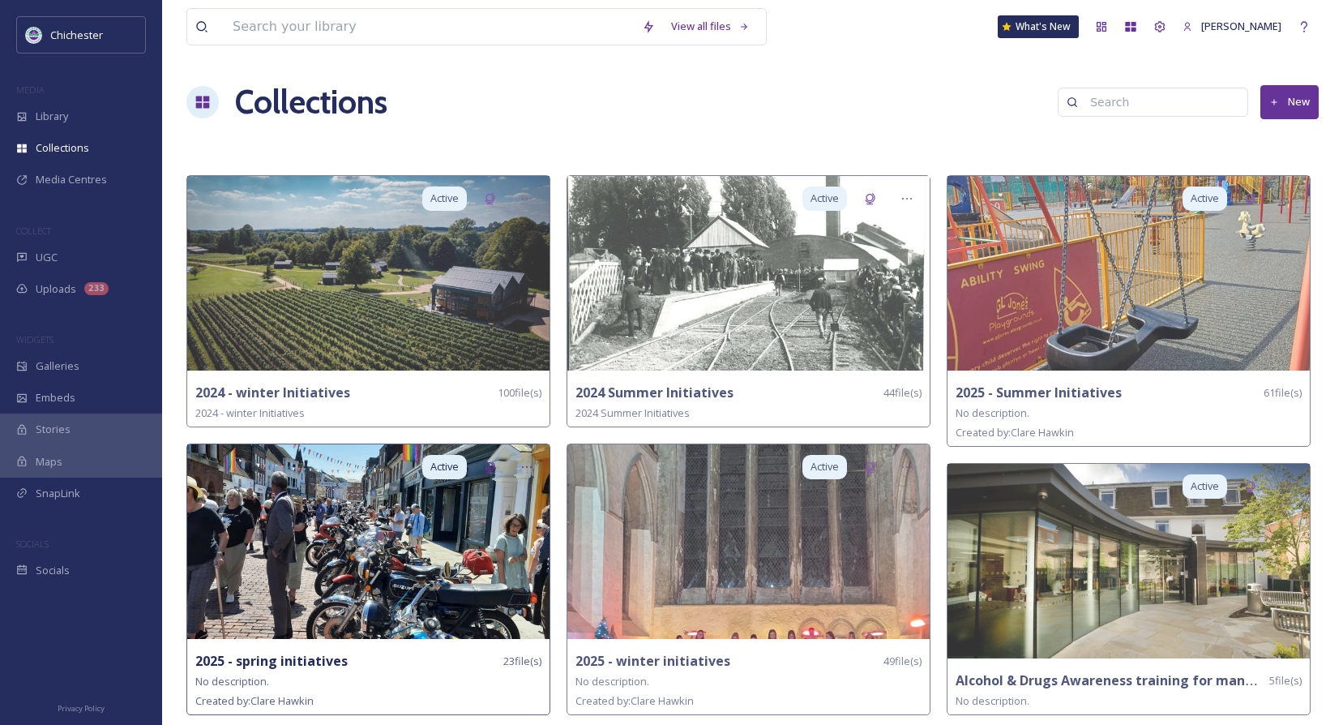
click at [430, 608] on img at bounding box center [368, 541] width 362 height 195
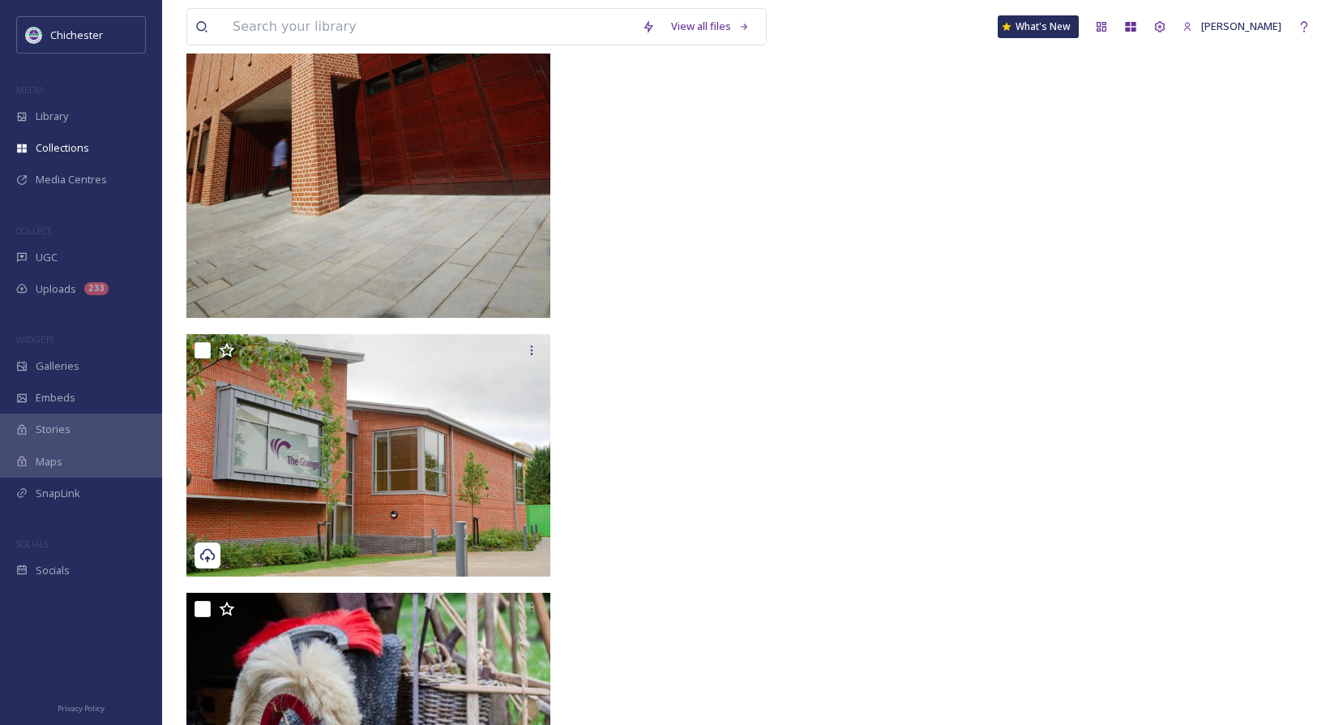
scroll to position [3146, 0]
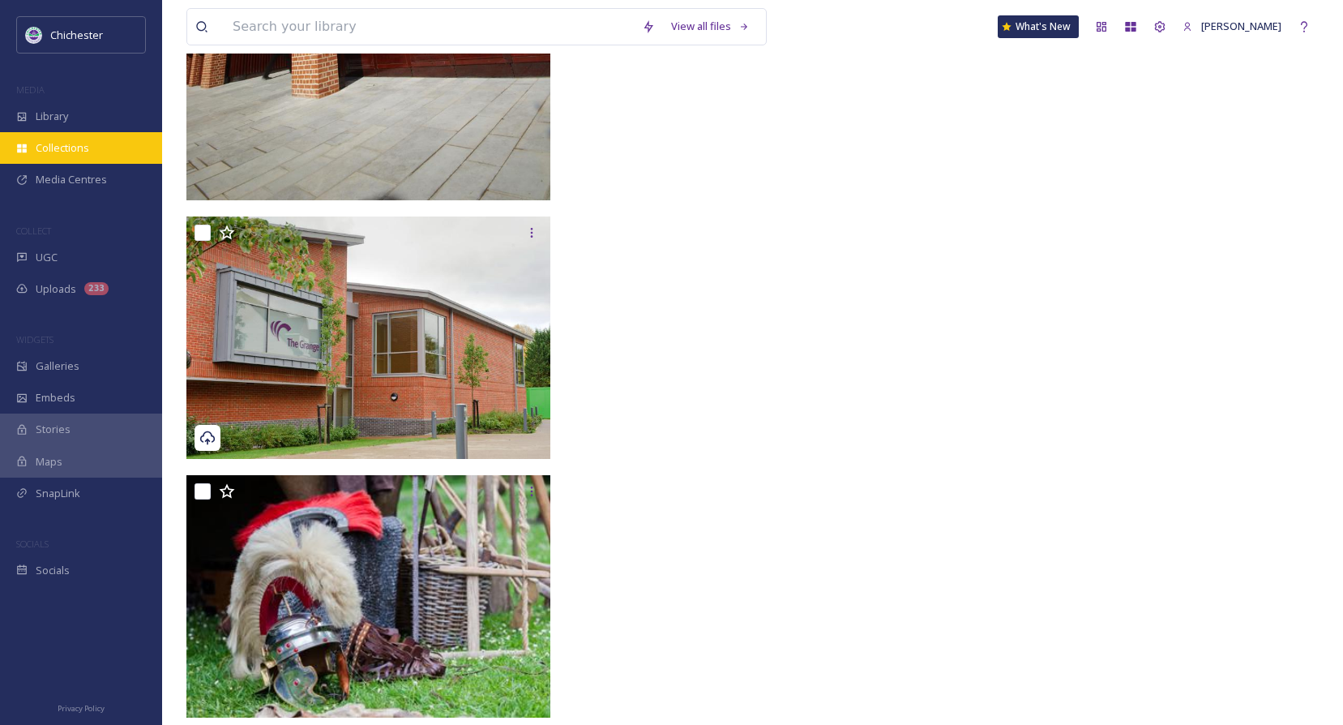
click at [86, 142] on span "Collections" at bounding box center [62, 147] width 53 height 15
